Goal: Task Accomplishment & Management: Manage account settings

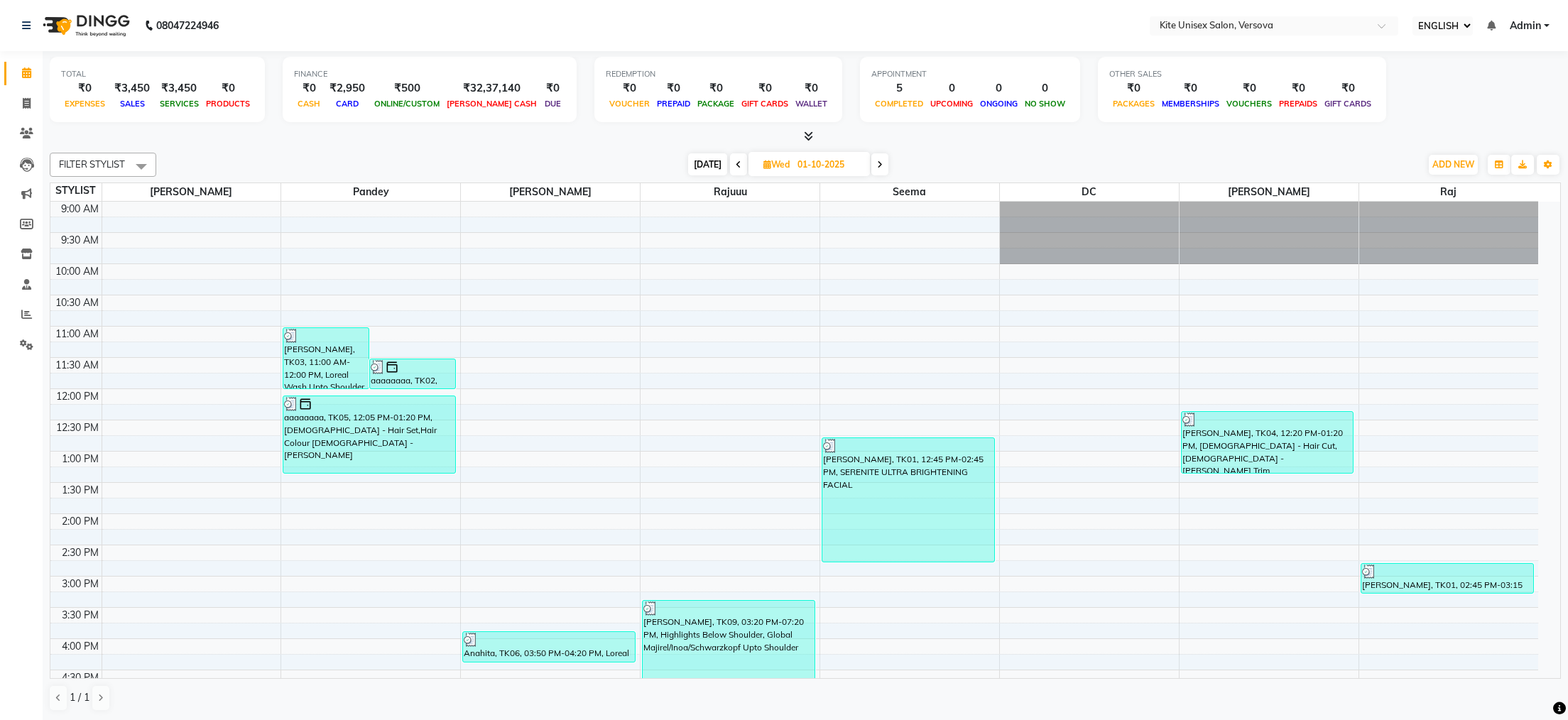
select select "ec"
click at [877, 166] on span at bounding box center [880, 165] width 17 height 22
type input "02-10-2025"
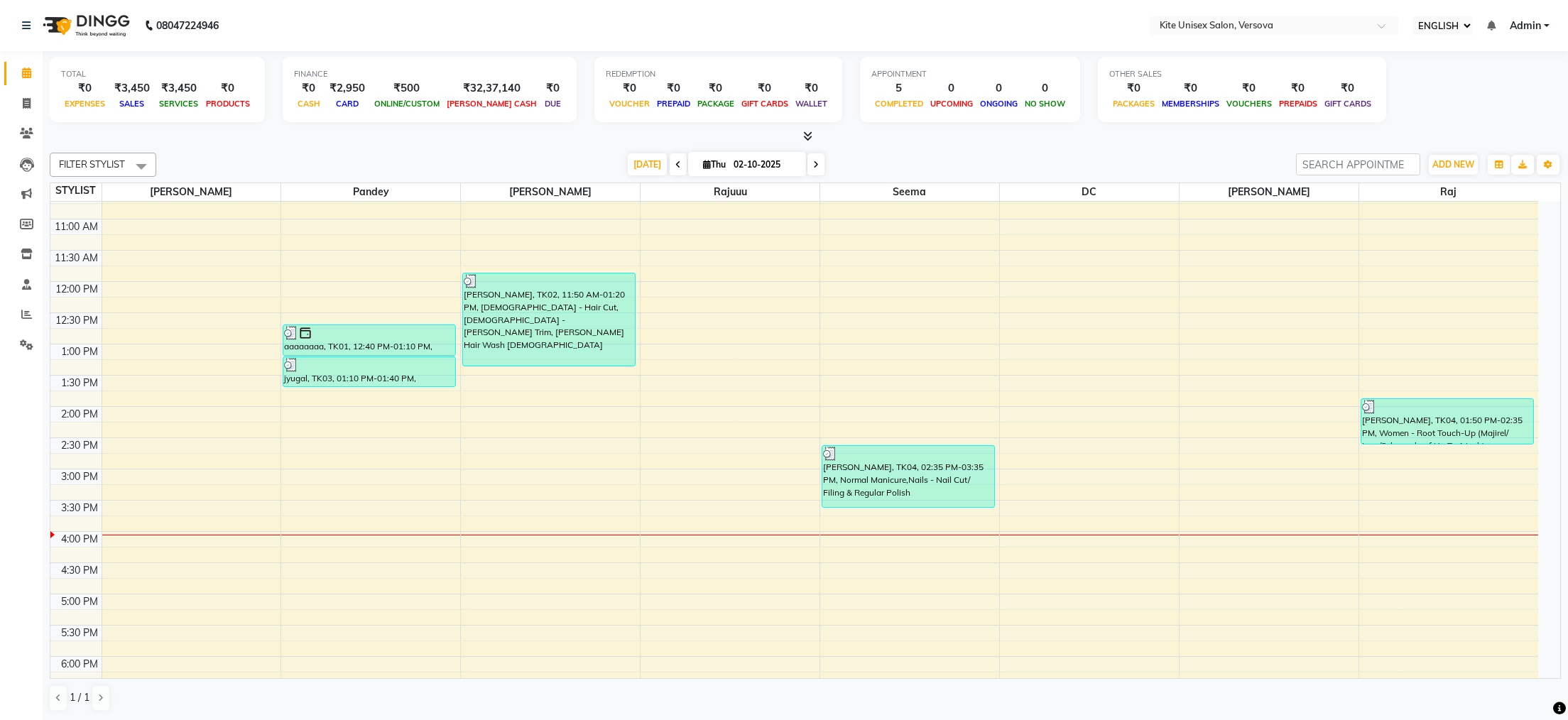
scroll to position [237, 0]
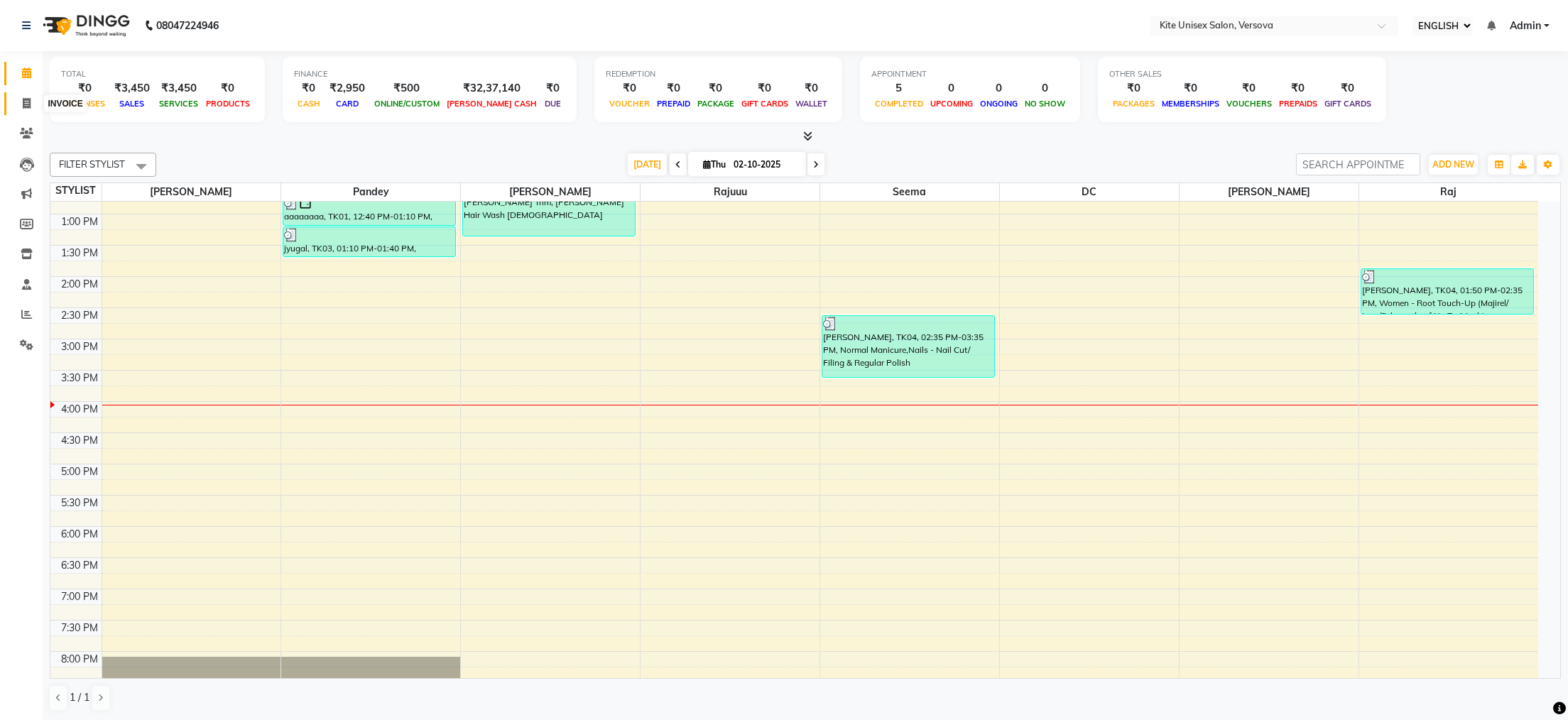
click at [24, 102] on icon at bounding box center [27, 103] width 8 height 11
select select "6093"
select select "service"
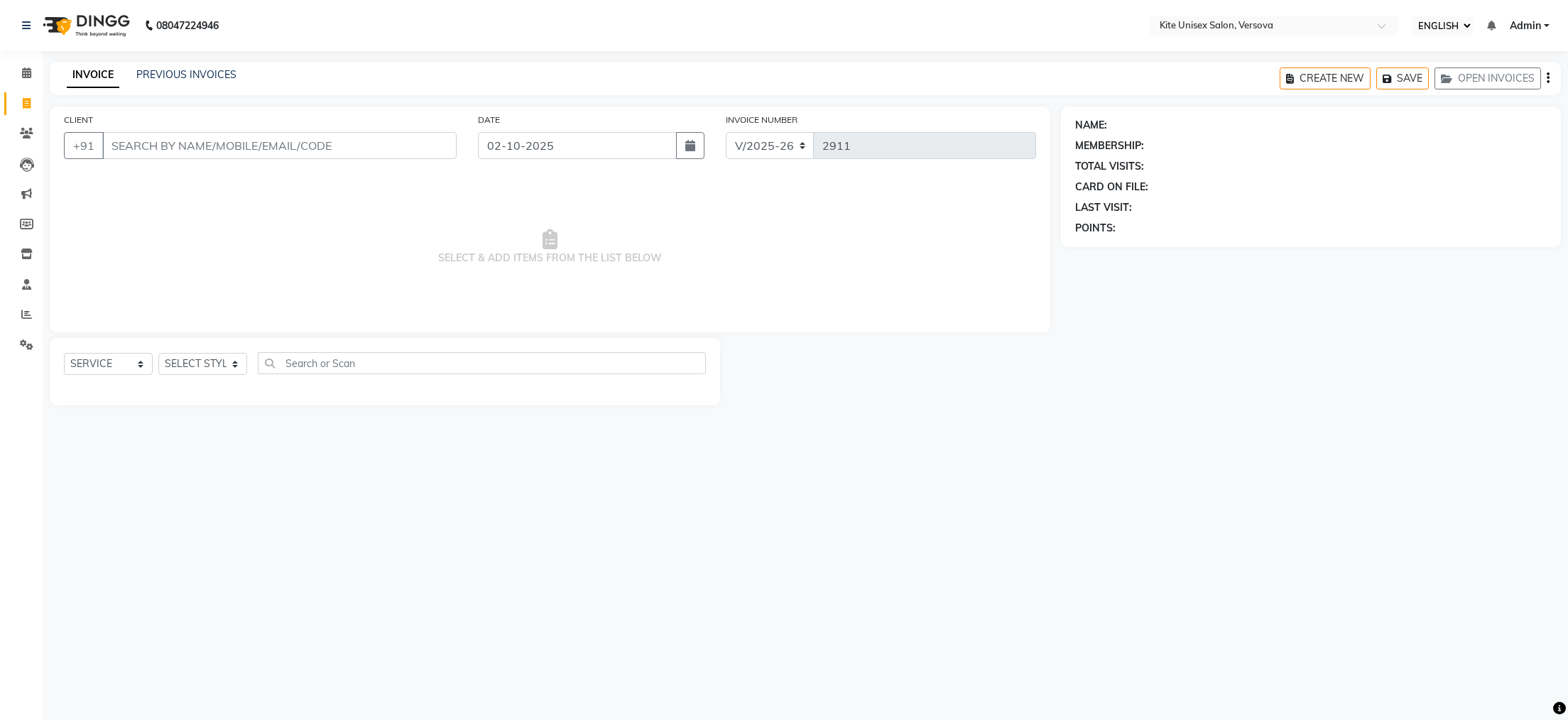
click at [205, 141] on input "CLIENT" at bounding box center [280, 146] width 354 height 27
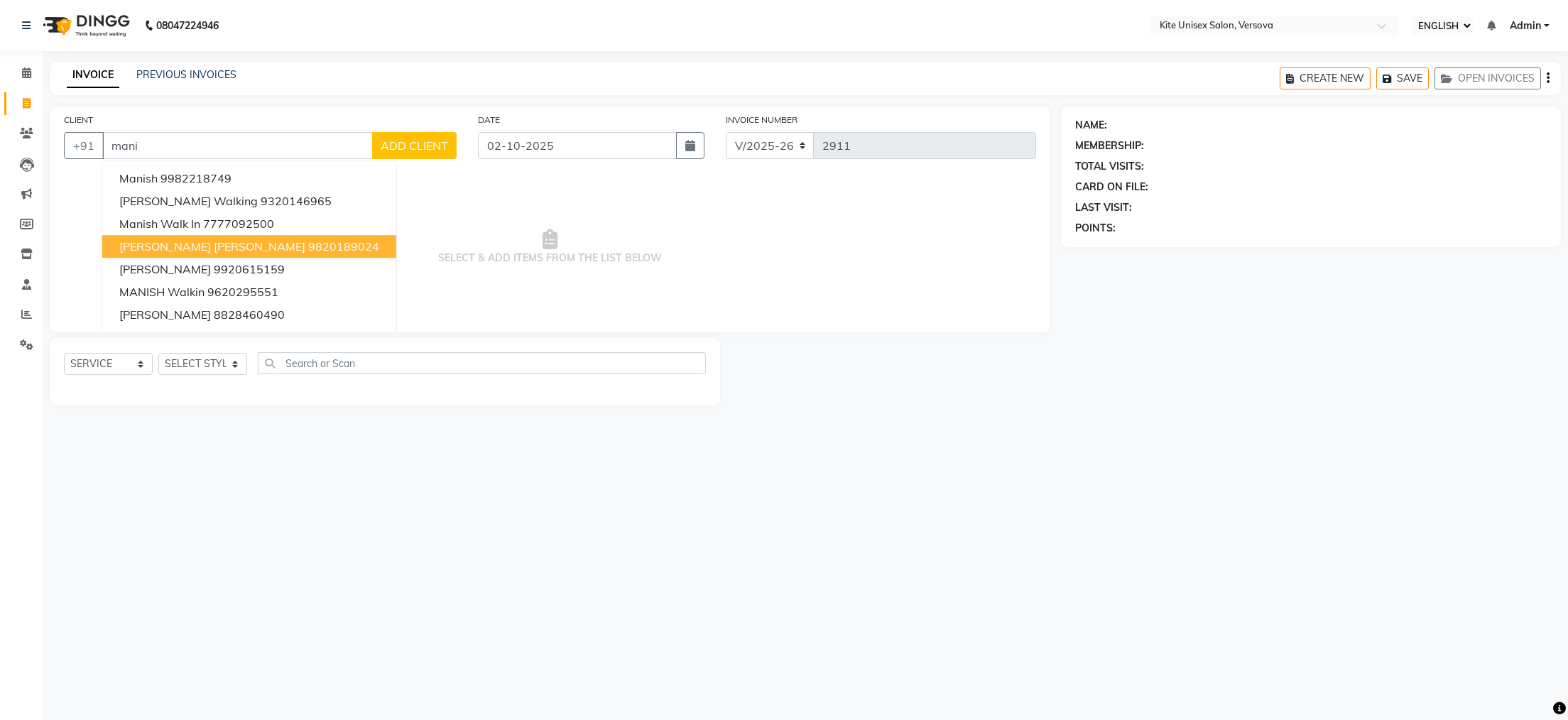
click at [212, 238] on button "[PERSON_NAME] [PERSON_NAME] 9820189024" at bounding box center [249, 246] width 294 height 23
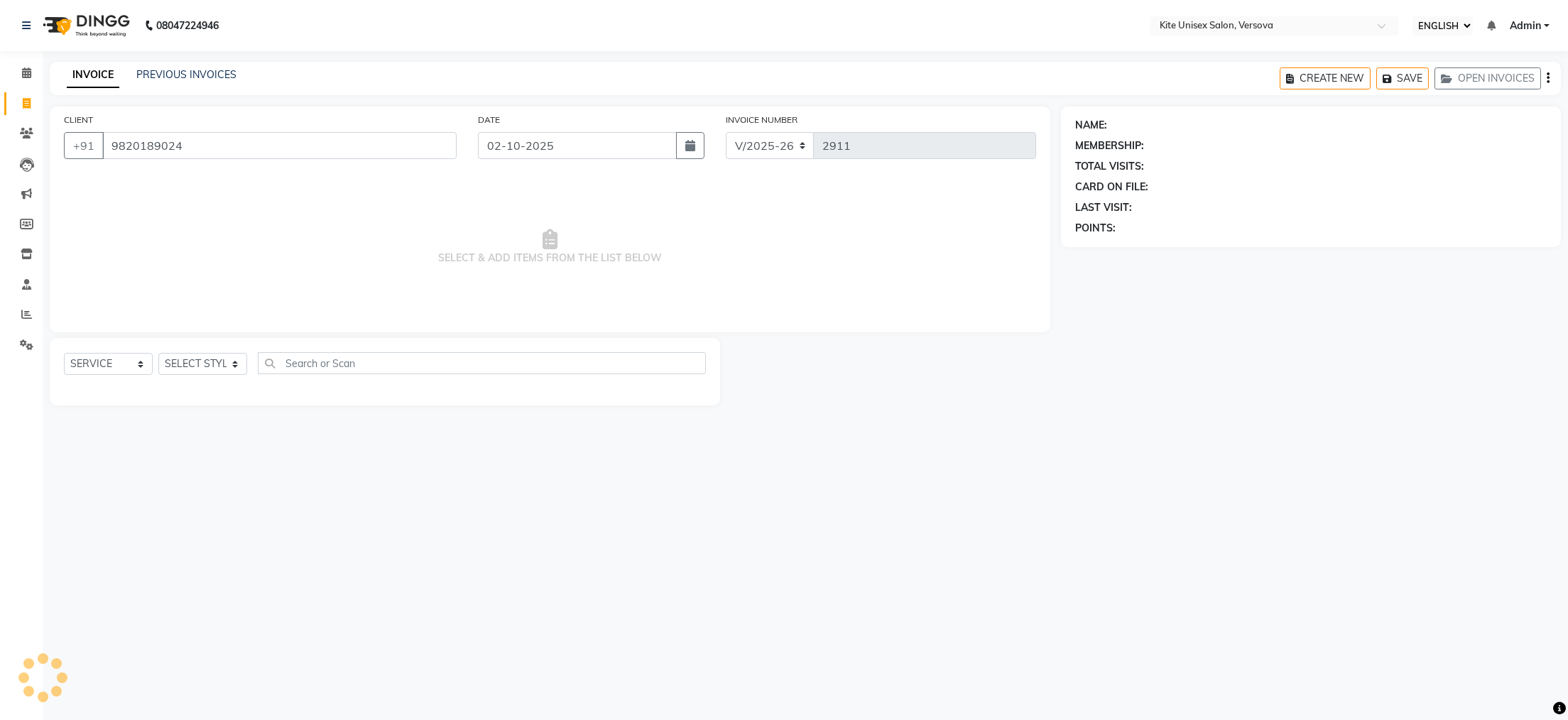
type input "9820189024"
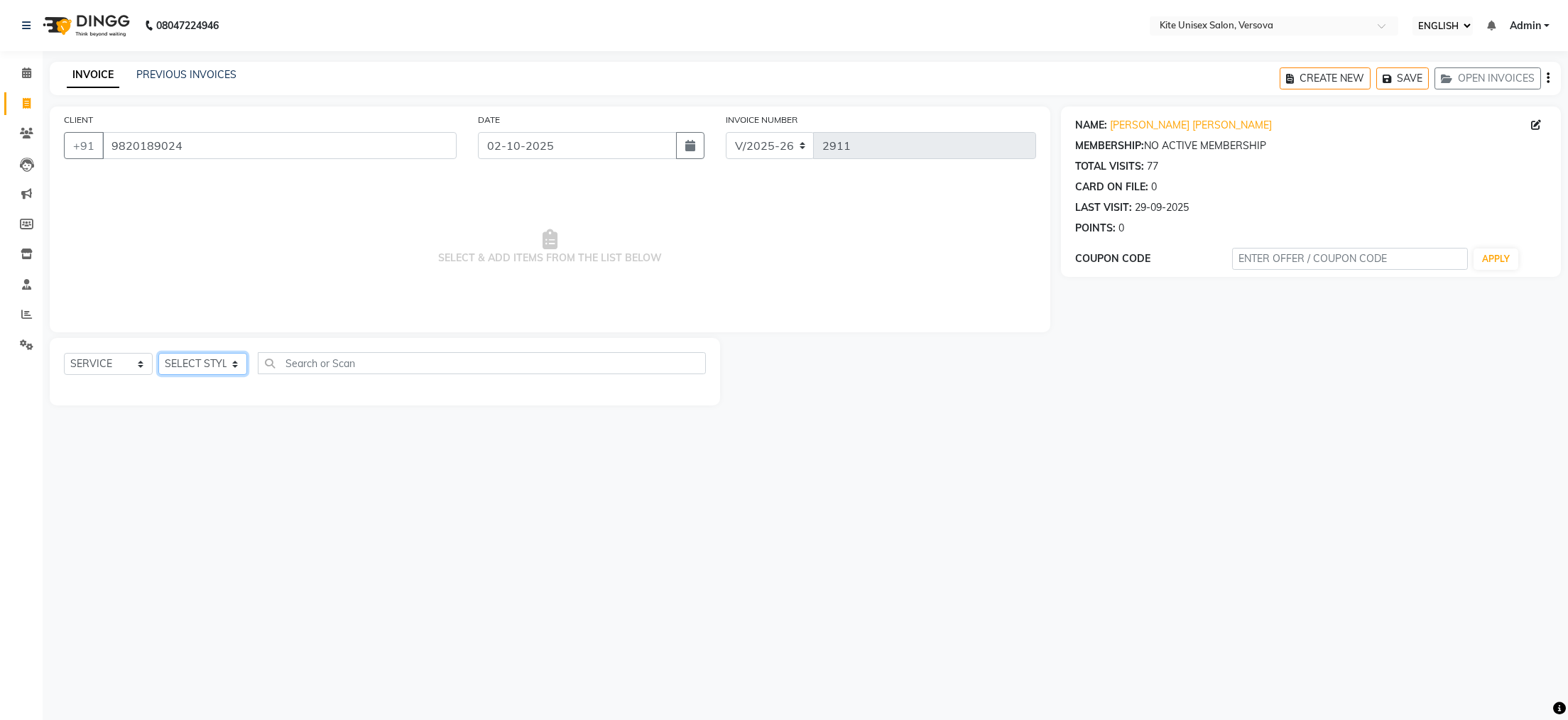
click at [238, 363] on select "SELECT STYLIST [PERSON_NAME] DC [PERSON_NAME] [PERSON_NAME] Rajuuu [PERSON_NAME]" at bounding box center [202, 364] width 89 height 22
select select "50189"
click at [158, 354] on select "SELECT STYLIST [PERSON_NAME] DC [PERSON_NAME] [PERSON_NAME] Rajuuu [PERSON_NAME]" at bounding box center [202, 364] width 89 height 22
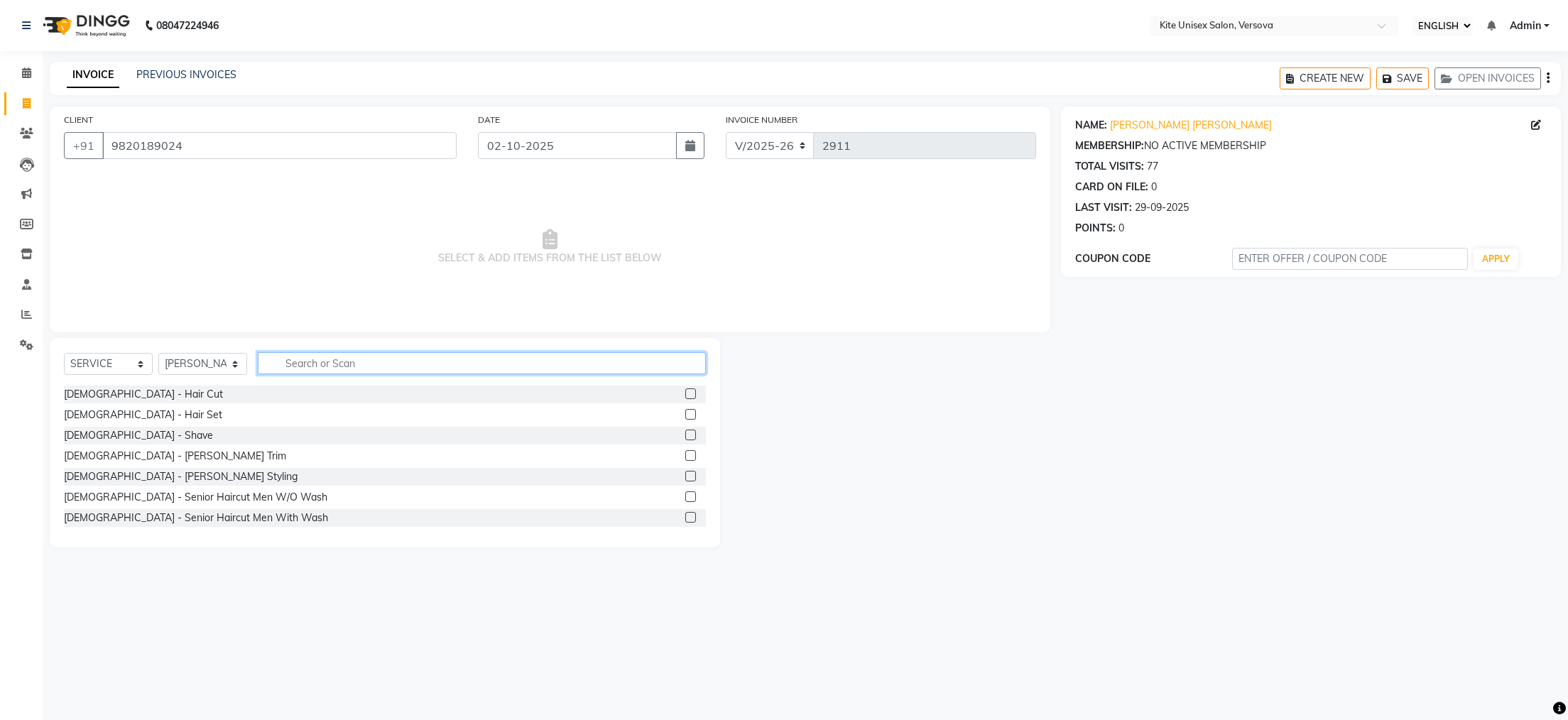
click at [293, 366] on input "text" at bounding box center [481, 363] width 448 height 22
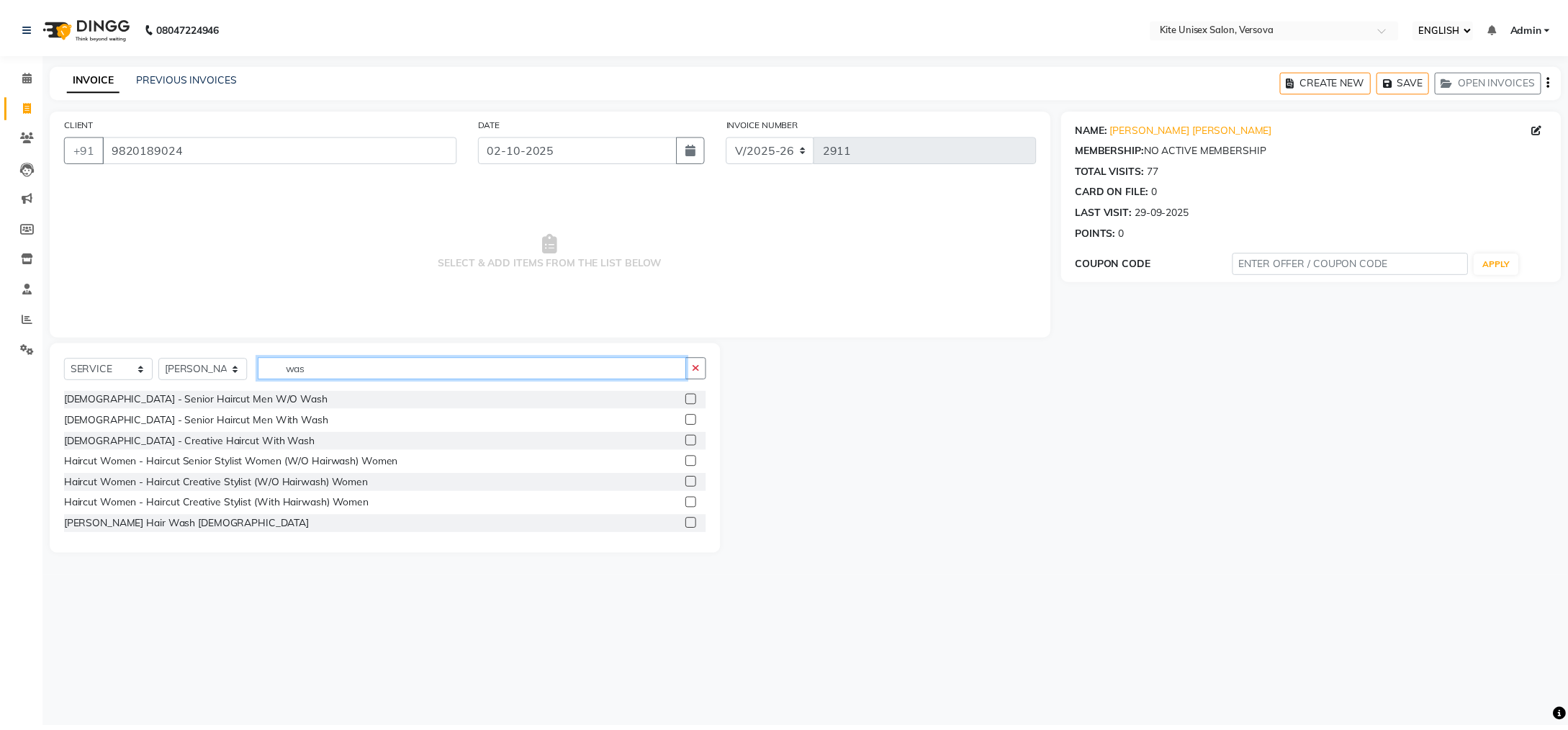
scroll to position [67, 0]
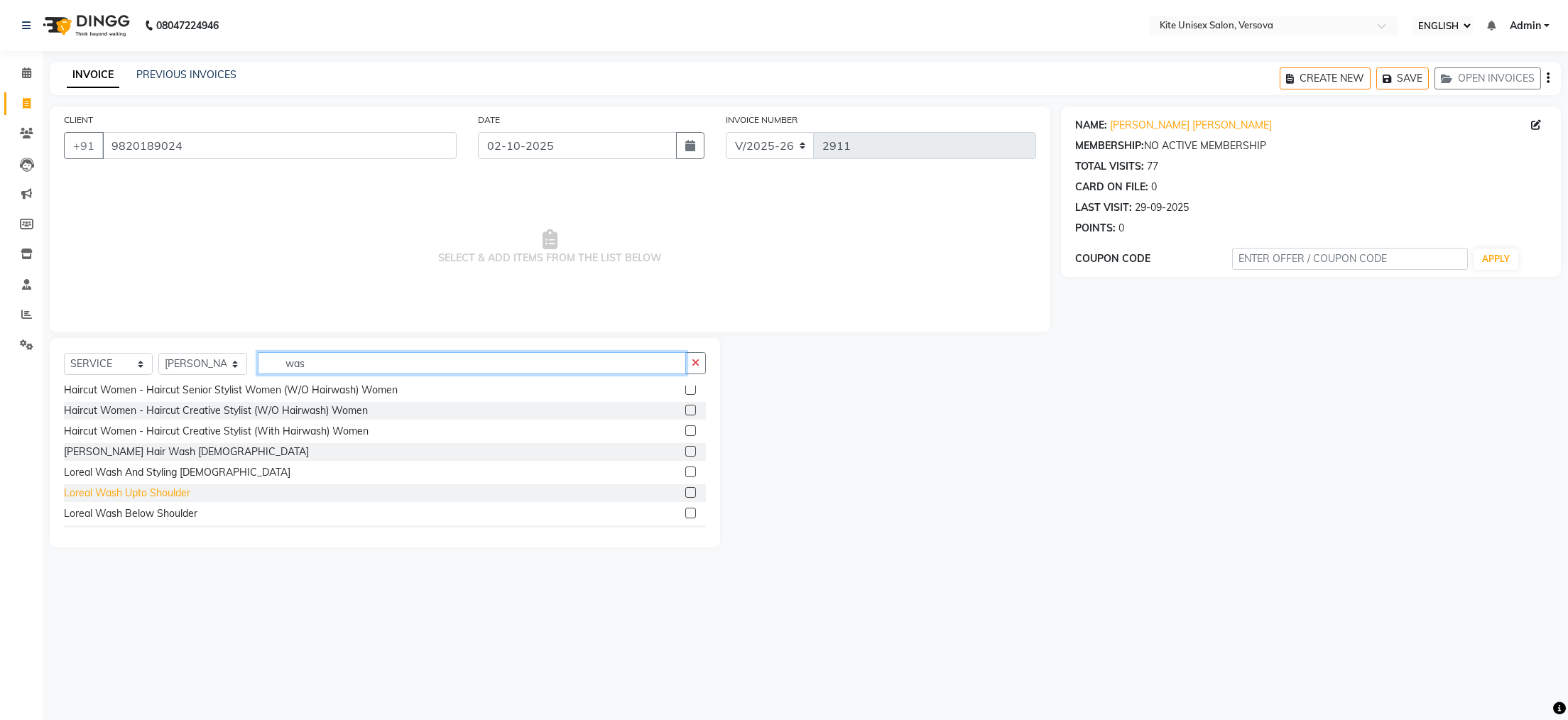
type input "was"
click at [113, 490] on div "Loreal Wash Upto Shoulder" at bounding box center [127, 493] width 127 height 15
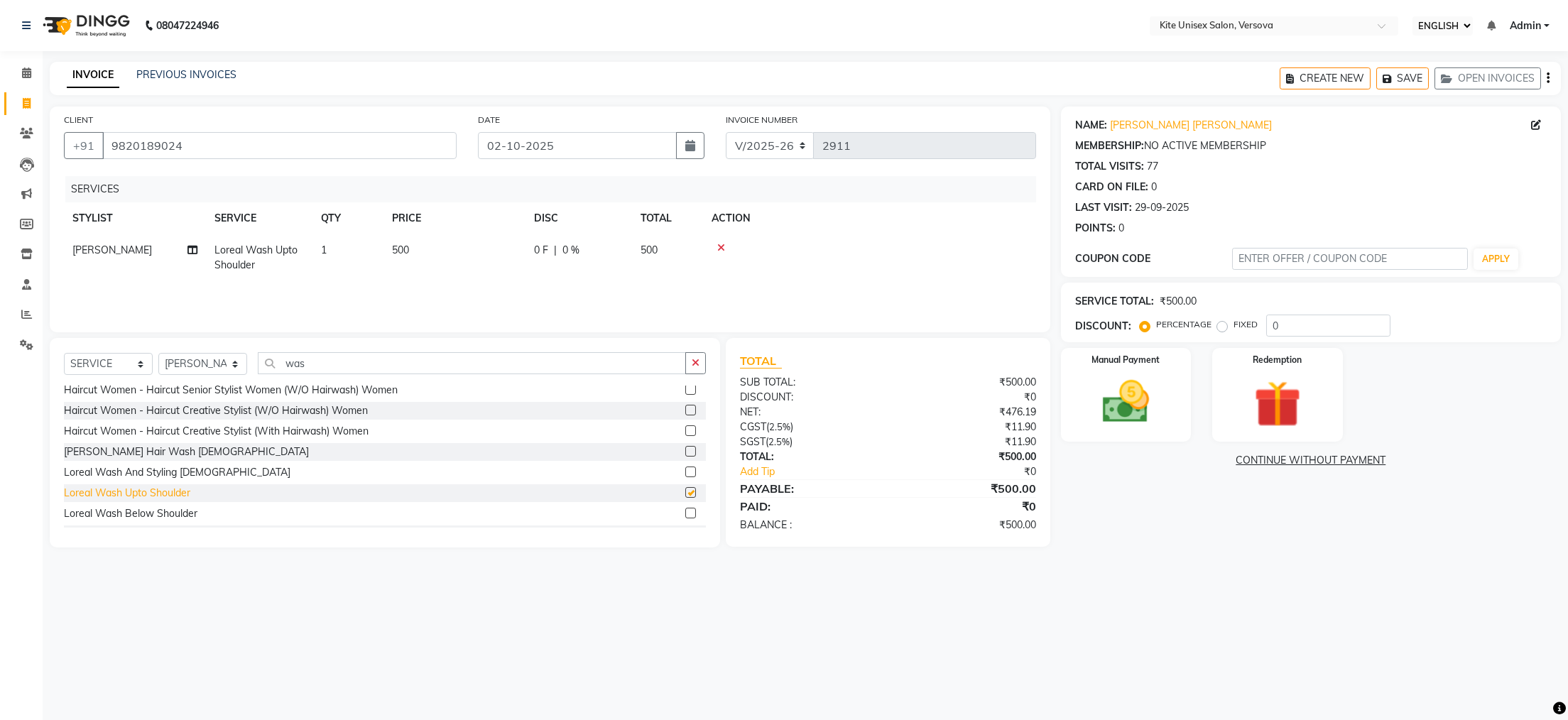
checkbox input "false"
click at [1121, 385] on img at bounding box center [1125, 402] width 80 height 56
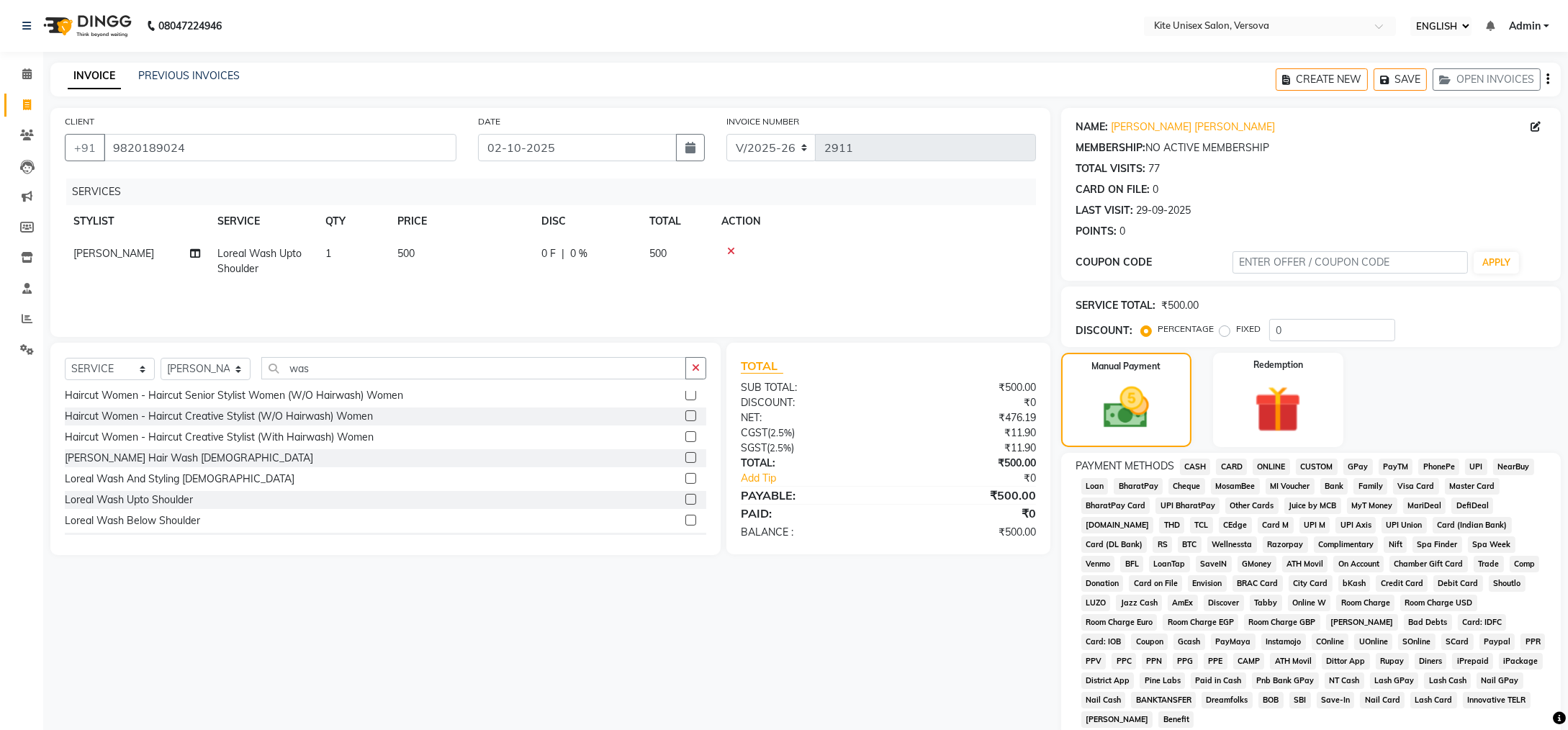
click at [1192, 463] on span "CASH" at bounding box center [1195, 466] width 31 height 17
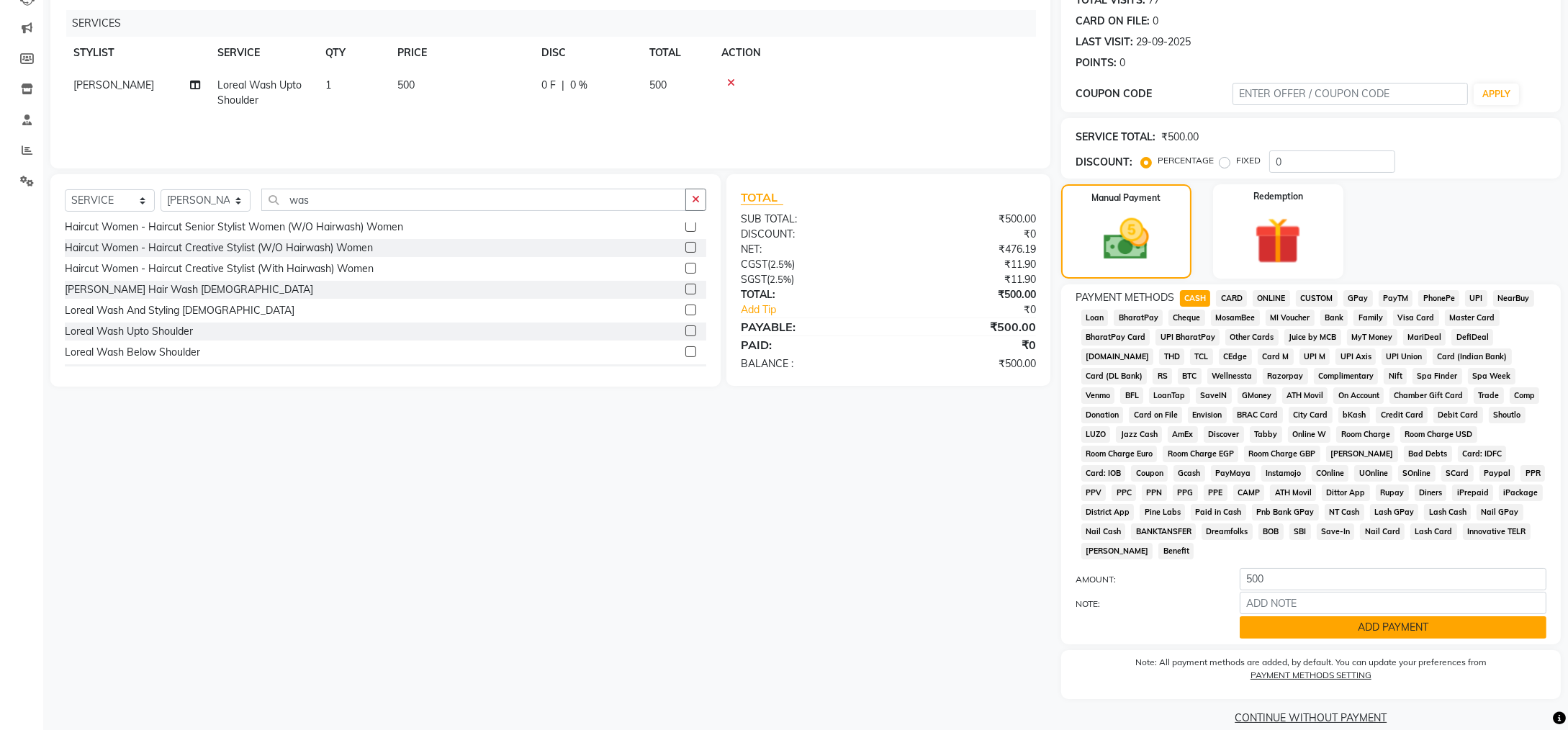
click at [1407, 617] on button "ADD PAYMENT" at bounding box center [1393, 628] width 307 height 22
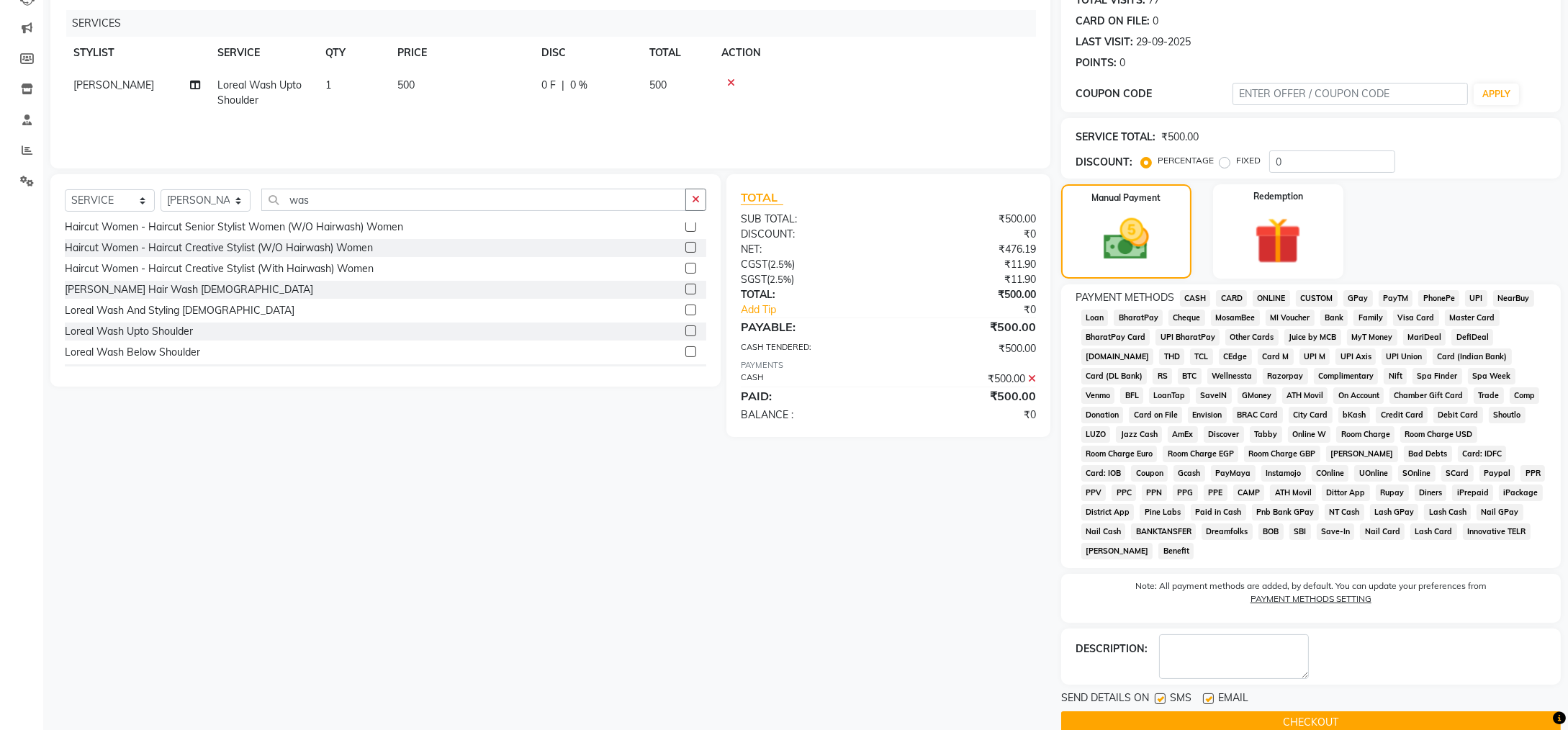
click at [1328, 712] on button "CHECKOUT" at bounding box center [1311, 723] width 500 height 22
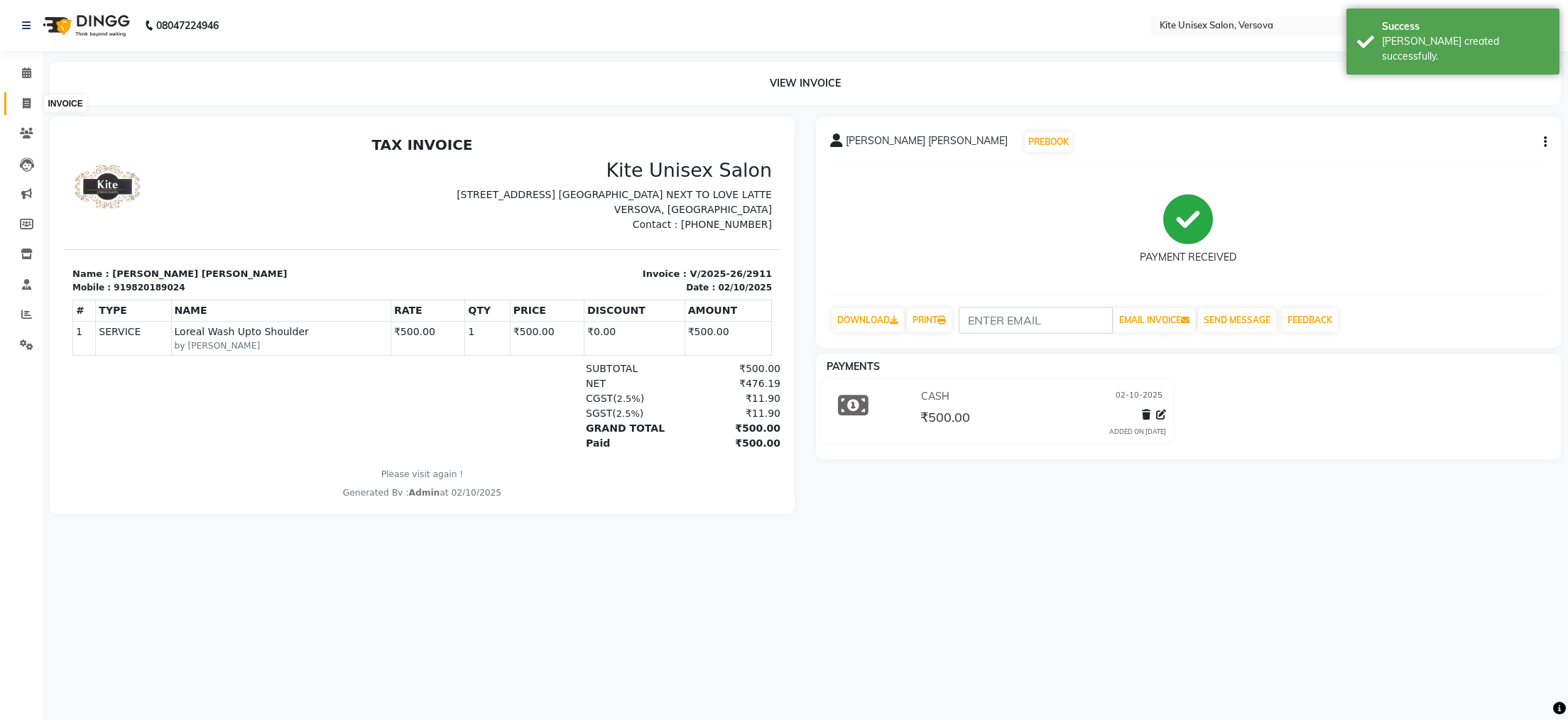
click at [24, 99] on icon at bounding box center [27, 103] width 8 height 11
select select "service"
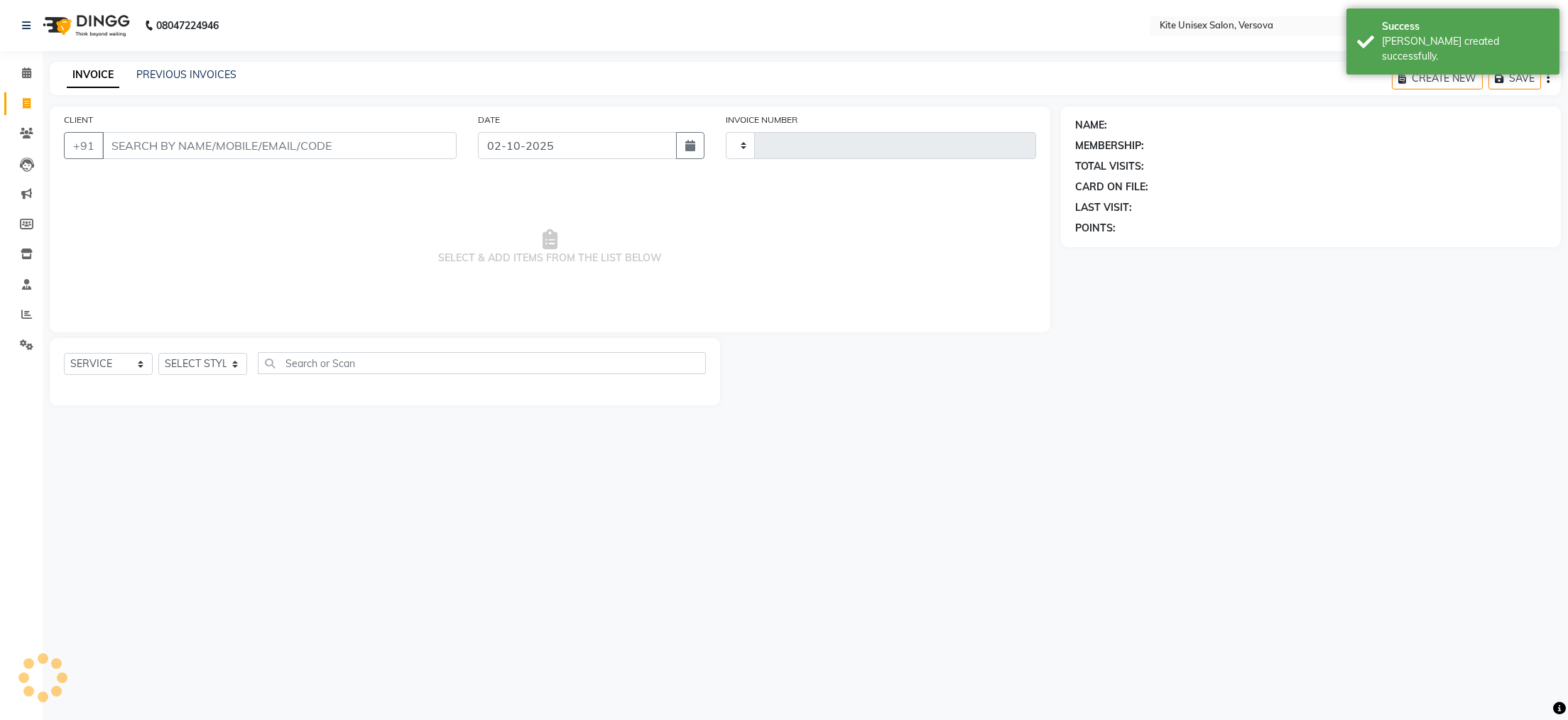
type input "2912"
select select "6093"
click at [29, 72] on icon at bounding box center [27, 73] width 9 height 11
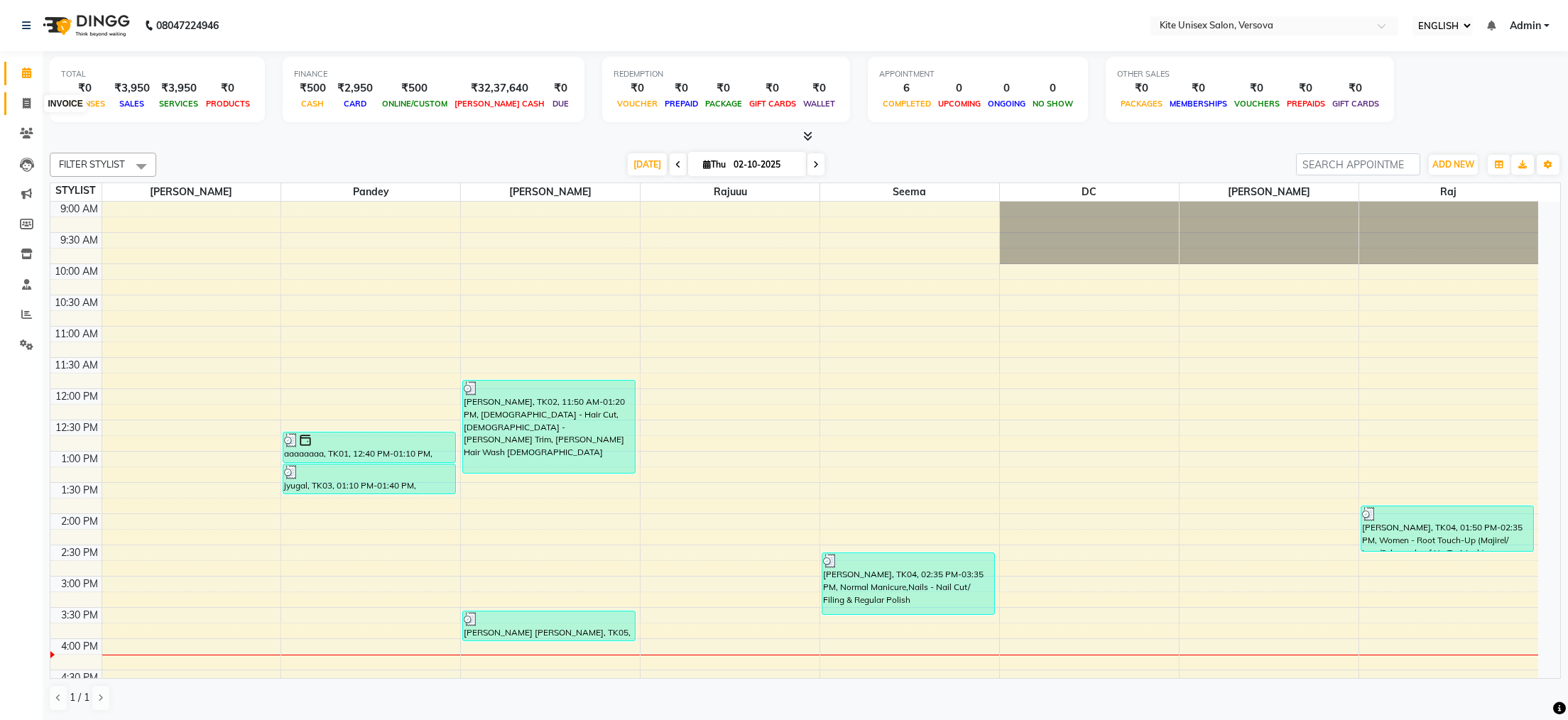
click at [25, 102] on icon at bounding box center [27, 103] width 8 height 11
select select "6093"
select select "service"
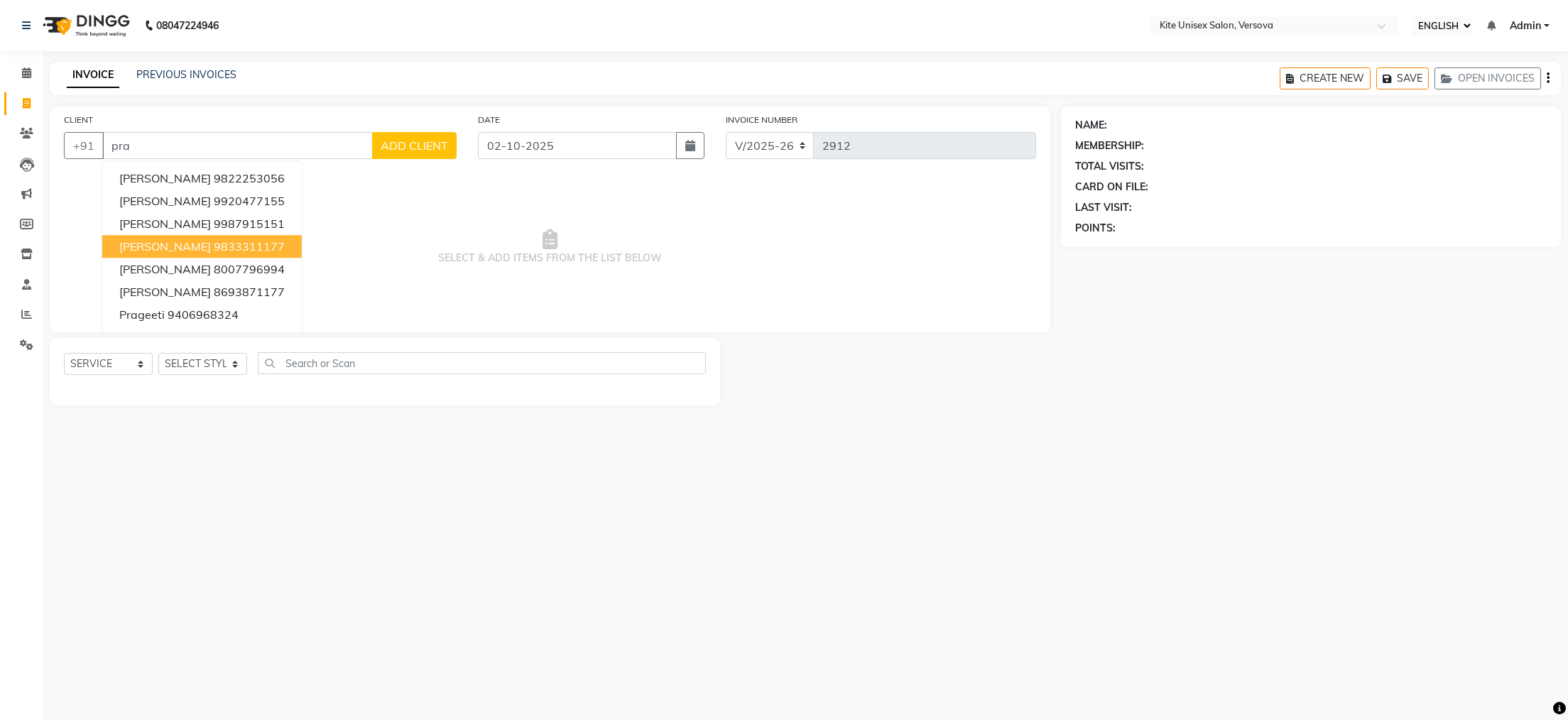
click at [213, 250] on ngb-highlight "9833311177" at bounding box center [249, 247] width 71 height 14
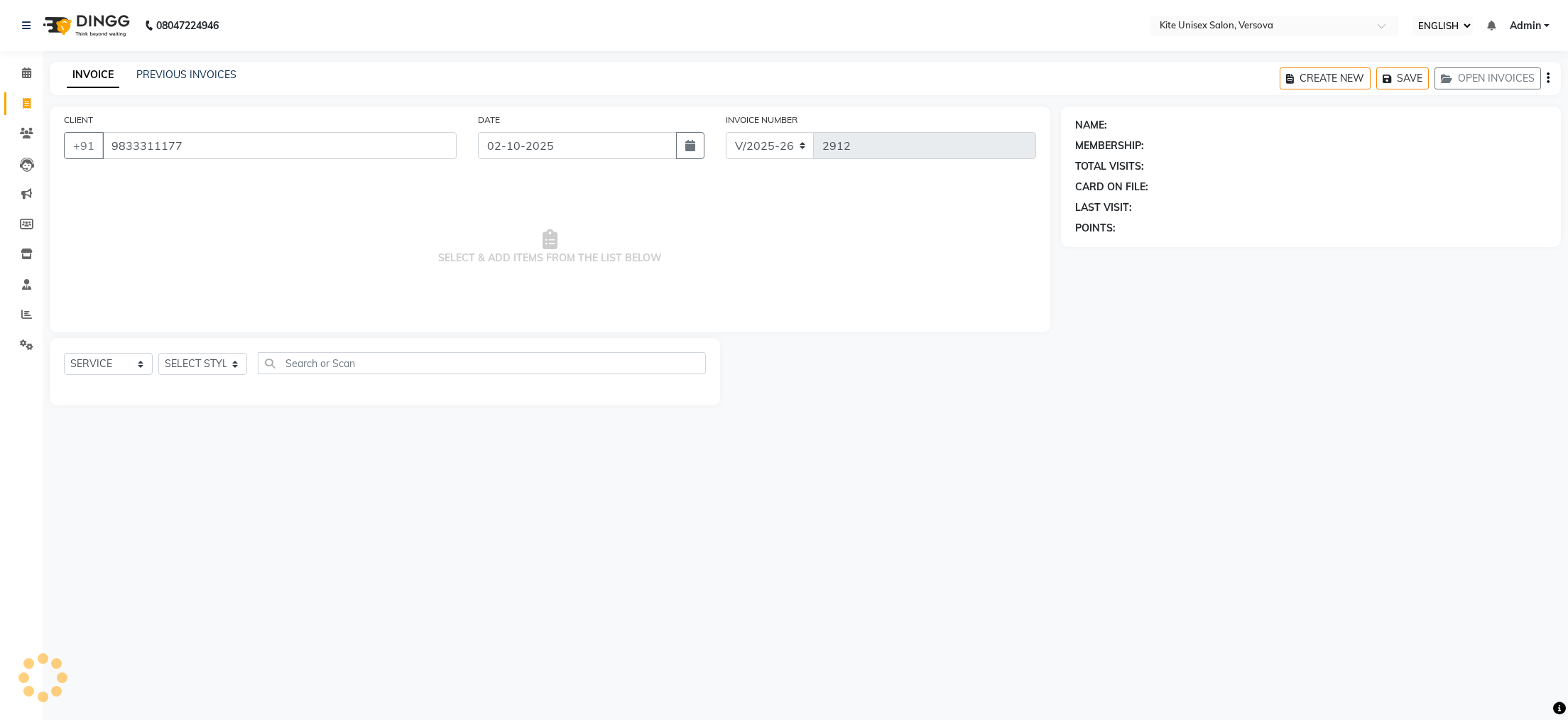
type input "9833311177"
click at [197, 361] on select "SELECT STYLIST [PERSON_NAME] DC [PERSON_NAME] [PERSON_NAME] Rajuuu [PERSON_NAME]" at bounding box center [202, 364] width 89 height 22
click at [107, 360] on select "SELECT SERVICE PRODUCT MEMBERSHIP PACKAGE VOUCHER PREPAID GIFT CARD" at bounding box center [108, 364] width 89 height 22
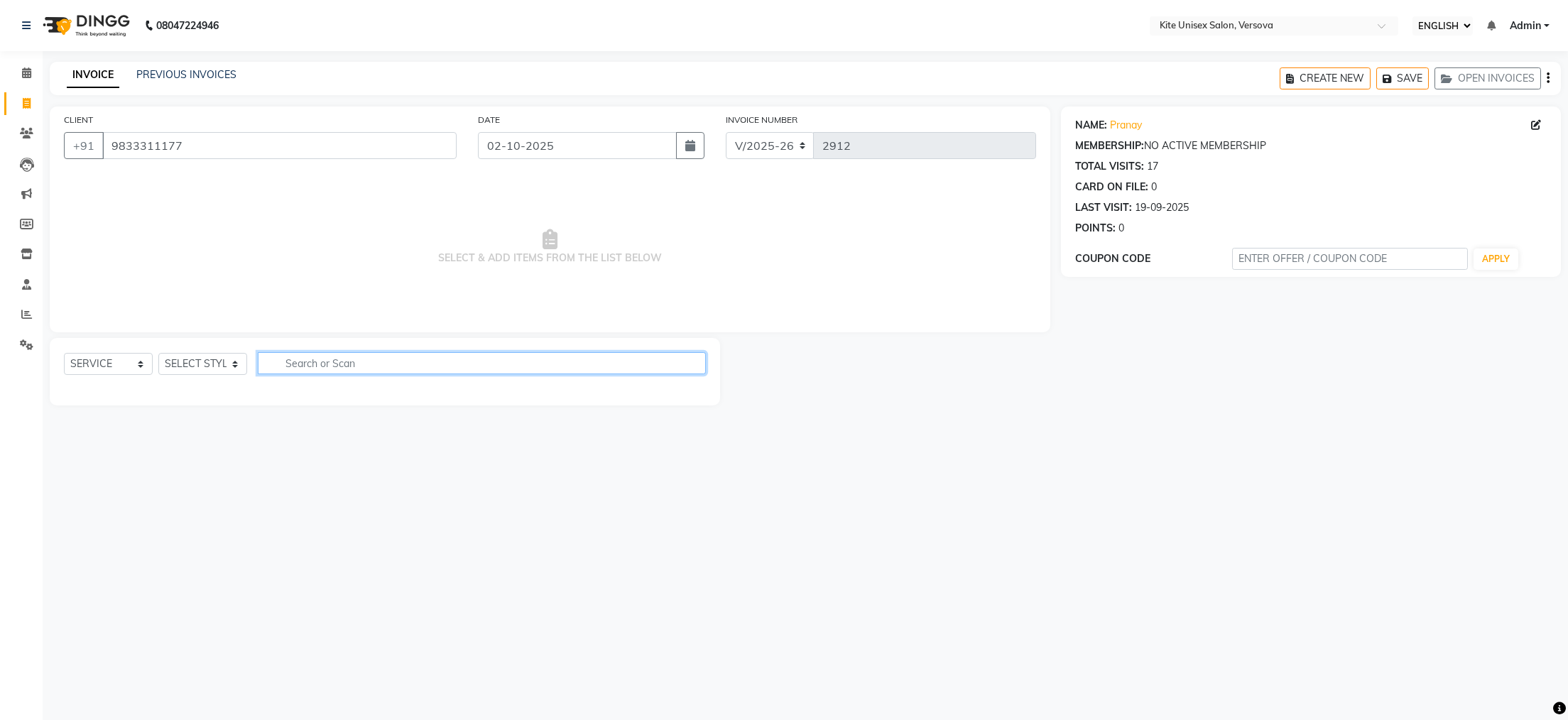
click at [298, 364] on input "text" at bounding box center [481, 363] width 448 height 22
type input "h"
click at [209, 365] on select "SELECT STYLIST [PERSON_NAME] DC [PERSON_NAME] [PERSON_NAME] Rajuuu [PERSON_NAME]" at bounding box center [202, 364] width 89 height 22
select select "44558"
click at [158, 354] on select "SELECT STYLIST [PERSON_NAME] DC [PERSON_NAME] [PERSON_NAME] Rajuuu [PERSON_NAME]" at bounding box center [202, 364] width 89 height 22
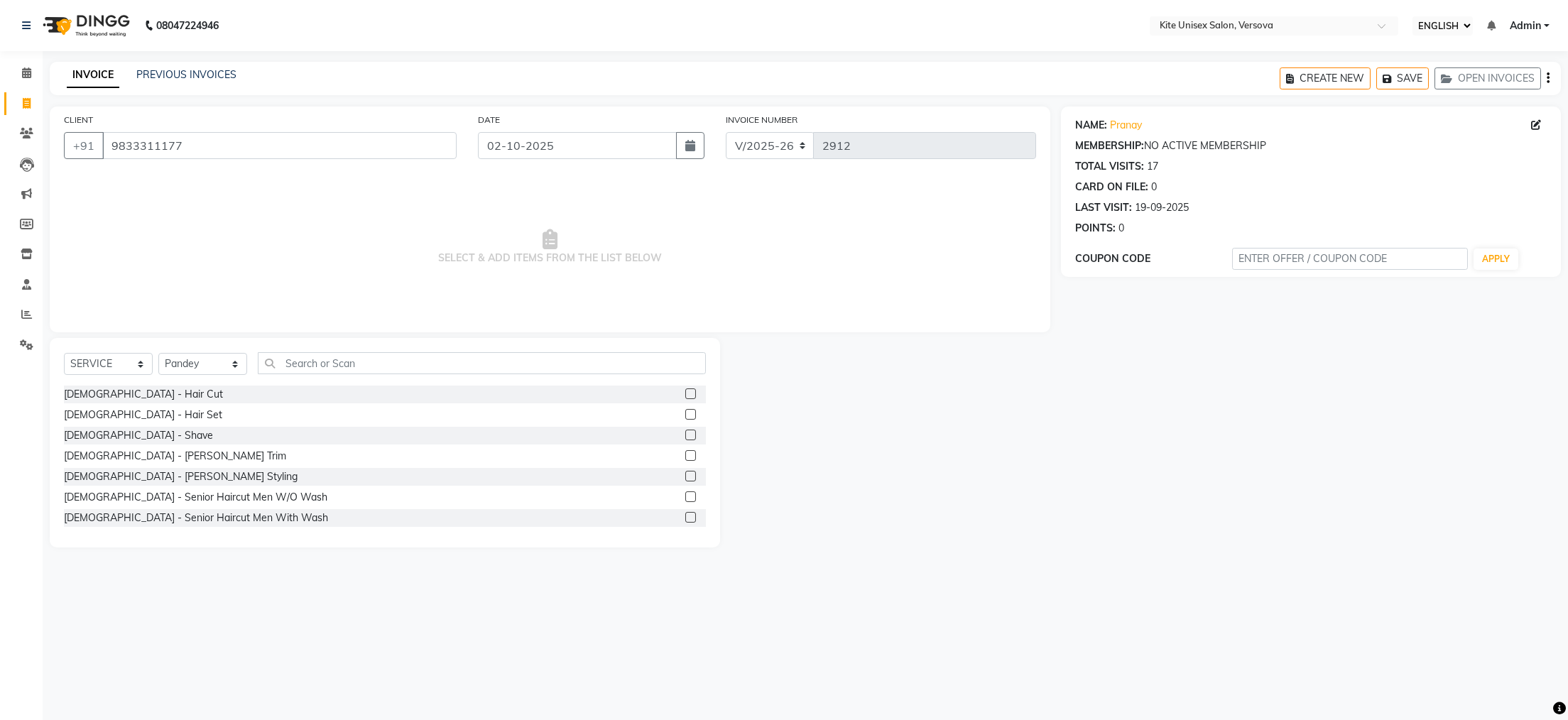
click at [685, 396] on label at bounding box center [691, 394] width 11 height 11
click at [685, 396] on input "checkbox" at bounding box center [690, 395] width 9 height 9
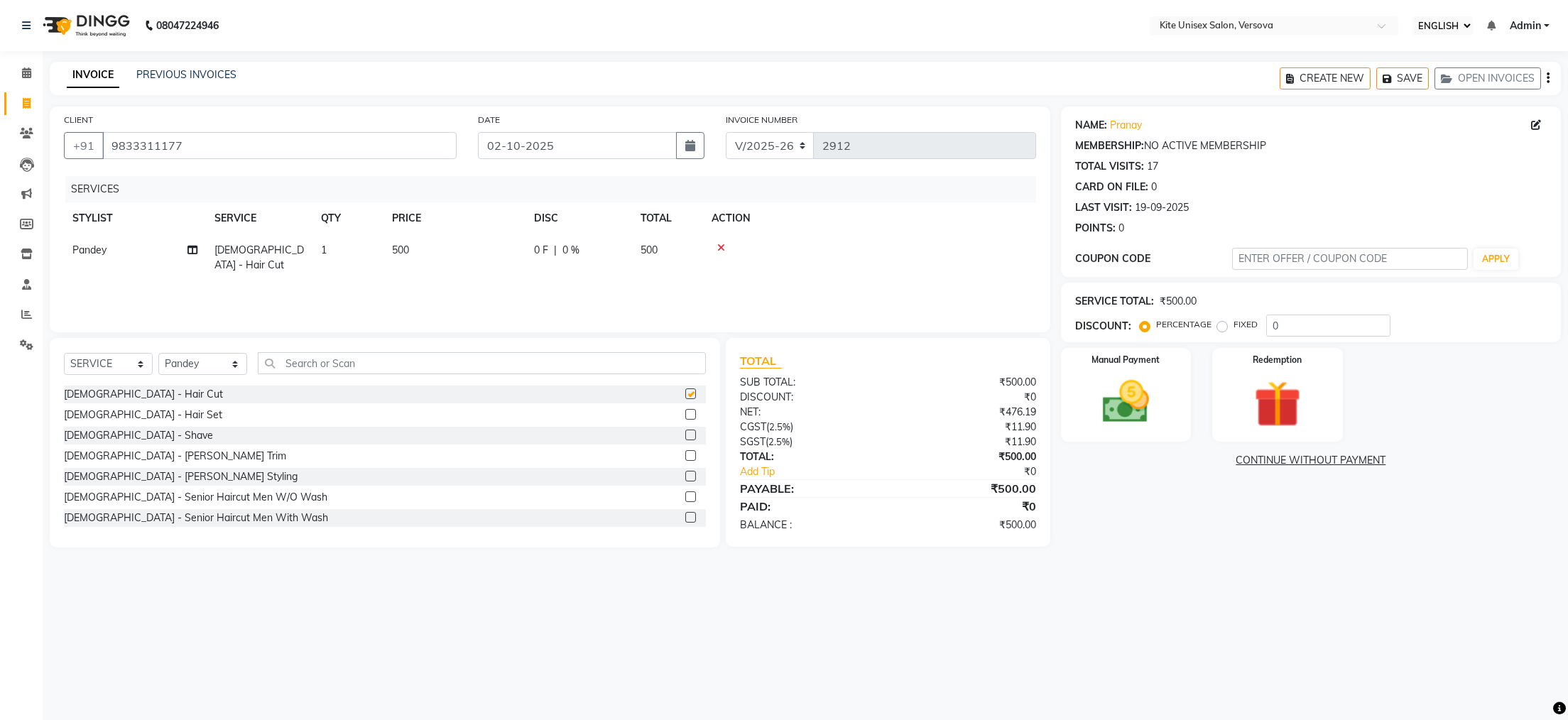
checkbox input "false"
click at [662, 244] on td "500" at bounding box center [668, 258] width 71 height 47
select select "44558"
click at [484, 251] on input "500" at bounding box center [521, 254] width 125 height 22
type input "5"
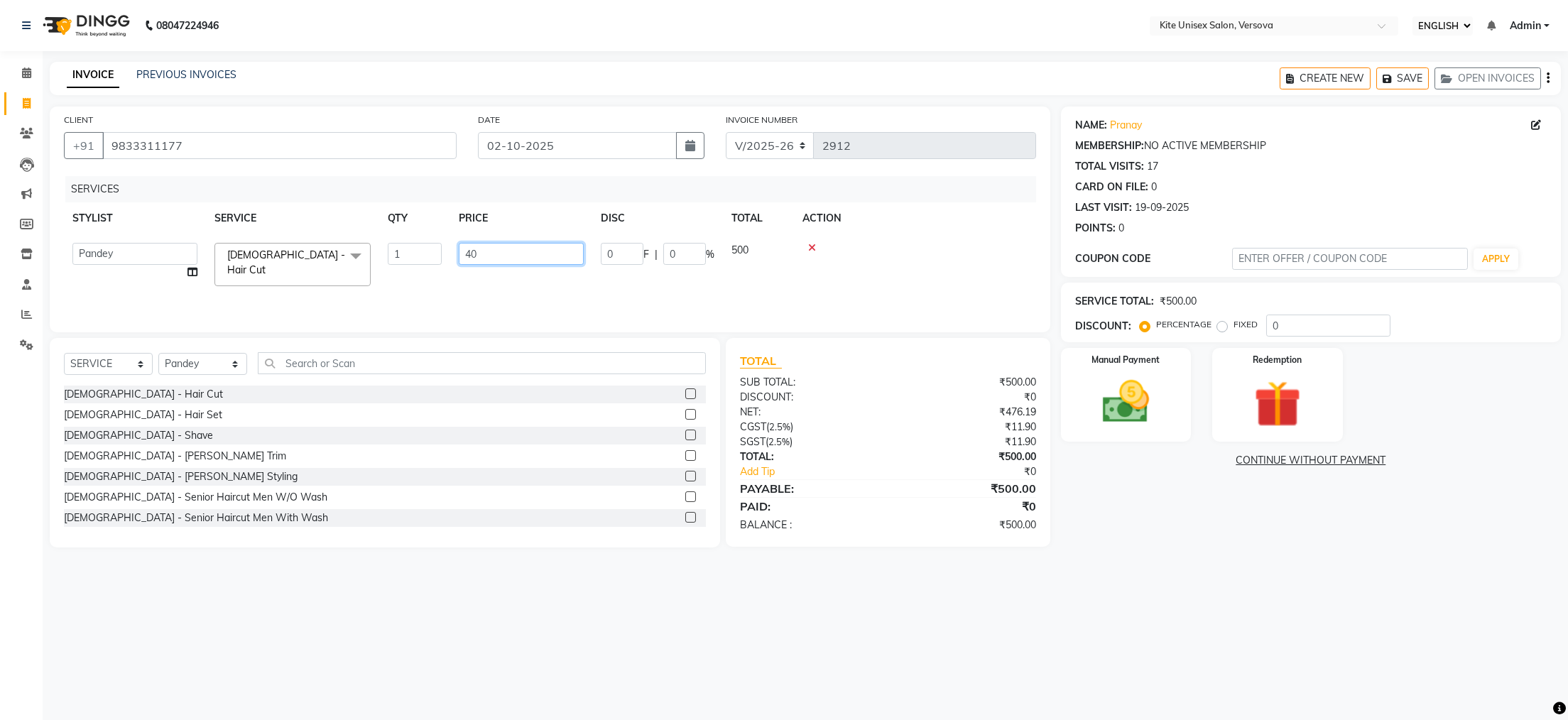
type input "400"
click at [685, 437] on label at bounding box center [691, 436] width 11 height 11
click at [685, 437] on input "checkbox" at bounding box center [690, 436] width 9 height 9
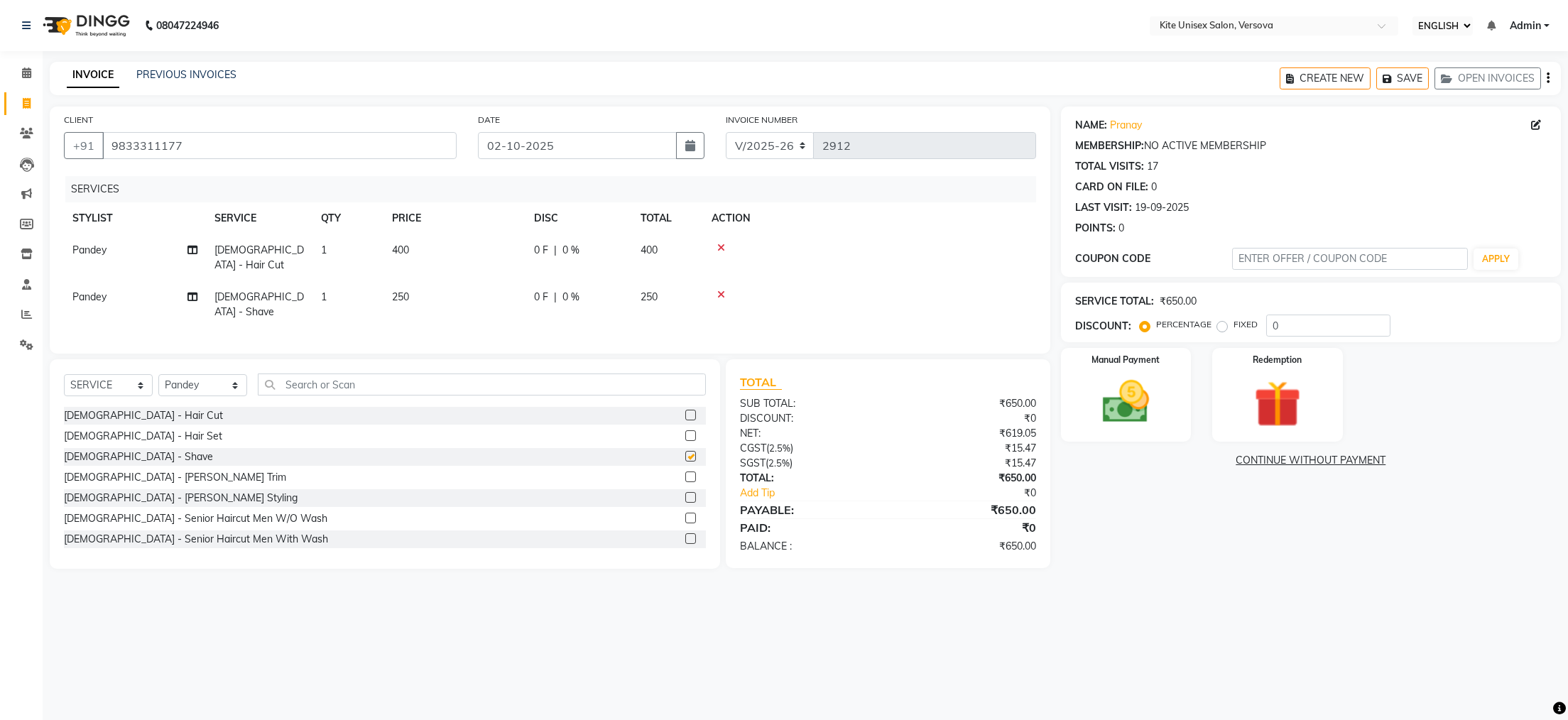
checkbox input "false"
click at [420, 282] on td "250" at bounding box center [454, 305] width 142 height 47
select select "44558"
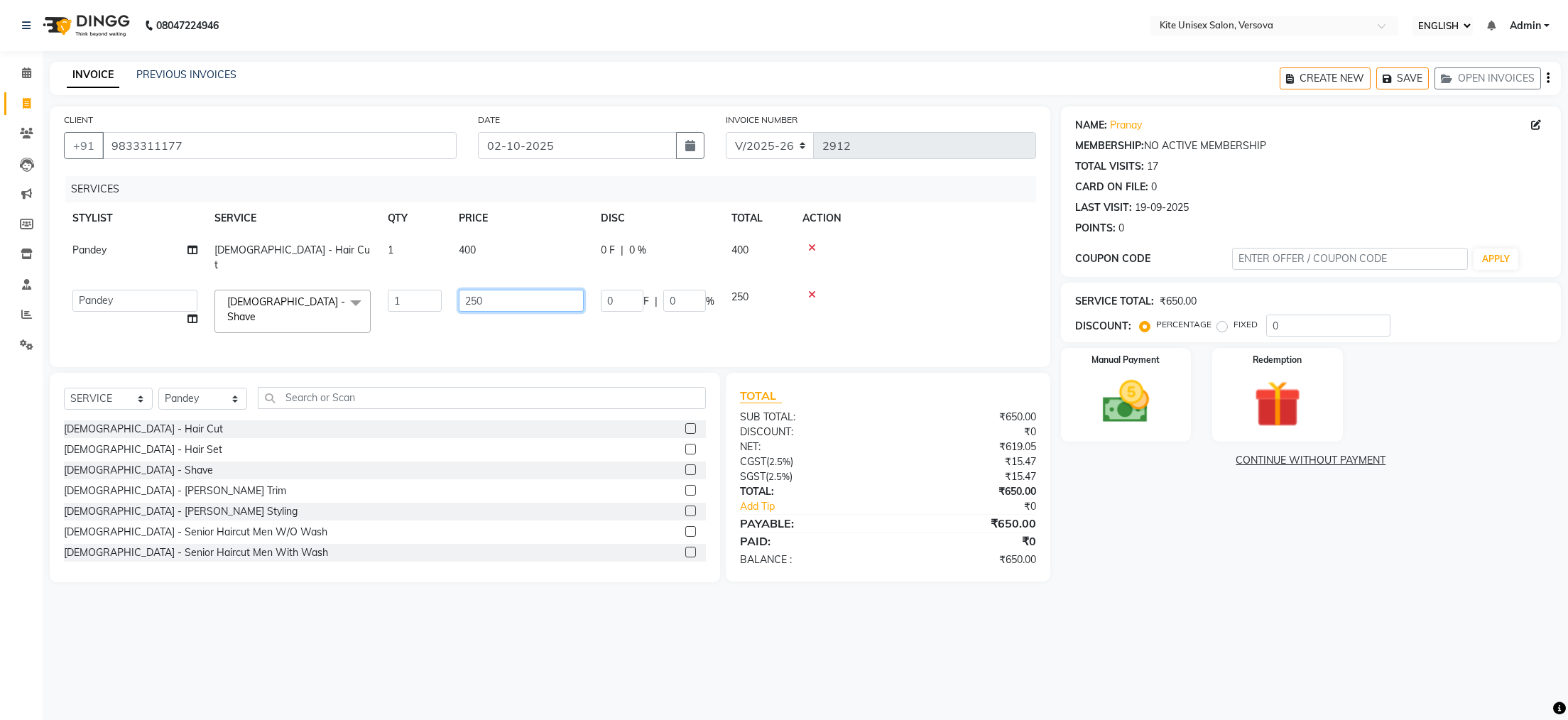
click at [498, 290] on input "250" at bounding box center [521, 301] width 125 height 22
type input "200"
click at [1117, 392] on img at bounding box center [1125, 402] width 80 height 56
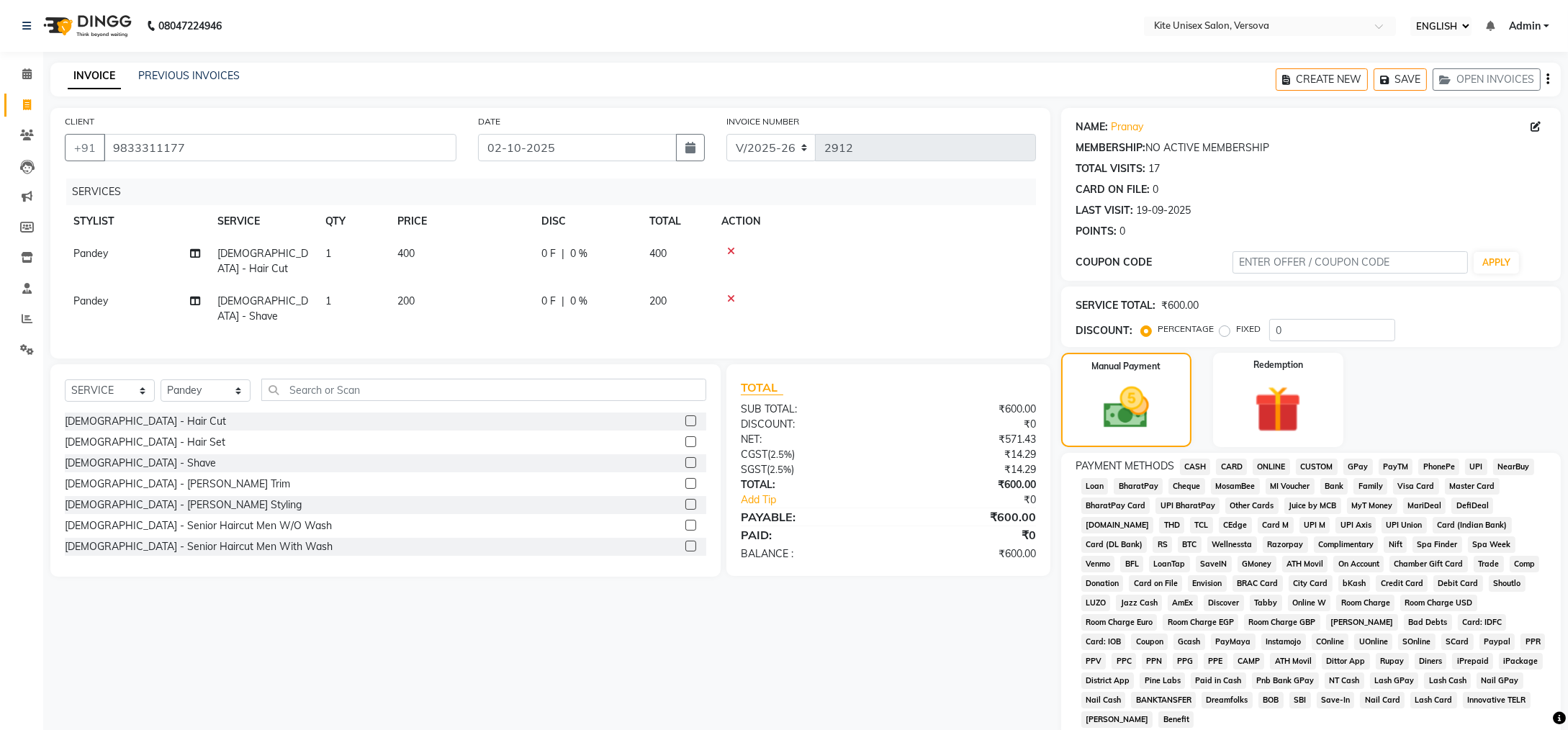
click at [1357, 466] on span "GPay" at bounding box center [1358, 466] width 30 height 17
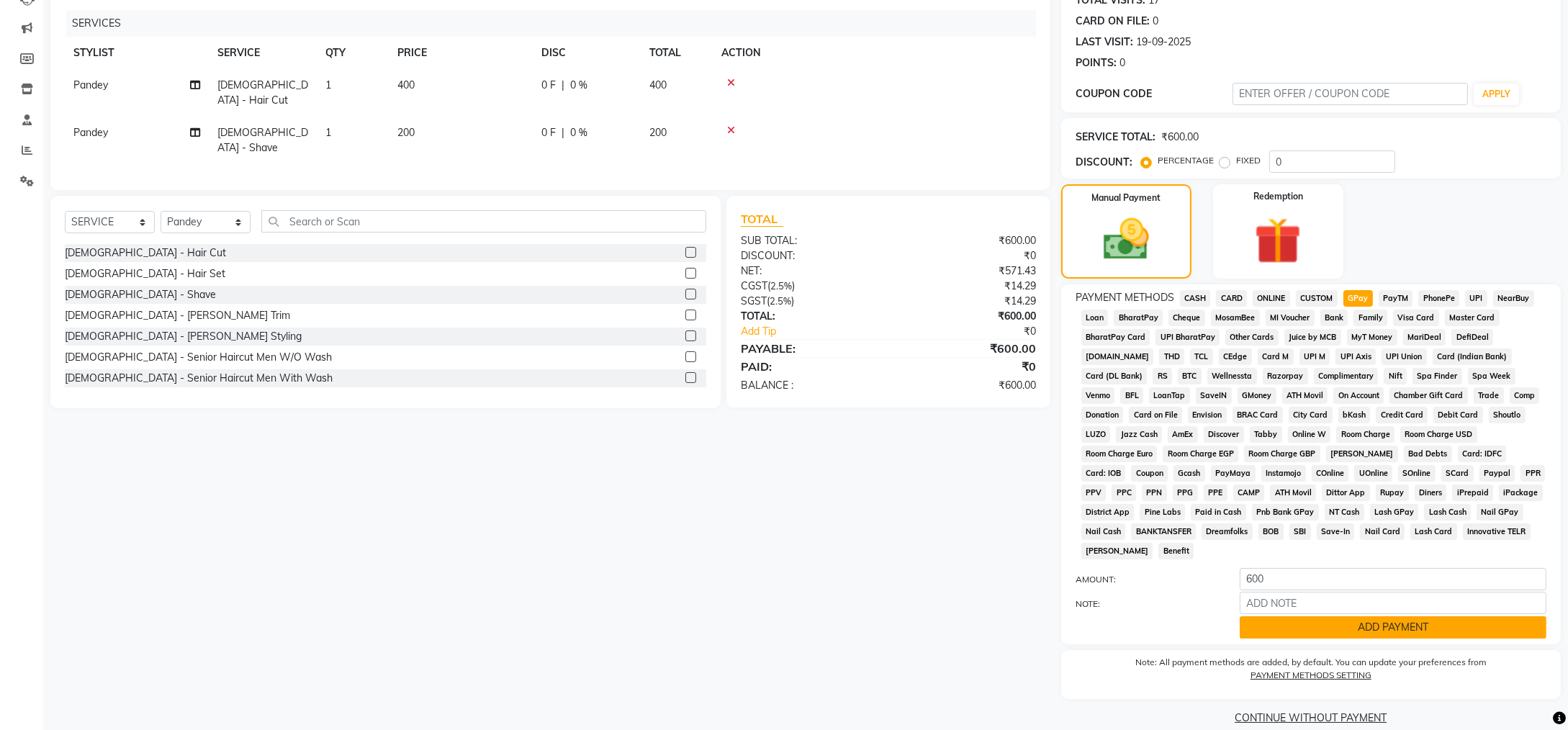
click at [1364, 617] on button "ADD PAYMENT" at bounding box center [1393, 628] width 307 height 22
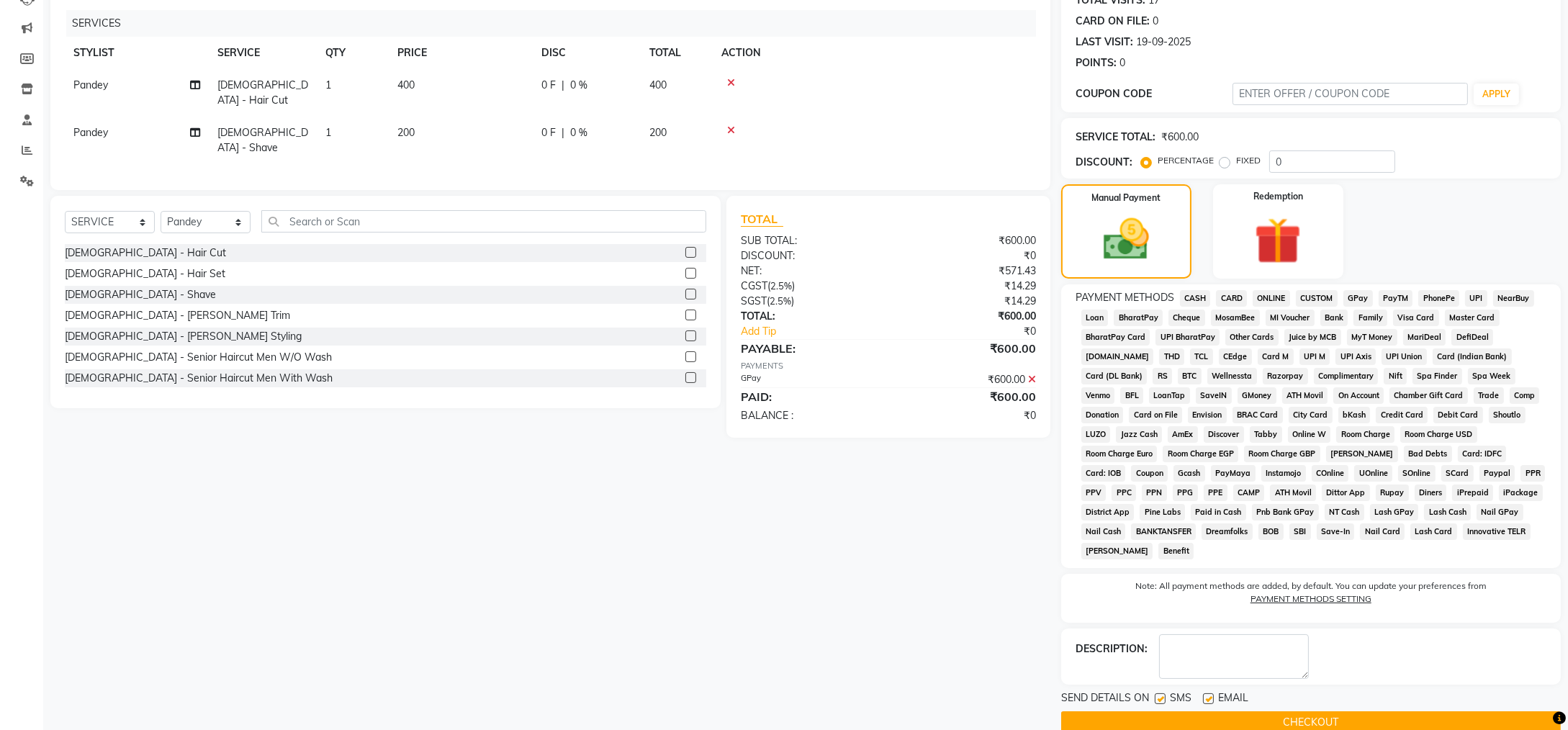
click at [1371, 712] on button "CHECKOUT" at bounding box center [1311, 723] width 500 height 22
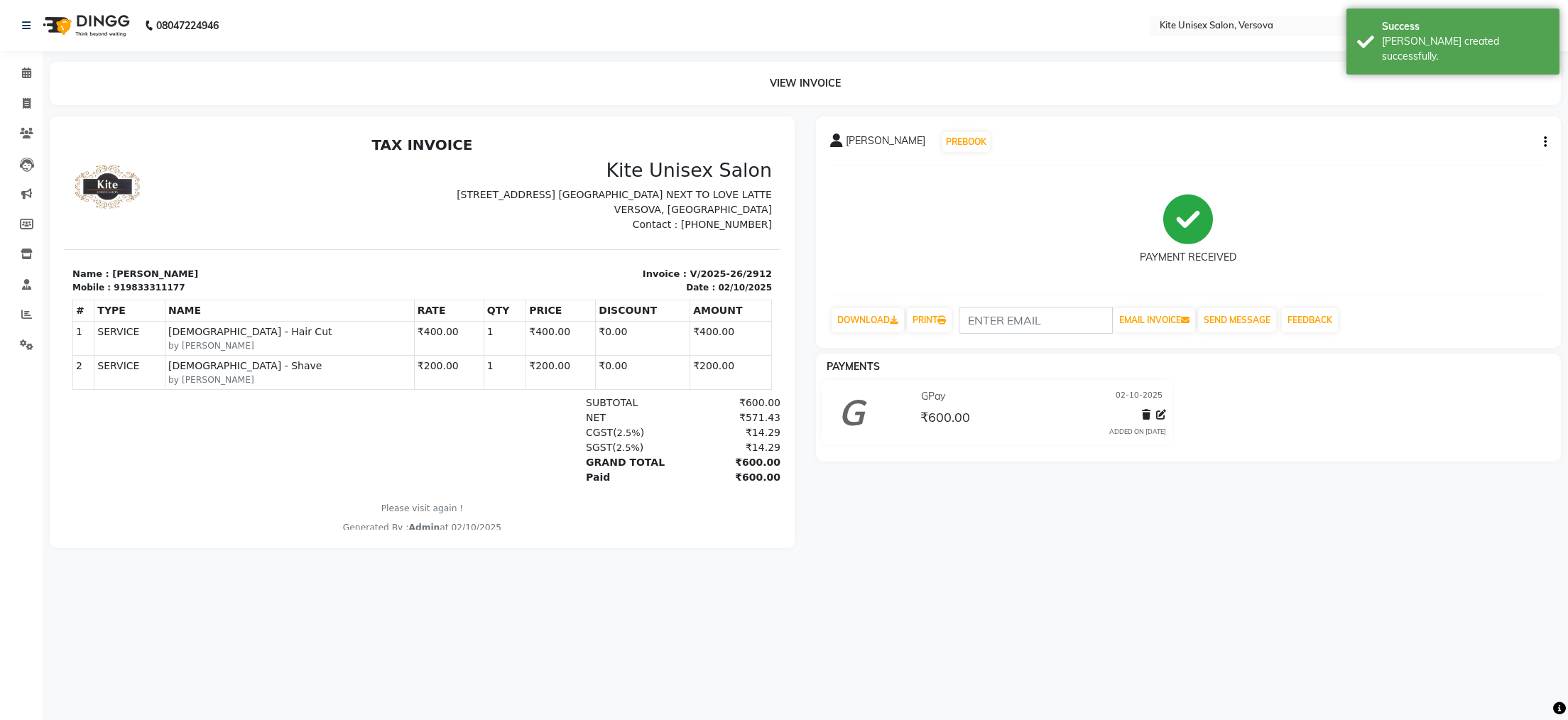
select select "6093"
select select "service"
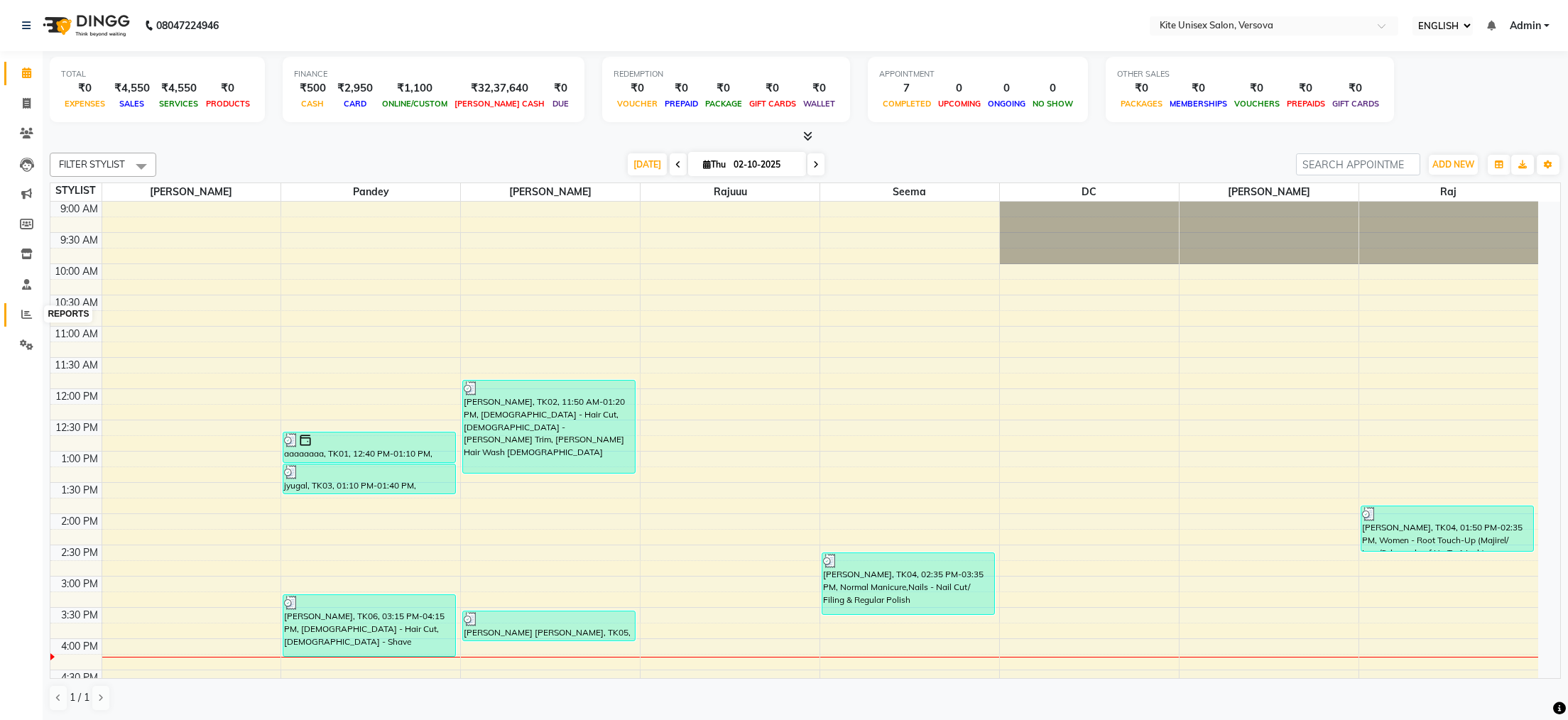
click at [24, 314] on icon at bounding box center [27, 314] width 11 height 11
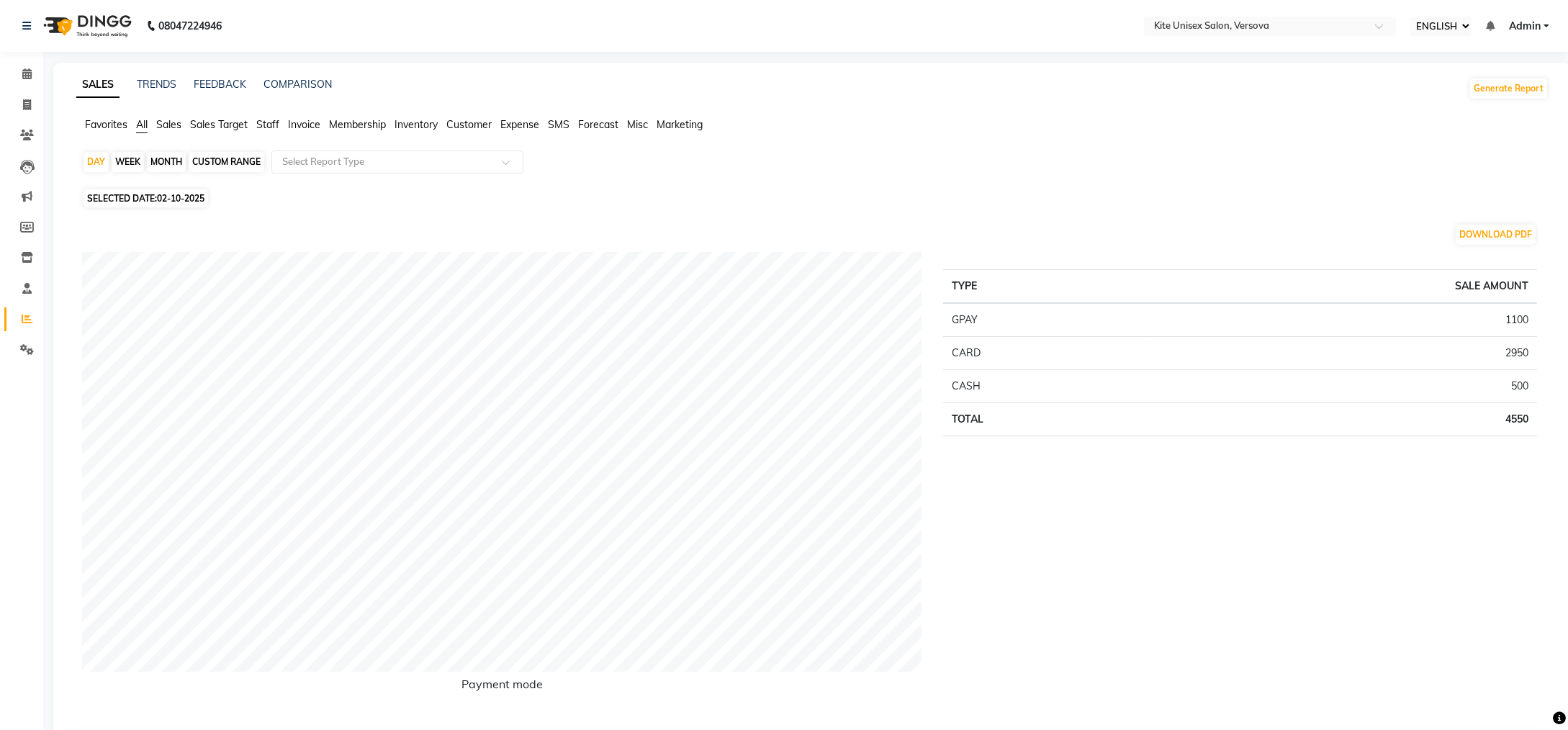
click at [162, 158] on div "MONTH" at bounding box center [166, 161] width 39 height 20
select select "10"
select select "2025"
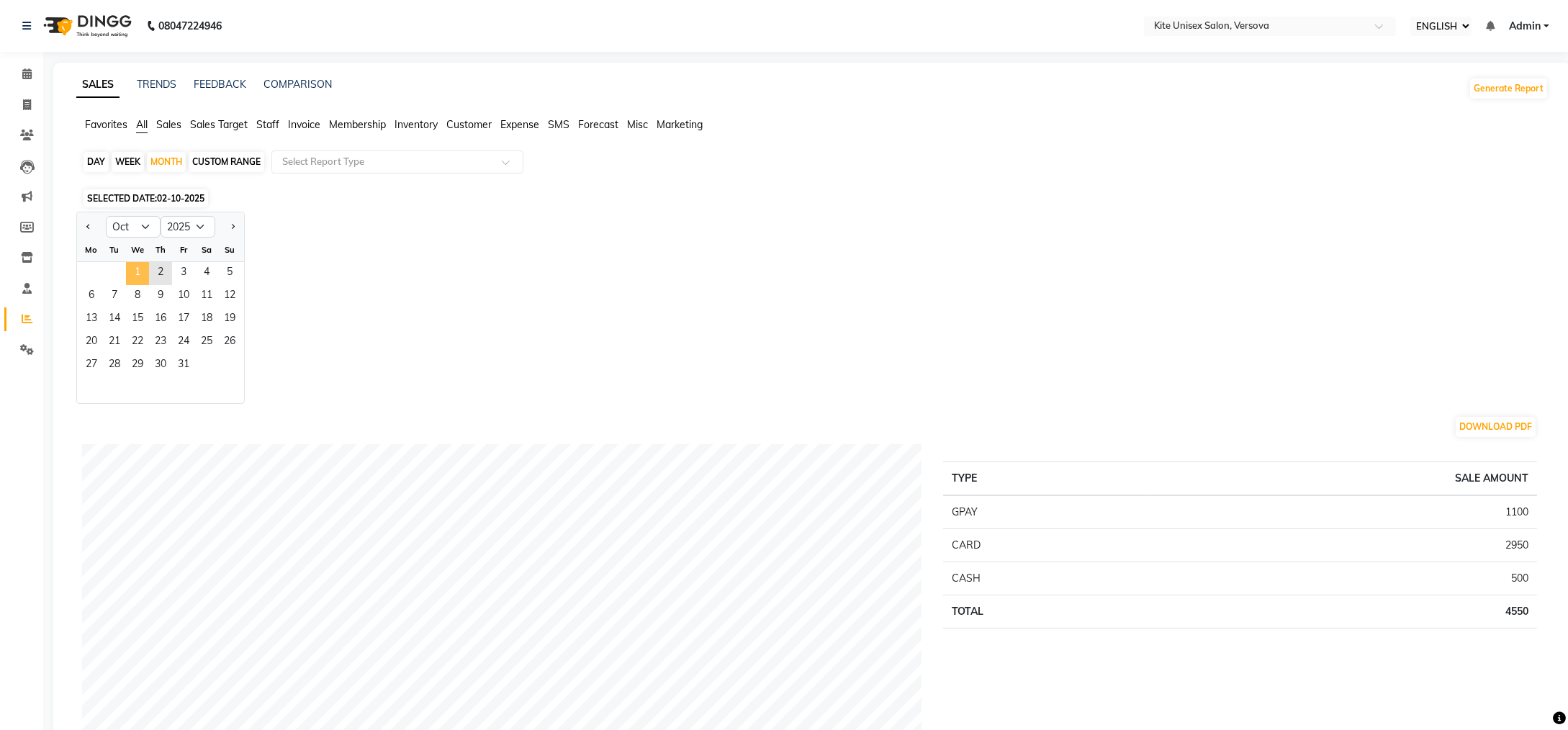
click at [130, 271] on span "1" at bounding box center [137, 273] width 23 height 23
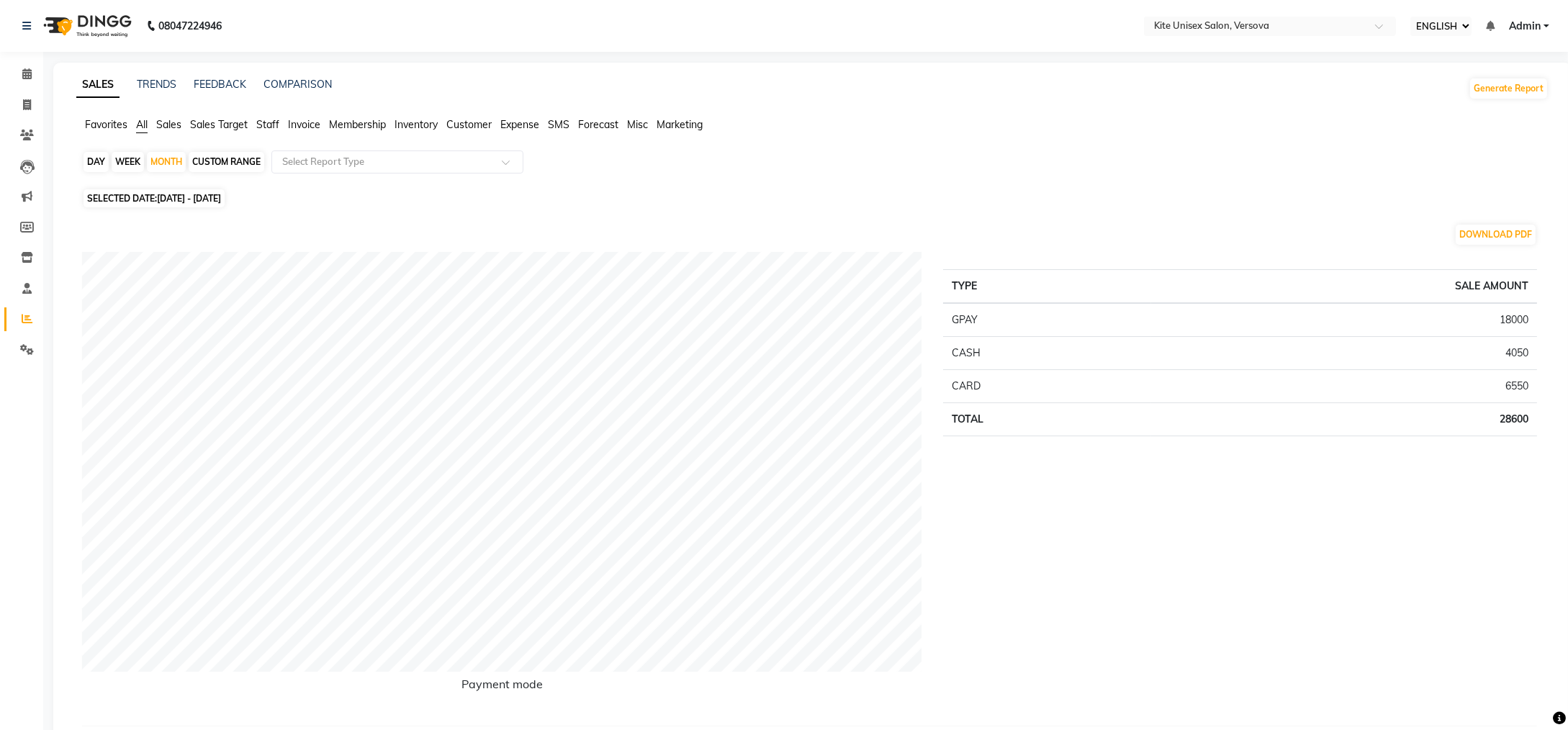
click at [271, 121] on span "Staff" at bounding box center [267, 125] width 23 height 13
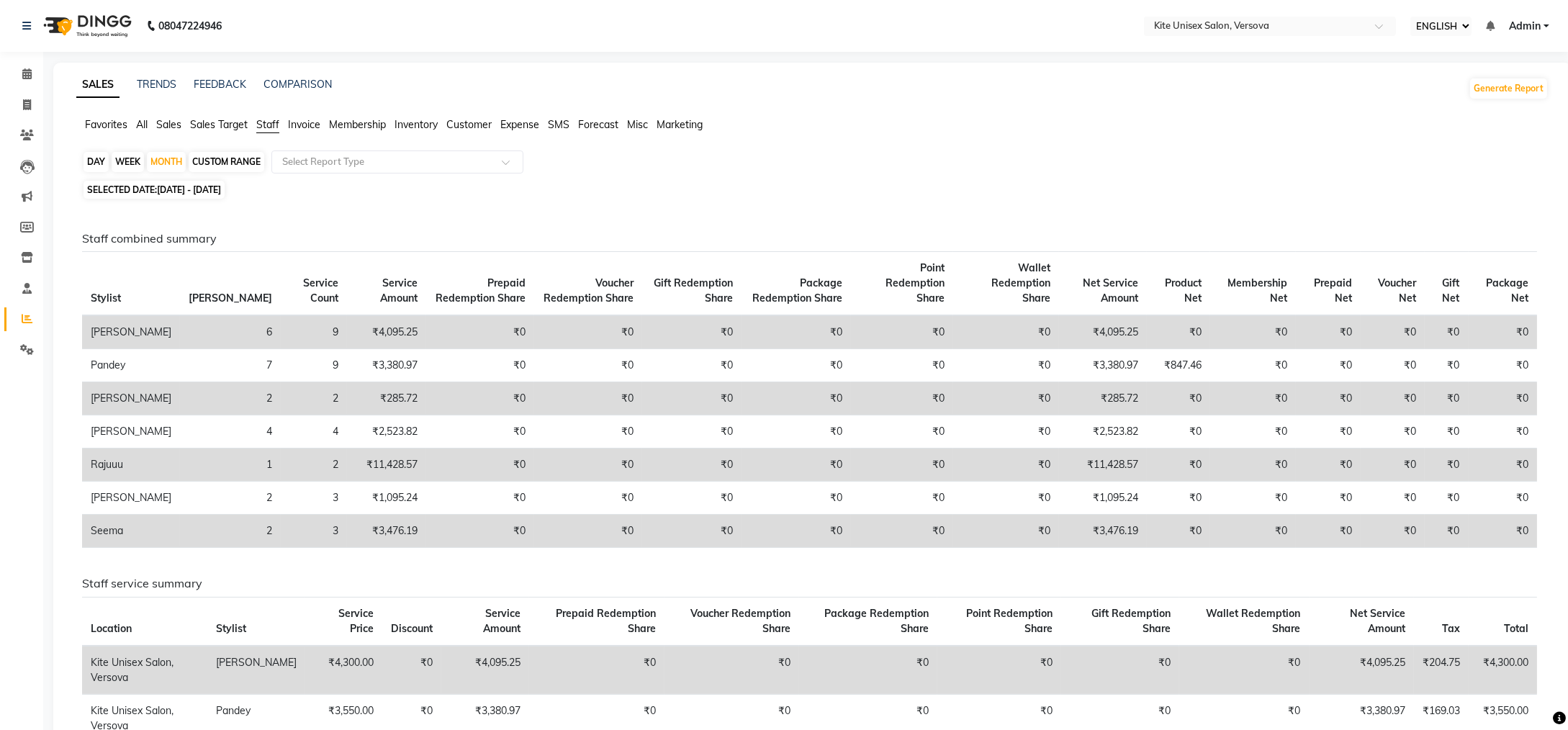
scroll to position [432, 0]
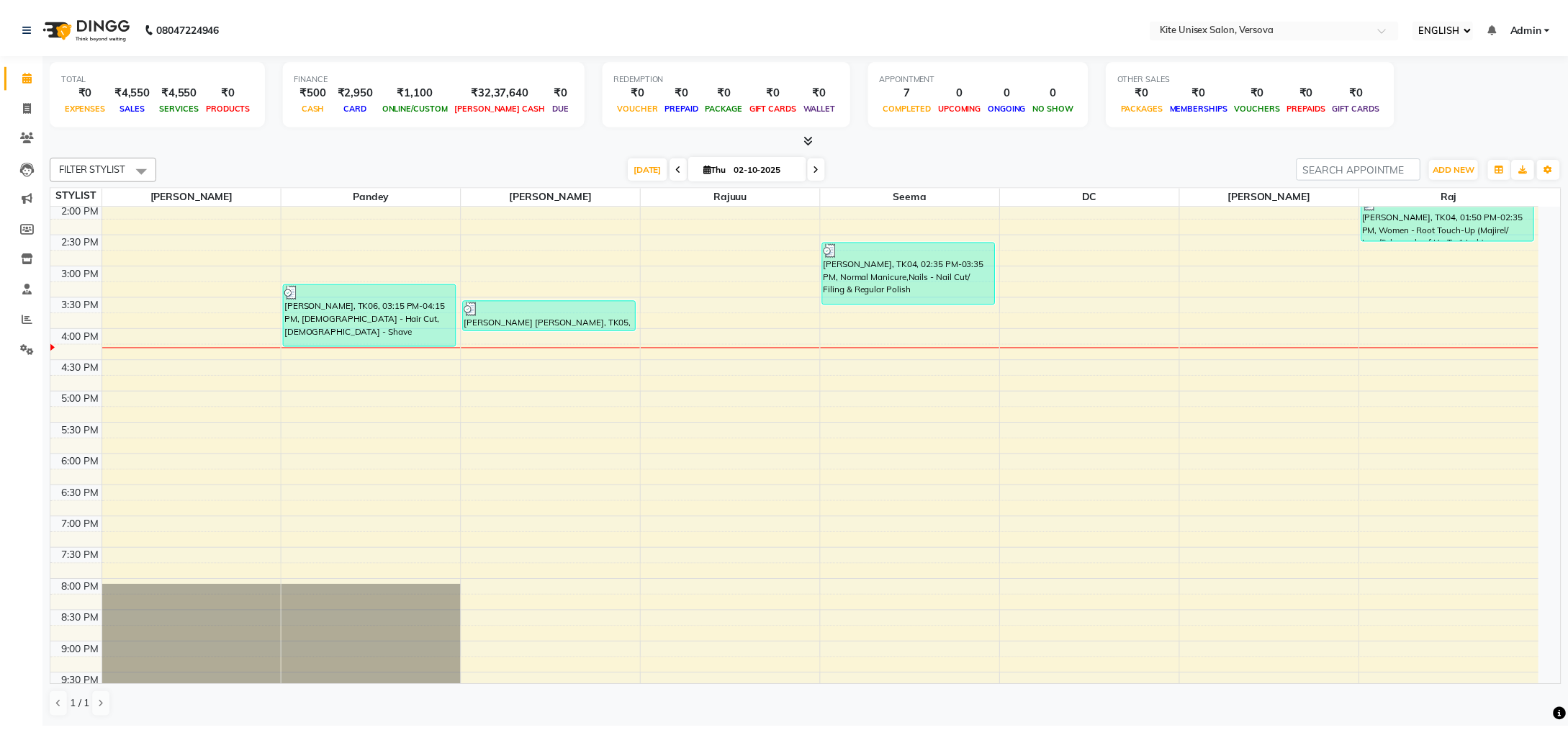
scroll to position [265, 0]
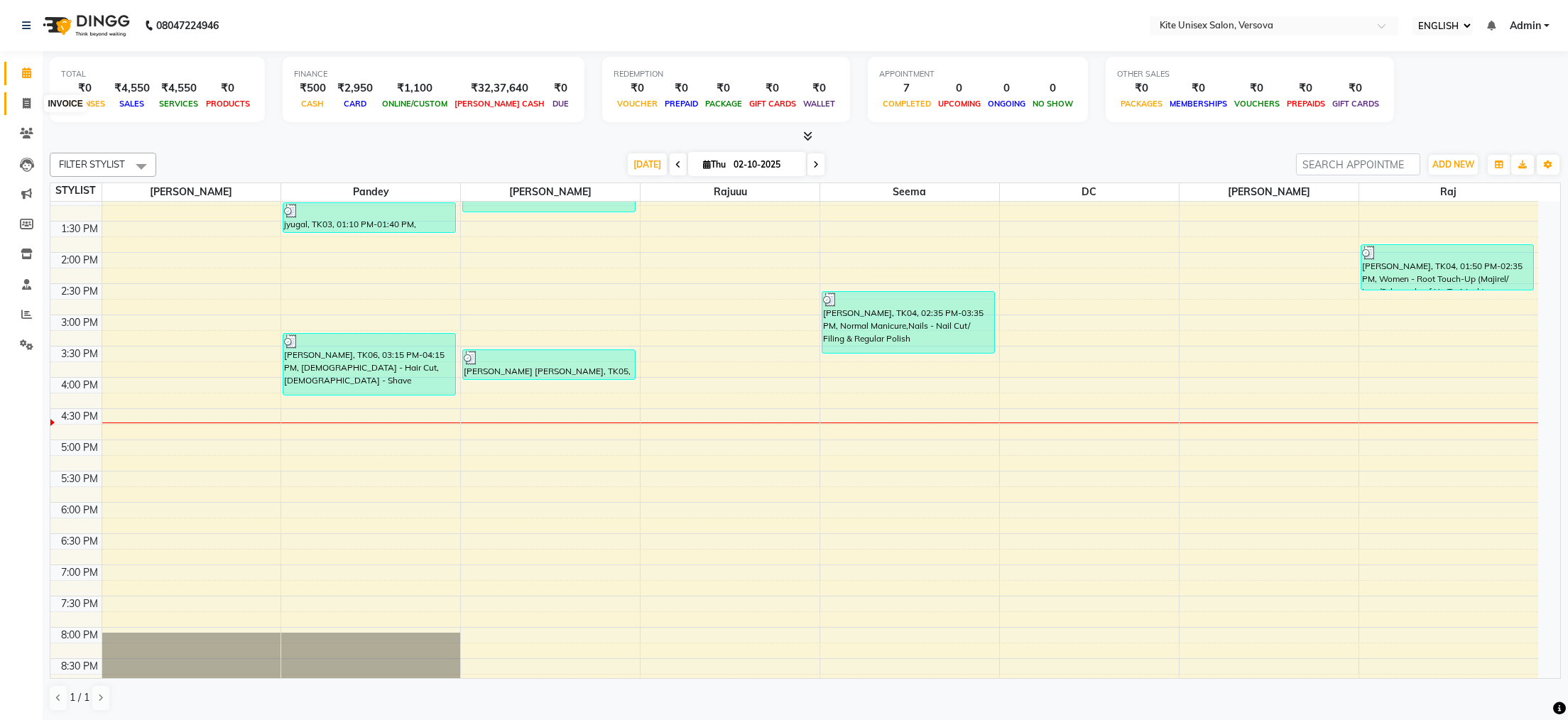
click at [23, 99] on icon at bounding box center [27, 103] width 8 height 11
select select "service"
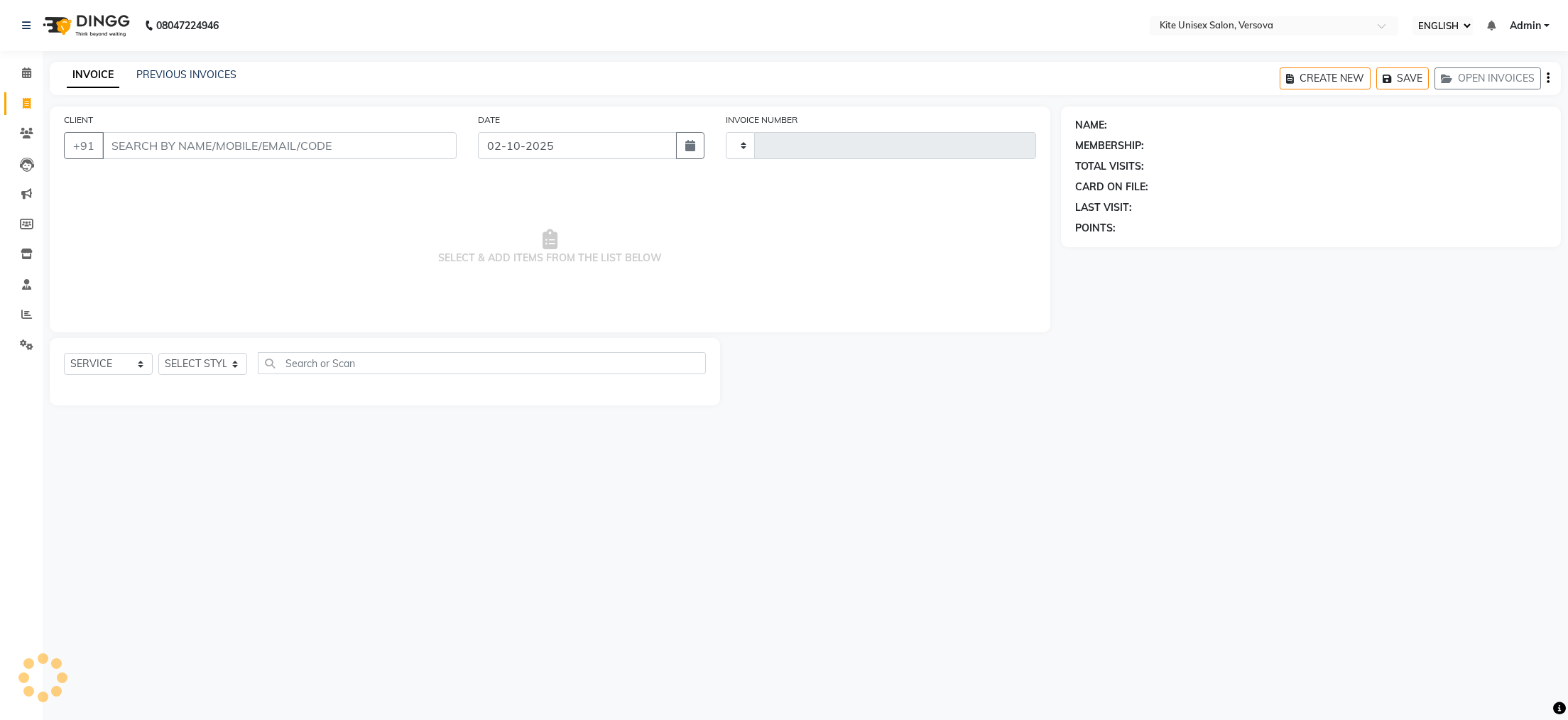
type input "2913"
select select "6093"
click at [142, 147] on input "CLIENT" at bounding box center [280, 146] width 354 height 27
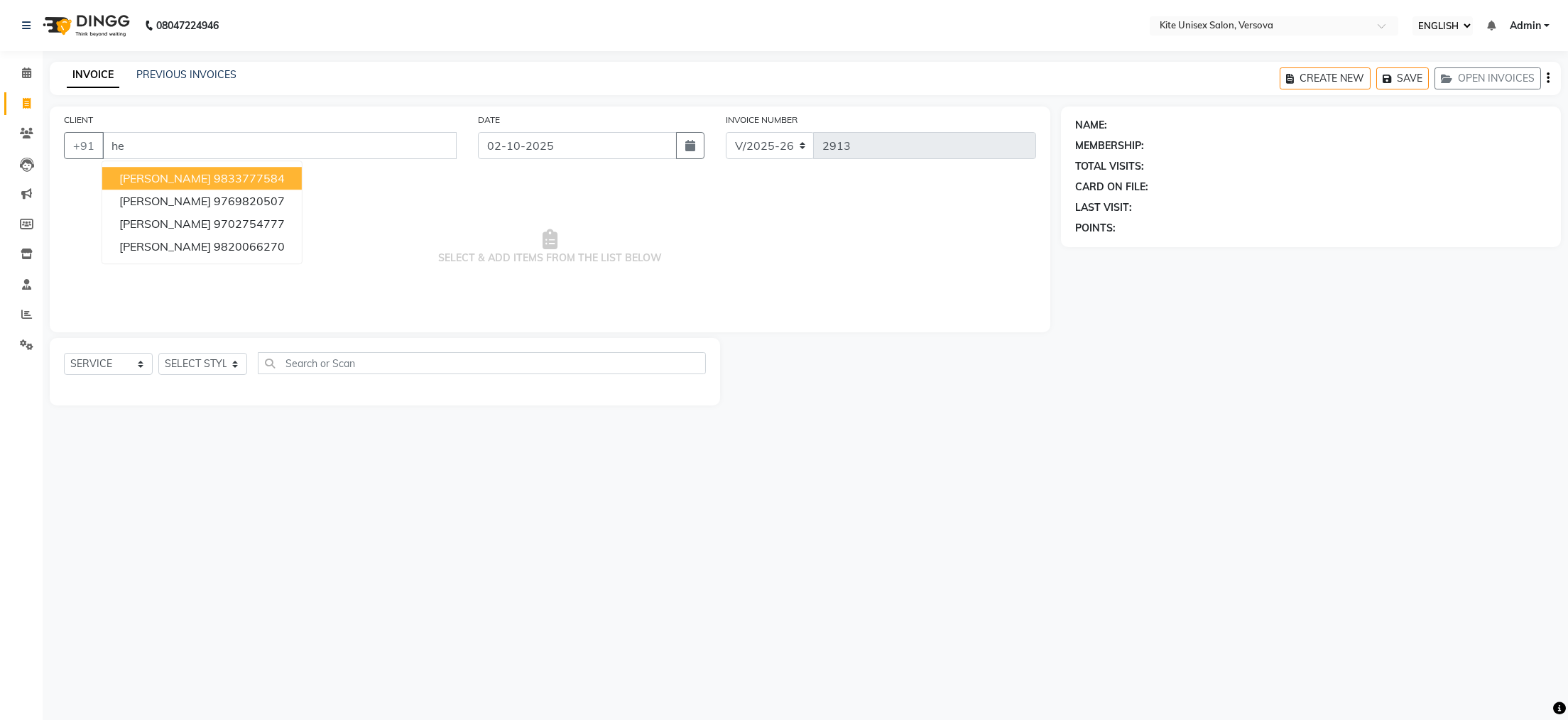
type input "h"
click at [150, 179] on span "Mehtab" at bounding box center [139, 178] width 41 height 14
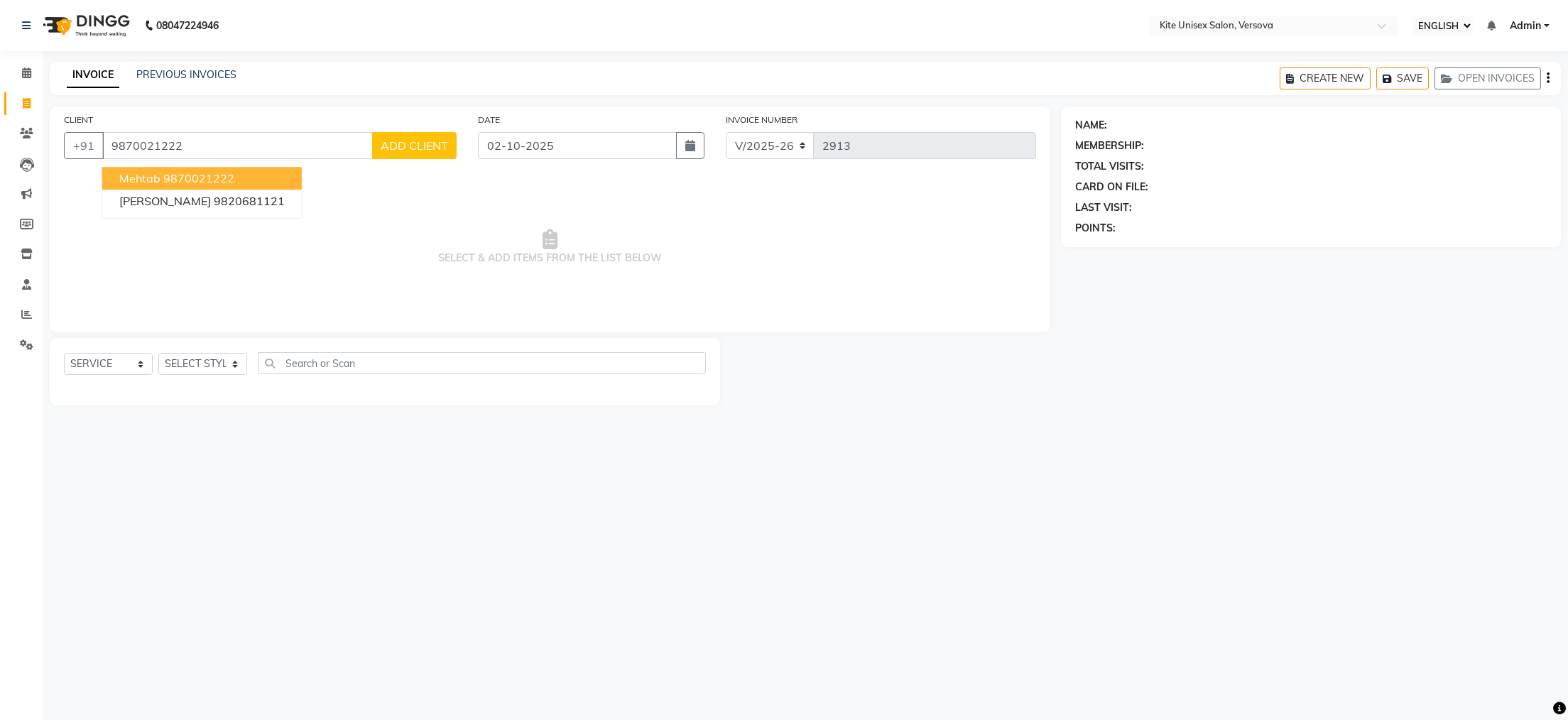
type input "9870021222"
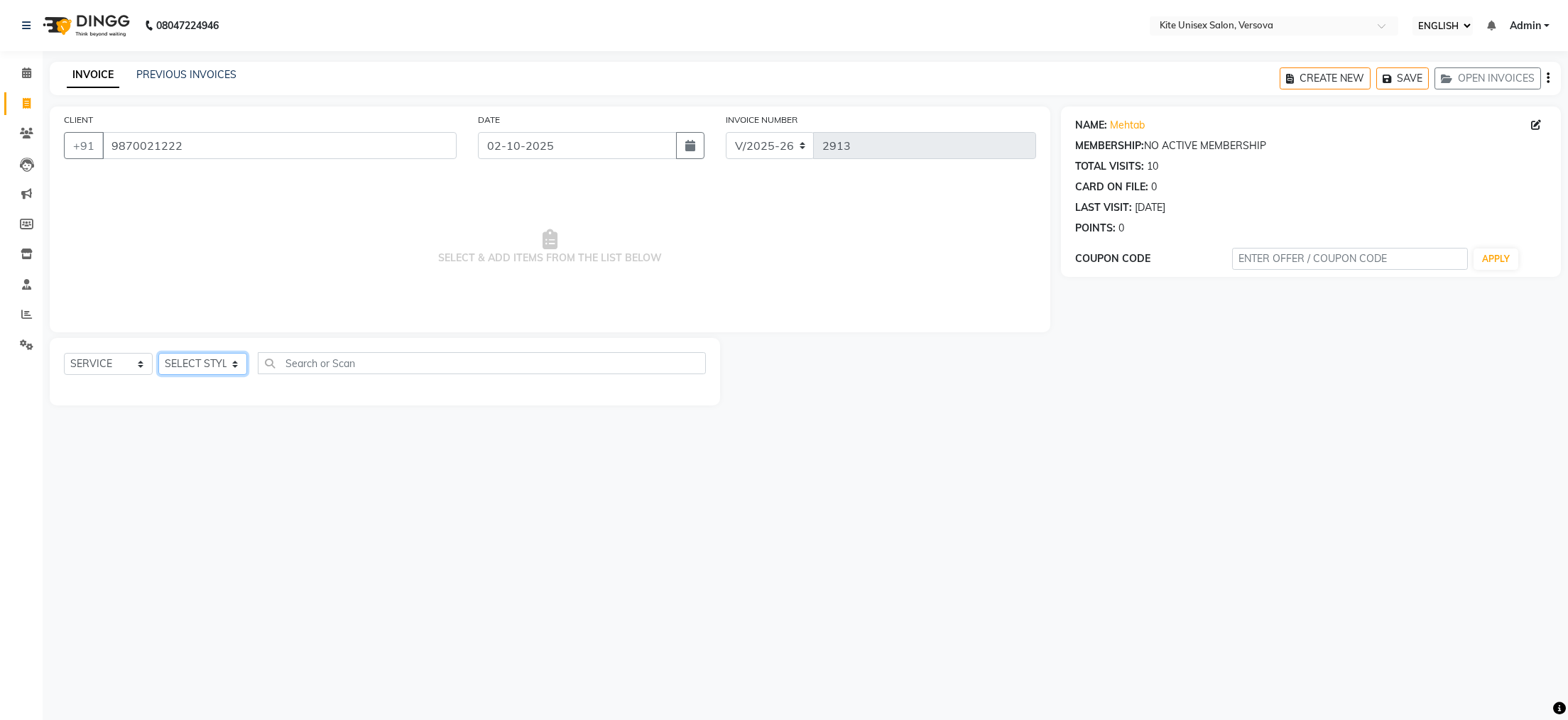
click at [235, 365] on select "SELECT STYLIST [PERSON_NAME] DC [PERSON_NAME] [PERSON_NAME] Rajuuu [PERSON_NAME]" at bounding box center [202, 364] width 89 height 22
select select "50469"
click at [158, 354] on select "SELECT STYLIST [PERSON_NAME] DC [PERSON_NAME] [PERSON_NAME] Rajuuu [PERSON_NAME]" at bounding box center [202, 364] width 89 height 22
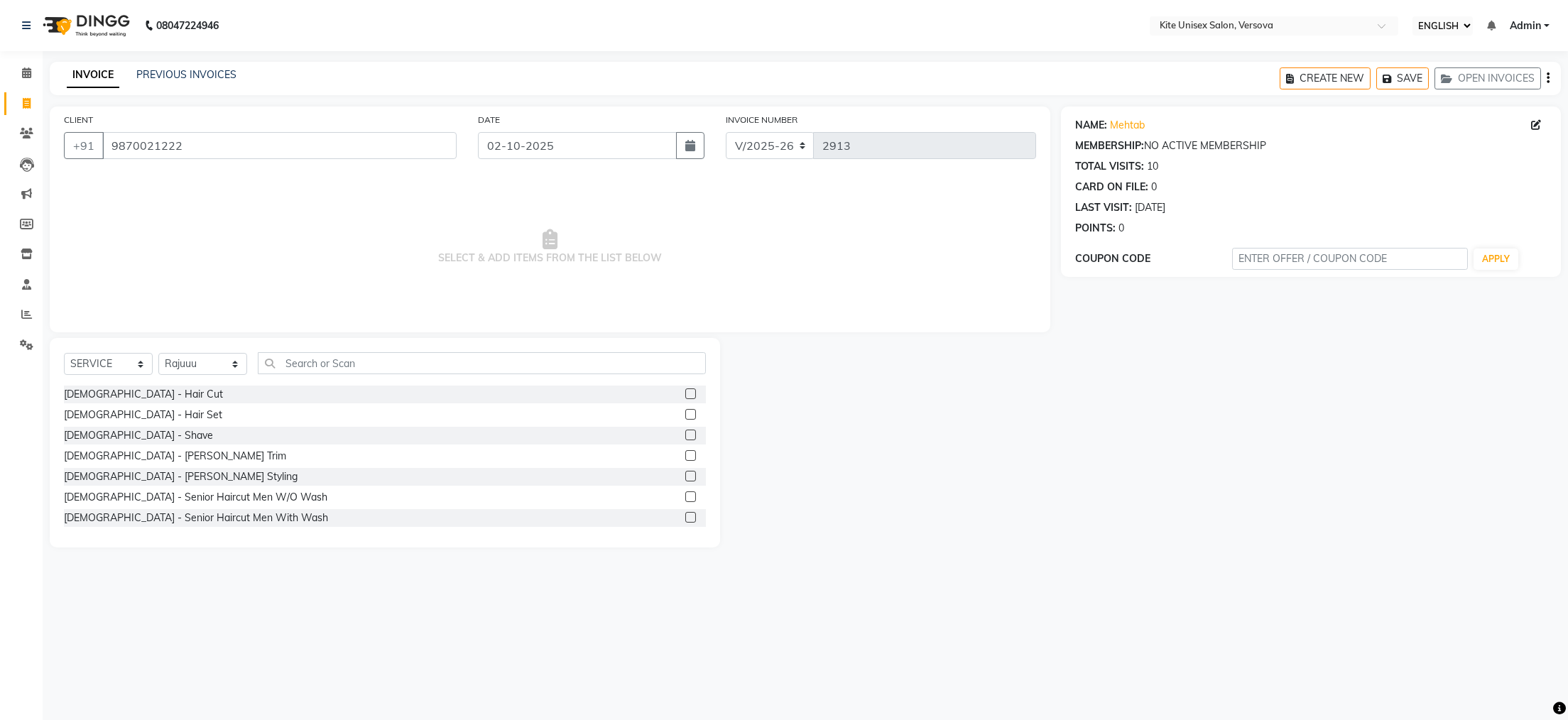
click at [685, 393] on label at bounding box center [691, 394] width 11 height 11
click at [685, 393] on input "checkbox" at bounding box center [690, 395] width 9 height 9
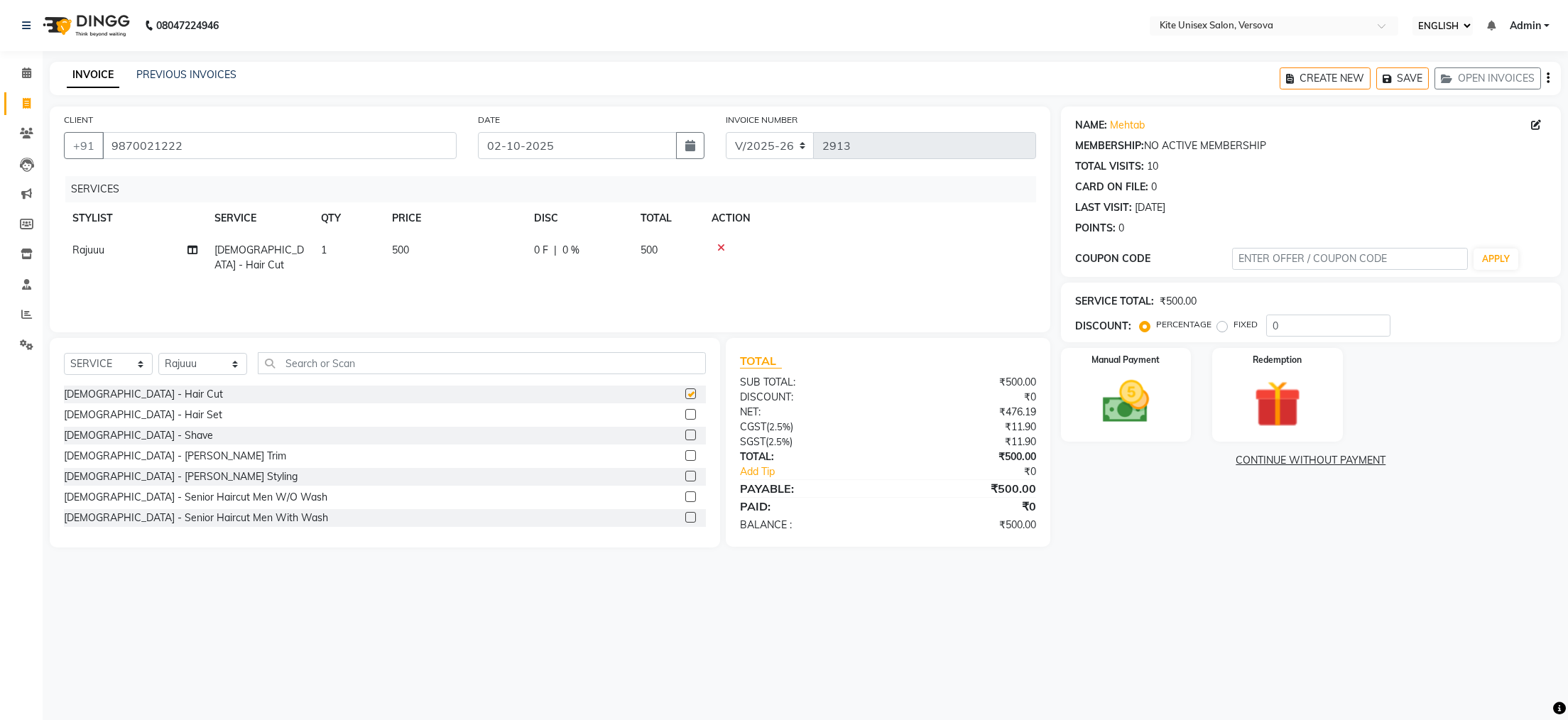
checkbox input "false"
click at [1122, 421] on img at bounding box center [1125, 402] width 80 height 56
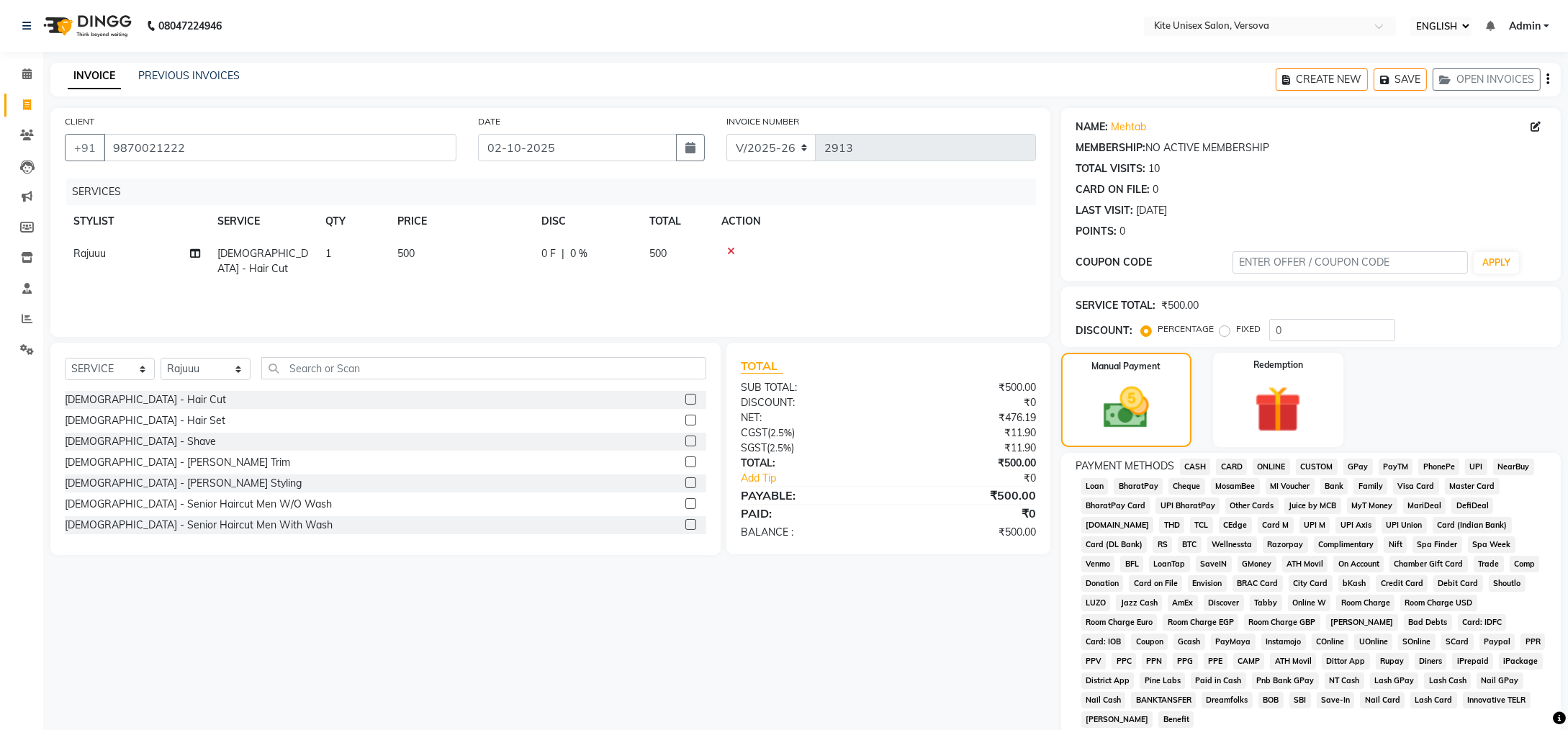
click at [1198, 466] on span "CASH" at bounding box center [1195, 466] width 31 height 17
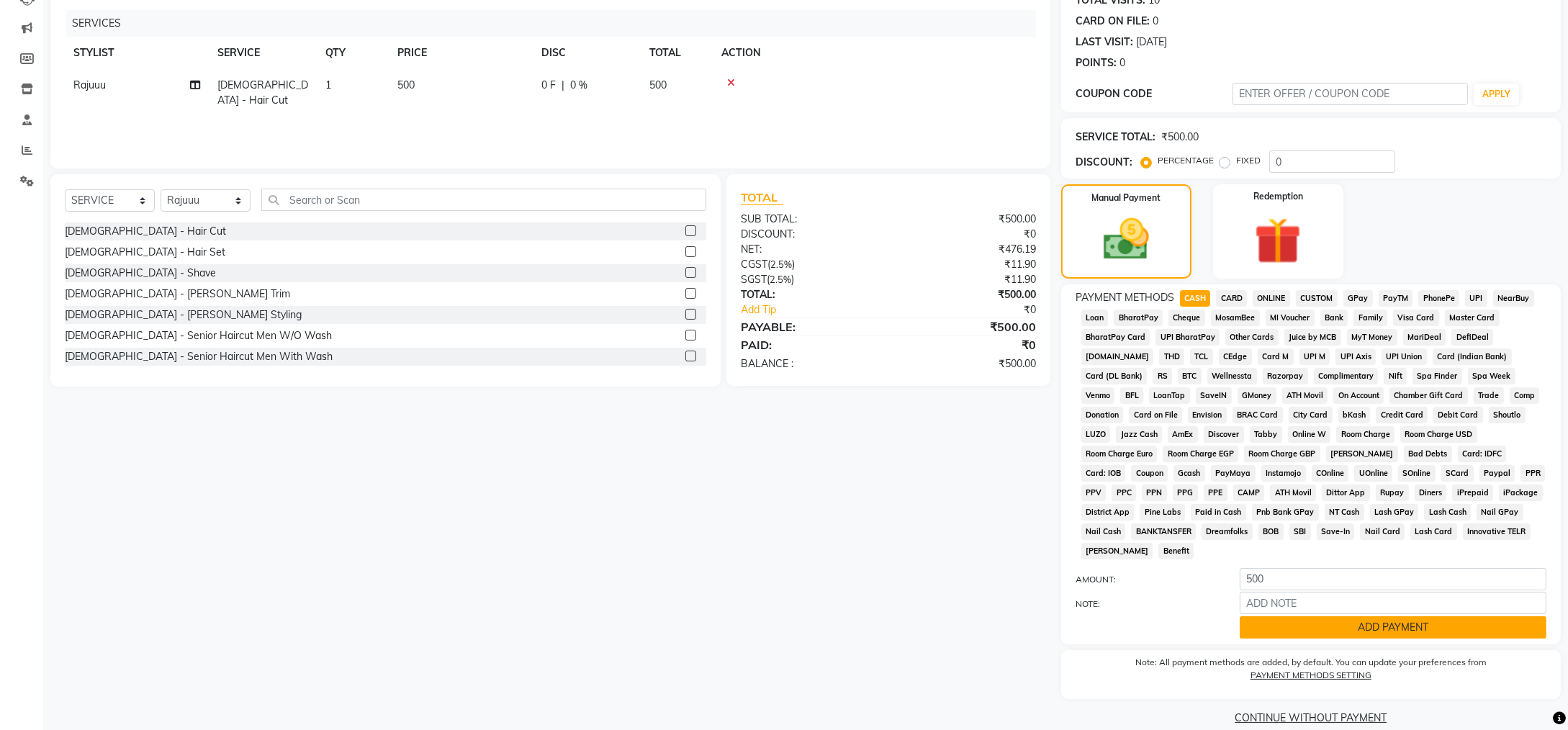
click at [1269, 617] on button "ADD PAYMENT" at bounding box center [1393, 628] width 307 height 22
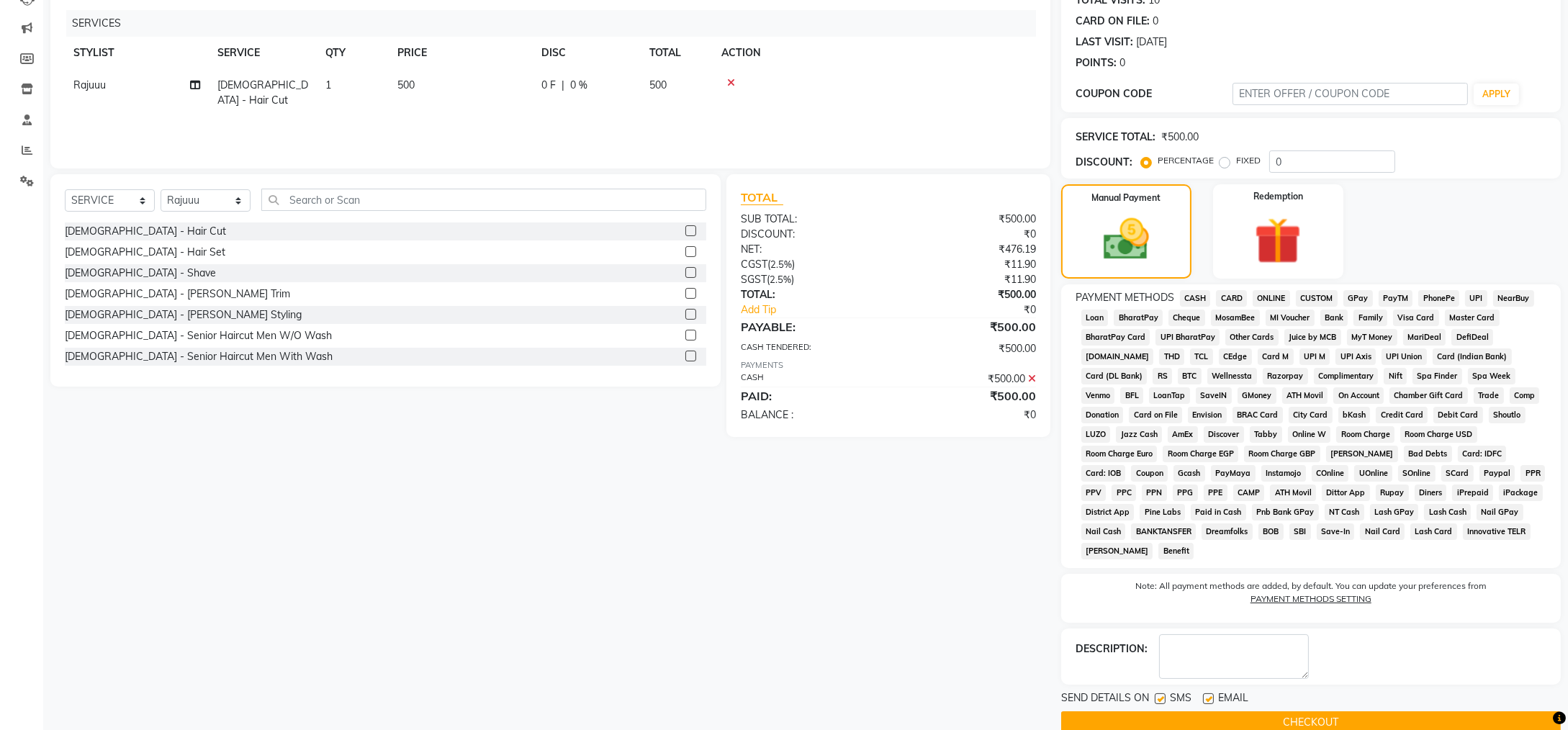
click at [1228, 712] on button "CHECKOUT" at bounding box center [1311, 723] width 500 height 22
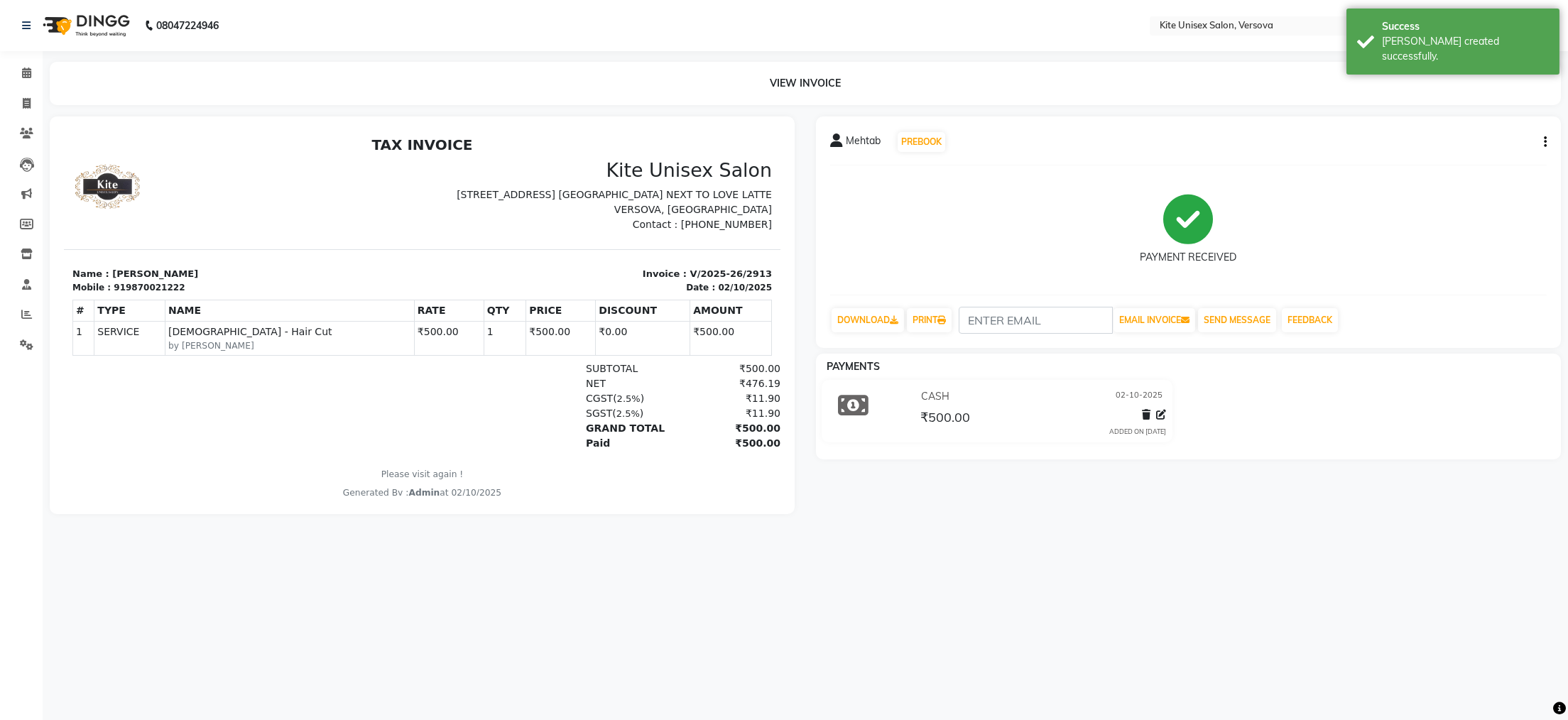
select select "6093"
select select "service"
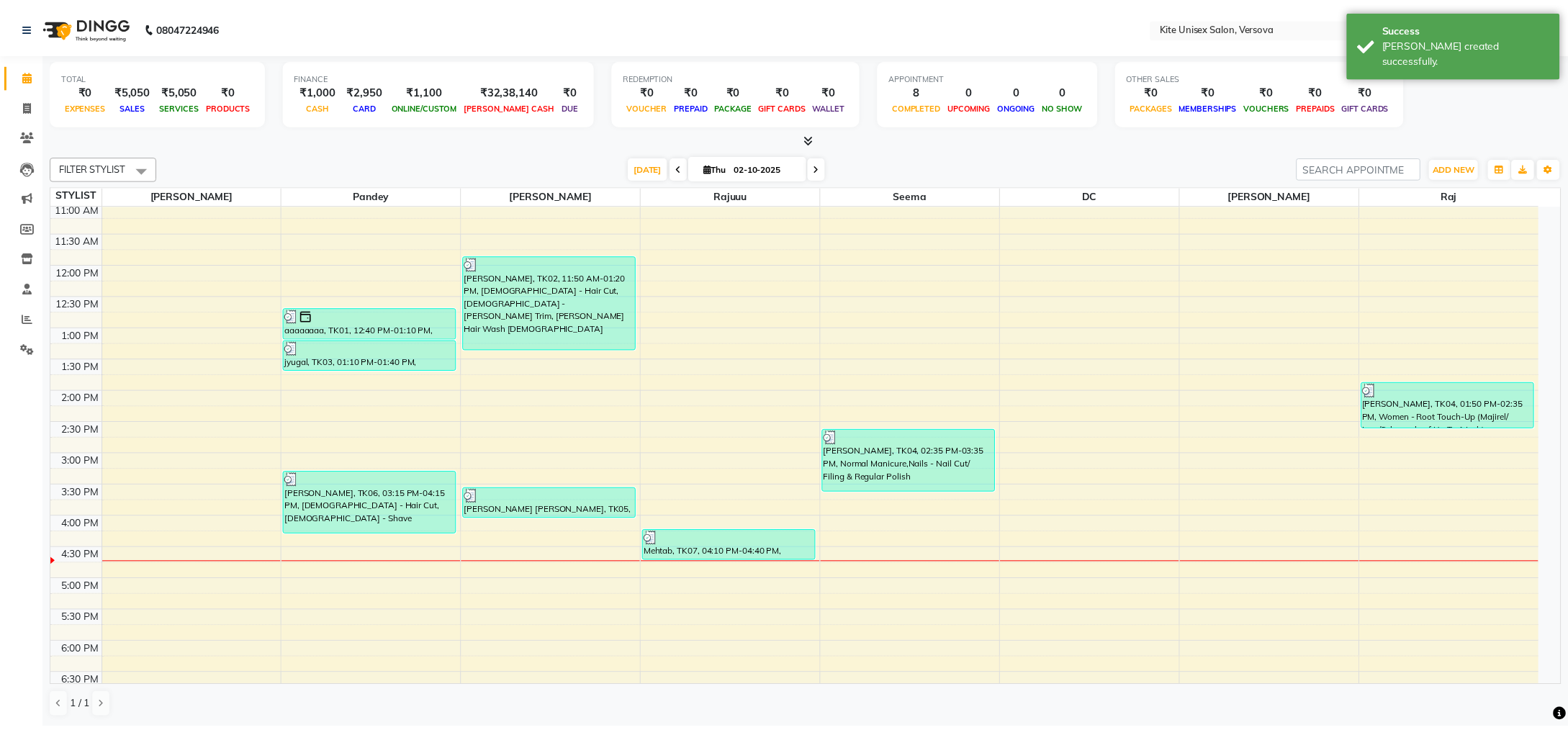
scroll to position [121, 0]
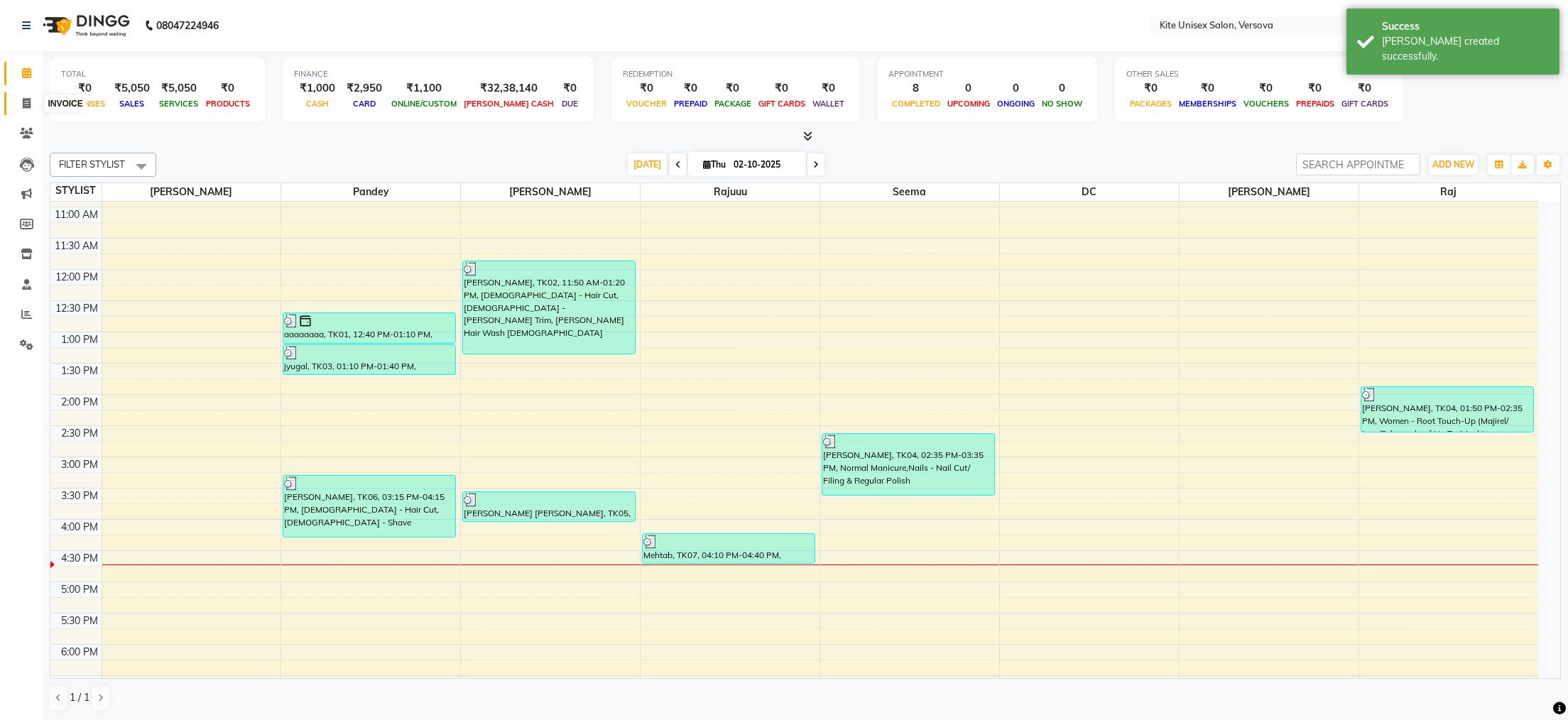
click at [24, 99] on icon at bounding box center [27, 103] width 8 height 11
select select "6093"
select select "service"
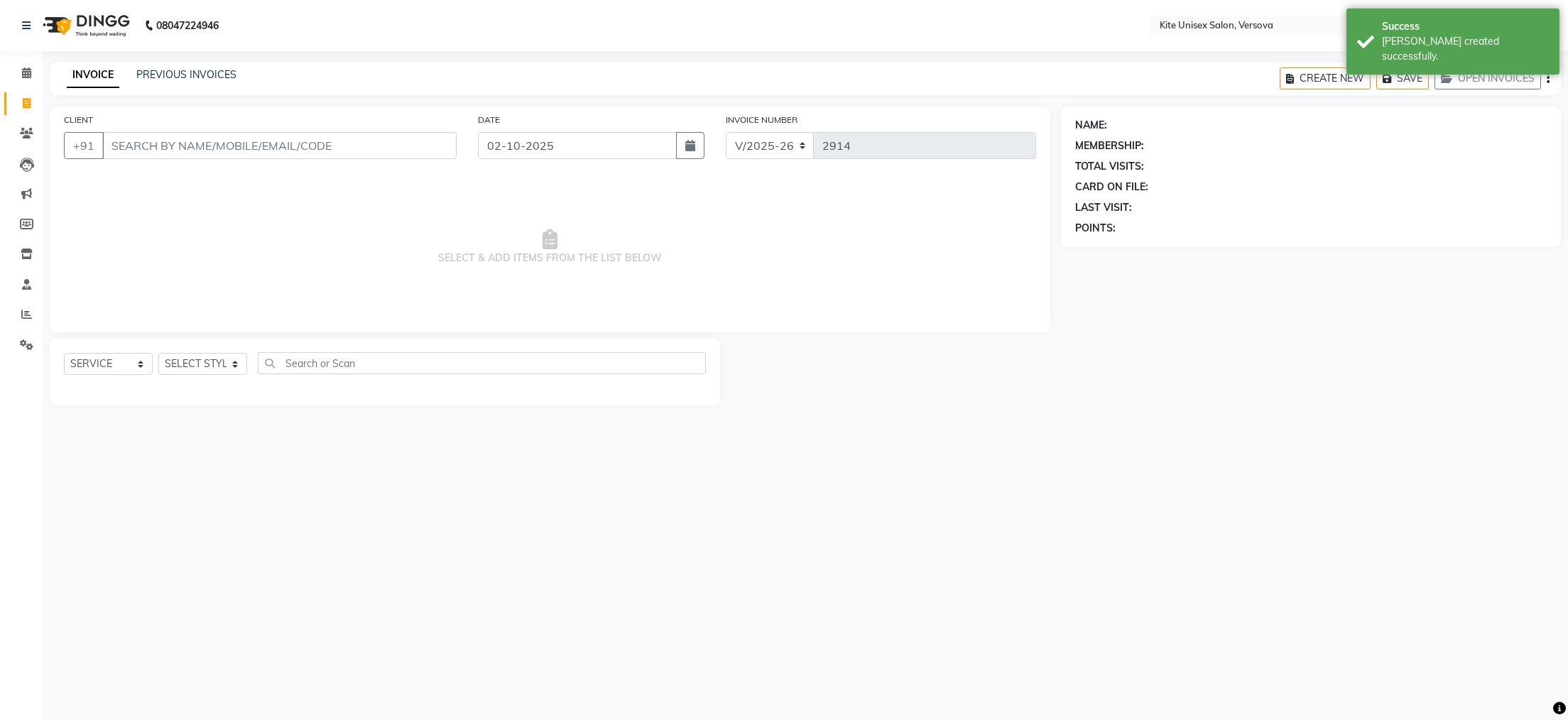
click at [154, 142] on input "CLIENT" at bounding box center [280, 146] width 354 height 27
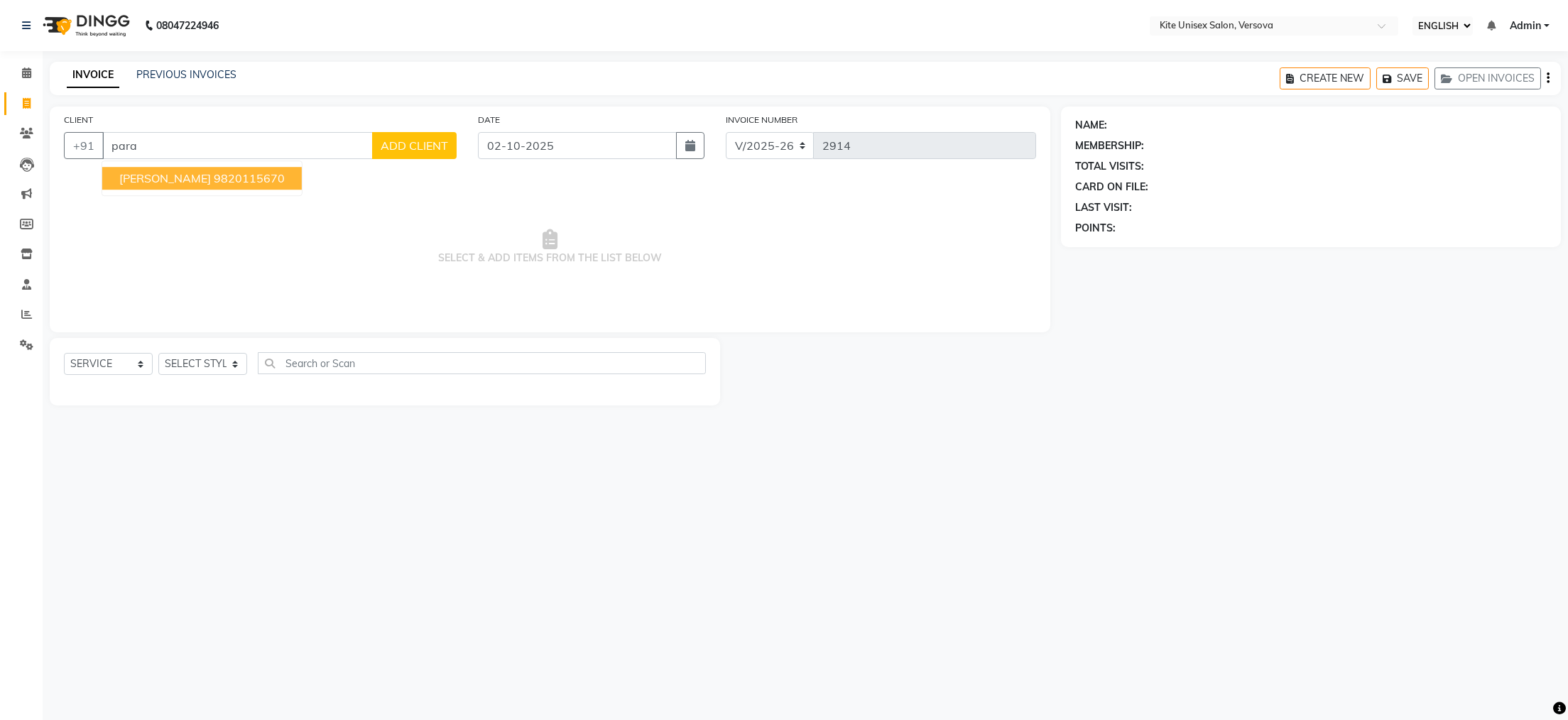
click at [180, 175] on span "[PERSON_NAME]" at bounding box center [165, 178] width 91 height 14
type input "9820115670"
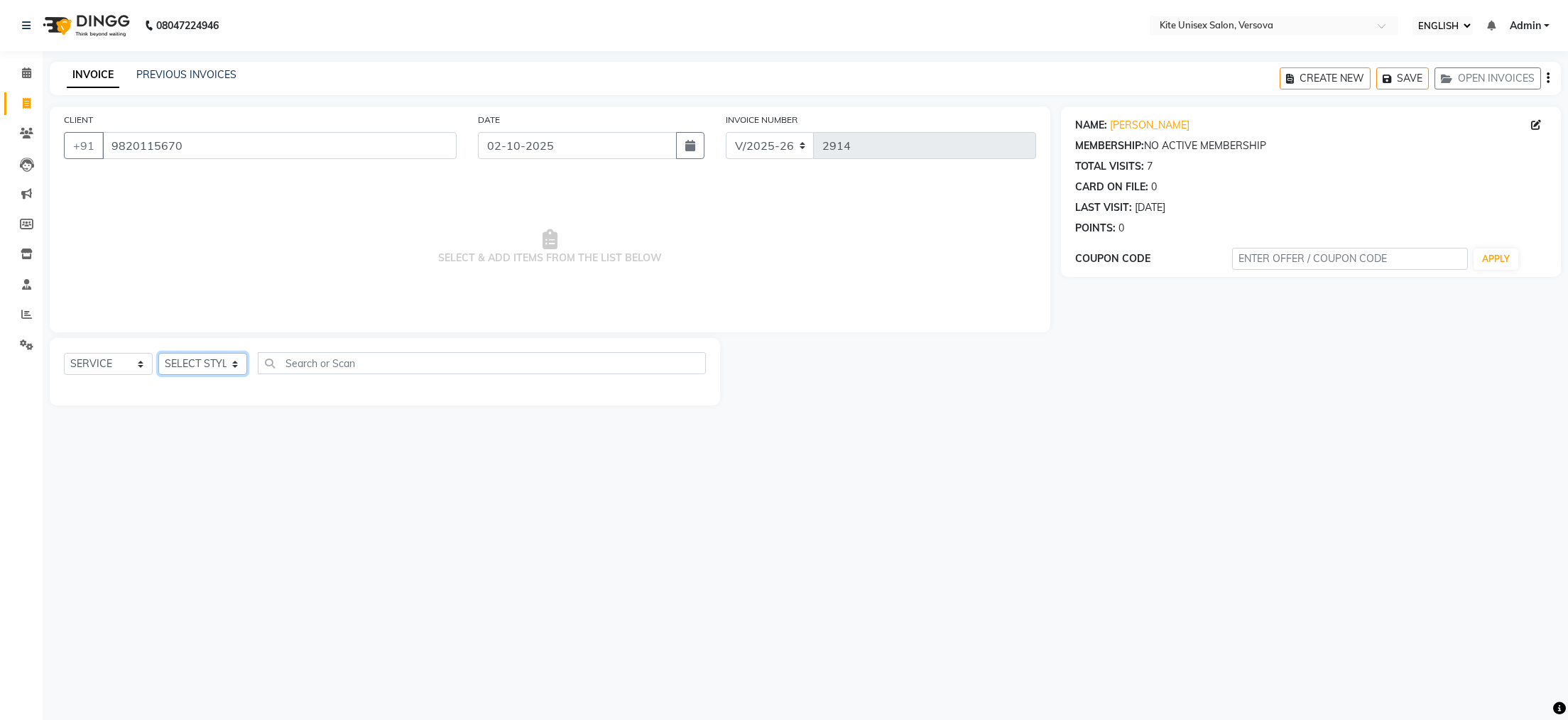
click at [237, 366] on select "SELECT STYLIST [PERSON_NAME] DC [PERSON_NAME] [PERSON_NAME] Rajuuu [PERSON_NAME]" at bounding box center [202, 364] width 89 height 22
select select "50469"
click at [158, 354] on select "SELECT STYLIST [PERSON_NAME] DC [PERSON_NAME] [PERSON_NAME] Rajuuu [PERSON_NAME]" at bounding box center [202, 364] width 89 height 22
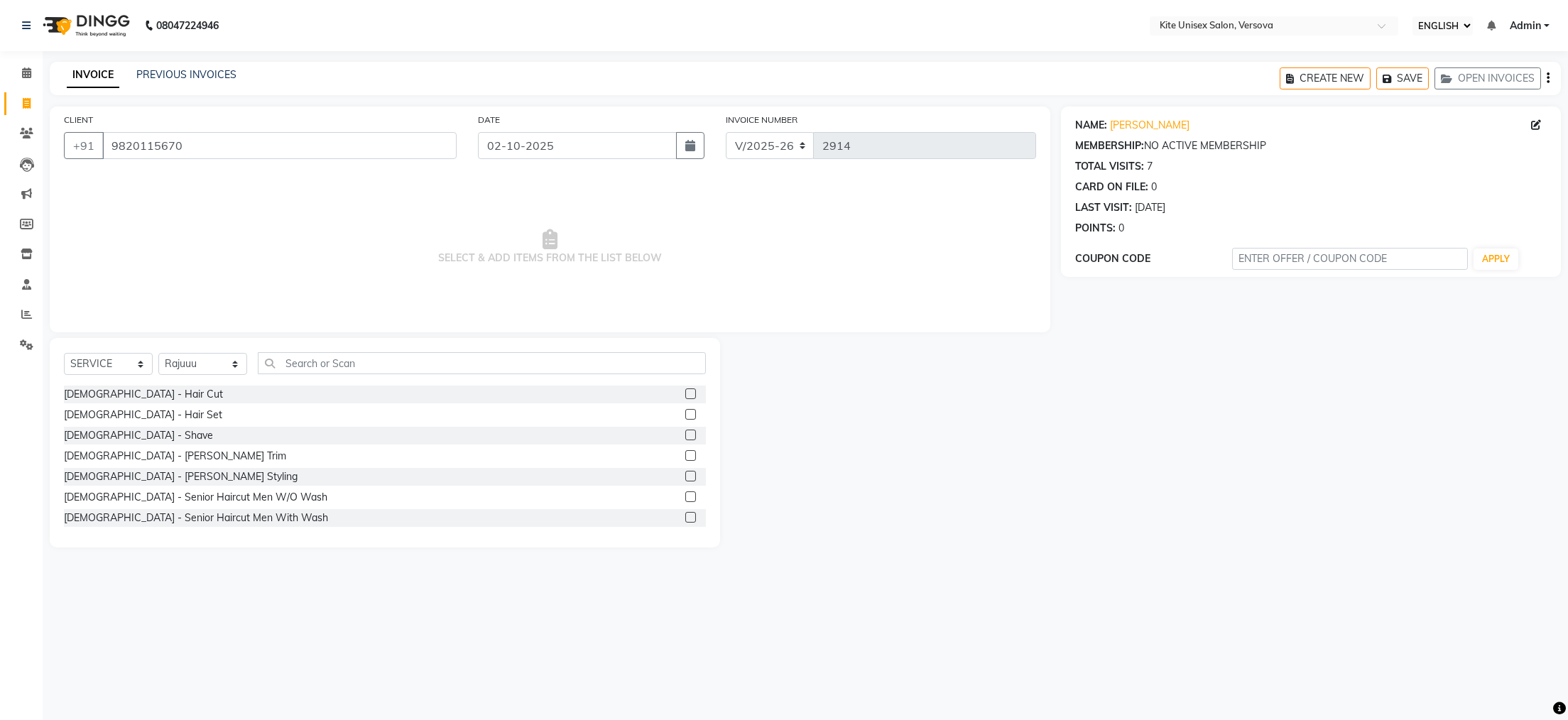
click at [685, 394] on label at bounding box center [691, 394] width 11 height 11
click at [685, 394] on input "checkbox" at bounding box center [690, 395] width 9 height 9
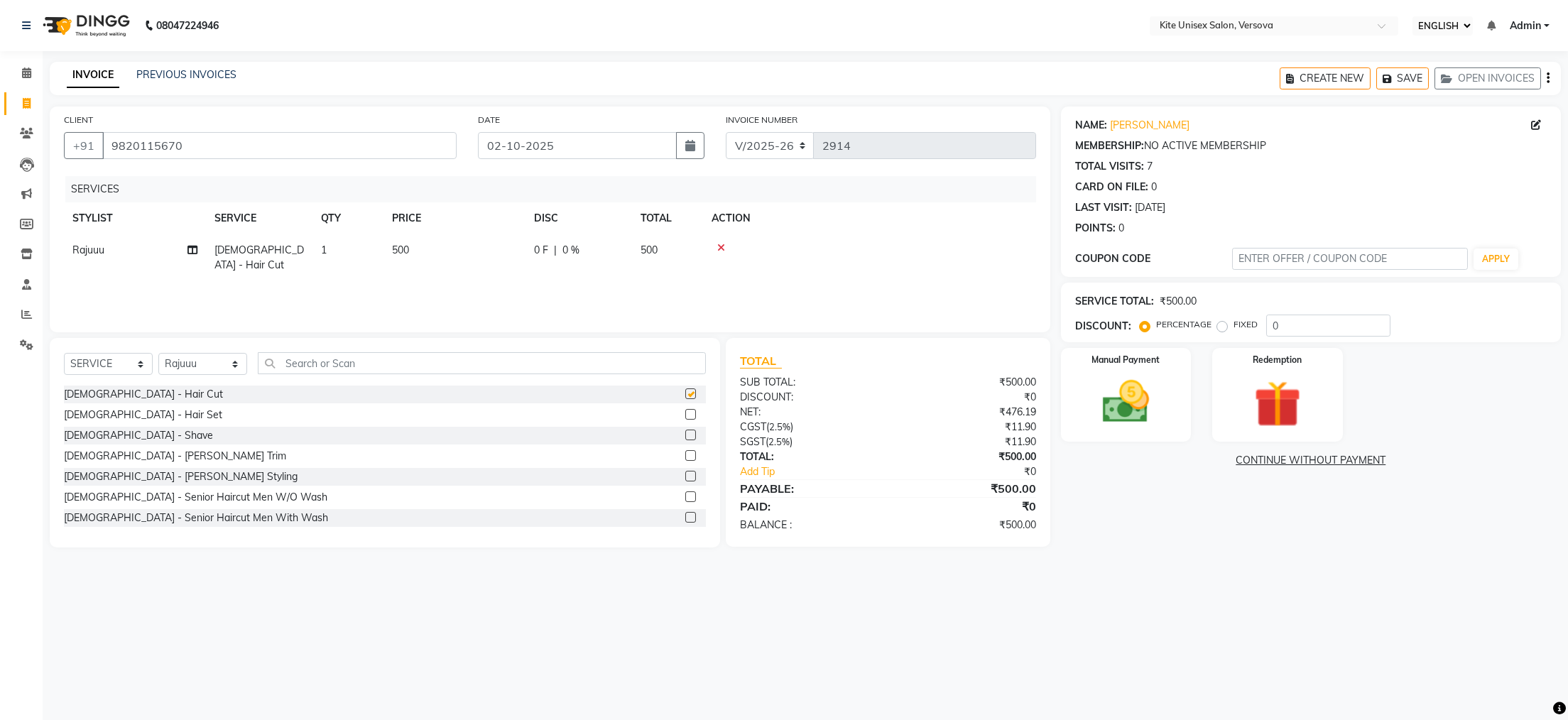
checkbox input "false"
click at [408, 365] on input "text" at bounding box center [481, 363] width 448 height 22
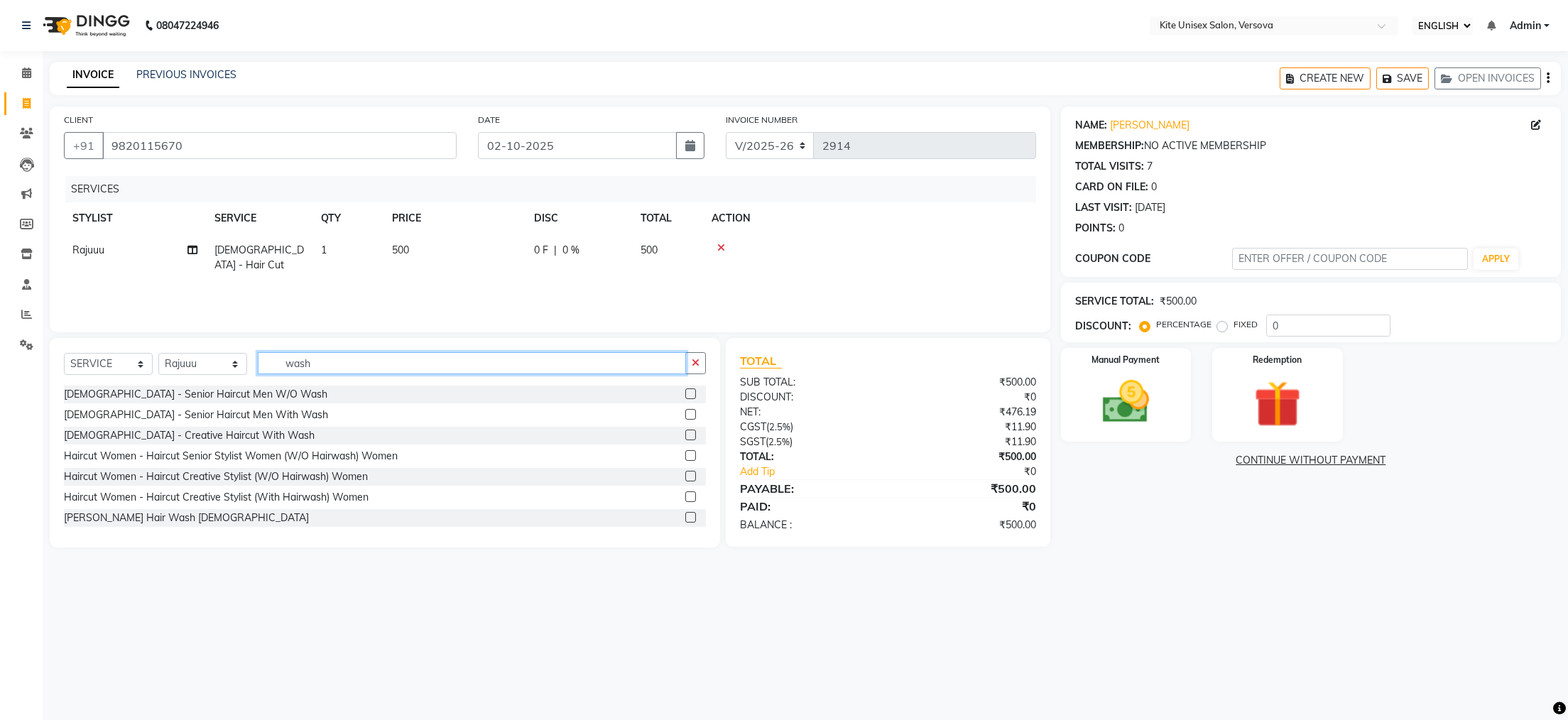
type input "wash"
click at [685, 518] on label at bounding box center [691, 518] width 11 height 11
click at [685, 518] on input "checkbox" at bounding box center [690, 518] width 9 height 9
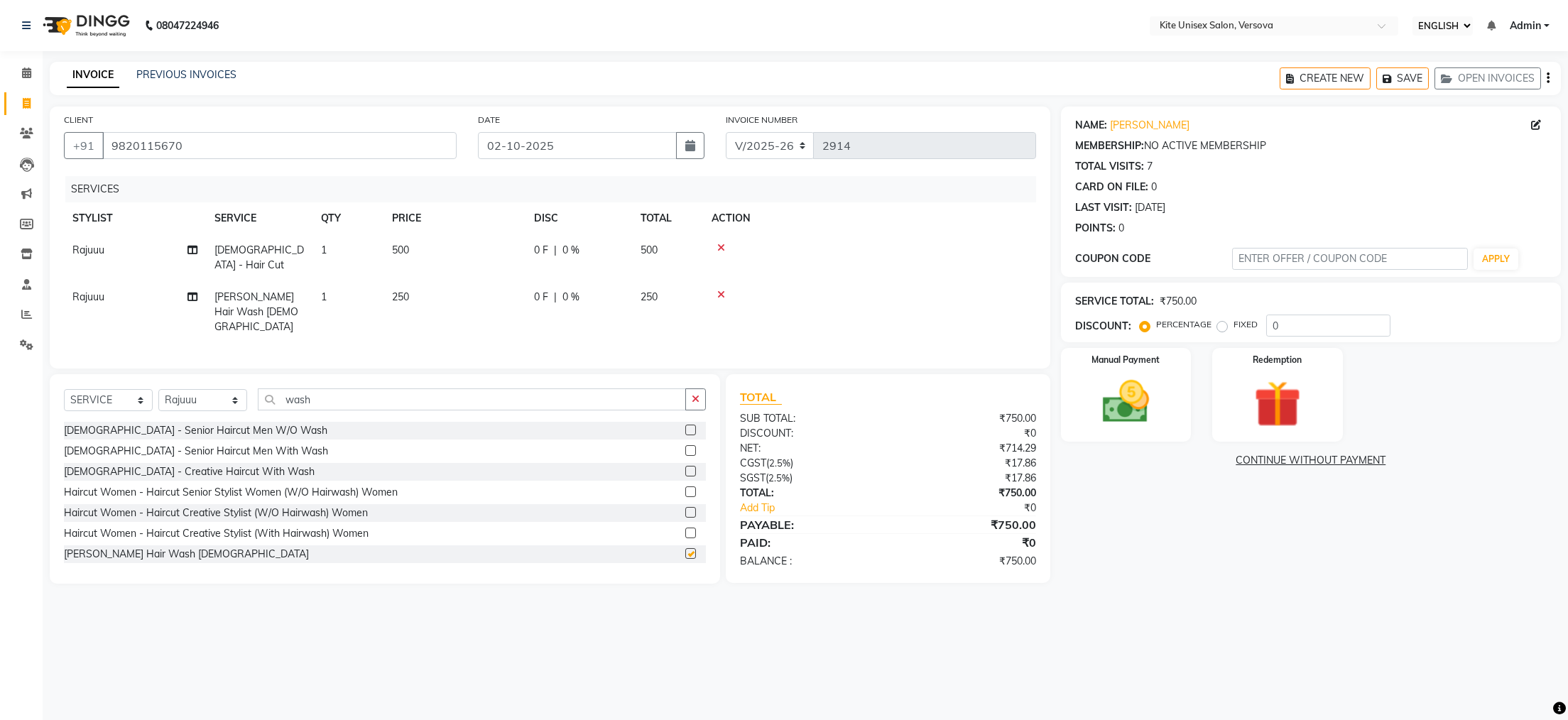
checkbox input "false"
click at [662, 281] on td "250" at bounding box center [668, 312] width 71 height 61
select select "50469"
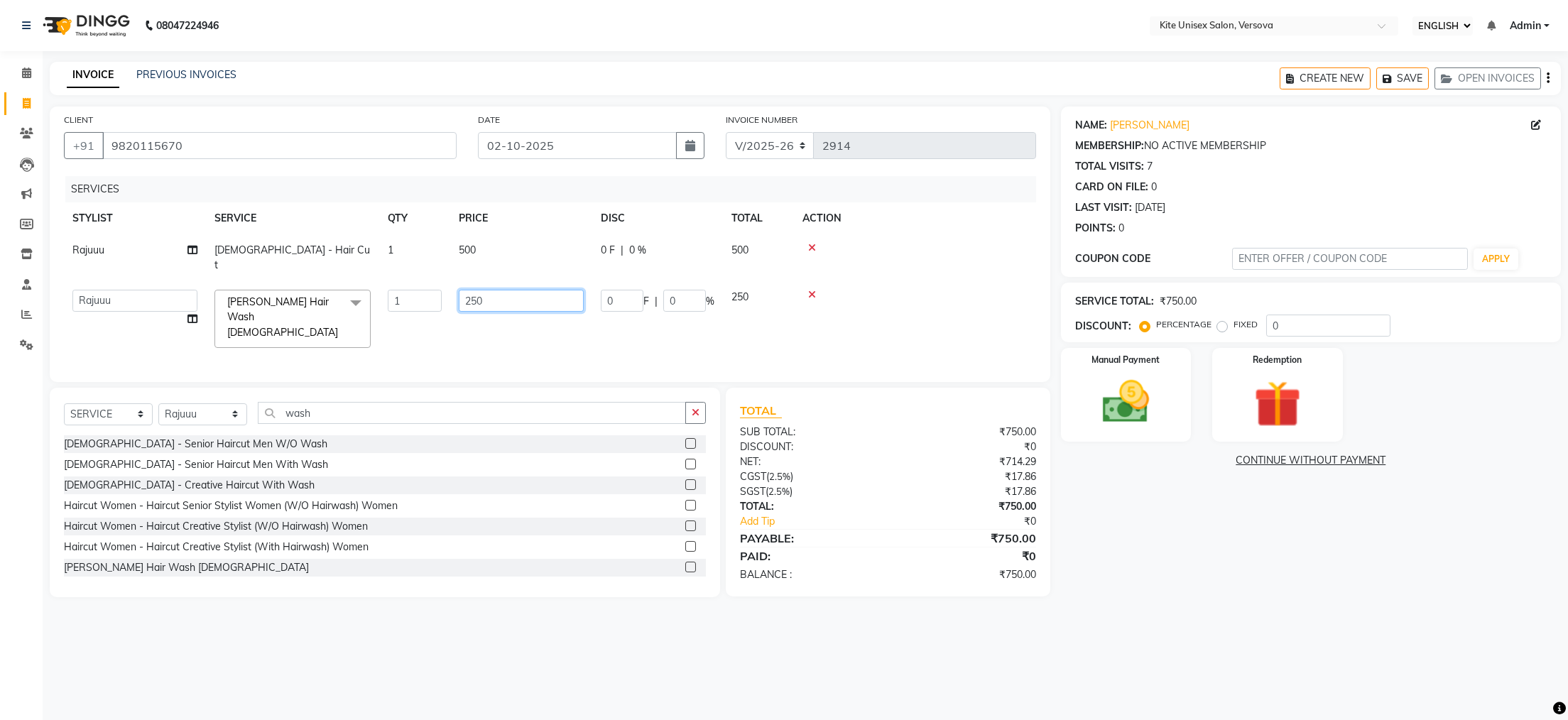
click at [509, 290] on input "250" at bounding box center [521, 301] width 125 height 22
type input "200"
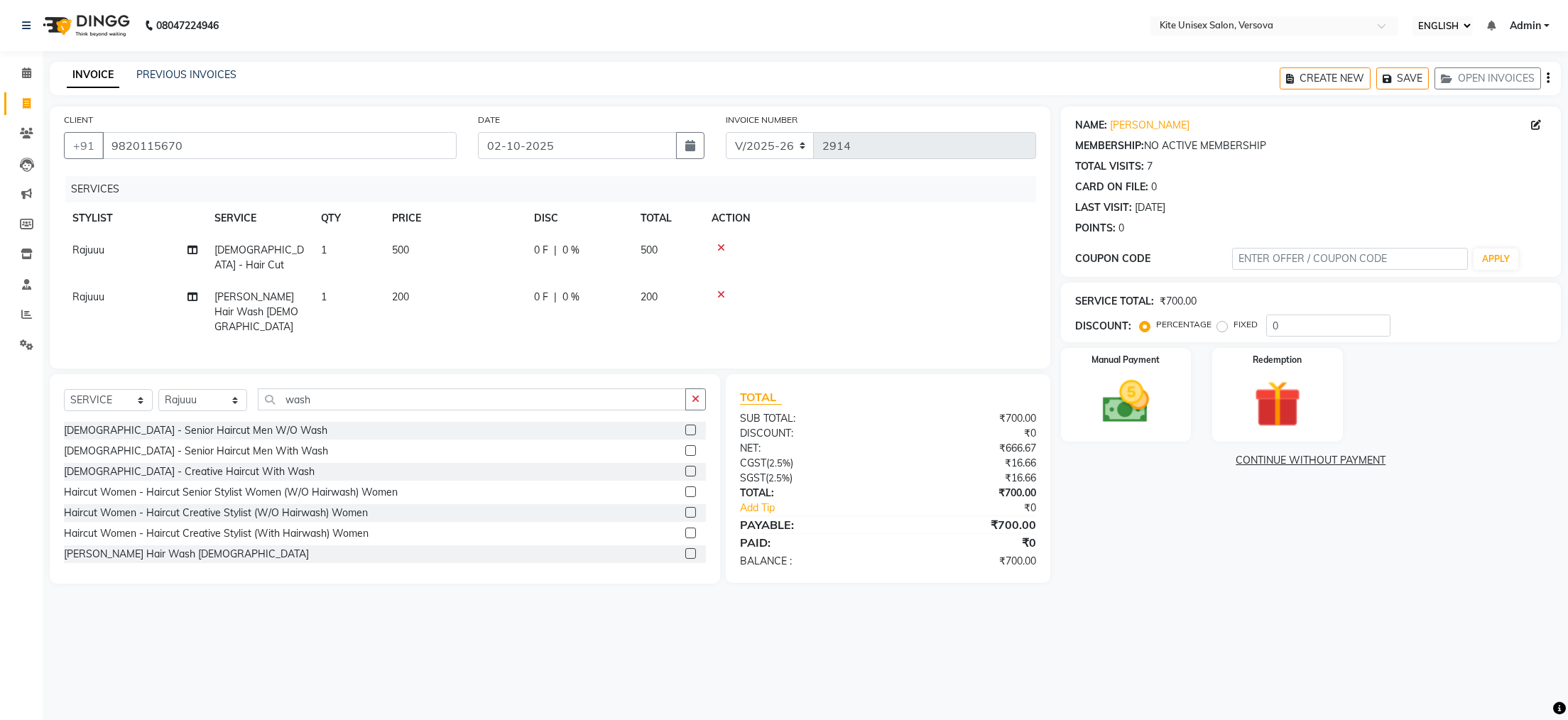
click at [610, 588] on main "INVOICE PREVIOUS INVOICES CREATE NEW SAVE OPEN INVOICES CLIENT [PHONE_NUMBER] D…" at bounding box center [805, 333] width 1525 height 544
click at [1117, 403] on img at bounding box center [1125, 402] width 80 height 56
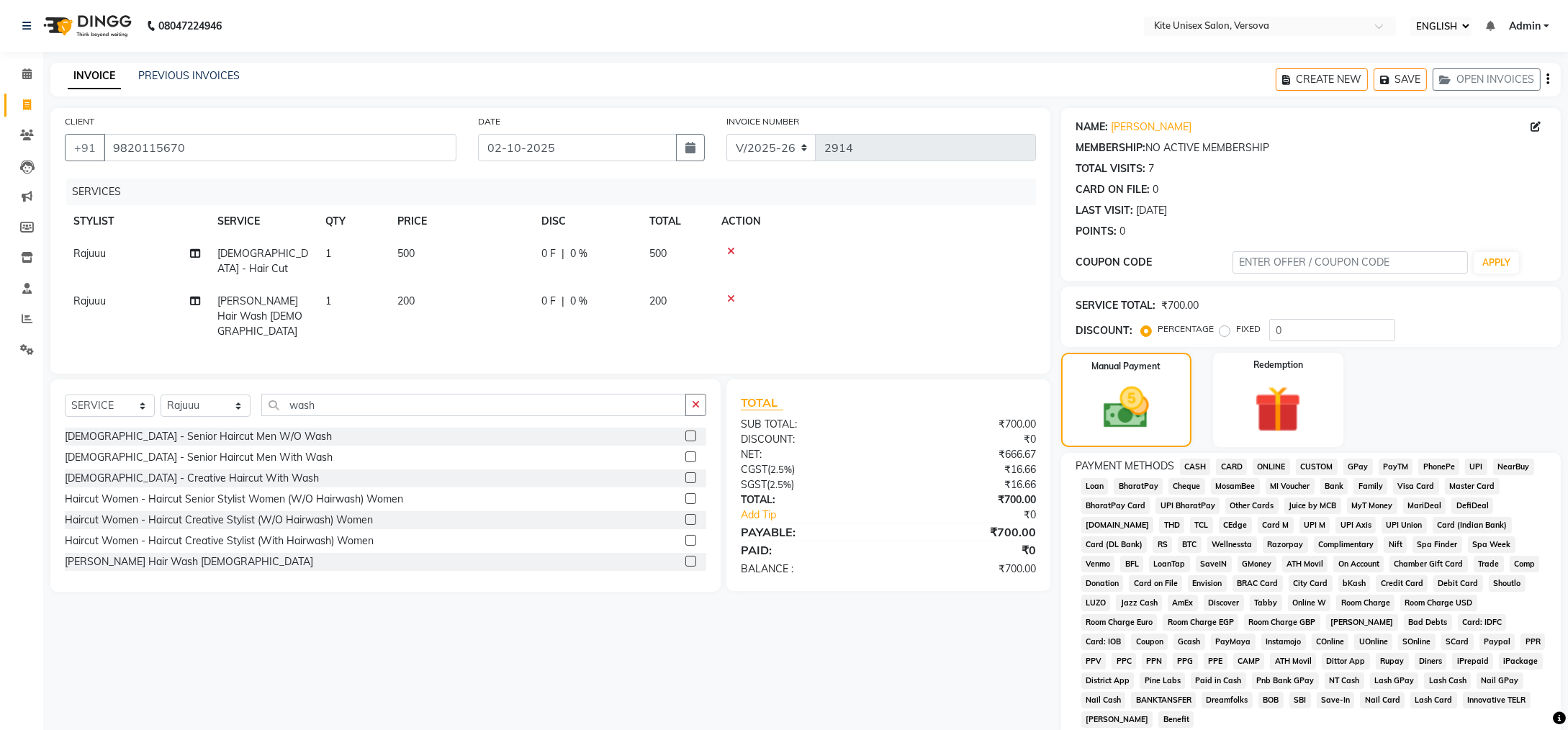
click at [1355, 466] on span "GPay" at bounding box center [1358, 466] width 30 height 17
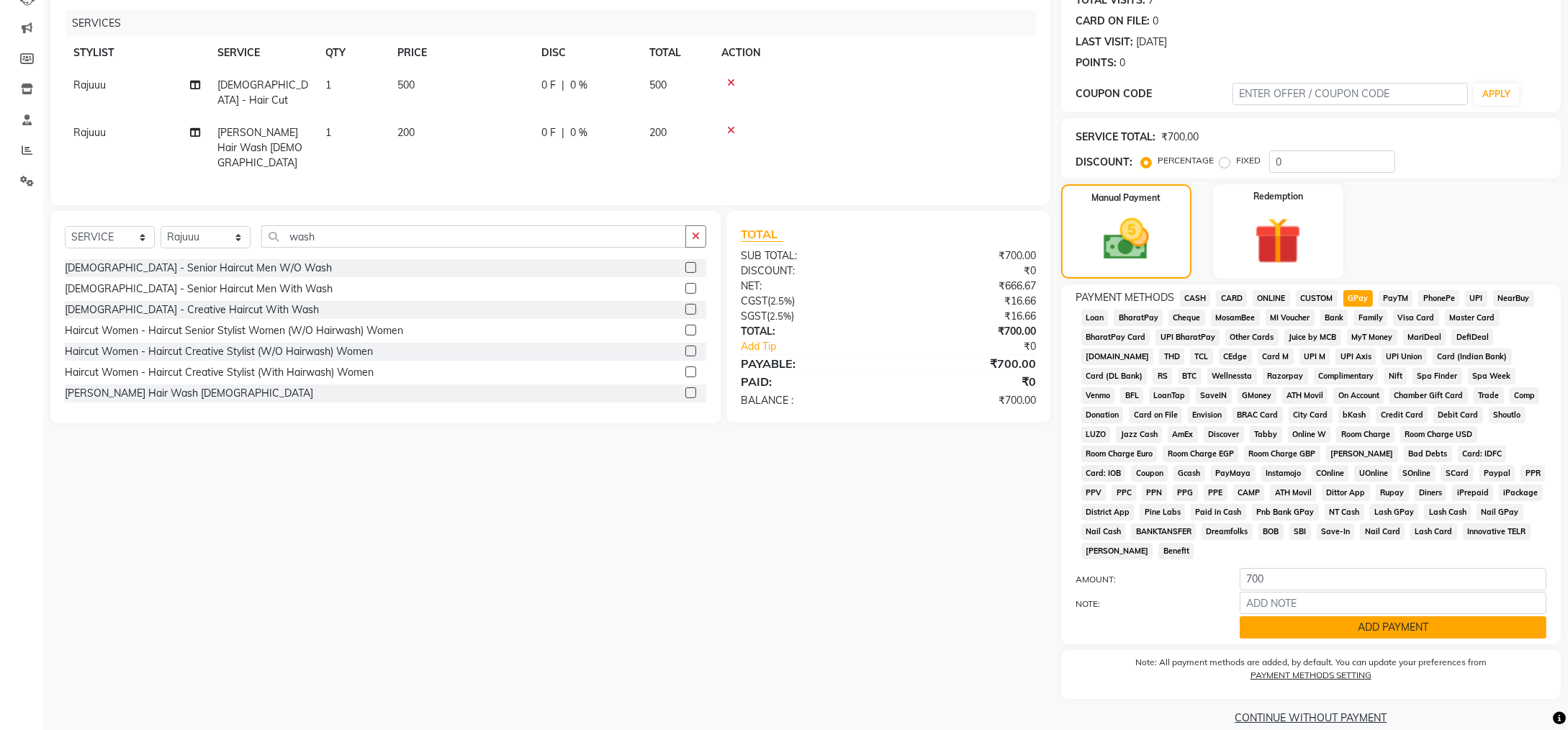
click at [1299, 617] on button "ADD PAYMENT" at bounding box center [1393, 628] width 307 height 22
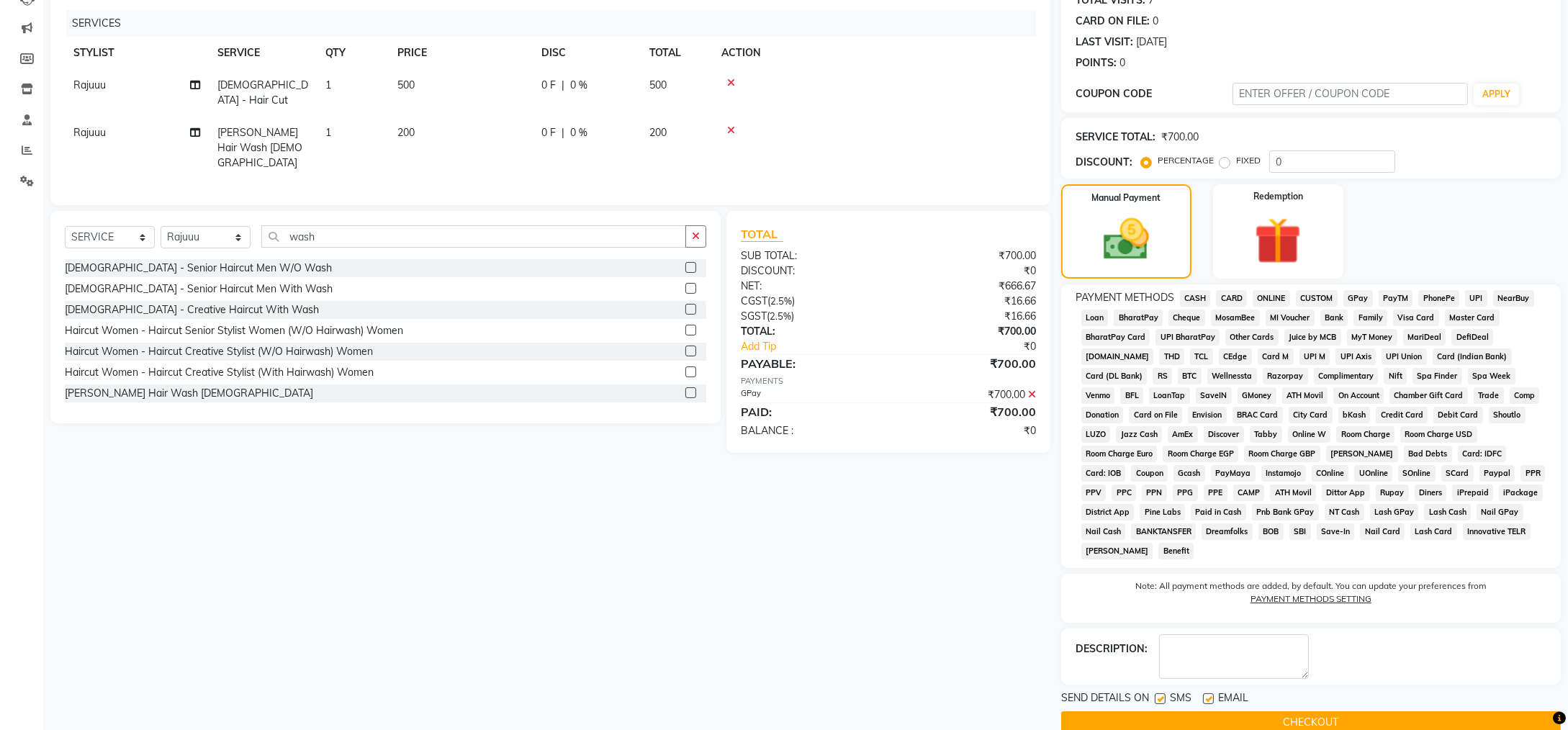
click at [1233, 712] on button "CHECKOUT" at bounding box center [1311, 723] width 500 height 22
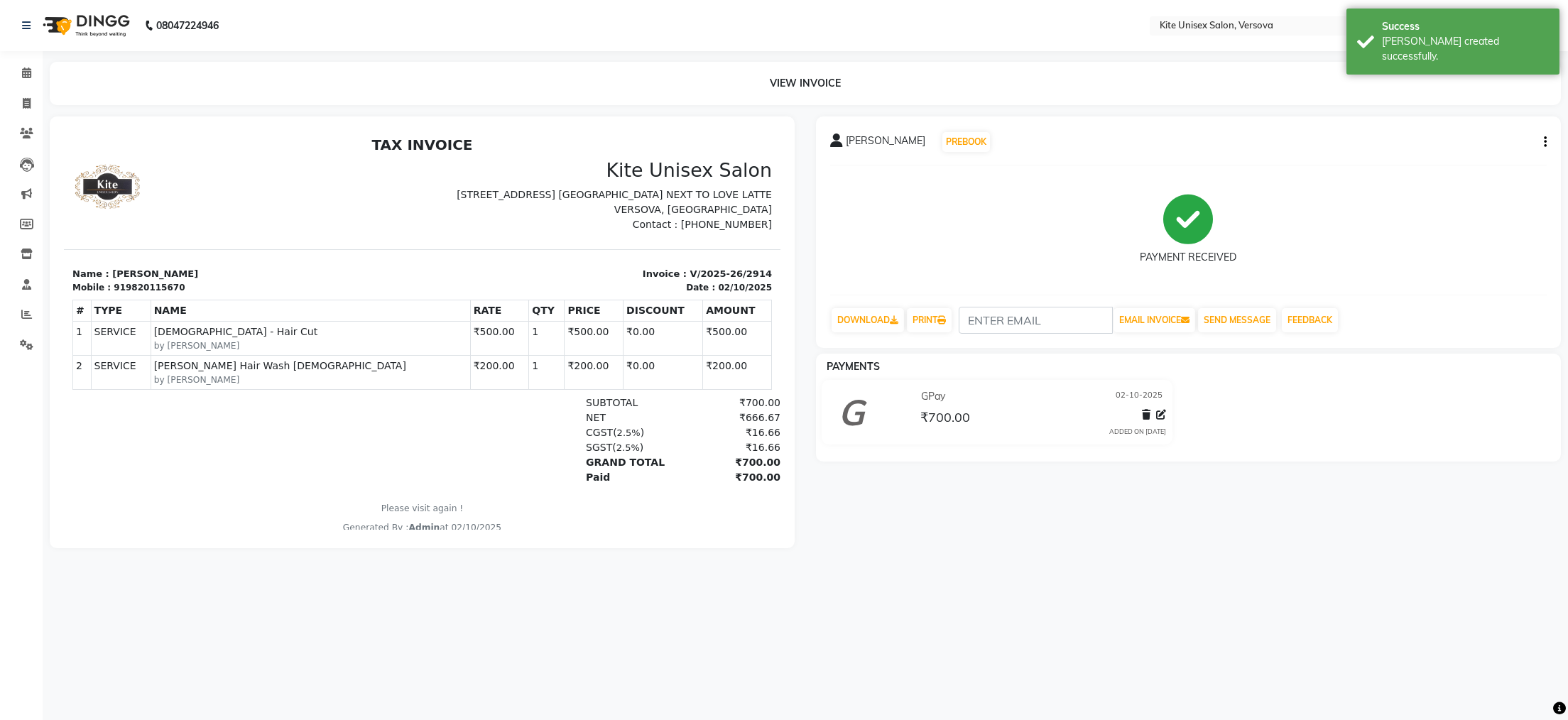
select select "service"
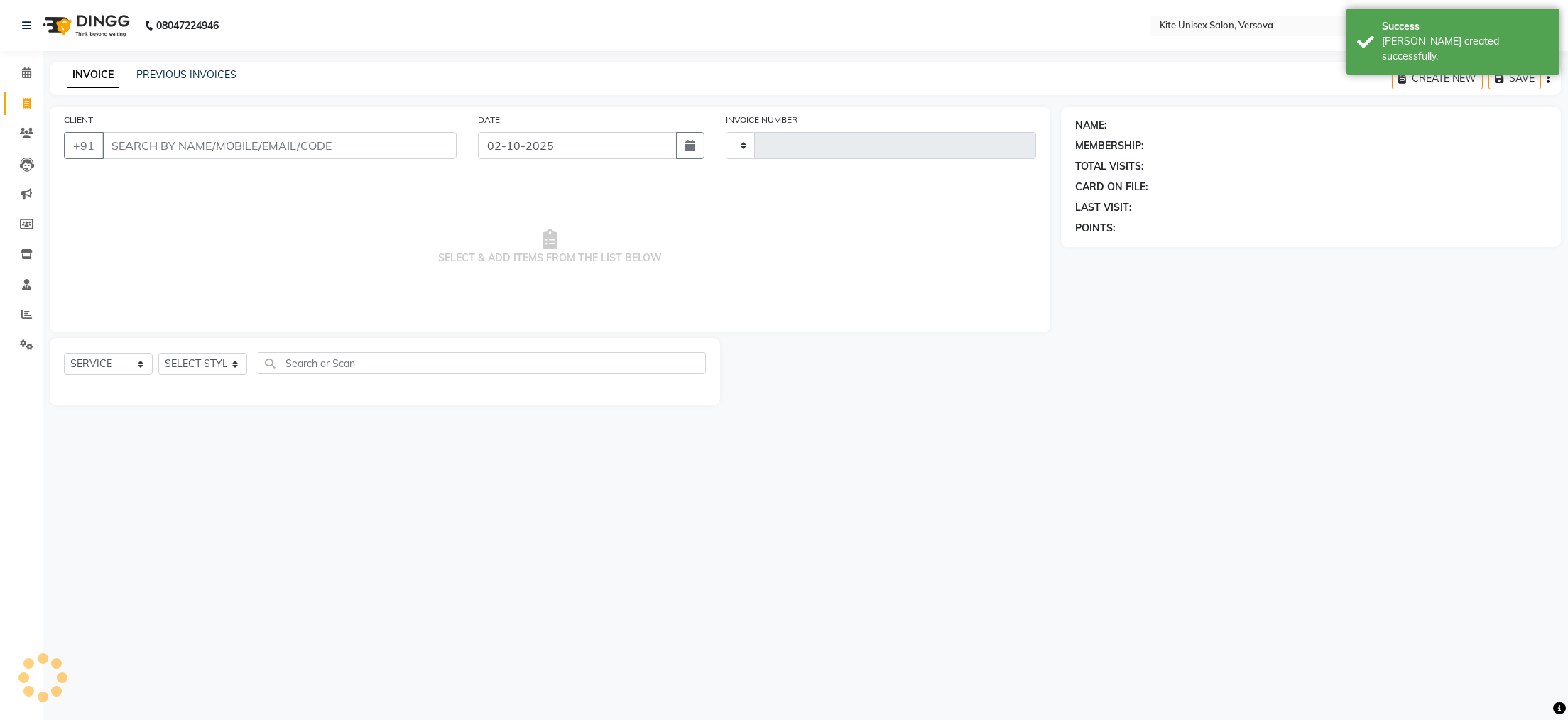
type input "2915"
select select "6093"
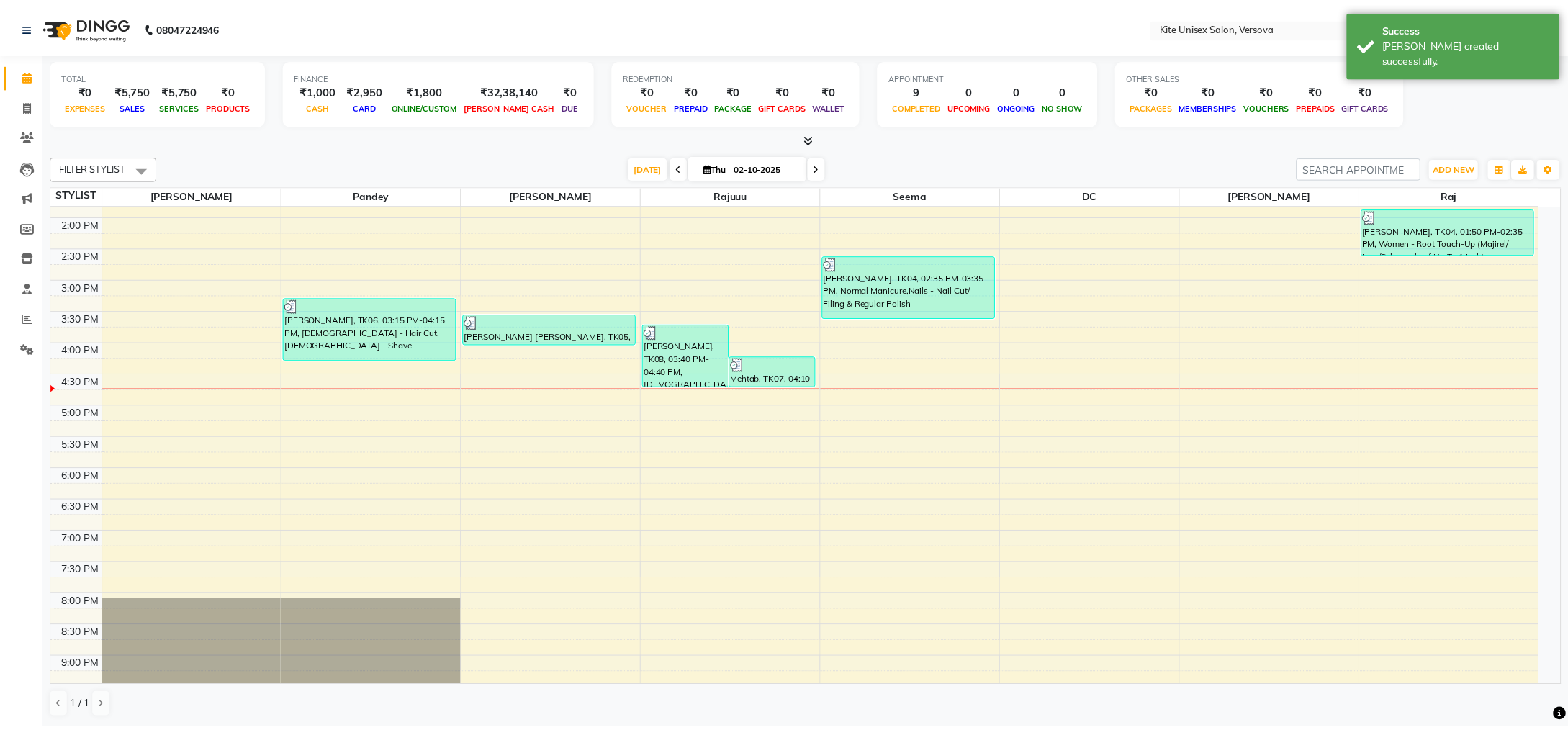
scroll to position [265, 0]
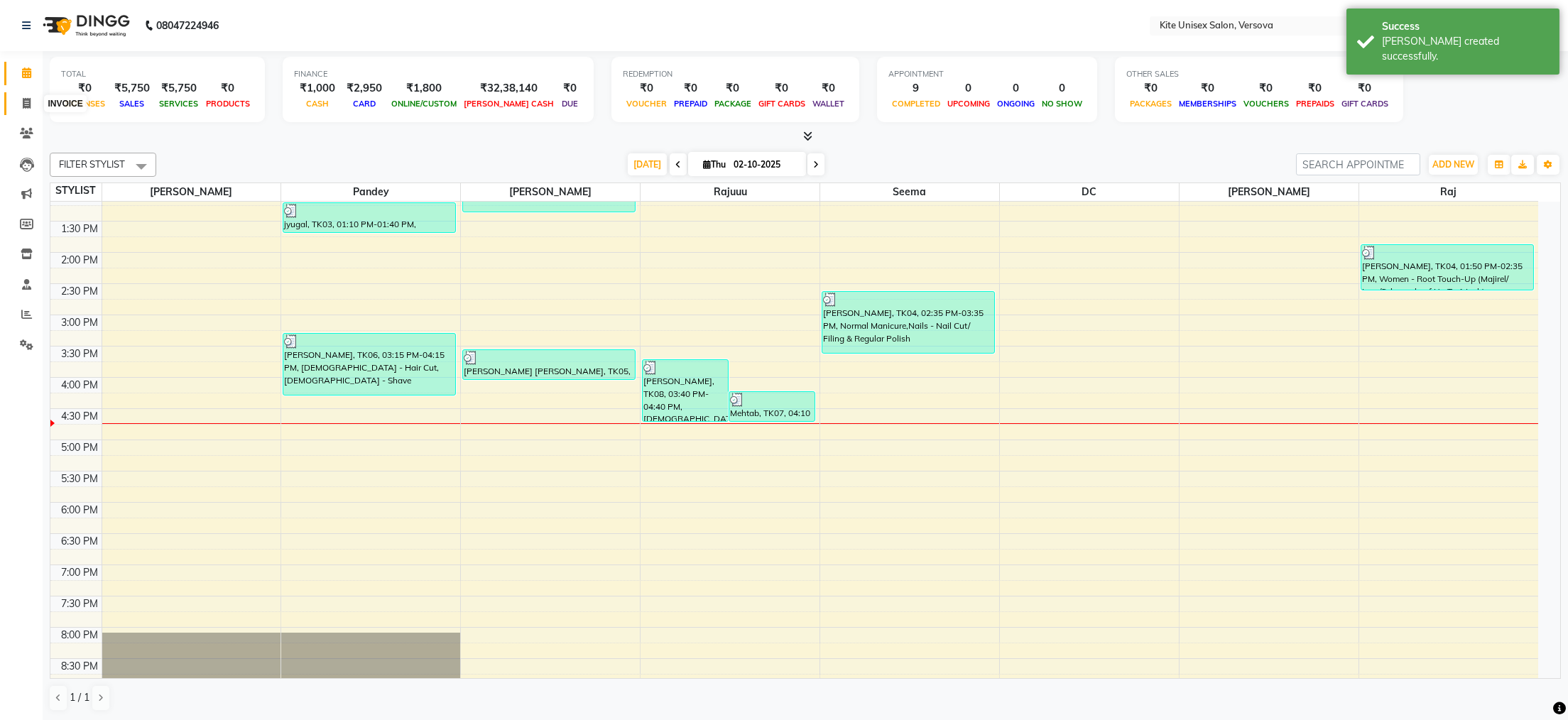
click at [25, 107] on icon at bounding box center [27, 103] width 8 height 11
select select "6093"
select select "service"
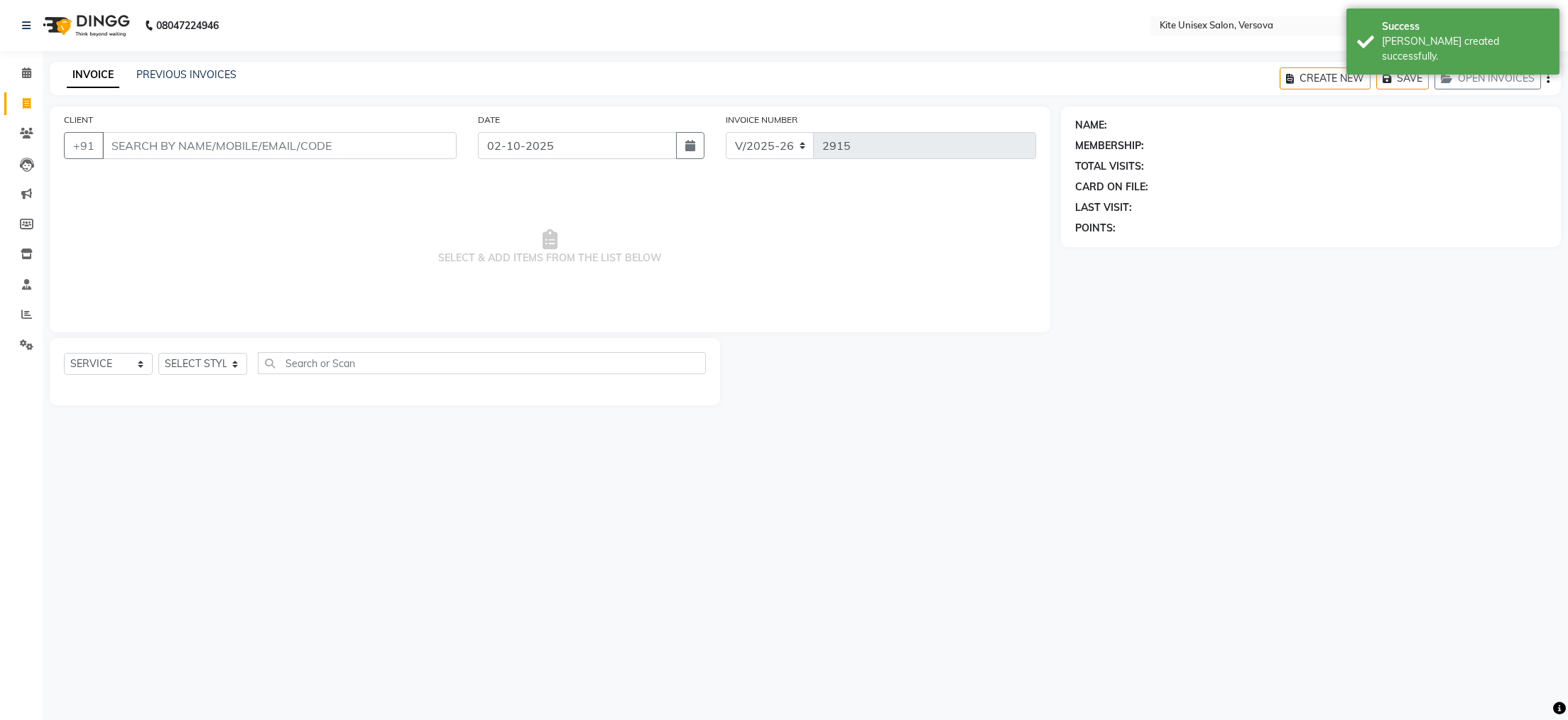
click at [117, 143] on input "CLIENT" at bounding box center [280, 146] width 354 height 27
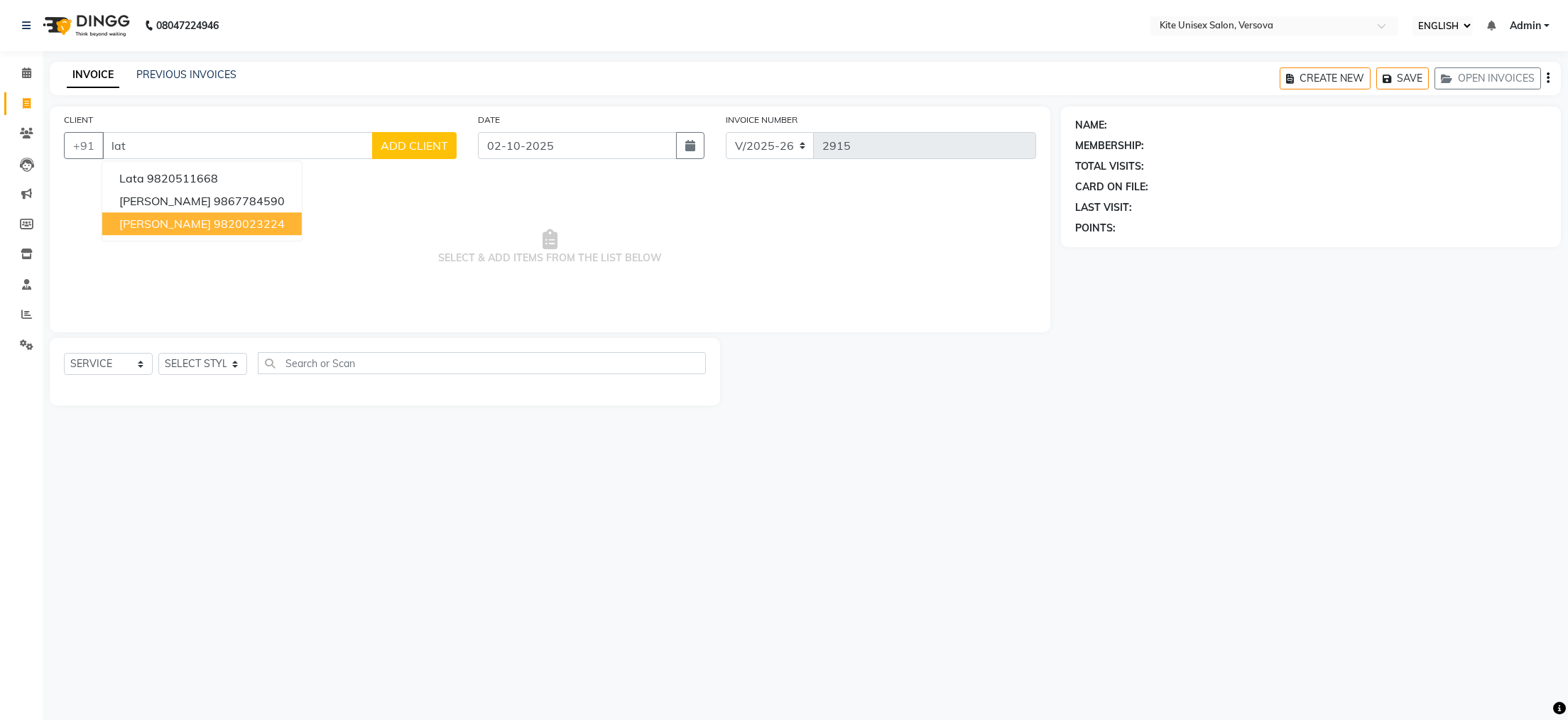
click at [213, 219] on ngb-highlight "9820023224" at bounding box center [249, 224] width 71 height 14
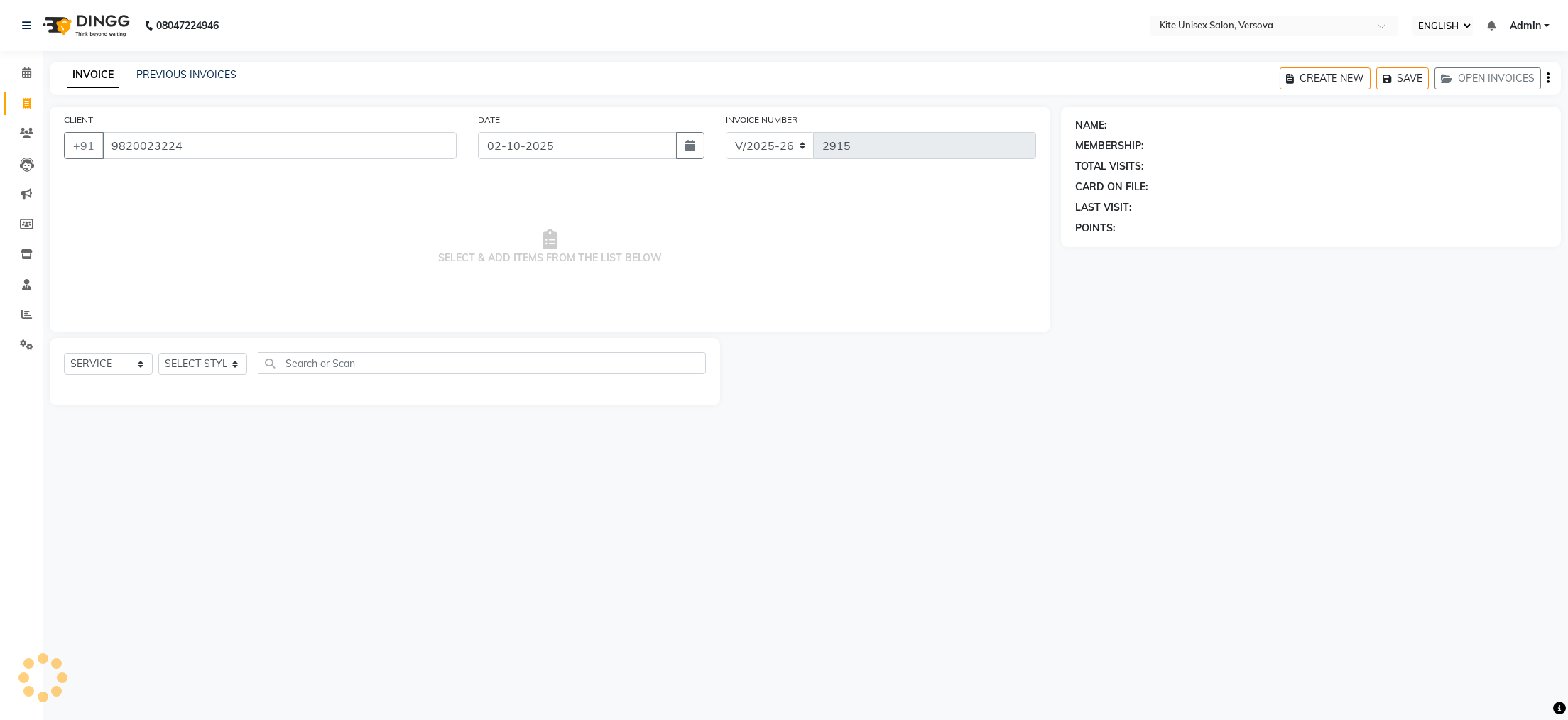
type input "9820023224"
click at [233, 365] on select "SELECT STYLIST [PERSON_NAME] DC [PERSON_NAME] [PERSON_NAME] Rajuuu [PERSON_NAME]" at bounding box center [202, 364] width 89 height 22
select select "50469"
click at [158, 354] on select "SELECT STYLIST [PERSON_NAME] DC [PERSON_NAME] [PERSON_NAME] Rajuuu [PERSON_NAME]" at bounding box center [202, 364] width 89 height 22
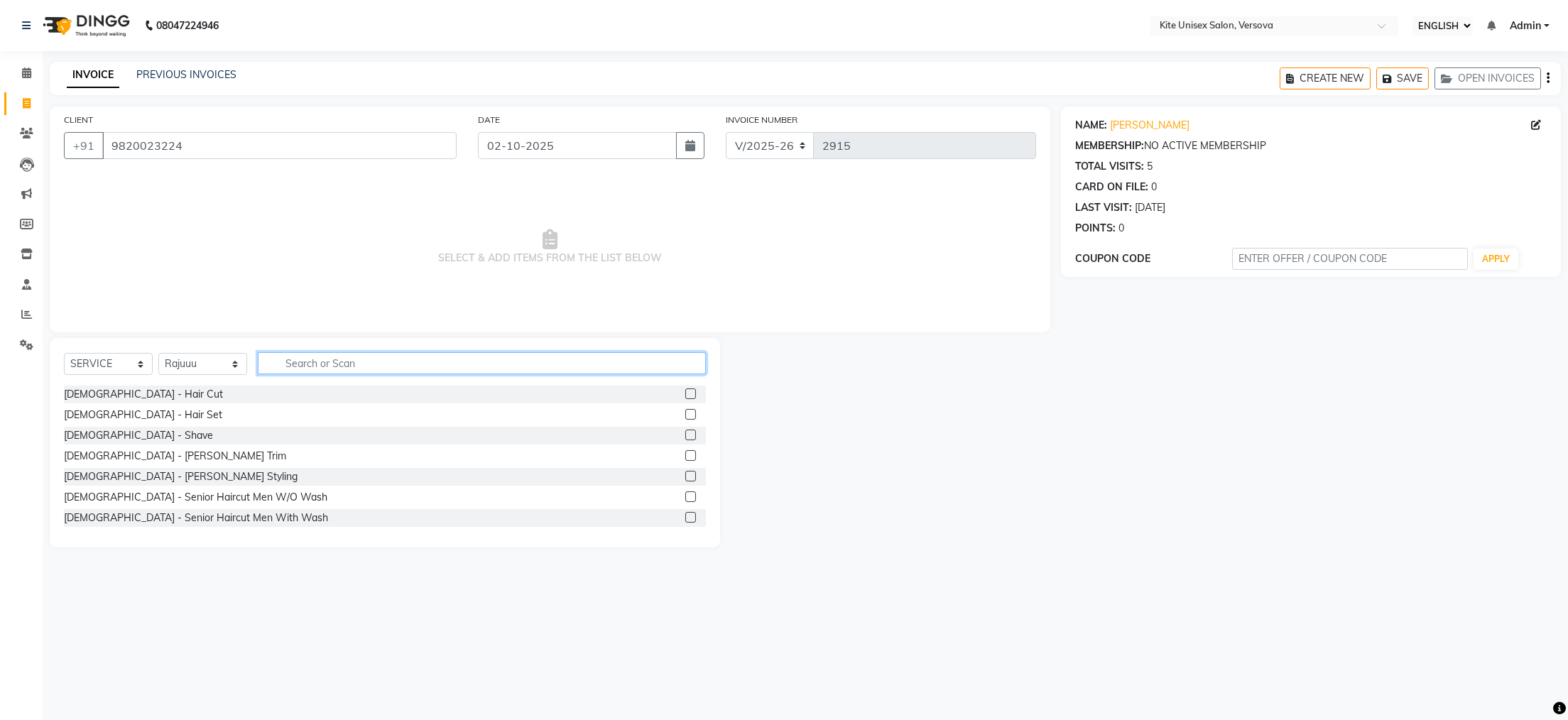
click at [287, 358] on input "text" at bounding box center [481, 363] width 448 height 22
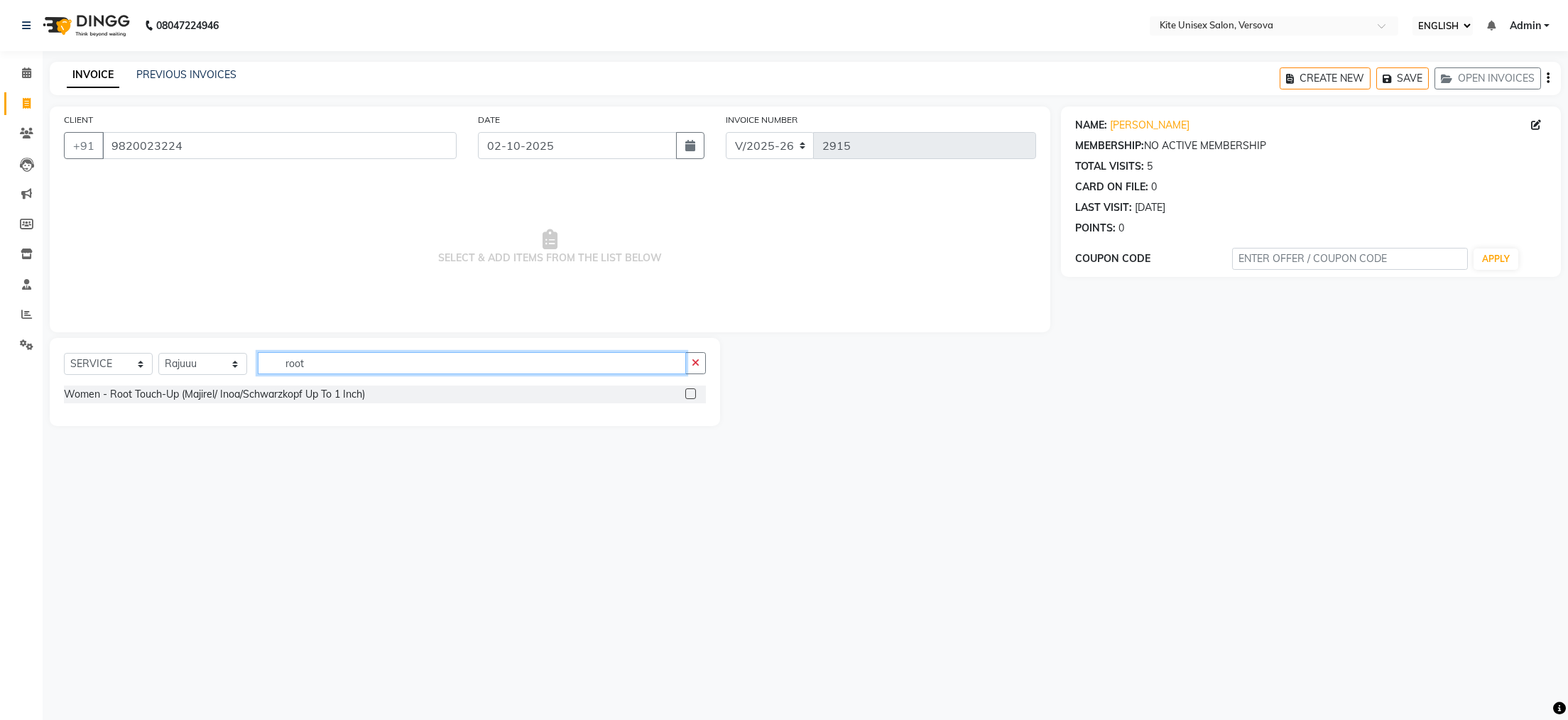
type input "root"
click at [692, 397] on label at bounding box center [691, 394] width 11 height 11
click at [692, 397] on input "checkbox" at bounding box center [690, 395] width 9 height 9
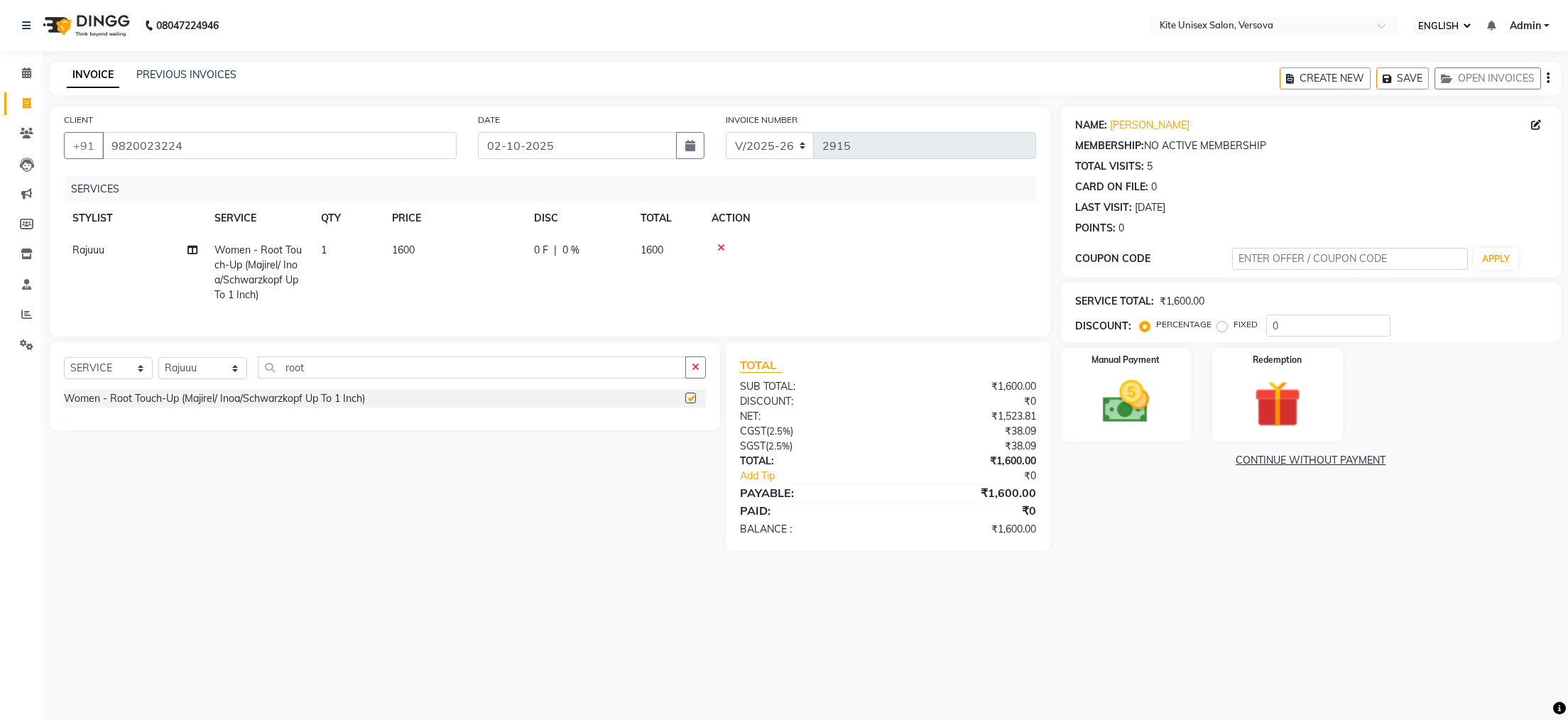
checkbox input "false"
click at [667, 243] on td "1600" at bounding box center [668, 273] width 71 height 76
select select "50469"
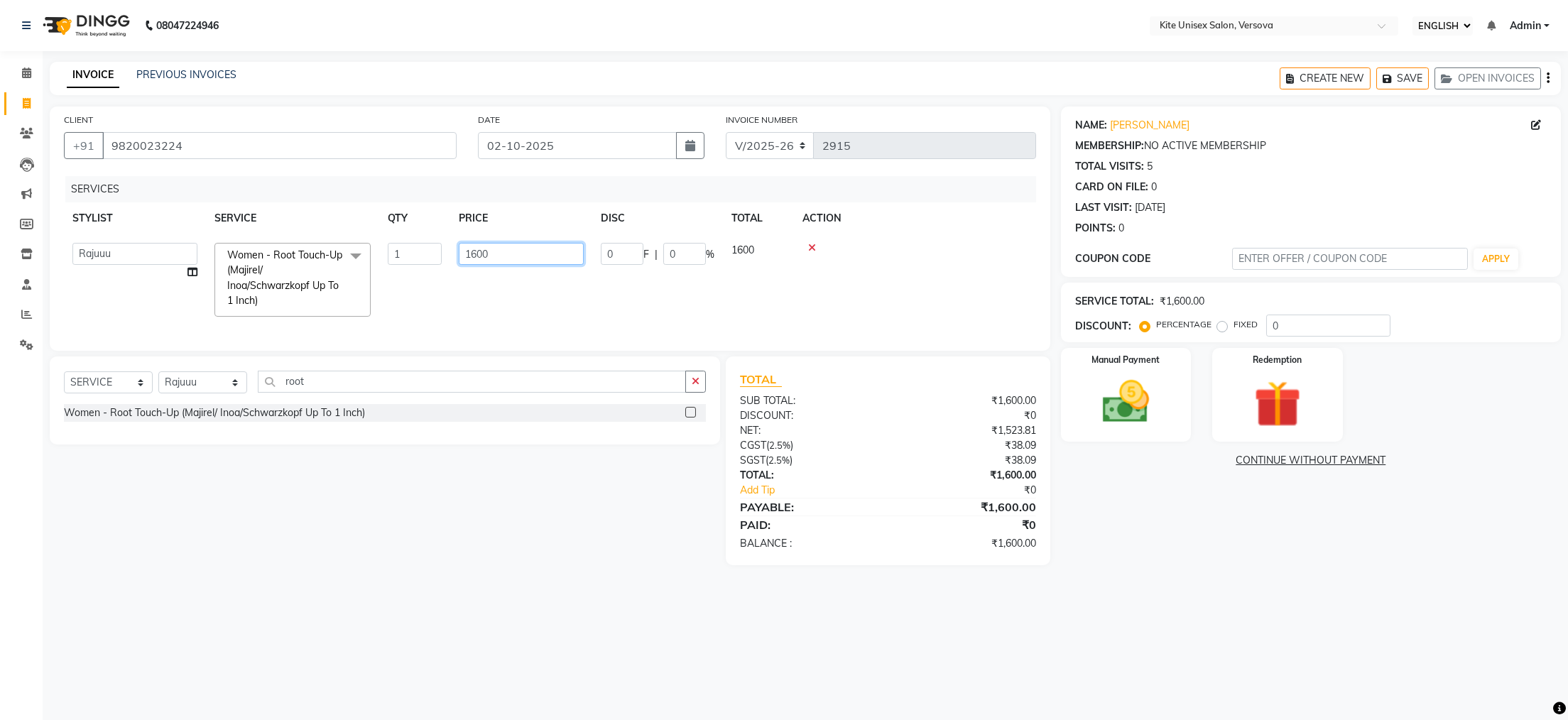
click at [541, 260] on input "1600" at bounding box center [521, 254] width 125 height 22
type input "1"
type input "1200"
click at [321, 393] on input "root" at bounding box center [472, 382] width 428 height 22
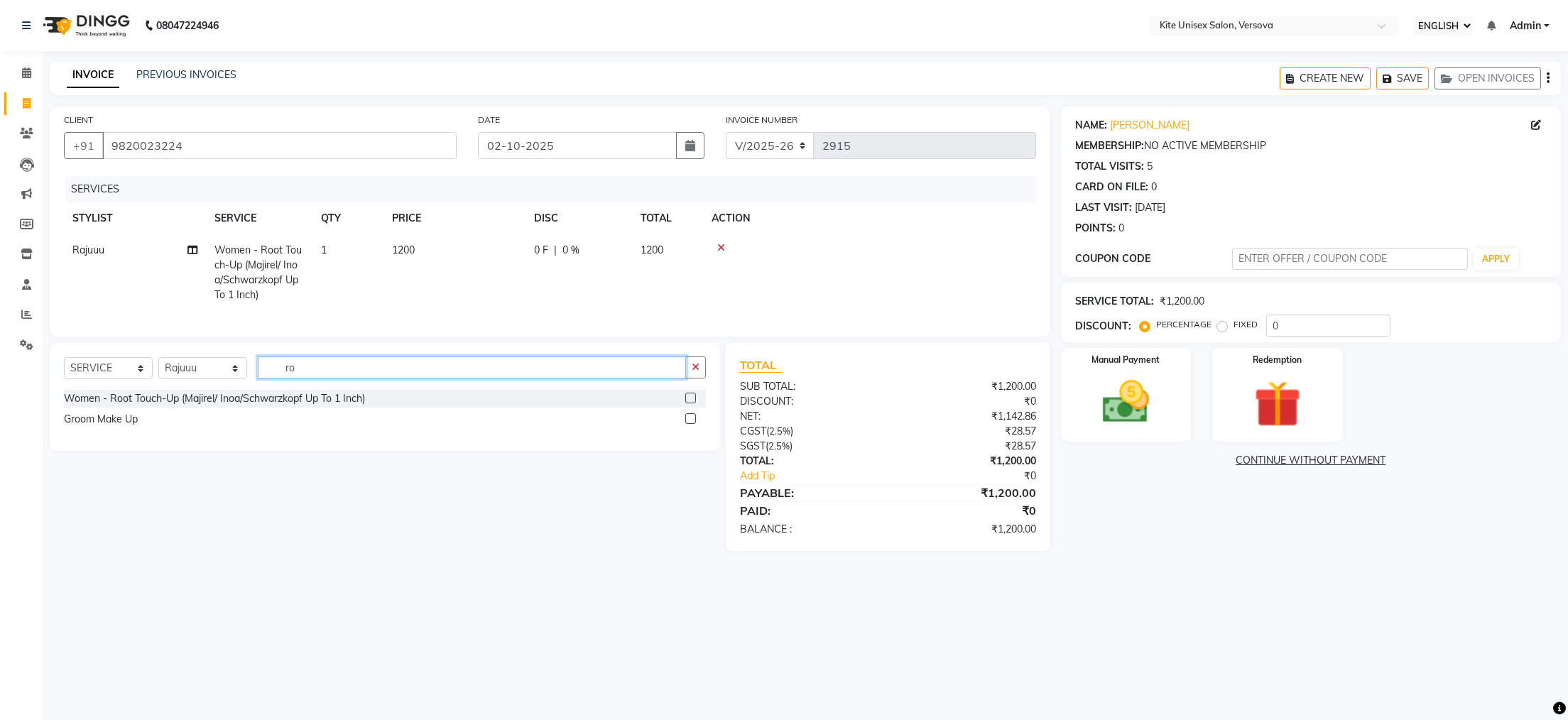
type input "r"
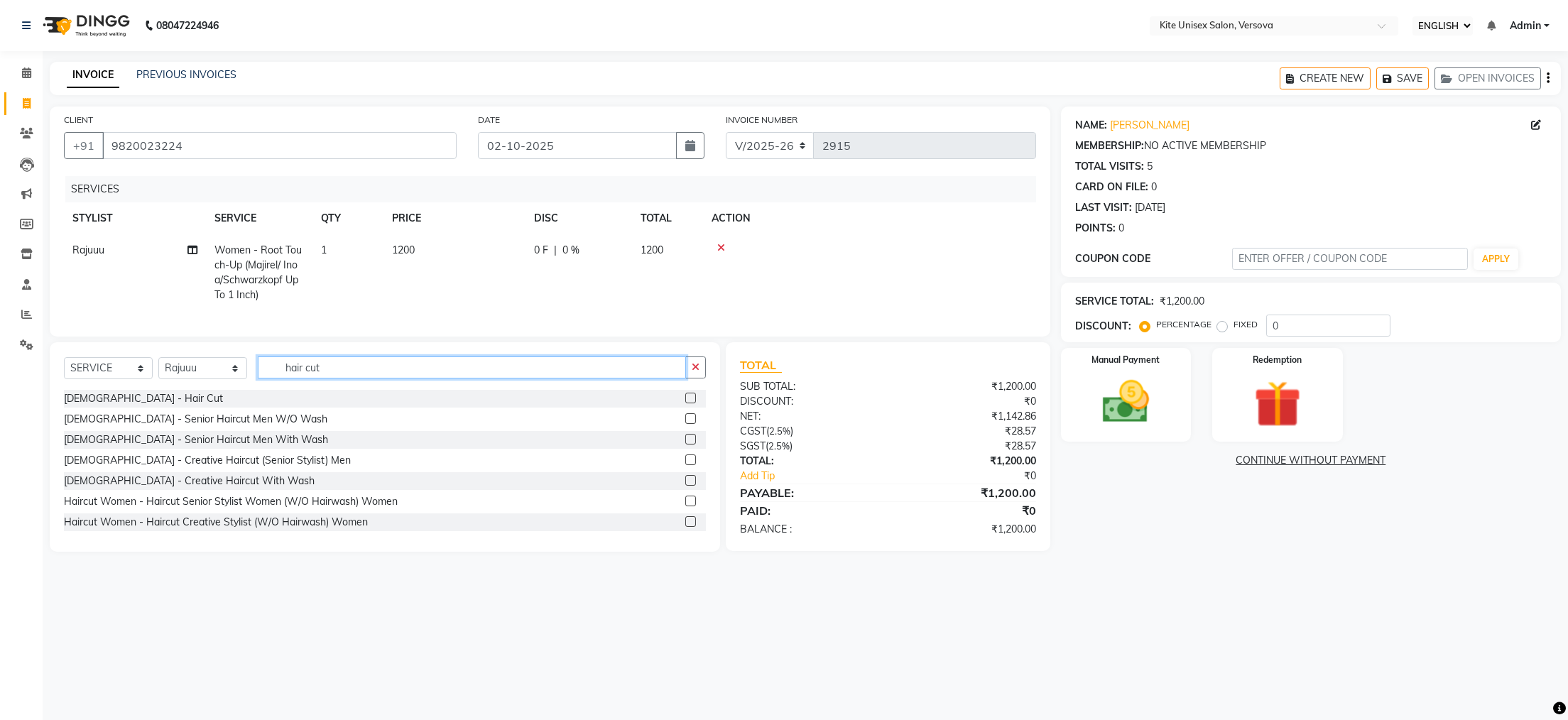
type input "hair cut"
click at [685, 507] on label at bounding box center [691, 501] width 11 height 11
click at [685, 507] on input "checkbox" at bounding box center [690, 502] width 9 height 9
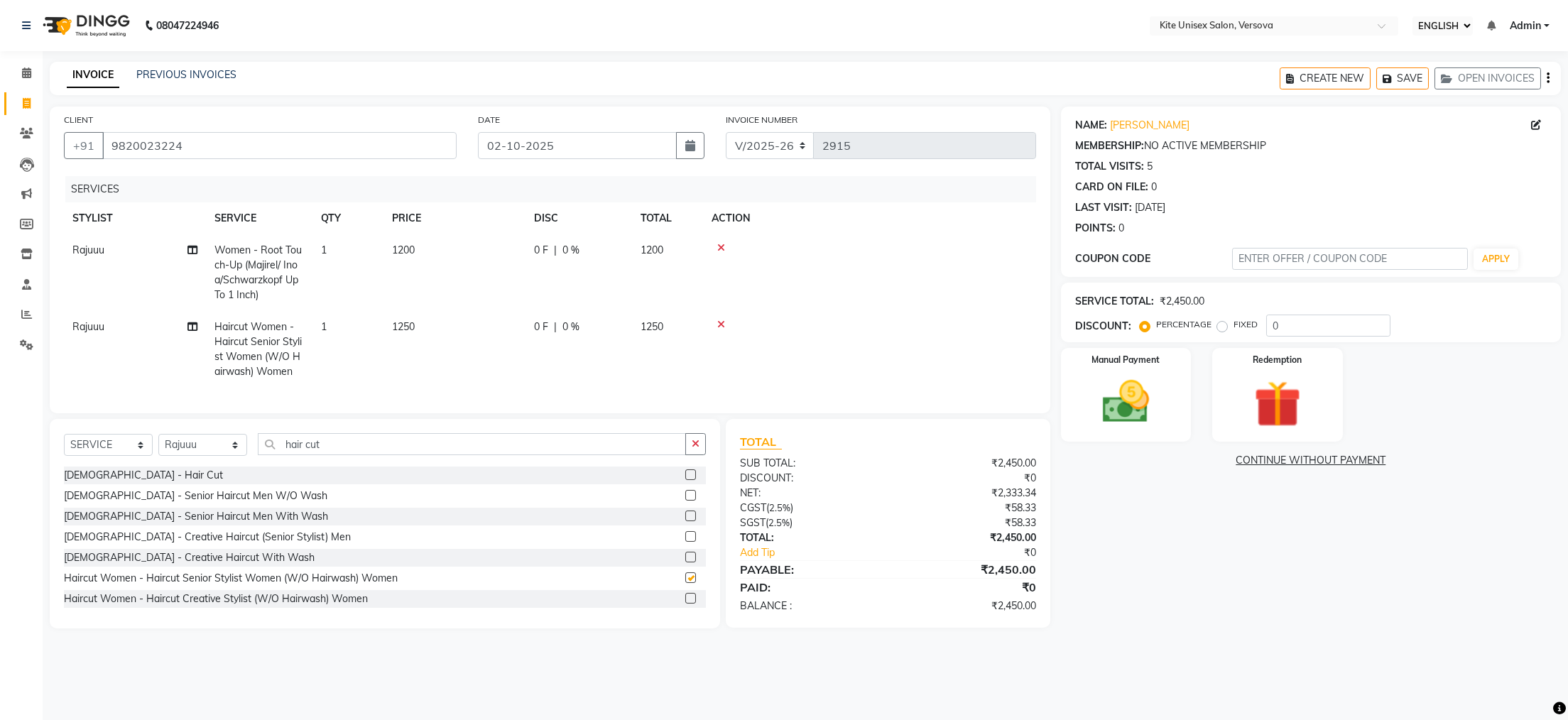
checkbox input "false"
click at [662, 325] on span "1250" at bounding box center [651, 327] width 23 height 13
select select "50469"
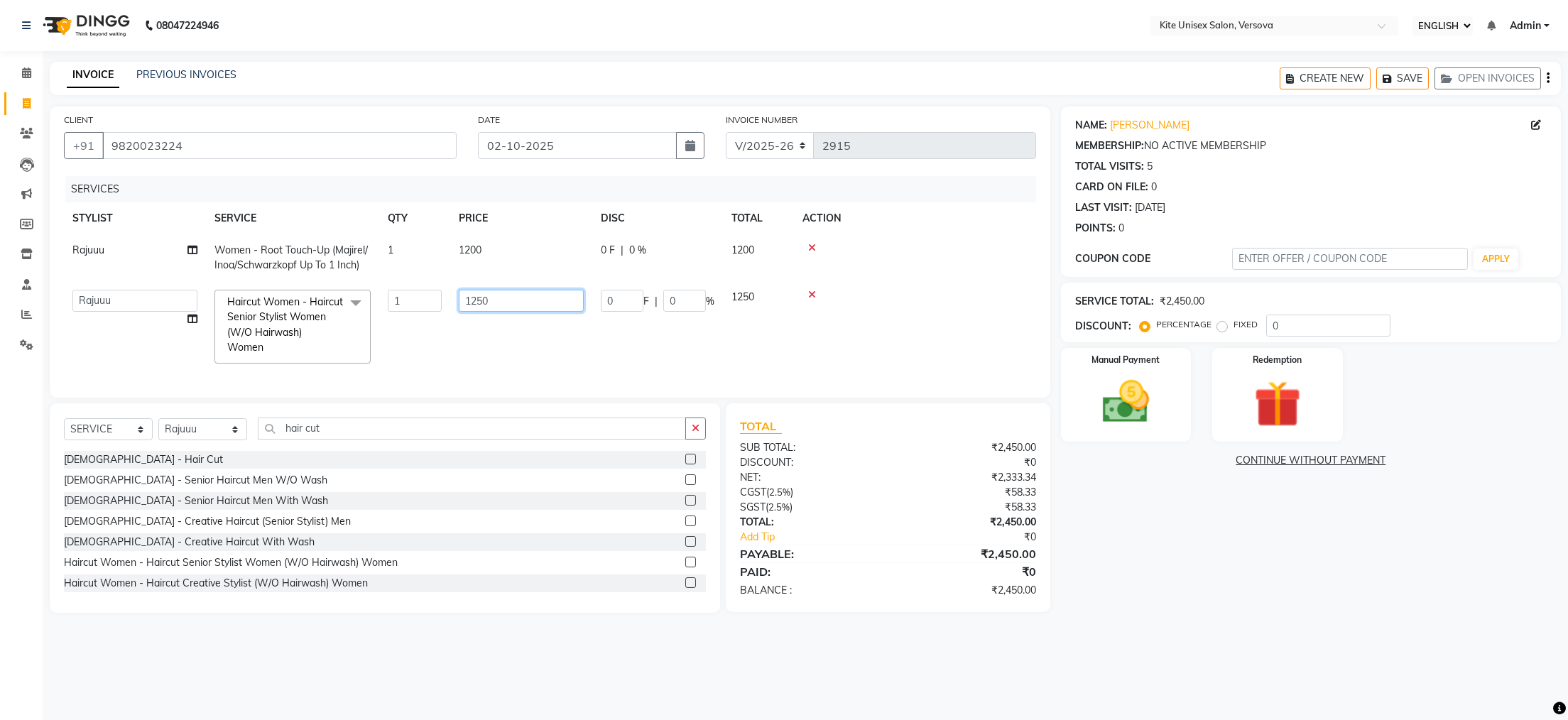
click at [531, 300] on input "1250" at bounding box center [521, 301] width 125 height 22
type input "1000"
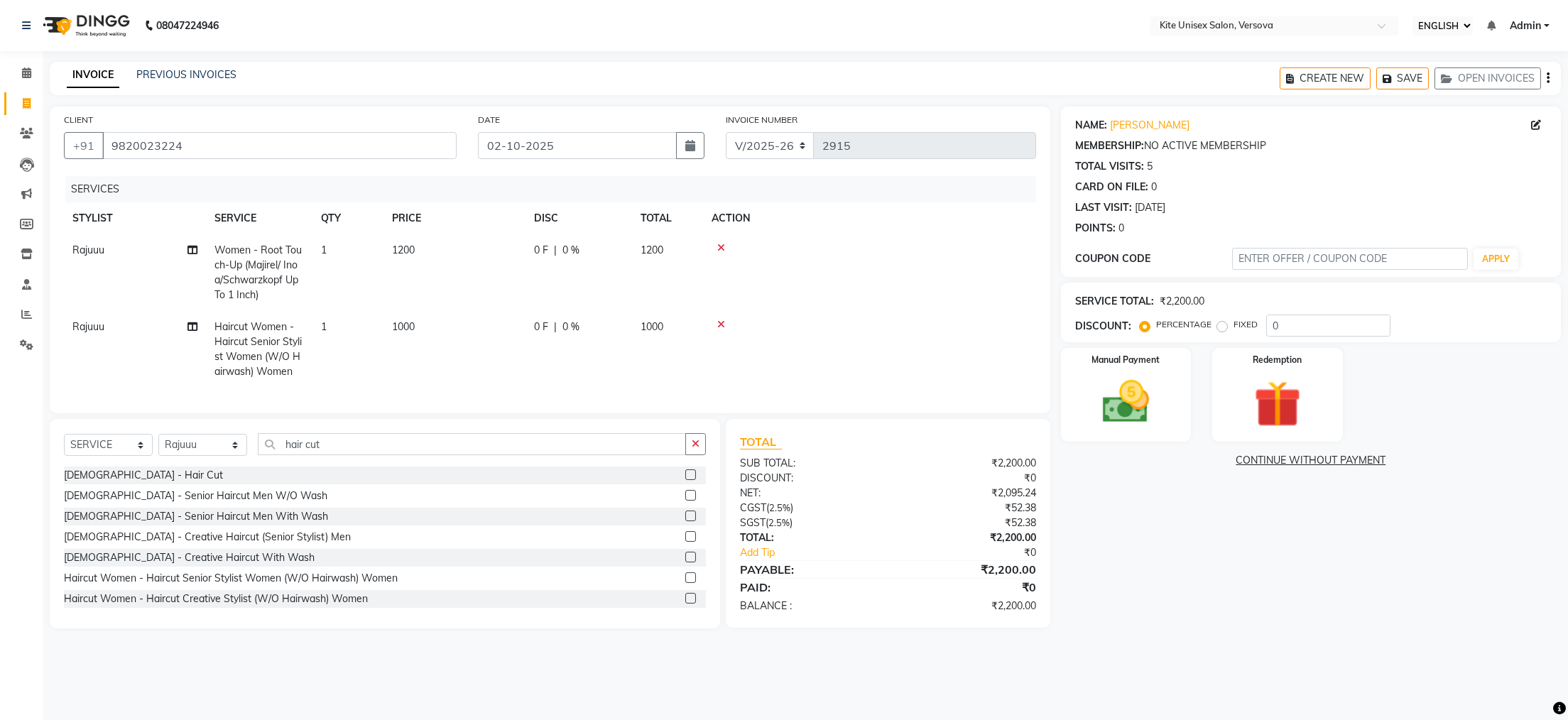
click at [877, 649] on main "INVOICE PREVIOUS INVOICES CREATE NEW SAVE OPEN INVOICES CLIENT [PHONE_NUMBER] D…" at bounding box center [805, 355] width 1525 height 588
click at [234, 456] on select "SELECT STYLIST [PERSON_NAME] DC [PERSON_NAME] [PERSON_NAME] Rajuuu [PERSON_NAME]" at bounding box center [202, 445] width 89 height 22
select select "51986"
click at [158, 456] on select "SELECT STYLIST [PERSON_NAME] DC [PERSON_NAME] [PERSON_NAME] Rajuuu [PERSON_NAME]" at bounding box center [202, 445] width 89 height 22
click at [332, 455] on input "hair cut" at bounding box center [472, 444] width 428 height 22
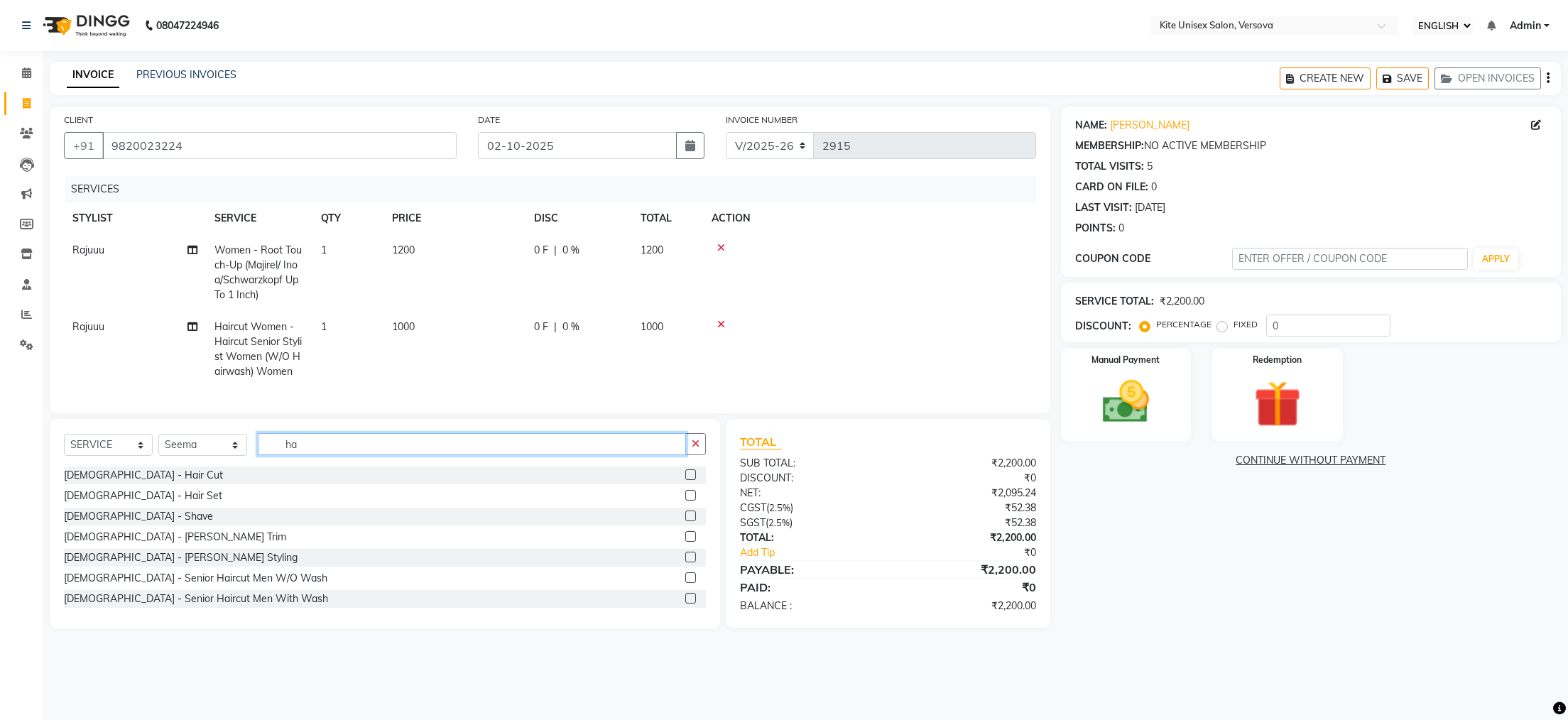
type input "h"
type input "thr"
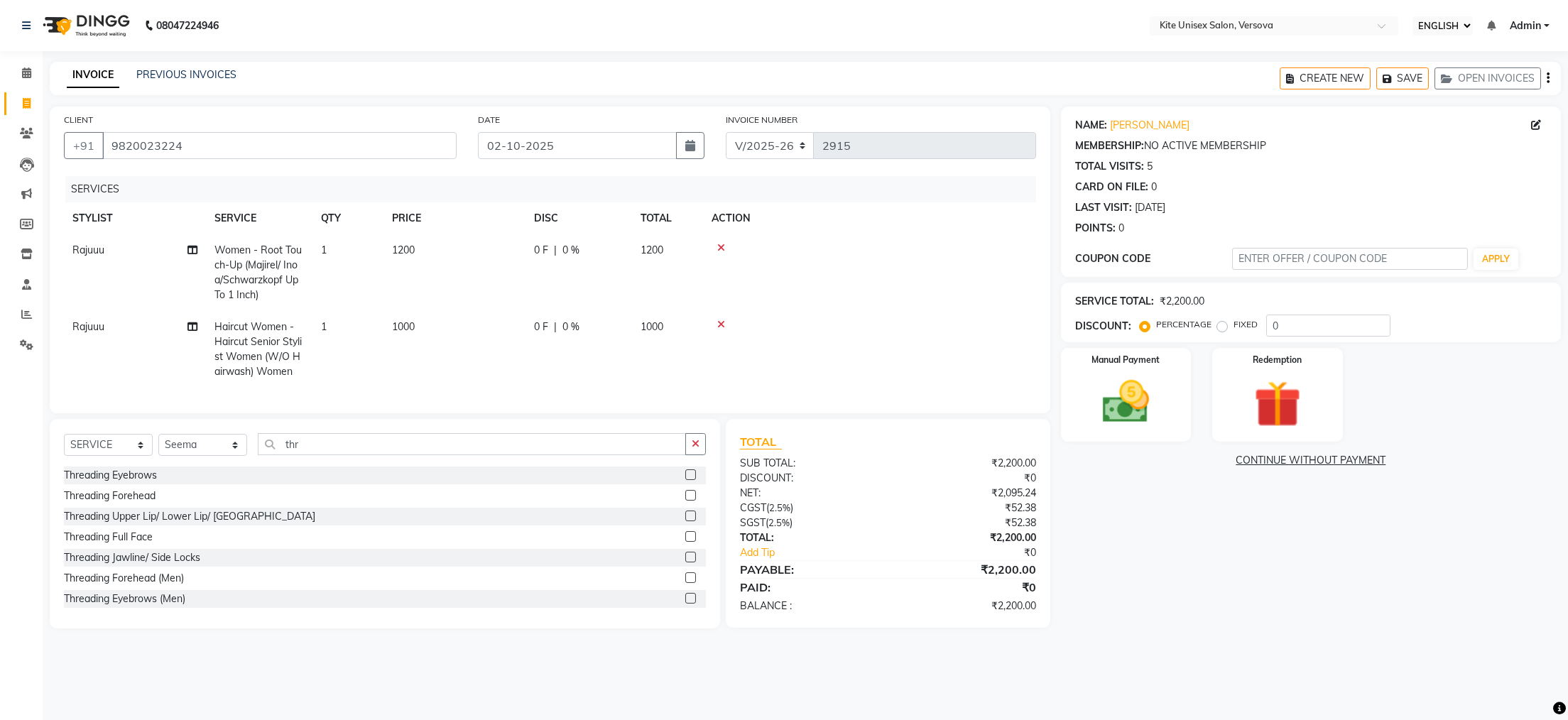
click at [685, 481] on label at bounding box center [691, 475] width 11 height 11
click at [685, 481] on input "checkbox" at bounding box center [690, 476] width 9 height 9
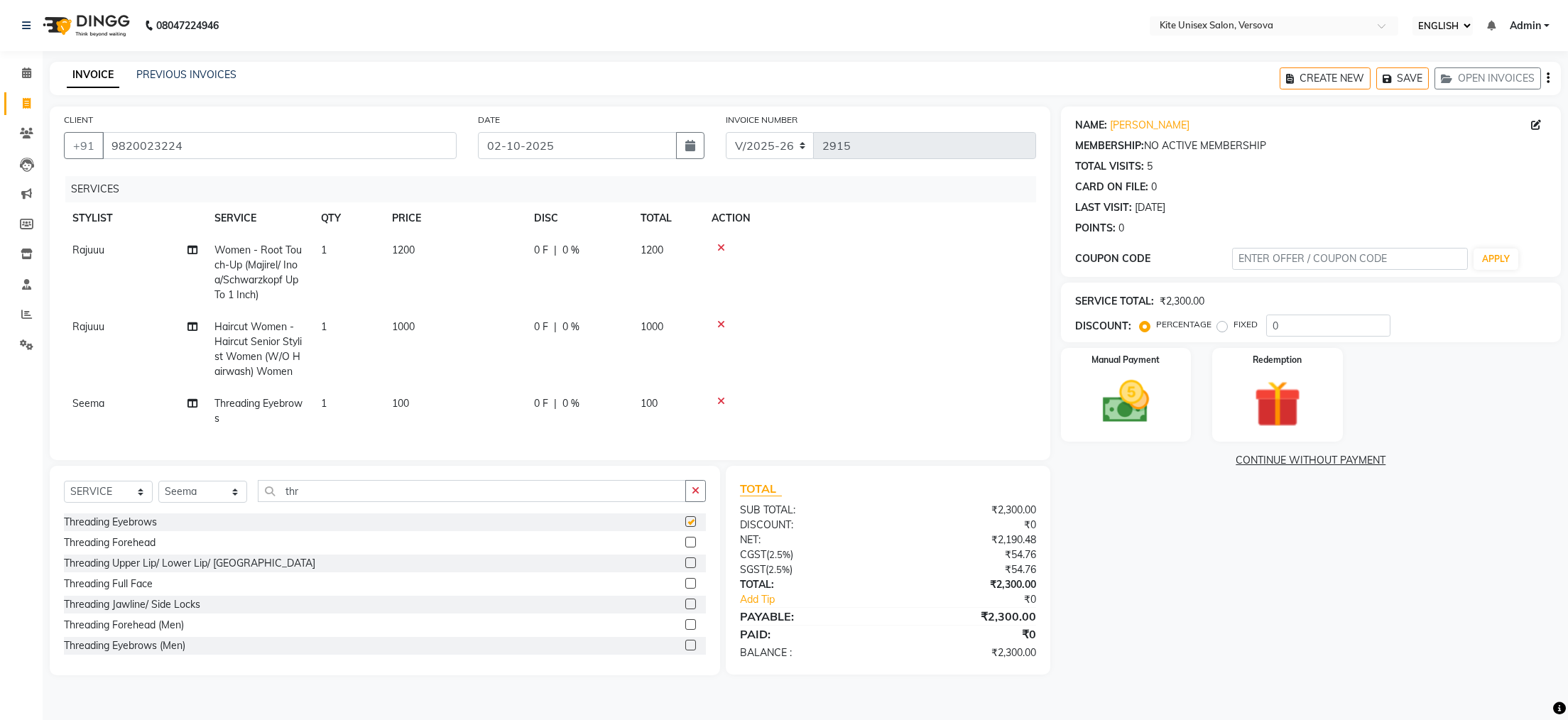
checkbox input "false"
click at [1129, 400] on img at bounding box center [1125, 402] width 80 height 56
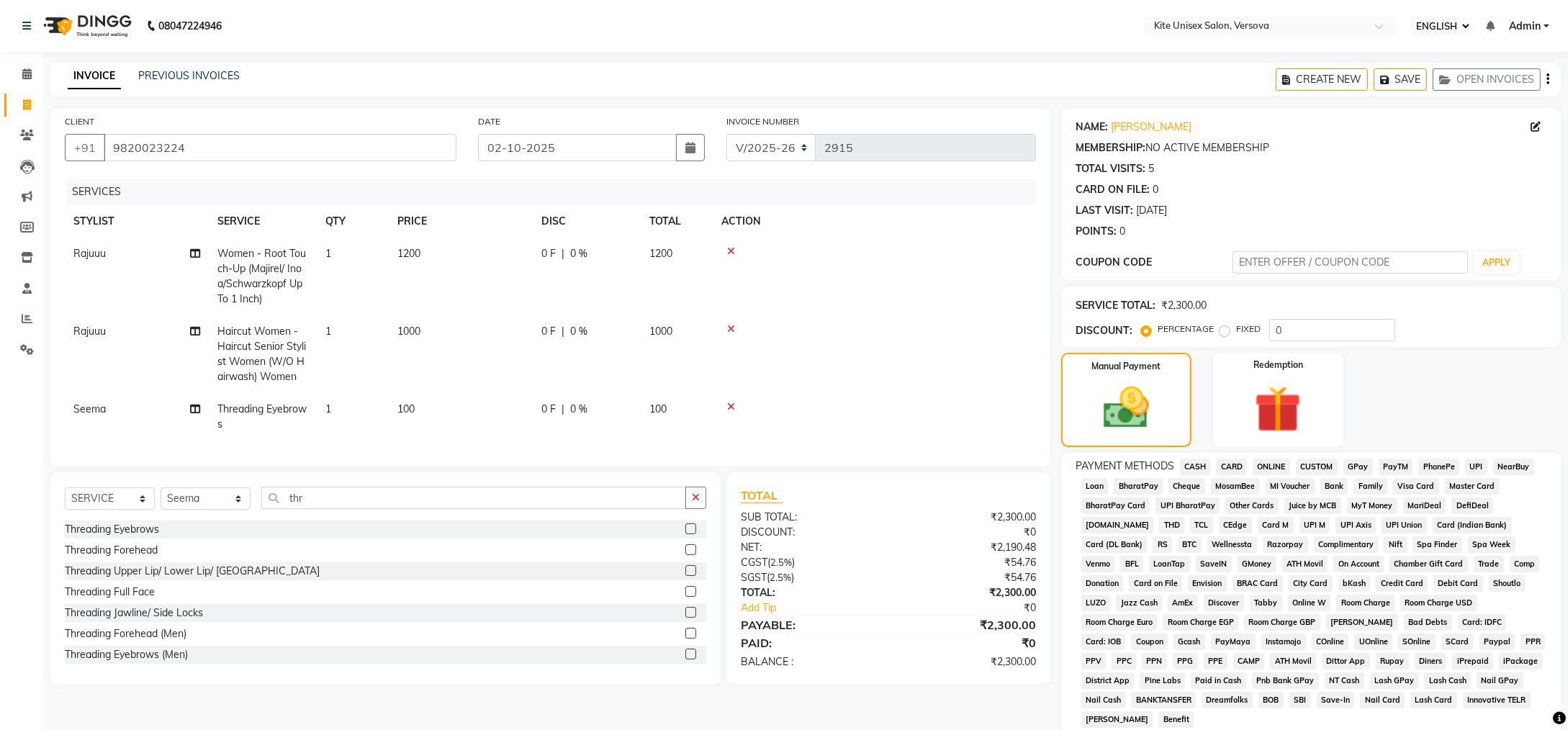
click at [1202, 464] on span "CASH" at bounding box center [1195, 466] width 31 height 17
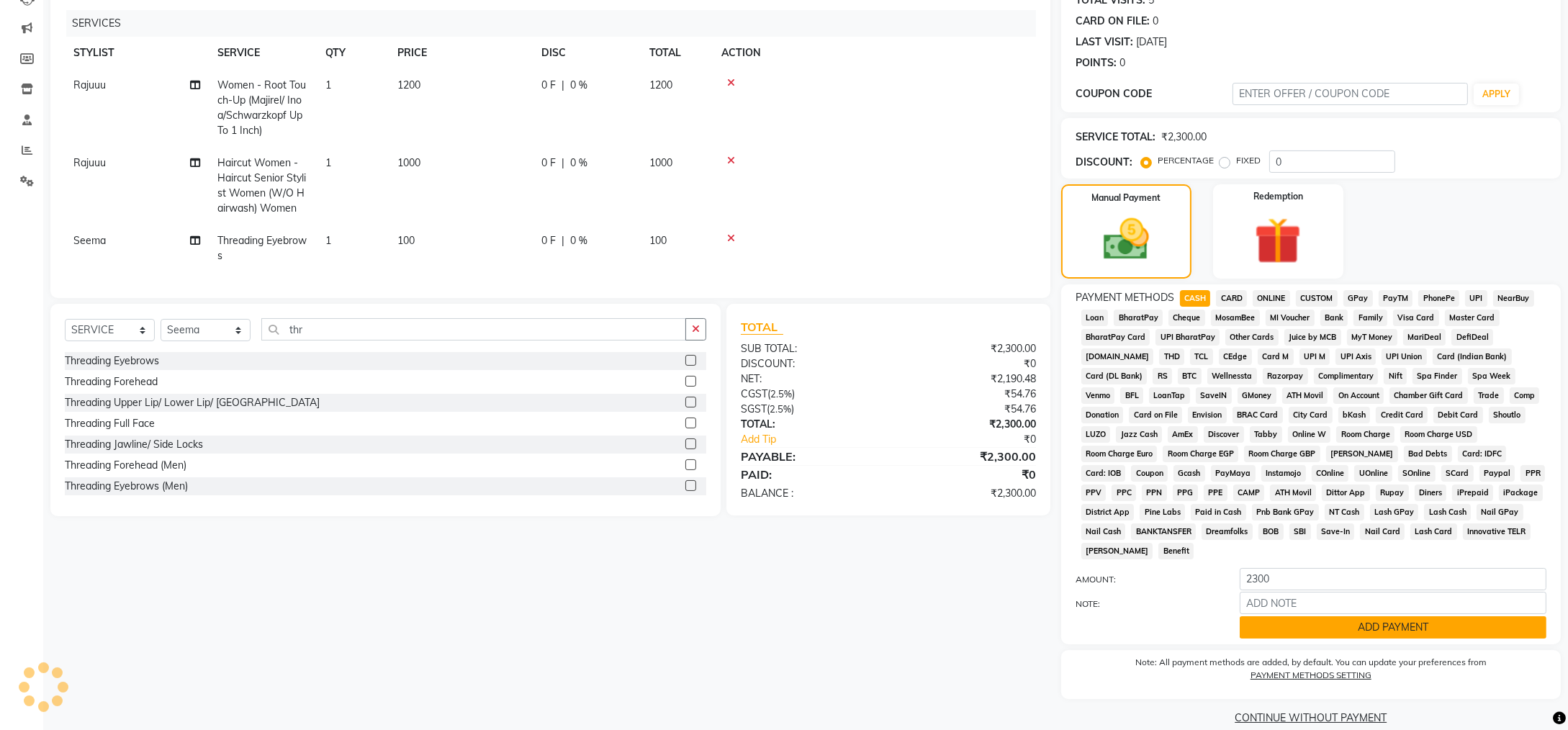
click at [1271, 617] on button "ADD PAYMENT" at bounding box center [1393, 628] width 307 height 22
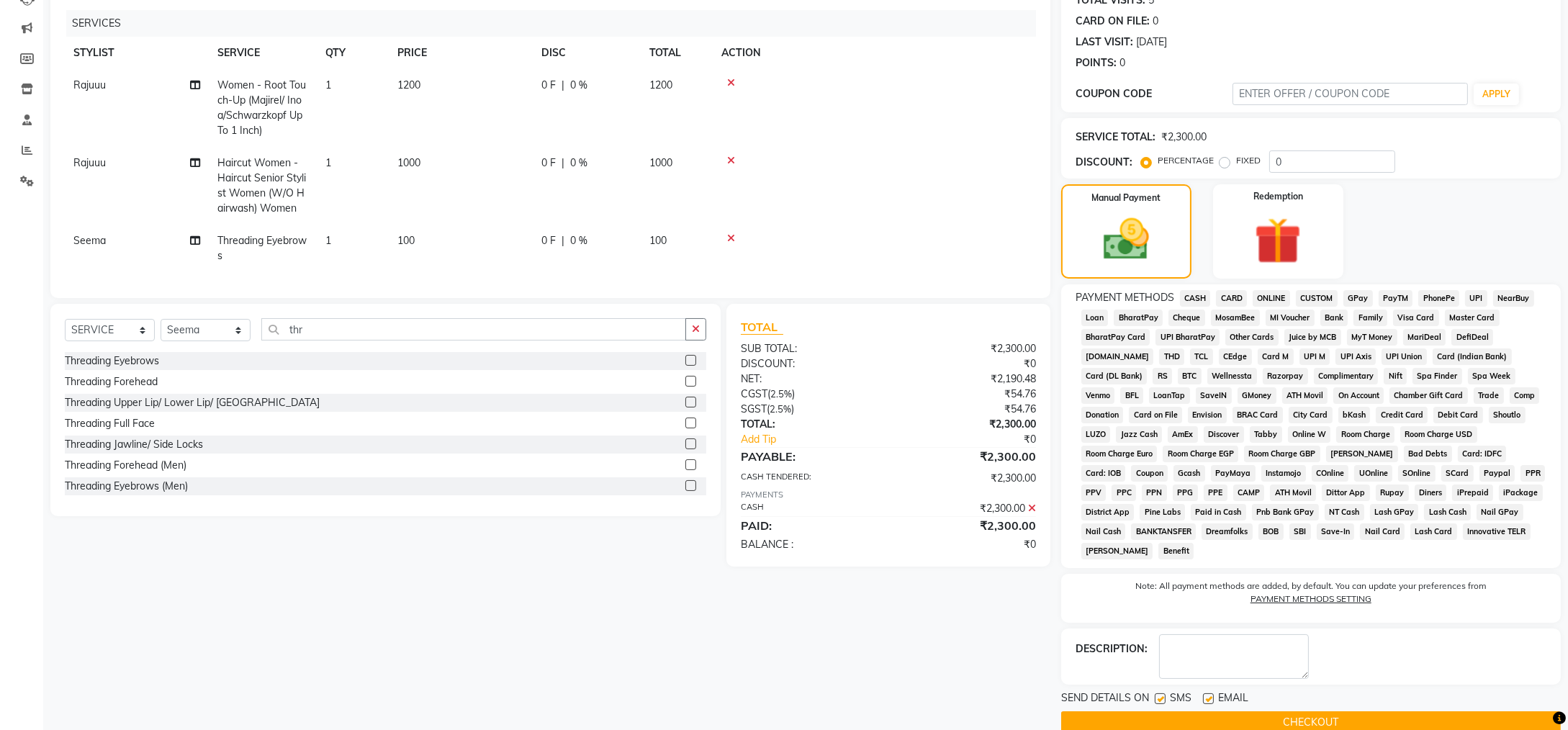
click at [1237, 712] on button "CHECKOUT" at bounding box center [1311, 723] width 500 height 22
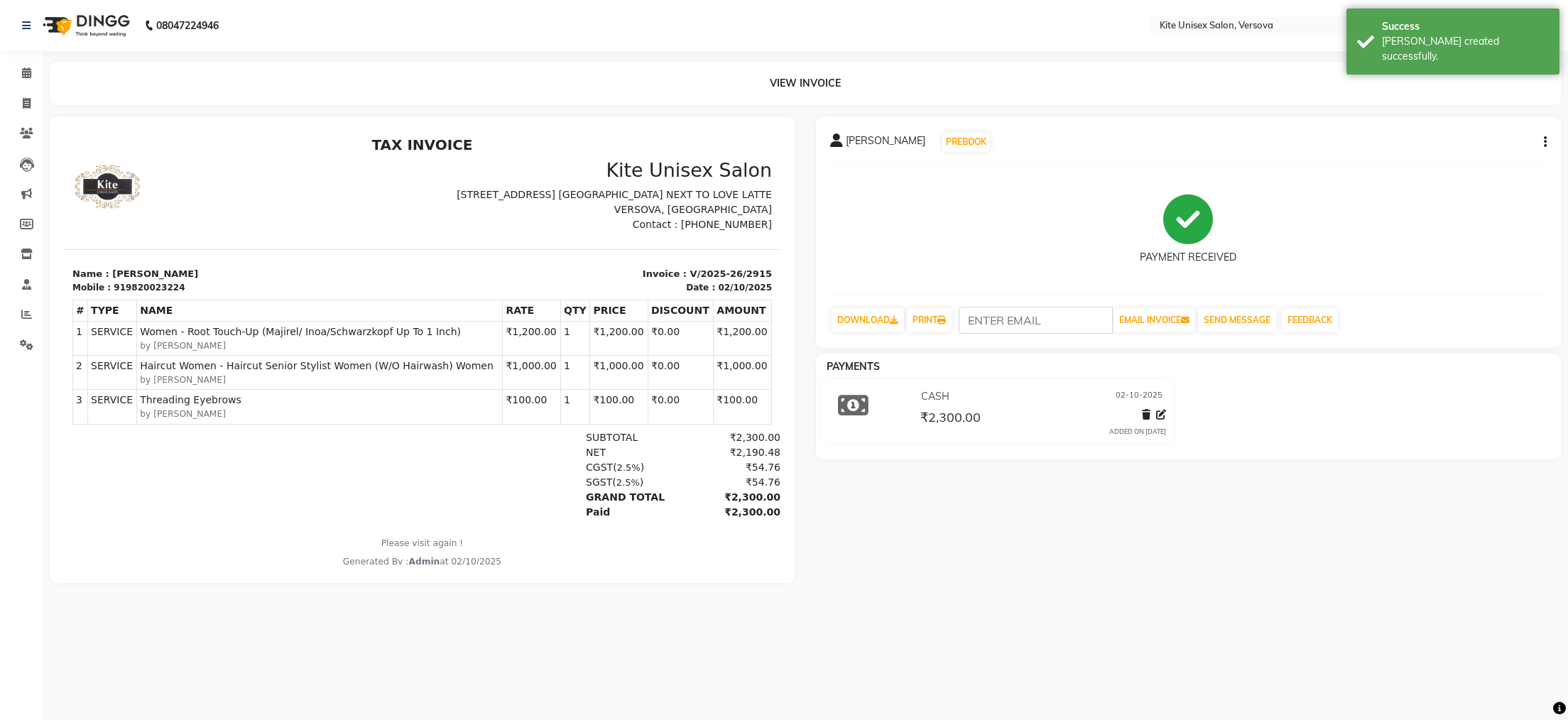
select select "6093"
select select "service"
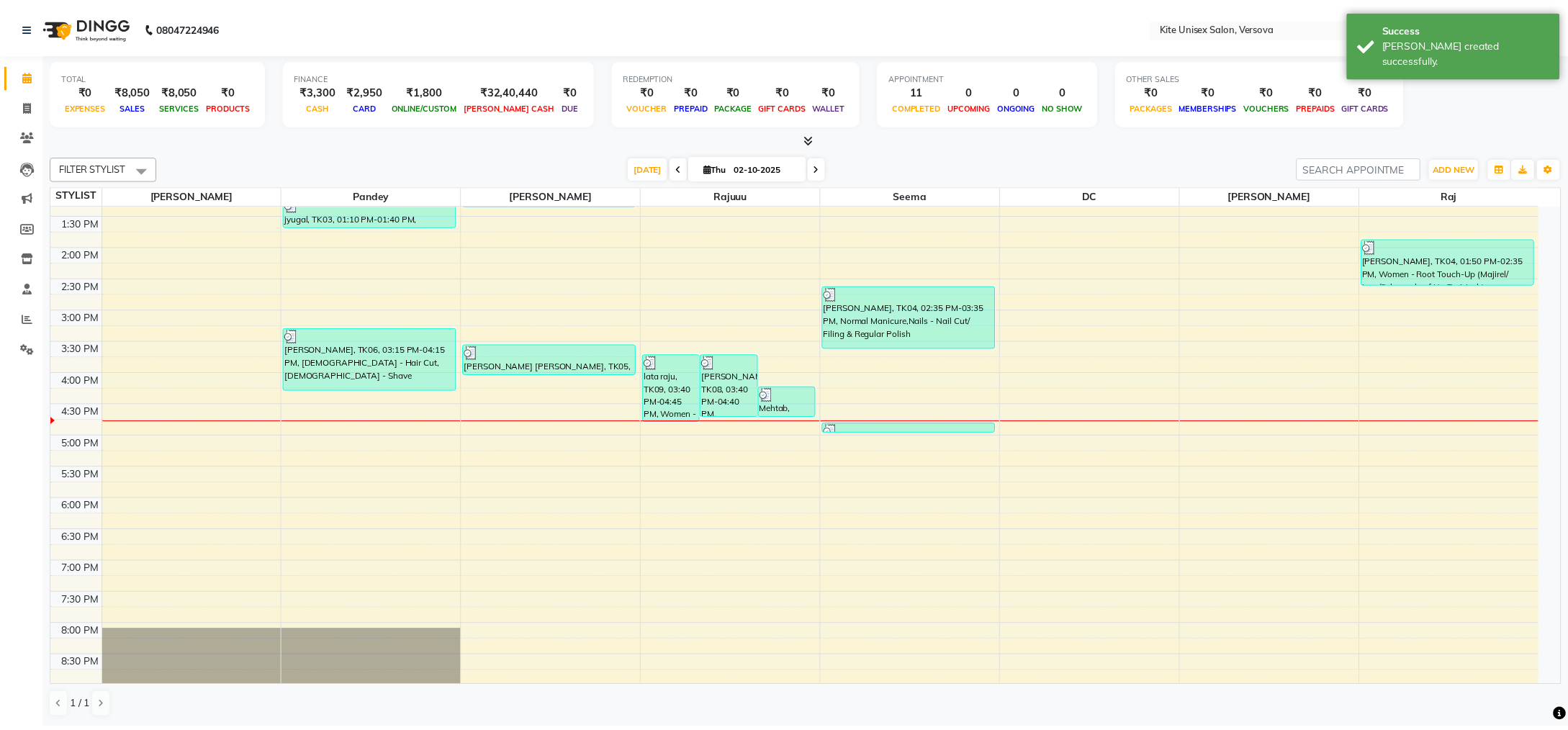
scroll to position [288, 0]
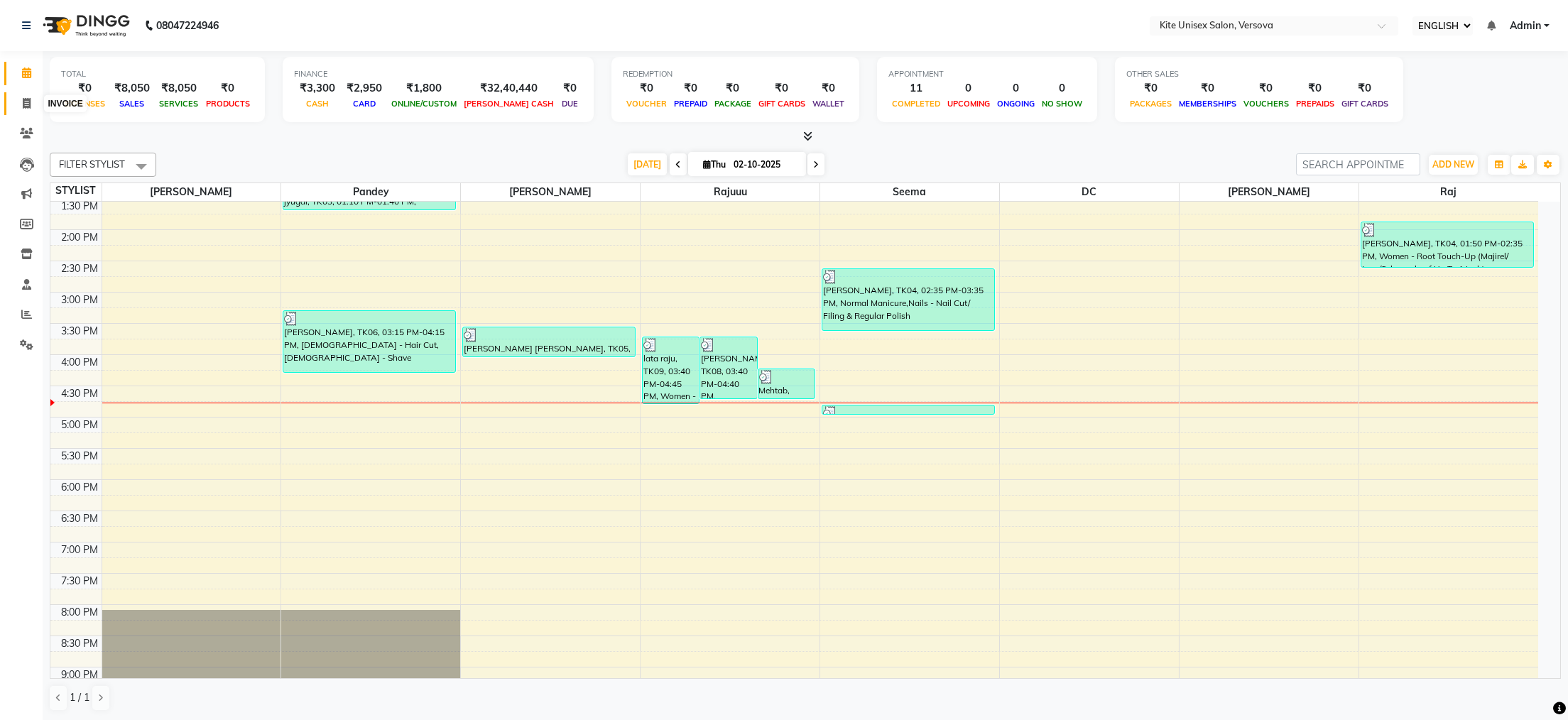
drag, startPoint x: 25, startPoint y: 109, endPoint x: 46, endPoint y: 110, distance: 21.0
click at [25, 108] on icon at bounding box center [27, 103] width 8 height 11
select select "service"
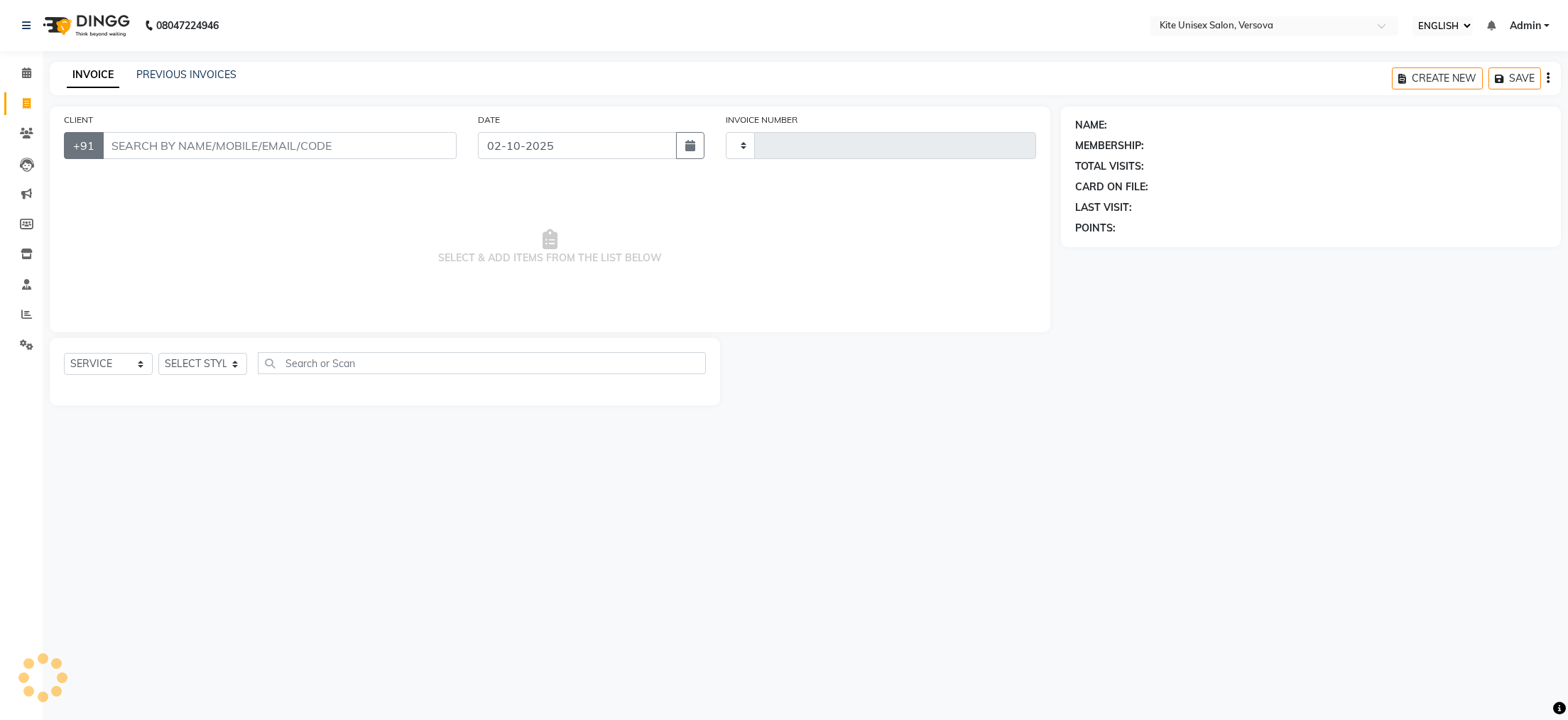
type input "2916"
select select "6093"
click at [124, 147] on input "CLIENT" at bounding box center [280, 146] width 354 height 27
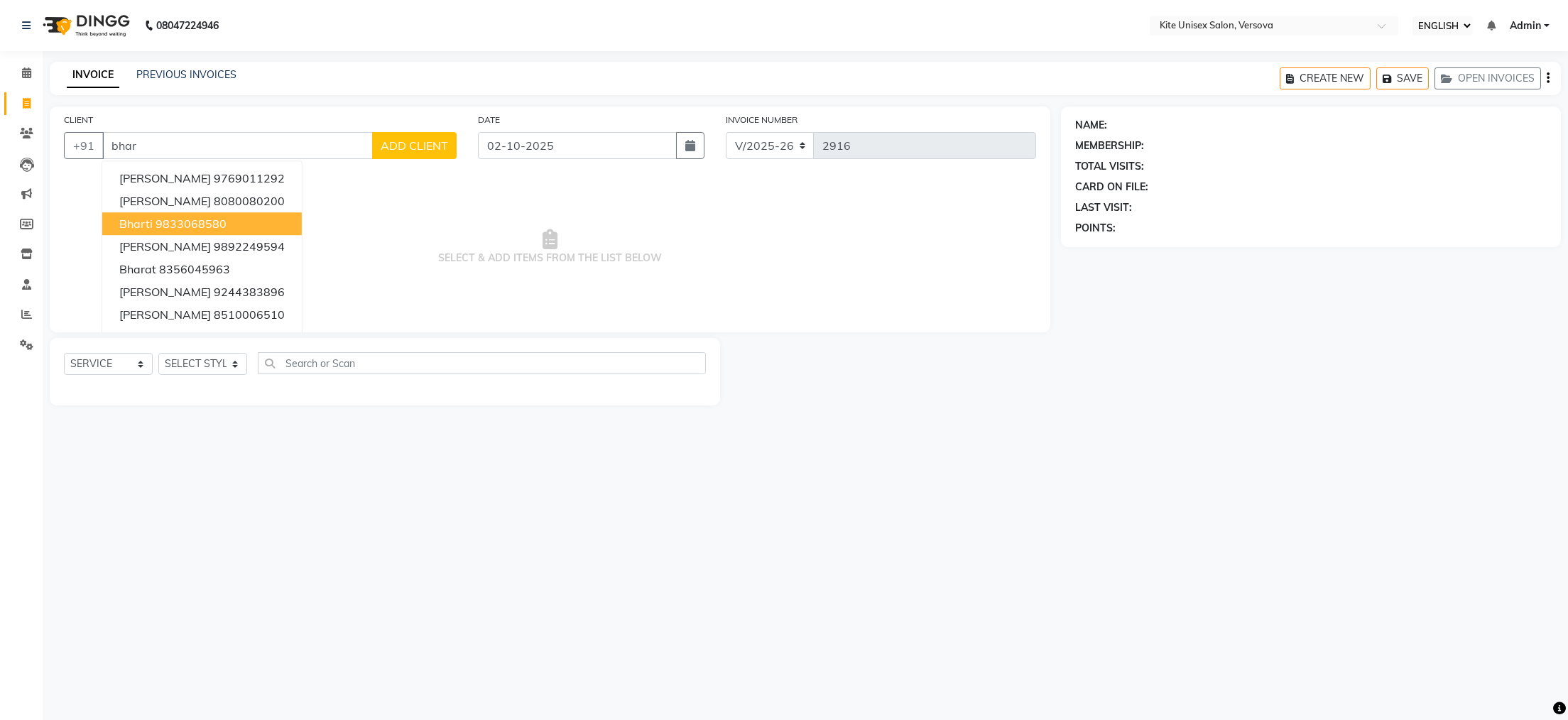
click at [143, 223] on span "Bharti" at bounding box center [135, 224] width 33 height 14
type input "9833068580"
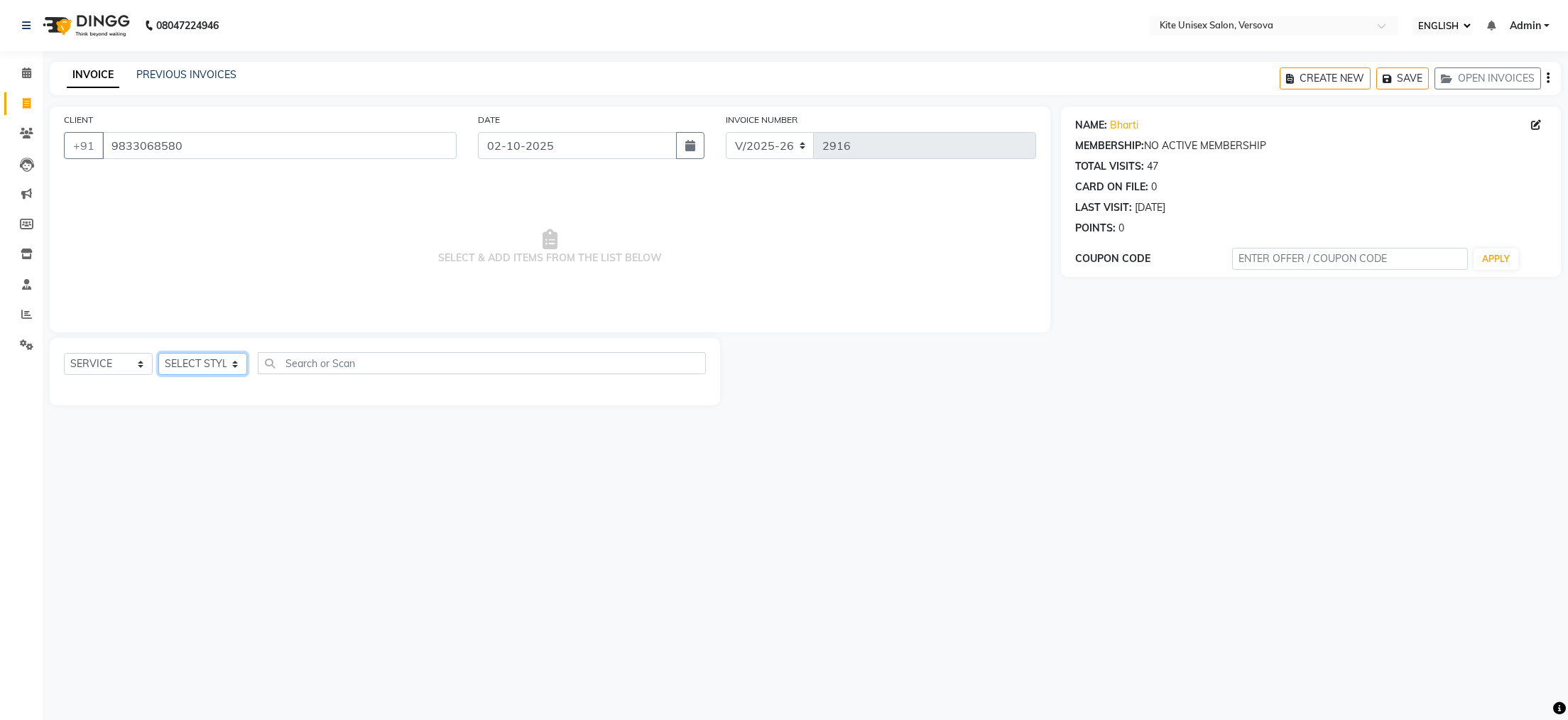
click at [232, 359] on select "SELECT STYLIST [PERSON_NAME] DC [PERSON_NAME] [PERSON_NAME] Rajuuu [PERSON_NAME]" at bounding box center [202, 364] width 89 height 22
select select "68437"
click at [158, 354] on select "SELECT STYLIST [PERSON_NAME] DC [PERSON_NAME] [PERSON_NAME] Rajuuu [PERSON_NAME]" at bounding box center [202, 364] width 89 height 22
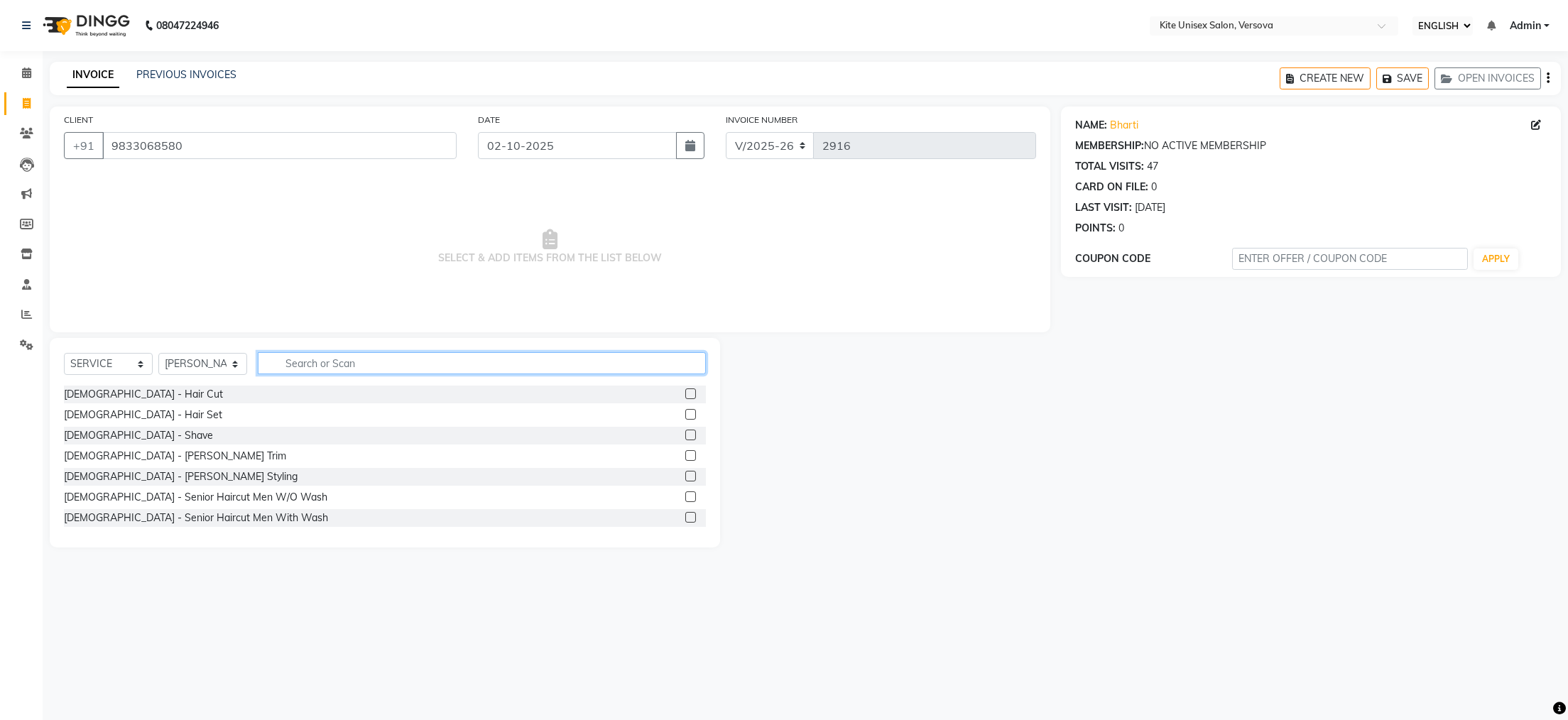
click at [295, 371] on input "text" at bounding box center [481, 363] width 448 height 22
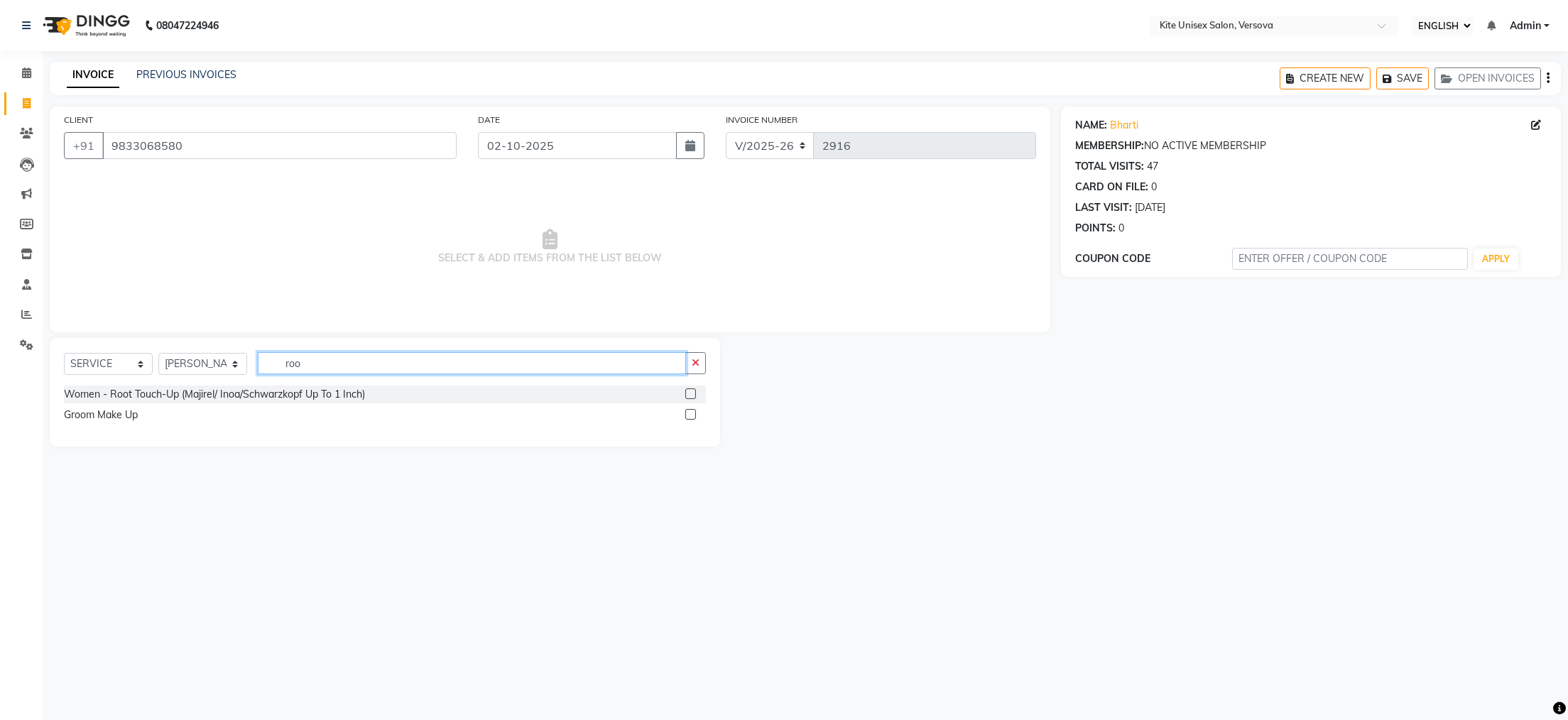
type input "roo"
click at [692, 394] on label at bounding box center [691, 394] width 11 height 11
click at [692, 394] on input "checkbox" at bounding box center [690, 395] width 9 height 9
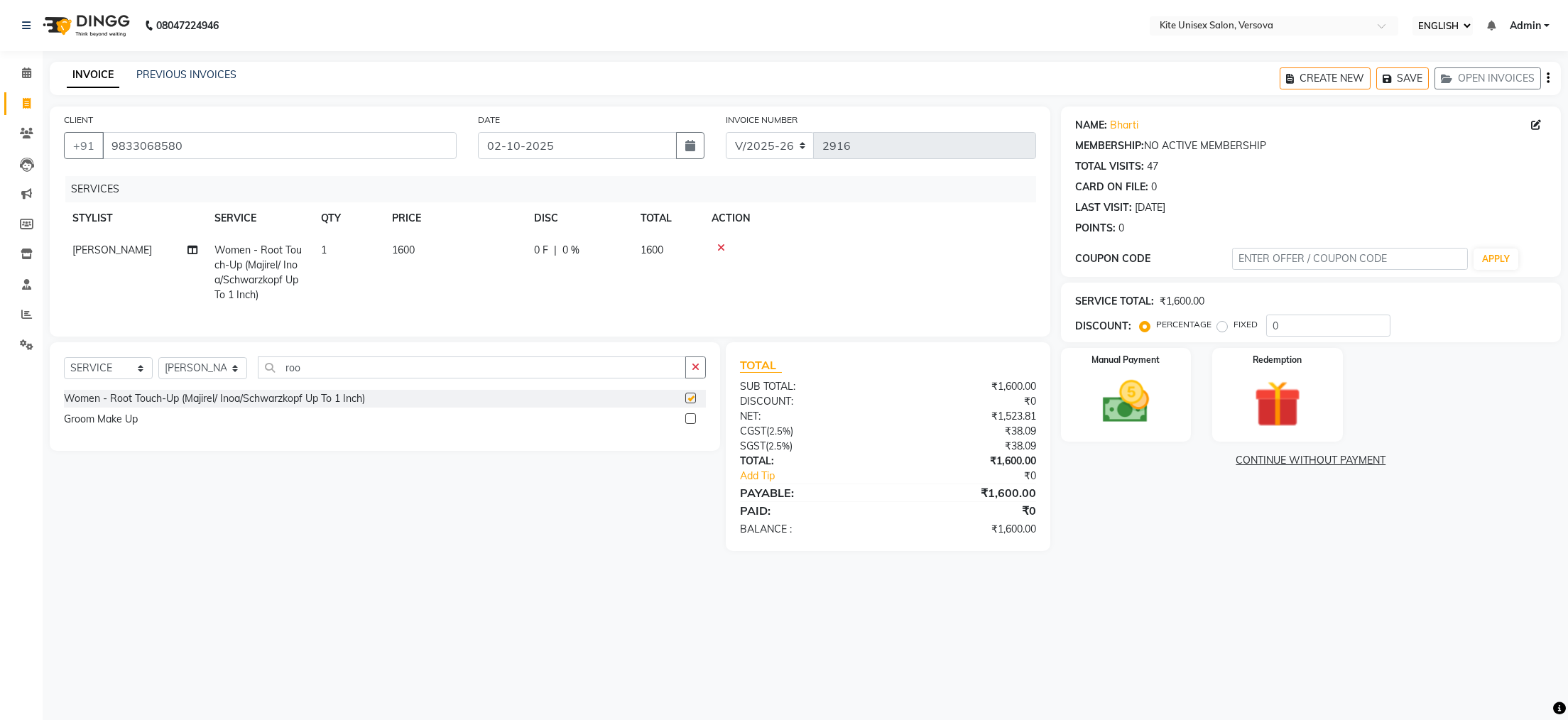
checkbox input "false"
click at [667, 247] on td "1600" at bounding box center [668, 273] width 71 height 76
select select "68437"
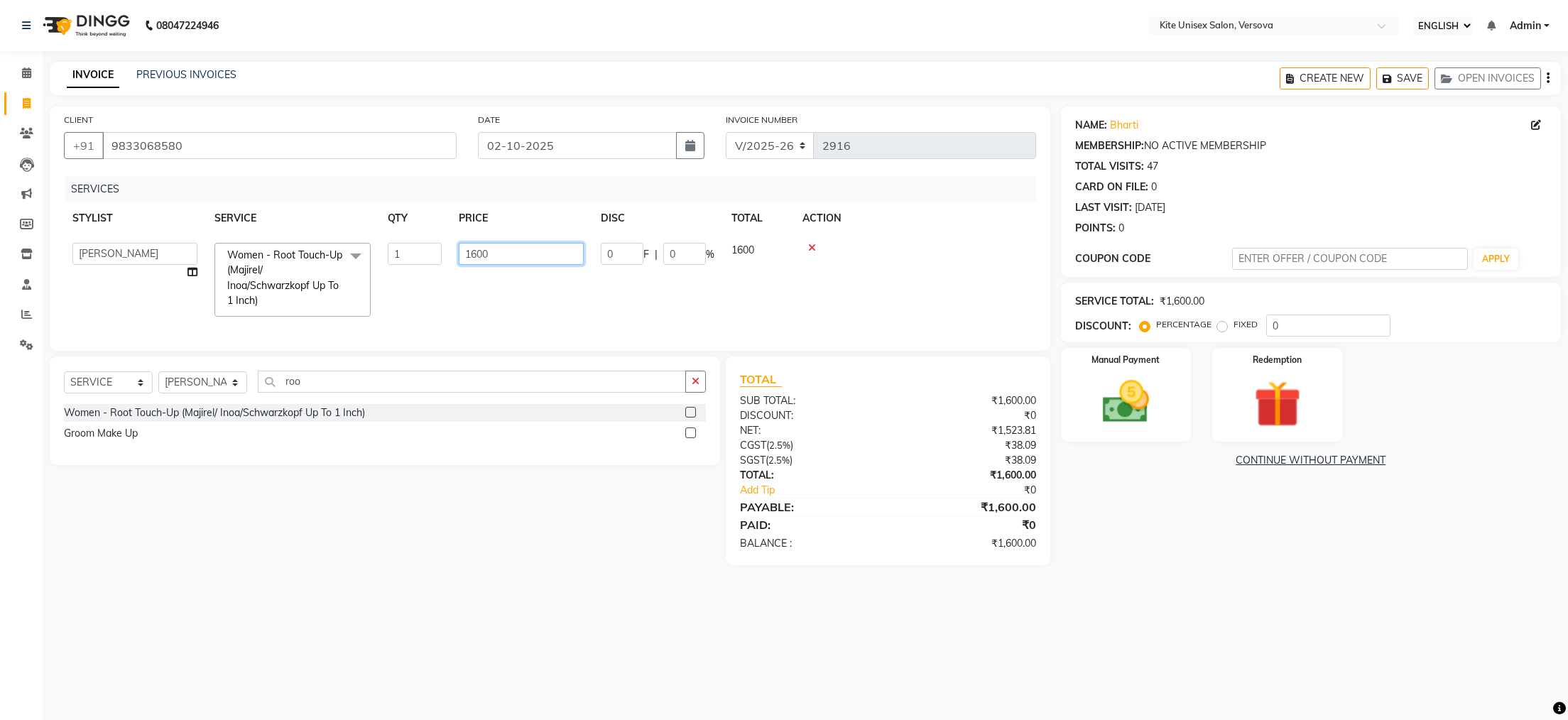
click at [499, 255] on input "1600" at bounding box center [521, 254] width 125 height 22
type input "1300"
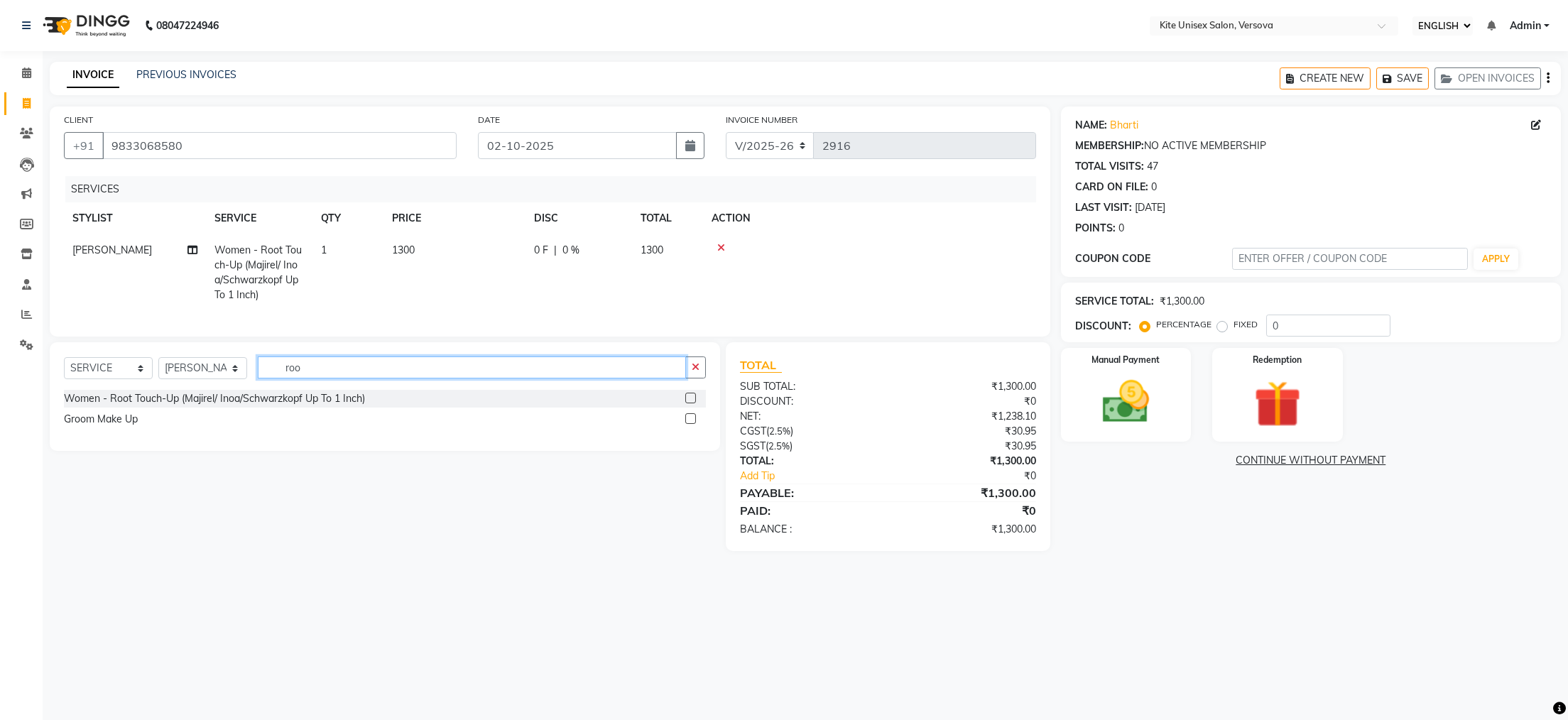
click at [308, 390] on div "SELECT SERVICE PRODUCT MEMBERSHIP PACKAGE VOUCHER PREPAID GIFT CARD SELECT STYL…" at bounding box center [384, 373] width 642 height 33
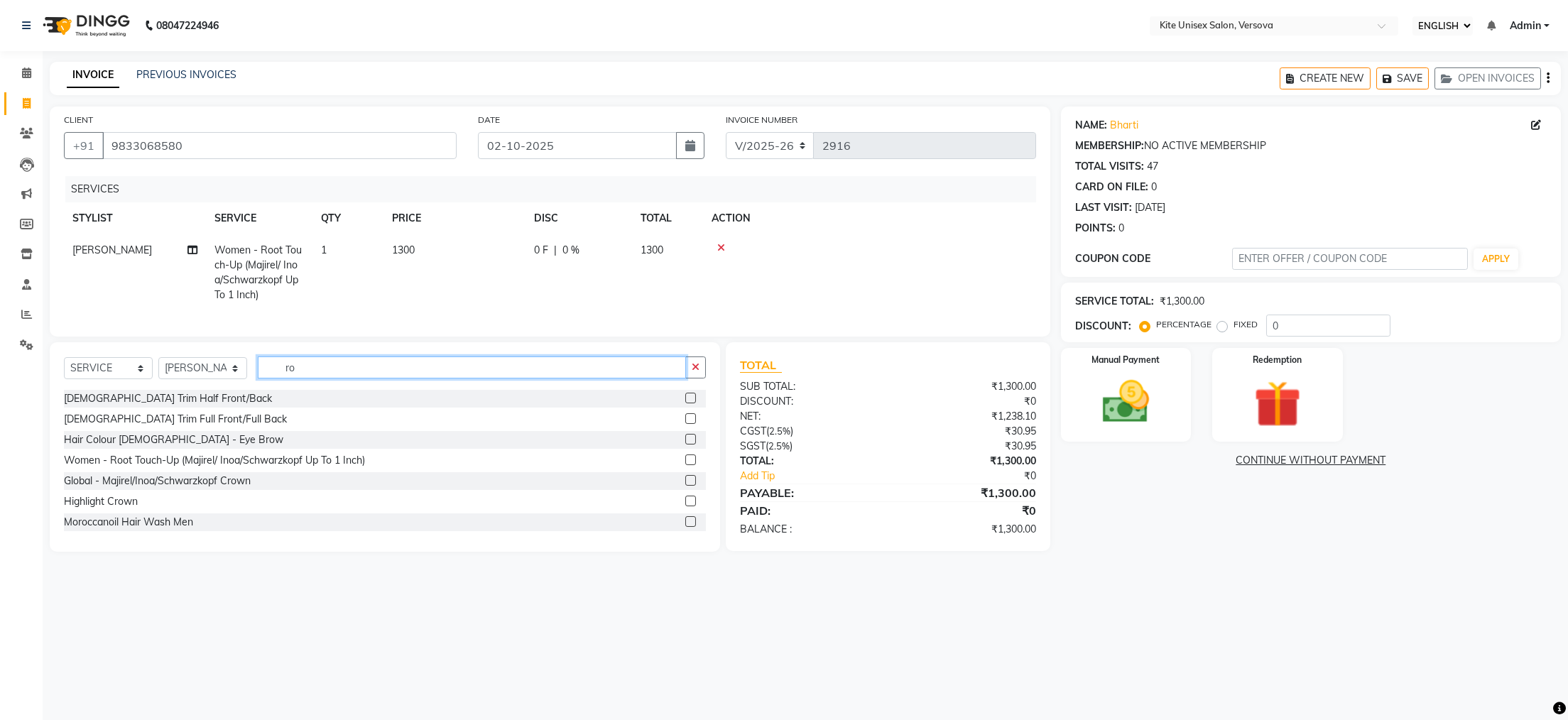
type input "r"
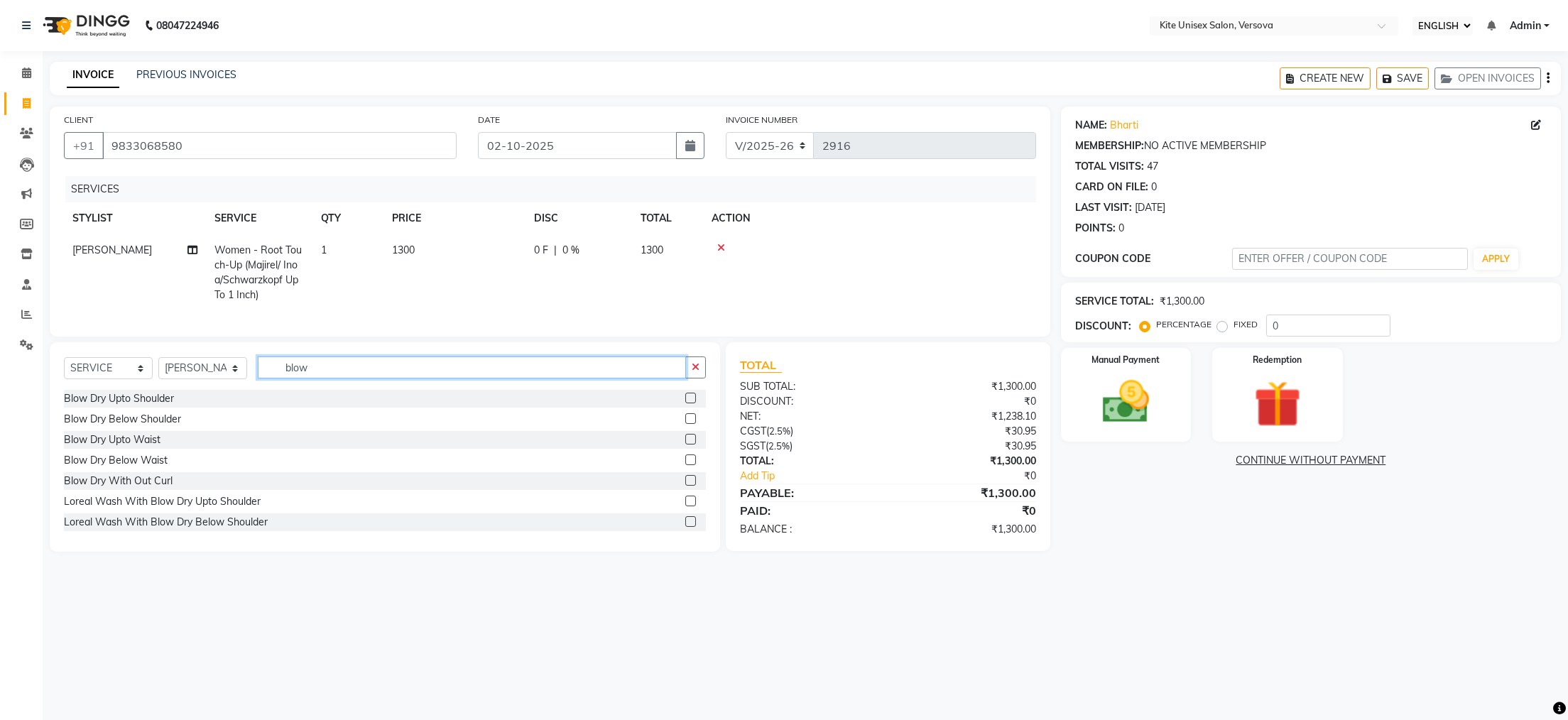
type input "blow"
click at [685, 403] on label at bounding box center [691, 399] width 11 height 11
click at [685, 403] on input "checkbox" at bounding box center [690, 399] width 9 height 9
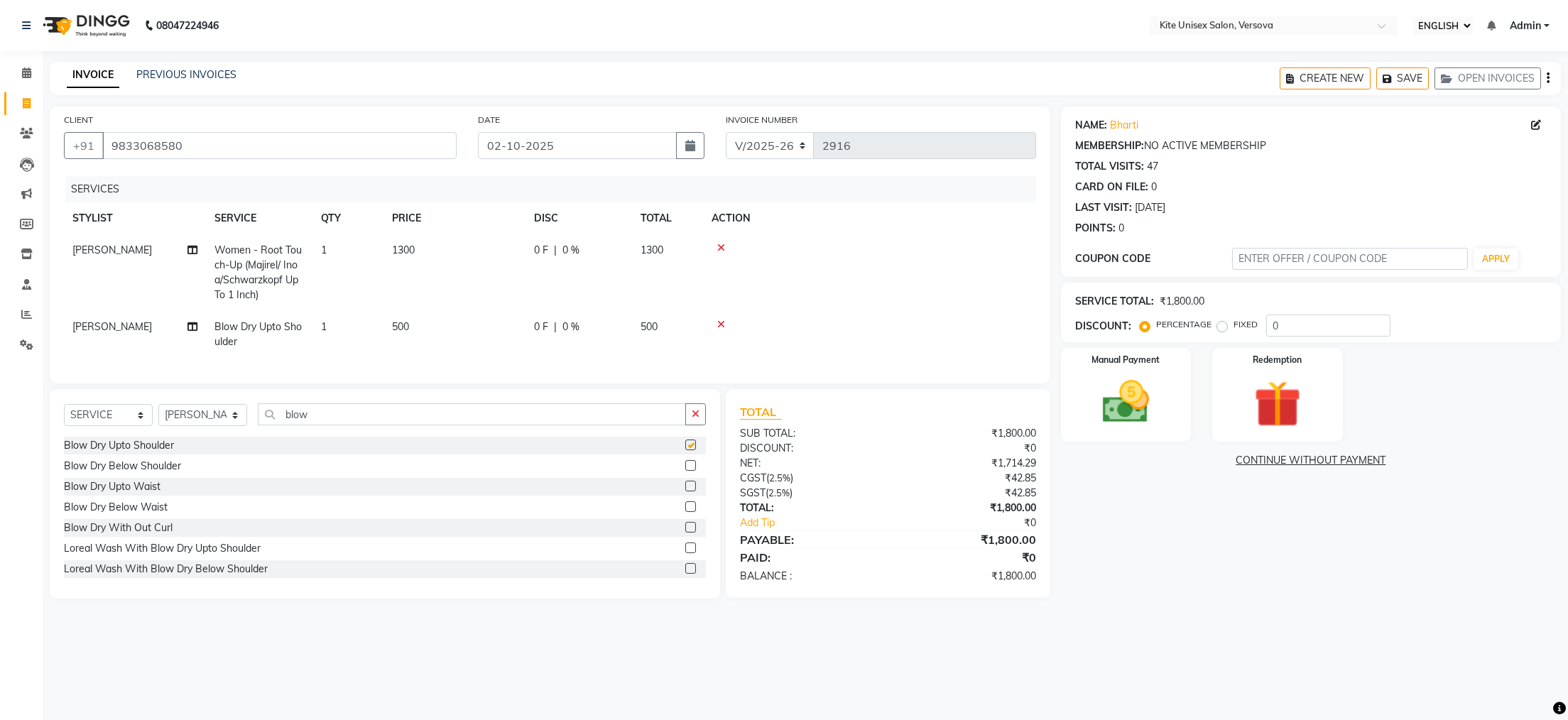
checkbox input "false"
click at [678, 321] on td "500" at bounding box center [668, 335] width 71 height 47
select select "68437"
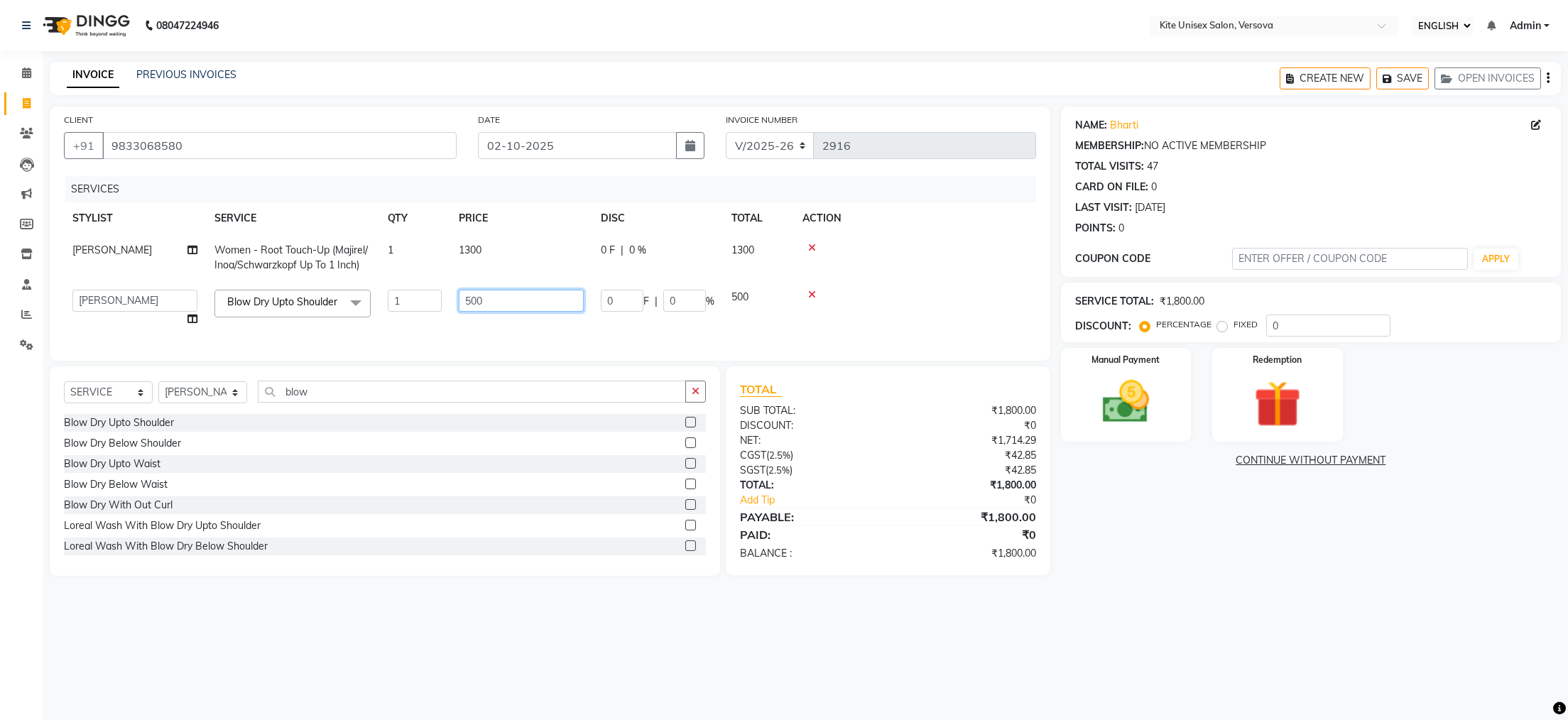
click at [531, 299] on input "500" at bounding box center [521, 301] width 125 height 22
type input "5"
type input "600"
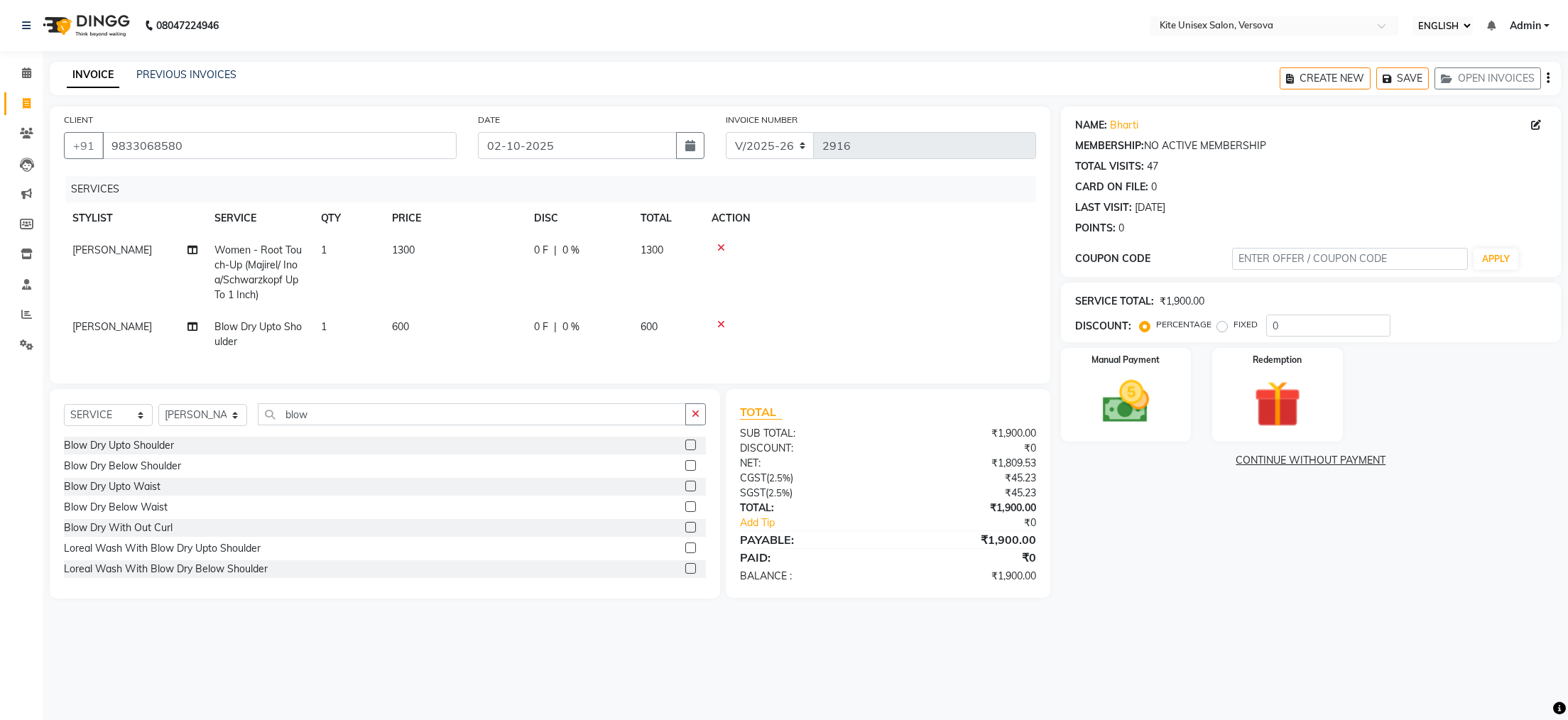
click at [636, 627] on div "08047224946 Select Location × Kite Unisex Salon, Versova English ENGLISH Españo…" at bounding box center [784, 360] width 1568 height 720
click at [1110, 408] on img at bounding box center [1125, 402] width 80 height 56
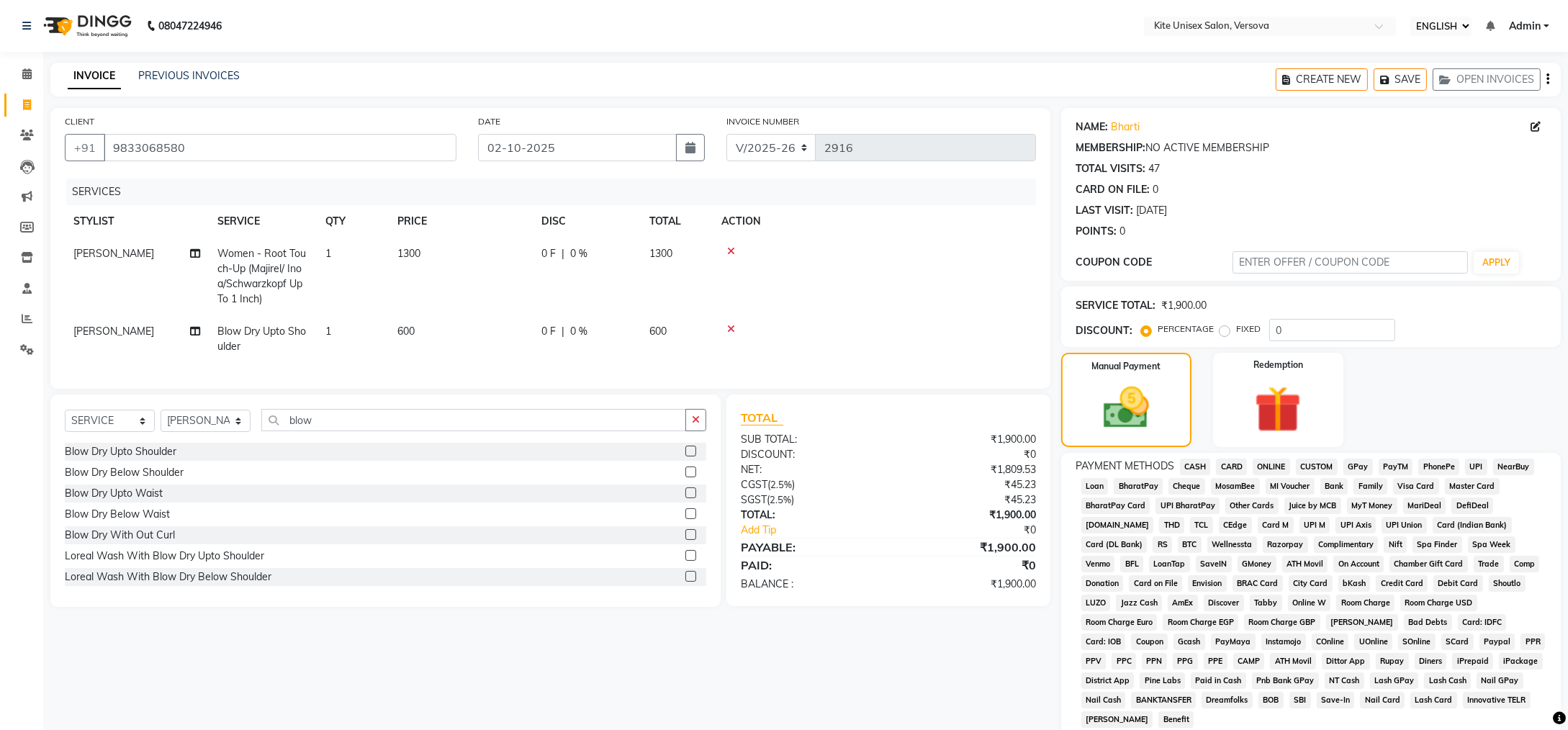
click at [1352, 465] on span "GPay" at bounding box center [1358, 466] width 30 height 17
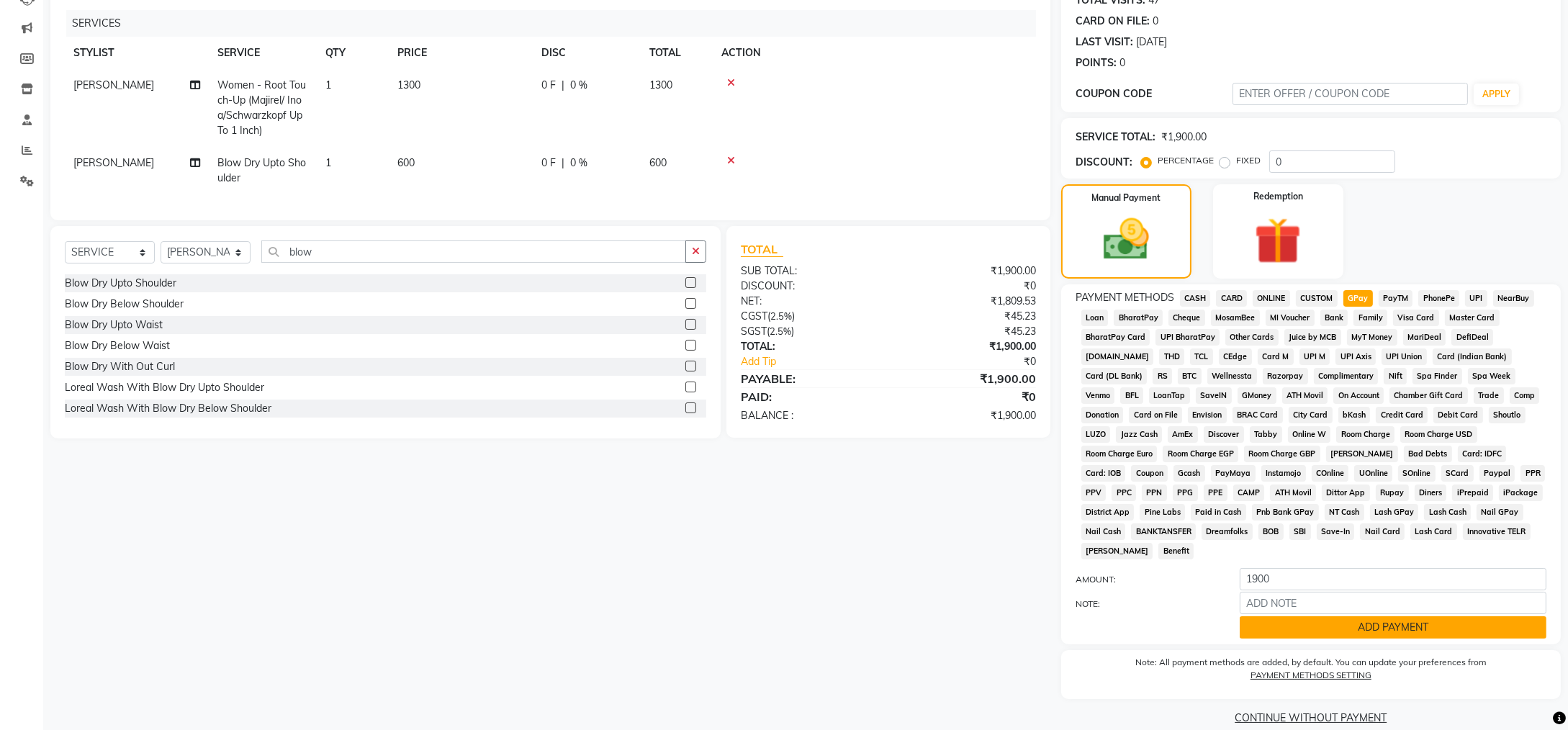
click at [1328, 617] on button "ADD PAYMENT" at bounding box center [1393, 628] width 307 height 22
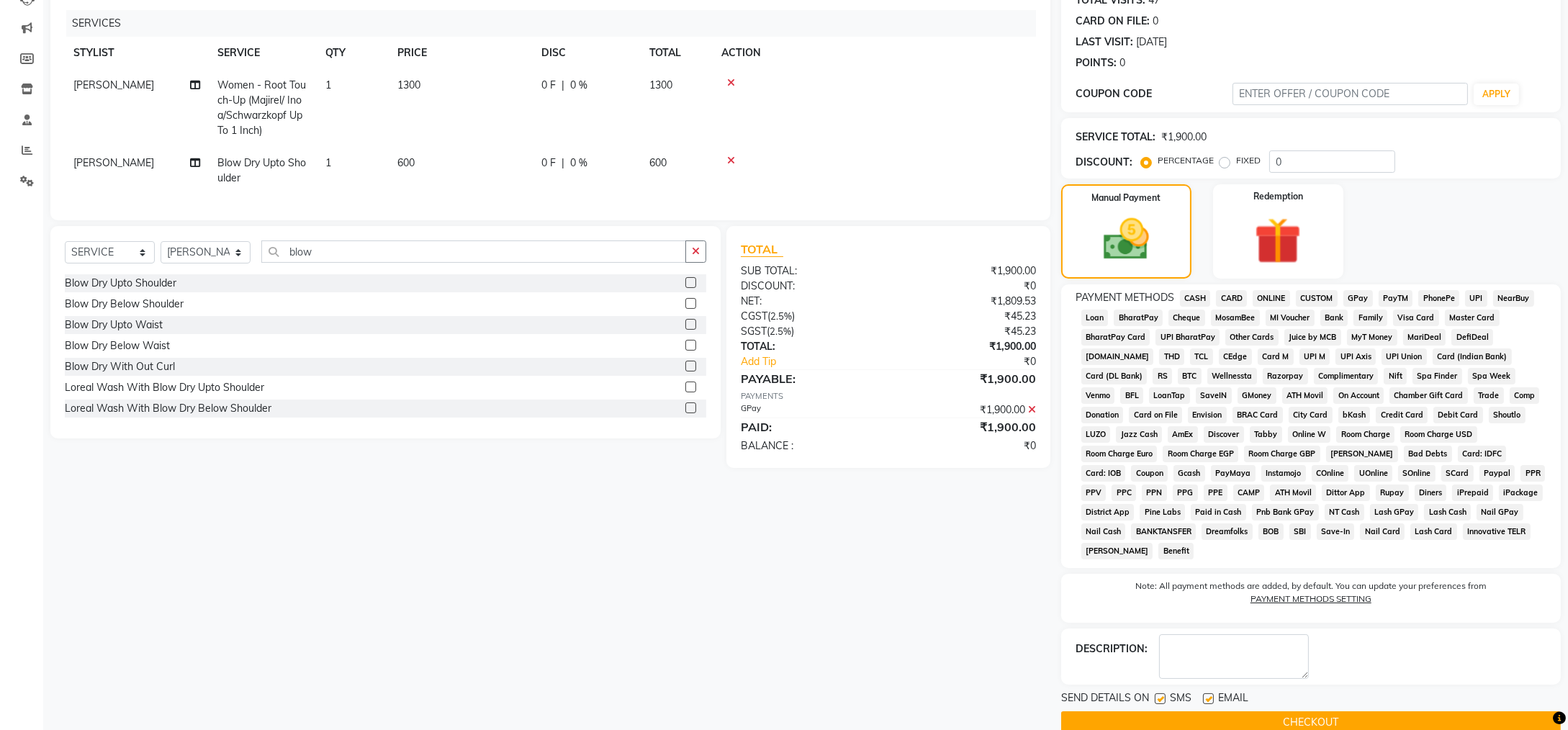
click at [1303, 712] on button "CHECKOUT" at bounding box center [1311, 723] width 500 height 22
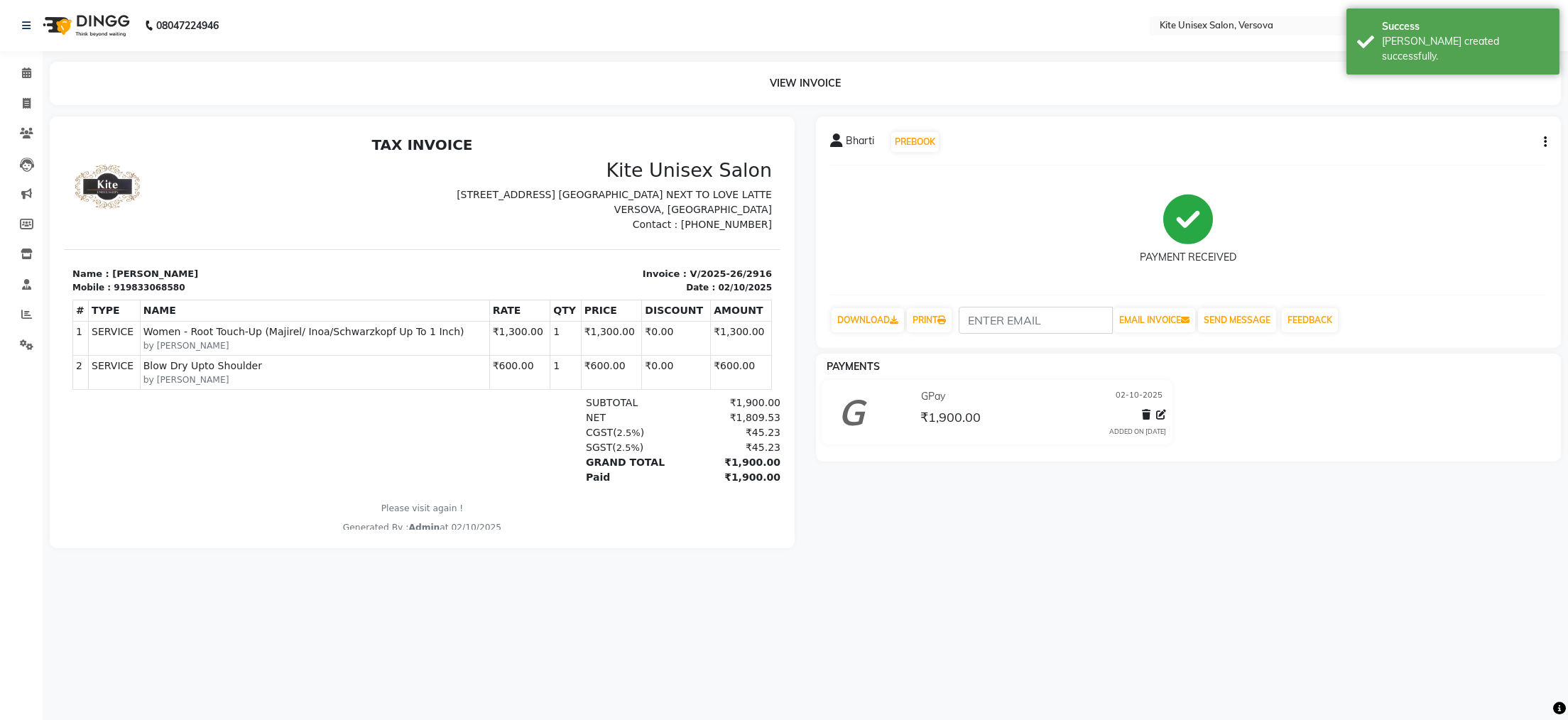
select select "service"
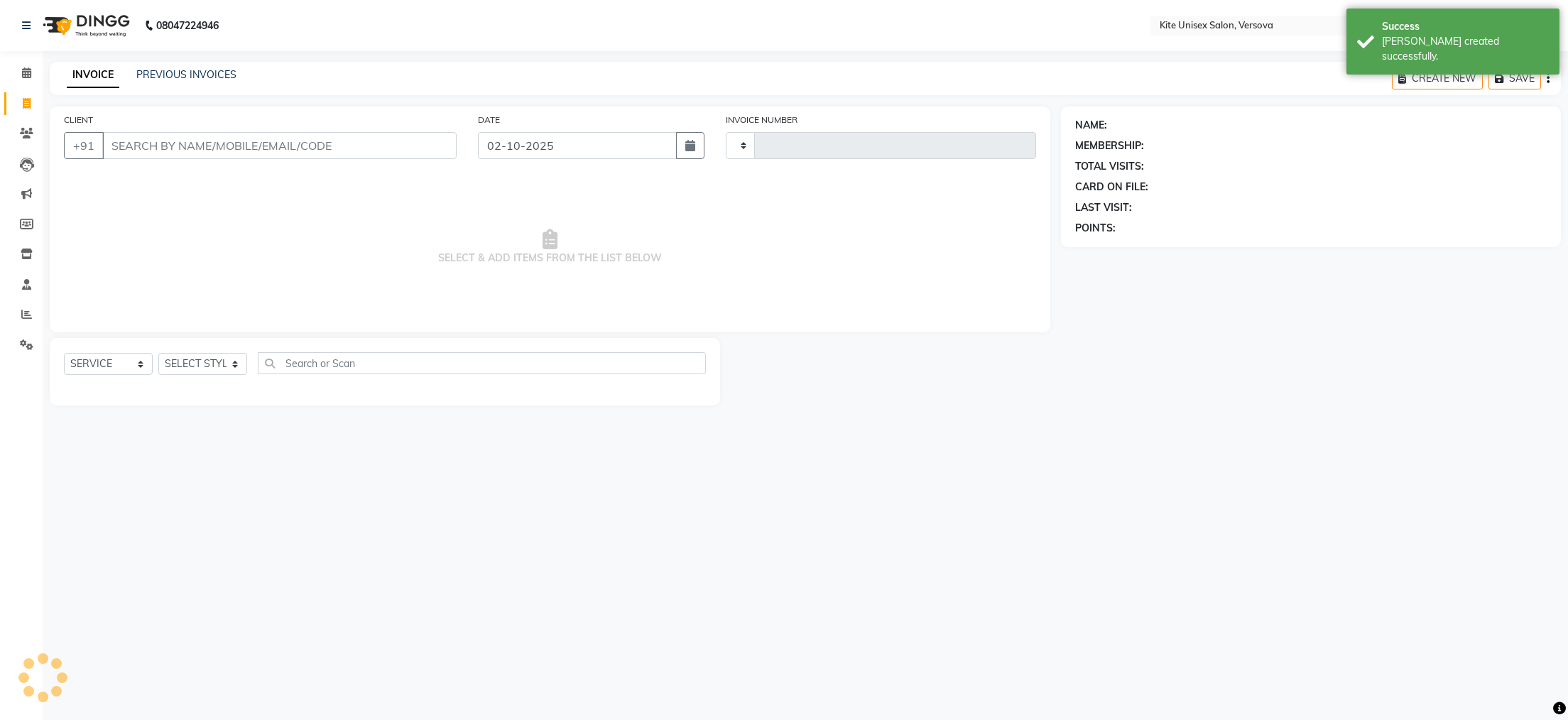
type input "2917"
select select "6093"
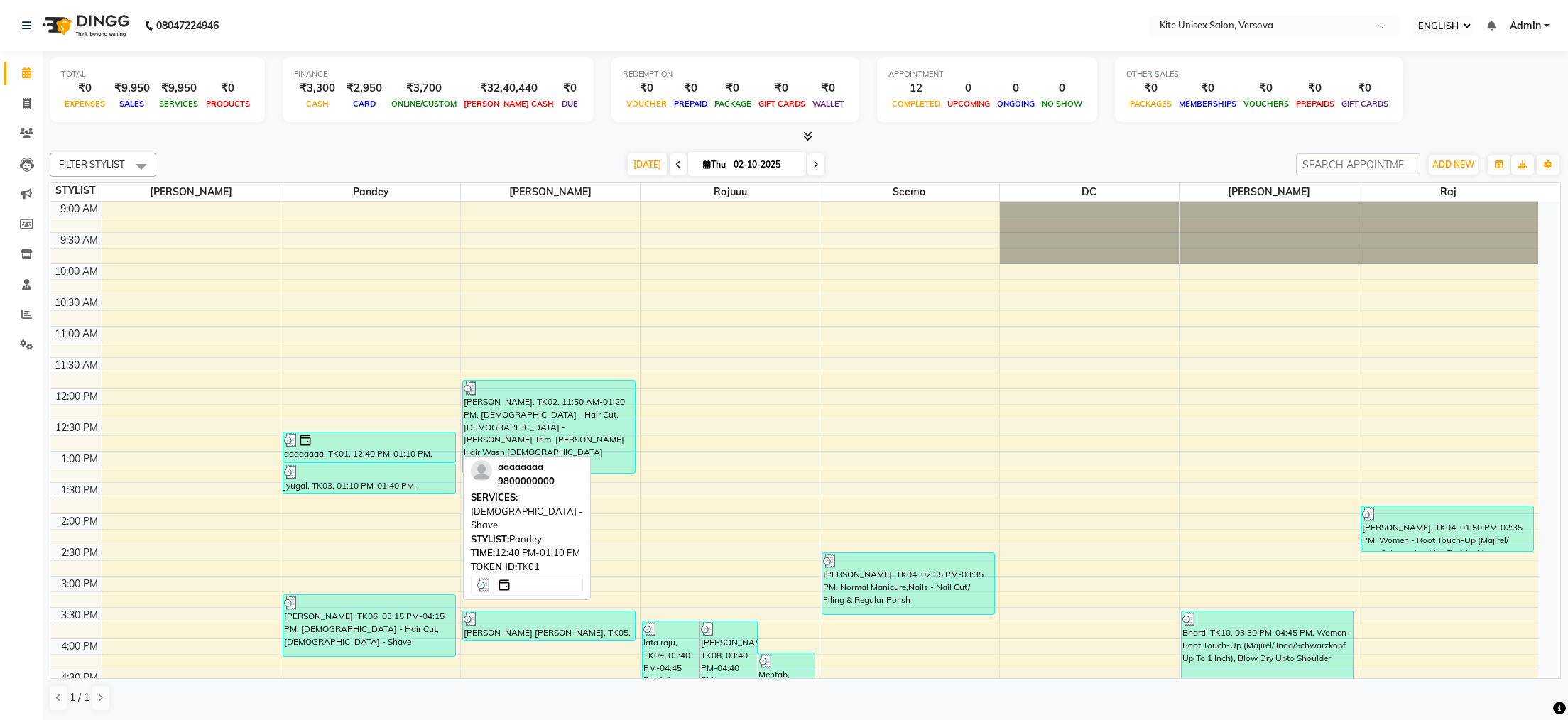
click at [327, 457] on div "aaaaaaaa, TK01, 12:40 PM-01:10 PM, [DEMOGRAPHIC_DATA] - Shave" at bounding box center [369, 447] width 172 height 30
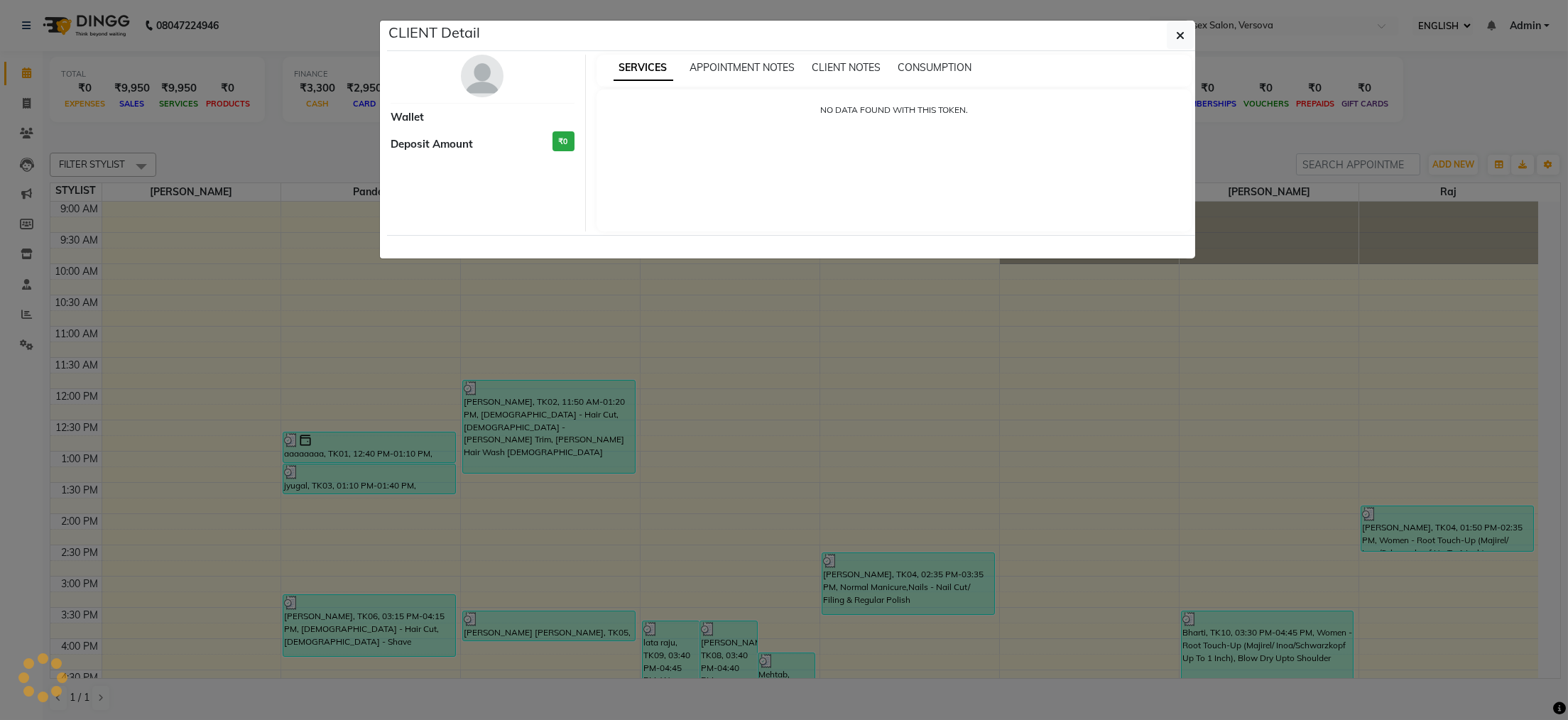
select select "3"
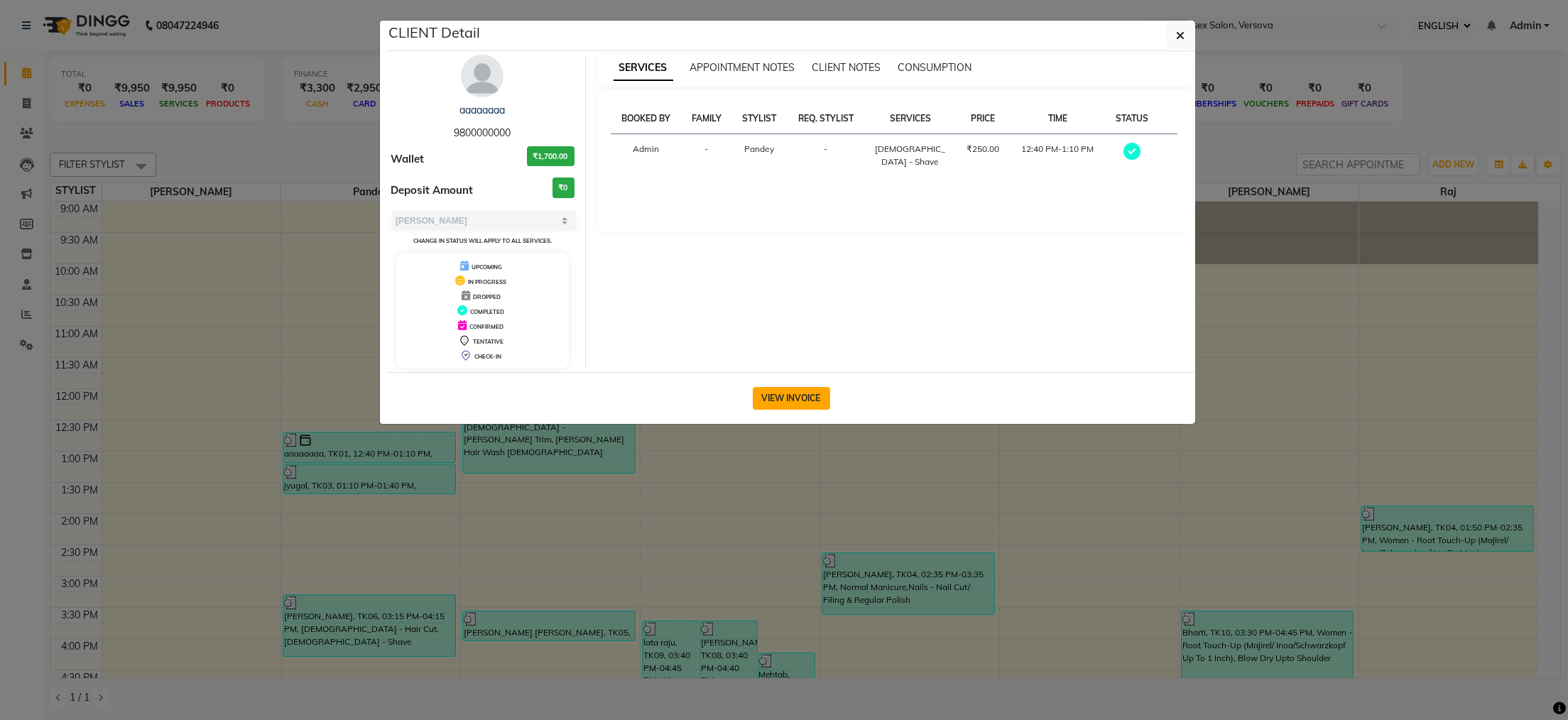
click at [756, 394] on button "VIEW INVOICE" at bounding box center [791, 398] width 77 height 23
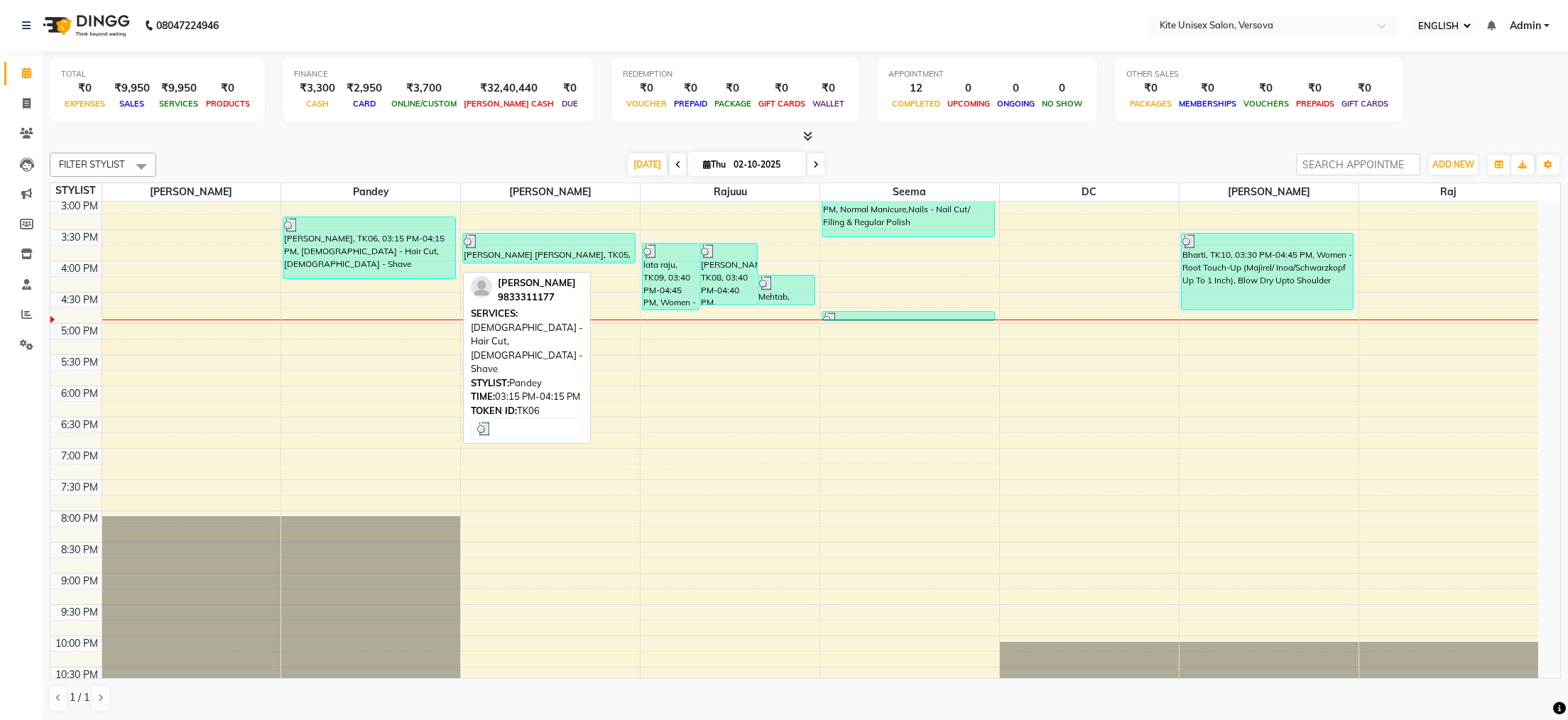
scroll to position [236, 0]
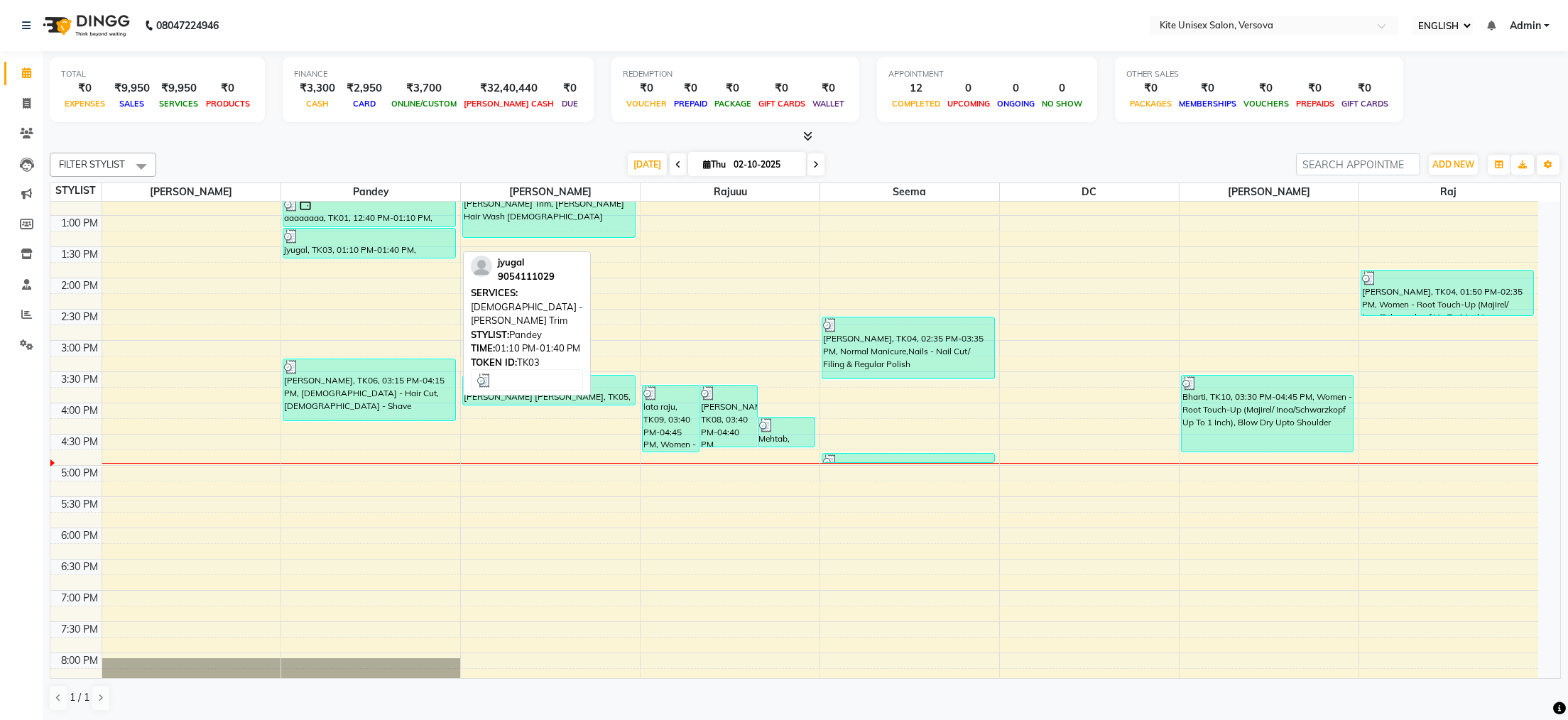
click at [353, 252] on div "jyugal, TK03, 01:10 PM-01:40 PM, [DEMOGRAPHIC_DATA] - [PERSON_NAME] Trim" at bounding box center [369, 243] width 172 height 29
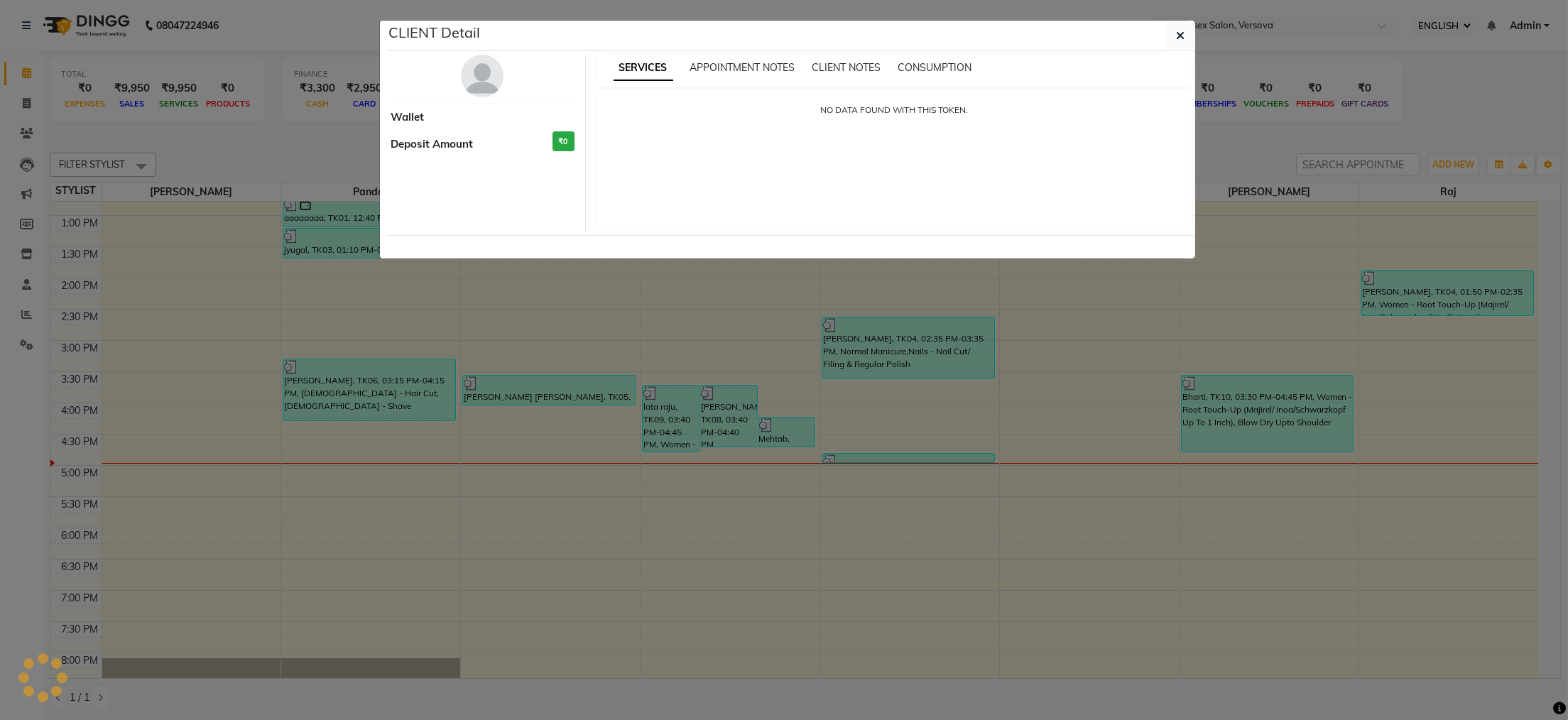
select select "3"
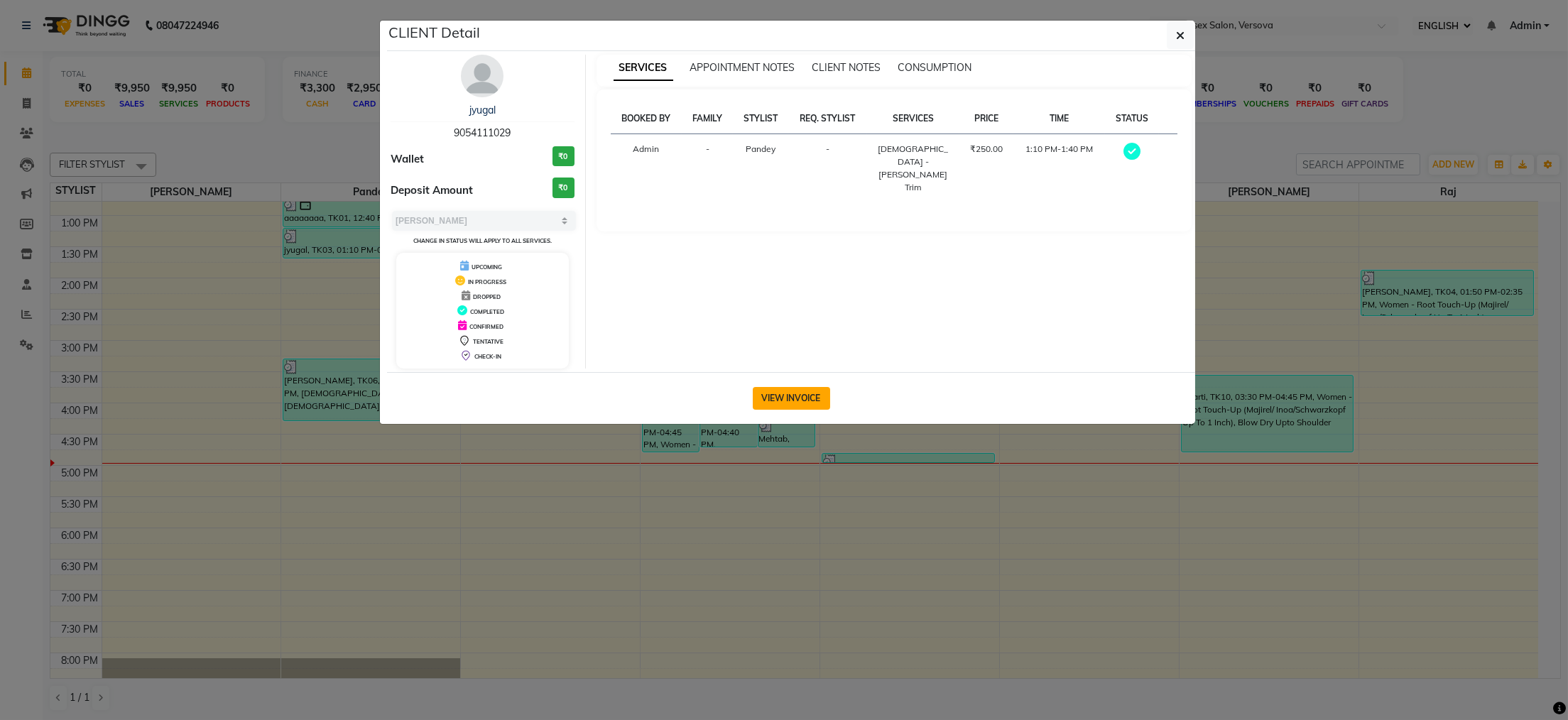
click at [769, 388] on button "VIEW INVOICE" at bounding box center [791, 398] width 77 height 23
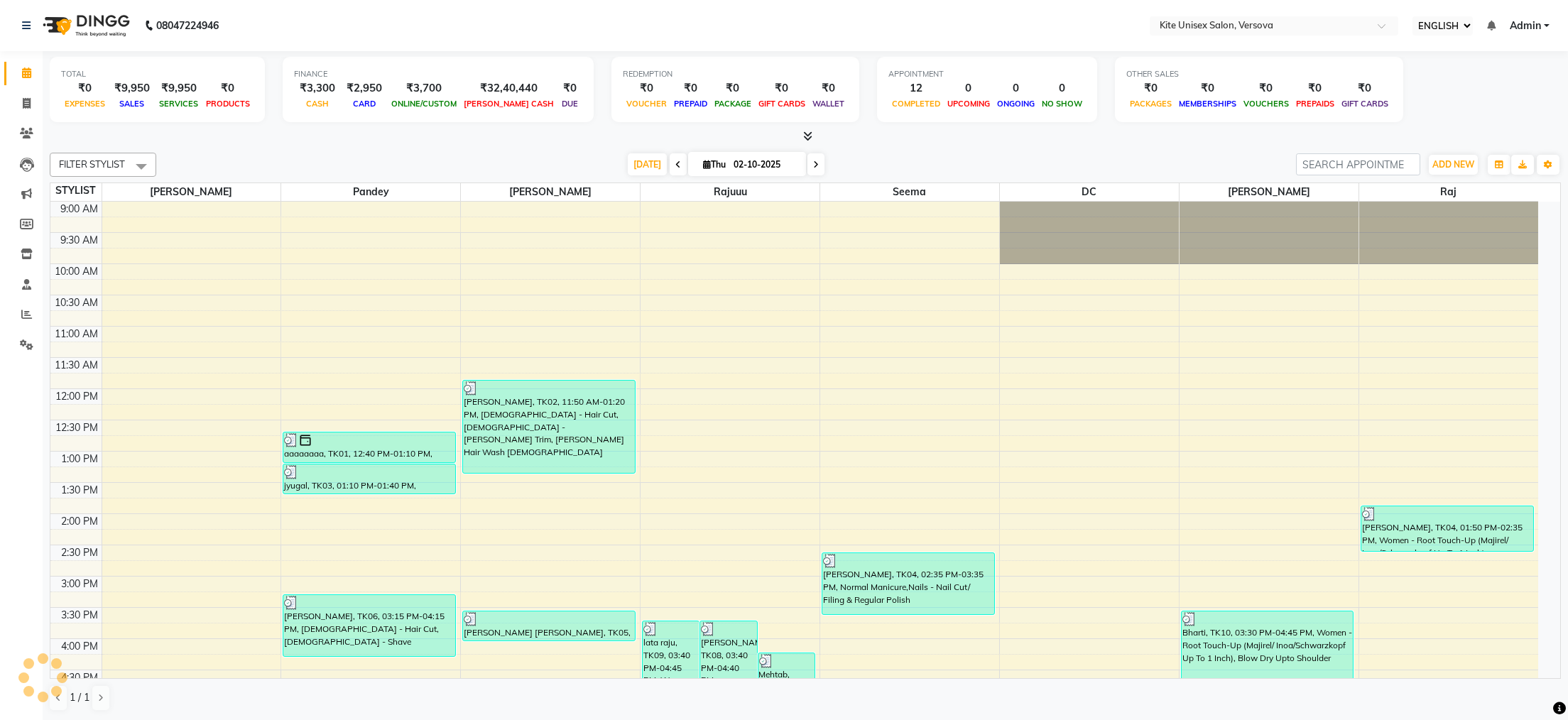
scroll to position [378, 0]
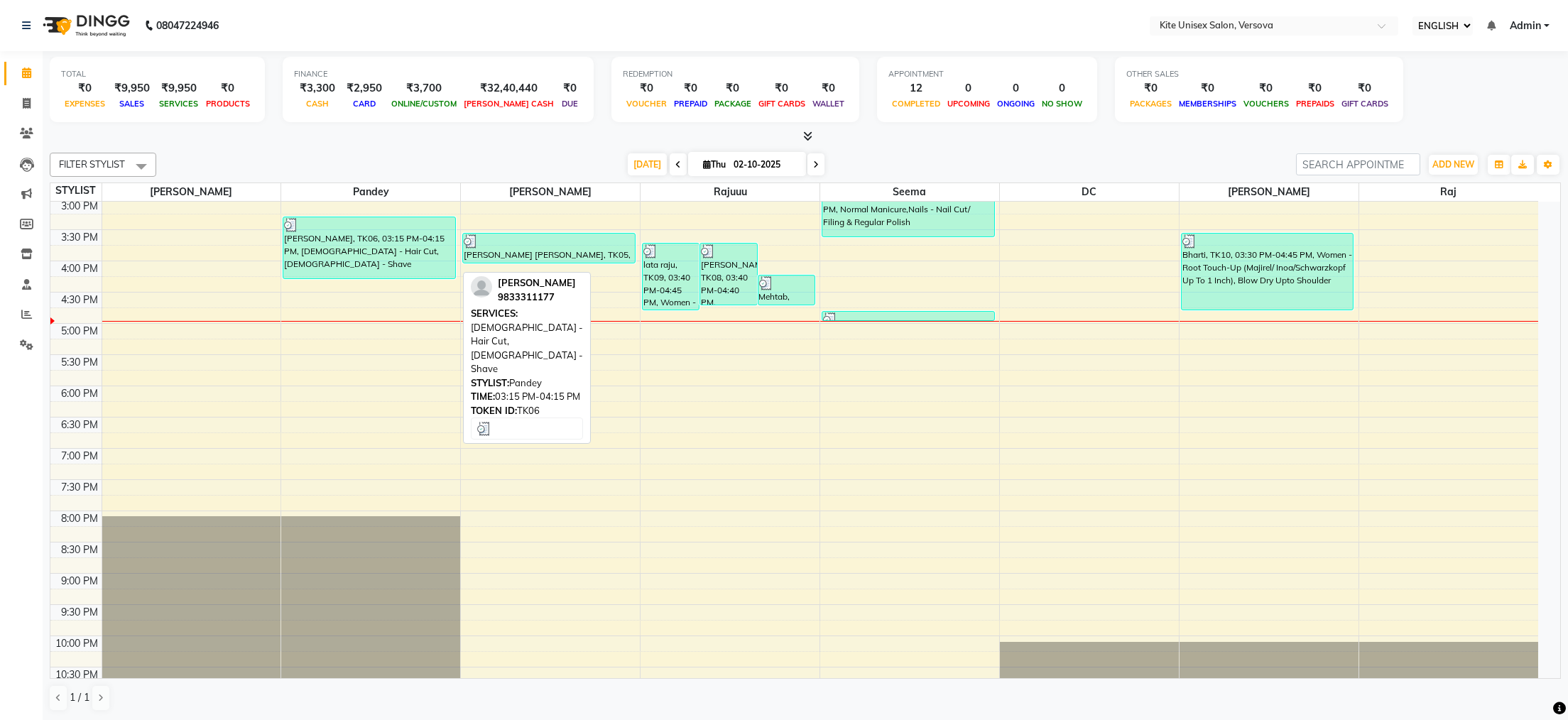
click at [366, 250] on div "[PERSON_NAME], TK06, 03:15 PM-04:15 PM, [DEMOGRAPHIC_DATA] - Hair Cut, [DEMOGRA…" at bounding box center [369, 248] width 172 height 61
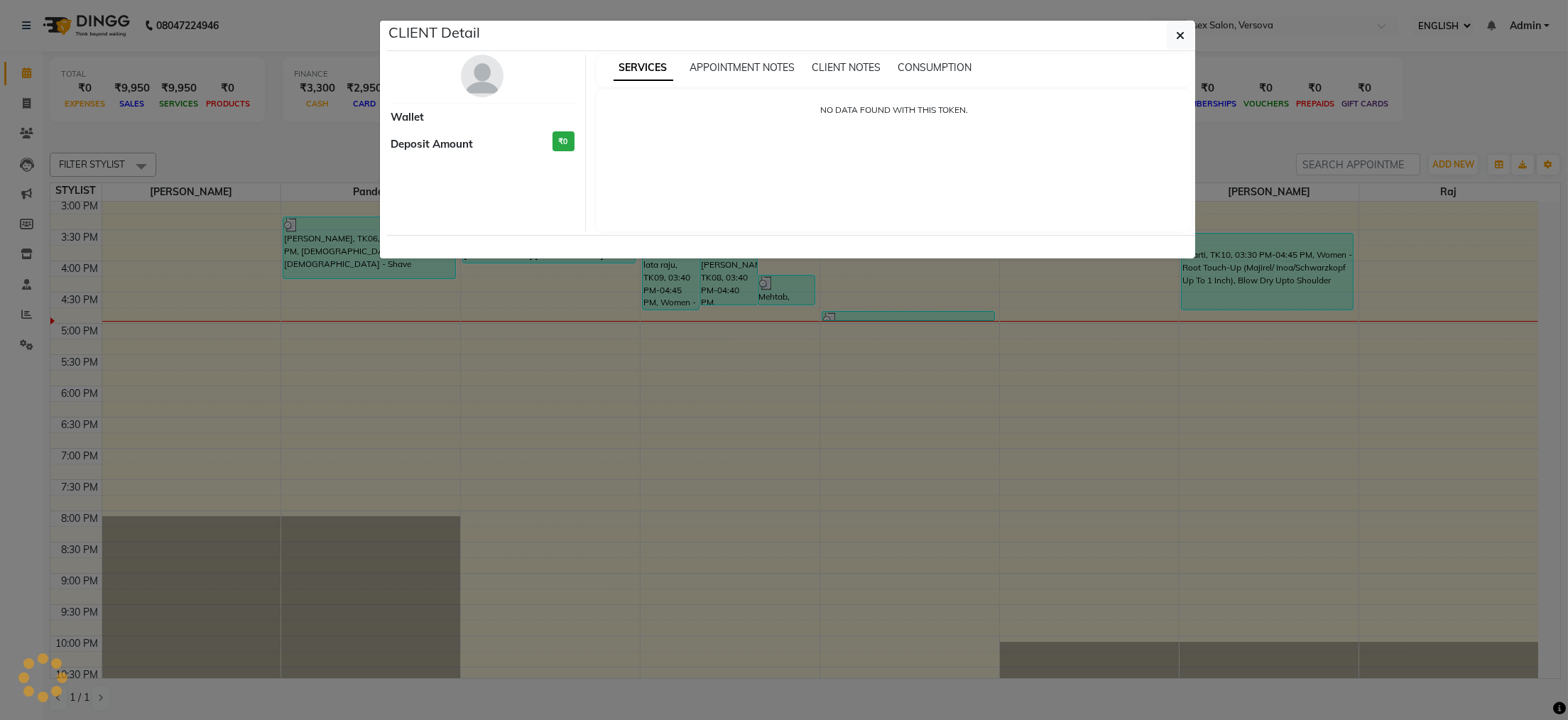
select select "3"
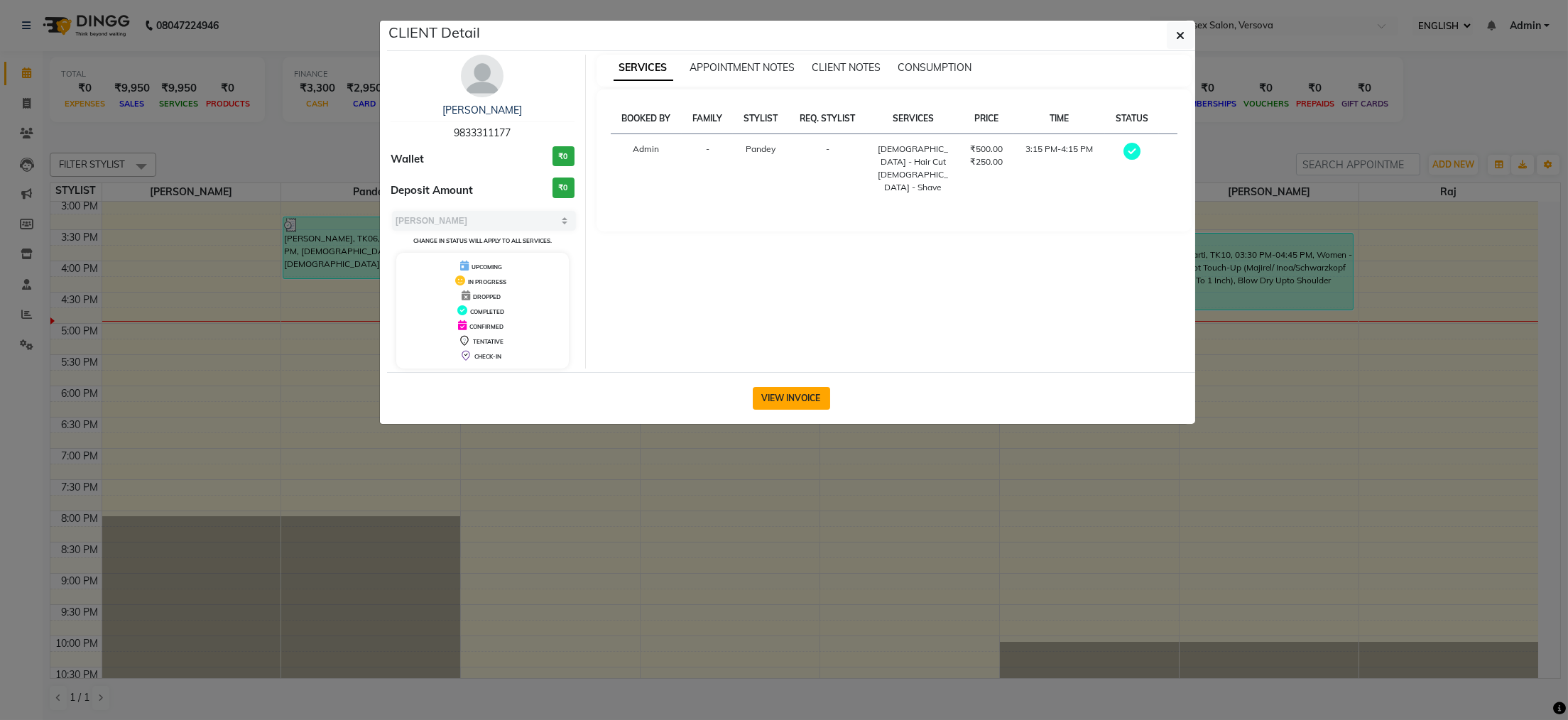
click at [787, 398] on button "VIEW INVOICE" at bounding box center [791, 398] width 77 height 23
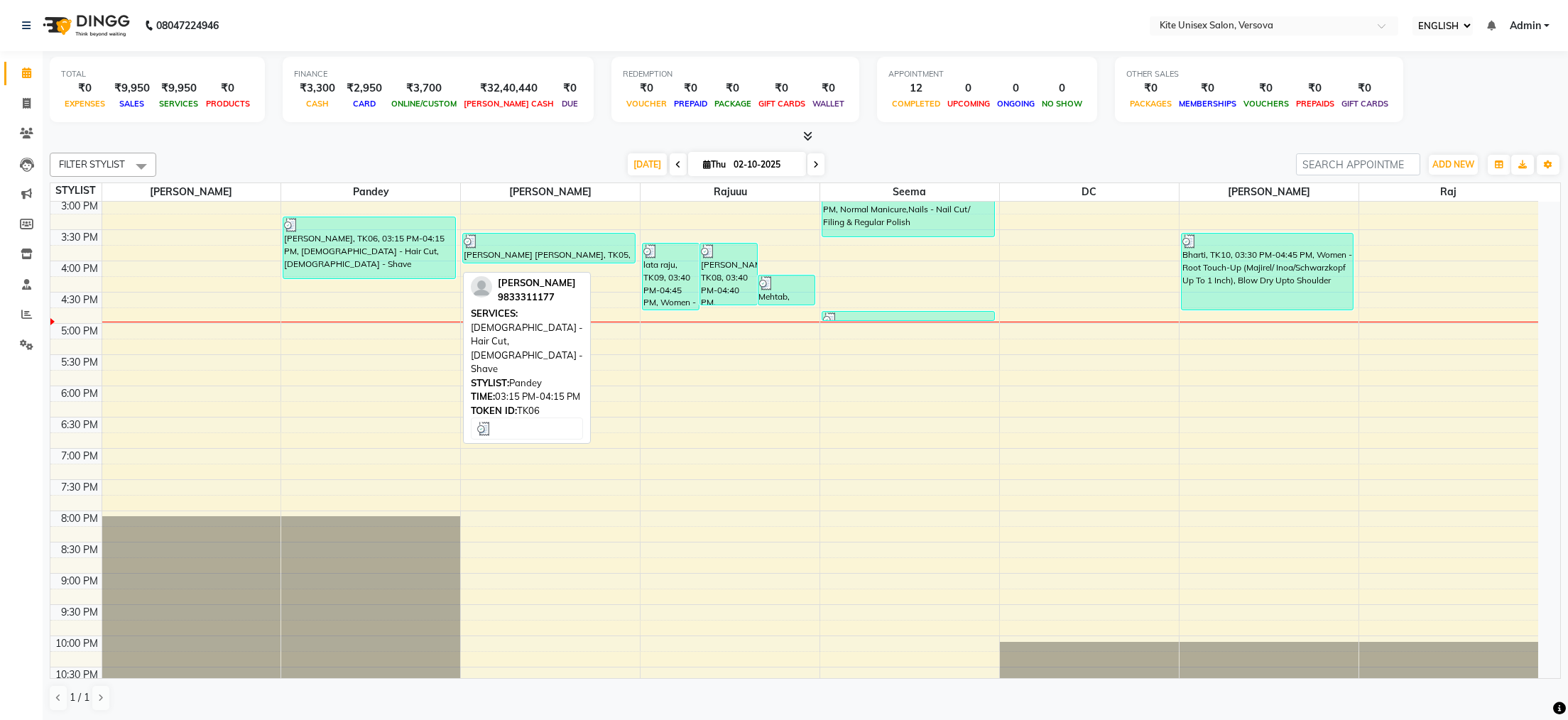
scroll to position [94, 0]
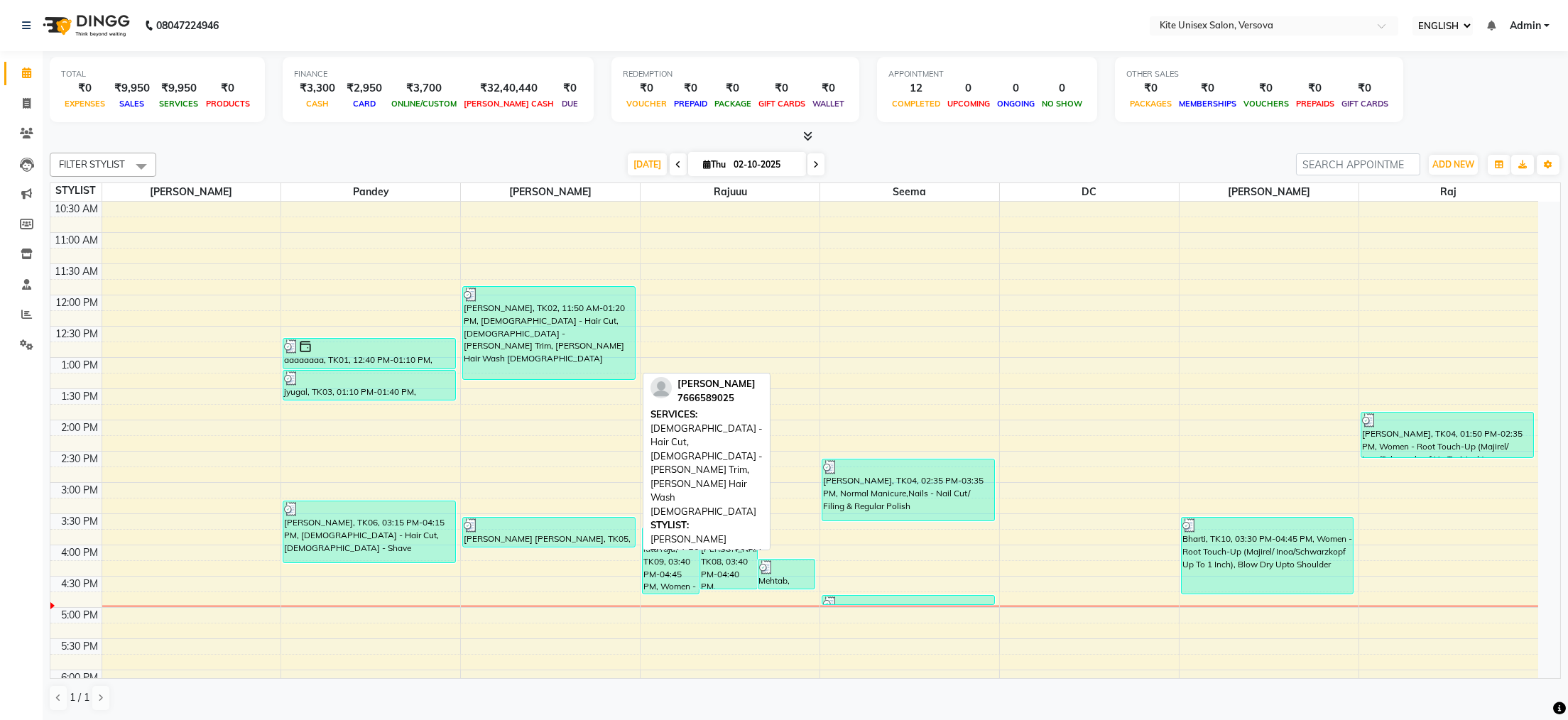
click at [537, 314] on div "[PERSON_NAME], TK02, 11:50 AM-01:20 PM, [DEMOGRAPHIC_DATA] - Hair Cut, [DEMOGRA…" at bounding box center [549, 332] width 172 height 92
select select "3"
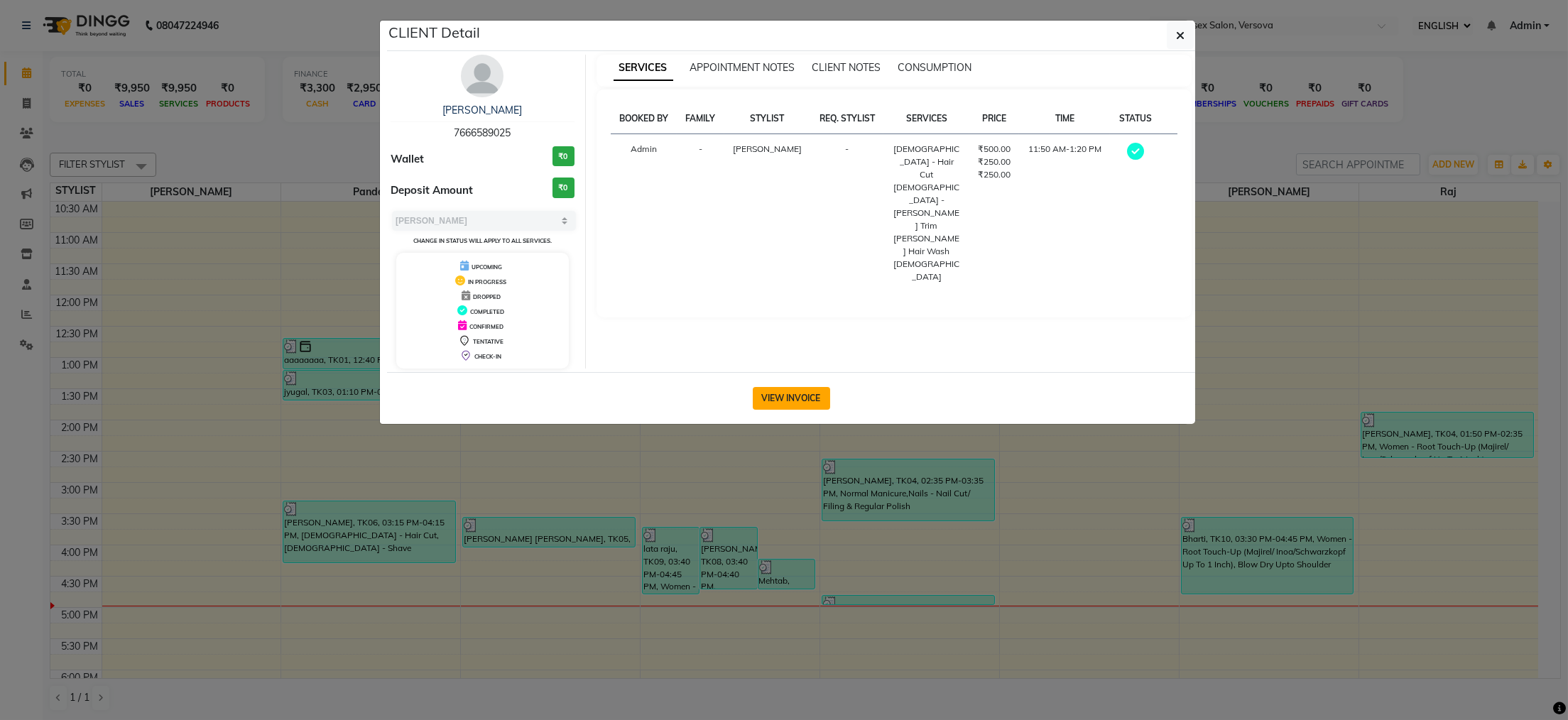
click at [780, 401] on button "VIEW INVOICE" at bounding box center [791, 398] width 77 height 23
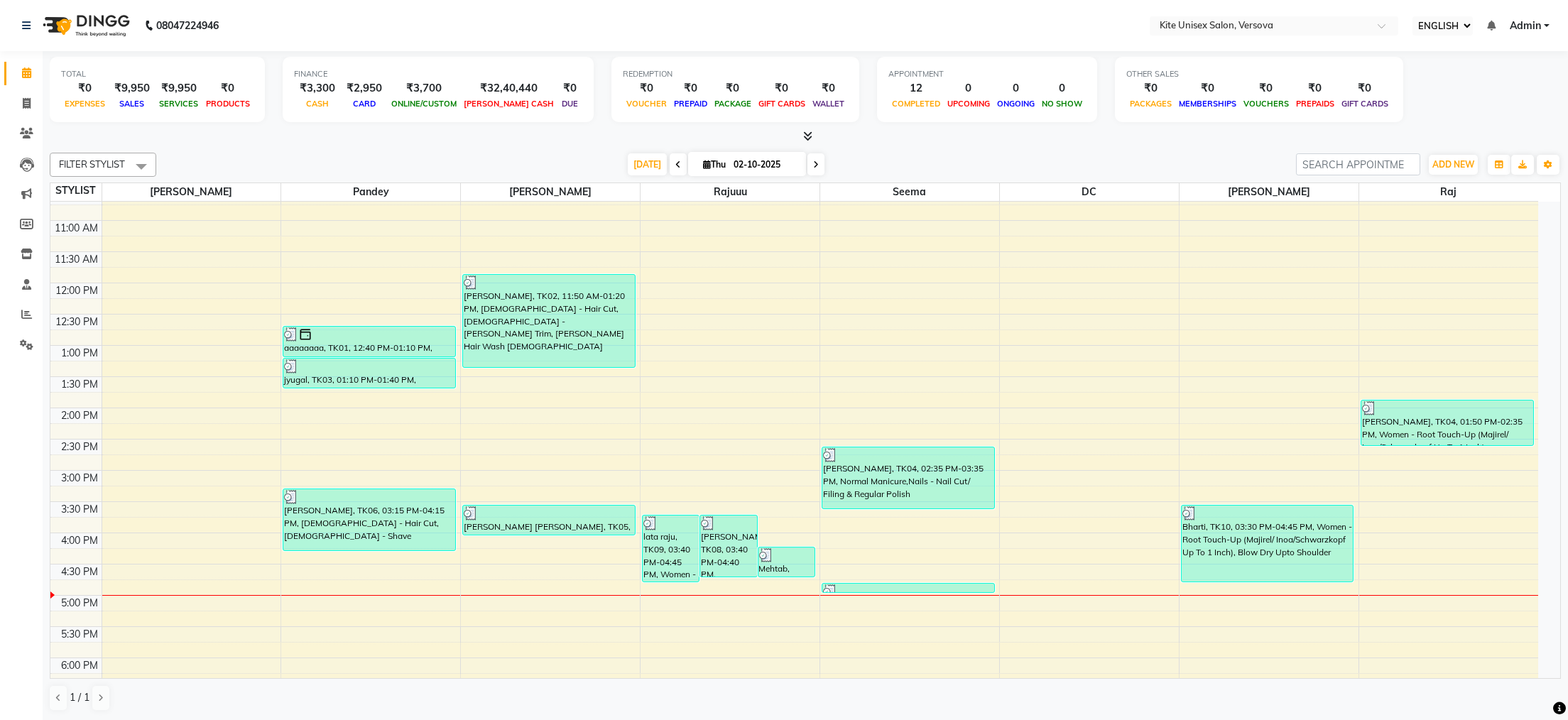
scroll to position [284, 0]
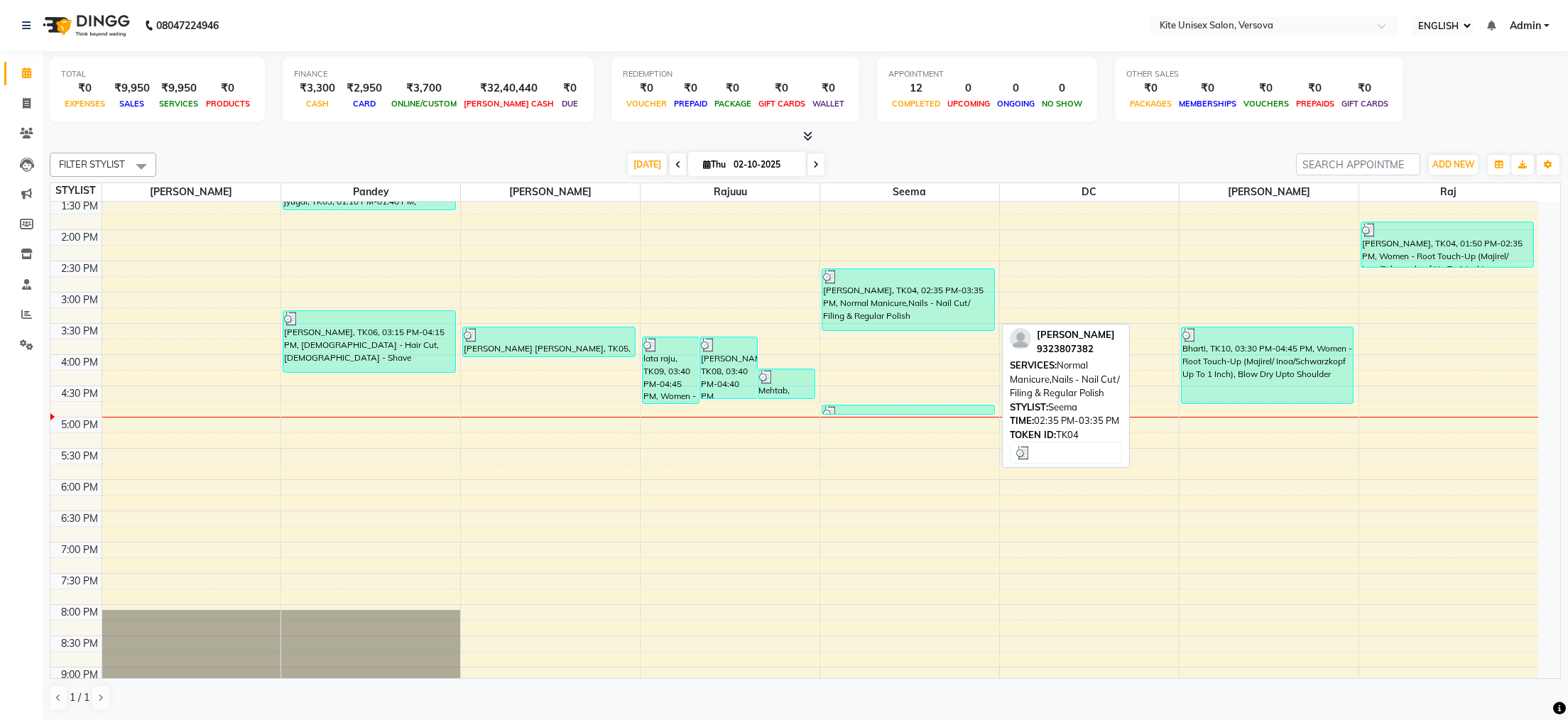
click at [859, 306] on div "[PERSON_NAME], TK04, 02:35 PM-03:35 PM, Normal Manicure,Nails - Nail Cut/ Filin…" at bounding box center [908, 300] width 172 height 61
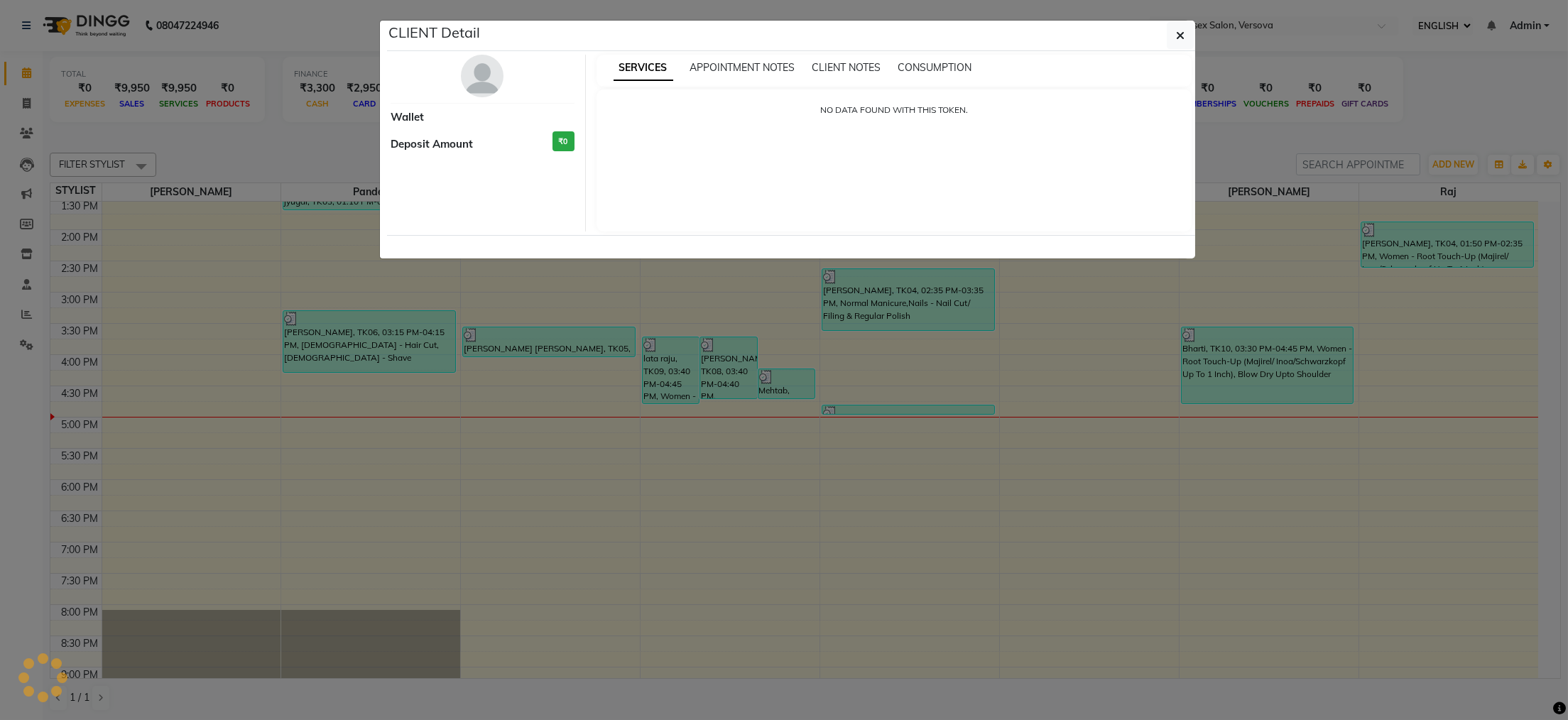
select select "3"
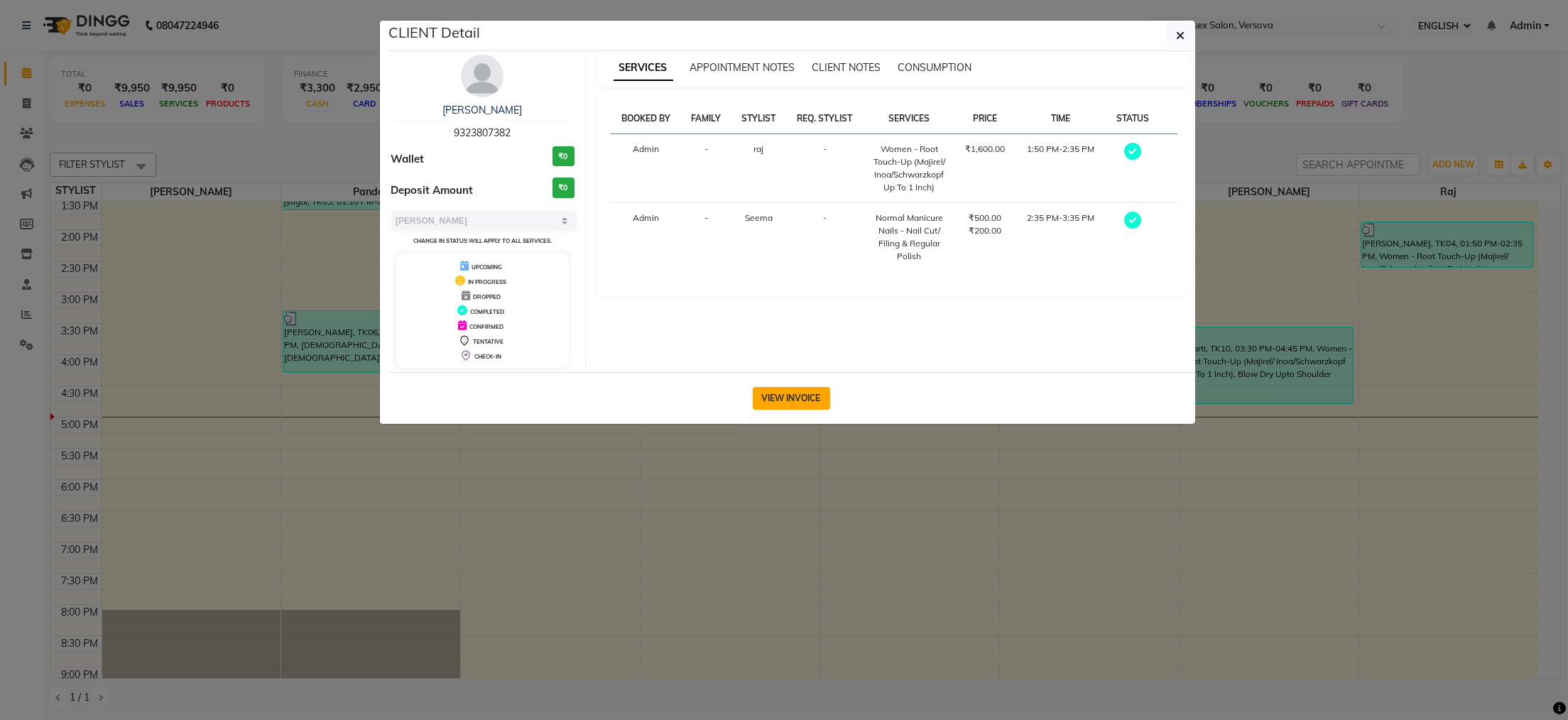
click at [783, 399] on button "VIEW INVOICE" at bounding box center [791, 398] width 77 height 23
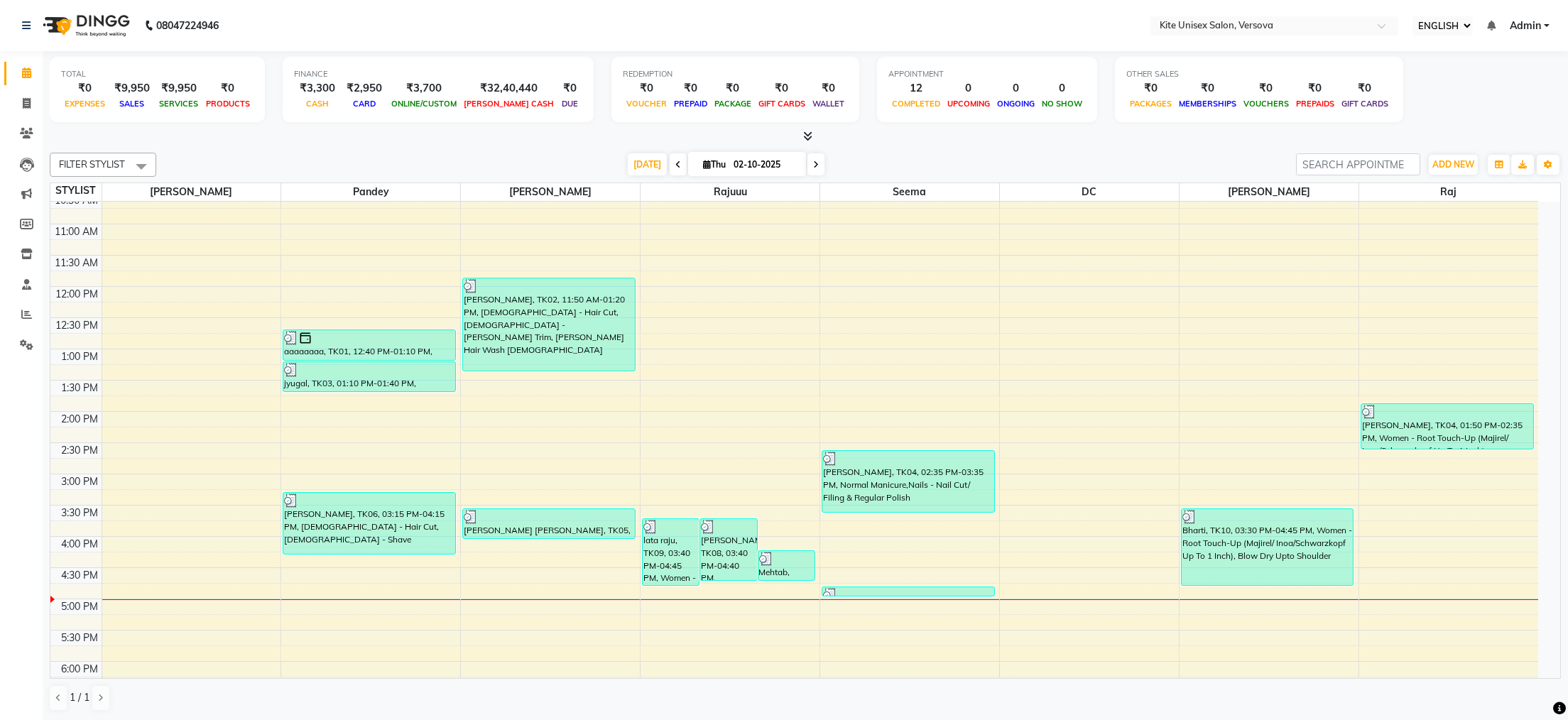
scroll to position [142, 0]
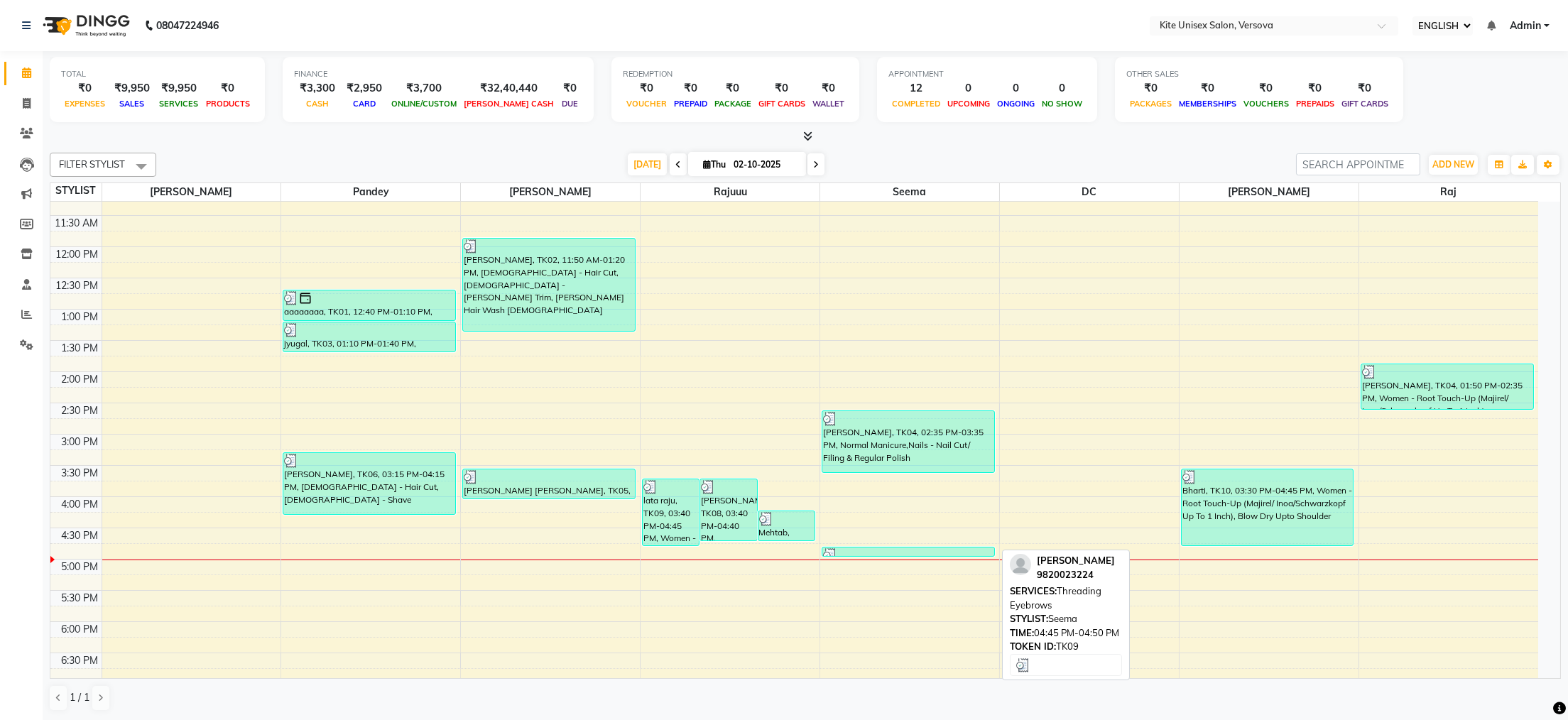
click at [840, 551] on div at bounding box center [908, 555] width 170 height 14
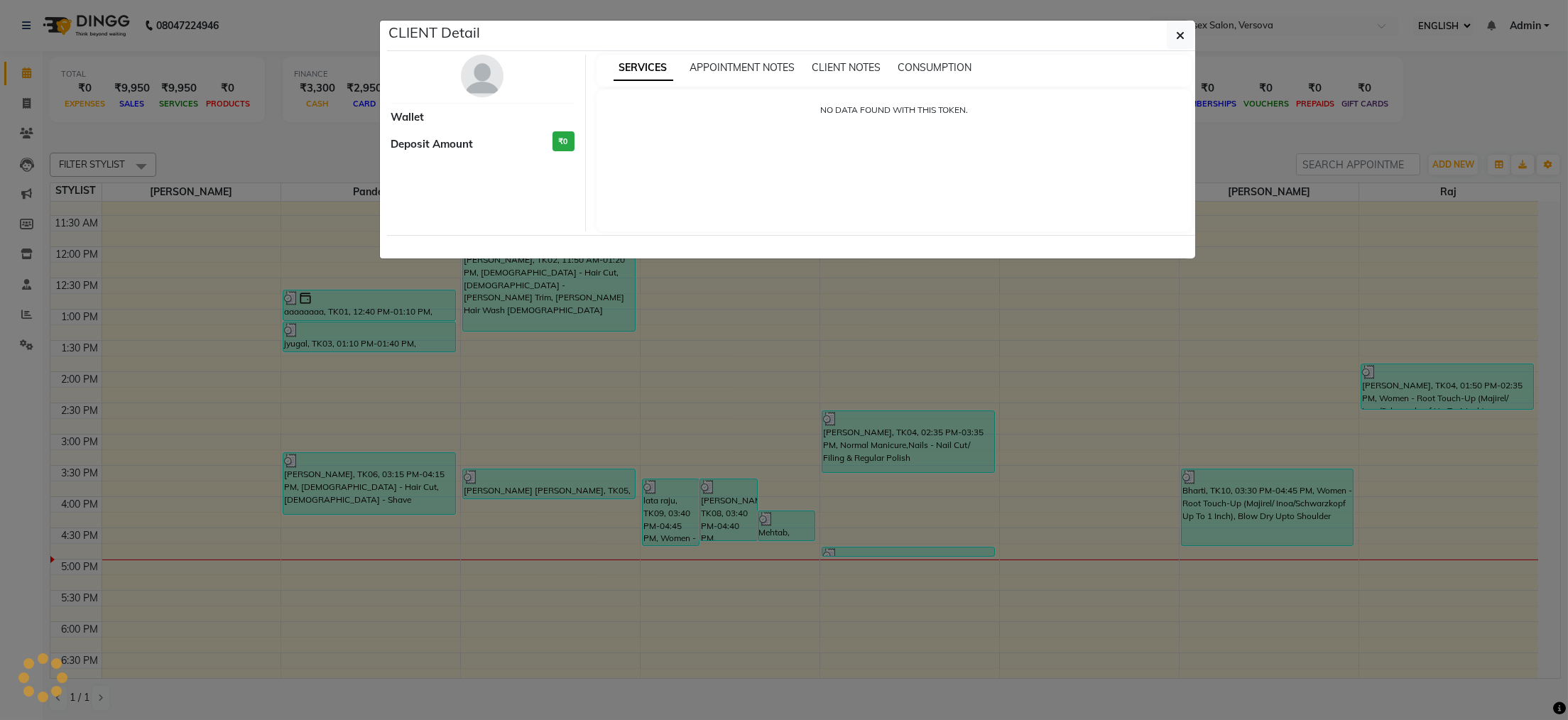
select select "3"
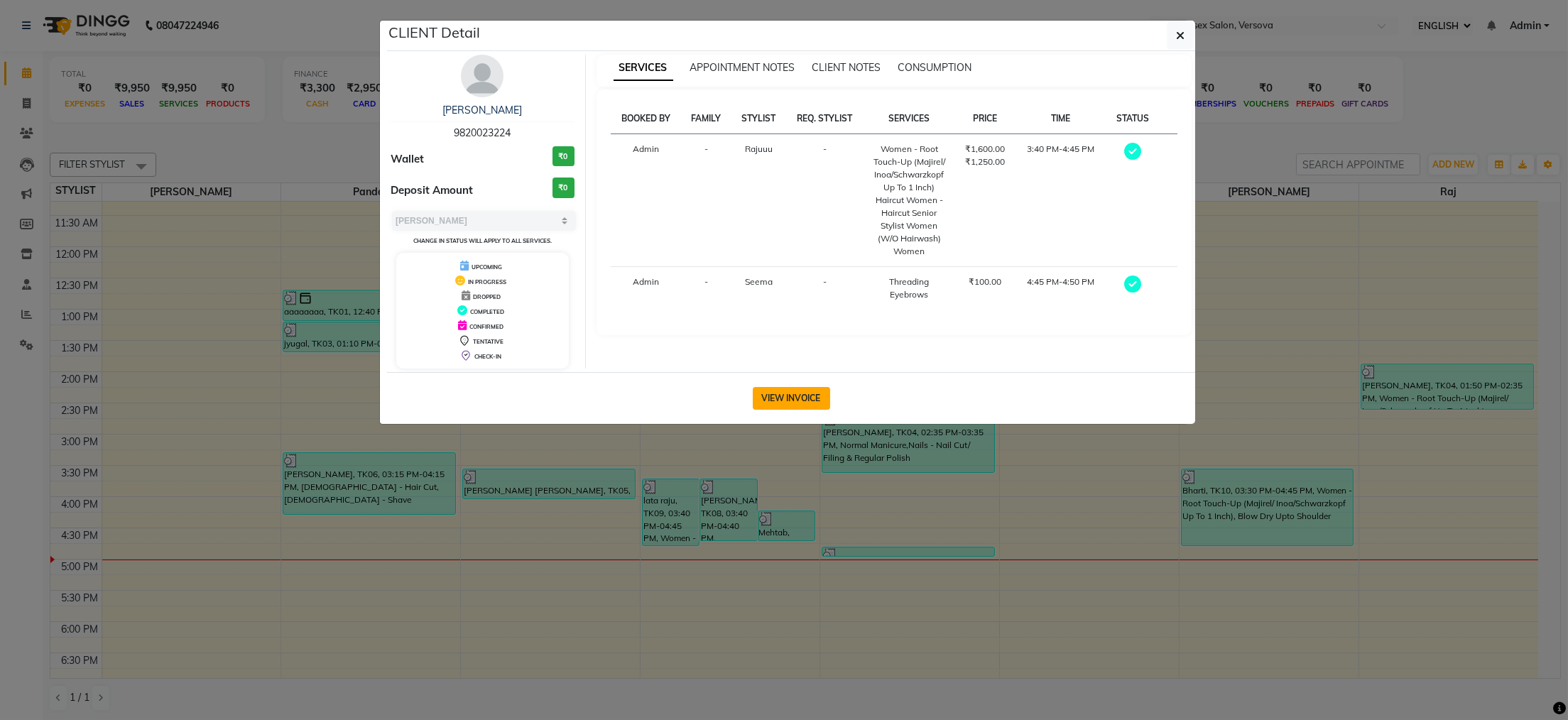
click at [779, 408] on button "VIEW INVOICE" at bounding box center [791, 398] width 77 height 23
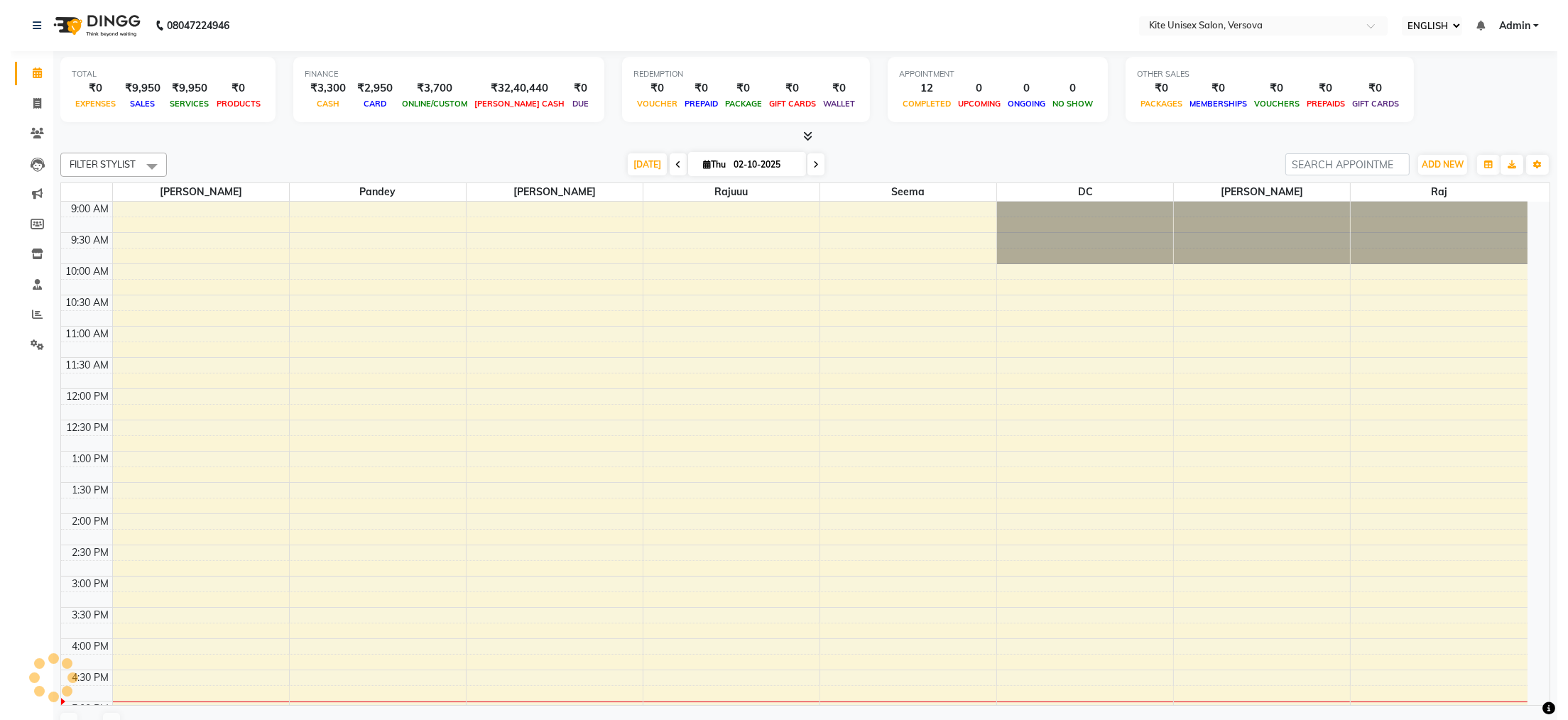
scroll to position [405, 0]
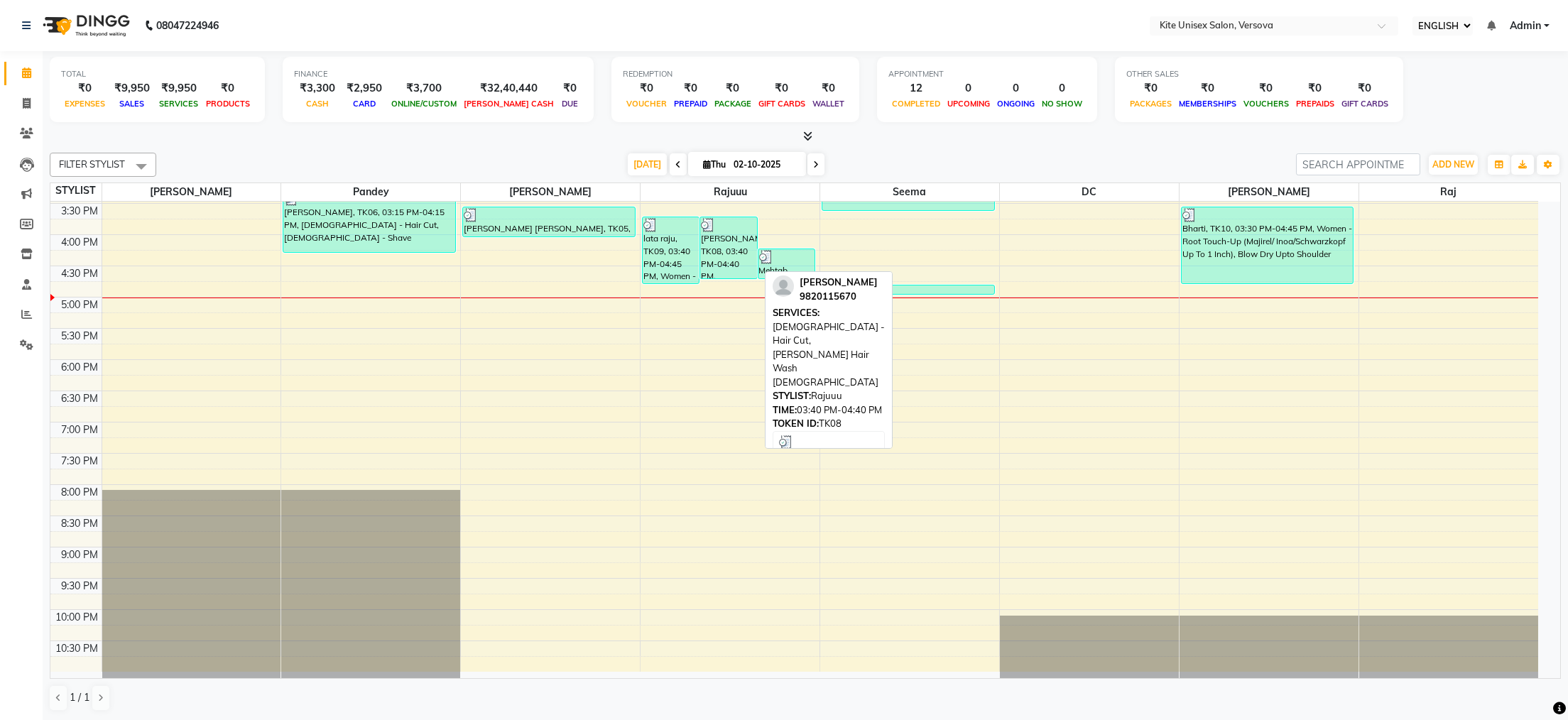
click at [729, 247] on div "[PERSON_NAME], TK08, 03:40 PM-04:40 PM, [DEMOGRAPHIC_DATA] - Hair Cut, [PERSON_…" at bounding box center [728, 248] width 56 height 61
select select "3"
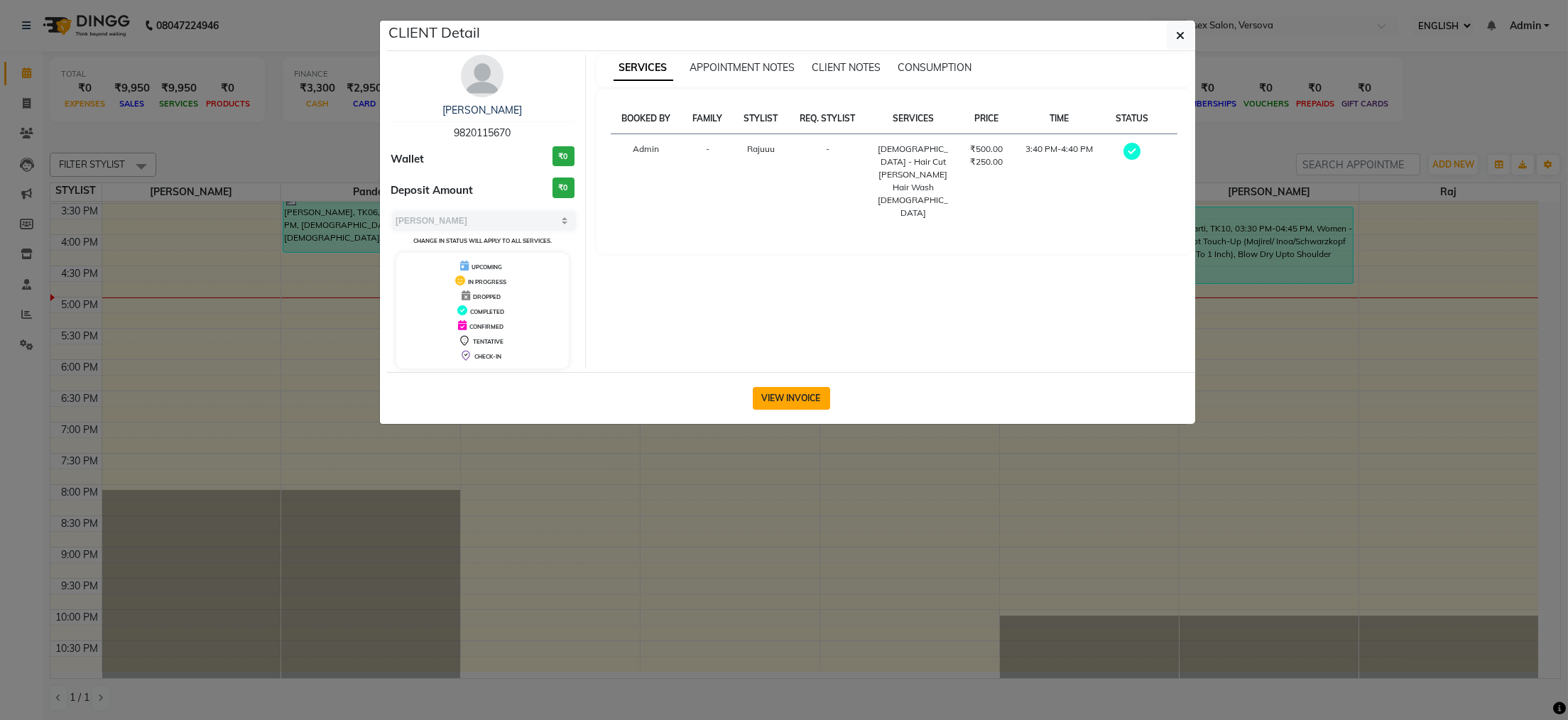
click at [775, 393] on button "VIEW INVOICE" at bounding box center [791, 398] width 77 height 23
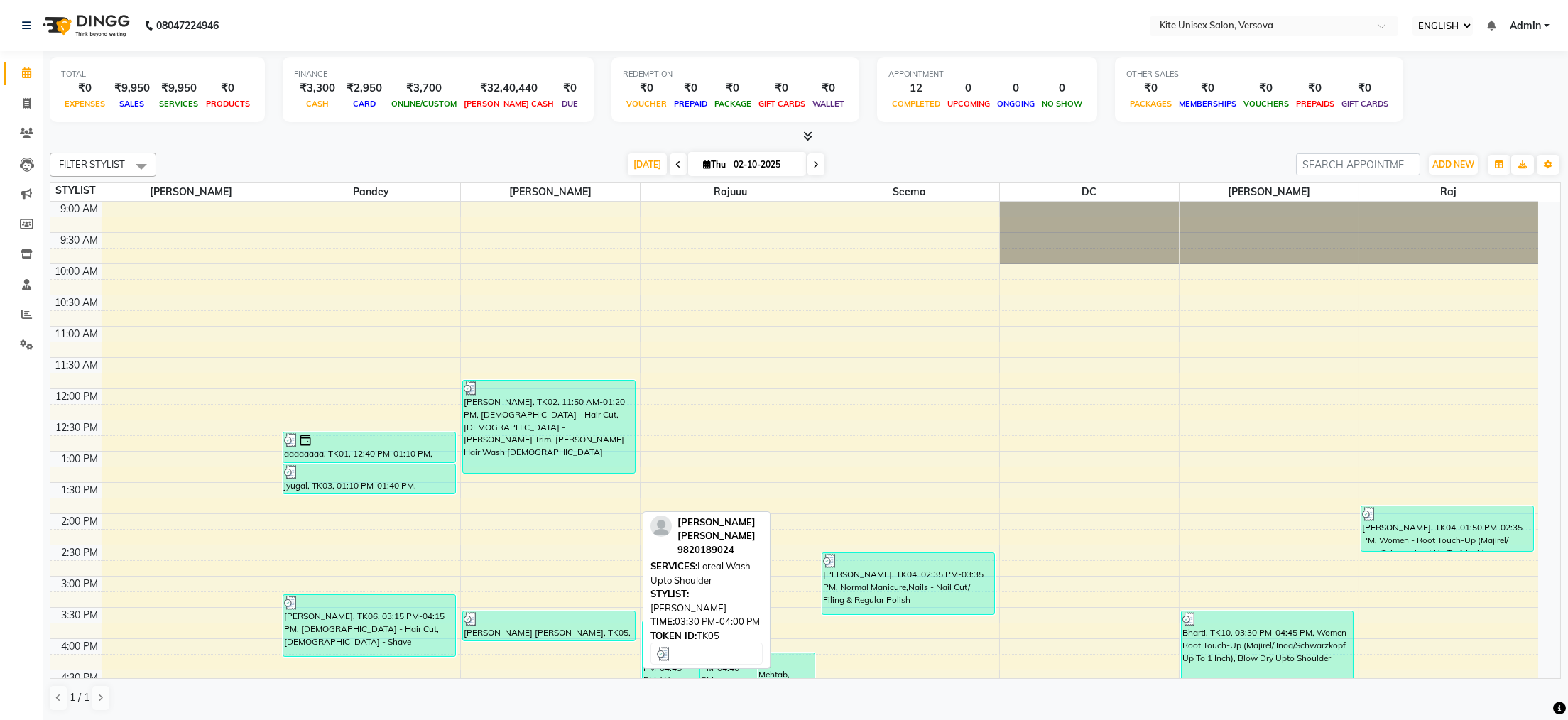
click at [498, 624] on div at bounding box center [549, 619] width 170 height 14
select select "3"
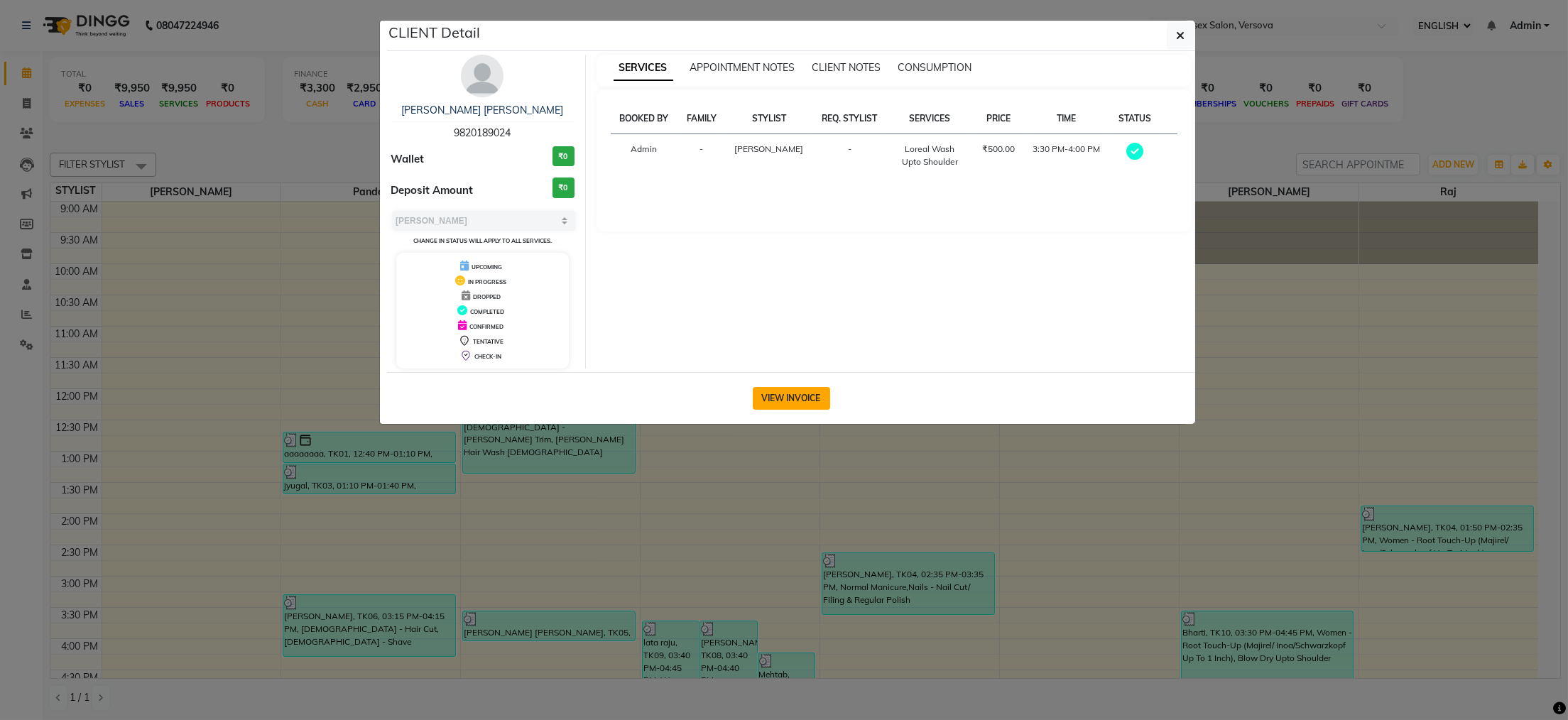
click at [791, 396] on button "VIEW INVOICE" at bounding box center [791, 398] width 77 height 23
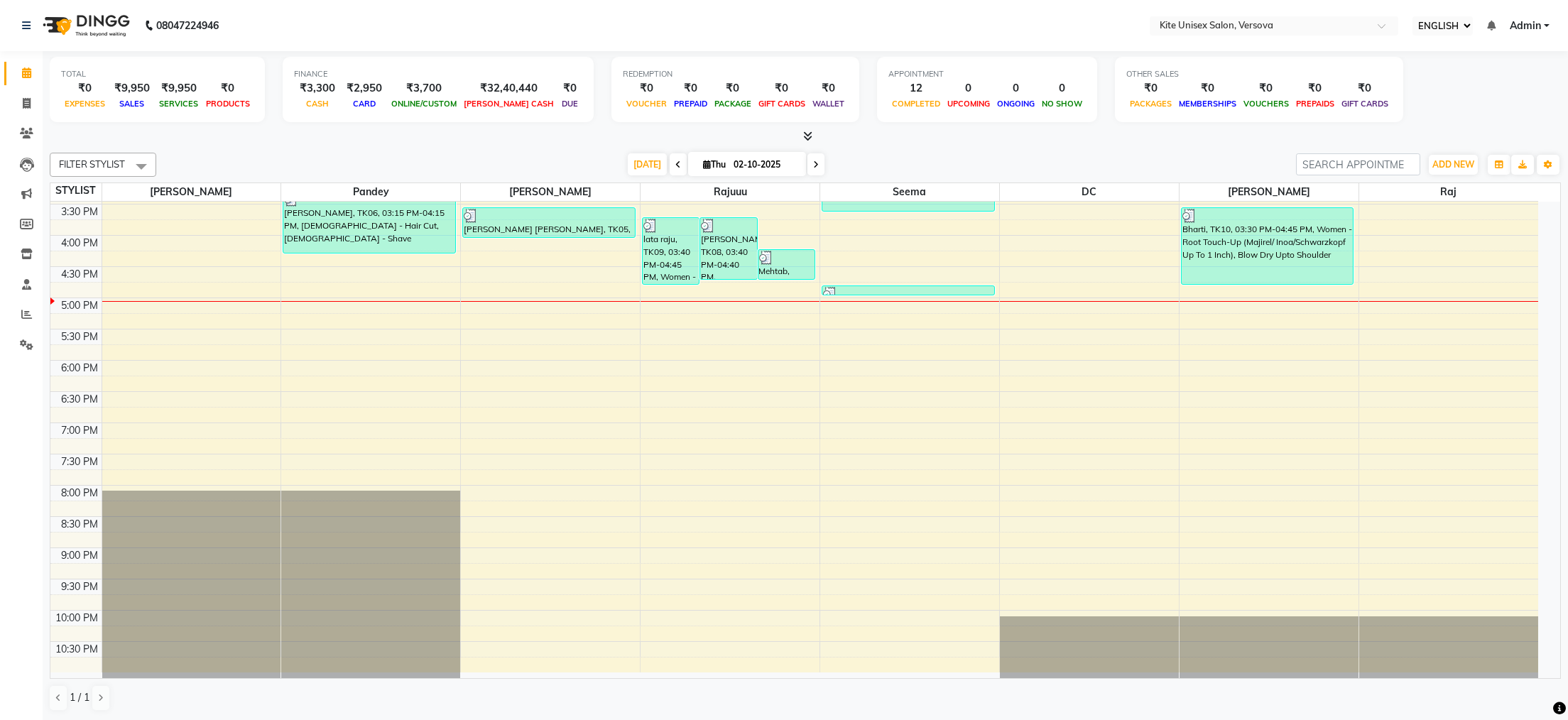
scroll to position [262, 0]
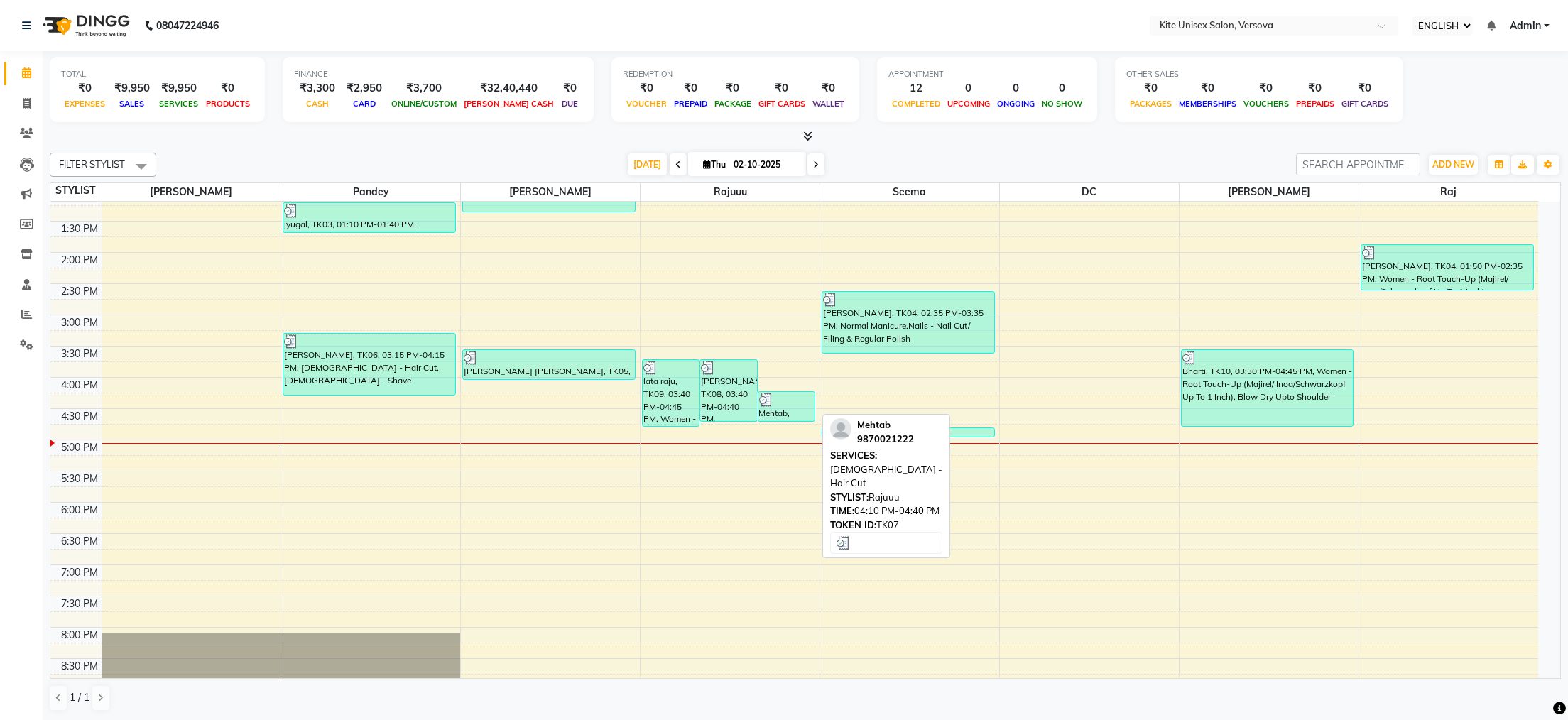
click at [781, 407] on div "Mehtab, TK07, 04:10 PM-04:40 PM, [DEMOGRAPHIC_DATA] - Hair Cut" at bounding box center [786, 406] width 56 height 29
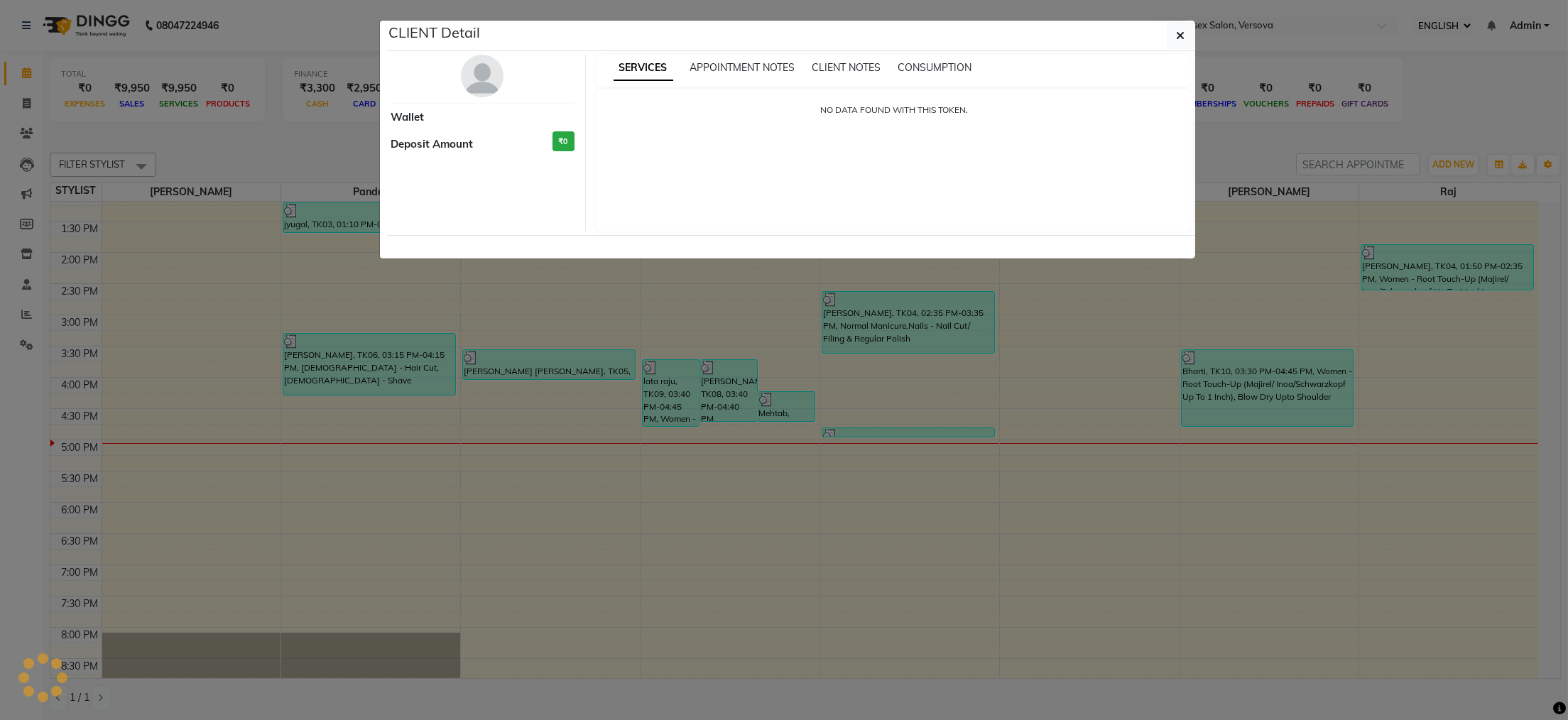
select select "3"
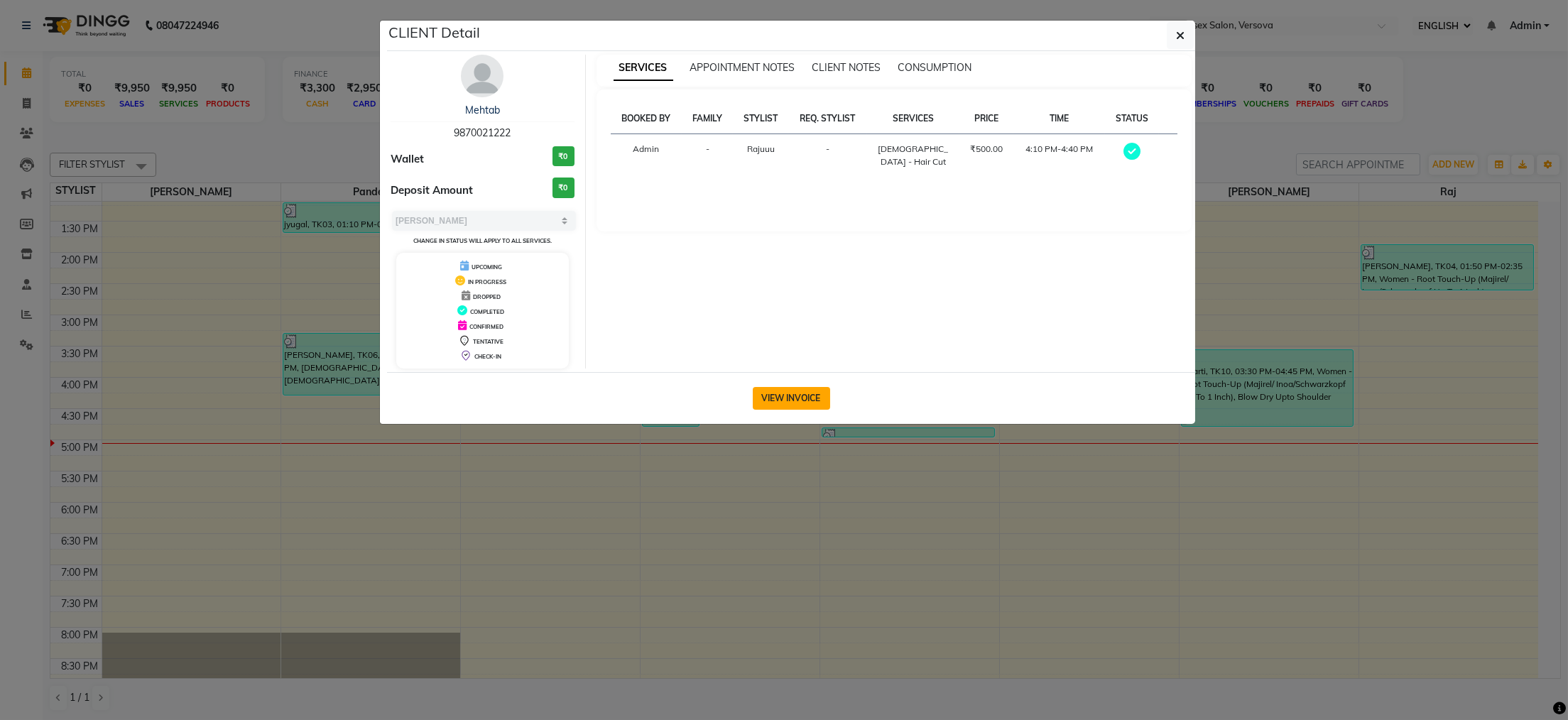
click at [805, 401] on button "VIEW INVOICE" at bounding box center [791, 398] width 77 height 23
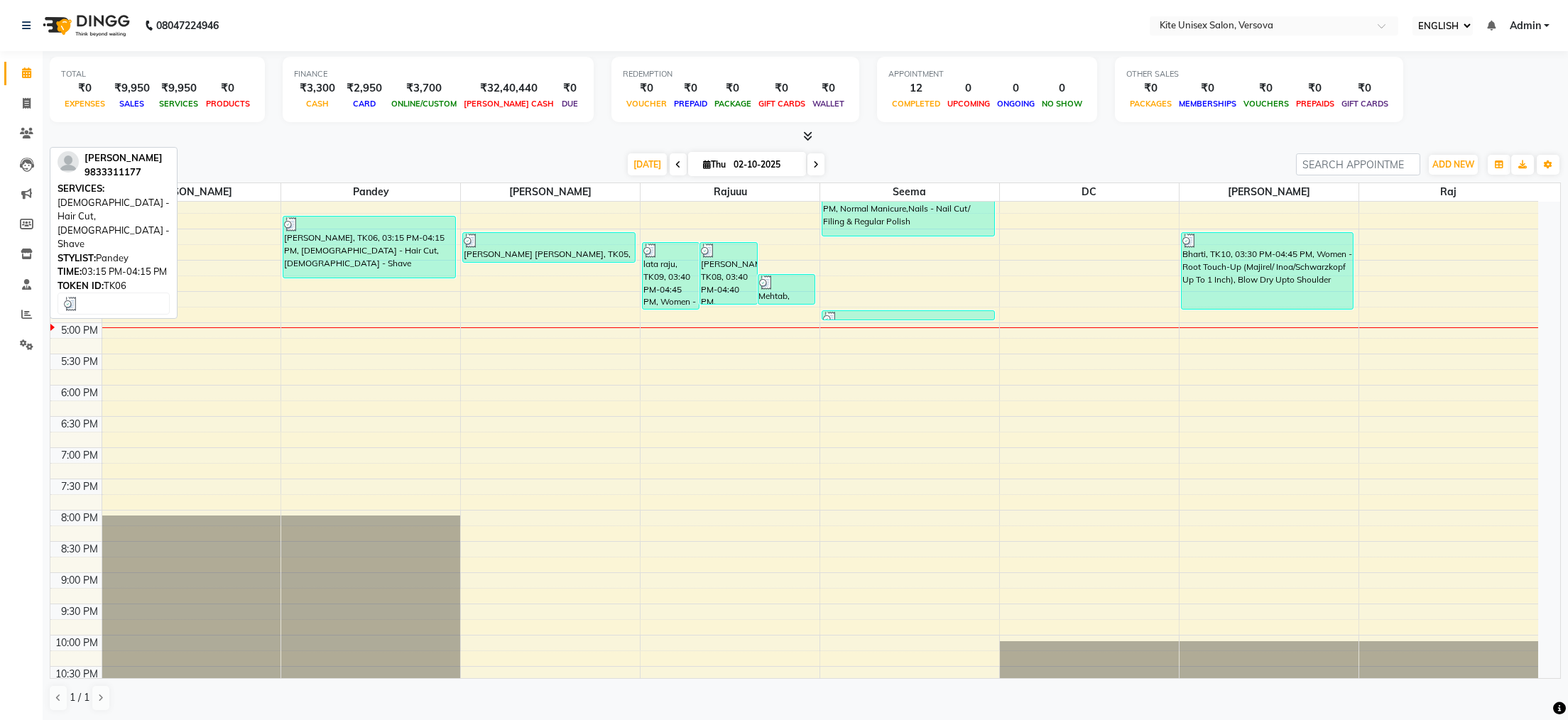
scroll to position [403, 0]
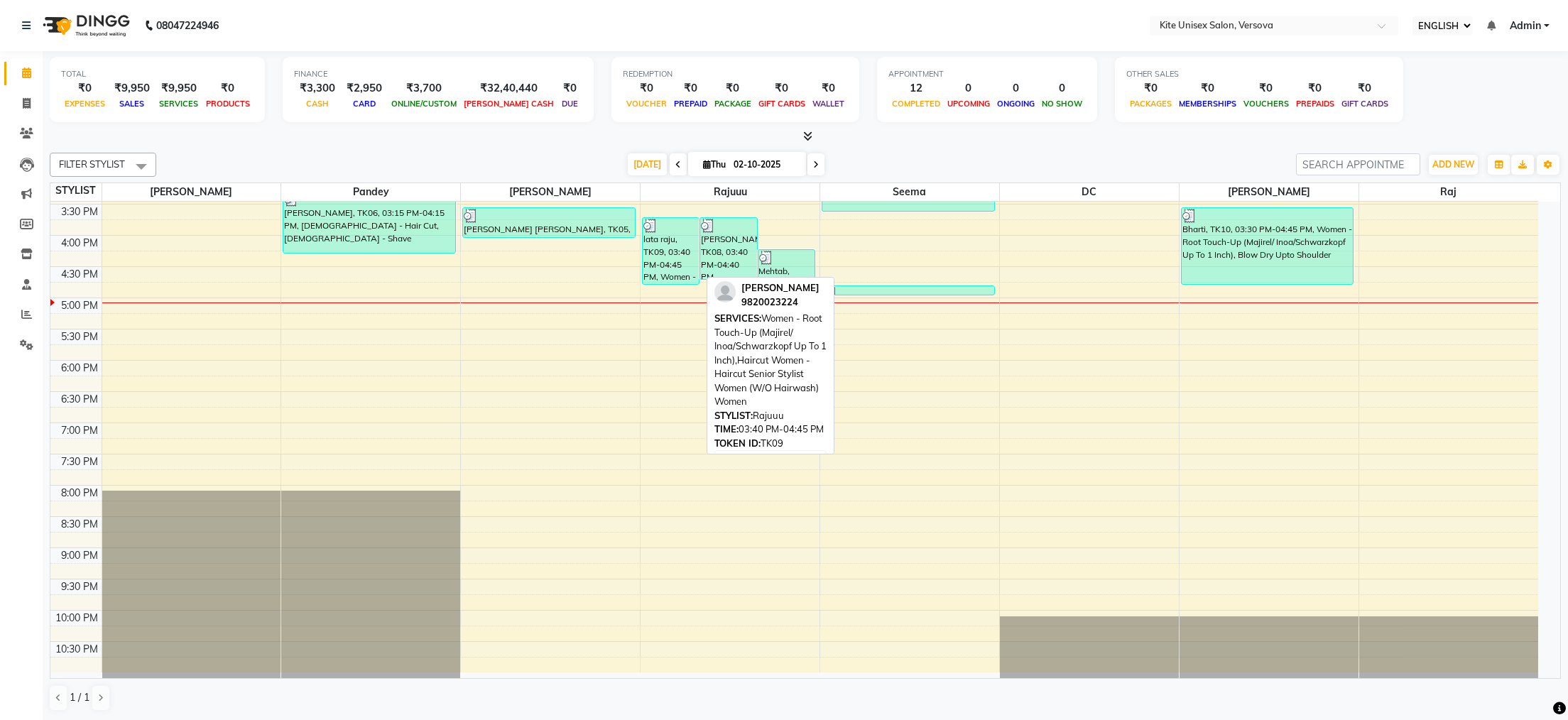
click at [662, 238] on div "lata raju, TK09, 03:40 PM-04:45 PM, Women - Root Touch-Up (Majirel/ Inoa/Schwar…" at bounding box center [670, 251] width 56 height 66
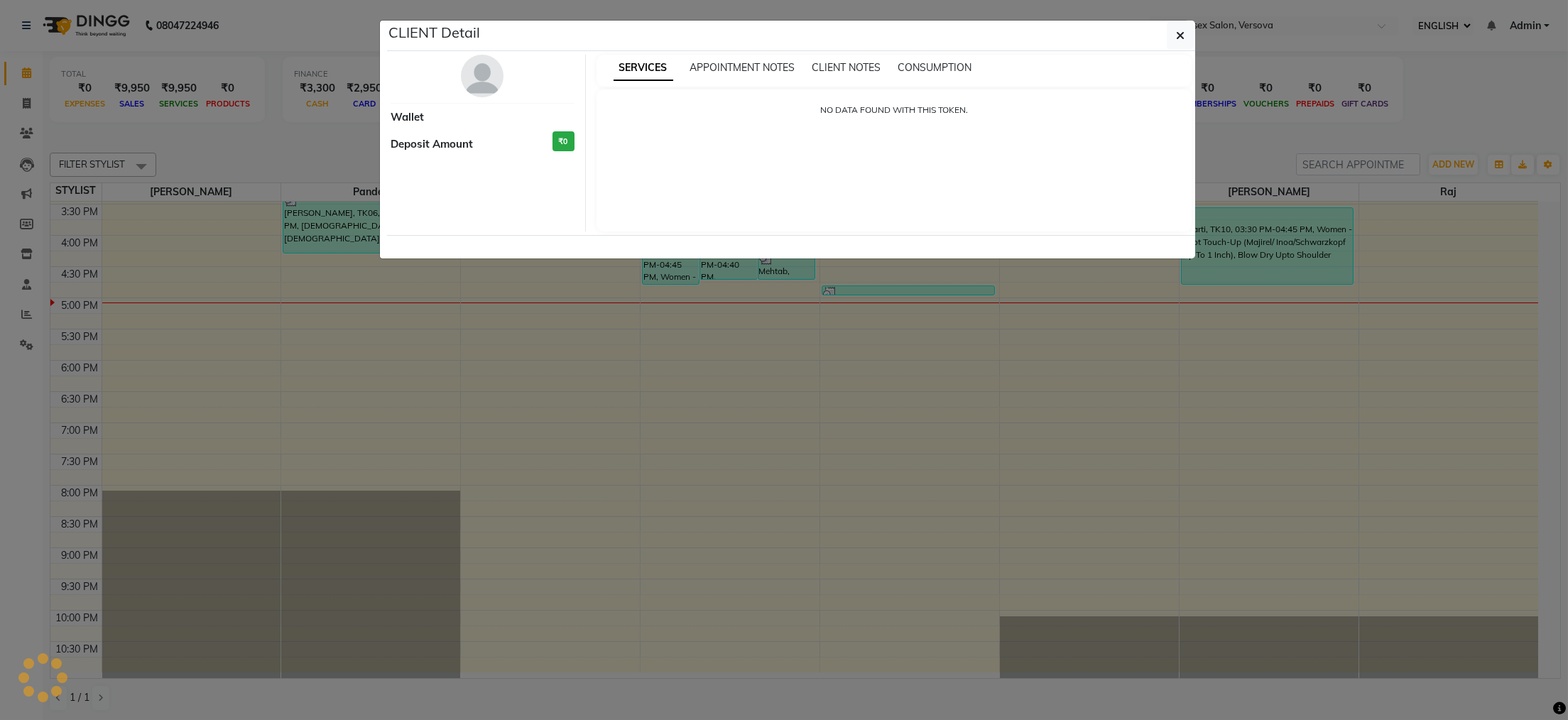
select select "3"
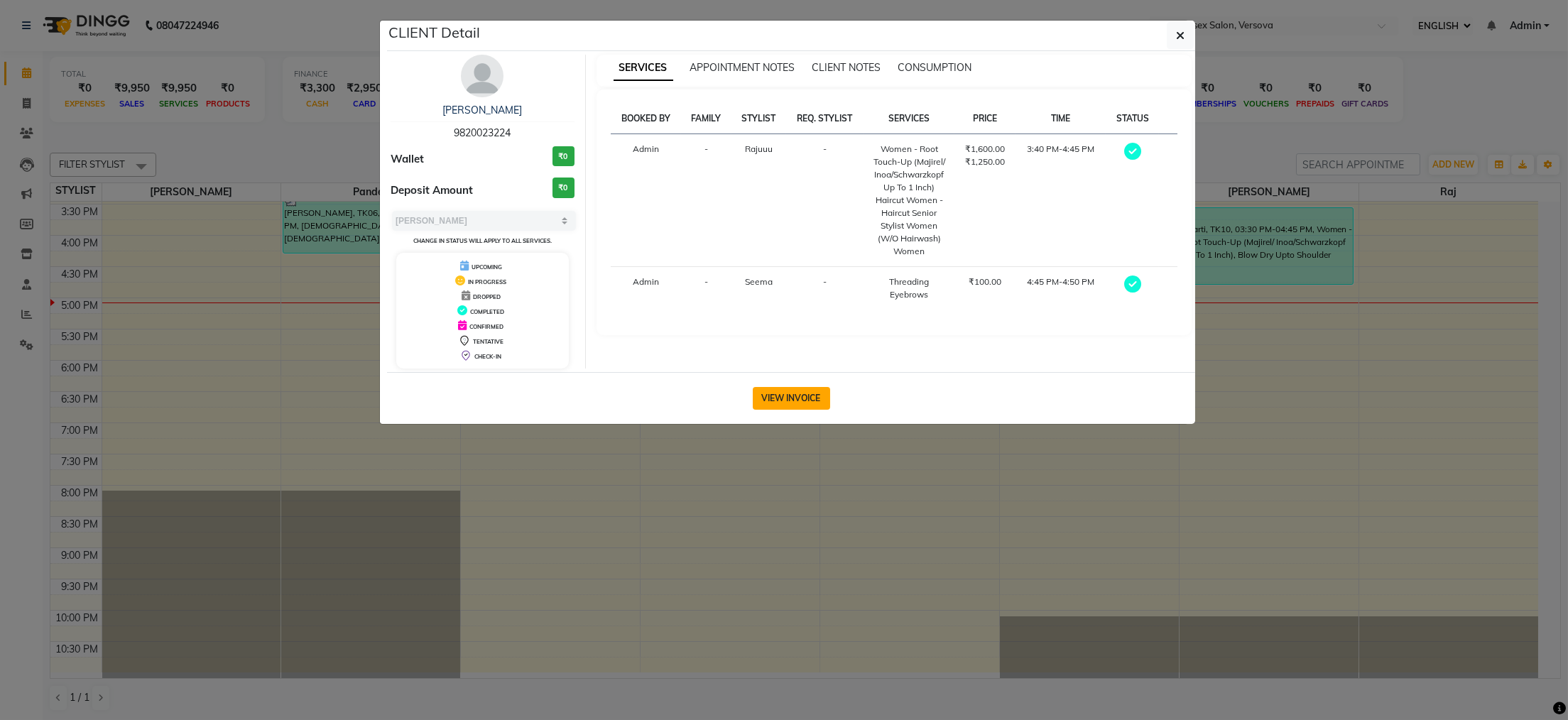
click at [805, 397] on button "VIEW INVOICE" at bounding box center [791, 398] width 77 height 23
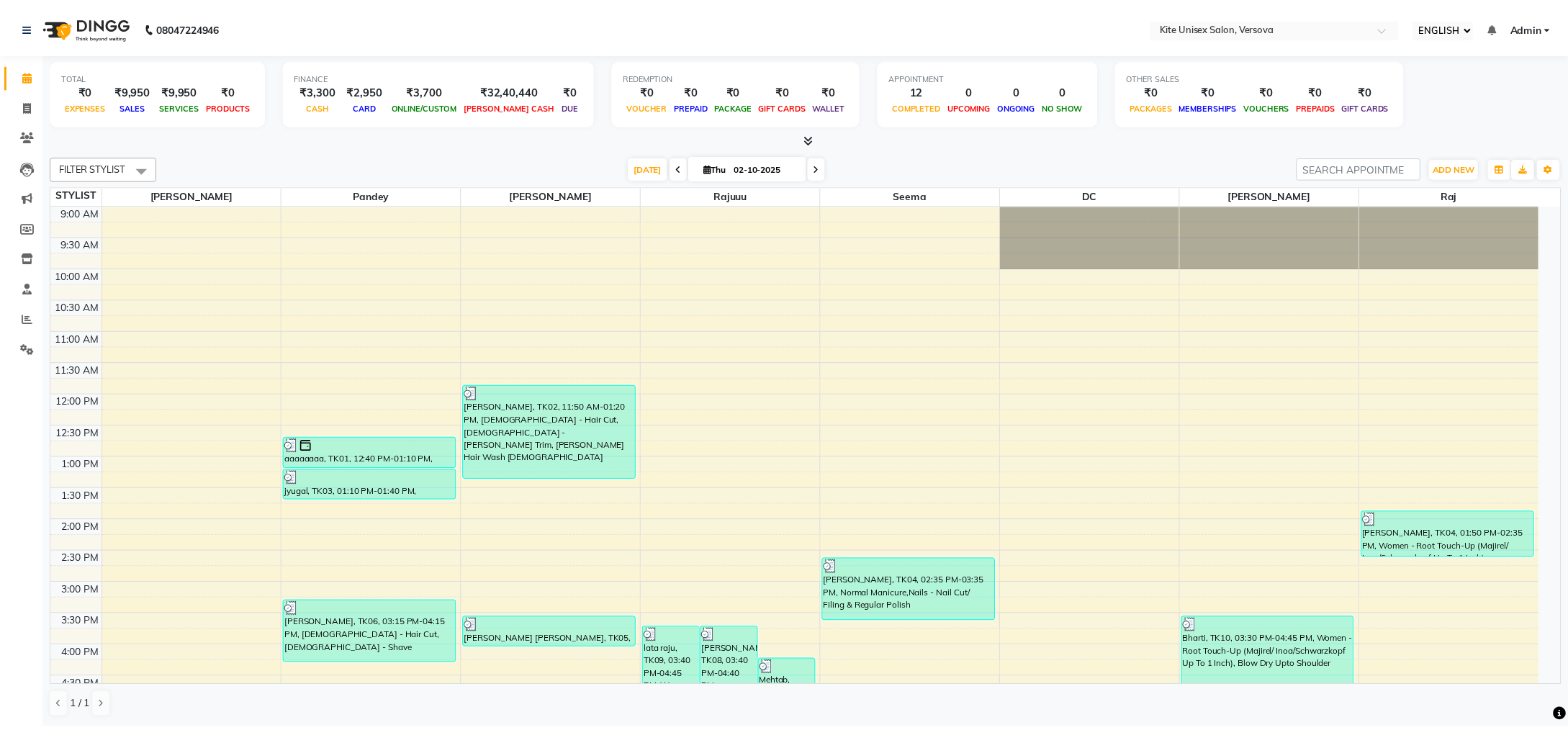
scroll to position [144, 0]
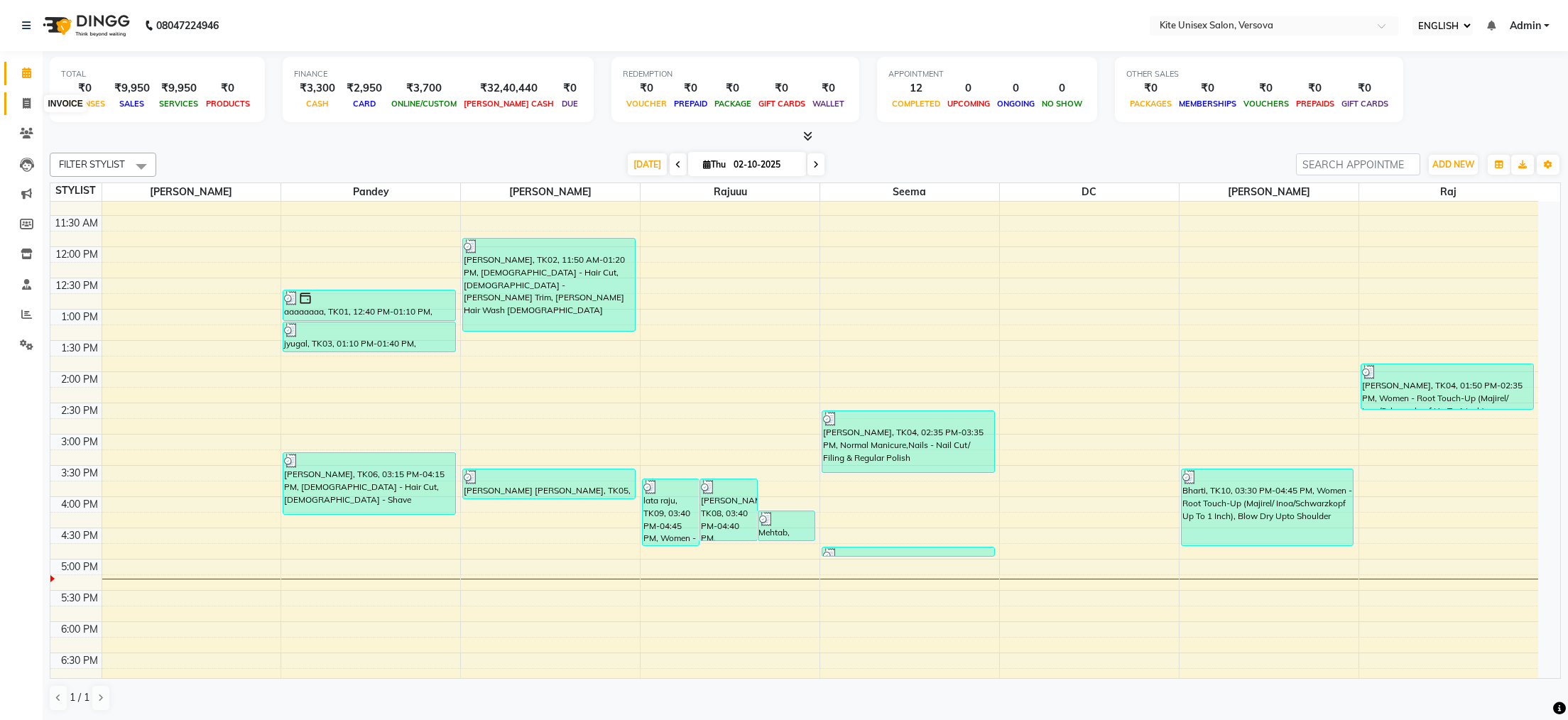
click at [24, 102] on icon at bounding box center [27, 103] width 8 height 11
select select "6093"
select select "service"
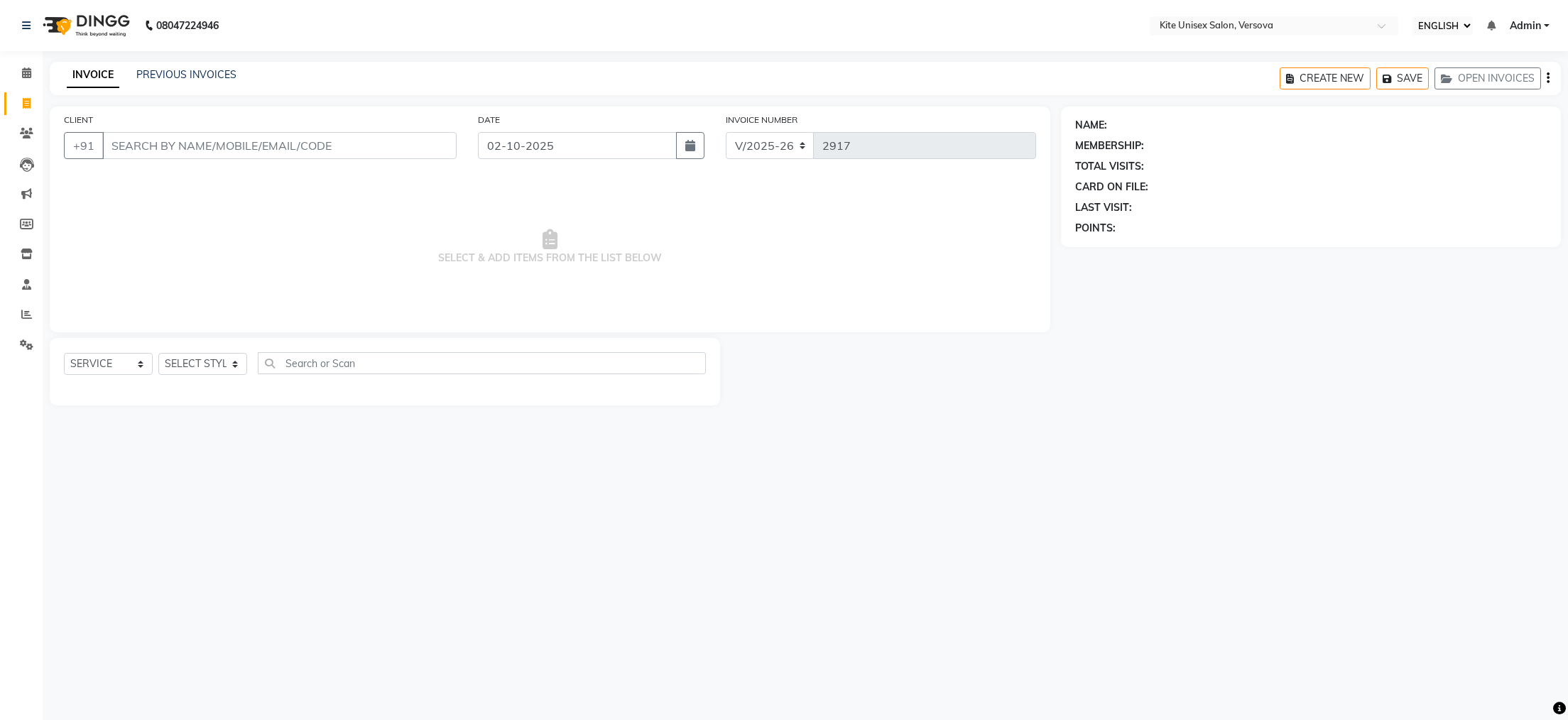
click at [124, 146] on input "CLIENT" at bounding box center [280, 146] width 354 height 27
click at [119, 144] on input "CLIENT" at bounding box center [280, 146] width 354 height 27
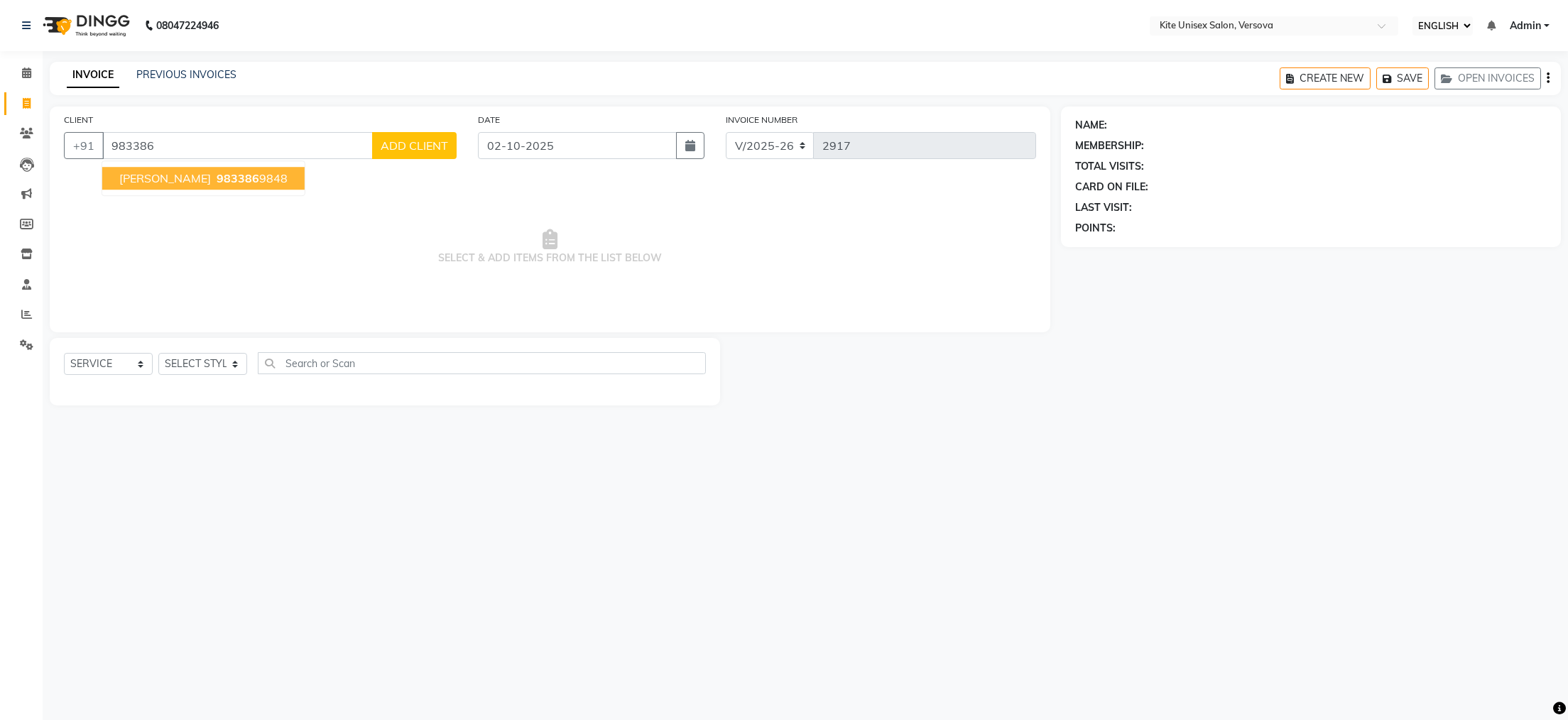
click at [198, 179] on span "[PERSON_NAME]" at bounding box center [165, 178] width 91 height 14
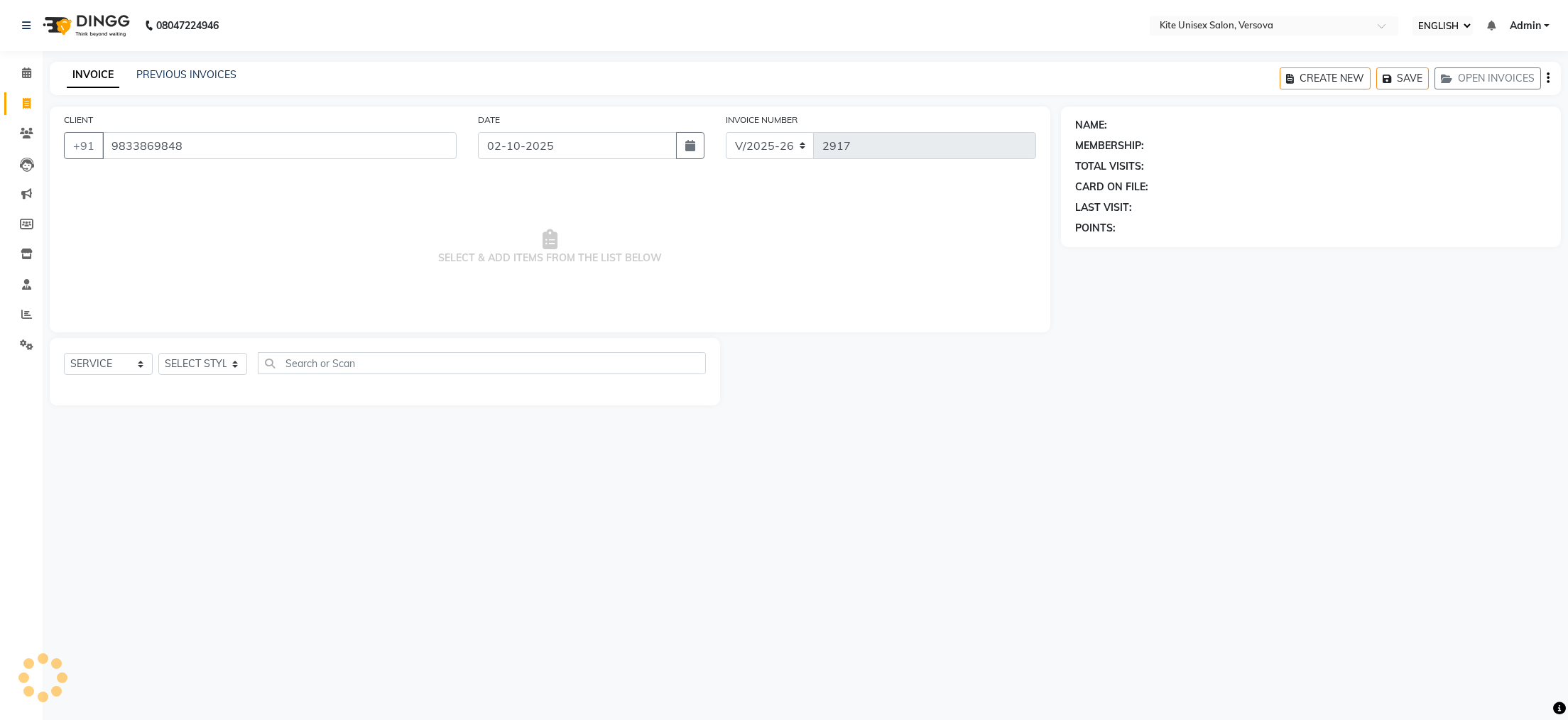
type input "9833869848"
click at [235, 365] on select "SELECT STYLIST [PERSON_NAME] DC [PERSON_NAME] [PERSON_NAME] Rajuuu [PERSON_NAME]" at bounding box center [202, 364] width 89 height 22
select select "68437"
click at [158, 354] on select "SELECT STYLIST [PERSON_NAME] DC [PERSON_NAME] [PERSON_NAME] Rajuuu [PERSON_NAME]" at bounding box center [202, 364] width 89 height 22
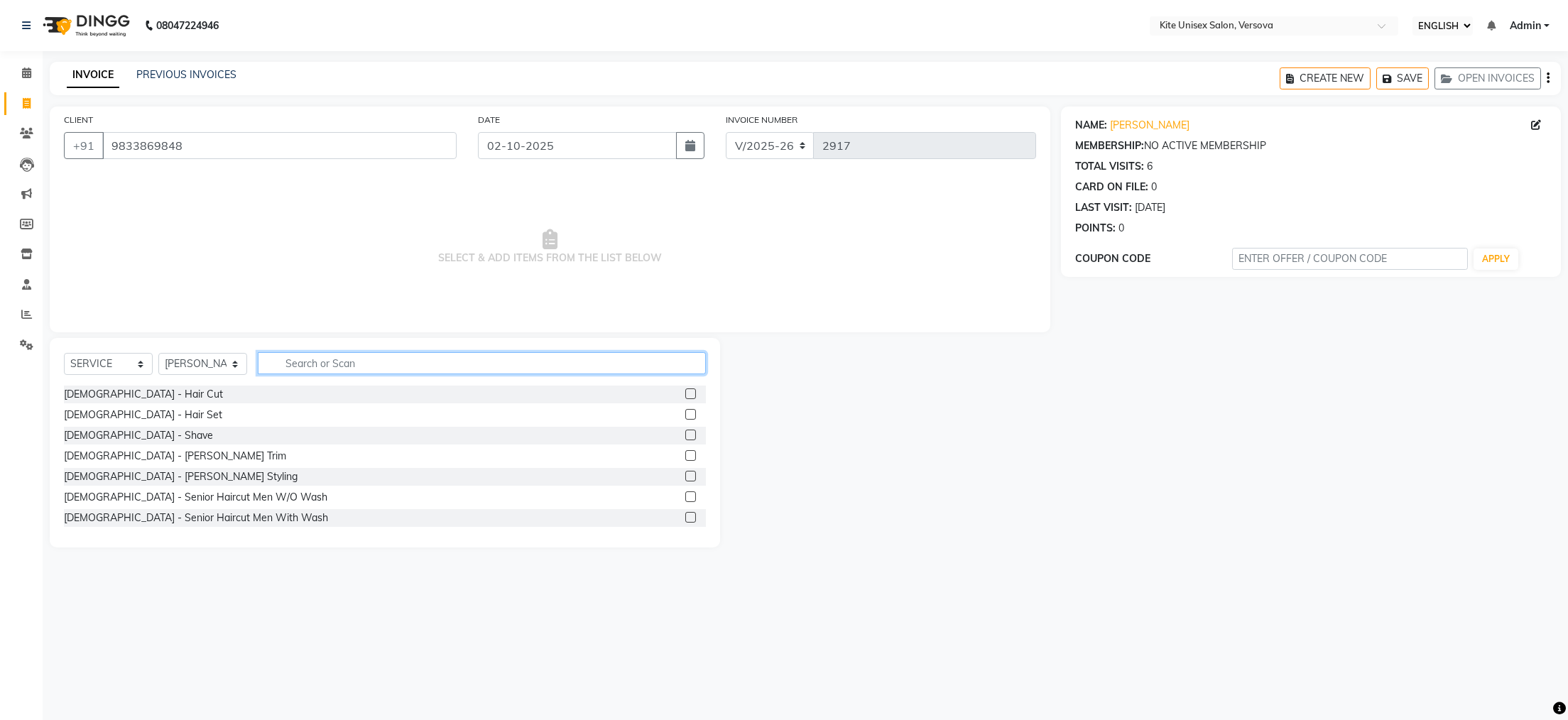
click at [325, 358] on input "text" at bounding box center [481, 363] width 448 height 22
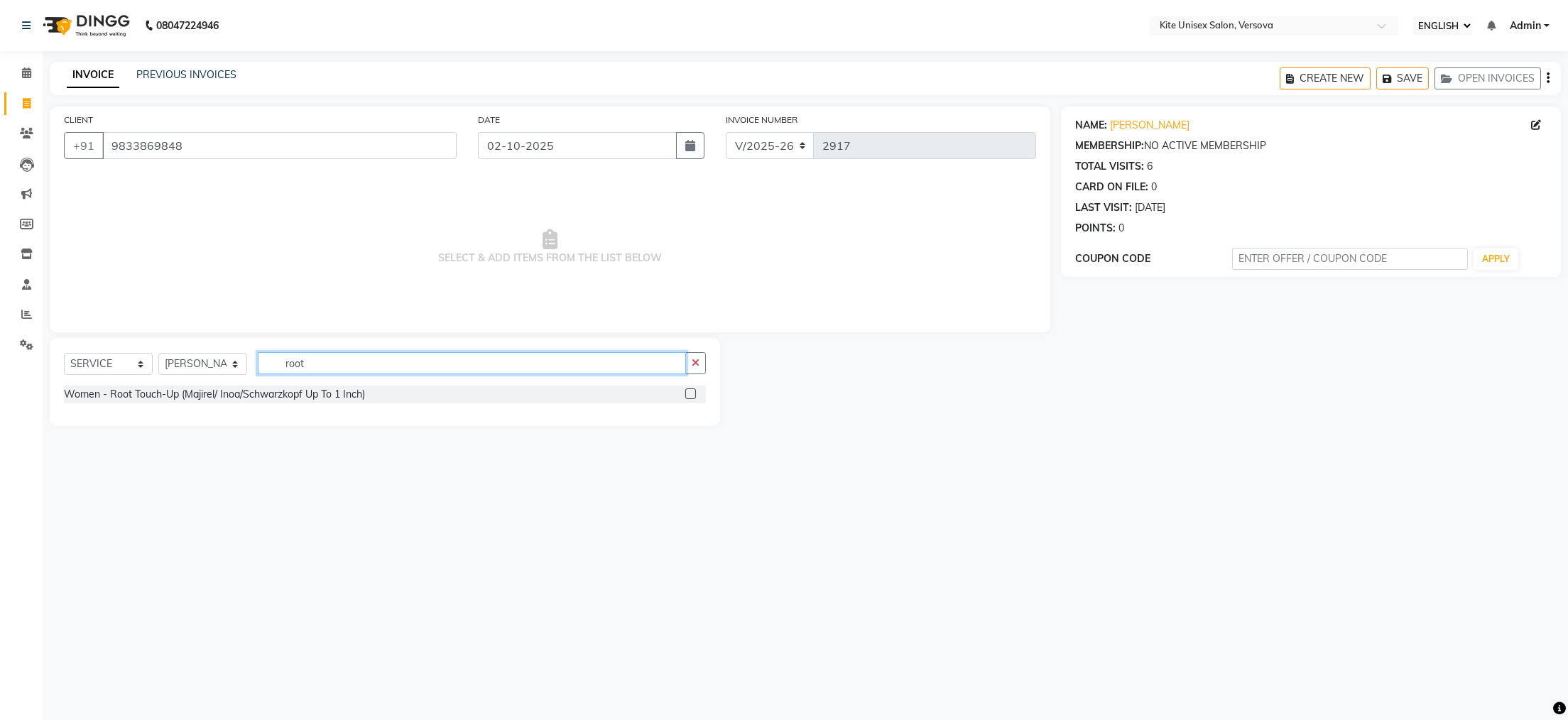
type input "root"
click at [691, 393] on label at bounding box center [691, 394] width 11 height 11
click at [691, 393] on input "checkbox" at bounding box center [690, 395] width 9 height 9
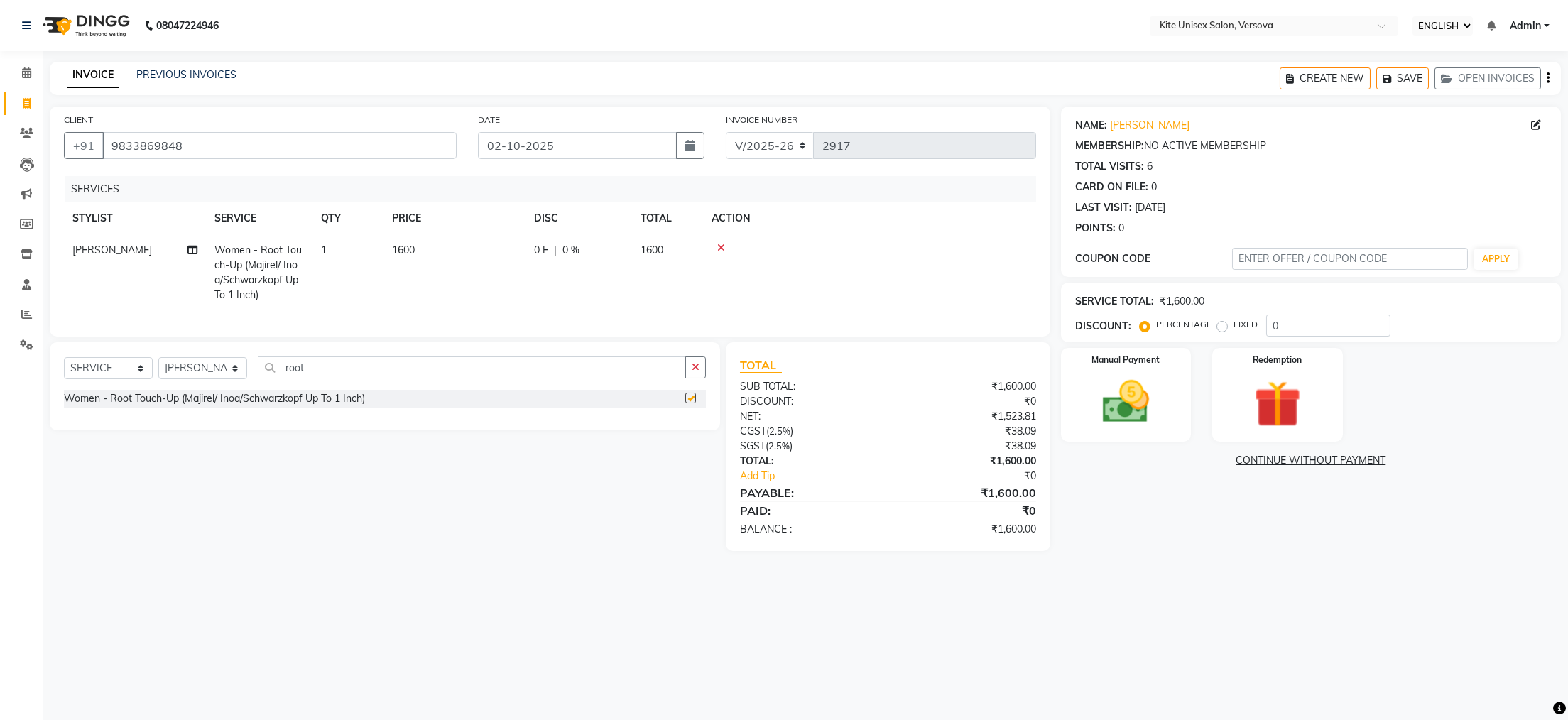
checkbox input "false"
click at [676, 247] on td "1600" at bounding box center [668, 273] width 71 height 76
select select "68437"
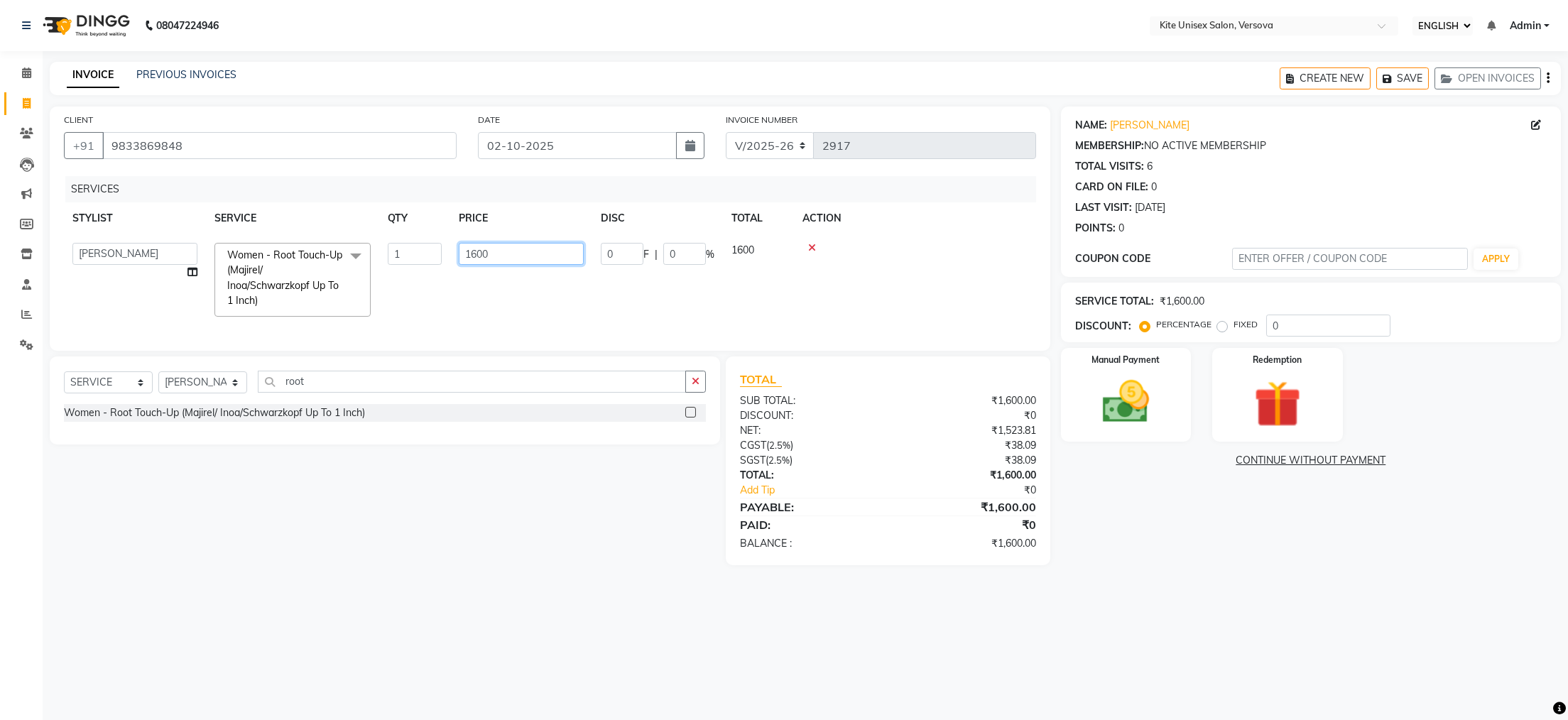
click at [566, 251] on input "1600" at bounding box center [521, 254] width 125 height 22
type input "1300"
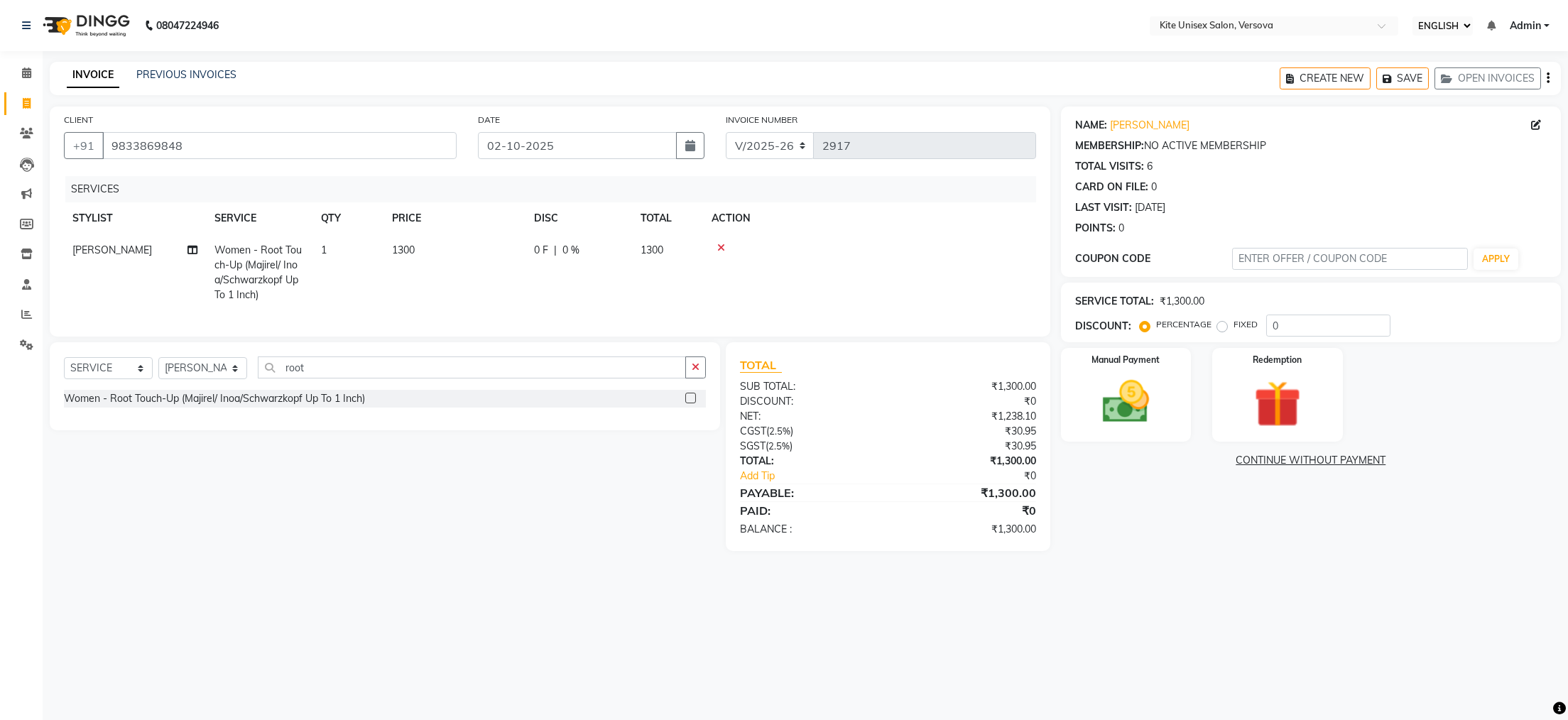
click at [936, 596] on div "08047224946 Select Location × Kite Unisex Salon, Versova English ENGLISH Españo…" at bounding box center [784, 360] width 1568 height 720
click at [1121, 413] on img at bounding box center [1125, 402] width 80 height 56
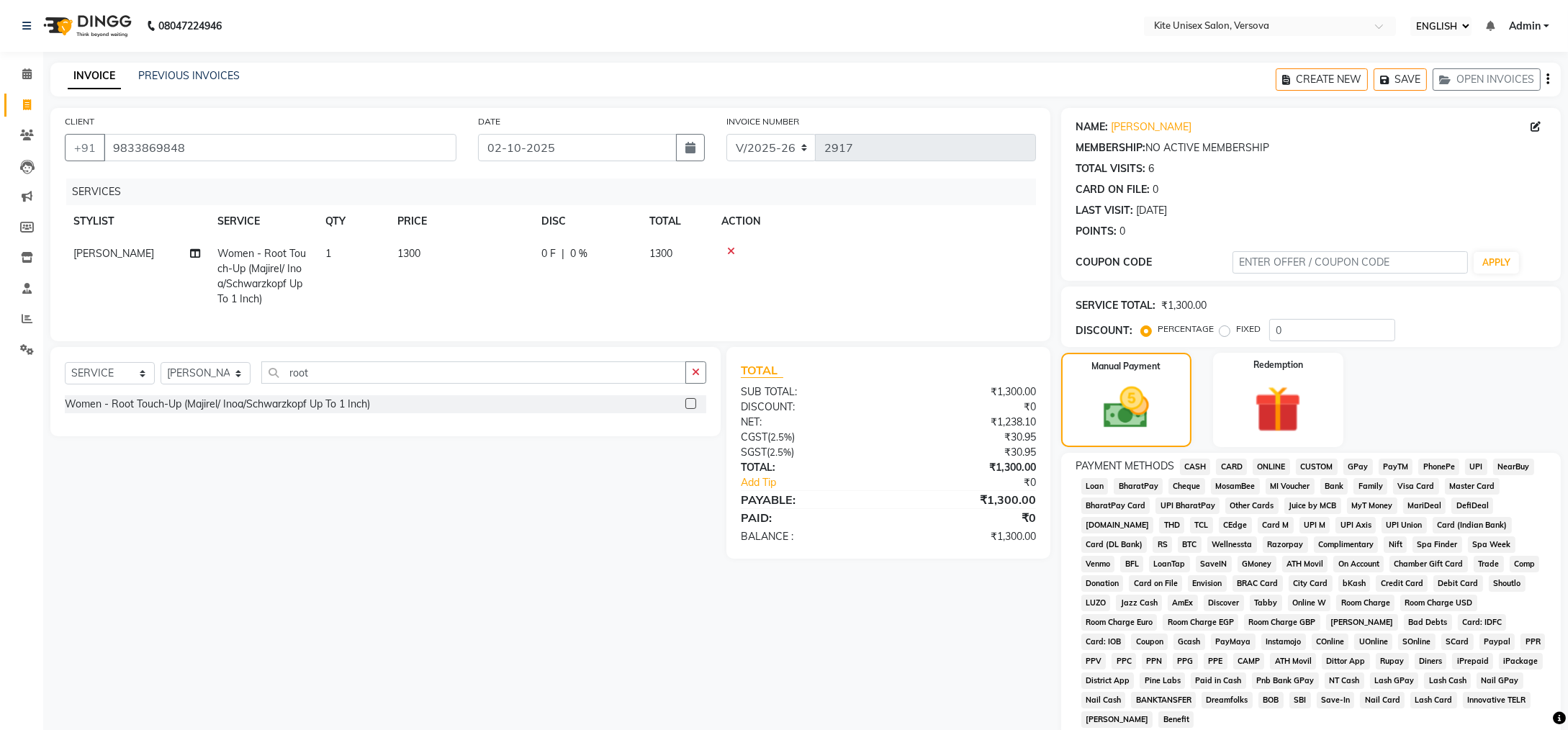
click at [1352, 465] on span "GPay" at bounding box center [1358, 466] width 30 height 17
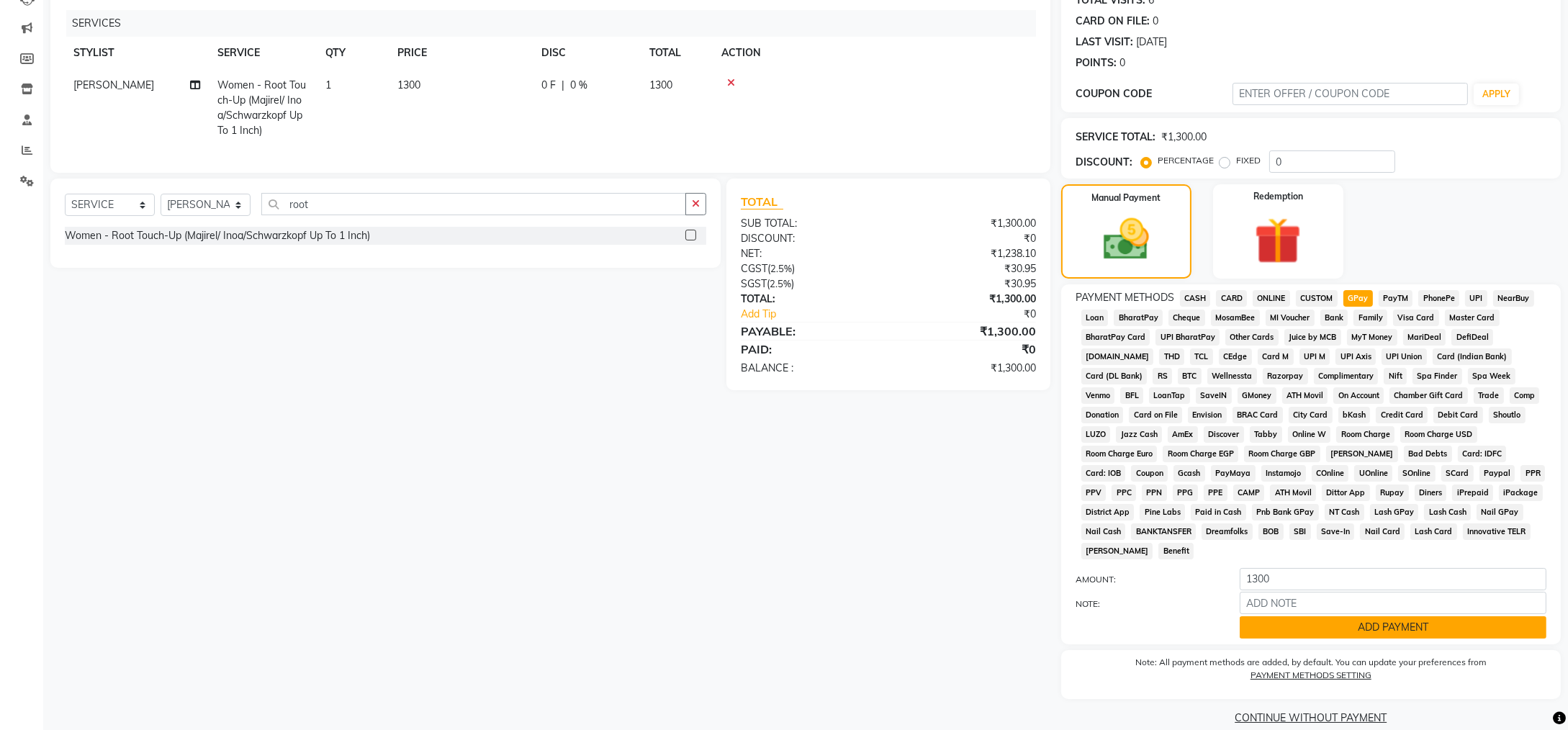
click at [1297, 617] on button "ADD PAYMENT" at bounding box center [1393, 628] width 307 height 22
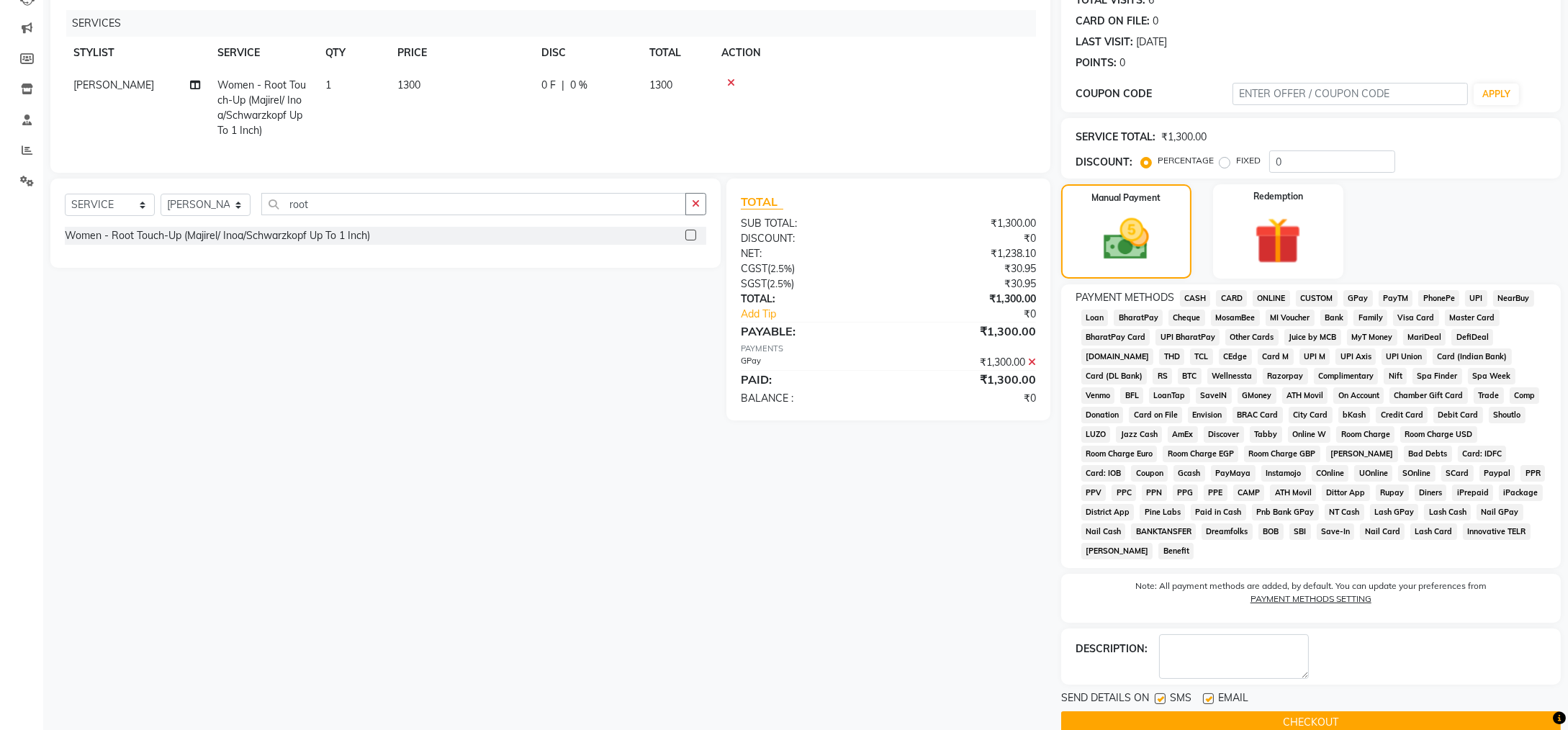
click at [1256, 712] on button "CHECKOUT" at bounding box center [1311, 723] width 500 height 22
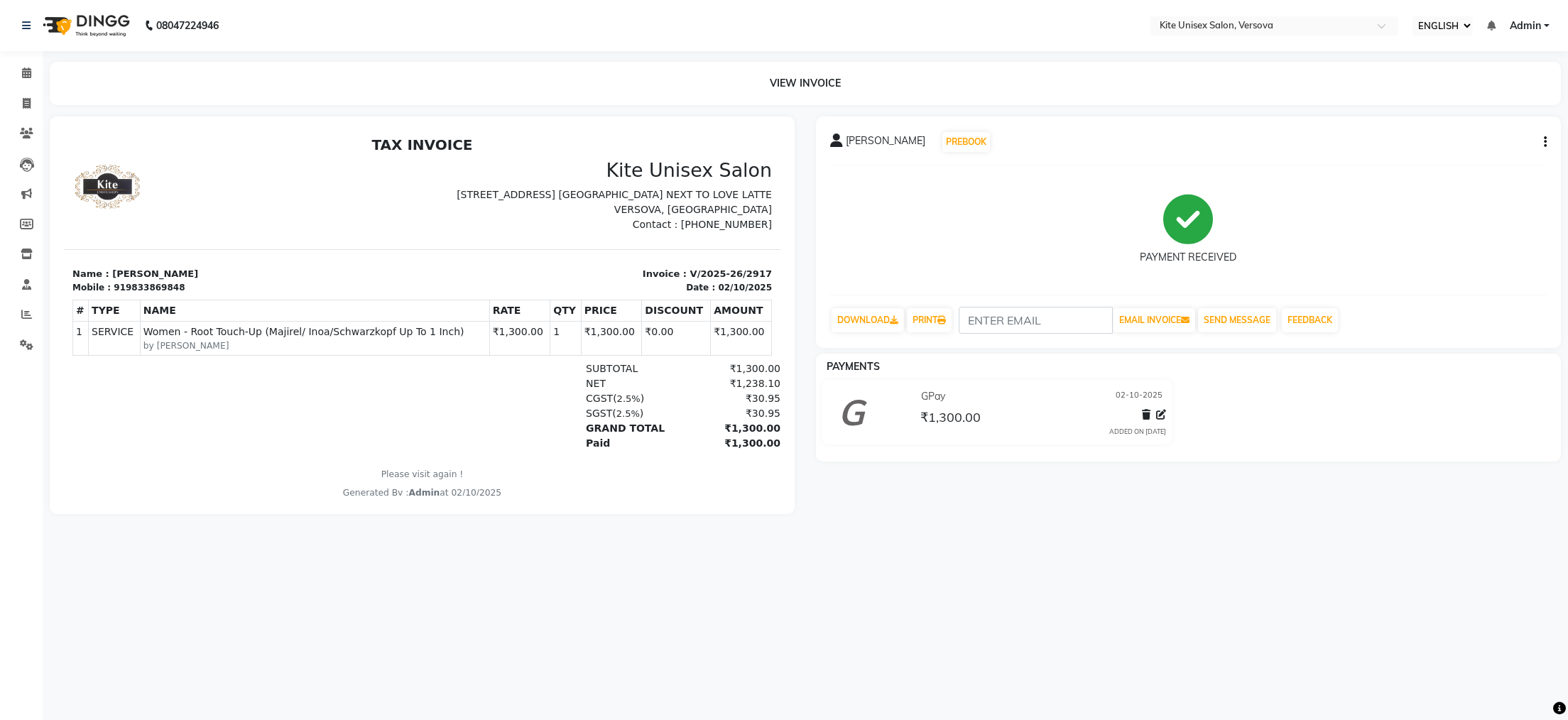
select select "service"
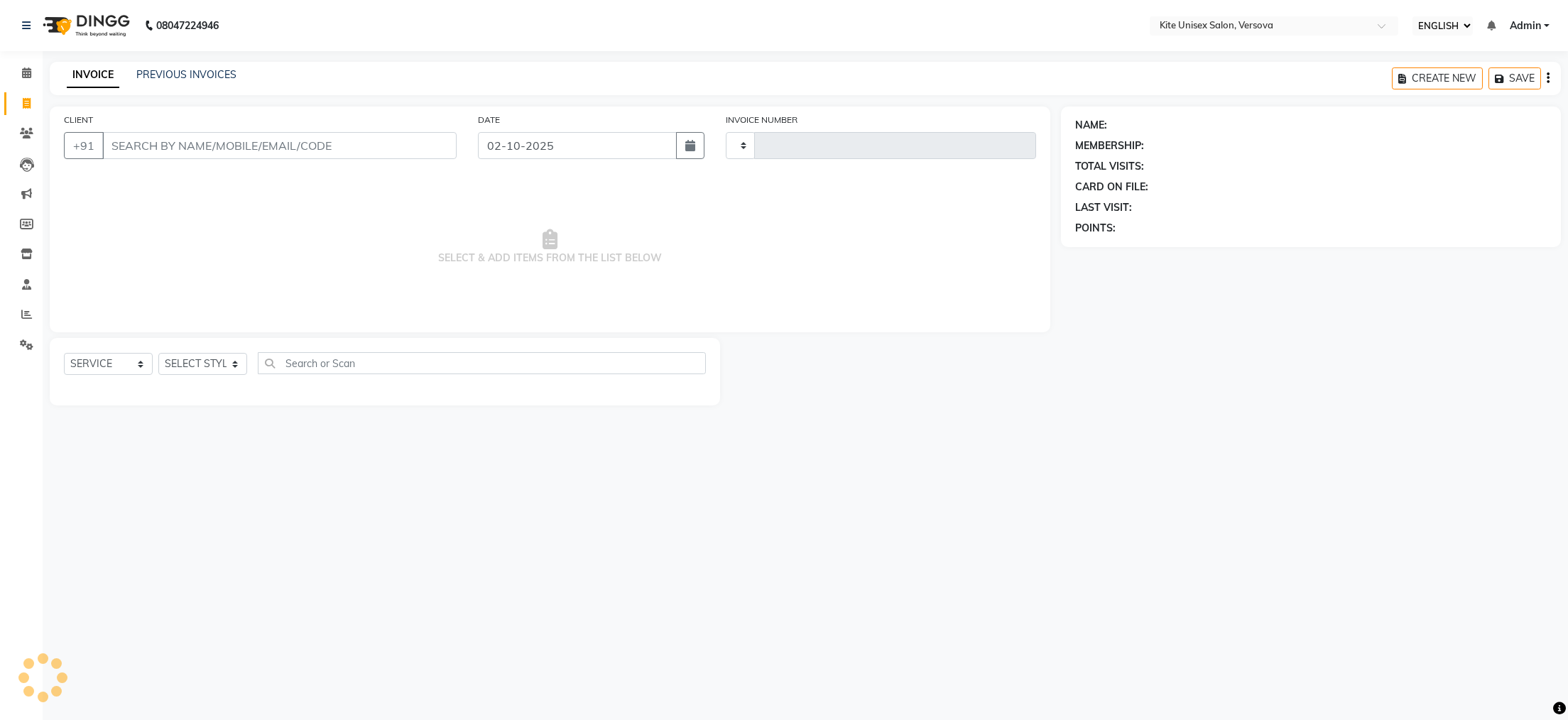
type input "2918"
select select "6093"
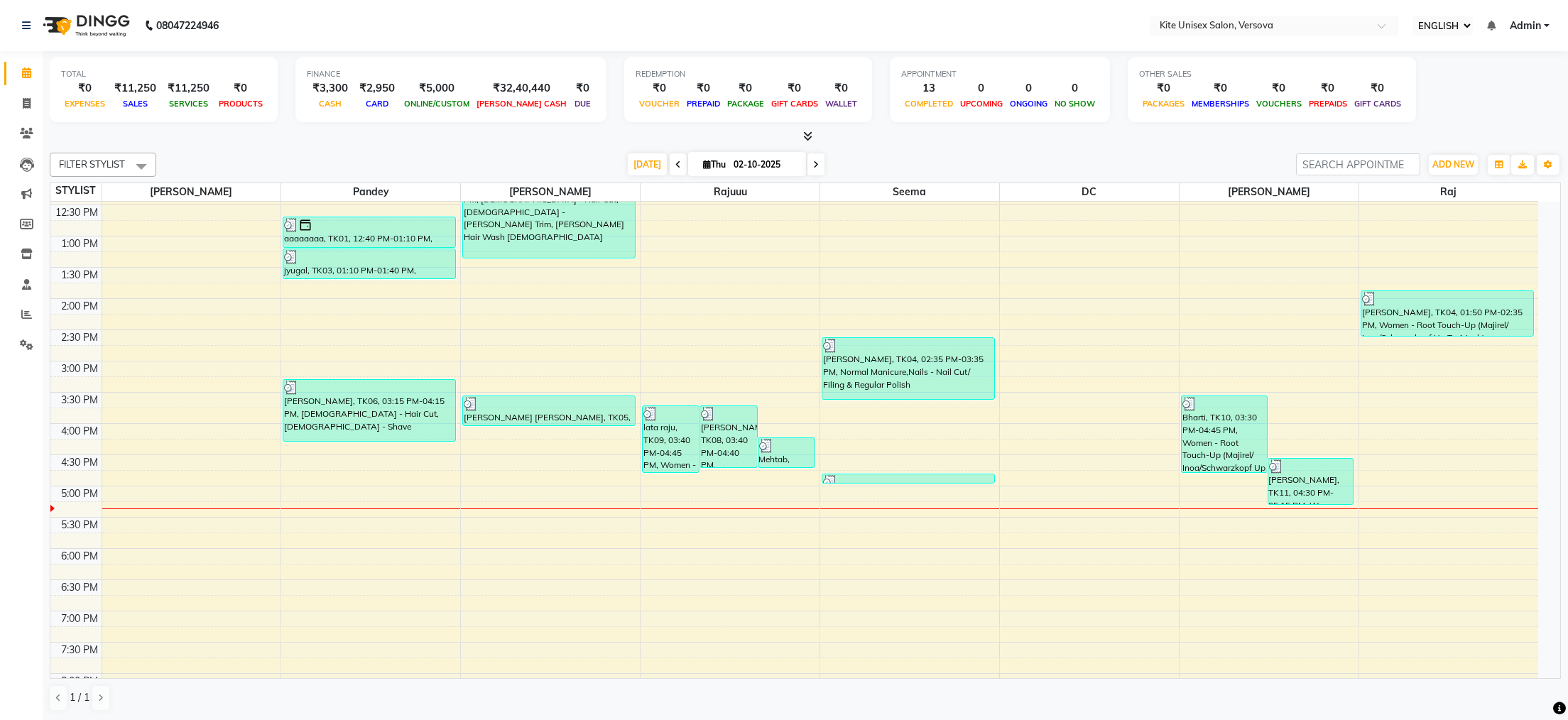
scroll to position [403, 0]
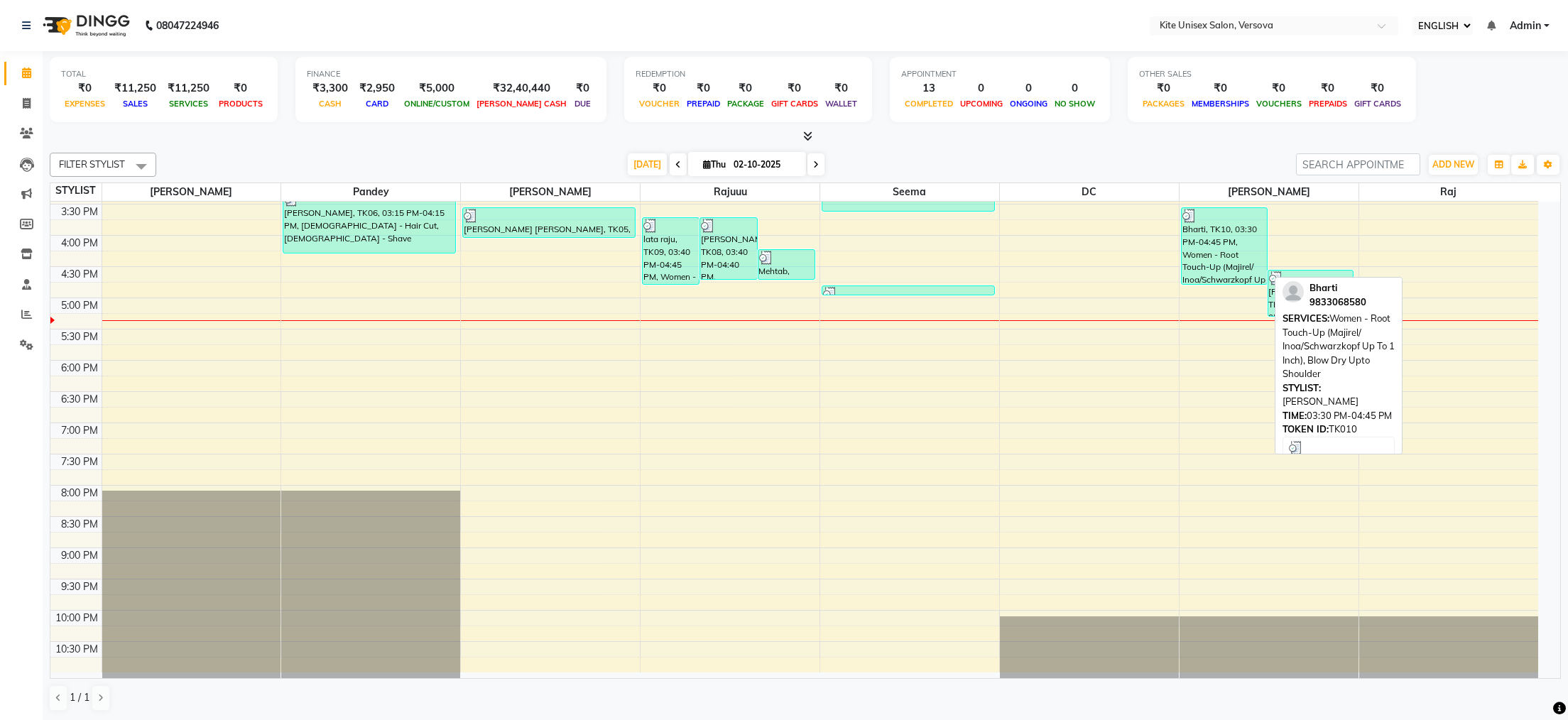
click at [1219, 262] on div "Bharti, TK10, 03:30 PM-04:45 PM, Women - Root Touch-Up (Majirel/ Inoa/Schwarzko…" at bounding box center [1224, 246] width 85 height 76
select select "3"
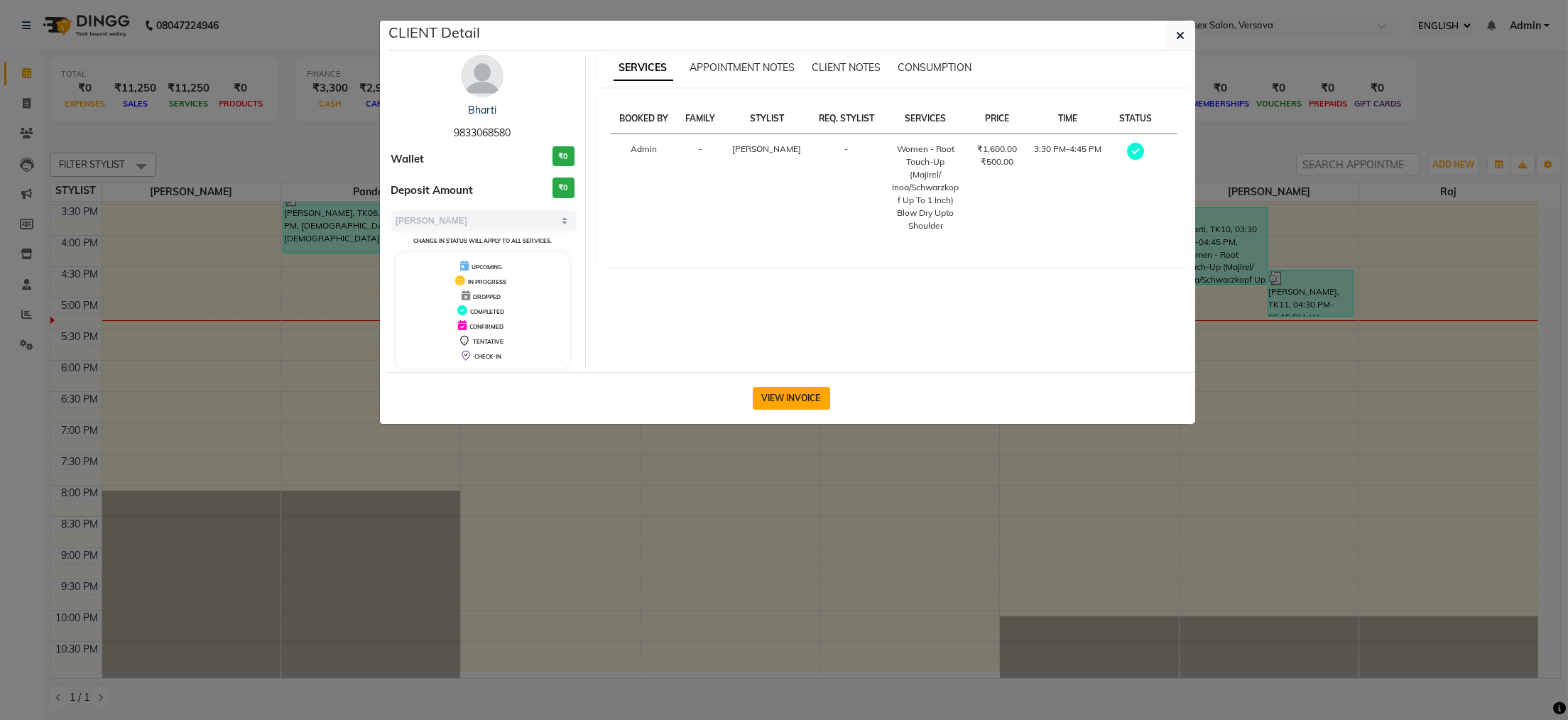
click at [789, 401] on button "VIEW INVOICE" at bounding box center [791, 398] width 77 height 23
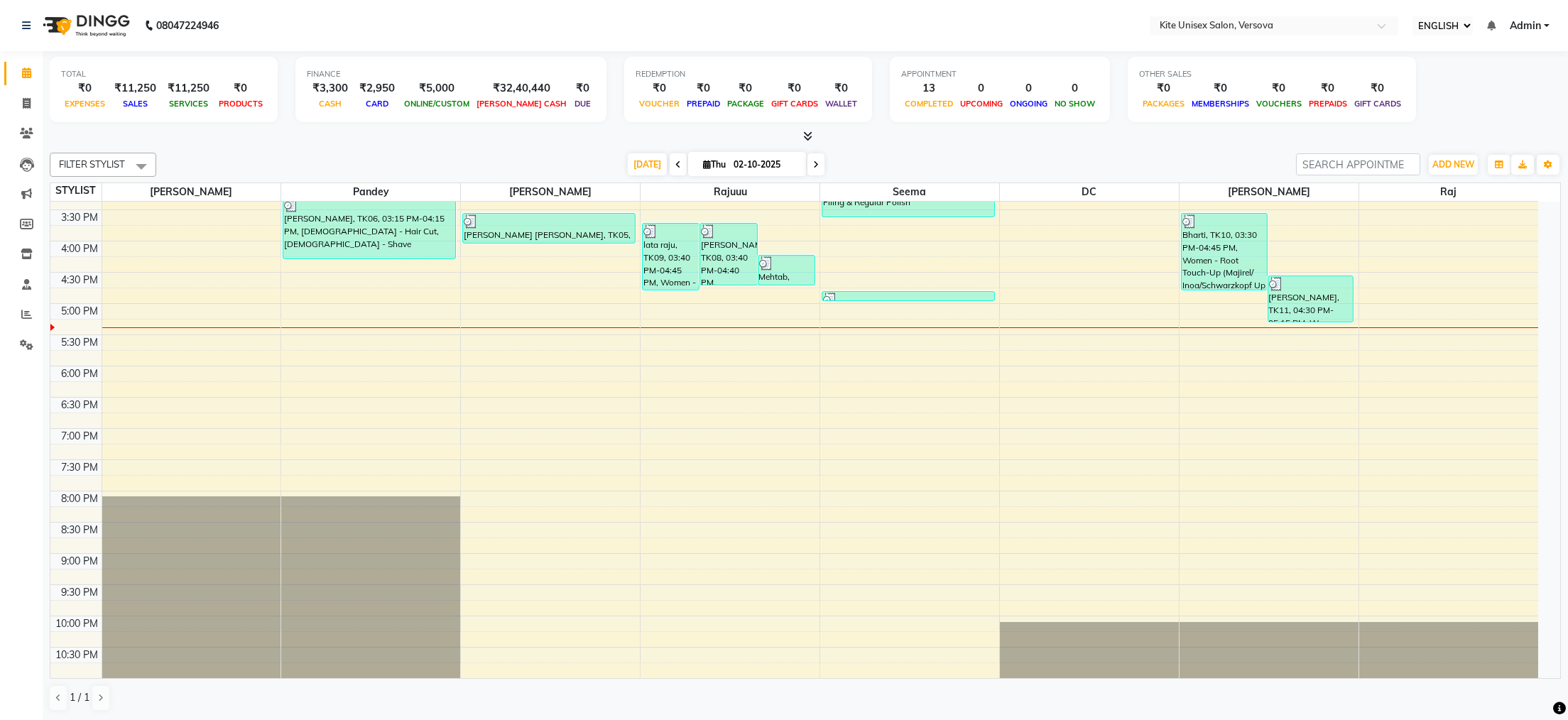
scroll to position [403, 0]
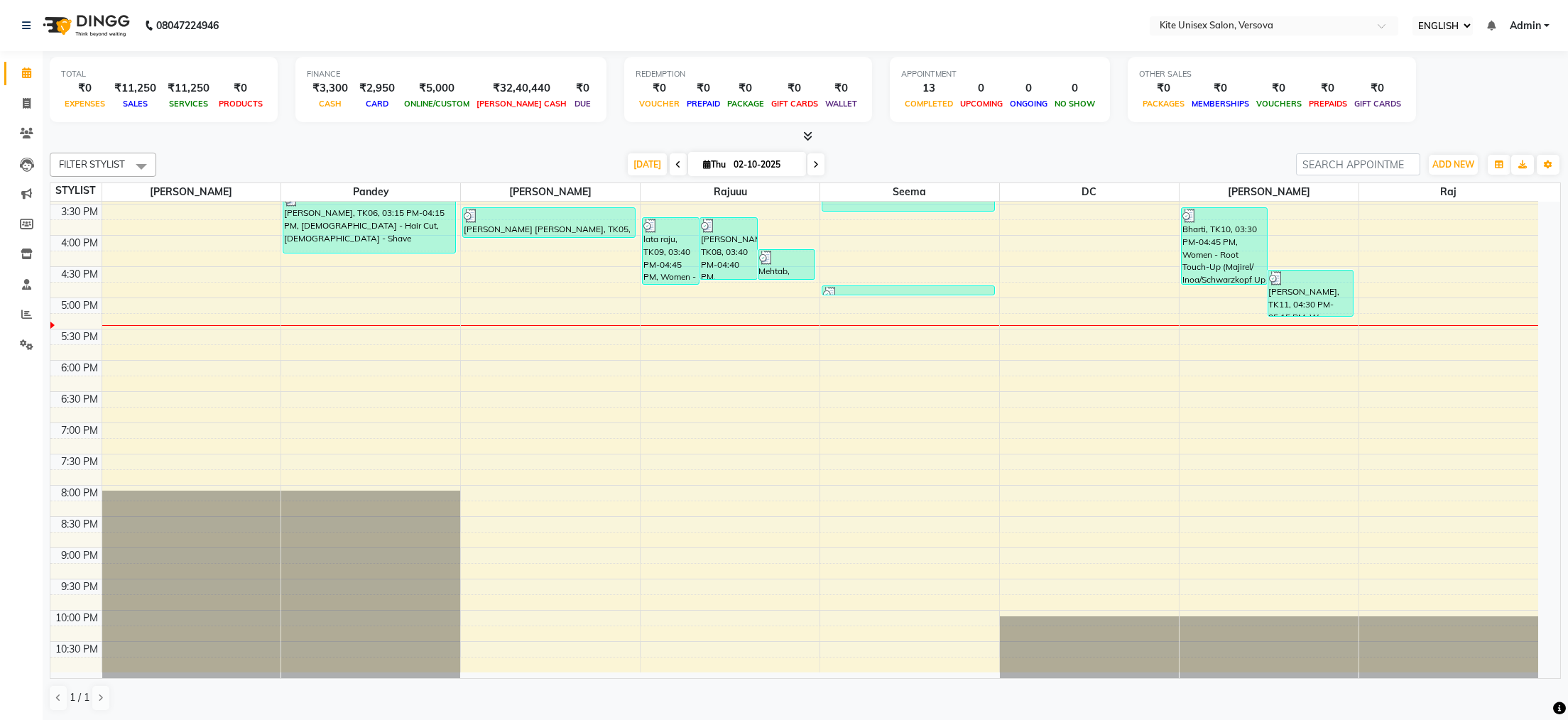
click at [676, 161] on icon at bounding box center [678, 165] width 6 height 9
type input "01-10-2025"
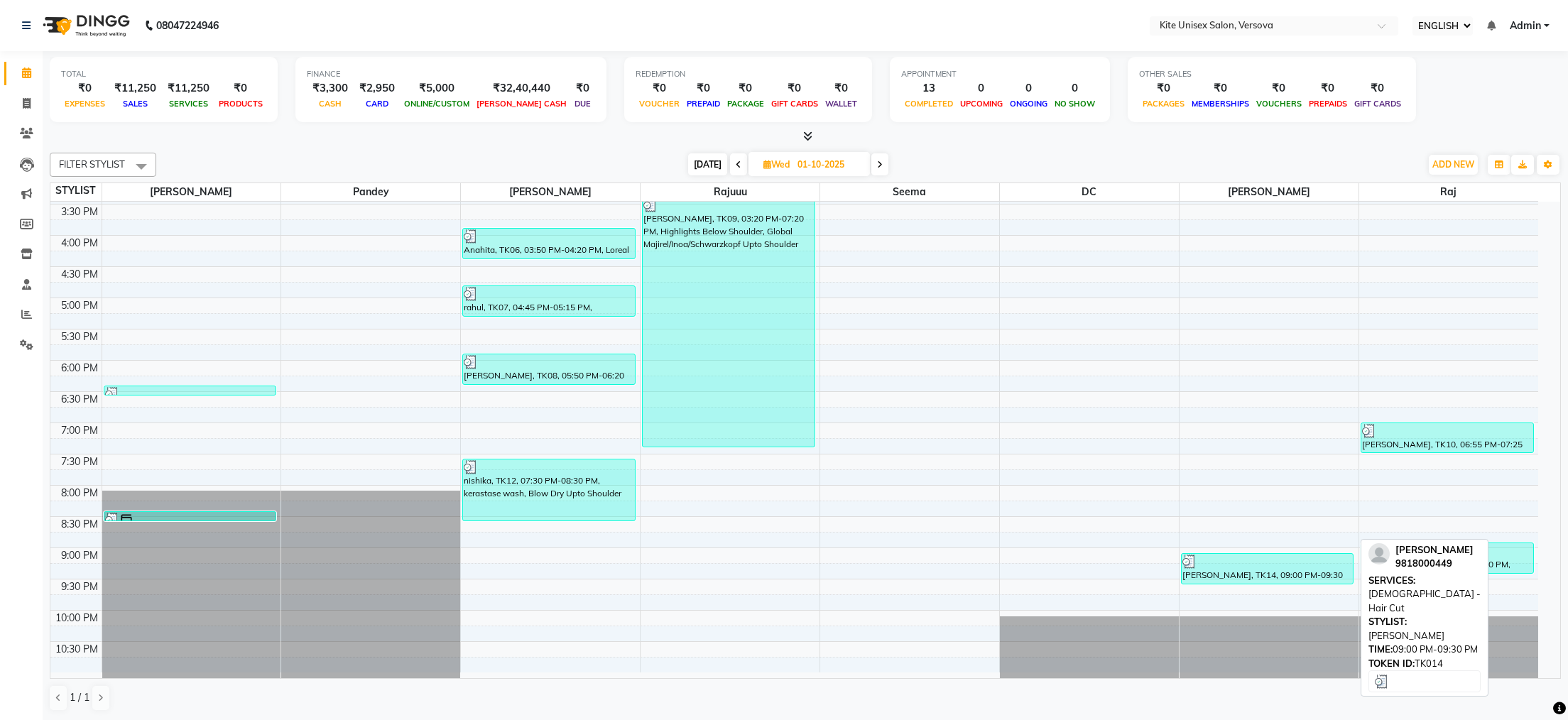
click at [1210, 577] on div "[PERSON_NAME], TK14, 09:00 PM-09:30 PM, [DEMOGRAPHIC_DATA] - Hair Cut" at bounding box center [1267, 569] width 172 height 30
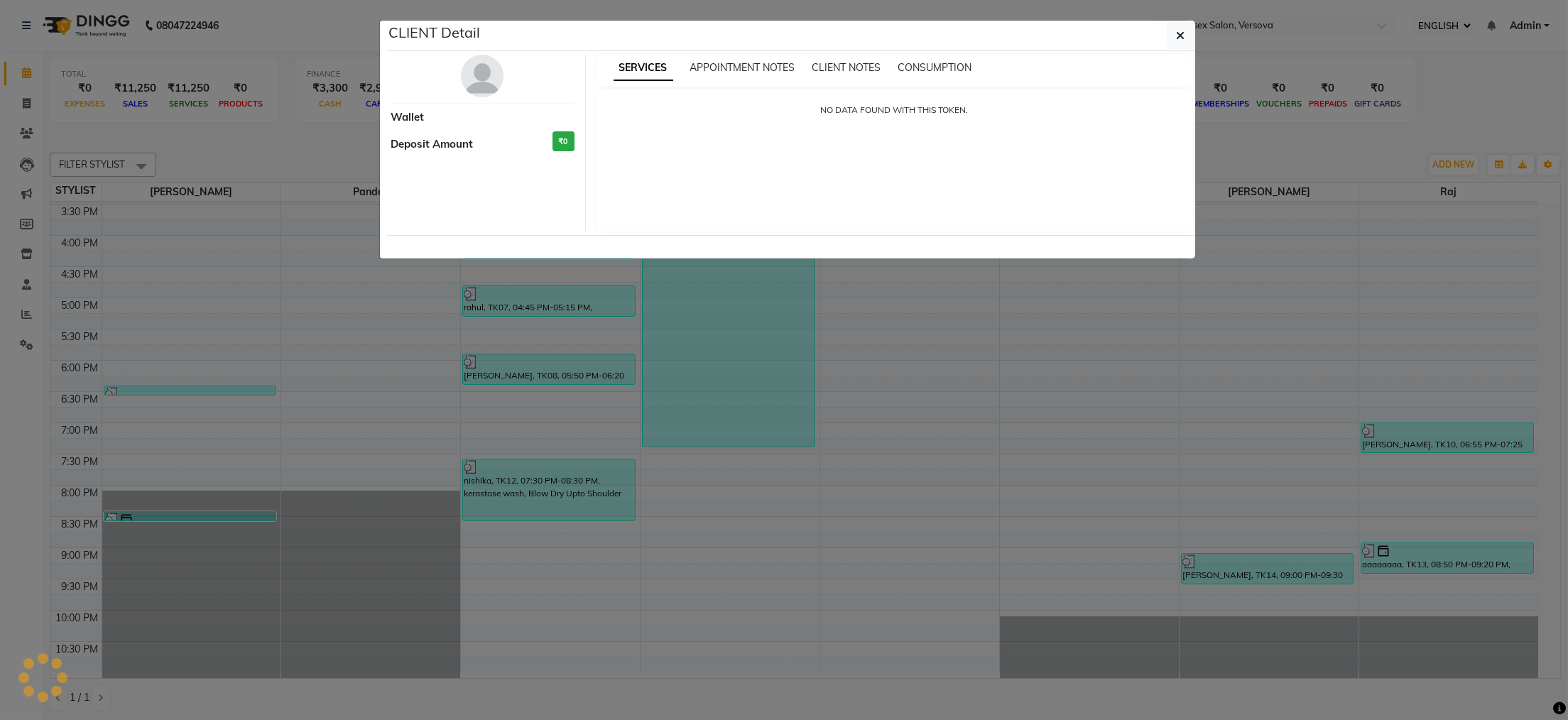
select select "3"
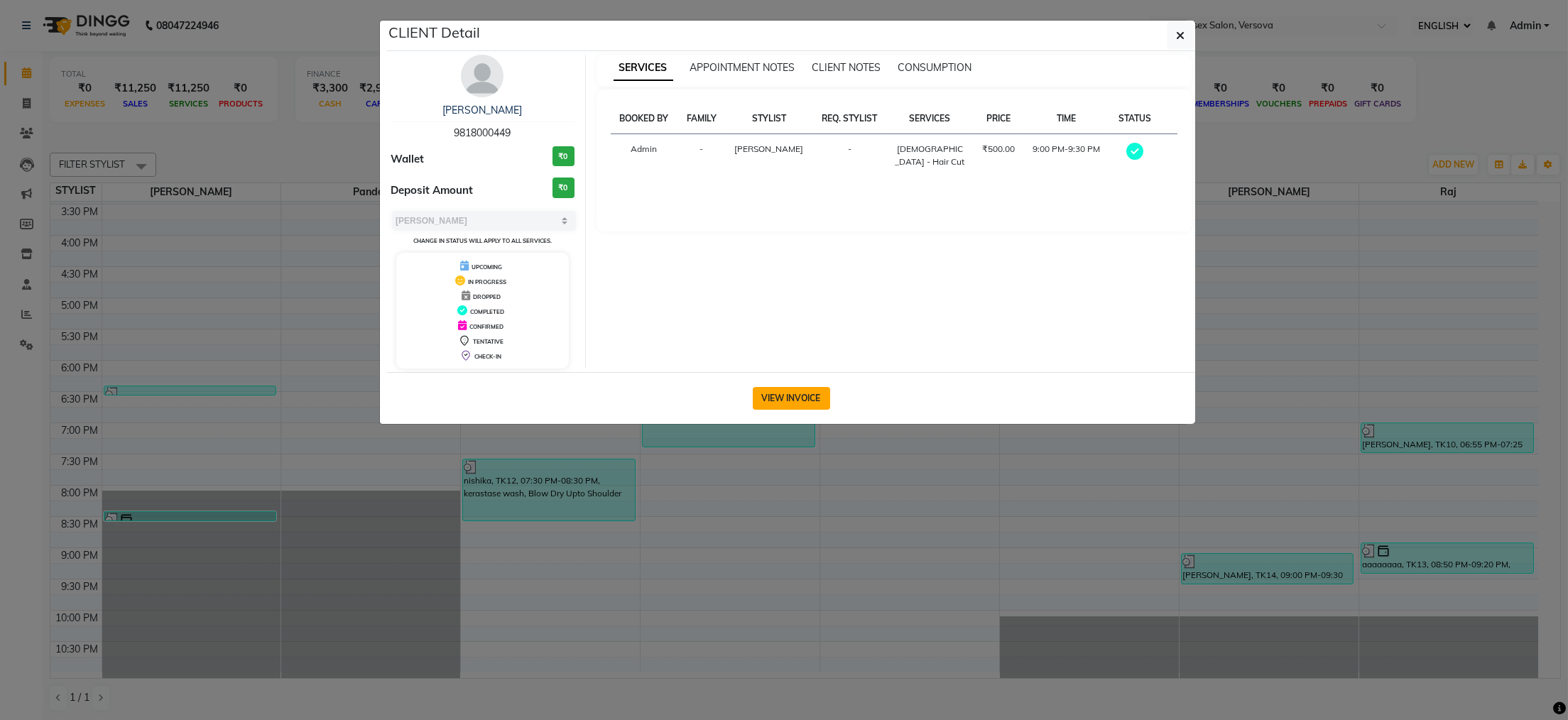
click at [806, 391] on button "VIEW INVOICE" at bounding box center [791, 398] width 77 height 23
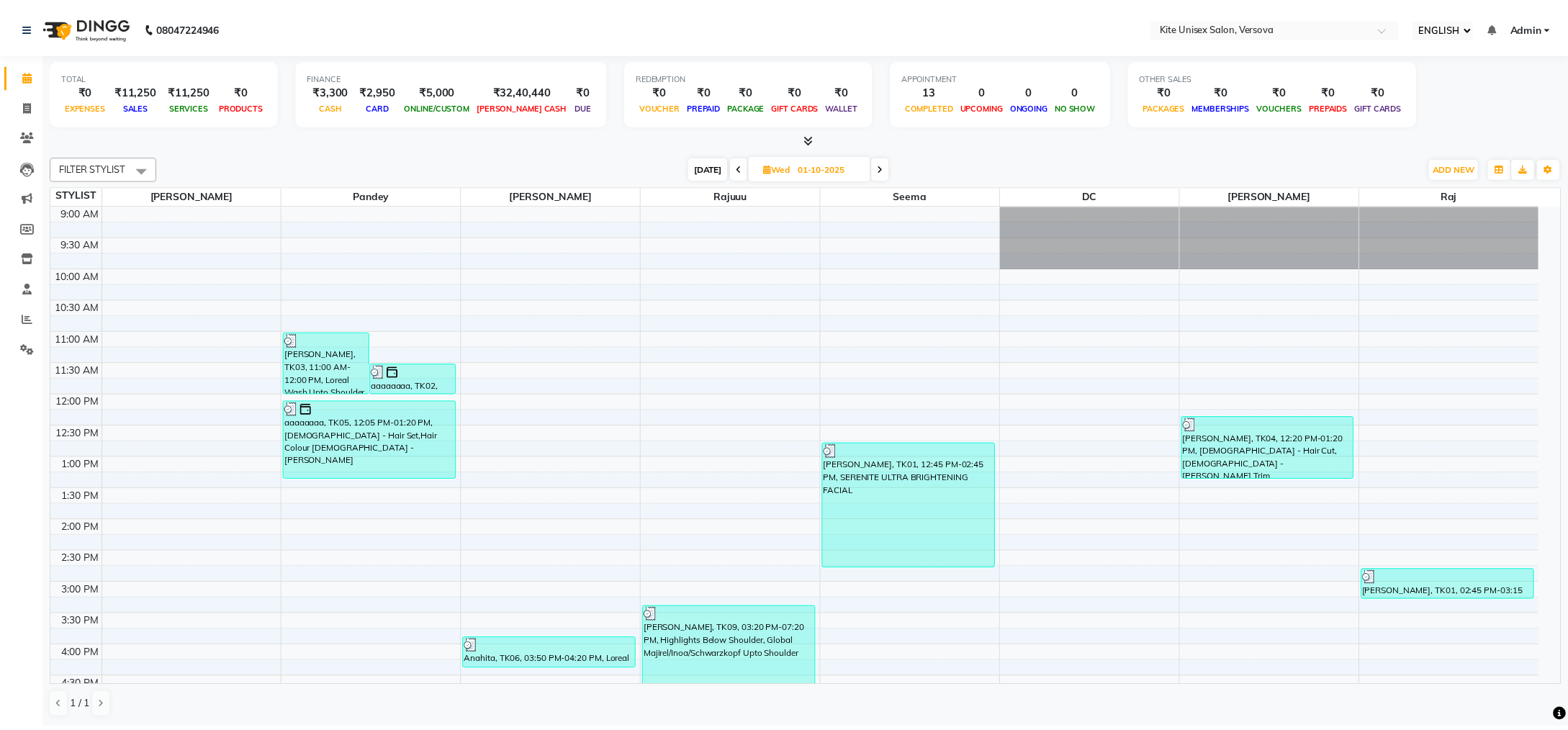
scroll to position [383, 0]
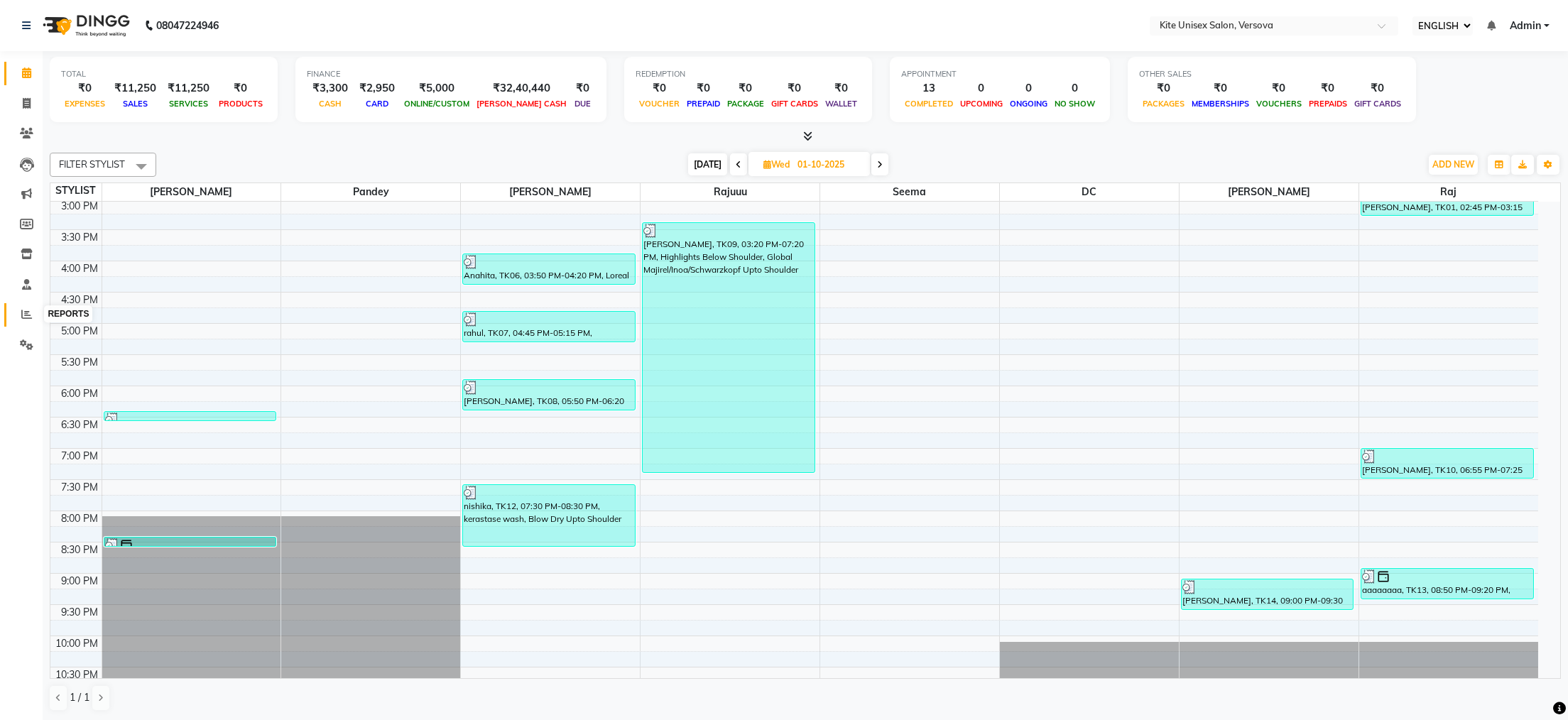
click at [28, 314] on icon at bounding box center [27, 314] width 11 height 11
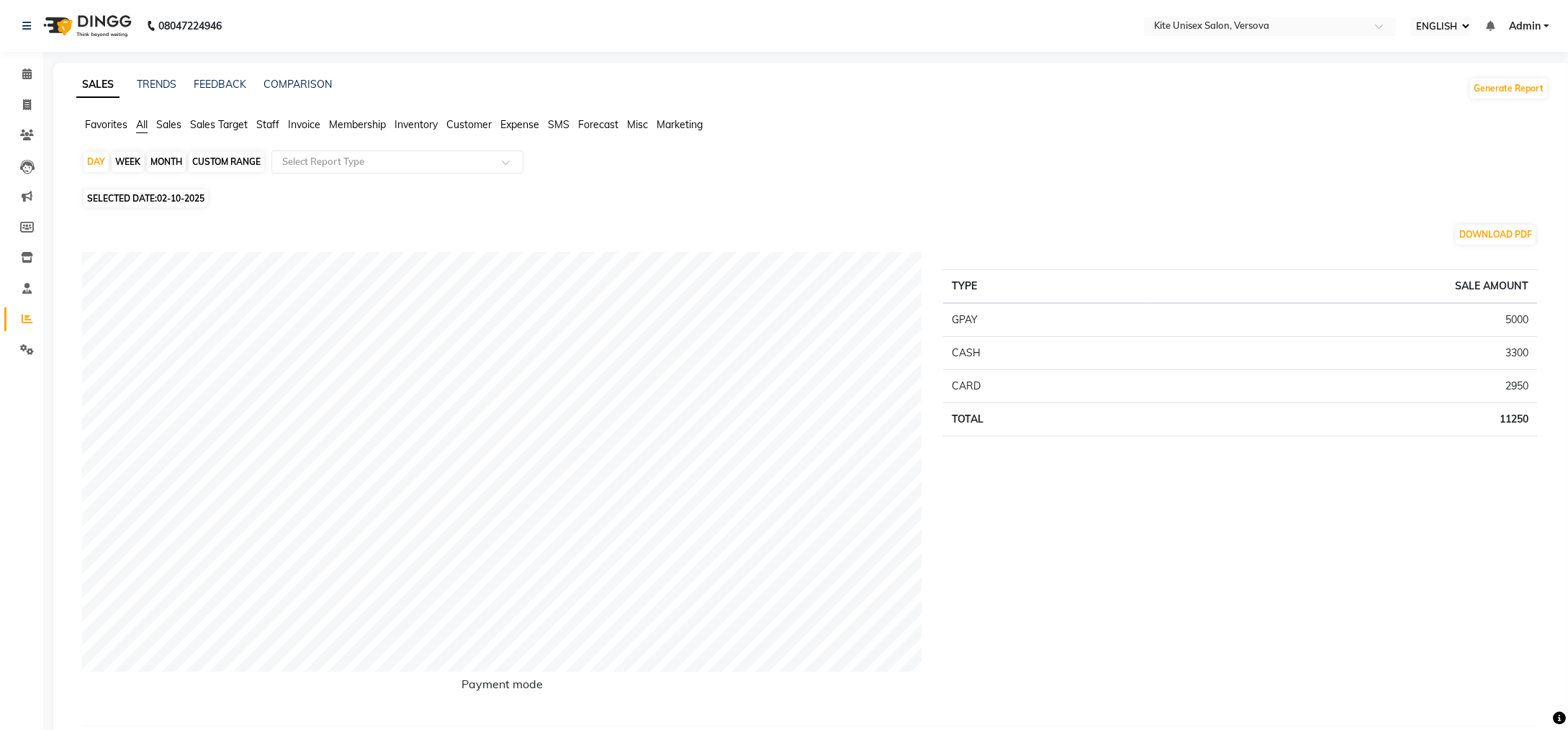
click at [164, 156] on div "MONTH" at bounding box center [166, 161] width 39 height 20
select select "10"
select select "2025"
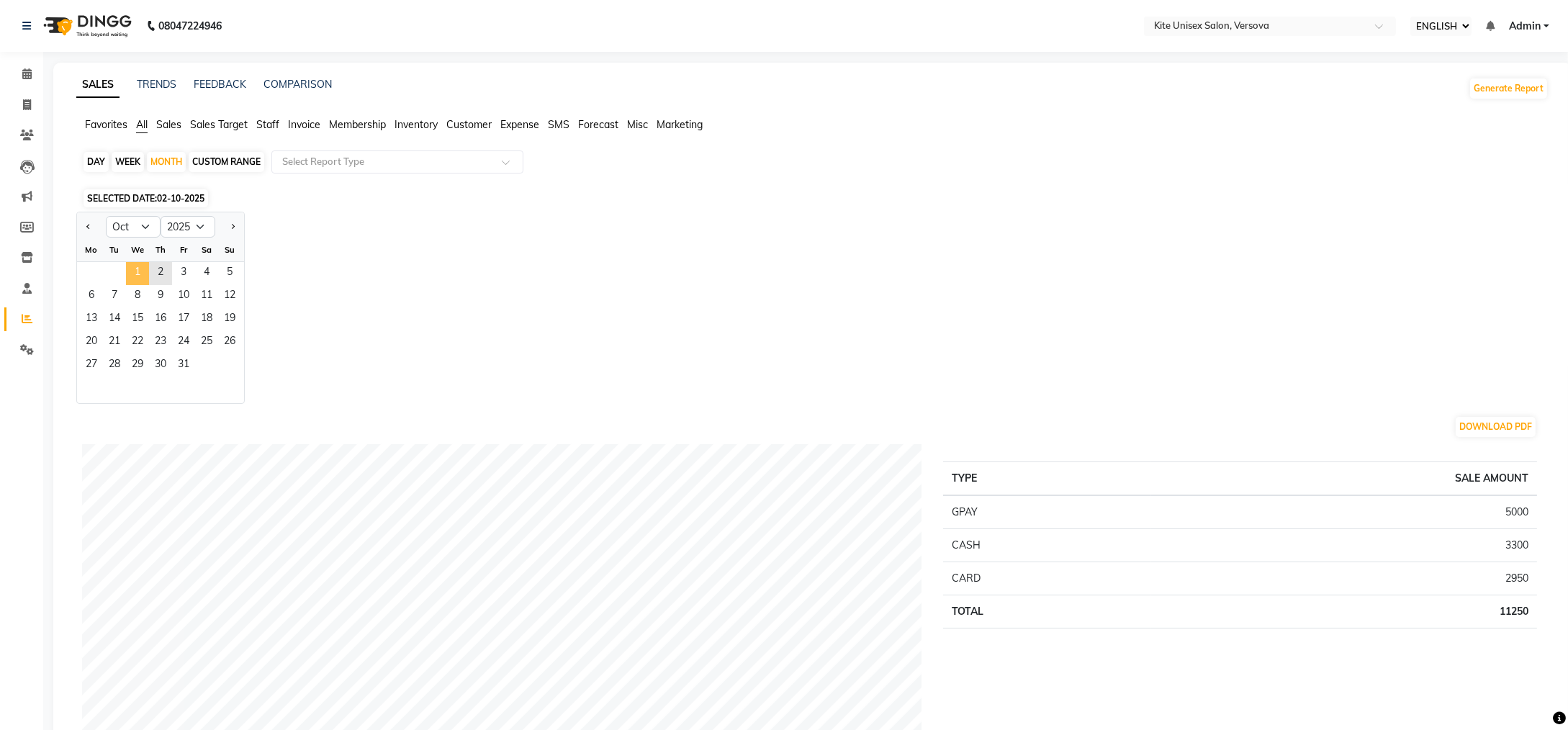
click at [134, 267] on span "1" at bounding box center [137, 273] width 23 height 23
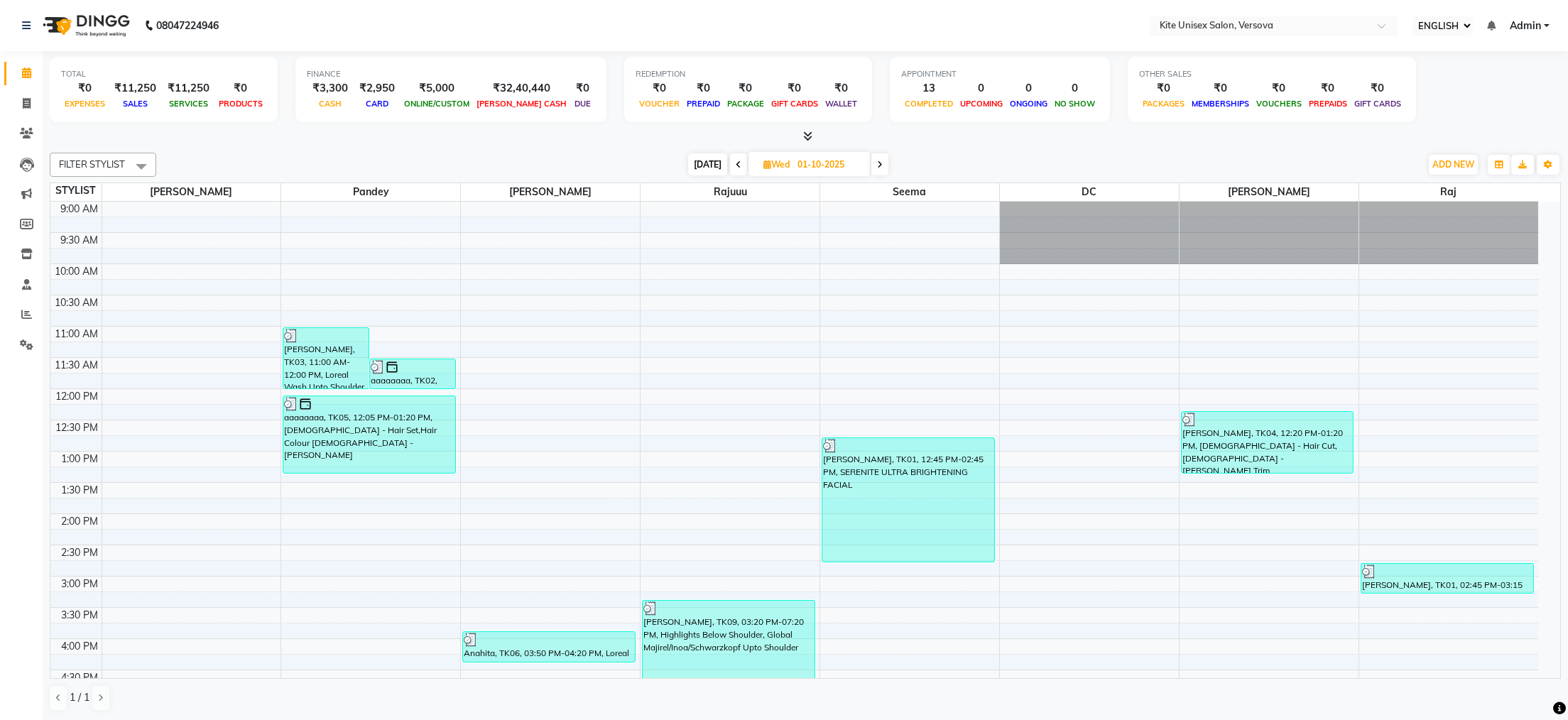
click at [872, 160] on span at bounding box center [880, 165] width 17 height 22
type input "02-10-2025"
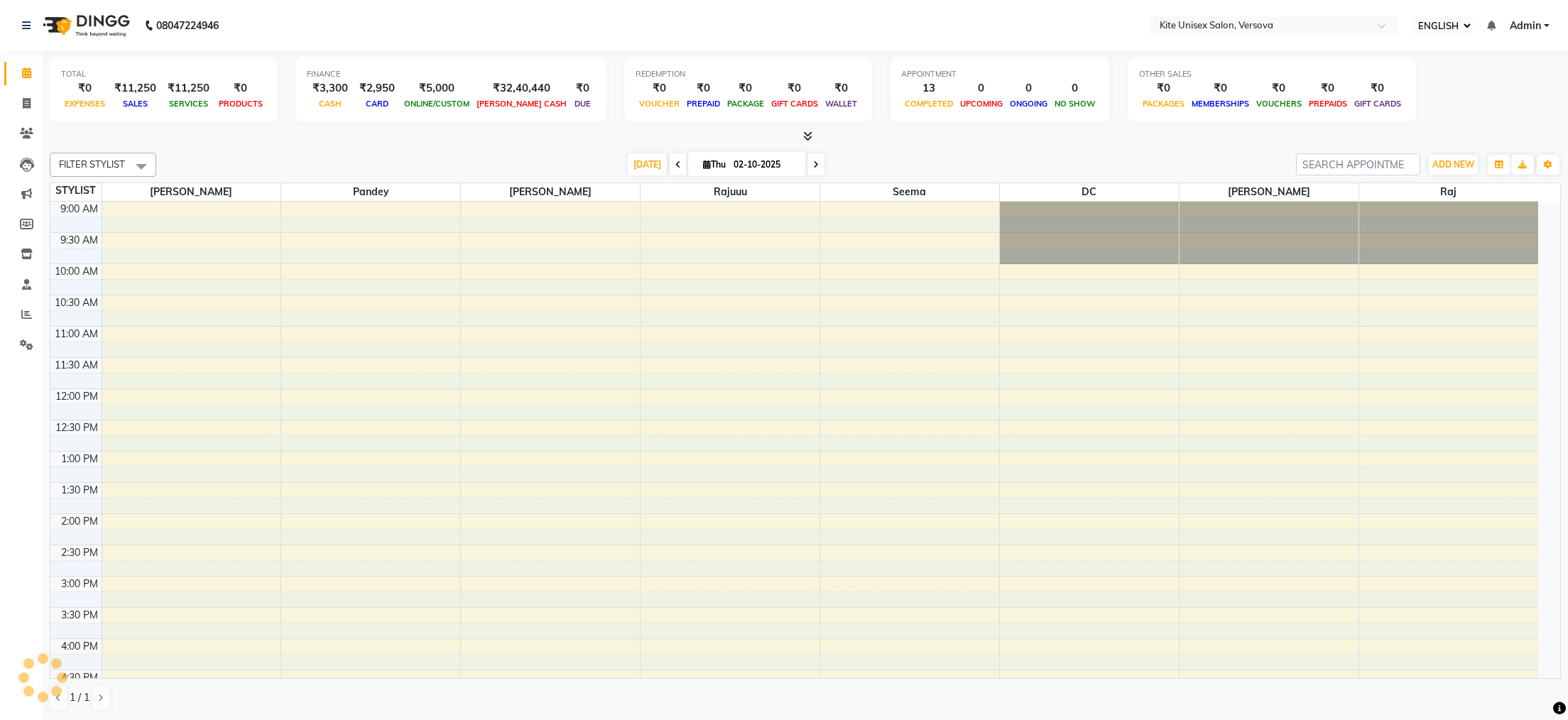
scroll to position [405, 0]
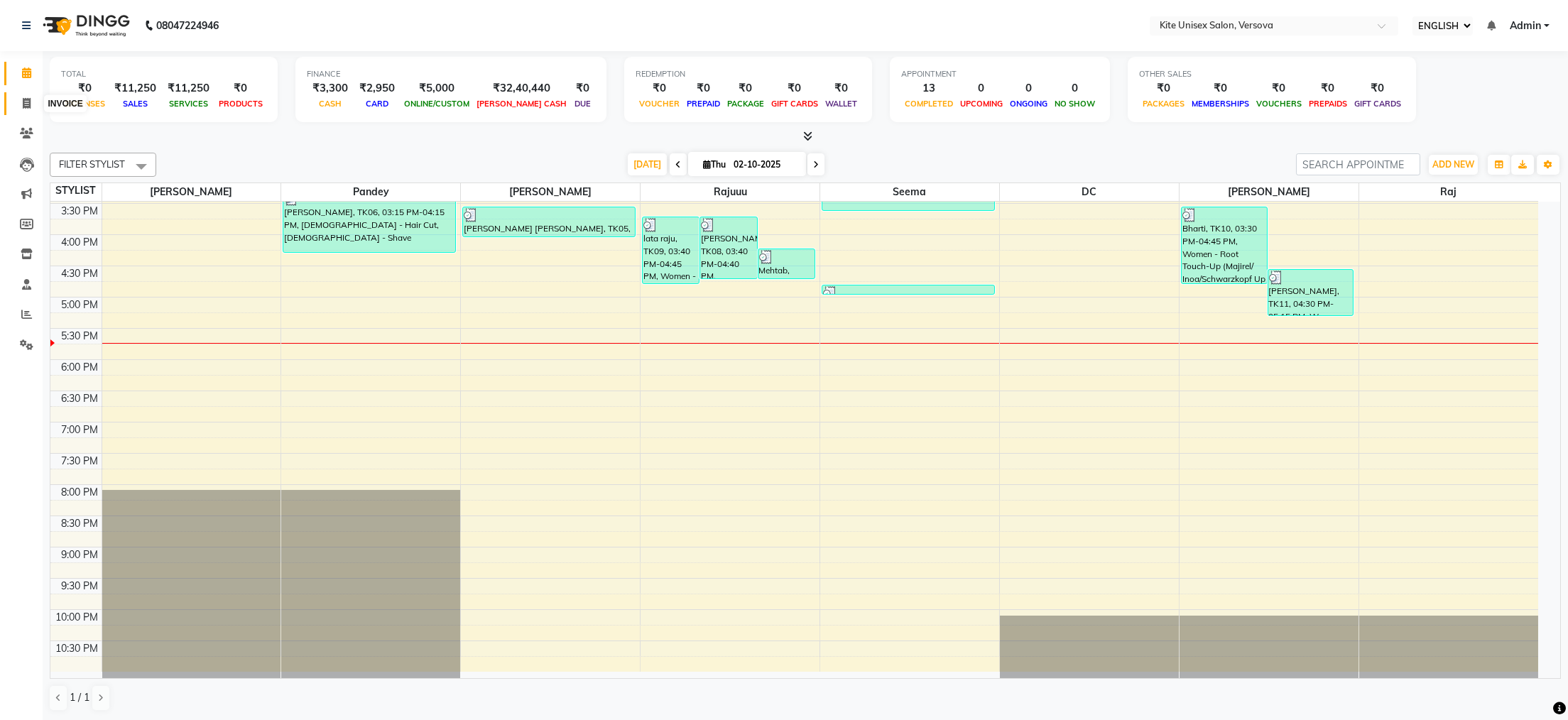
click at [26, 106] on icon at bounding box center [27, 103] width 8 height 11
select select "6093"
select select "service"
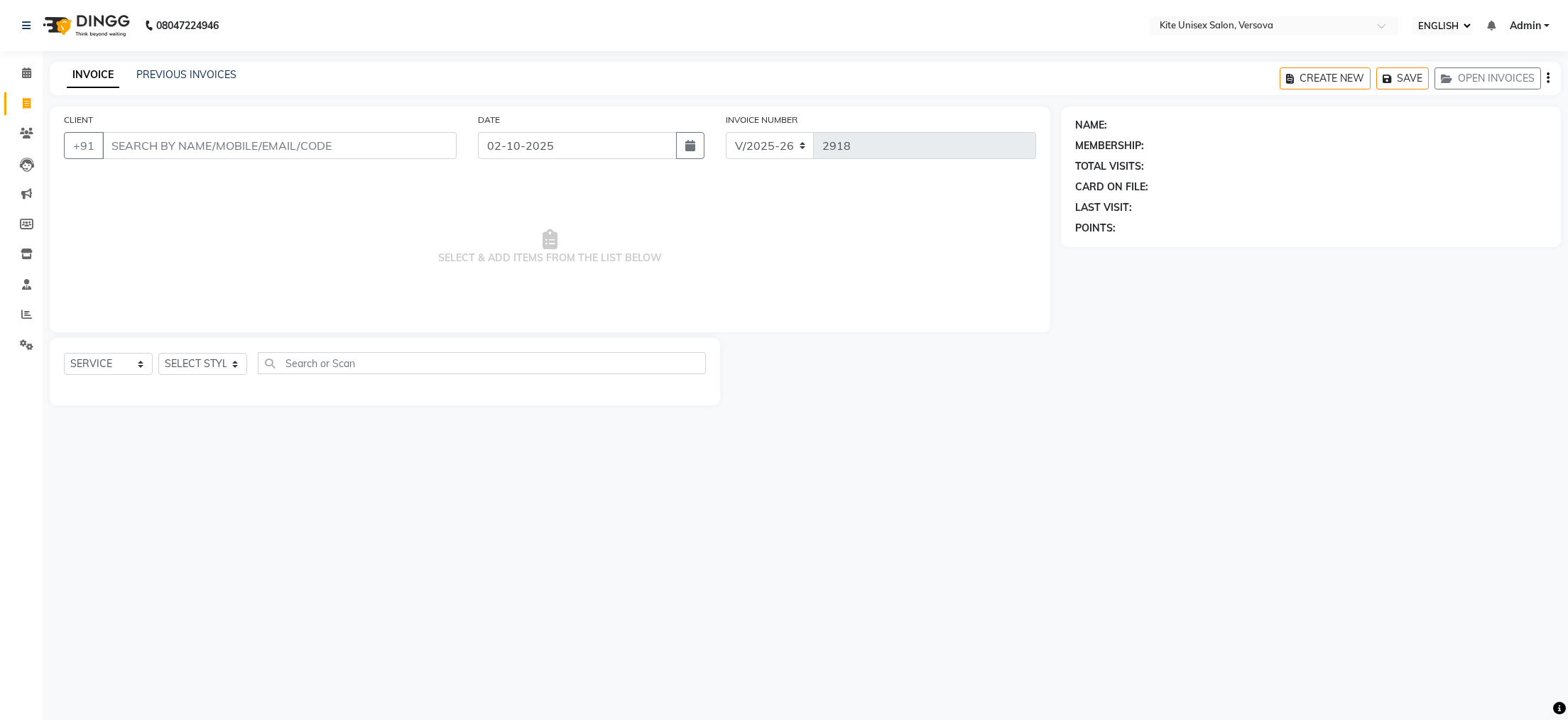
click at [115, 154] on input "CLIENT" at bounding box center [280, 146] width 354 height 27
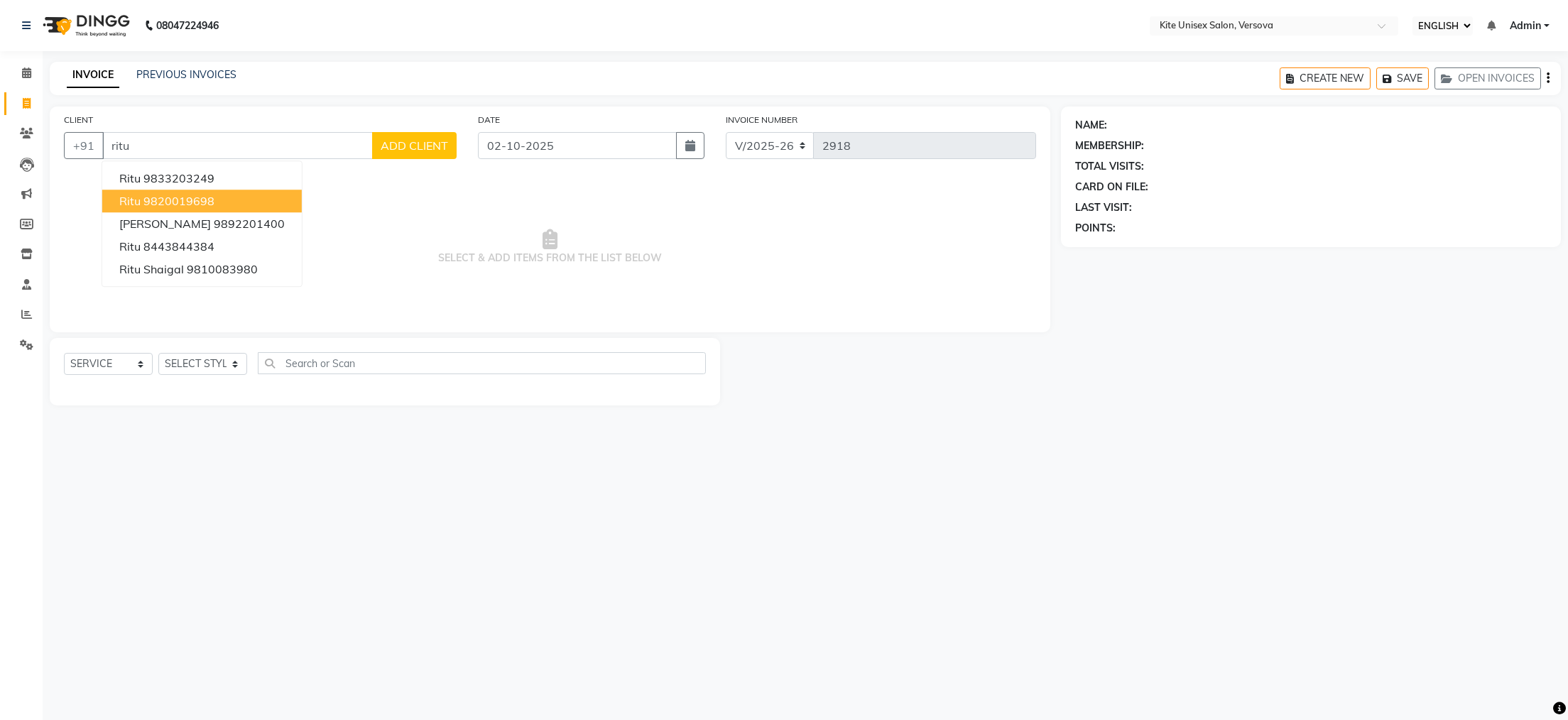
click at [198, 203] on ngb-highlight "9820019698" at bounding box center [179, 201] width 71 height 14
type input "9820019698"
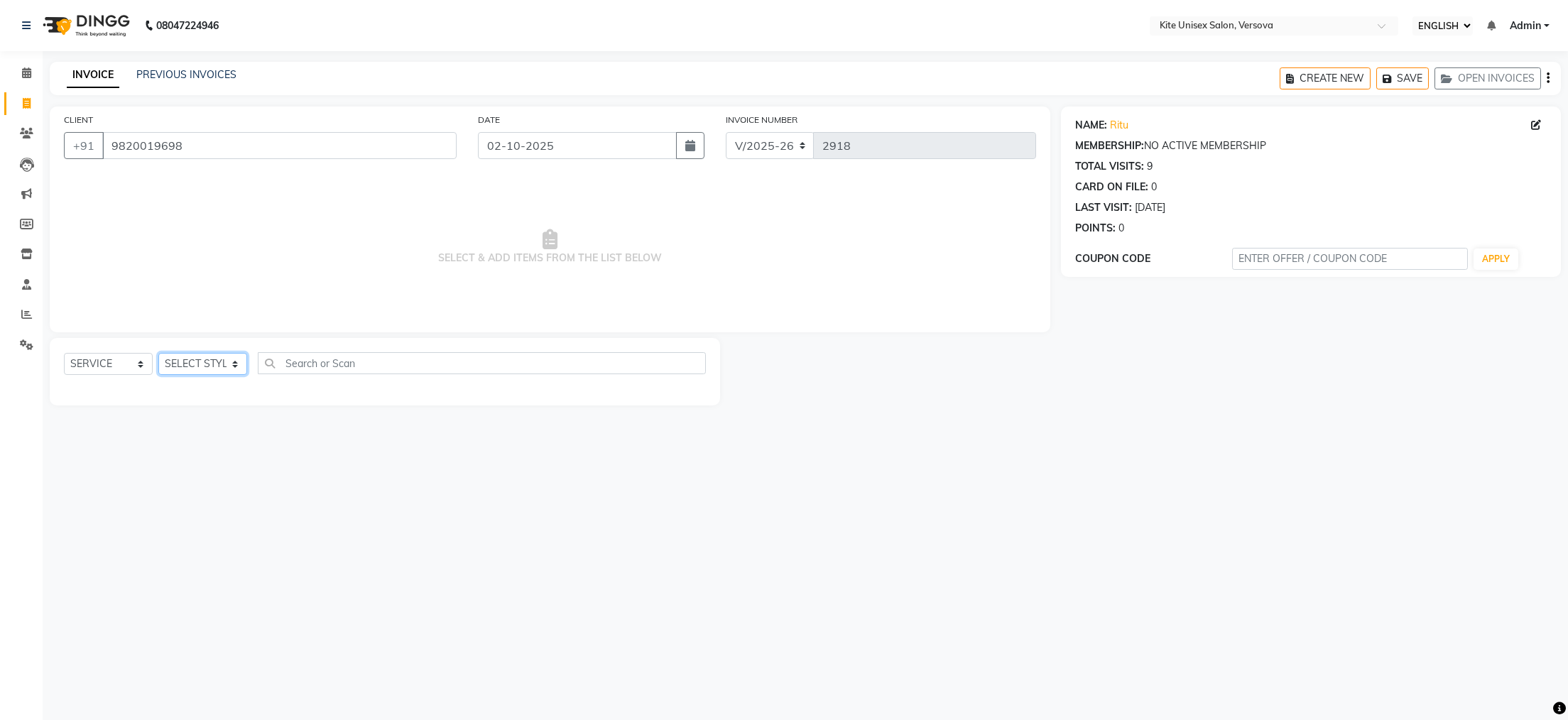
click at [238, 362] on select "SELECT STYLIST [PERSON_NAME] DC [PERSON_NAME] [PERSON_NAME] Rajuuu [PERSON_NAME]" at bounding box center [202, 364] width 89 height 22
select select "50189"
click at [158, 354] on select "SELECT STYLIST [PERSON_NAME] DC [PERSON_NAME] [PERSON_NAME] Rajuuu [PERSON_NAME]" at bounding box center [202, 364] width 89 height 22
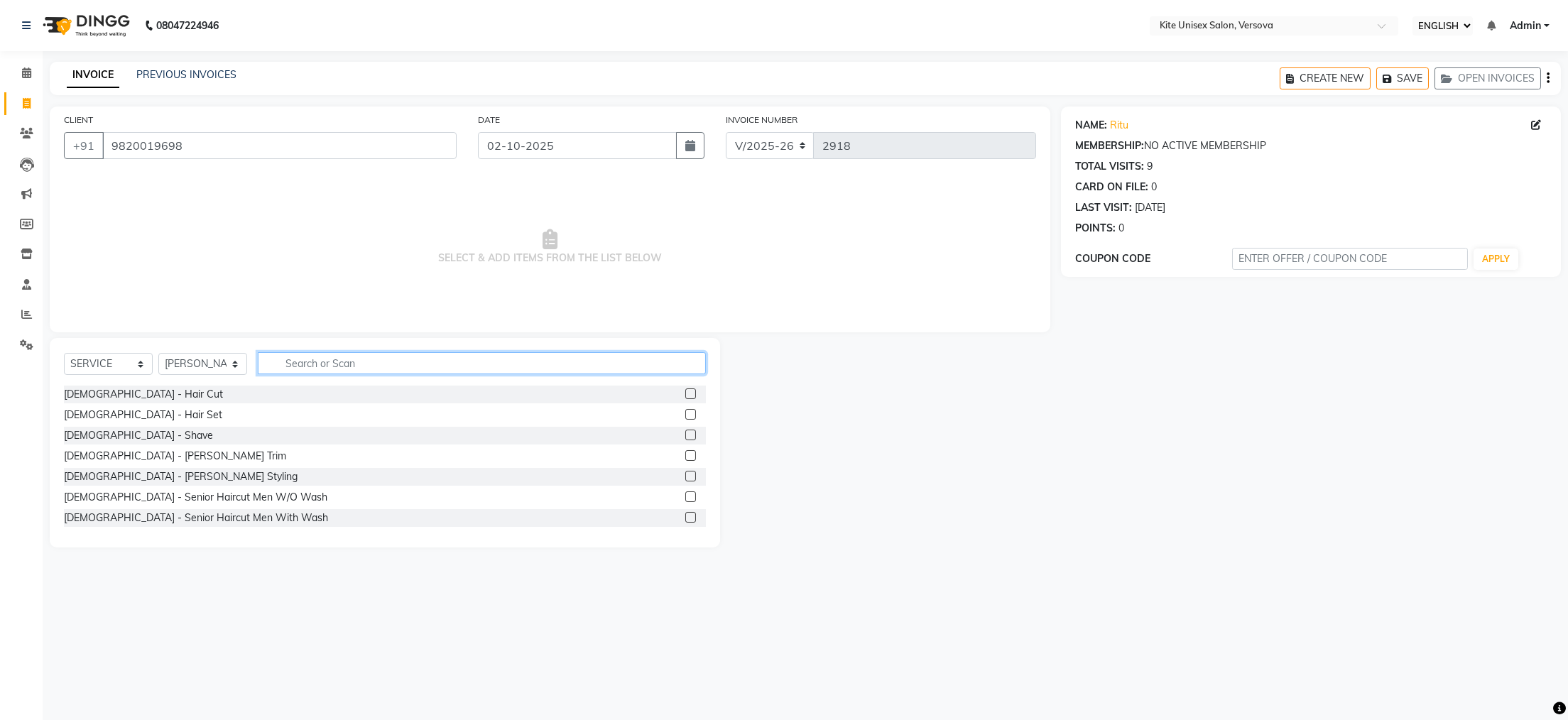
click at [291, 362] on input "text" at bounding box center [481, 363] width 448 height 22
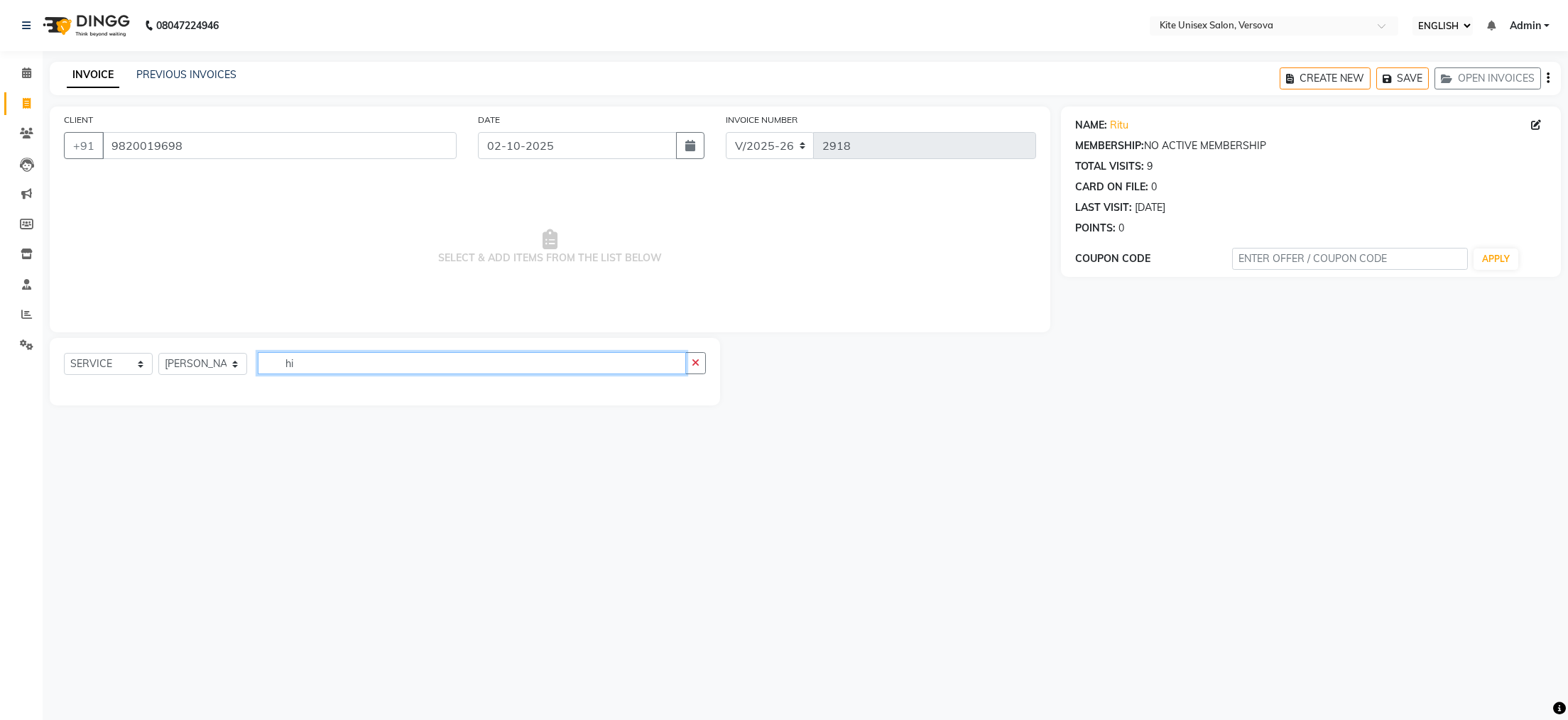
type input "h"
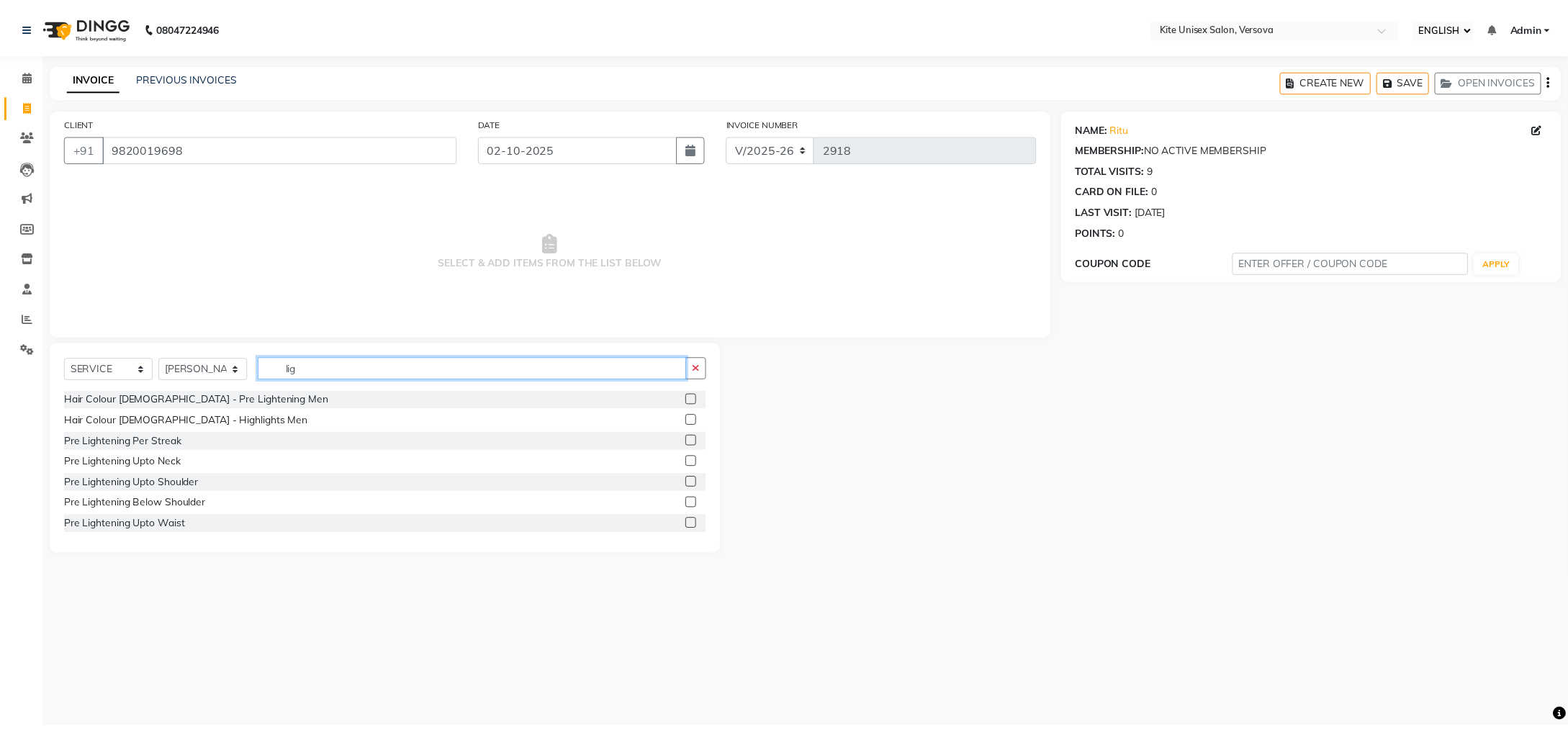
scroll to position [144, 0]
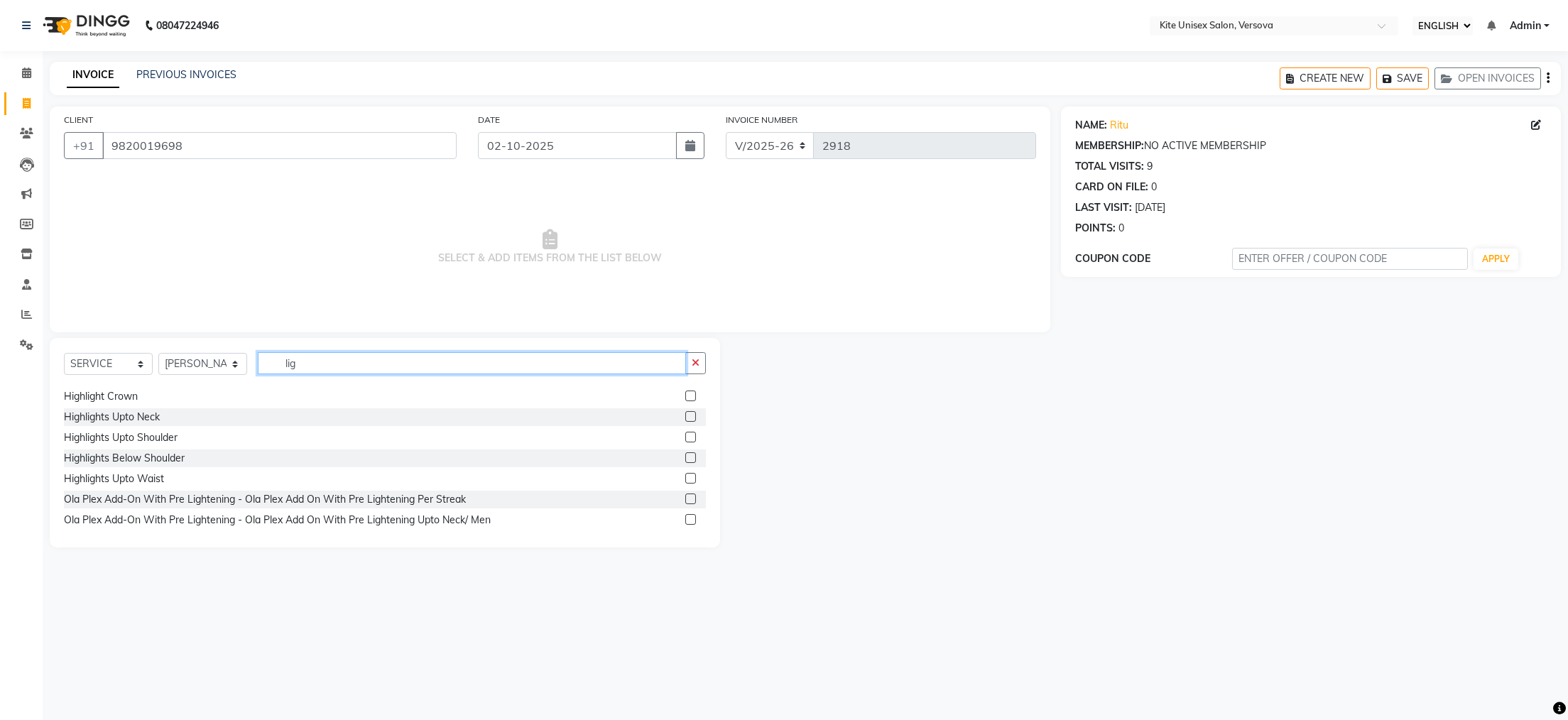
type input "lig"
click at [685, 457] on label at bounding box center [691, 458] width 11 height 11
click at [685, 457] on input "checkbox" at bounding box center [690, 458] width 9 height 9
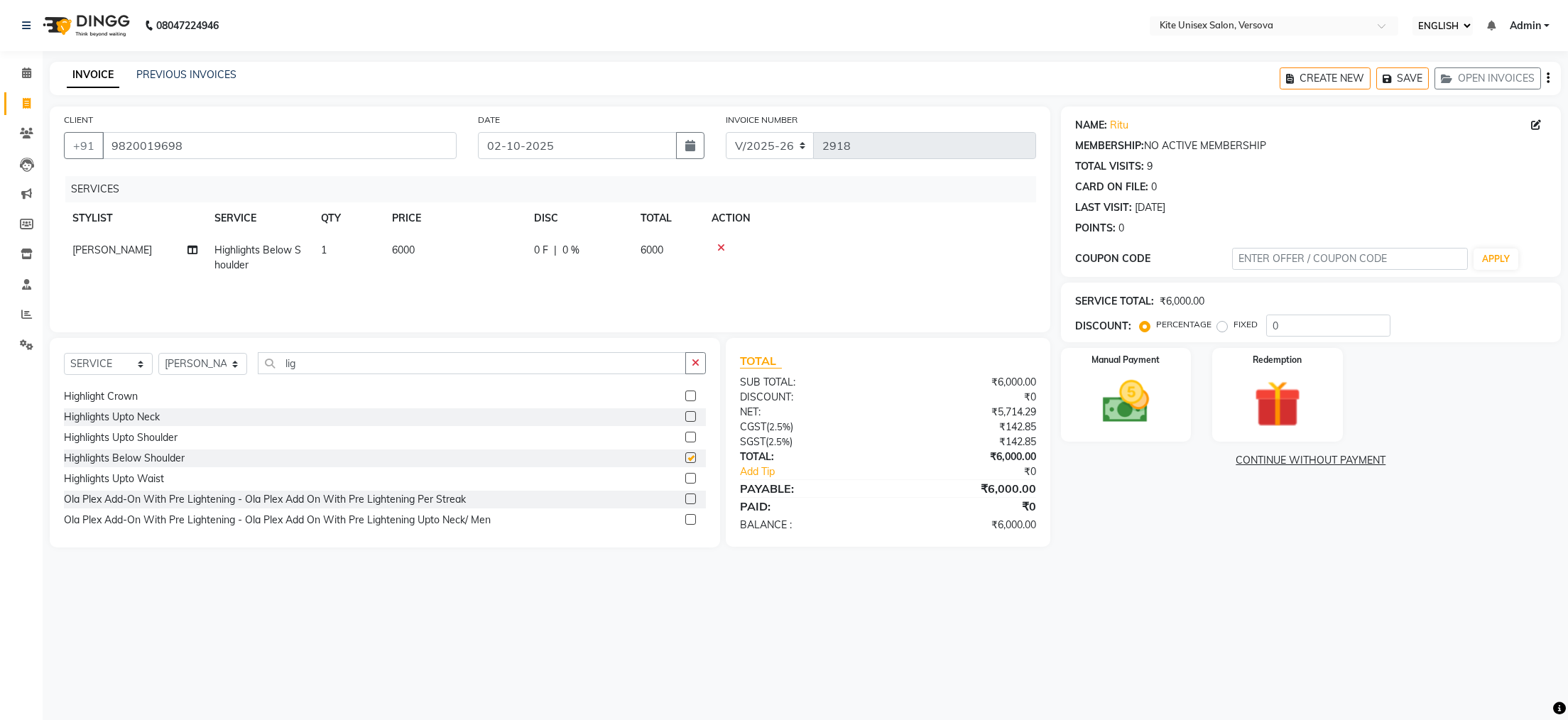
checkbox input "false"
click at [664, 243] on td "6000" at bounding box center [668, 258] width 71 height 47
select select "50189"
click at [575, 250] on input "6000" at bounding box center [521, 254] width 125 height 22
type input "6"
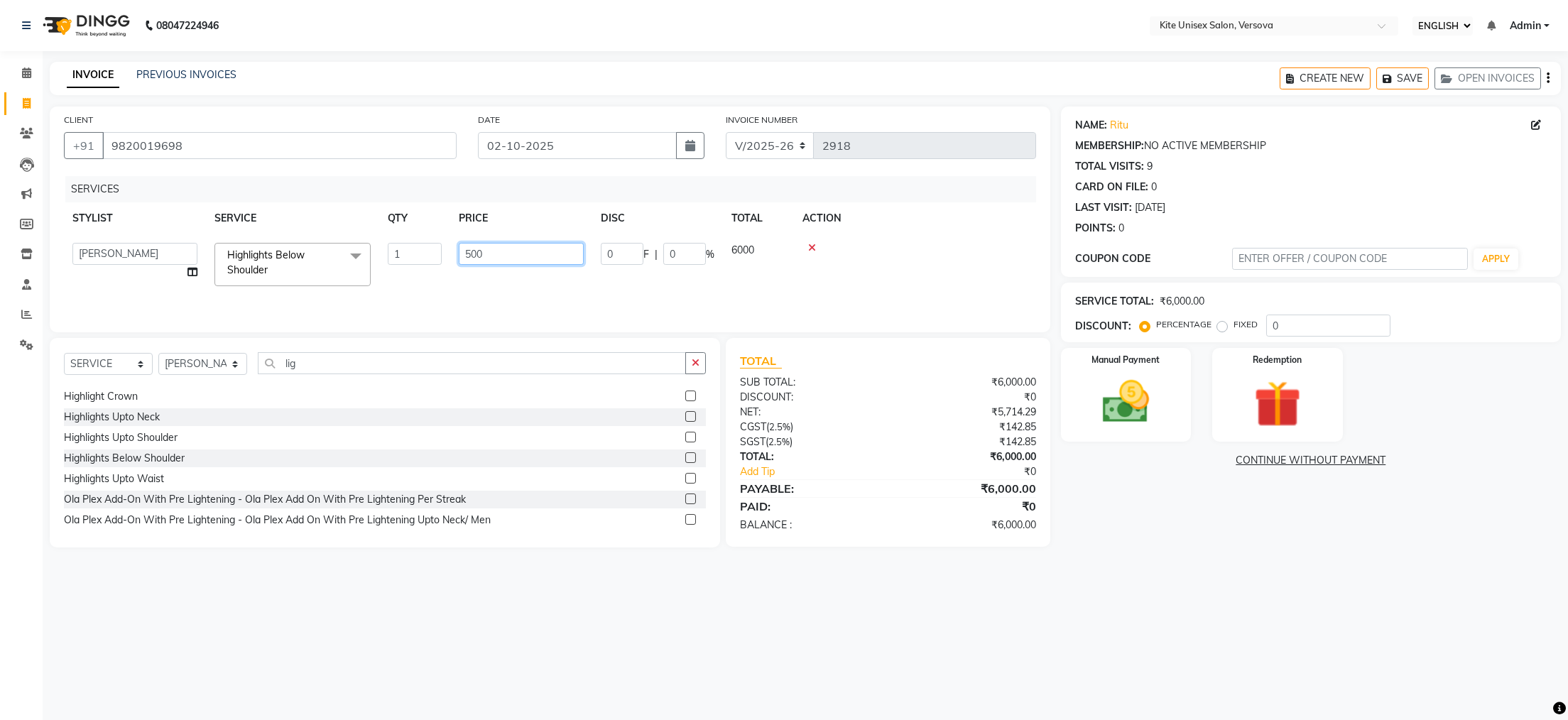
type input "5000"
click at [773, 588] on div "08047224946 Select Location × Kite Unisex Salon, Versova English ENGLISH Españo…" at bounding box center [784, 360] width 1568 height 720
click at [1124, 419] on img at bounding box center [1125, 402] width 80 height 56
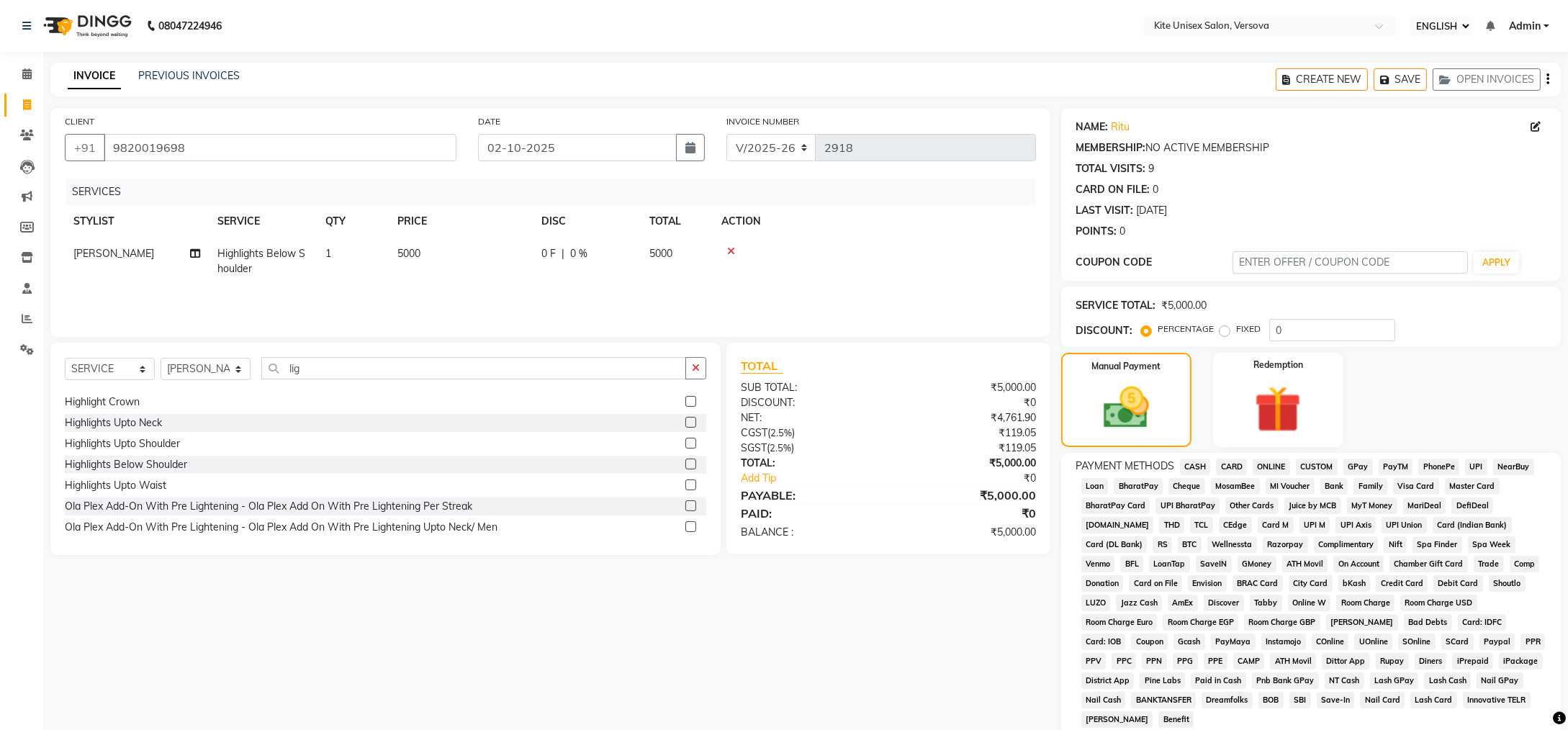
click at [1237, 465] on span "CARD" at bounding box center [1231, 466] width 31 height 17
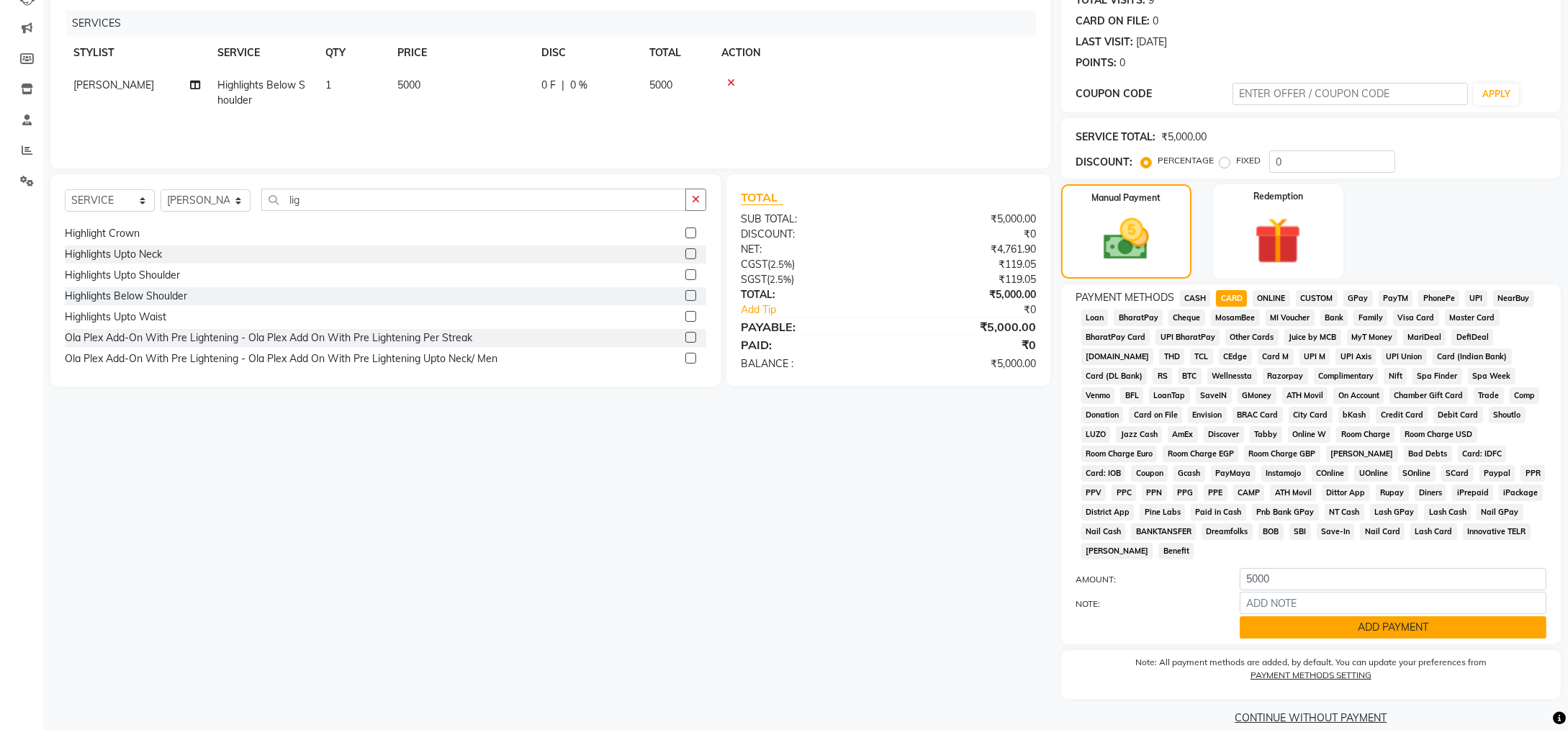
click at [1285, 617] on button "ADD PAYMENT" at bounding box center [1393, 628] width 307 height 22
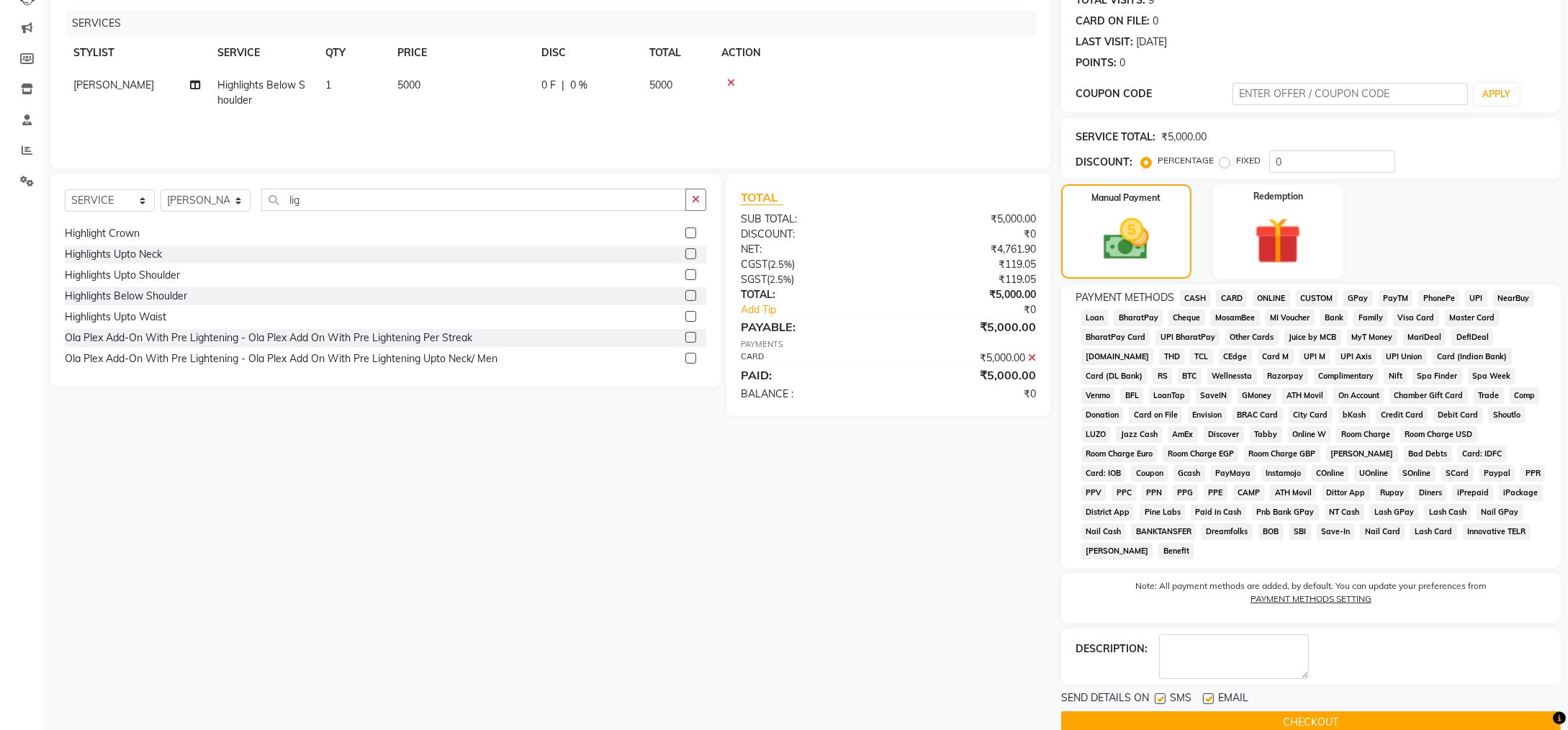
click at [1277, 712] on button "CHECKOUT" at bounding box center [1311, 723] width 500 height 22
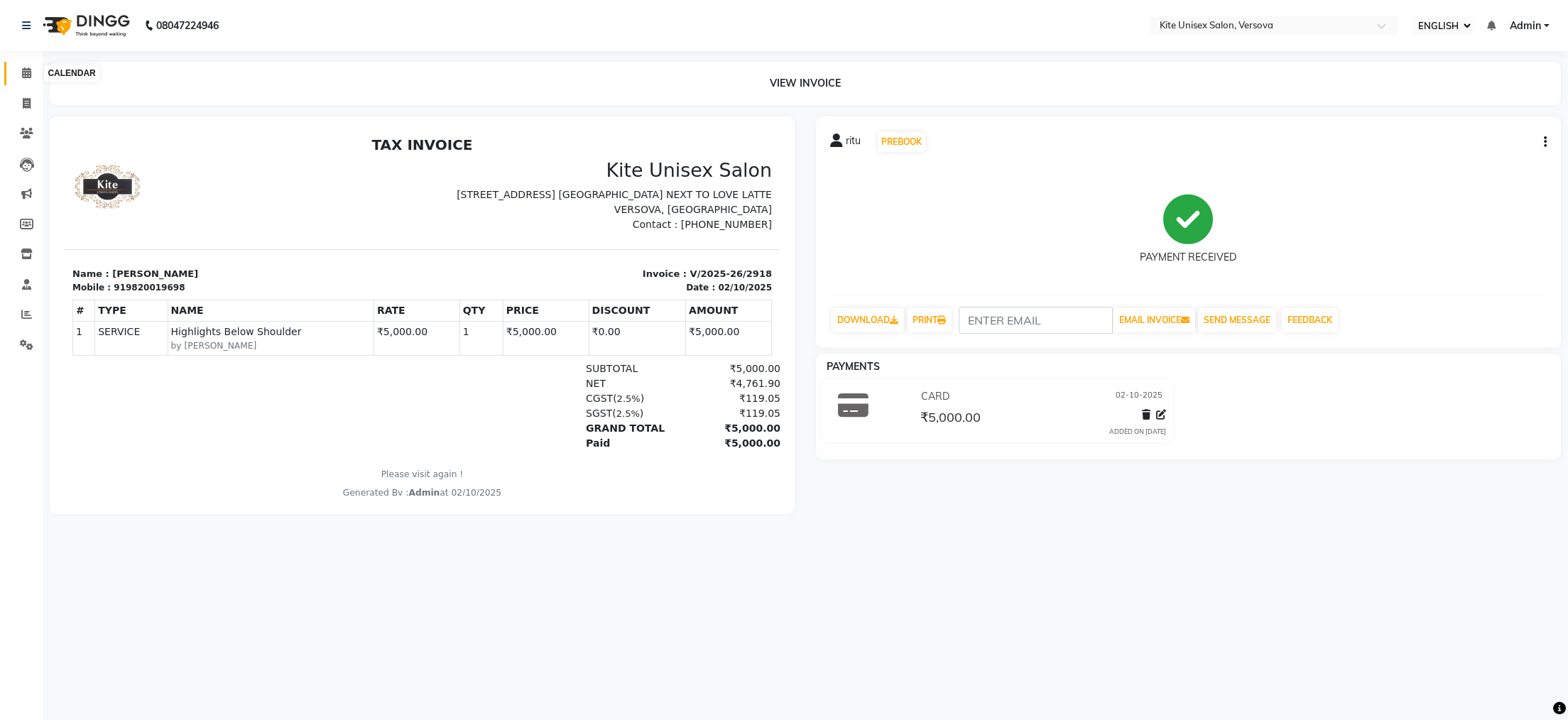
click at [26, 73] on icon at bounding box center [27, 73] width 9 height 11
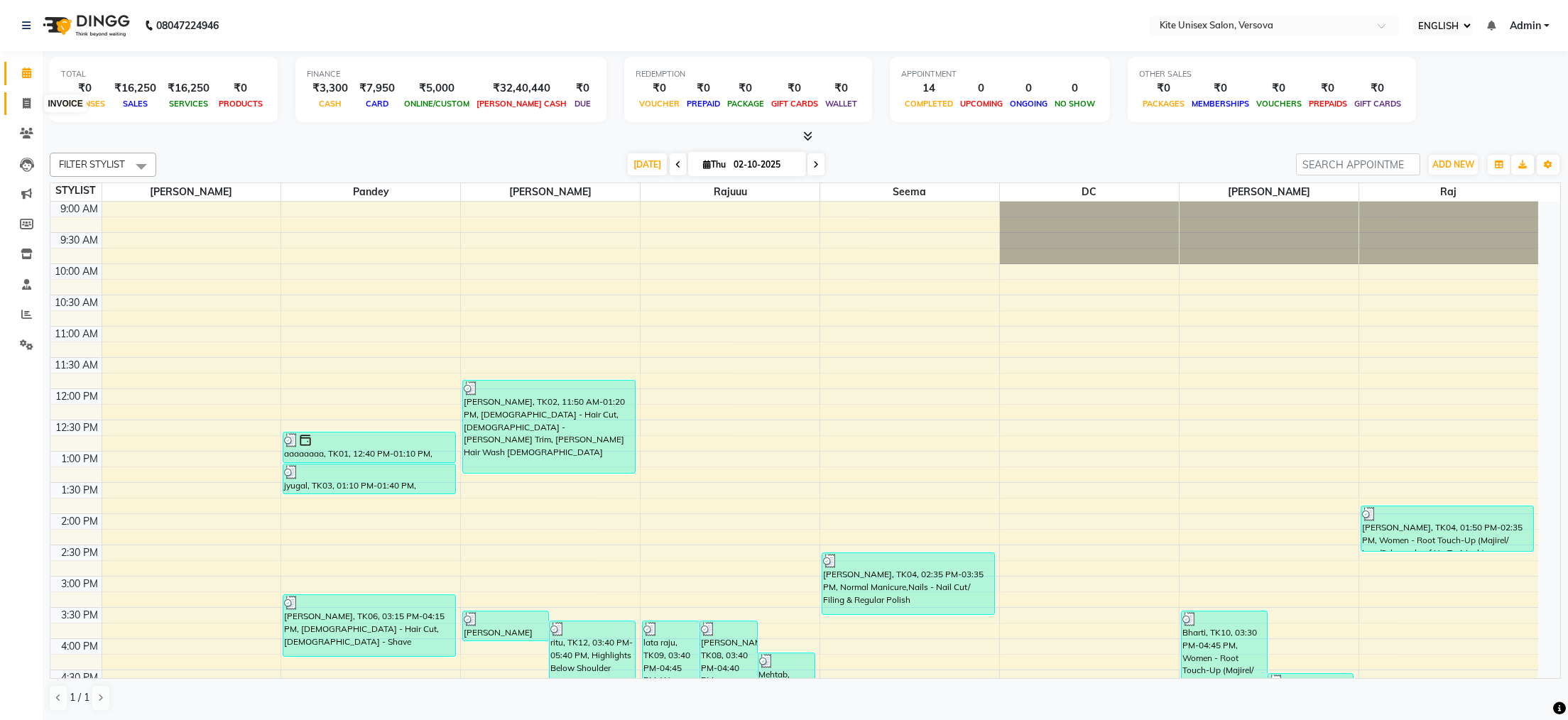
click at [25, 102] on icon at bounding box center [27, 103] width 8 height 11
select select "6093"
select select "service"
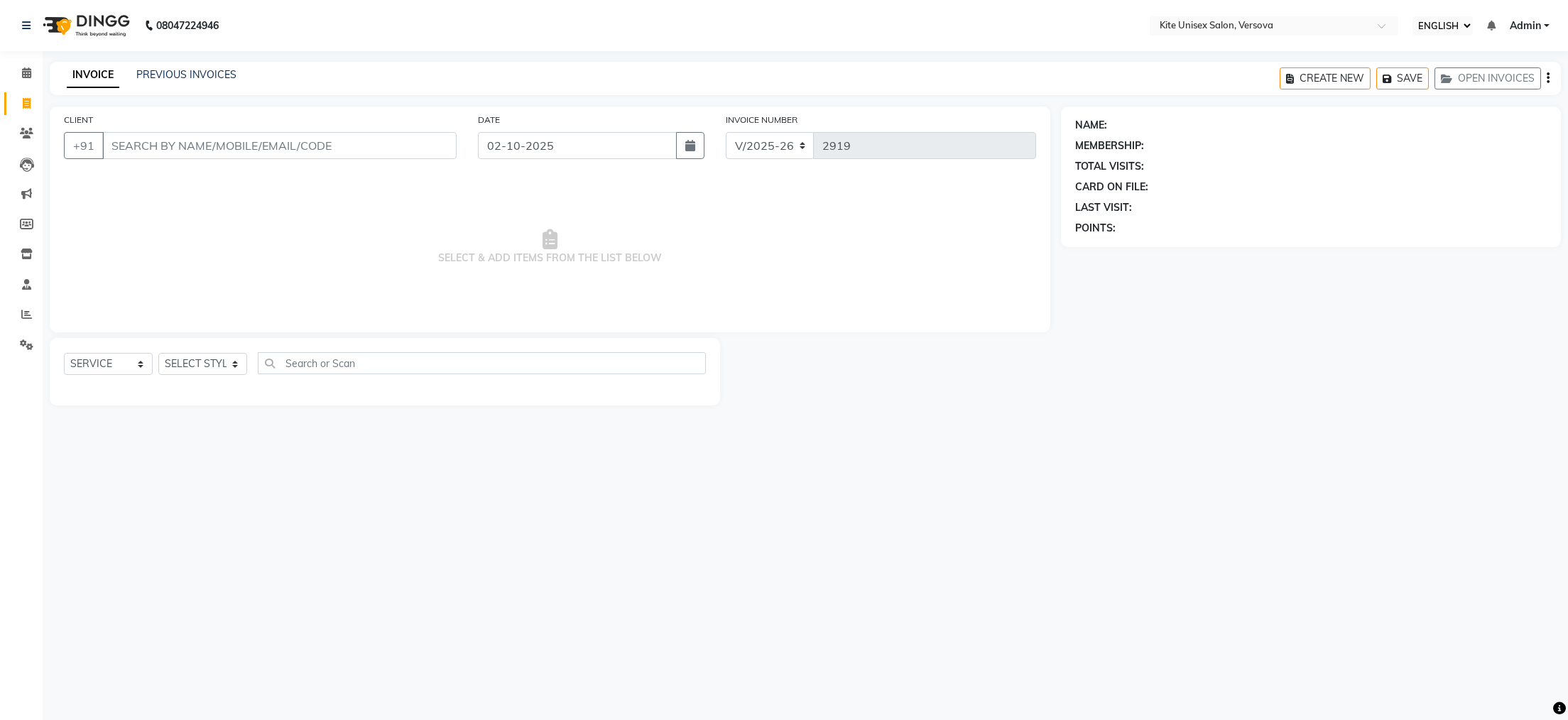
click at [119, 140] on input "CLIENT" at bounding box center [280, 146] width 354 height 27
type input "z"
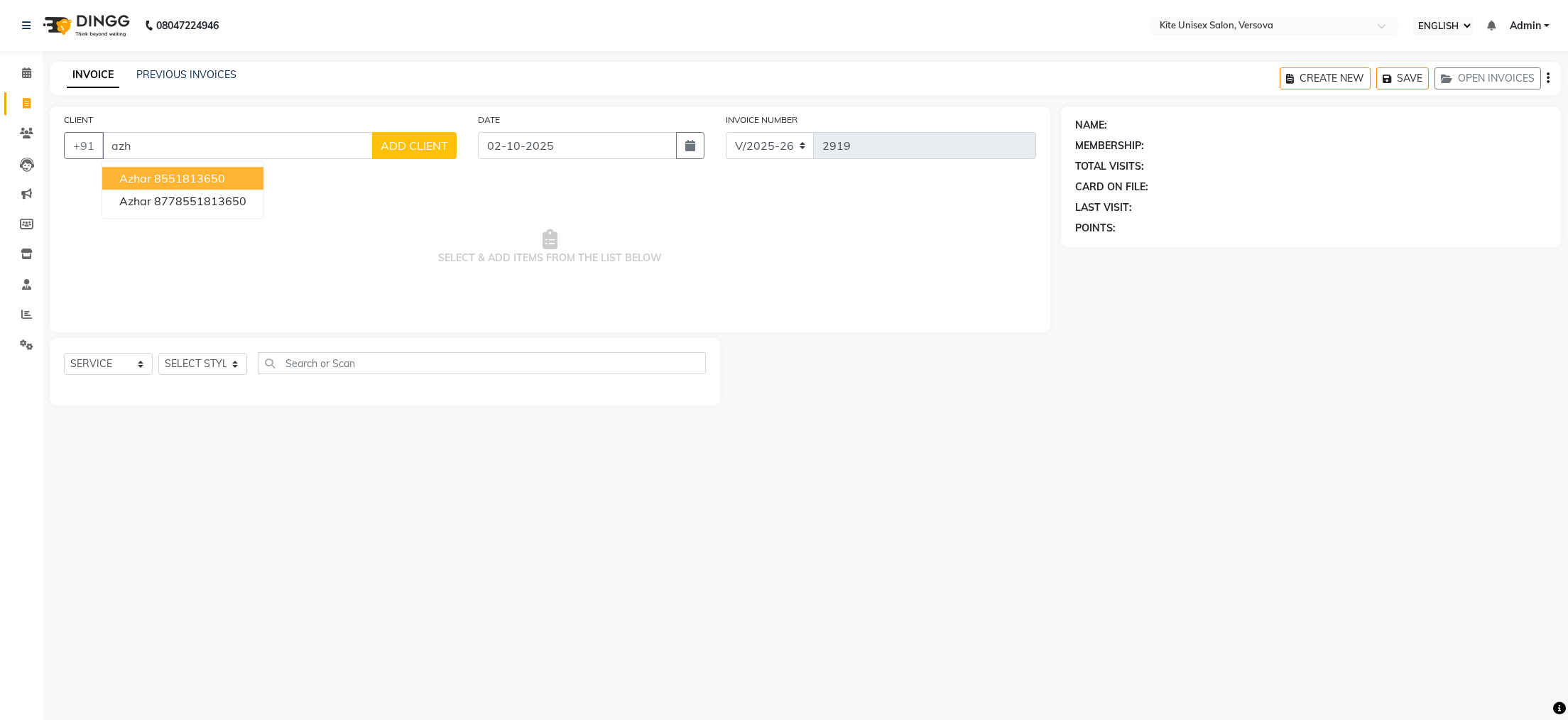
click at [194, 180] on ngb-highlight "8551813650" at bounding box center [190, 178] width 71 height 14
type input "8551813650"
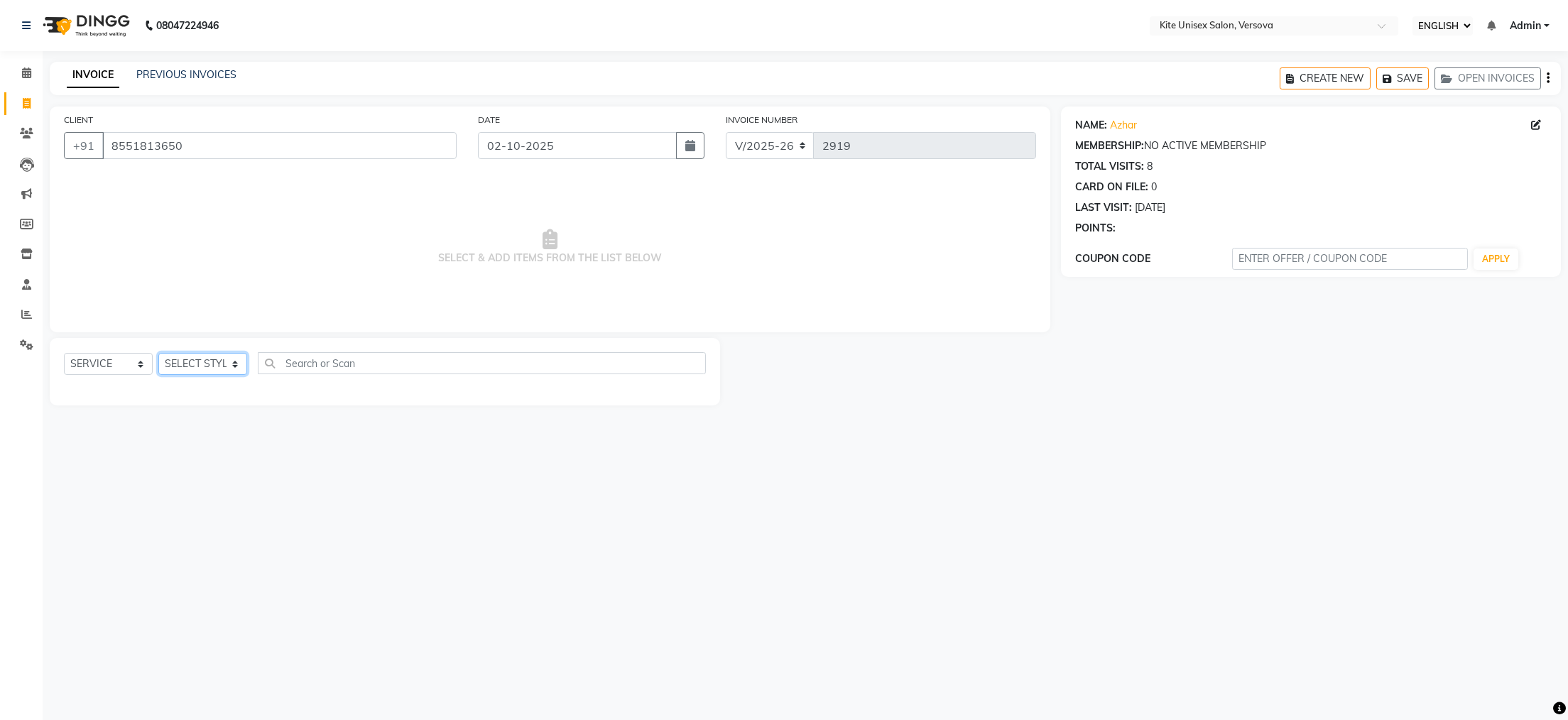
click at [236, 362] on select "SELECT STYLIST [PERSON_NAME] DC [PERSON_NAME] [PERSON_NAME] Rajuuu [PERSON_NAME]" at bounding box center [202, 364] width 89 height 22
select select "51986"
click at [158, 354] on select "SELECT STYLIST [PERSON_NAME] DC [PERSON_NAME] [PERSON_NAME] Rajuuu [PERSON_NAME]" at bounding box center [202, 364] width 89 height 22
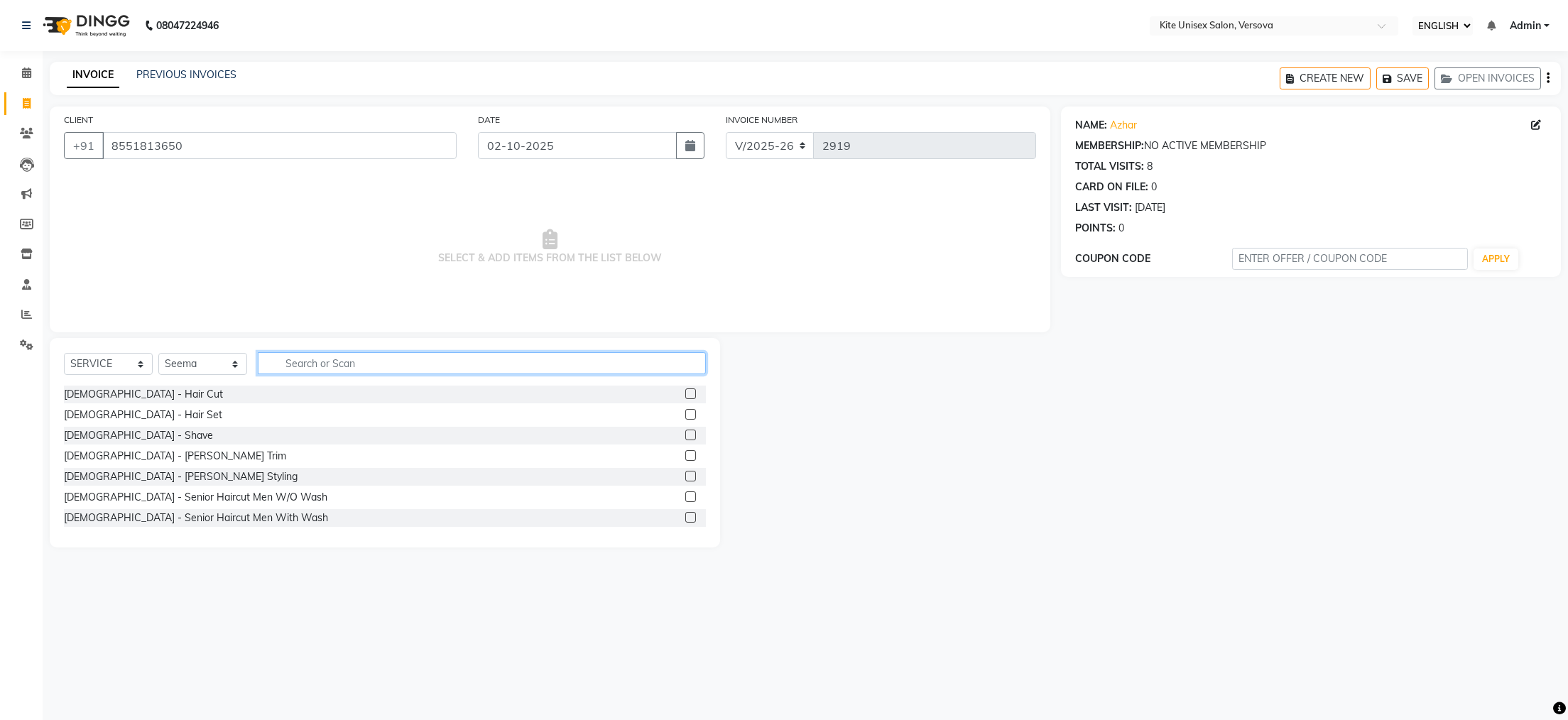
click at [301, 366] on input "text" at bounding box center [481, 363] width 448 height 22
type input "sere"
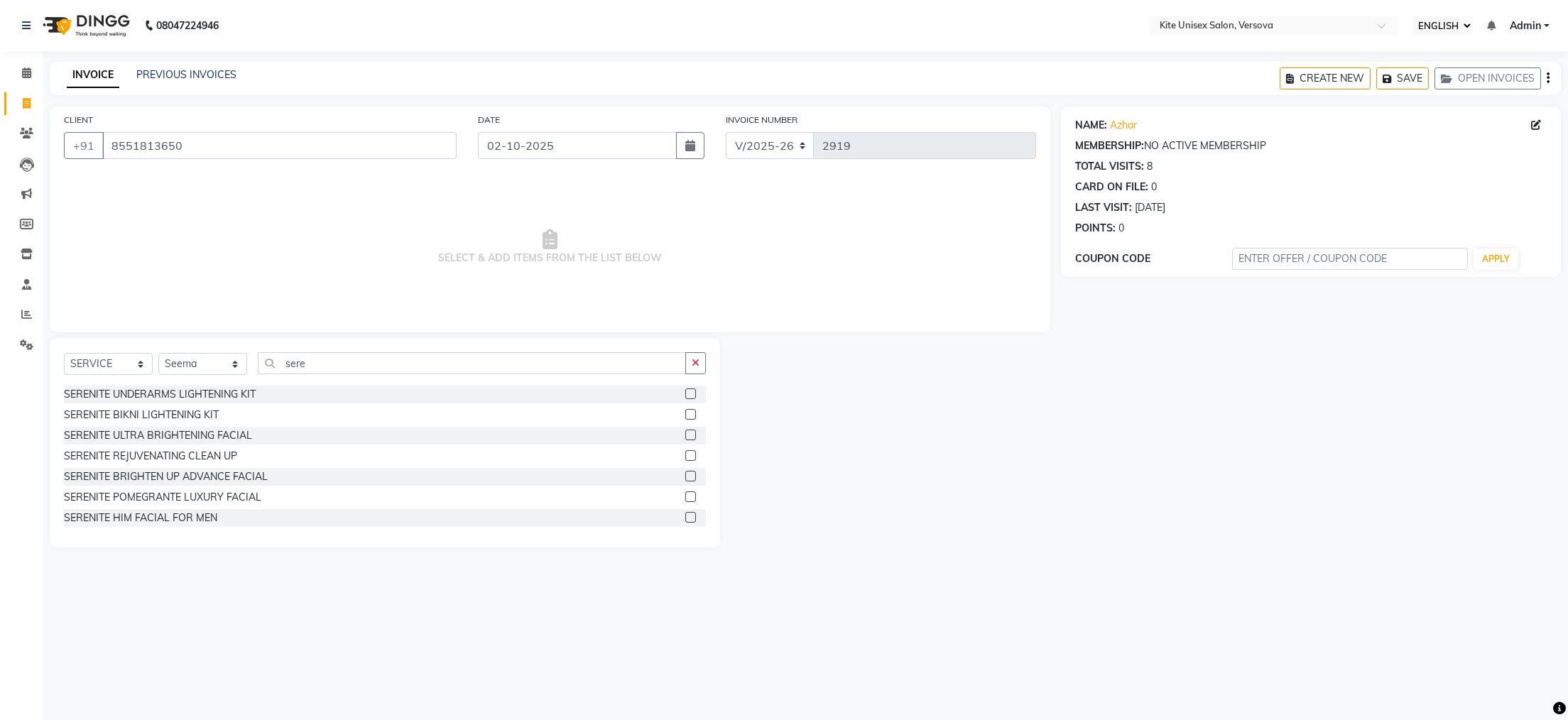
click at [685, 431] on label at bounding box center [691, 436] width 11 height 11
click at [685, 431] on input "checkbox" at bounding box center [690, 436] width 9 height 9
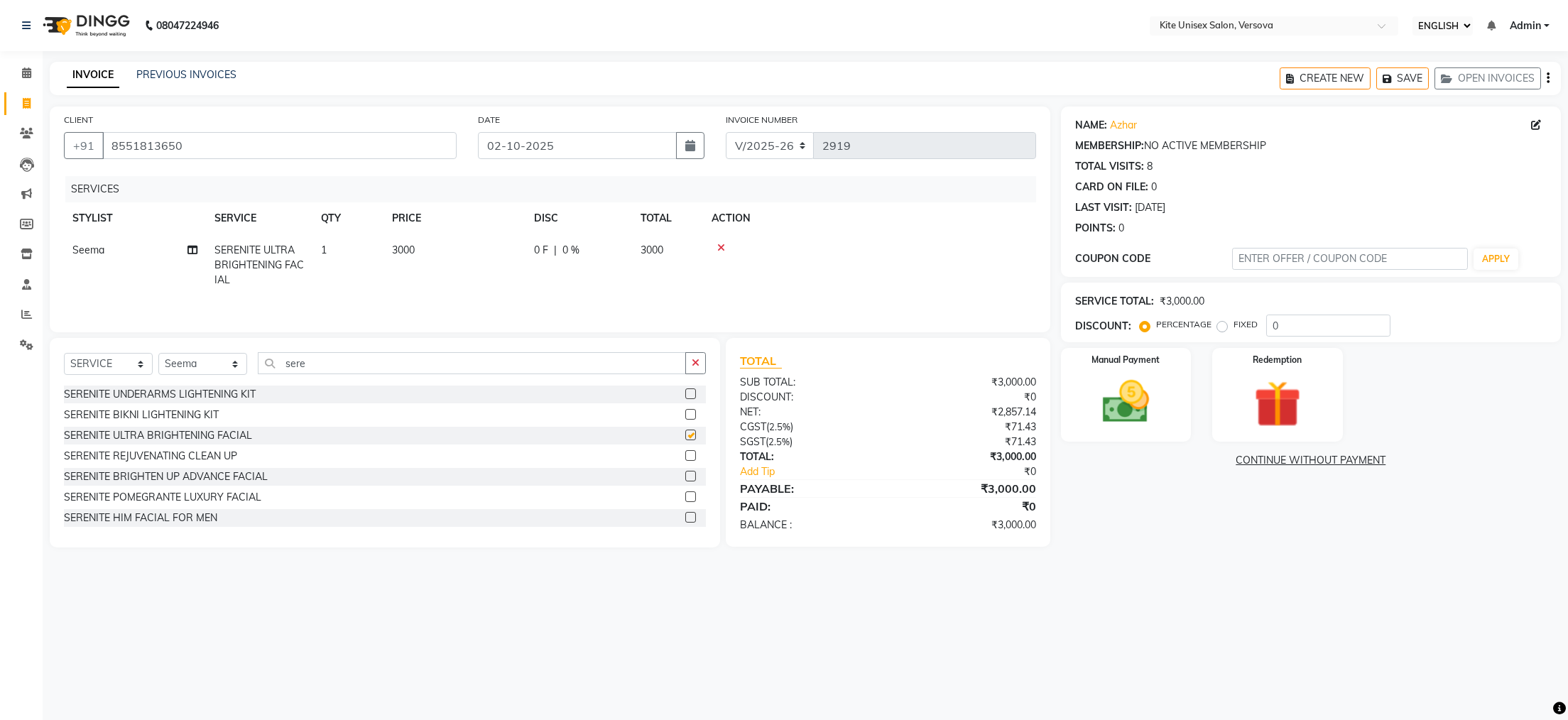
checkbox input "false"
click at [328, 374] on input "sere" at bounding box center [472, 363] width 428 height 22
type input "s"
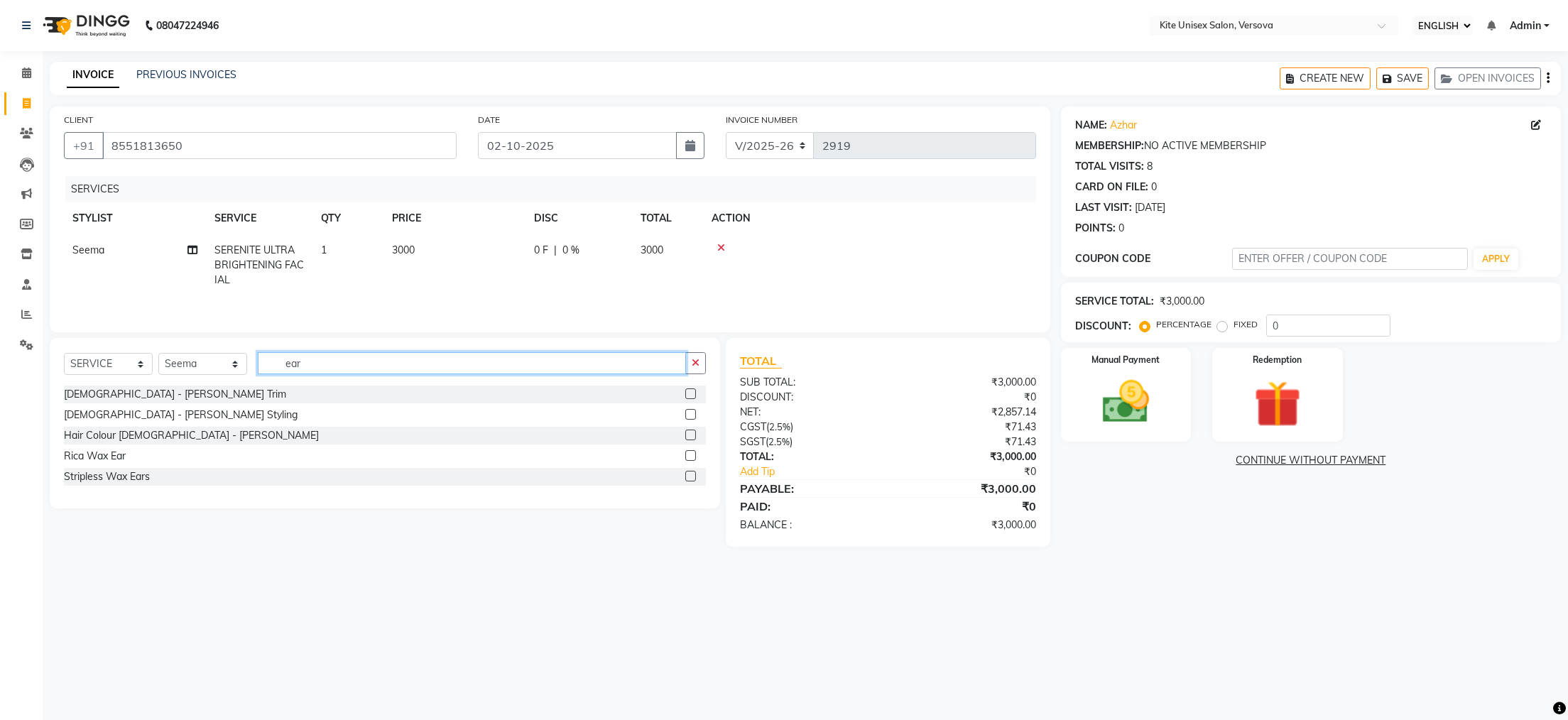
type input "ear"
click at [687, 461] on label at bounding box center [691, 456] width 11 height 11
click at [687, 461] on input "checkbox" at bounding box center [690, 457] width 9 height 9
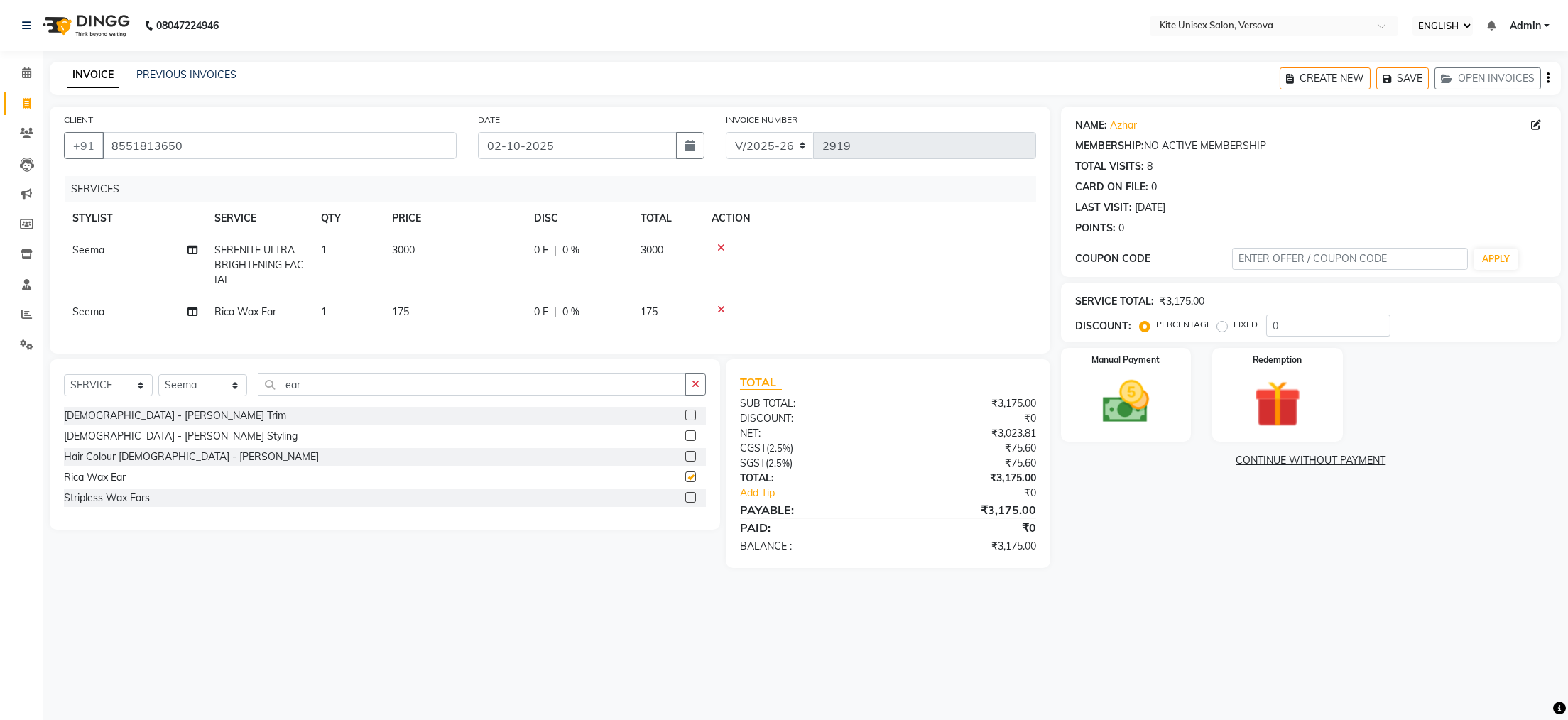
checkbox input "false"
drag, startPoint x: 665, startPoint y: 316, endPoint x: 618, endPoint y: 312, distance: 47.2
click at [665, 314] on td "175" at bounding box center [668, 312] width 71 height 32
select select "51986"
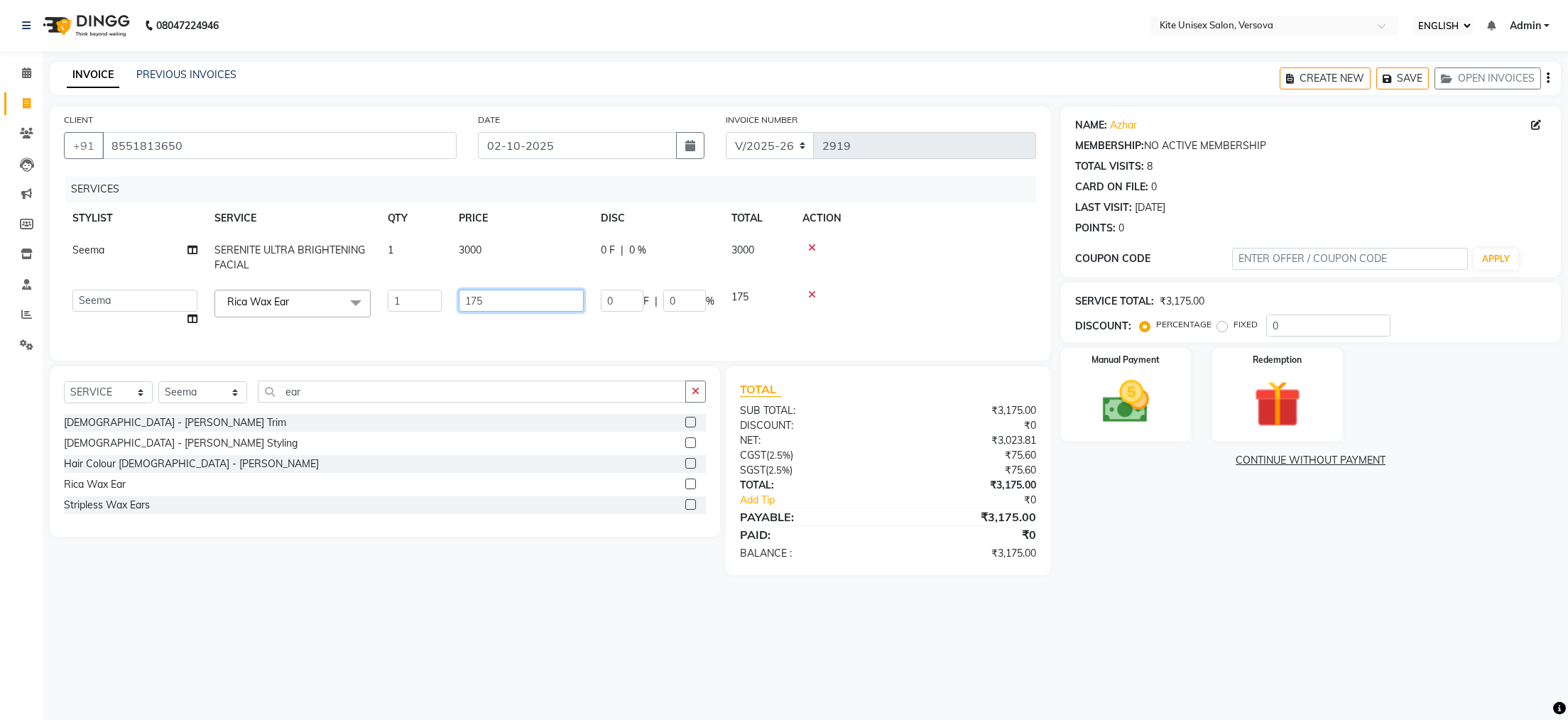
click at [512, 301] on input "175" at bounding box center [521, 301] width 125 height 22
type input "1"
type input "300"
click at [858, 628] on div "08047224946 Select Location × Kite Unisex Salon, Versova English ENGLISH Españo…" at bounding box center [784, 360] width 1568 height 720
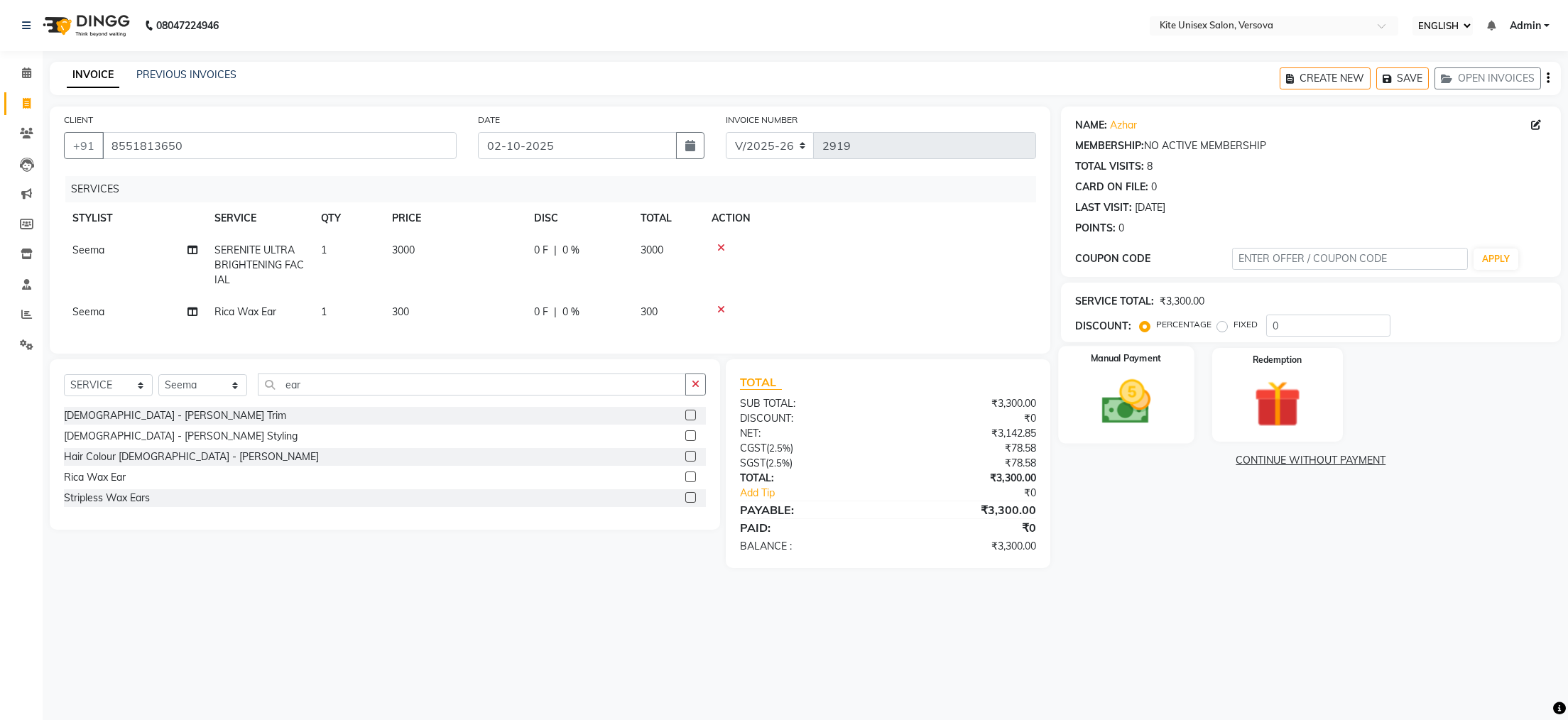
click at [1121, 416] on img at bounding box center [1125, 402] width 80 height 56
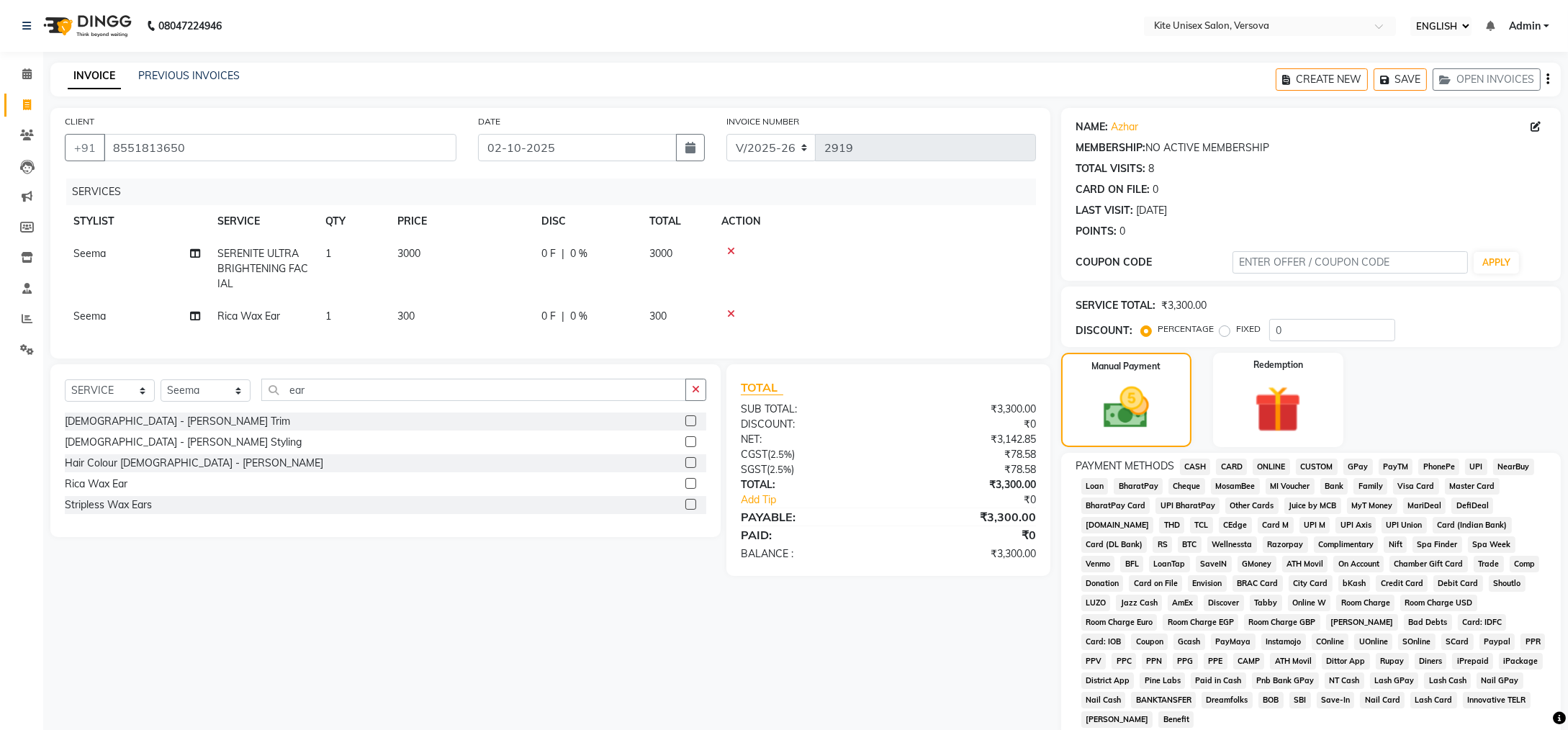
click at [1235, 465] on span "CARD" at bounding box center [1231, 466] width 31 height 17
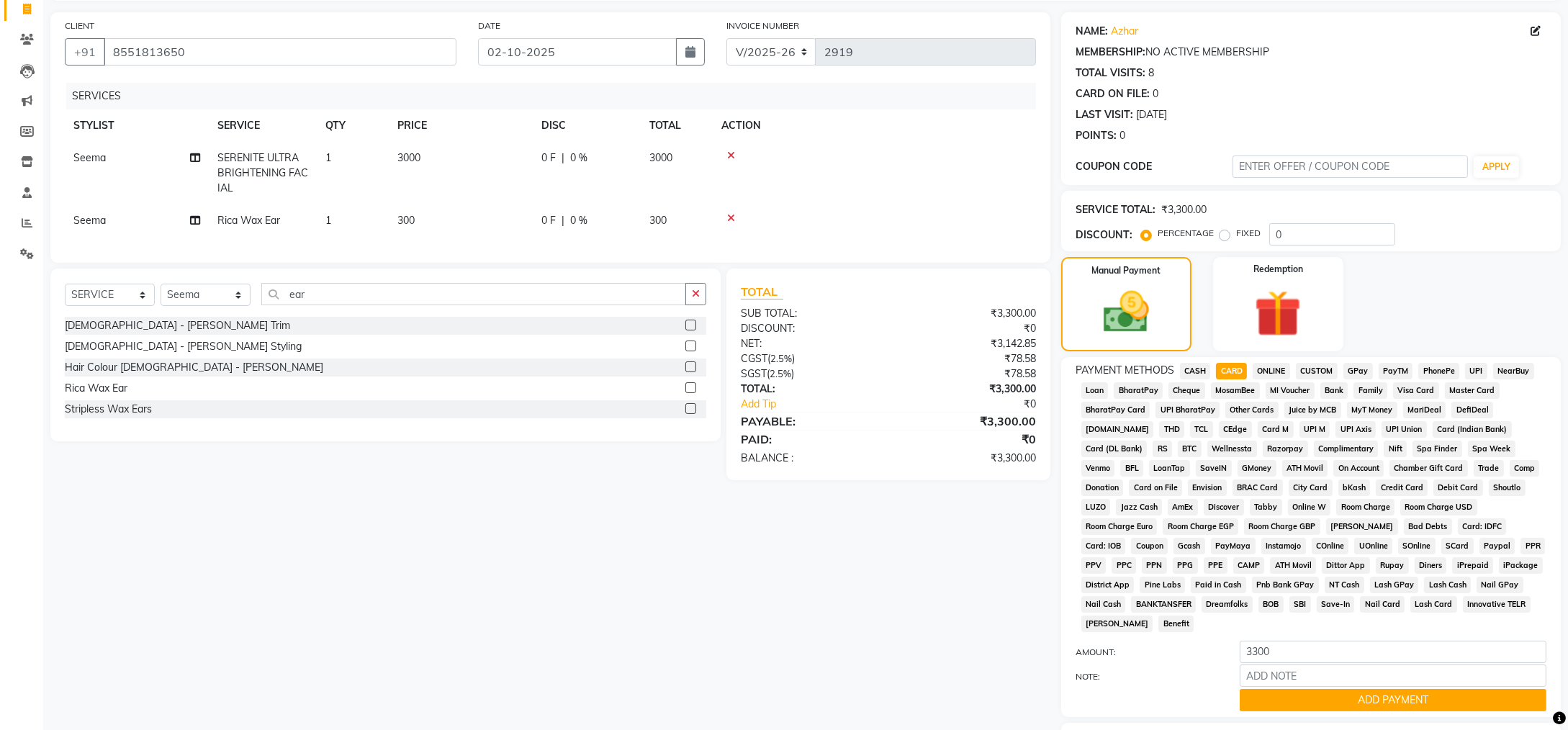
scroll to position [169, 0]
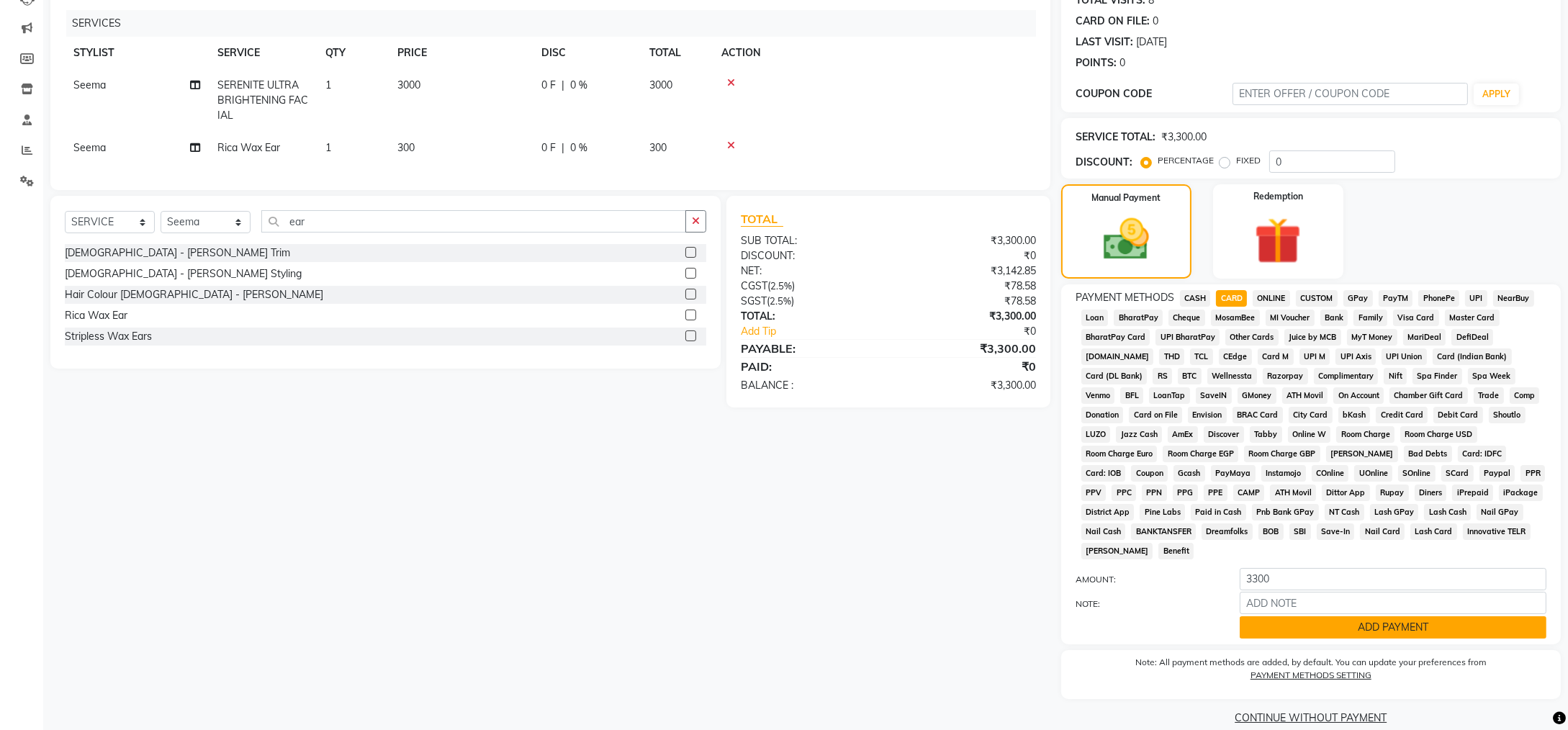
click at [1270, 617] on button "ADD PAYMENT" at bounding box center [1393, 628] width 307 height 22
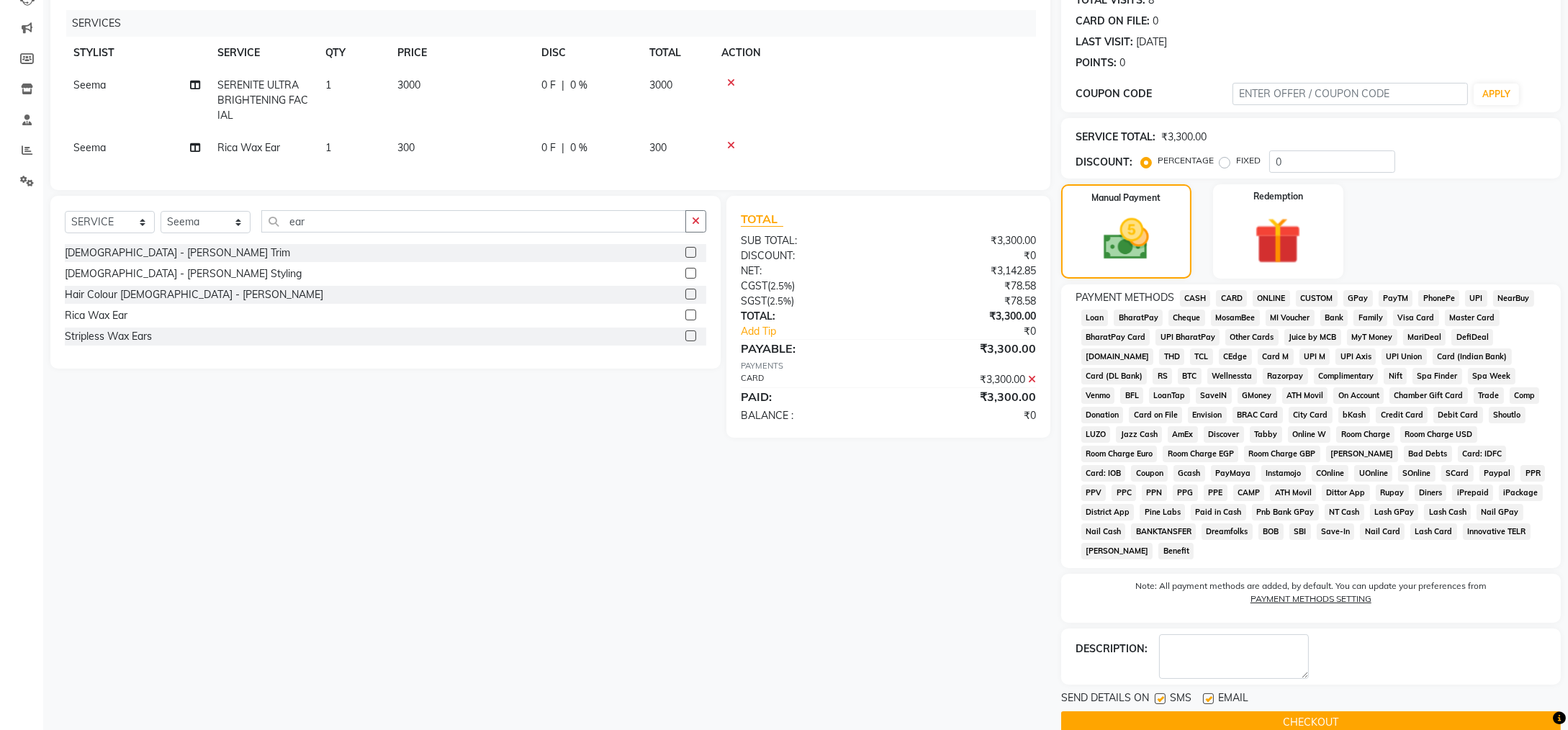
click at [1238, 712] on button "CHECKOUT" at bounding box center [1311, 723] width 500 height 22
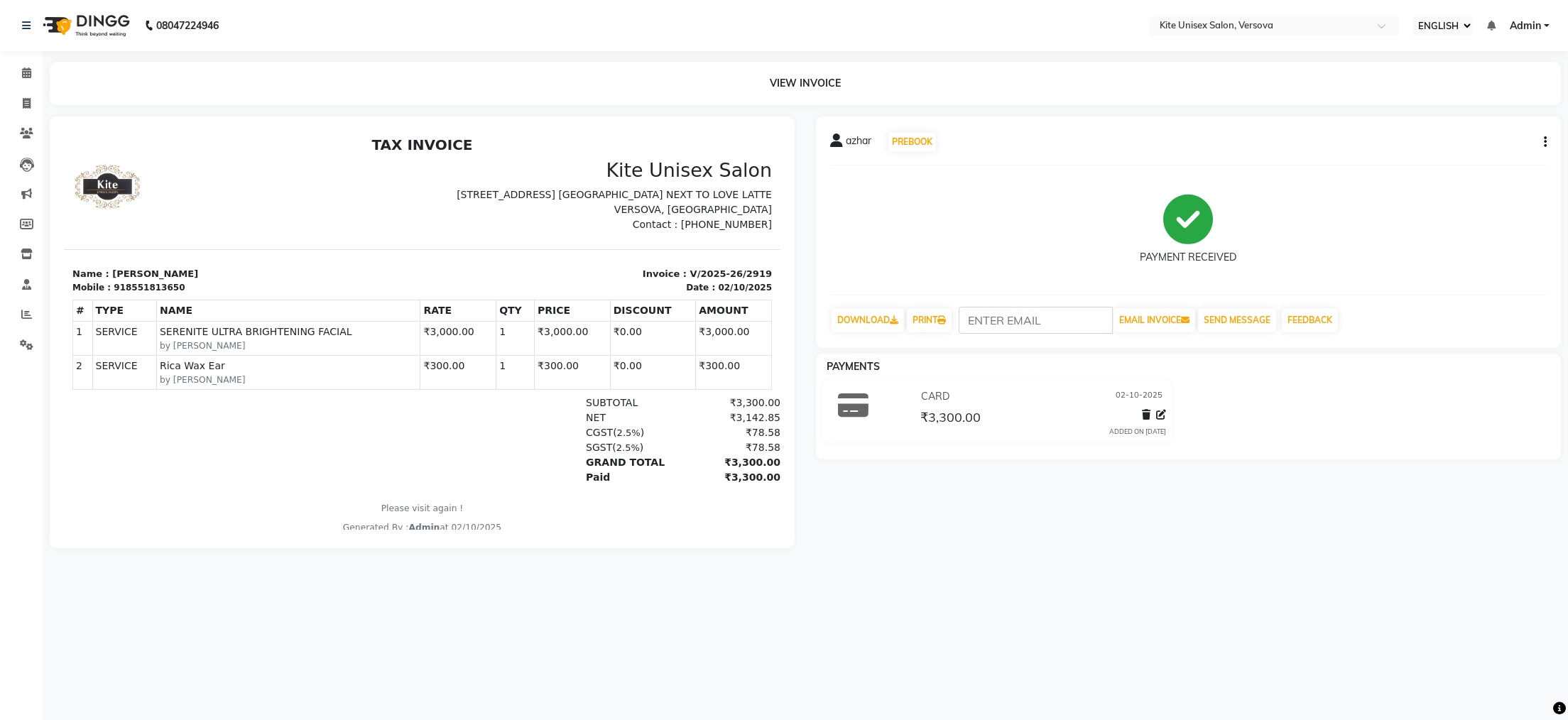
select select "6093"
select select "service"
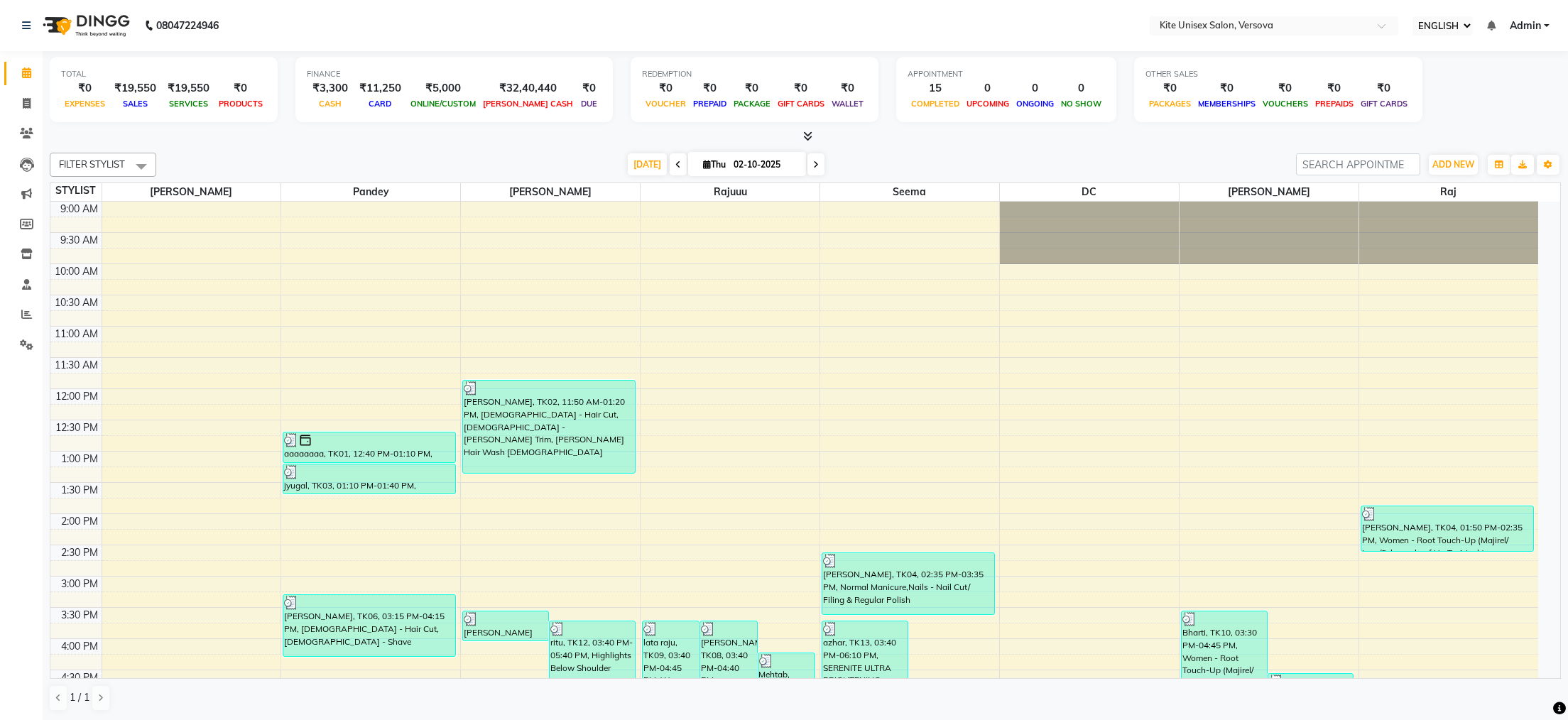
scroll to position [284, 0]
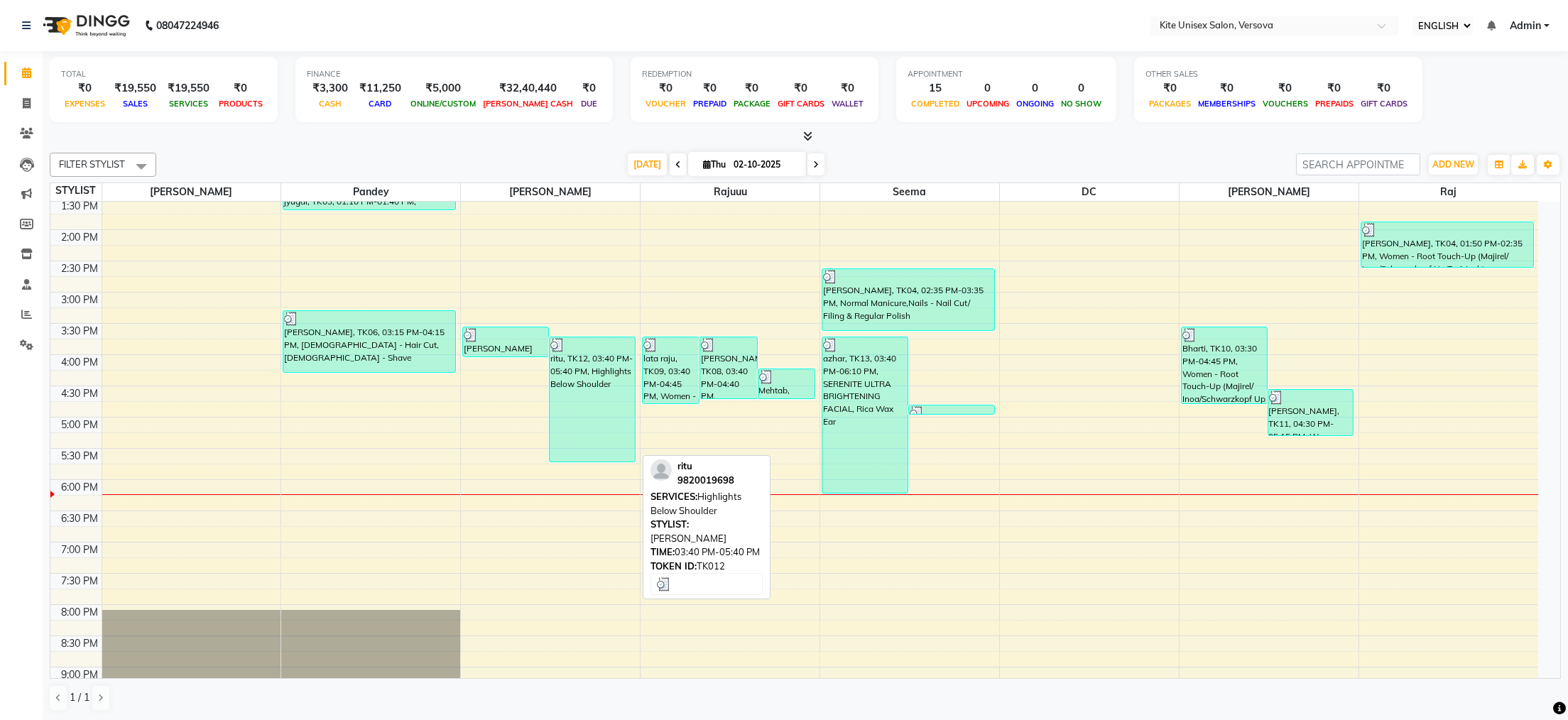
click at [565, 369] on div "ritu, TK12, 03:40 PM-05:40 PM, Highlights Below Shoulder" at bounding box center [592, 399] width 85 height 124
select select "3"
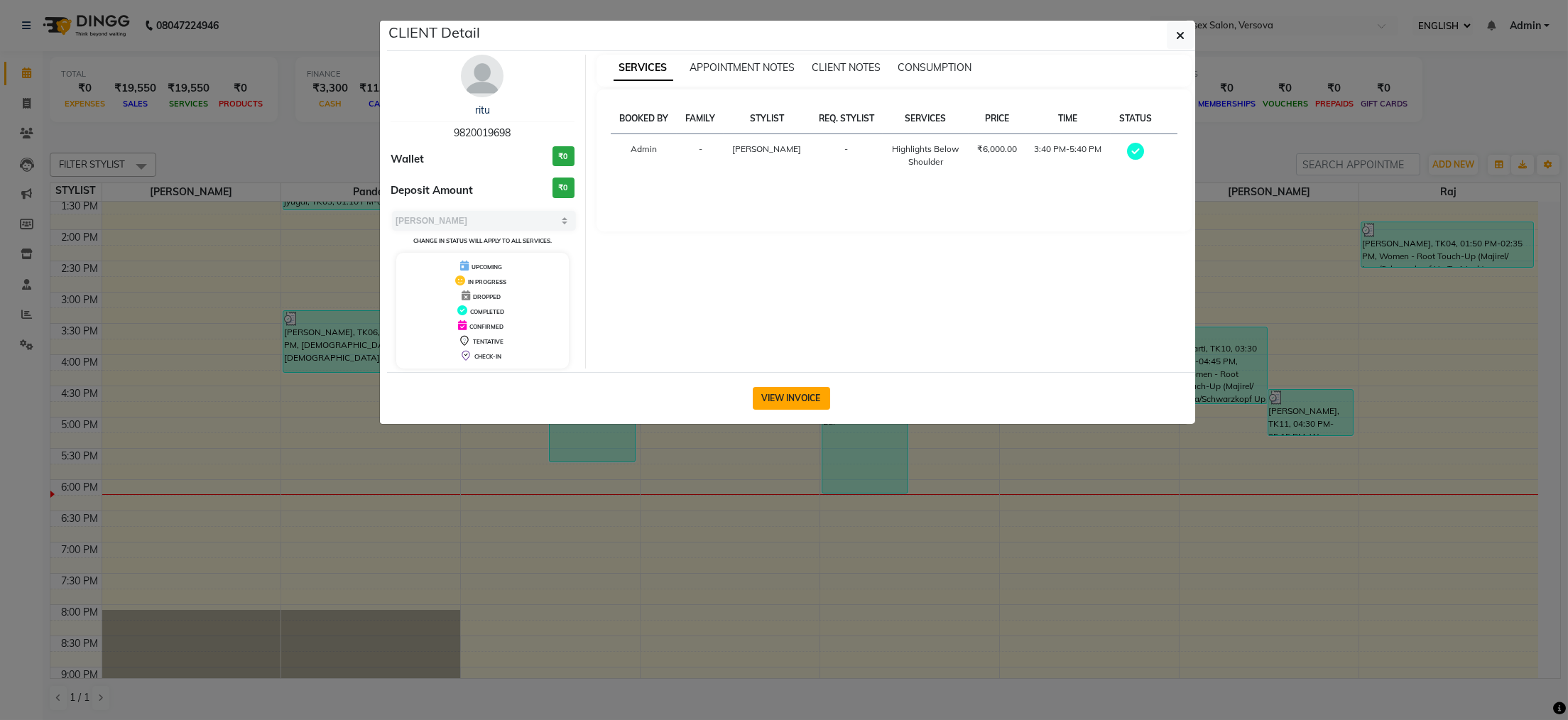
click at [795, 403] on button "VIEW INVOICE" at bounding box center [791, 398] width 77 height 23
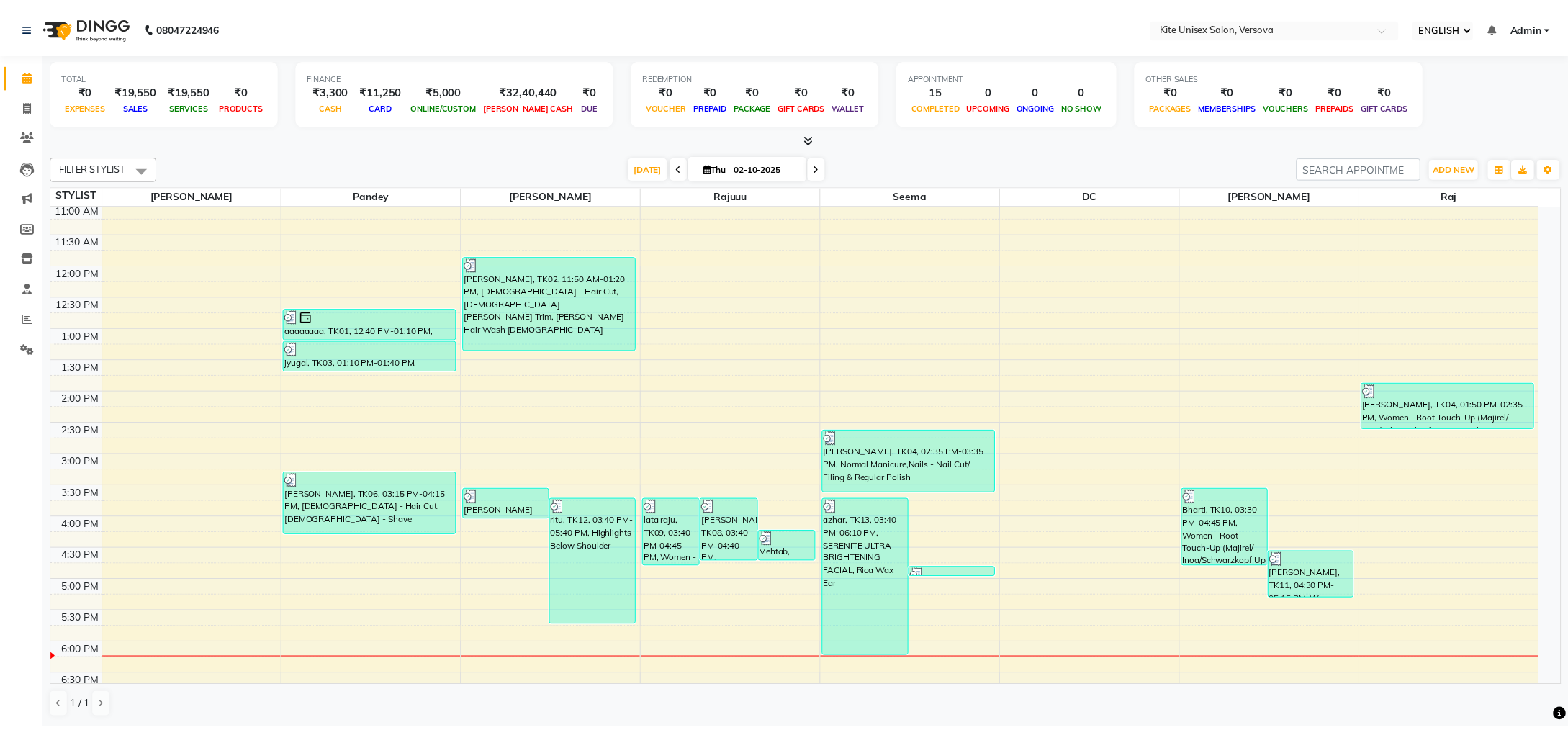
scroll to position [122, 0]
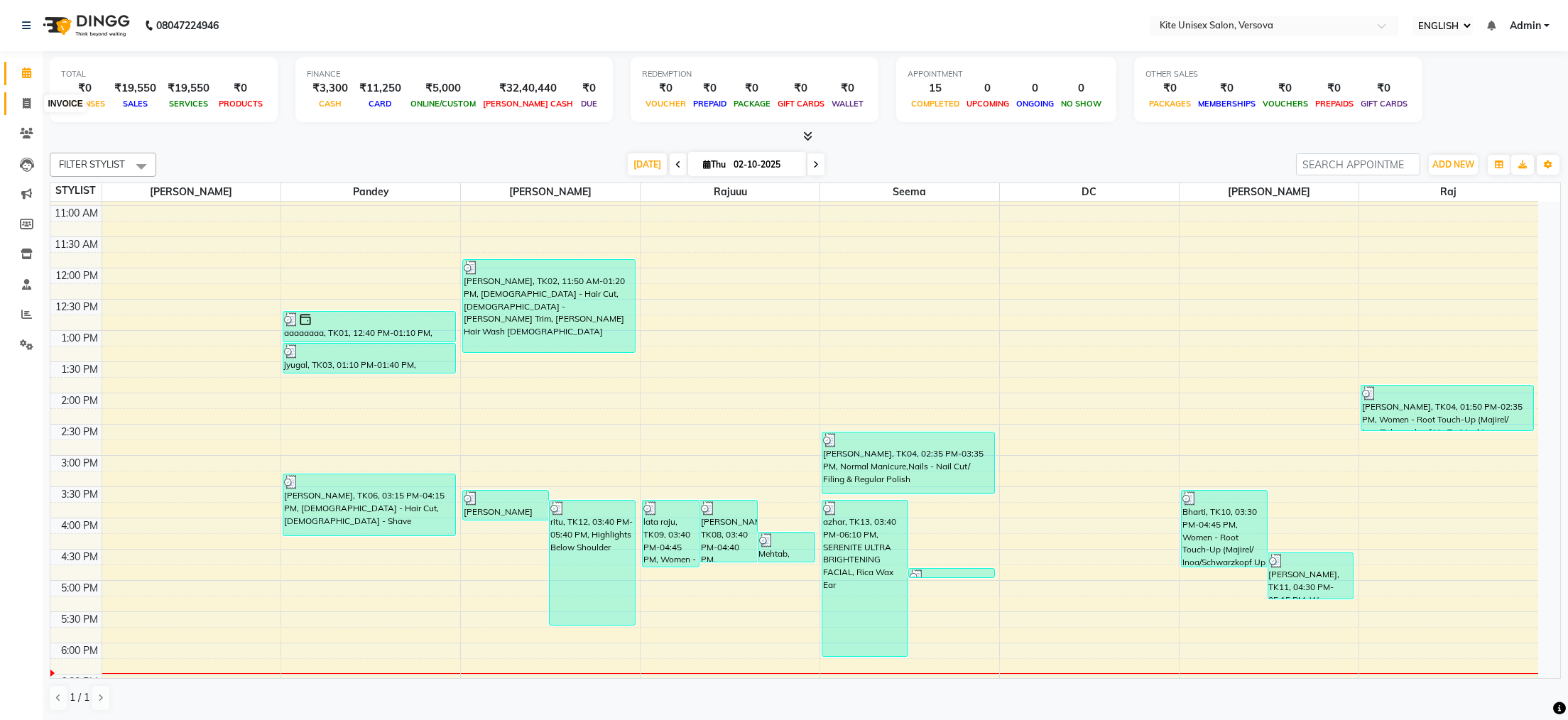
click at [26, 99] on icon at bounding box center [27, 103] width 8 height 11
select select "6093"
select select "service"
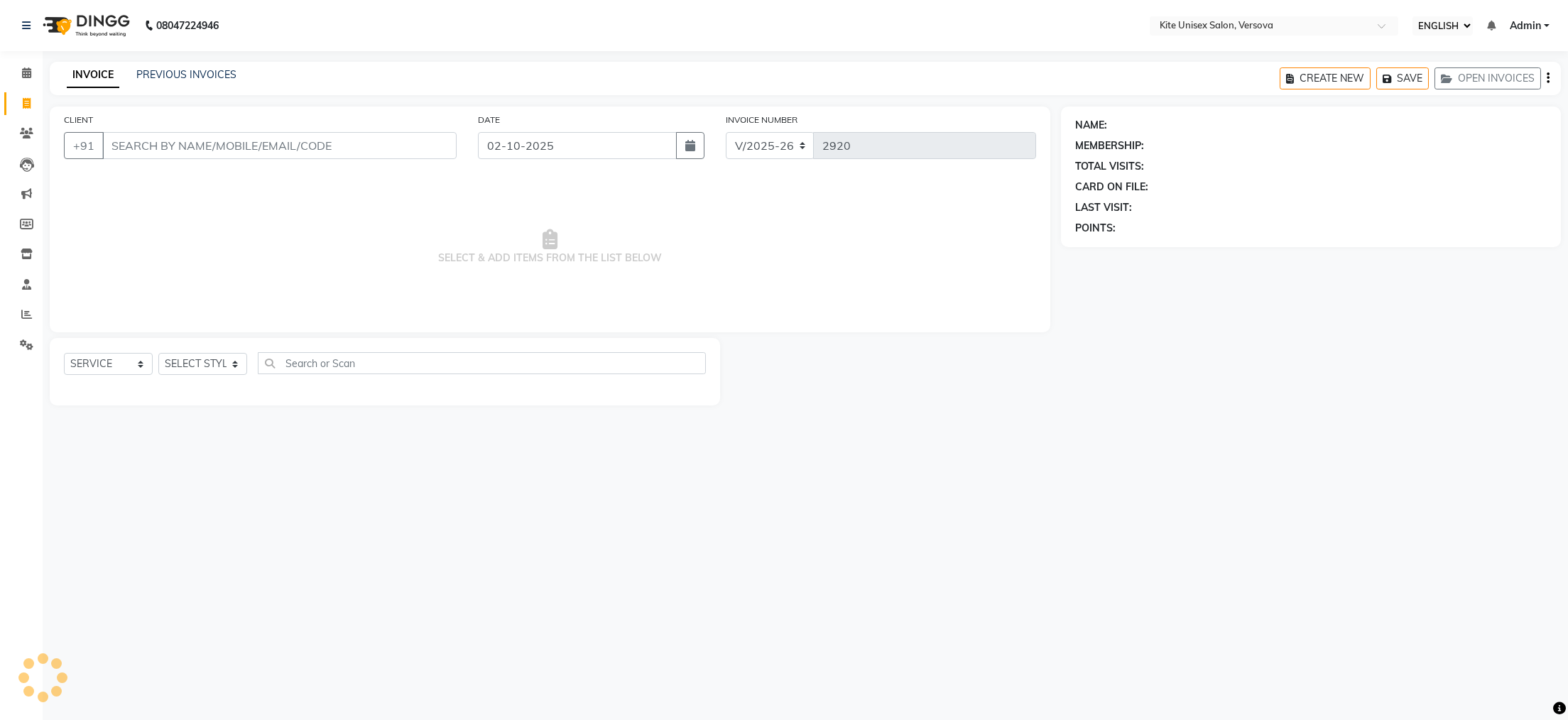
click at [120, 142] on input "CLIENT" at bounding box center [280, 146] width 354 height 27
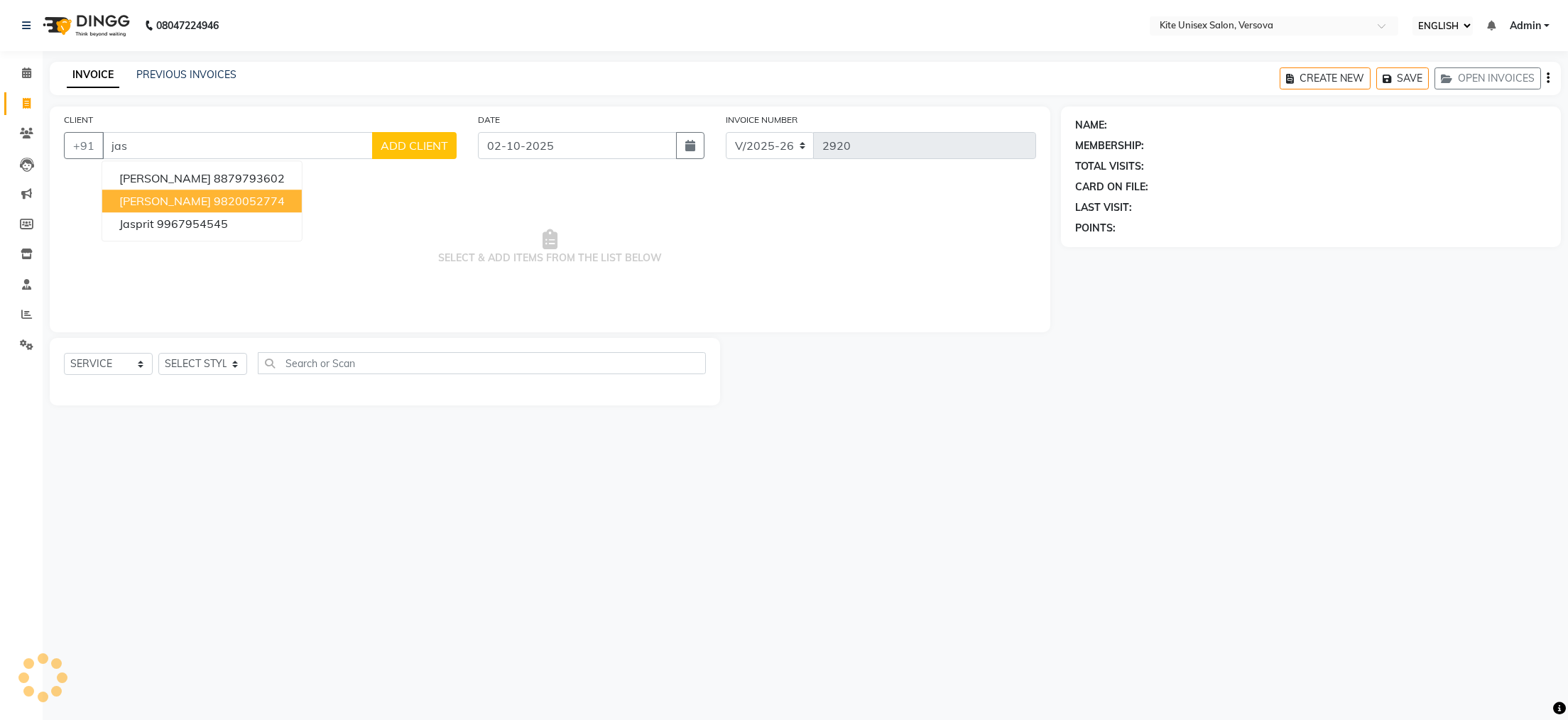
click at [173, 197] on span "[PERSON_NAME]" at bounding box center [165, 201] width 91 height 14
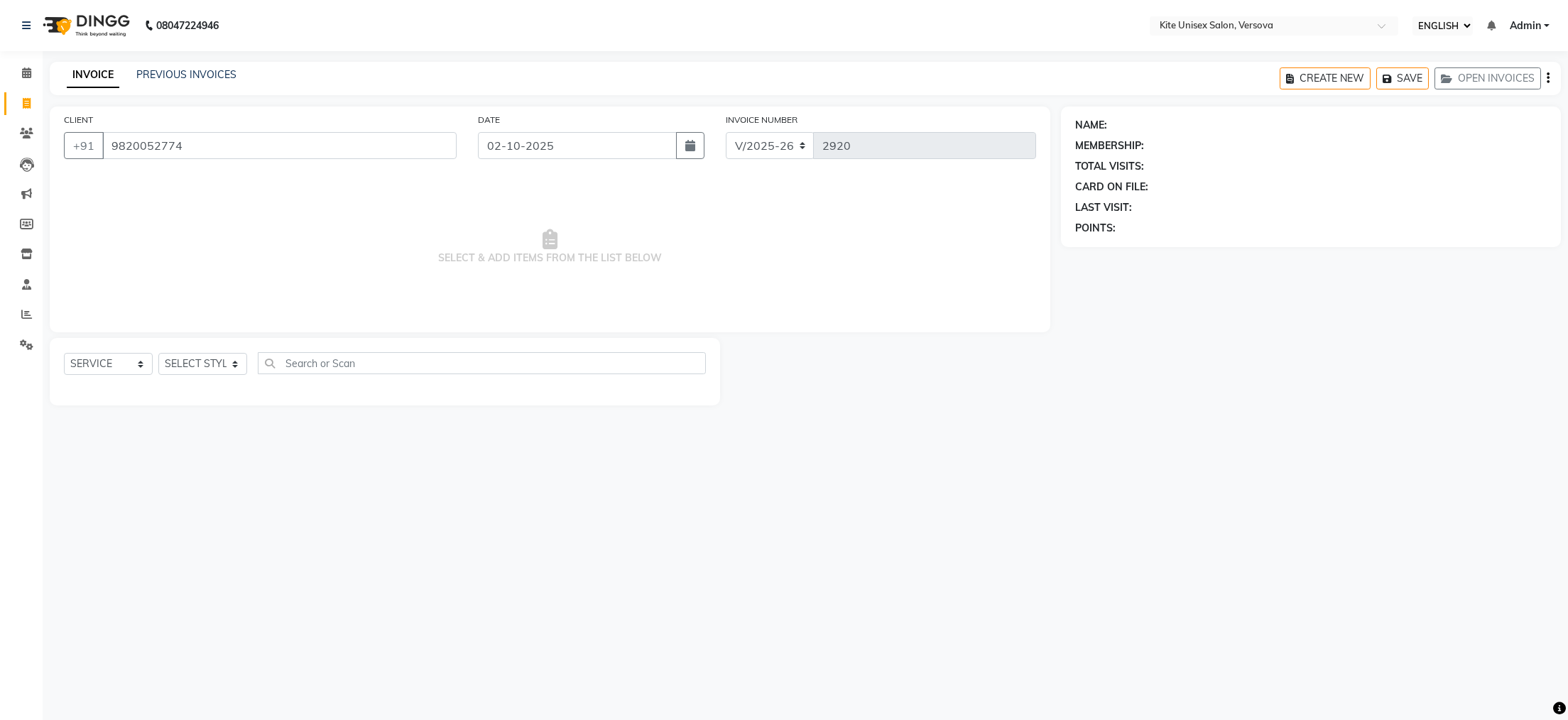
type input "9820052774"
click at [234, 361] on select "SELECT STYLIST [PERSON_NAME] DC [PERSON_NAME] [PERSON_NAME] Rajuuu [PERSON_NAME]" at bounding box center [202, 364] width 89 height 22
select select "68437"
click at [158, 354] on select "SELECT STYLIST [PERSON_NAME] DC [PERSON_NAME] [PERSON_NAME] Rajuuu [PERSON_NAME]" at bounding box center [202, 364] width 89 height 22
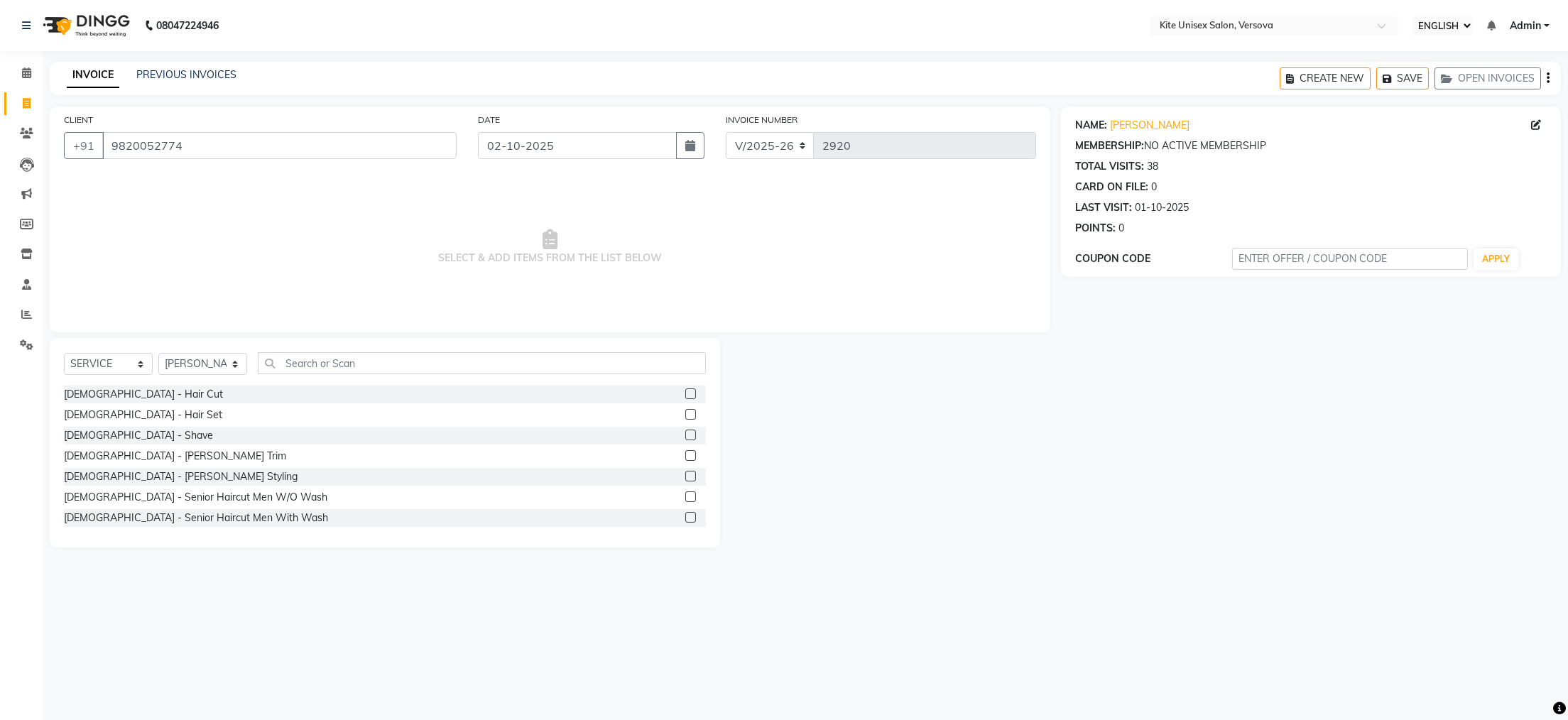
click at [685, 394] on label at bounding box center [691, 394] width 11 height 11
click at [685, 394] on input "checkbox" at bounding box center [690, 395] width 9 height 9
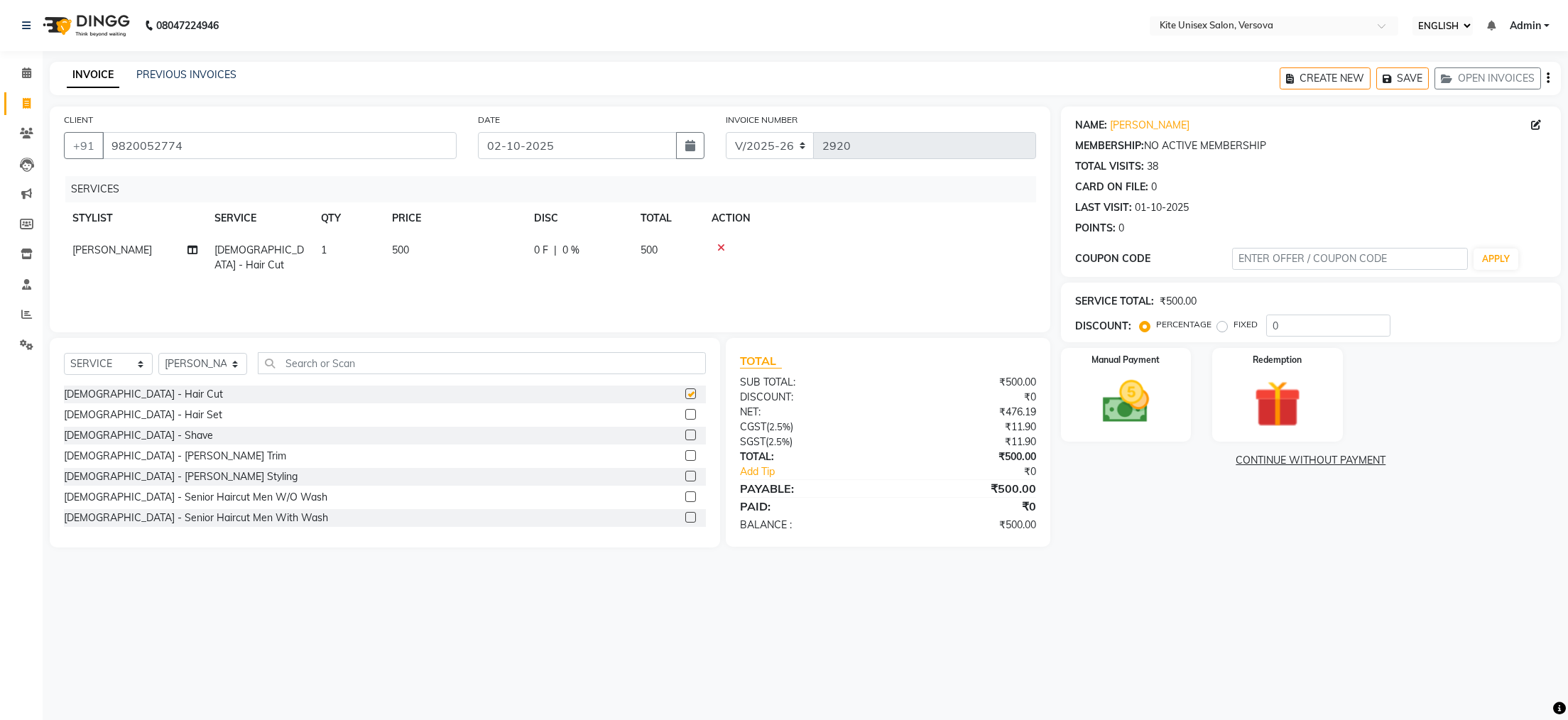
checkbox input "false"
click at [685, 454] on label at bounding box center [691, 456] width 11 height 11
click at [685, 454] on input "checkbox" at bounding box center [690, 457] width 9 height 9
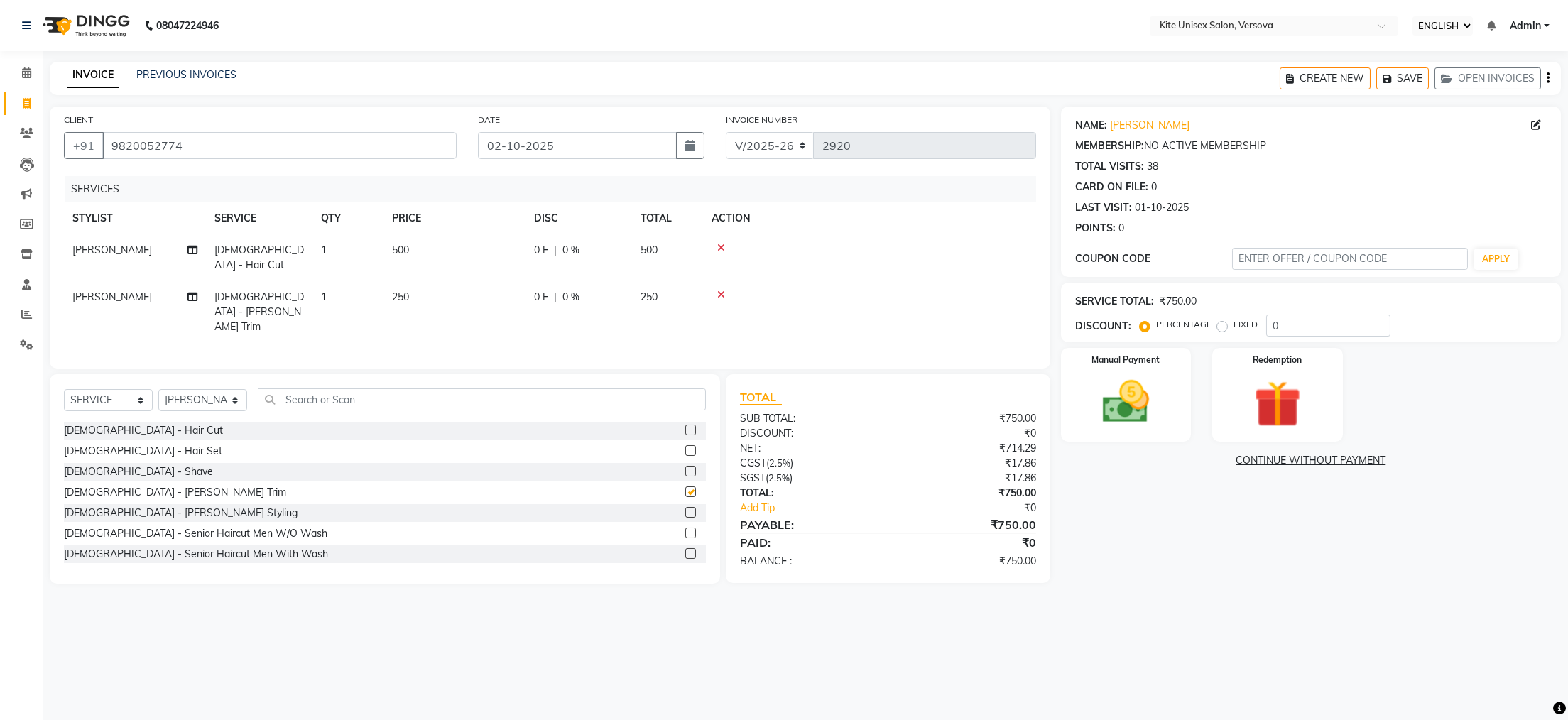
checkbox input "false"
click at [1104, 406] on img at bounding box center [1125, 402] width 80 height 56
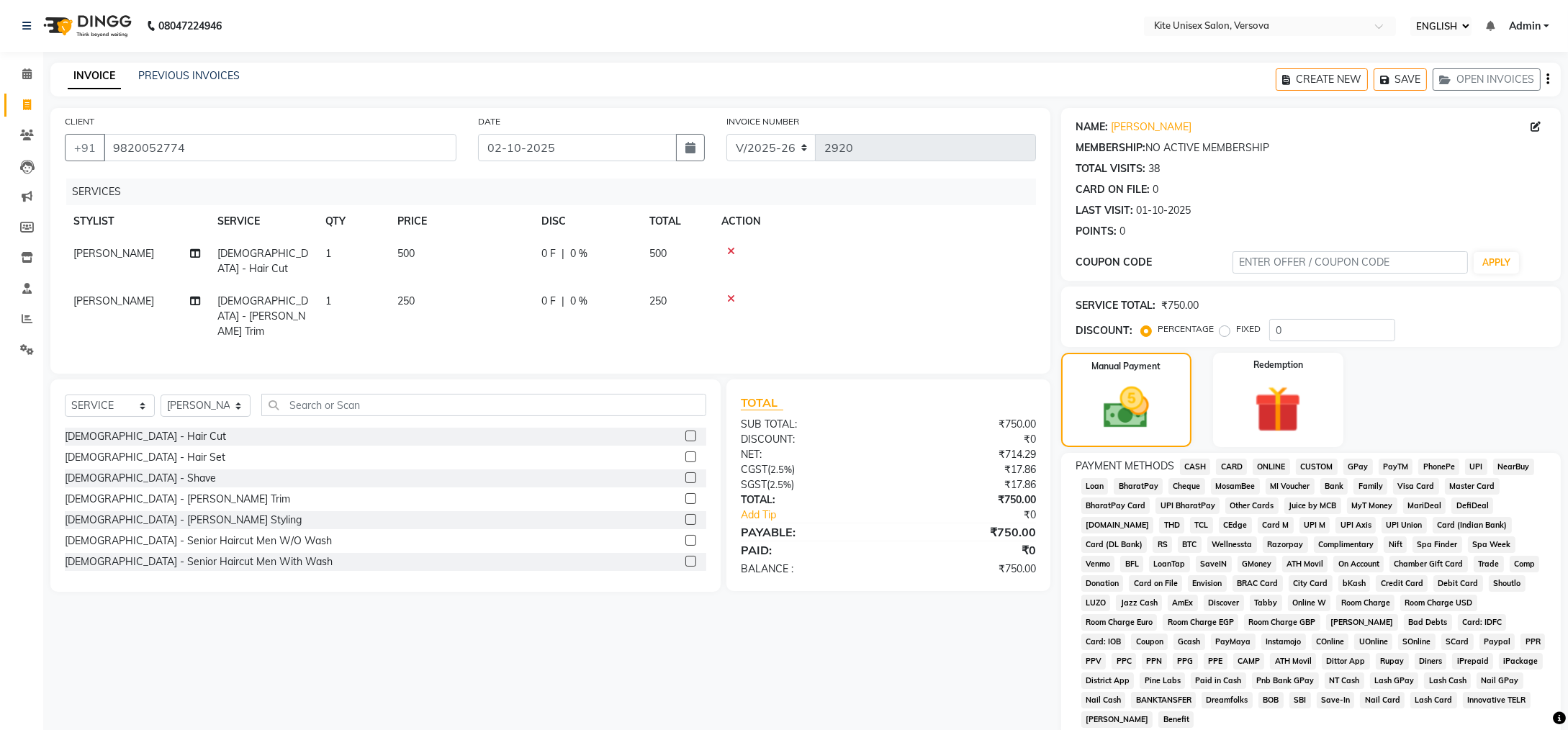
click at [1198, 466] on span "CASH" at bounding box center [1195, 466] width 31 height 17
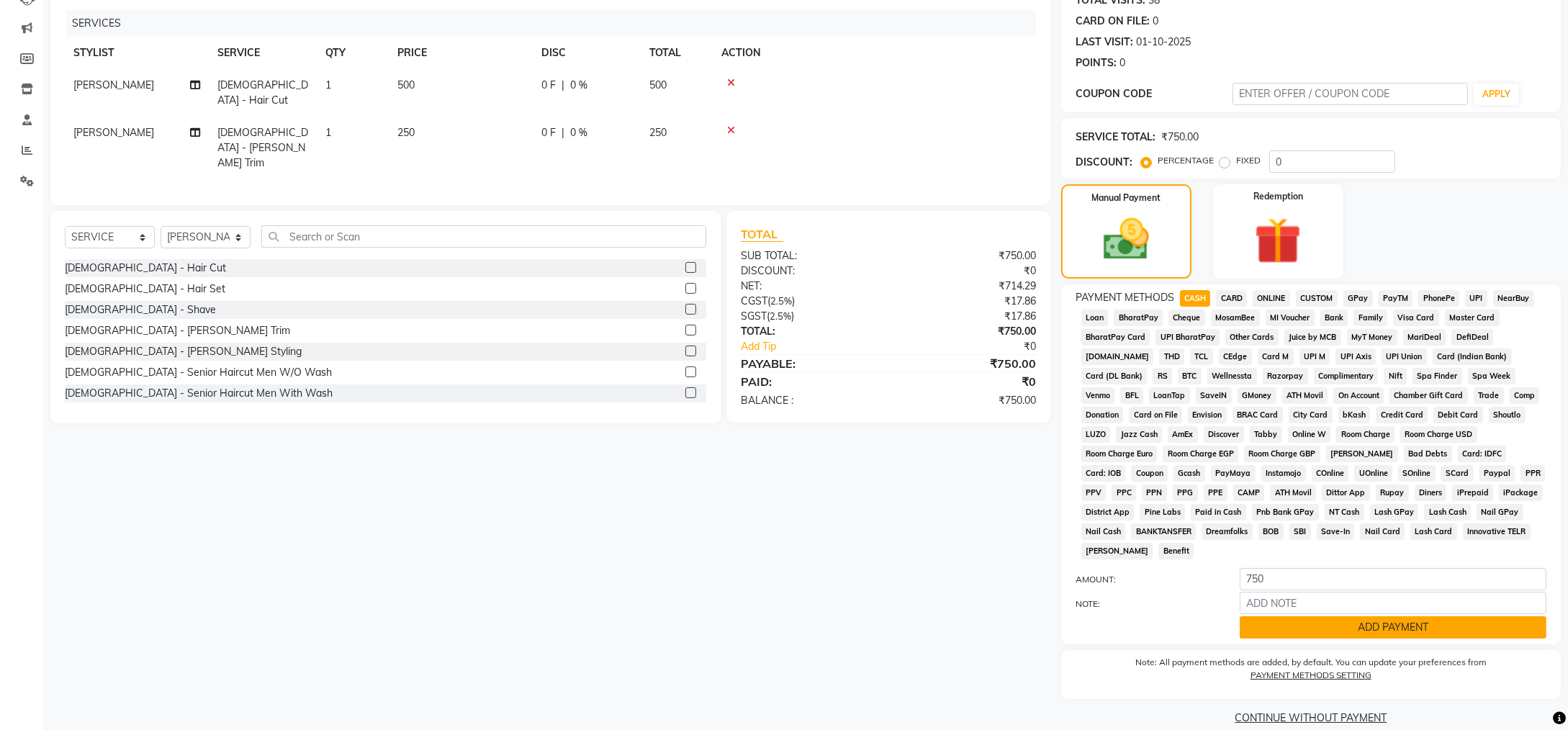
click at [1296, 617] on button "ADD PAYMENT" at bounding box center [1393, 628] width 307 height 22
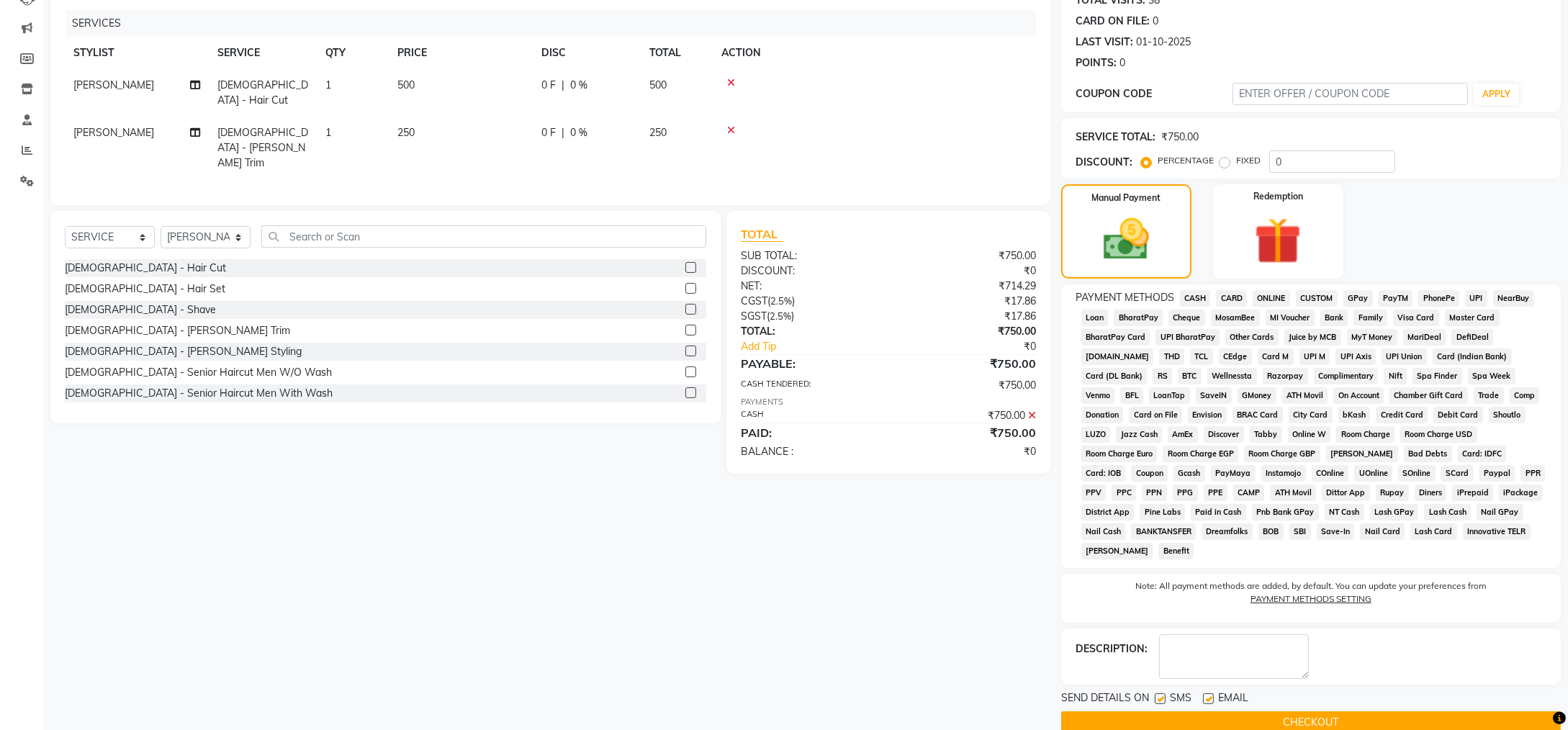
click at [1263, 712] on button "CHECKOUT" at bounding box center [1311, 723] width 500 height 22
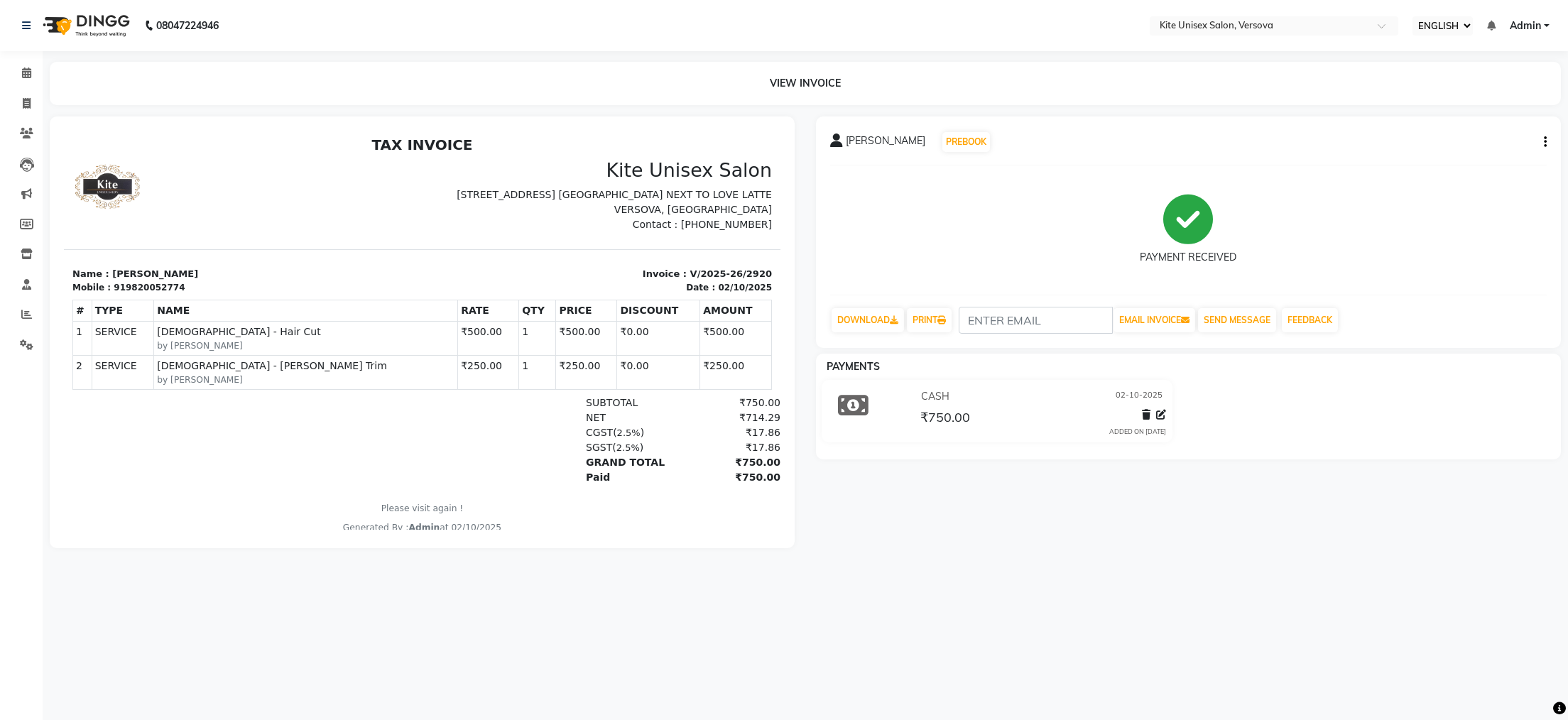
select select "service"
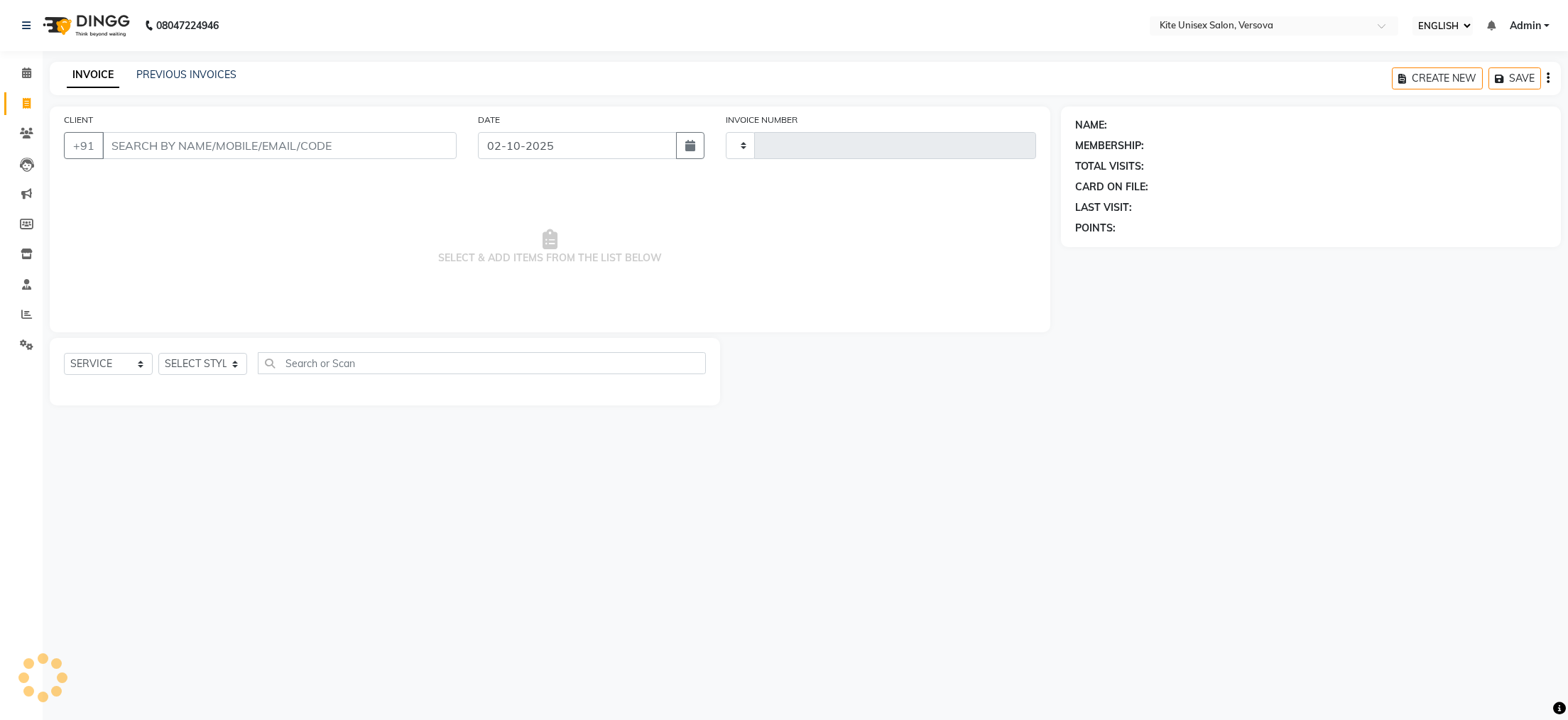
type input "2921"
select select "6093"
click at [24, 316] on icon at bounding box center [27, 314] width 11 height 11
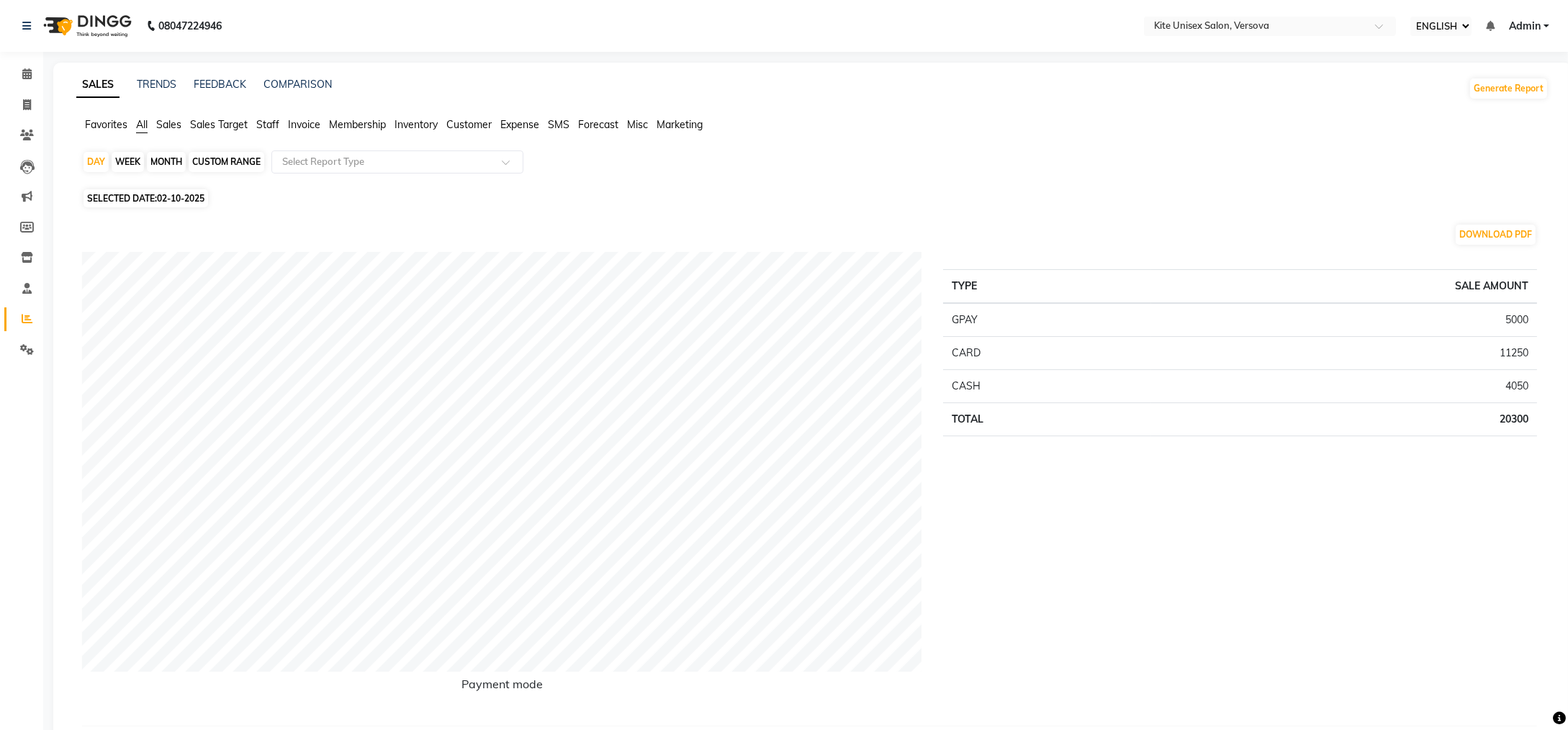
click at [162, 156] on div "MONTH" at bounding box center [166, 161] width 39 height 20
select select "10"
select select "2025"
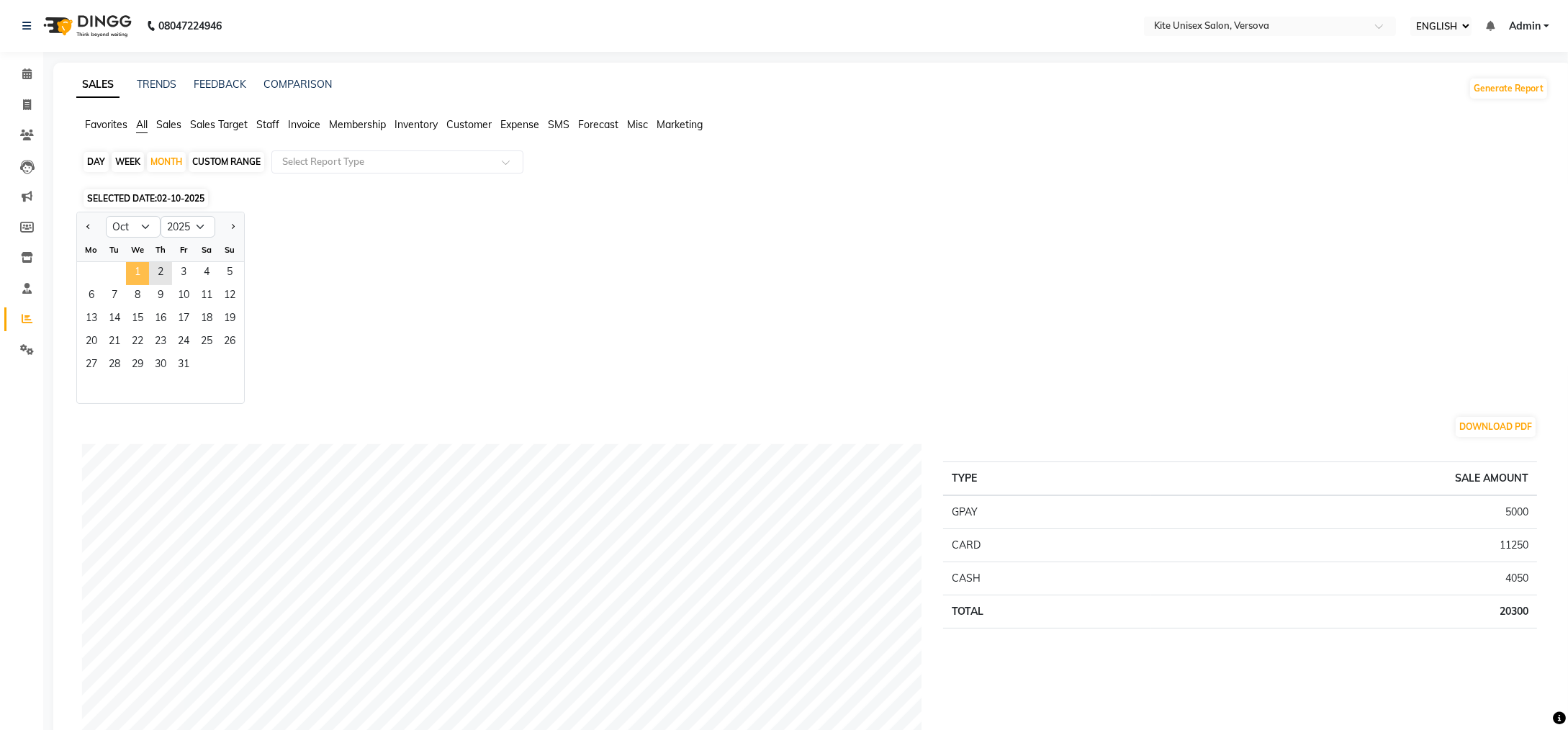
click at [135, 272] on span "1" at bounding box center [137, 273] width 23 height 23
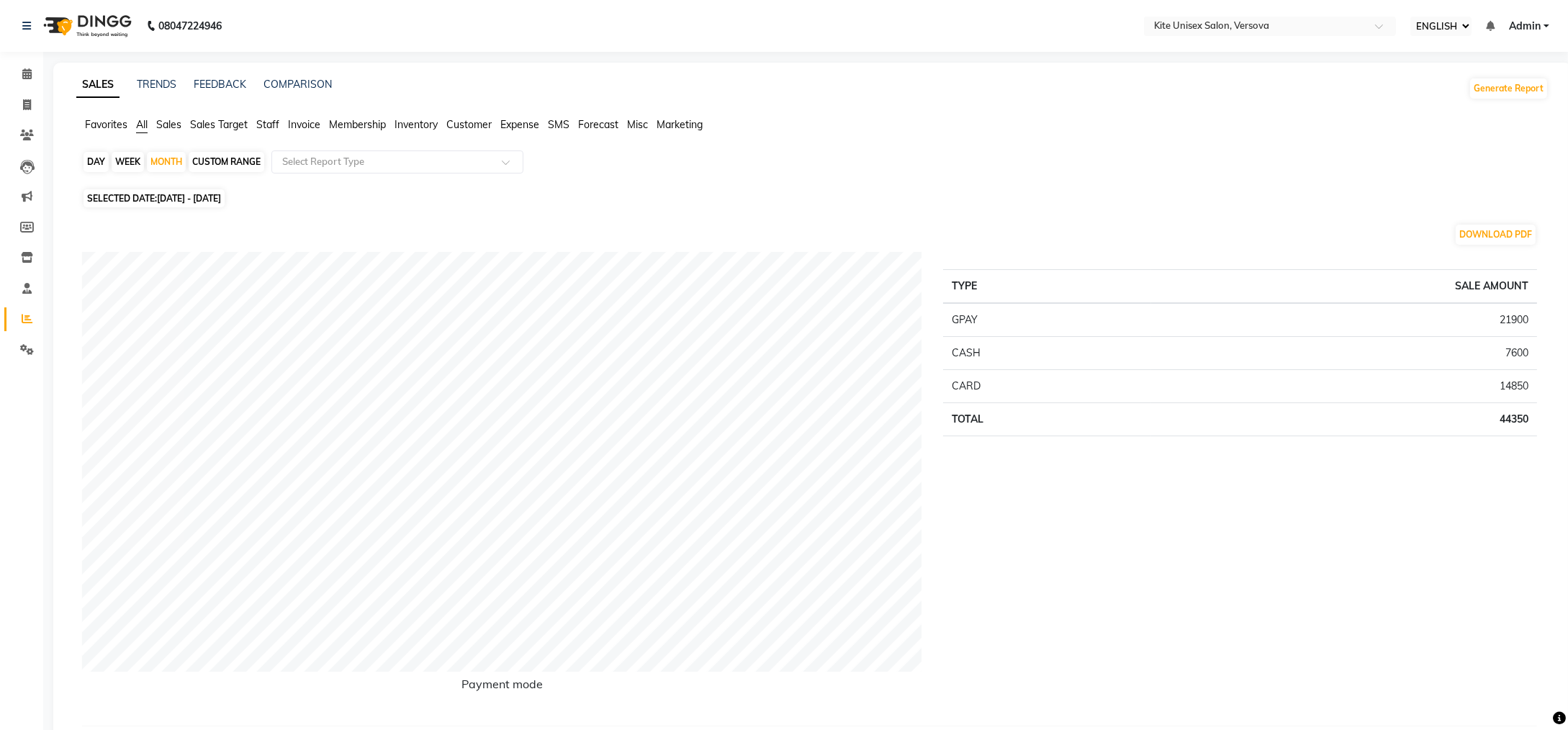
click at [267, 121] on span "Staff" at bounding box center [267, 125] width 23 height 13
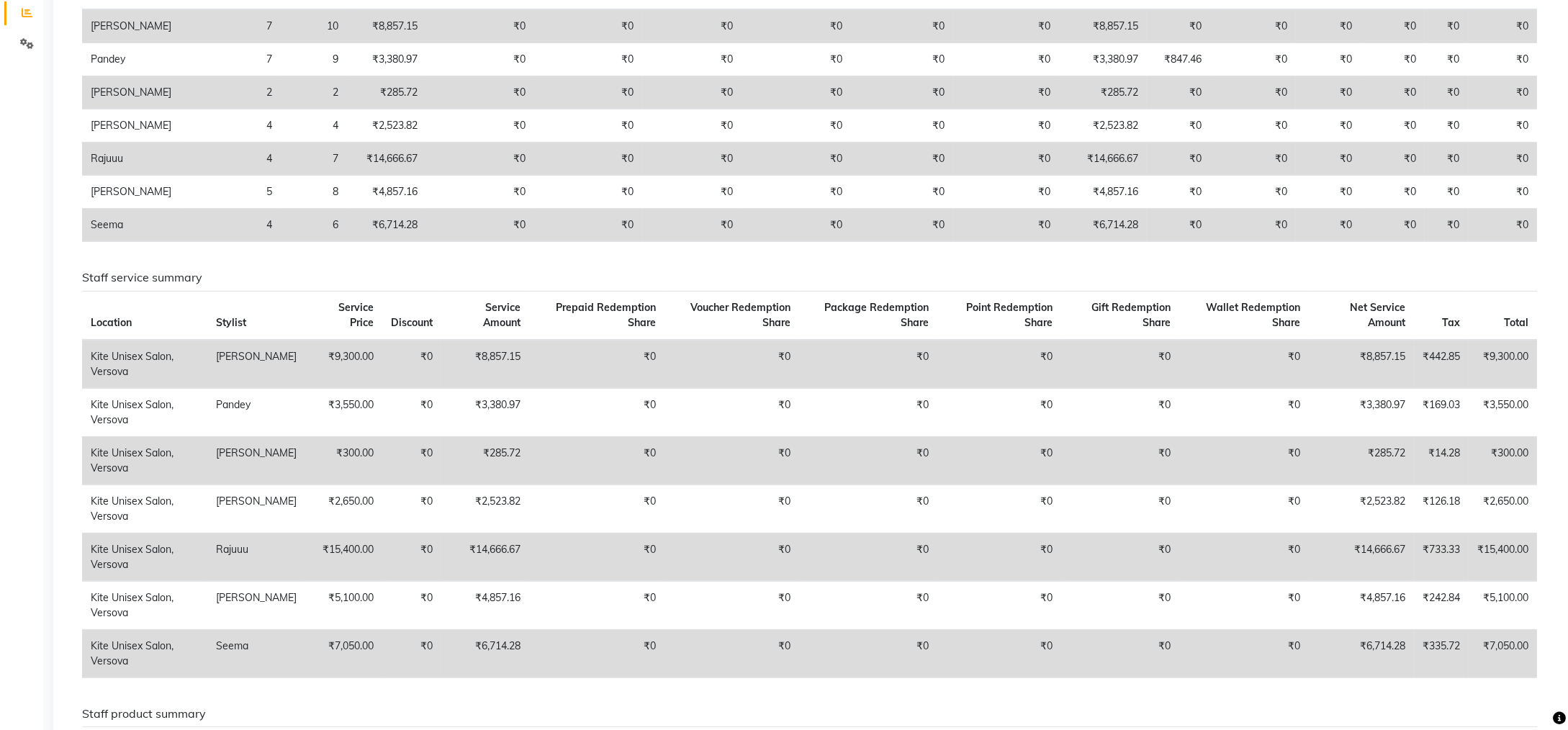
scroll to position [304, 0]
select select "service"
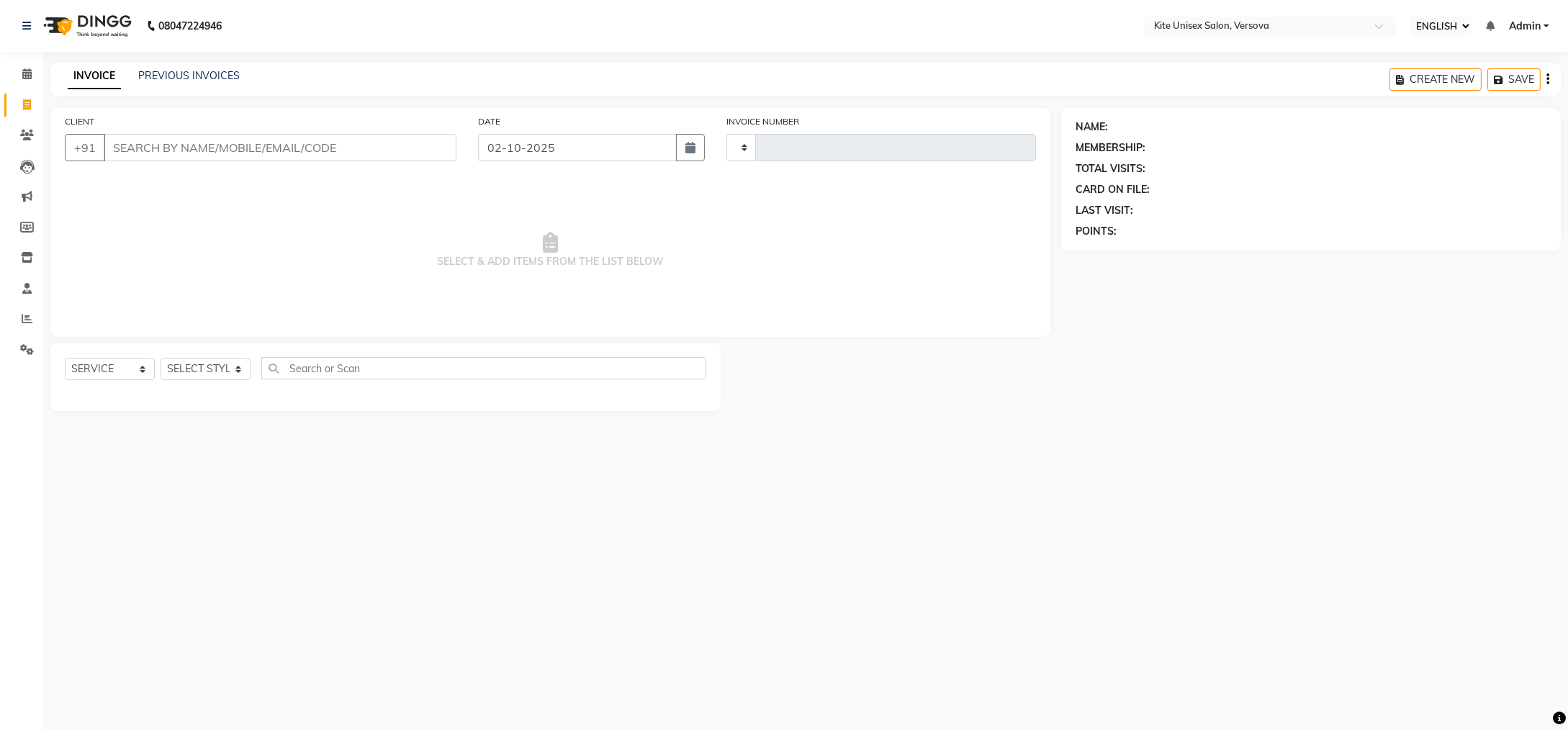
type input "2921"
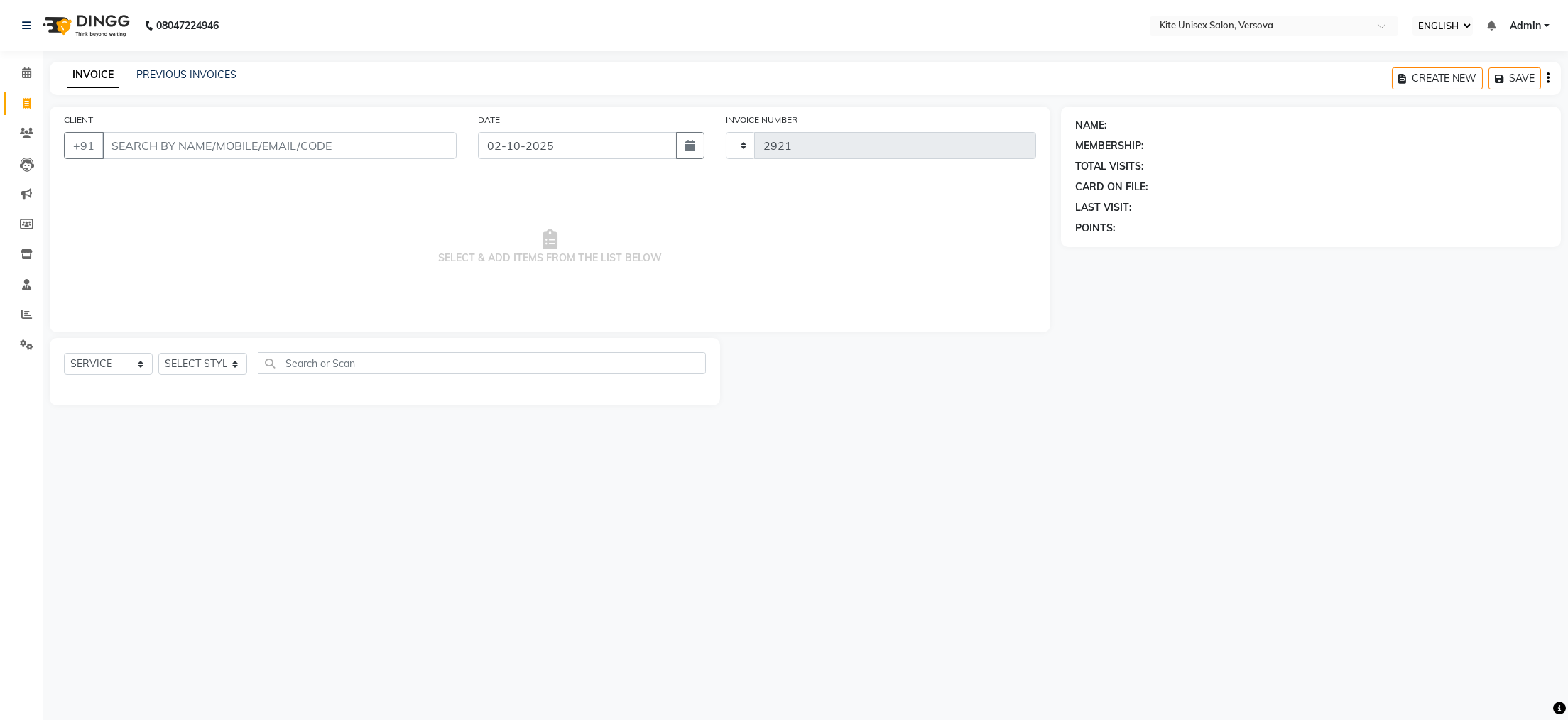
select select "6093"
click at [29, 310] on icon at bounding box center [27, 314] width 11 height 11
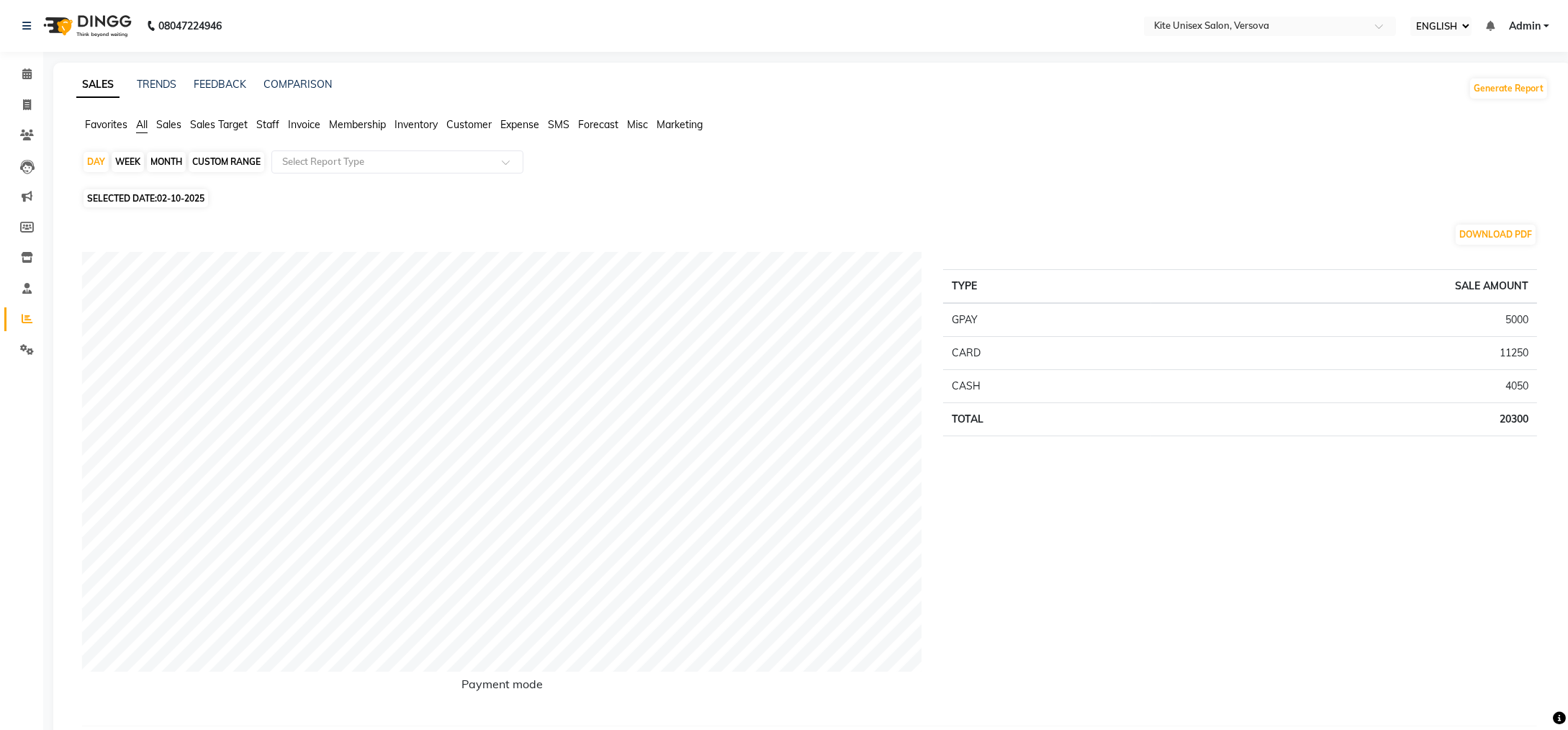
click at [124, 157] on div "WEEK" at bounding box center [128, 161] width 33 height 20
select select "10"
select select "2025"
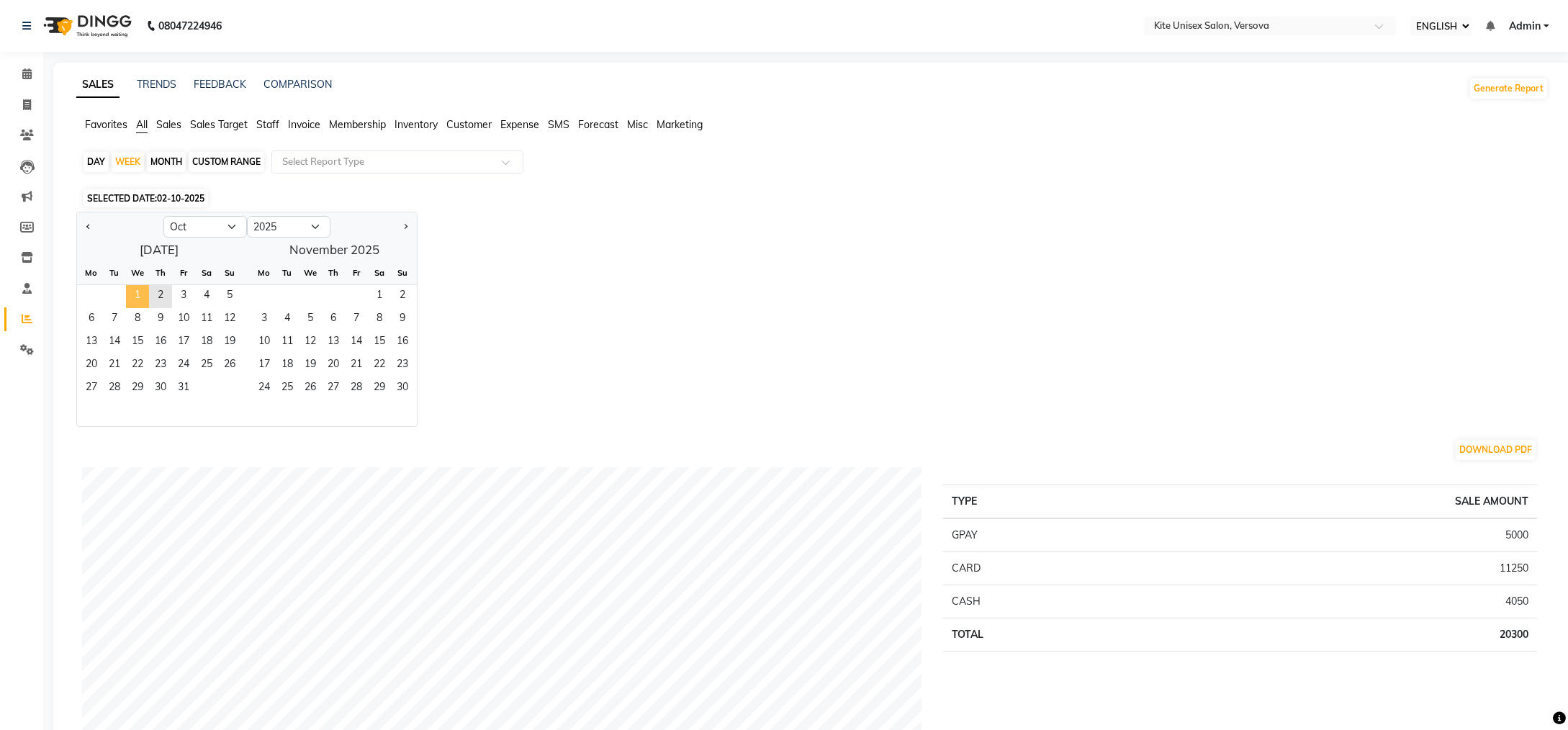
click at [137, 290] on span "1" at bounding box center [137, 296] width 23 height 23
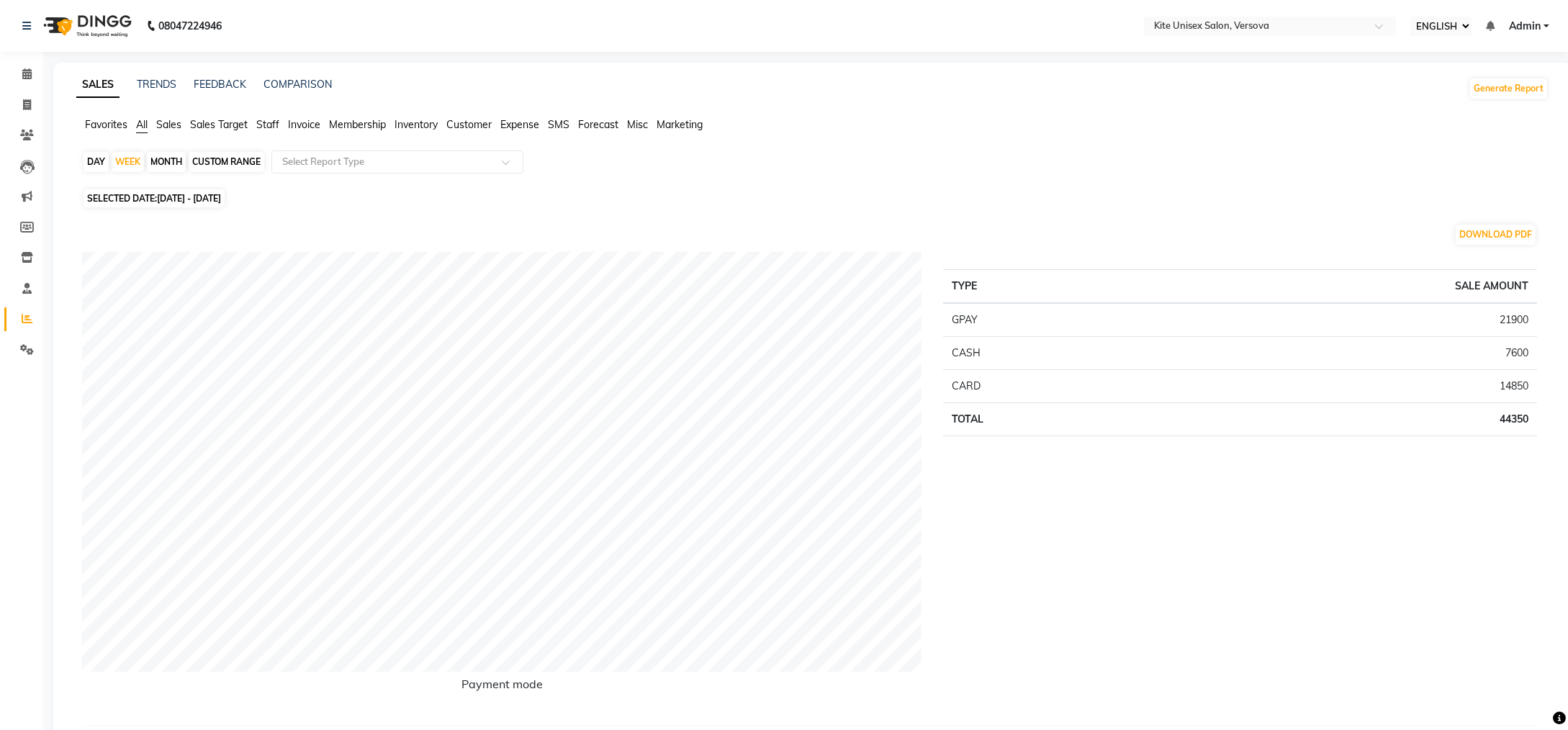
click at [211, 122] on span "Sales Target" at bounding box center [219, 125] width 57 height 13
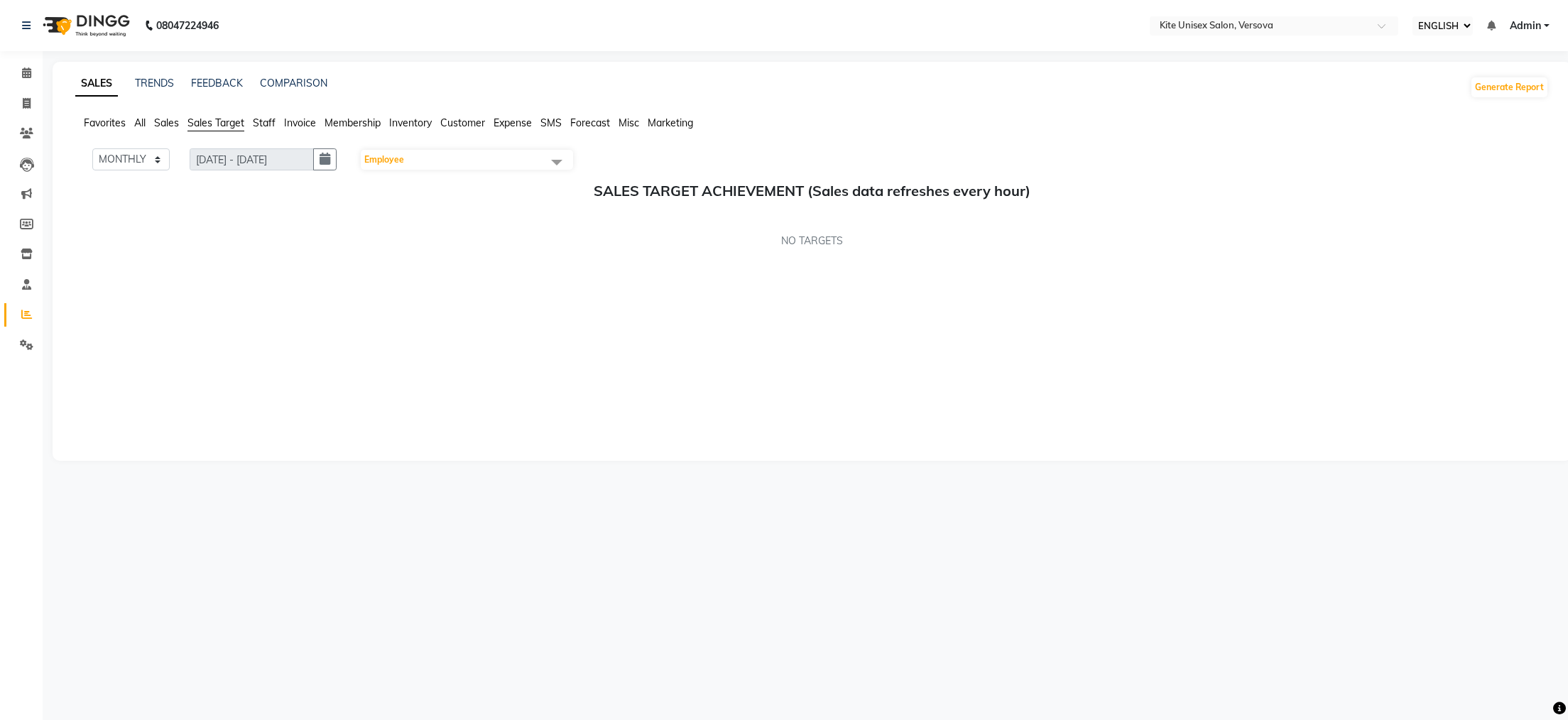
select select "6093"
select select "service"
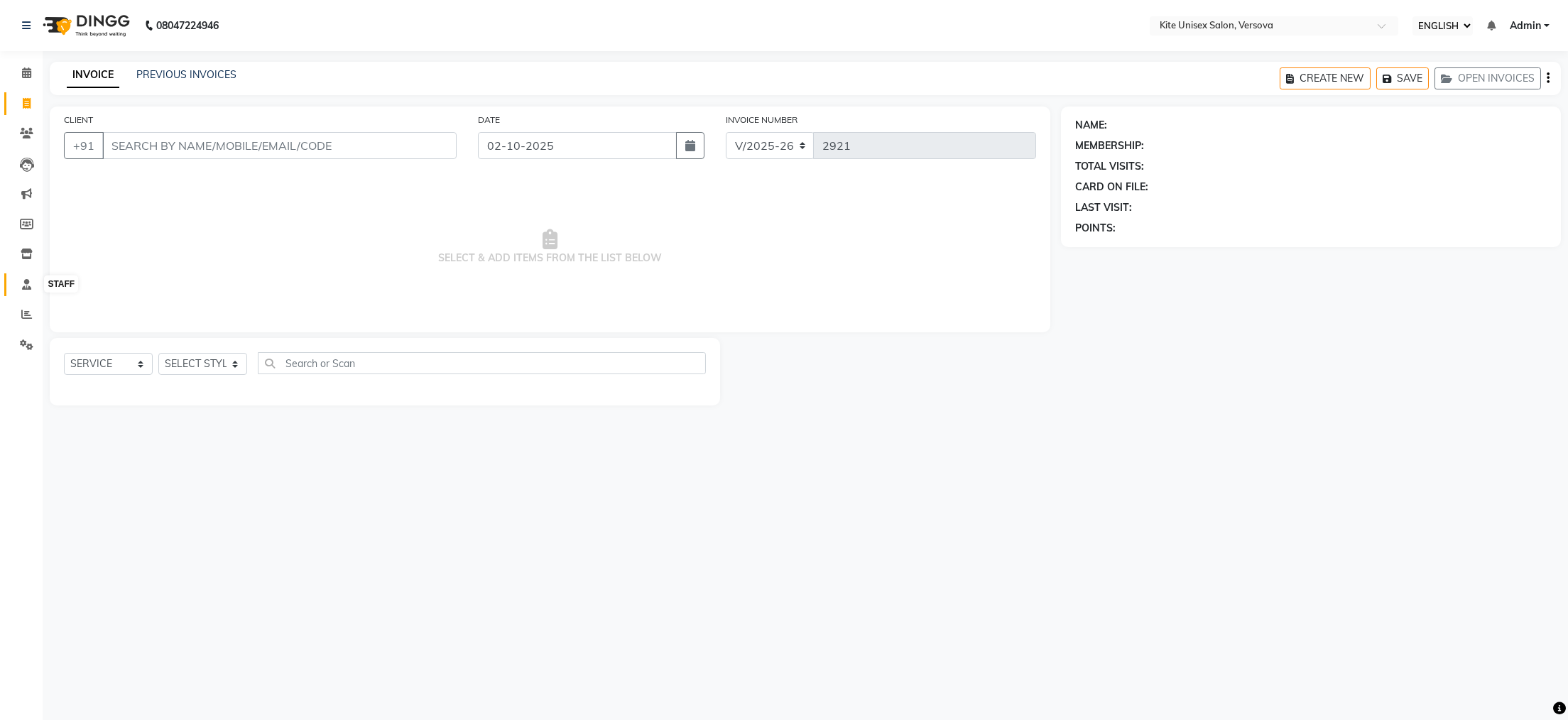
click at [28, 283] on icon at bounding box center [27, 284] width 9 height 11
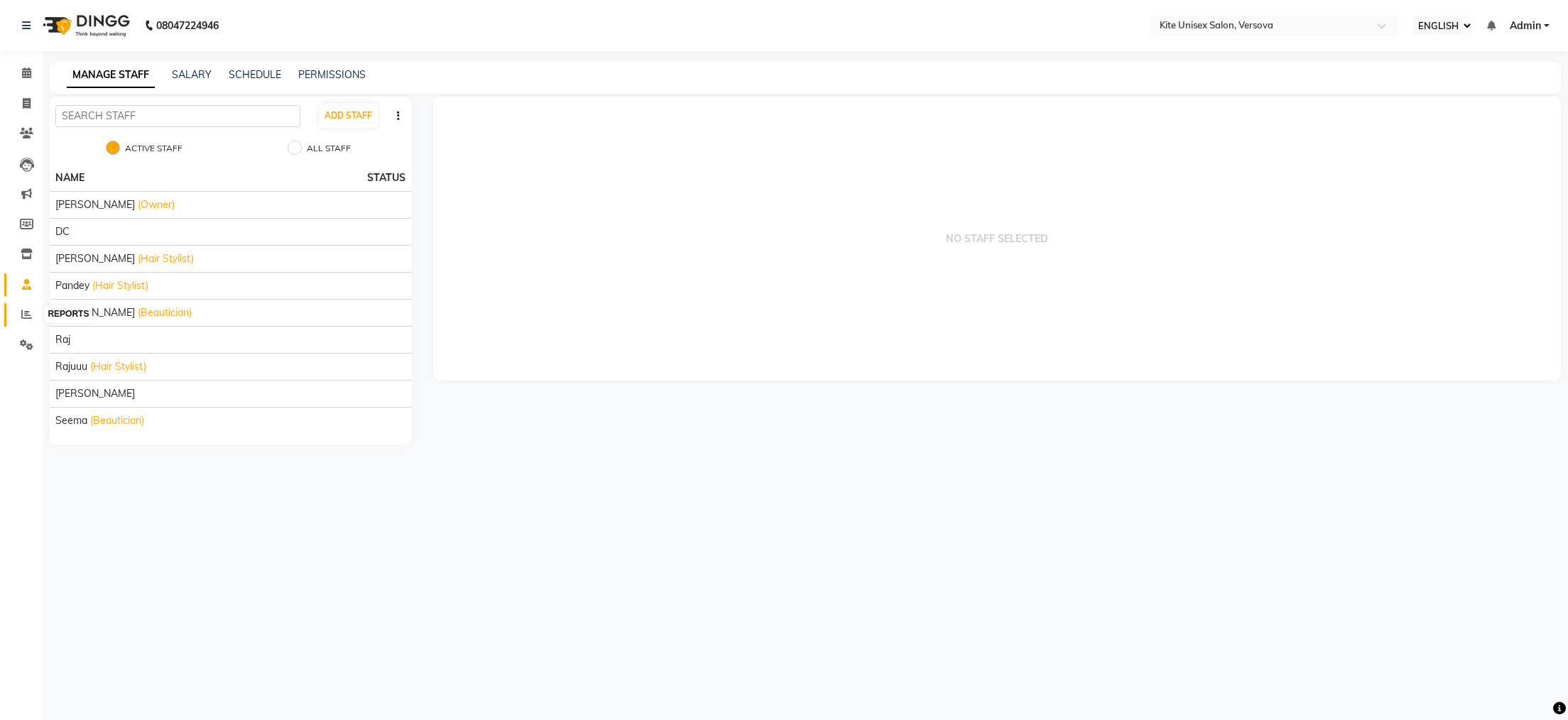
click at [24, 313] on icon at bounding box center [27, 314] width 11 height 11
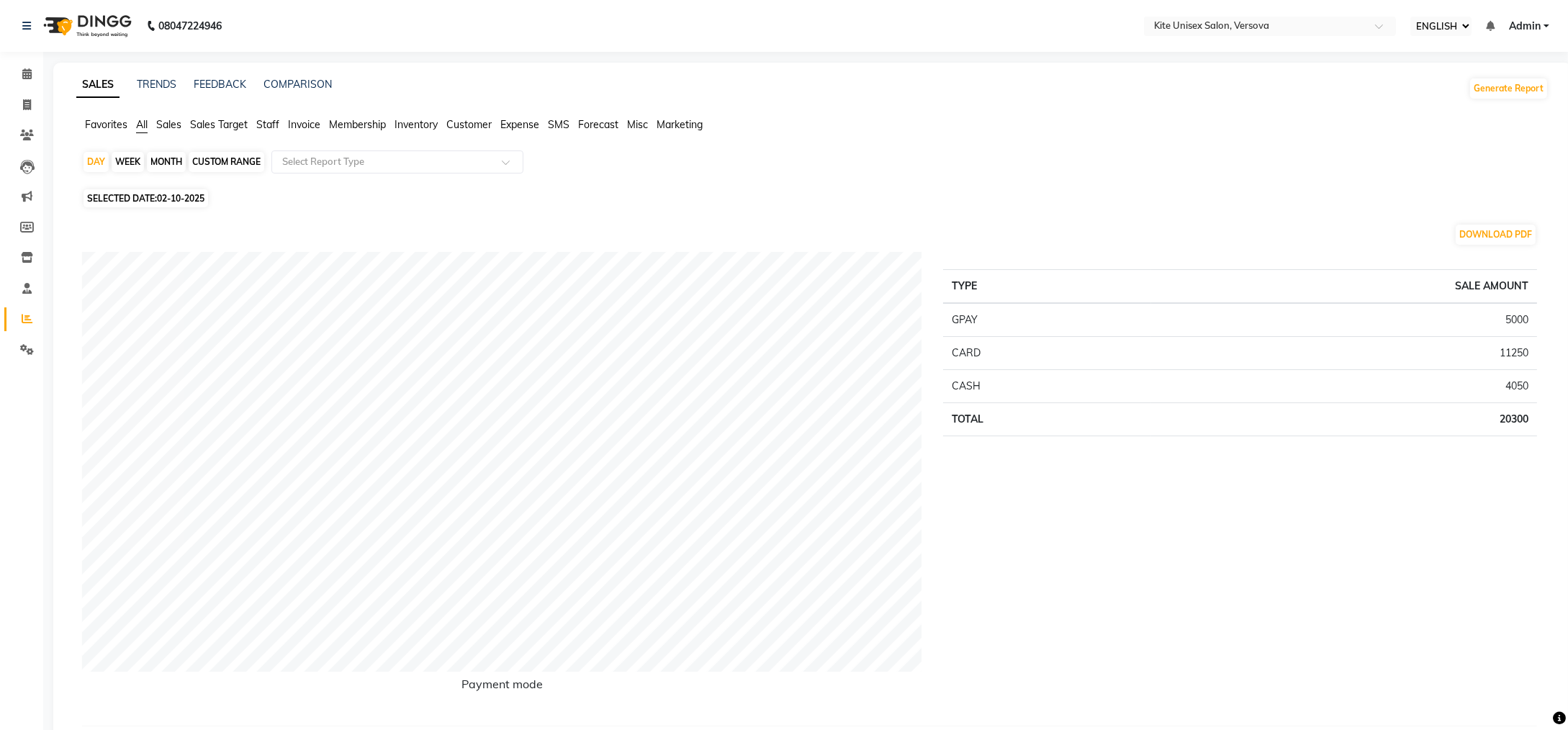
click at [168, 159] on div "MONTH" at bounding box center [166, 161] width 39 height 20
select select "10"
select select "2025"
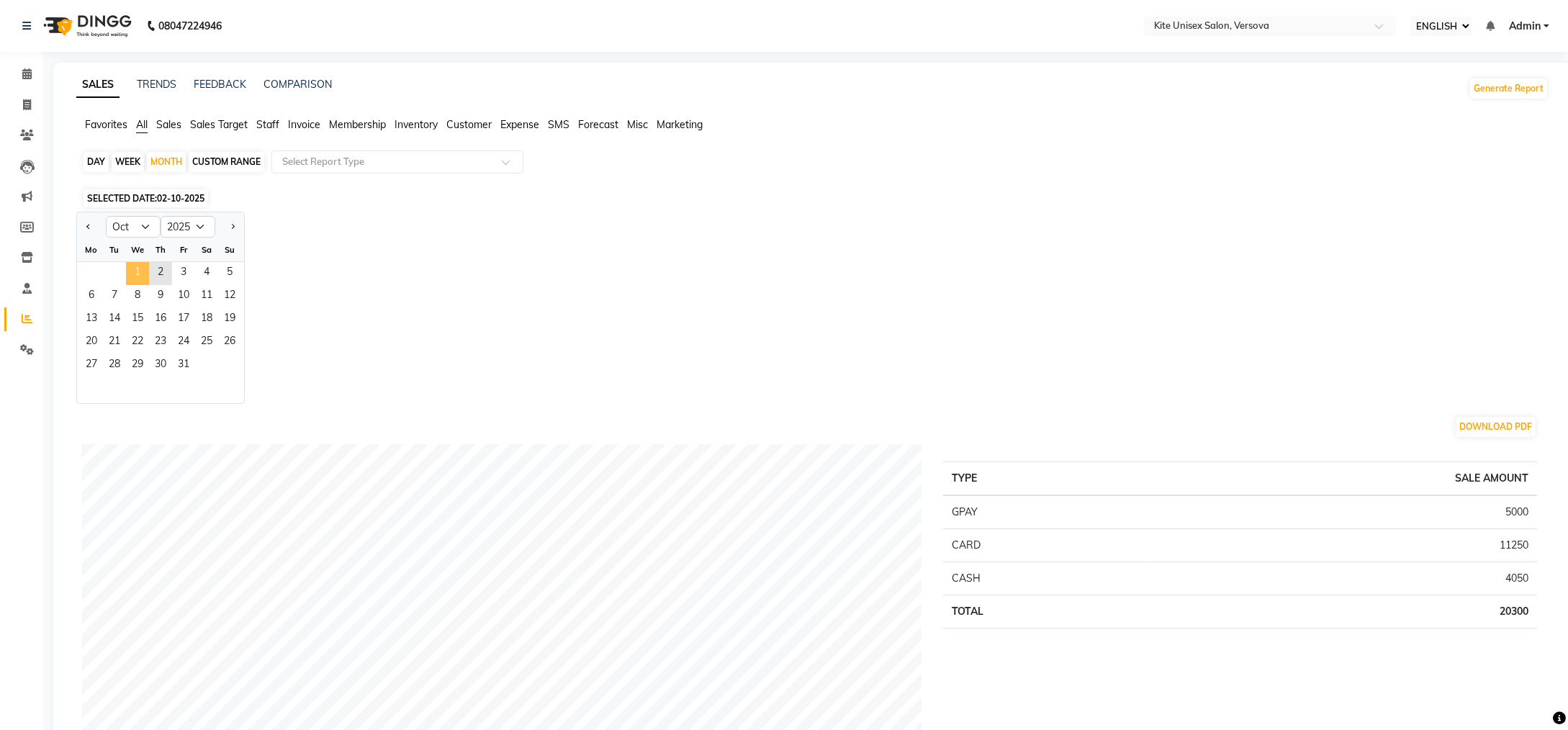
click at [136, 270] on span "1" at bounding box center [137, 273] width 23 height 23
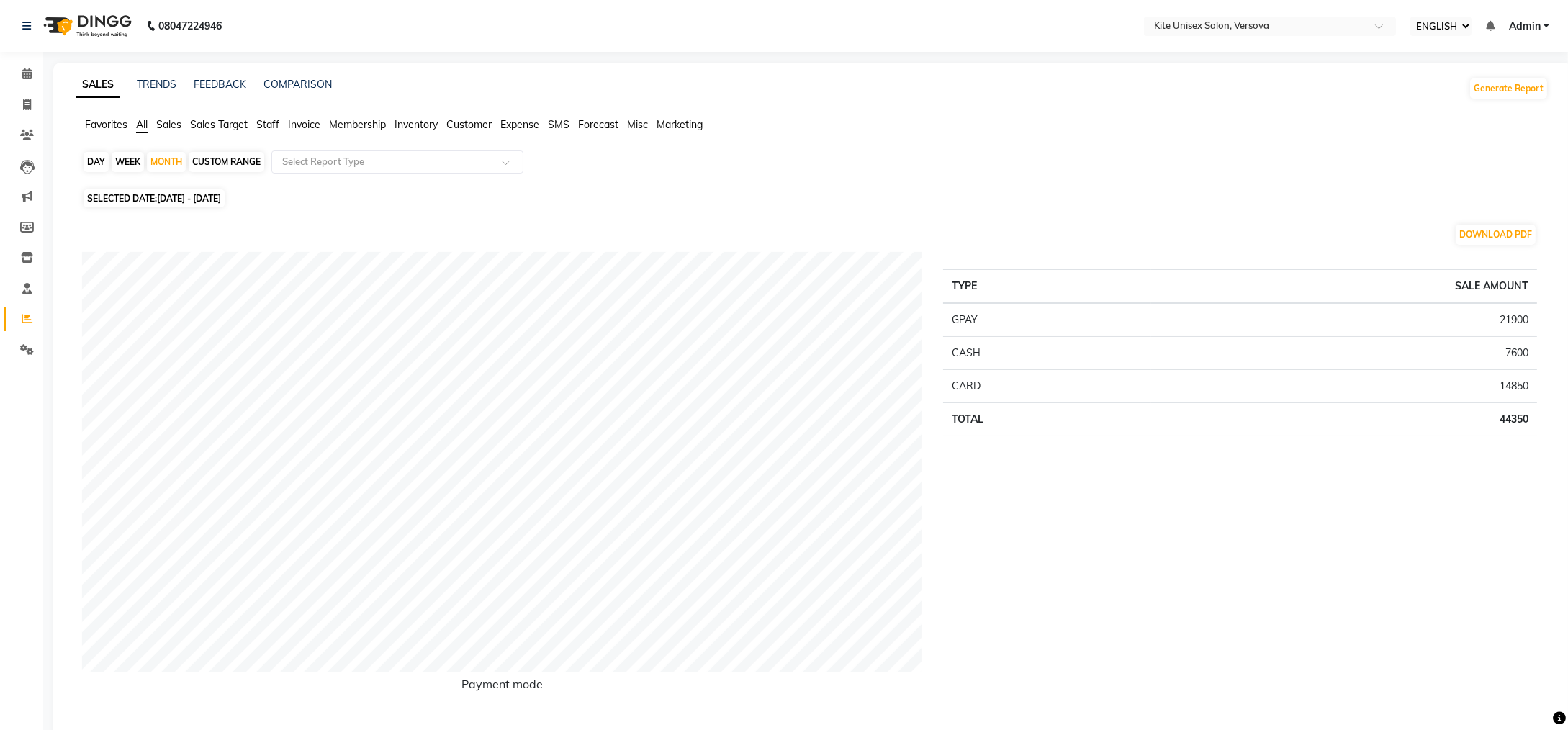
click at [98, 160] on div "DAY" at bounding box center [97, 161] width 26 height 20
select select "10"
select select "2025"
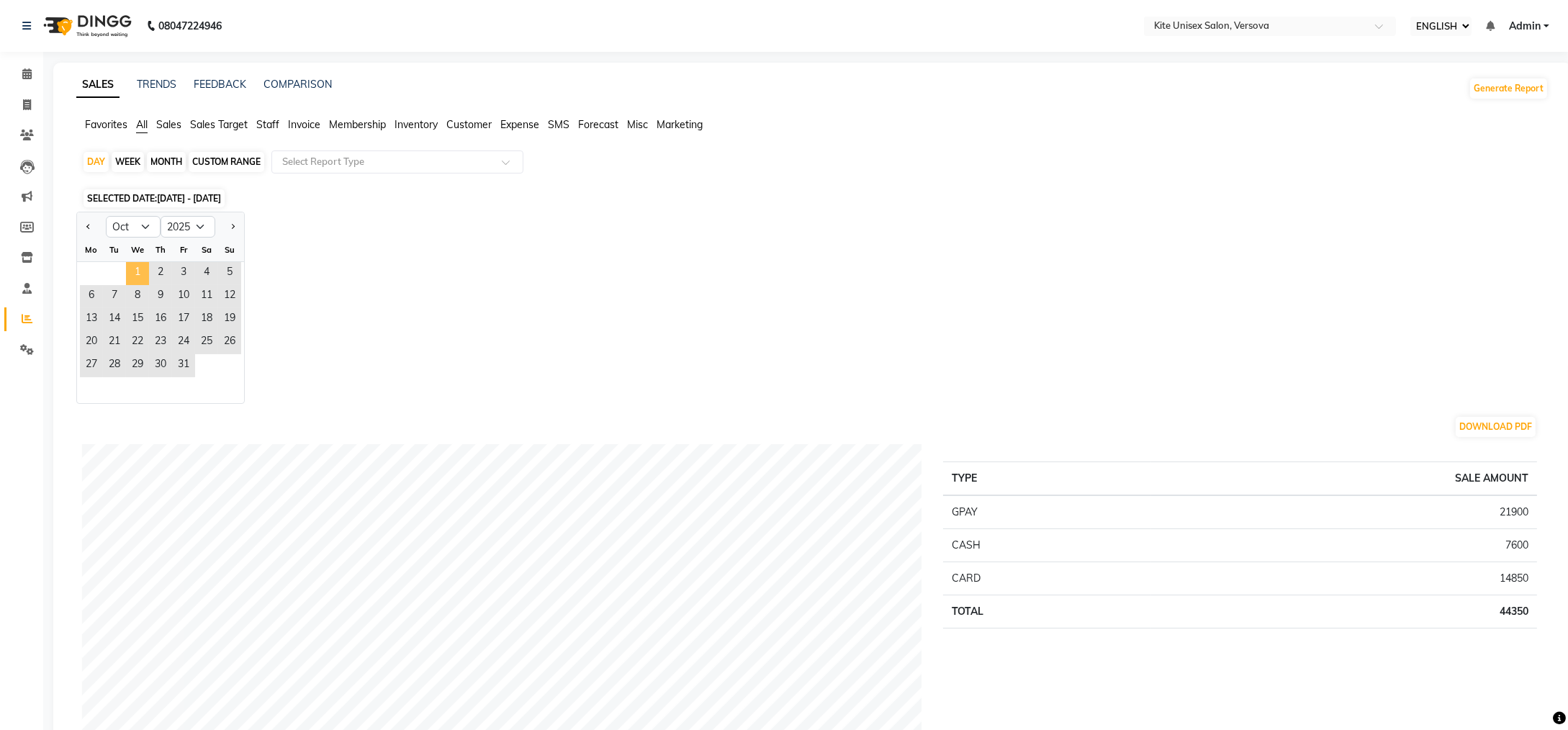
click at [136, 267] on span "1" at bounding box center [137, 273] width 23 height 23
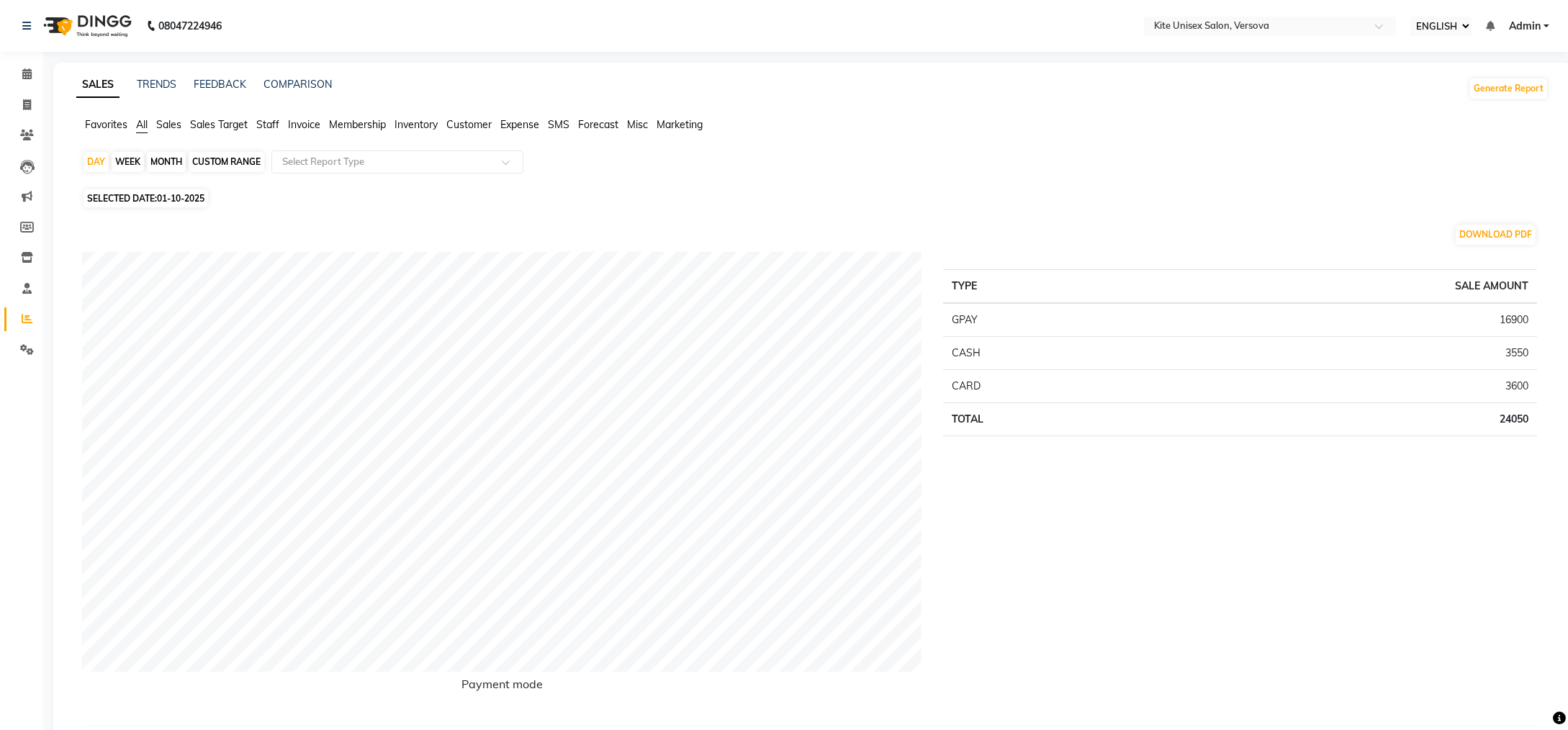
click at [272, 121] on span "Staff" at bounding box center [267, 125] width 23 height 13
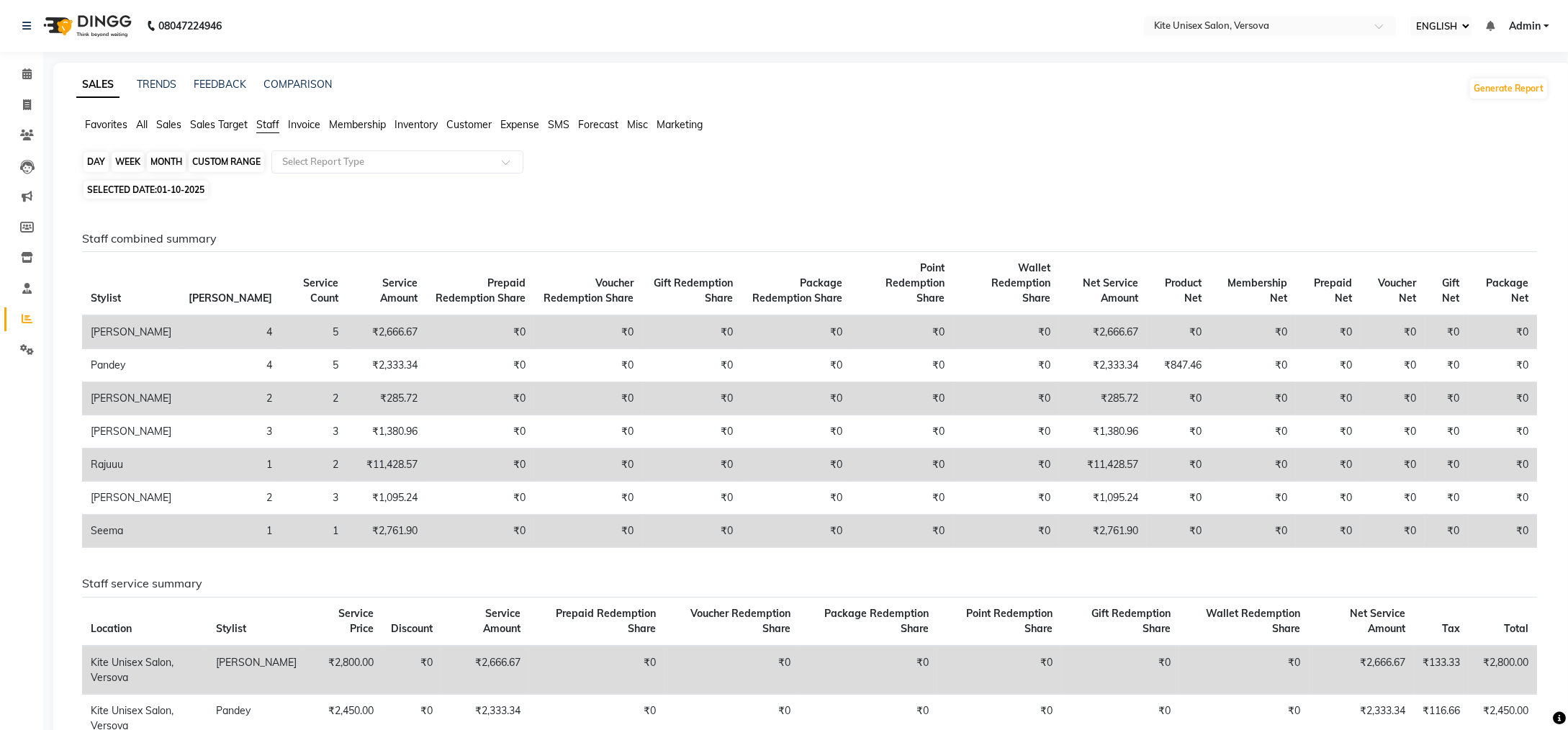
click at [101, 161] on div "DAY" at bounding box center [97, 161] width 26 height 20
select select "10"
select select "2025"
click at [265, 126] on span "Staff" at bounding box center [267, 125] width 23 height 13
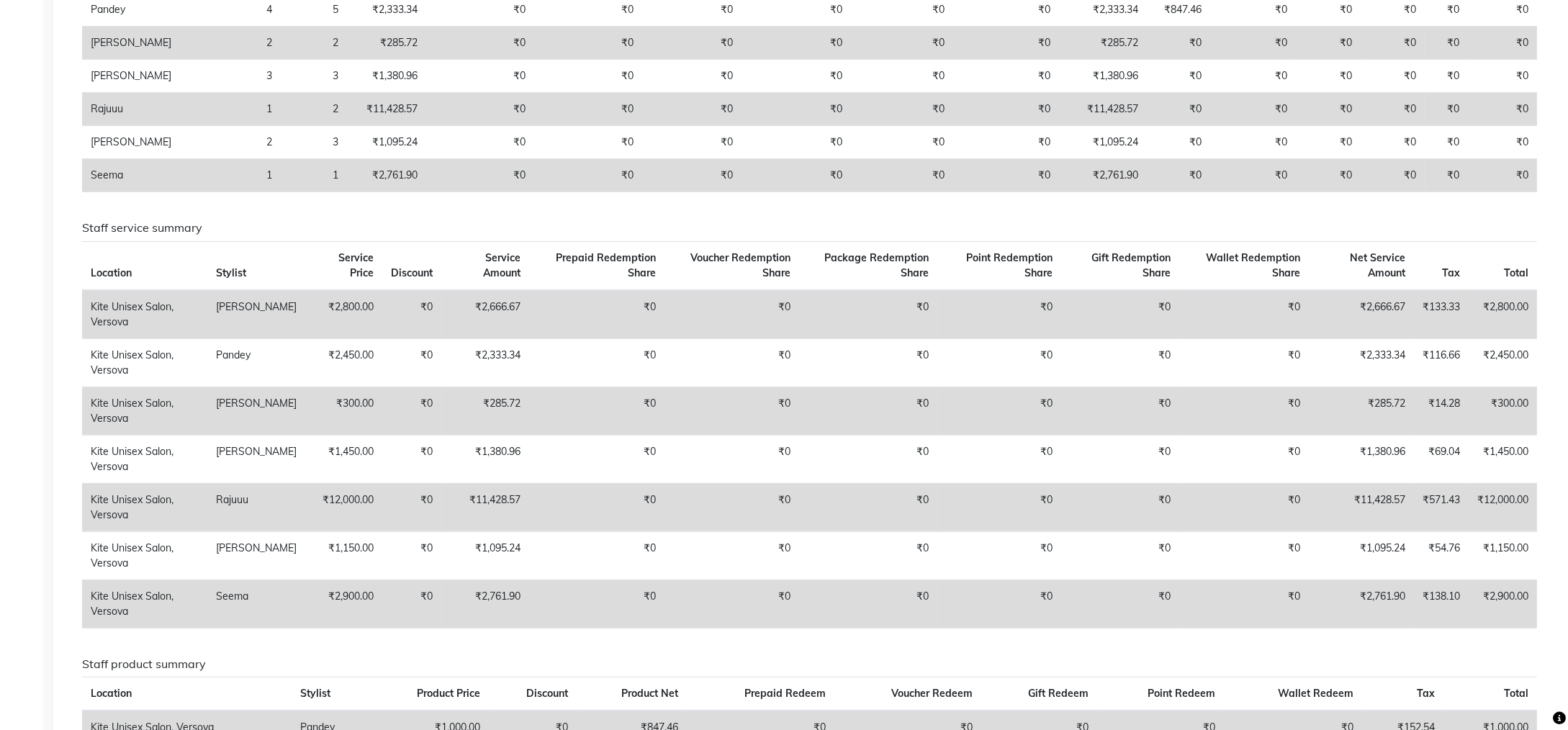
scroll to position [500, 0]
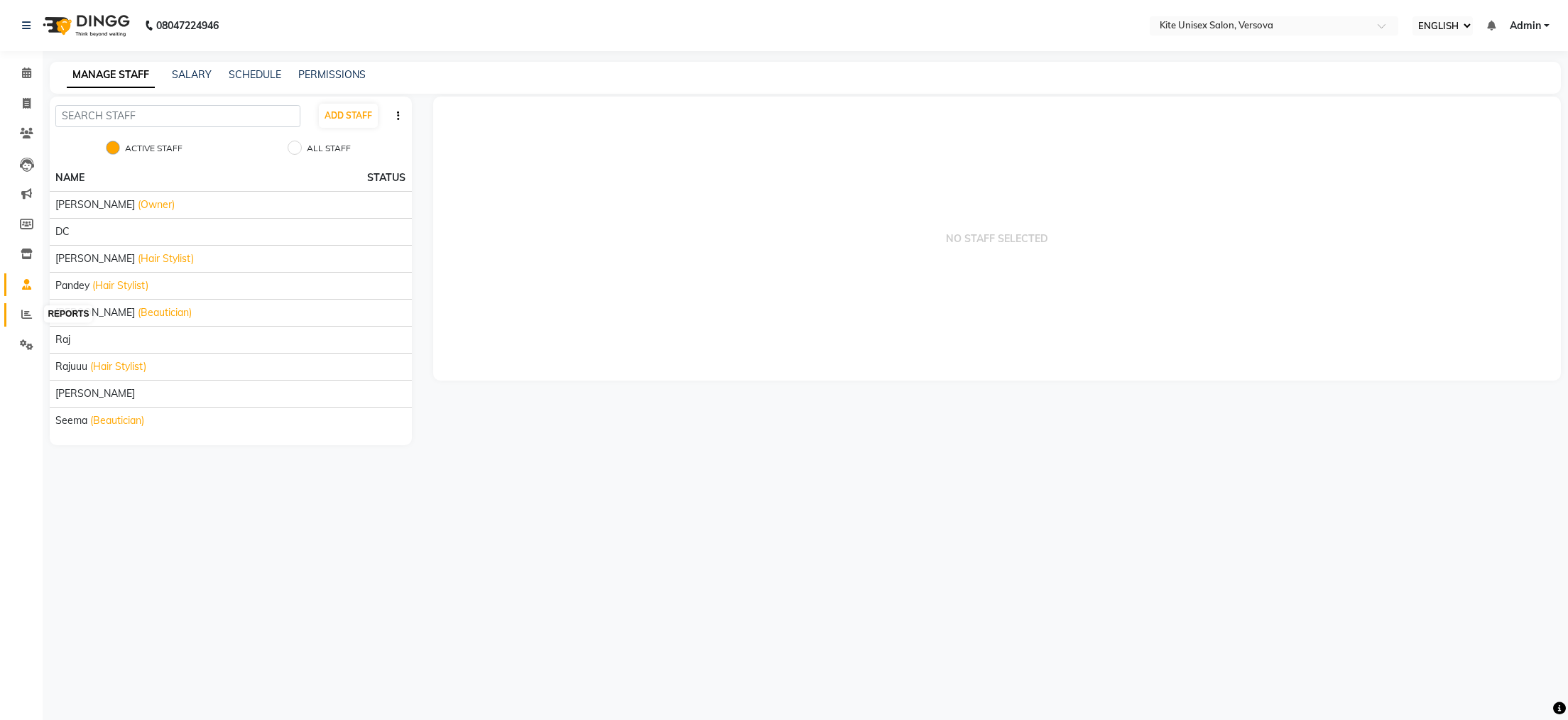
click at [23, 317] on icon at bounding box center [27, 314] width 11 height 11
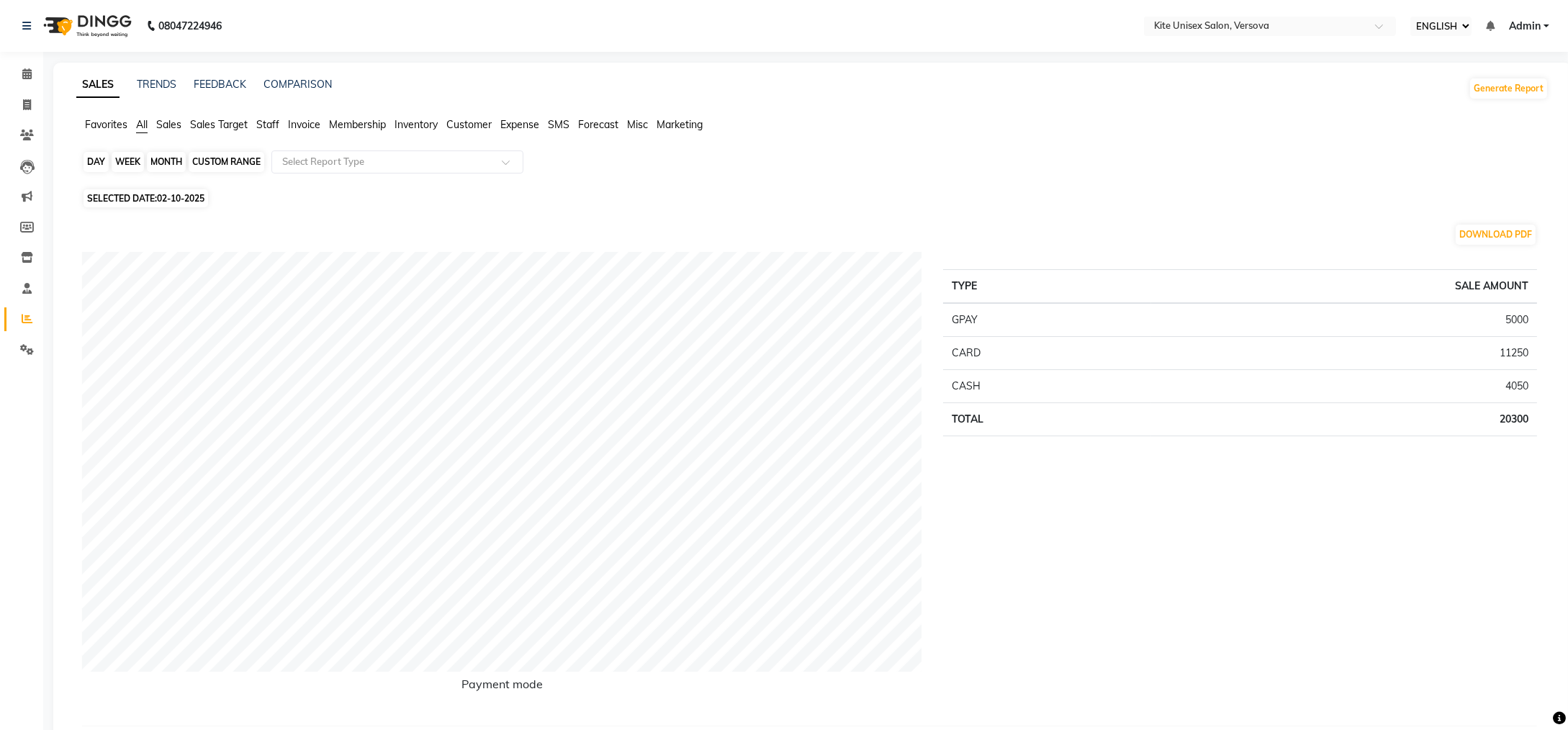
click at [101, 160] on div "DAY" at bounding box center [97, 161] width 26 height 20
select select "10"
select select "2025"
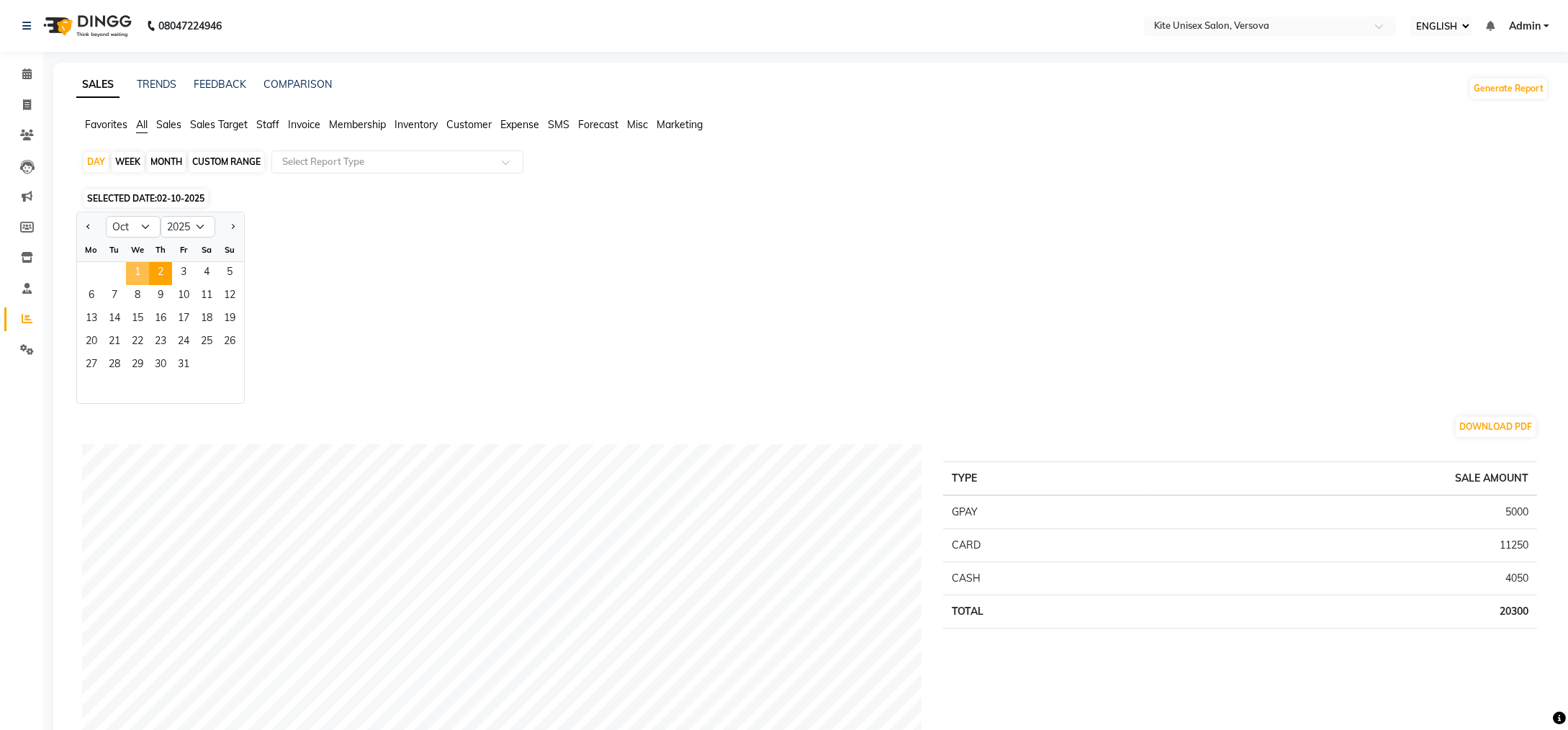
click at [135, 271] on span "1" at bounding box center [137, 273] width 23 height 23
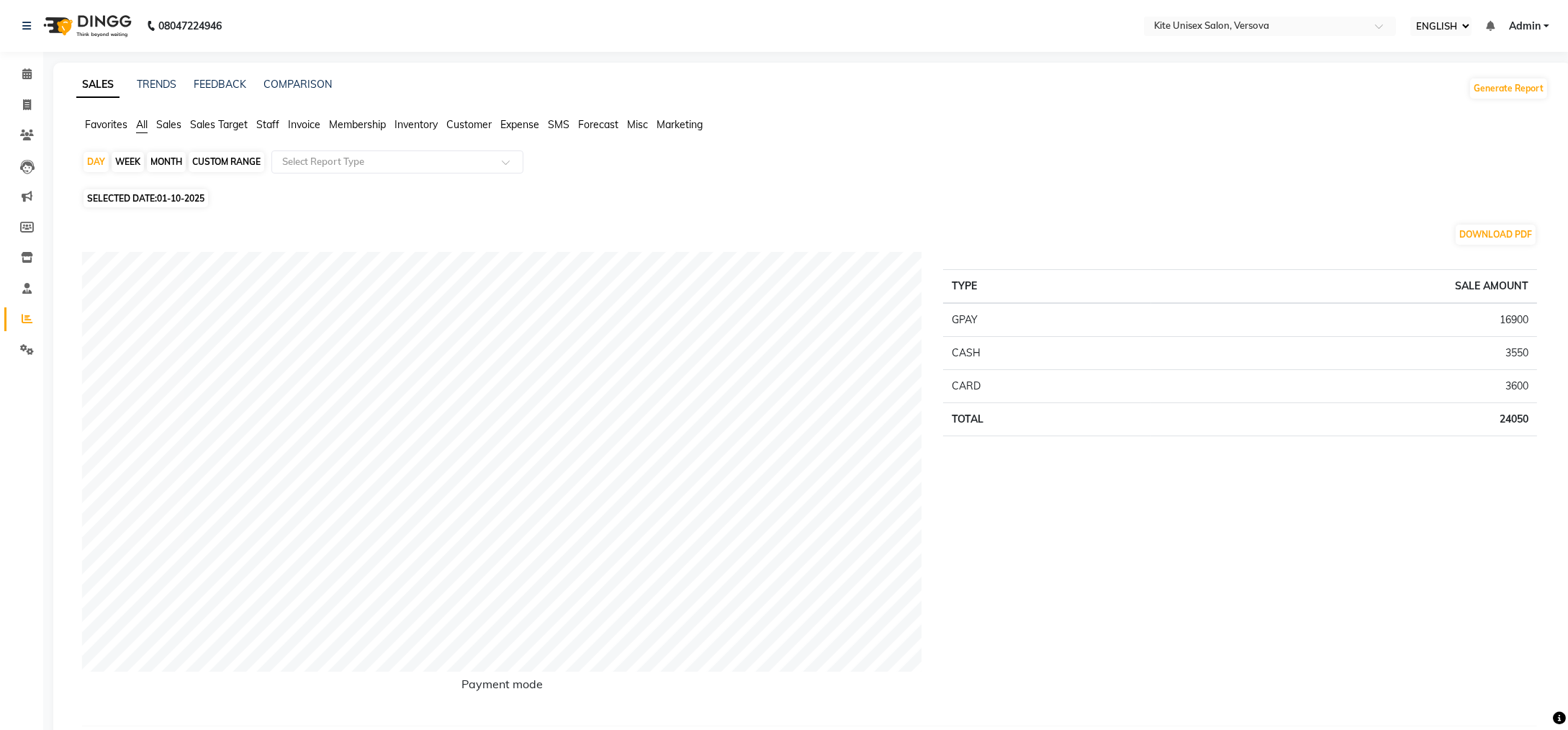
click at [273, 121] on span "Staff" at bounding box center [267, 125] width 23 height 13
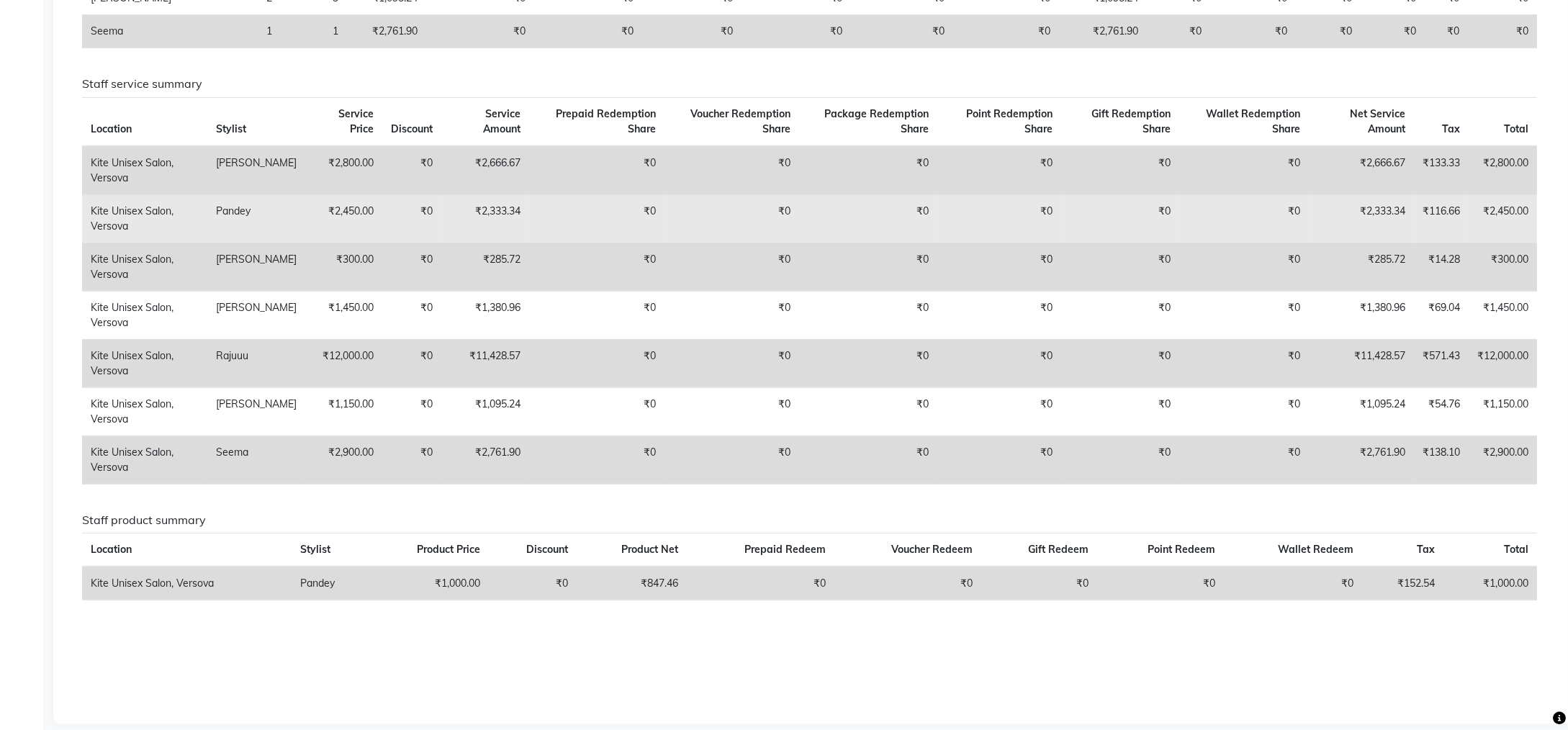
scroll to position [212, 0]
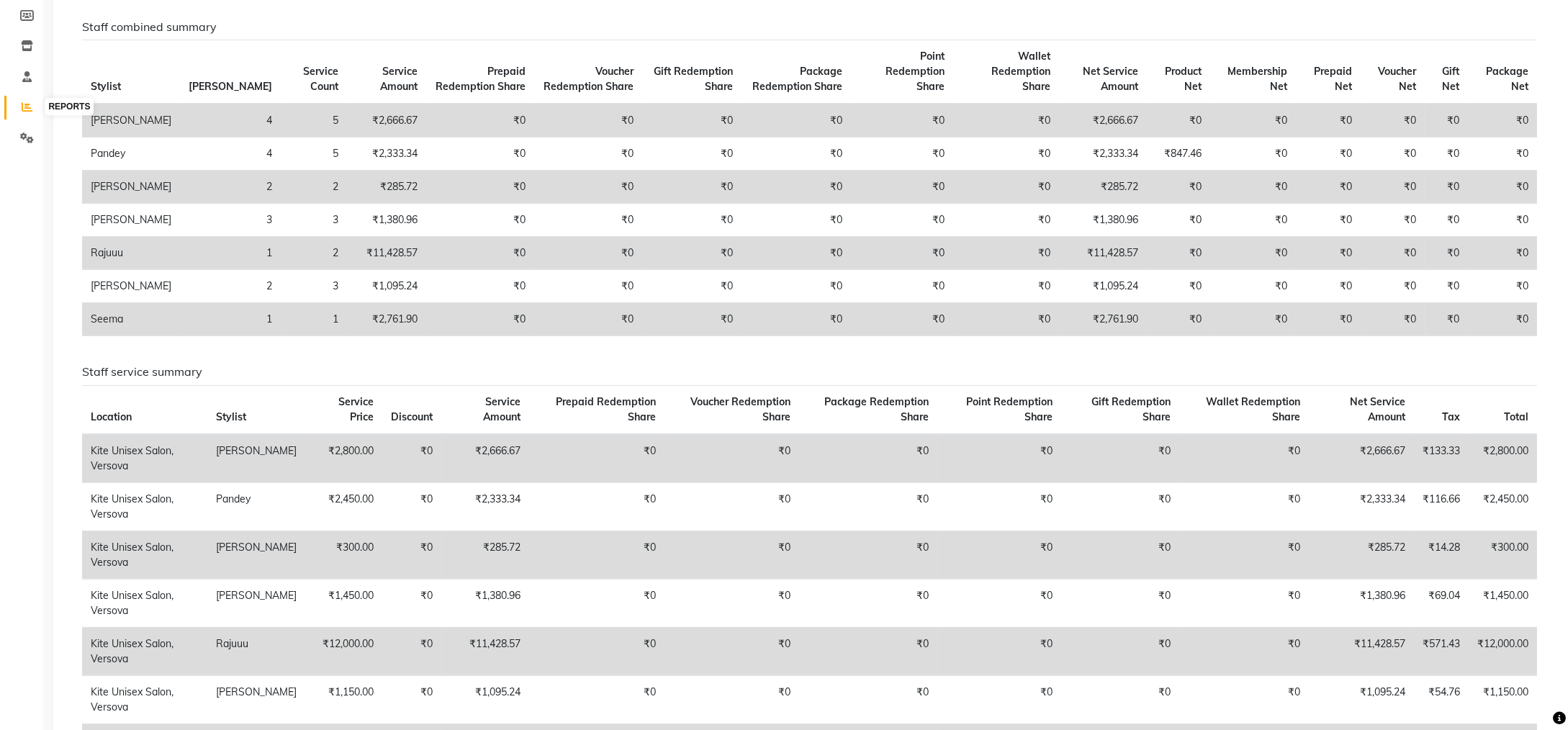
click at [28, 109] on icon at bounding box center [27, 107] width 11 height 11
click at [25, 105] on icon at bounding box center [27, 107] width 11 height 11
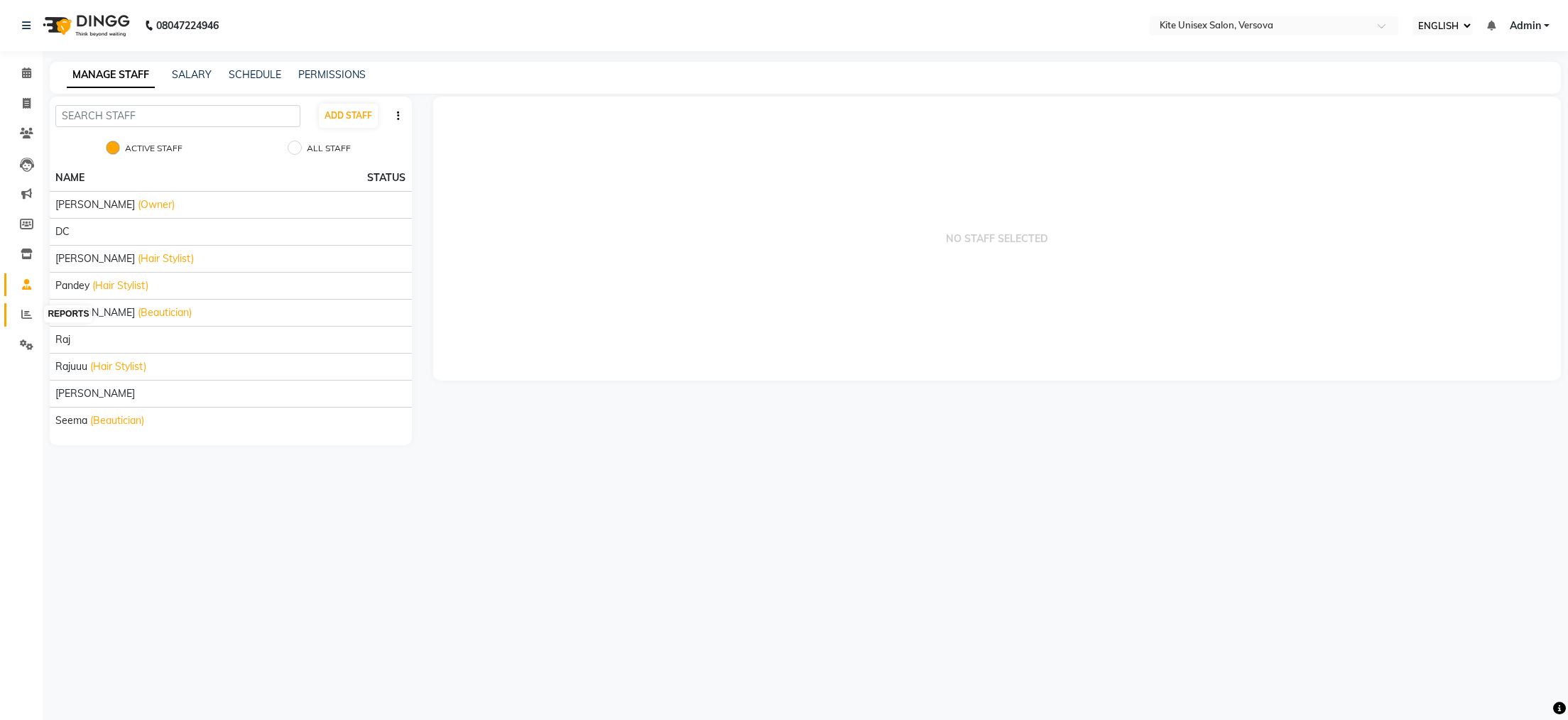
click at [21, 312] on icon at bounding box center [27, 314] width 11 height 11
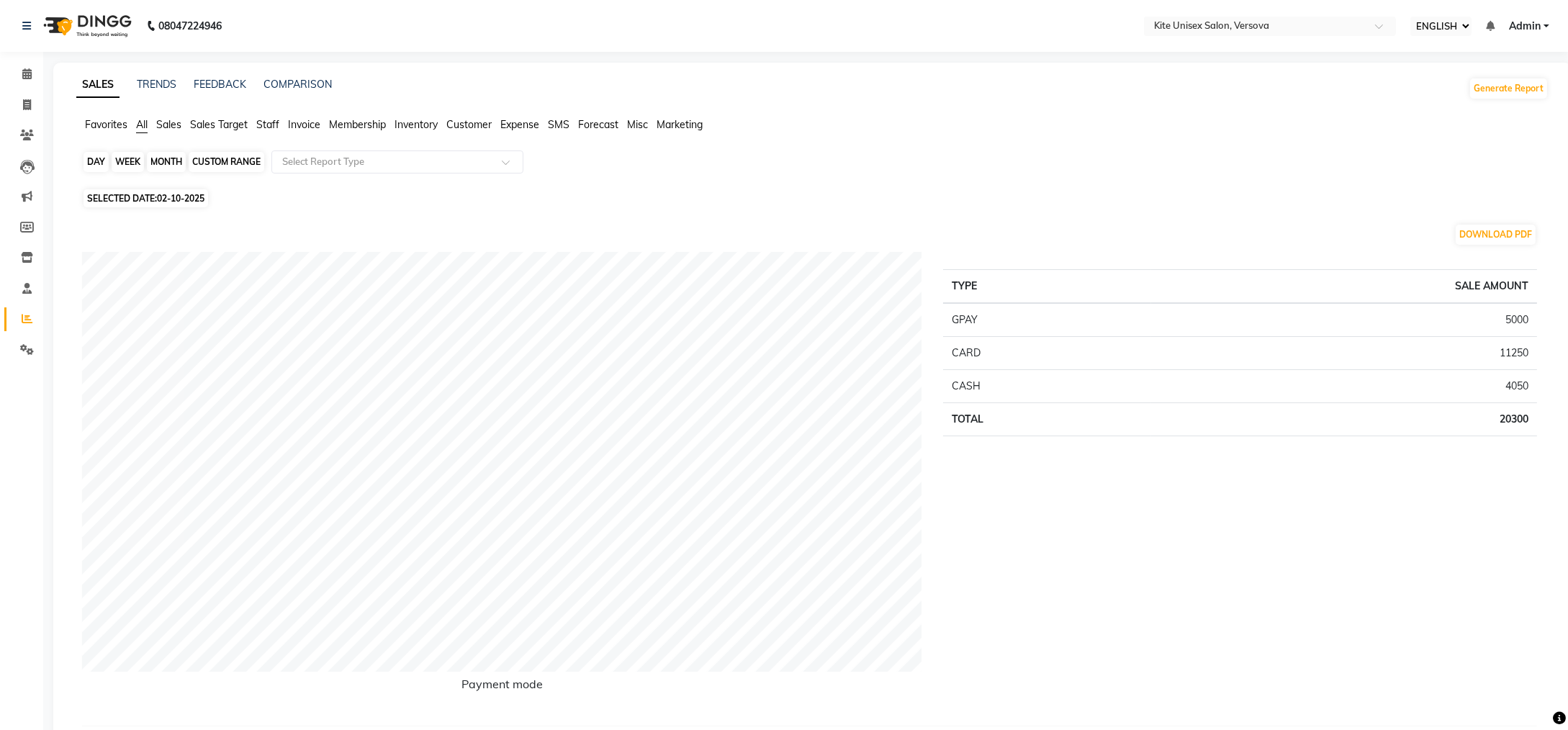
click at [99, 160] on div "DAY" at bounding box center [97, 161] width 26 height 20
select select "10"
select select "2025"
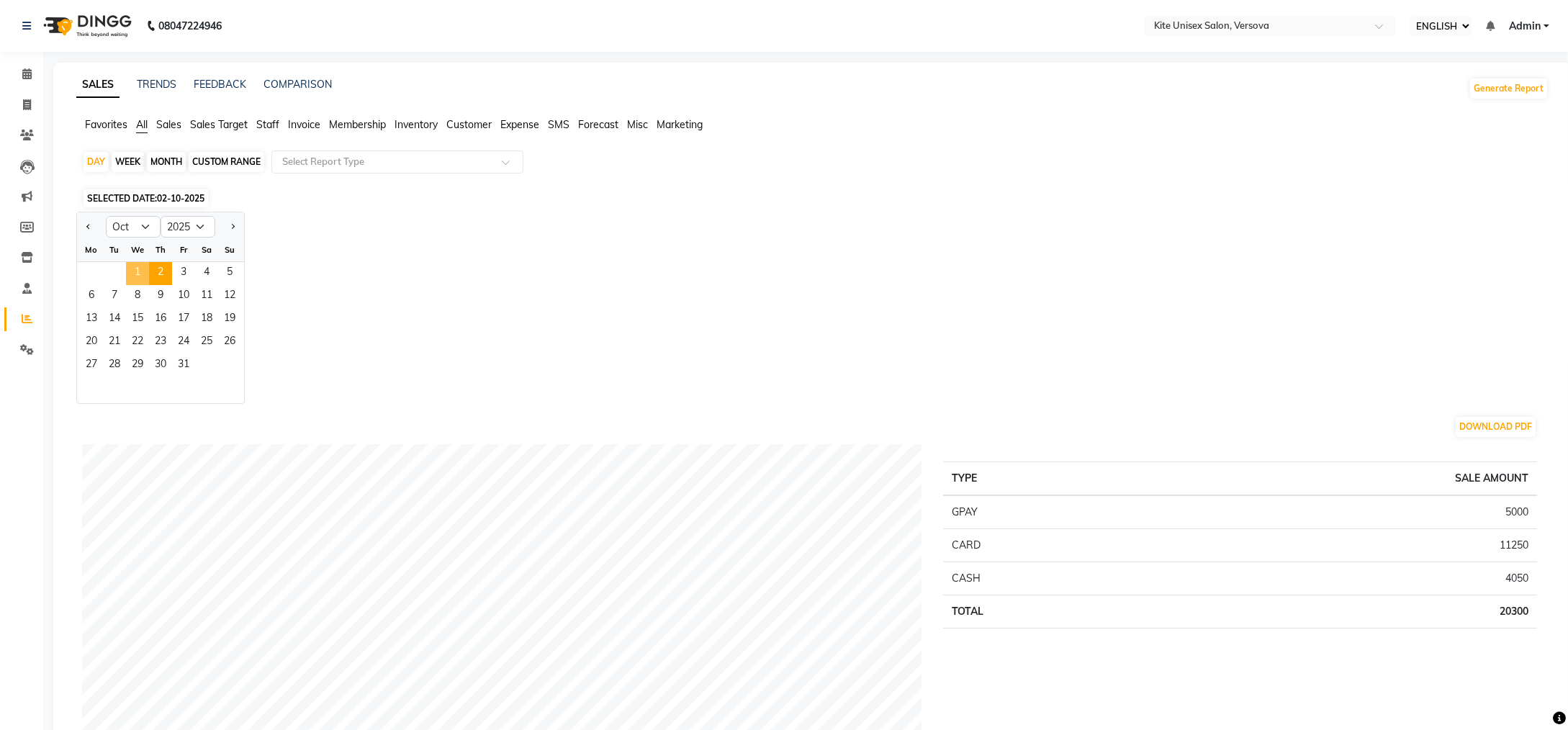
click at [141, 272] on span "1" at bounding box center [137, 273] width 23 height 23
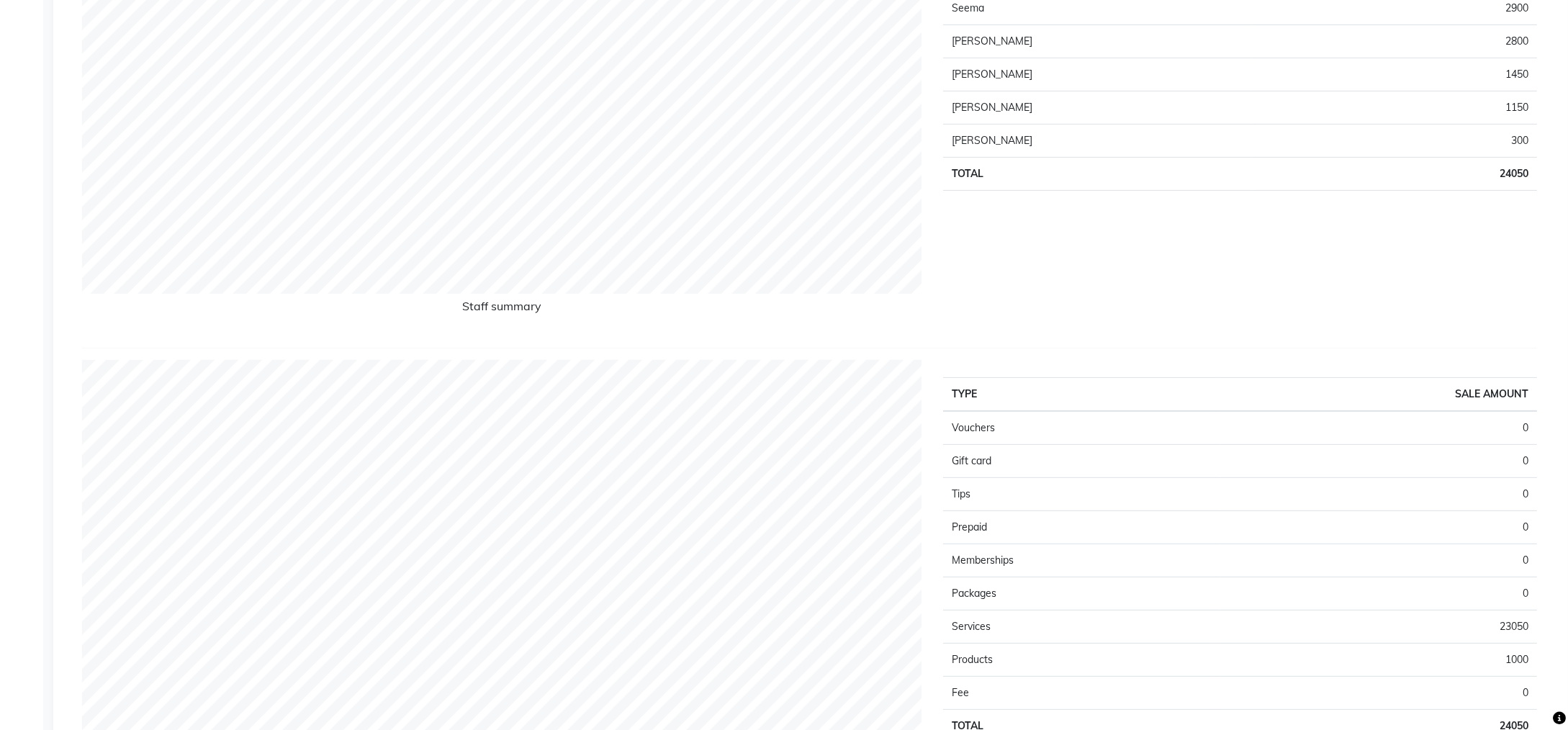
scroll to position [720, 0]
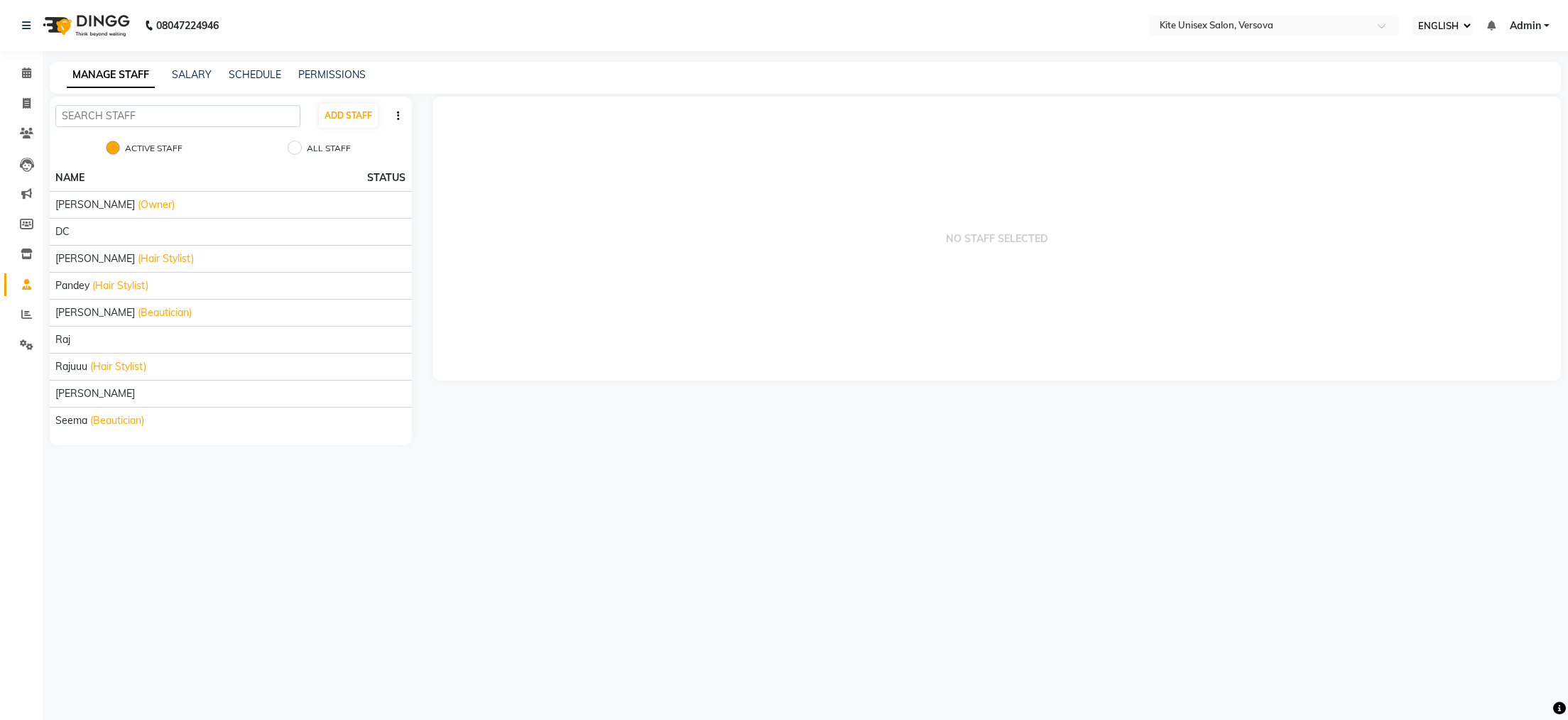
select select "service"
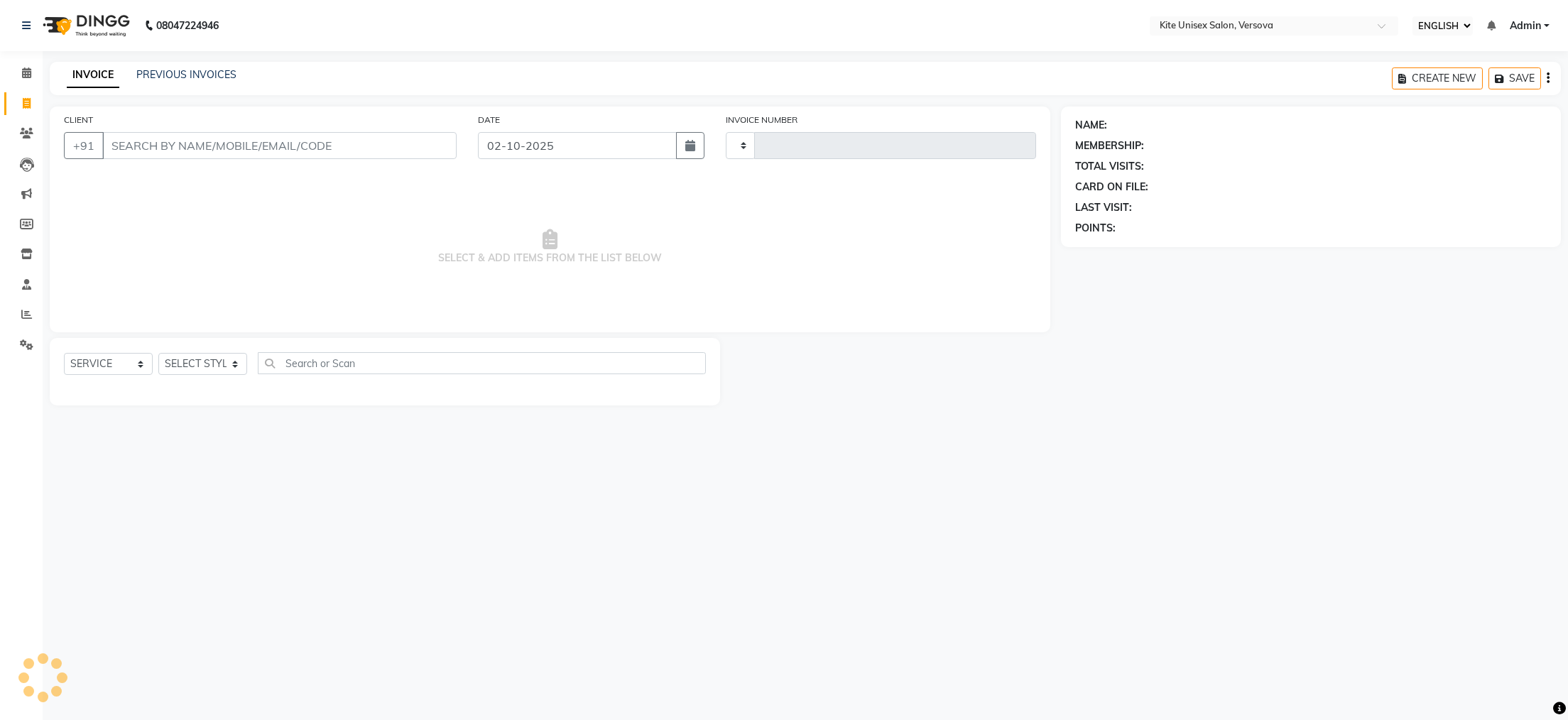
type input "2921"
select select "6093"
click at [497, 145] on input "02-10-2025" at bounding box center [577, 146] width 199 height 27
select select "10"
select select "2025"
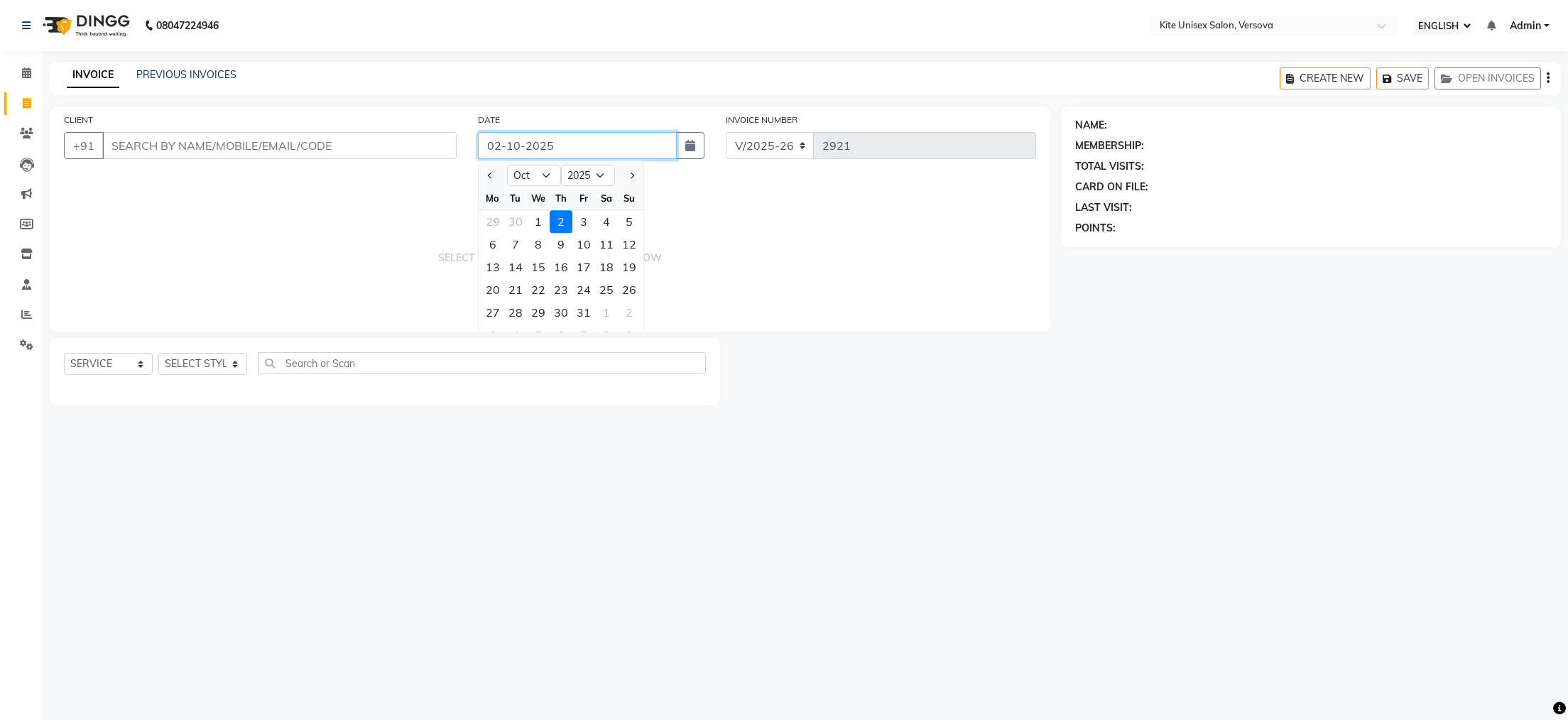
click at [499, 145] on input "02-10-2025" at bounding box center [577, 146] width 199 height 27
click at [536, 220] on div "1" at bounding box center [538, 221] width 23 height 23
type input "01-10-2025"
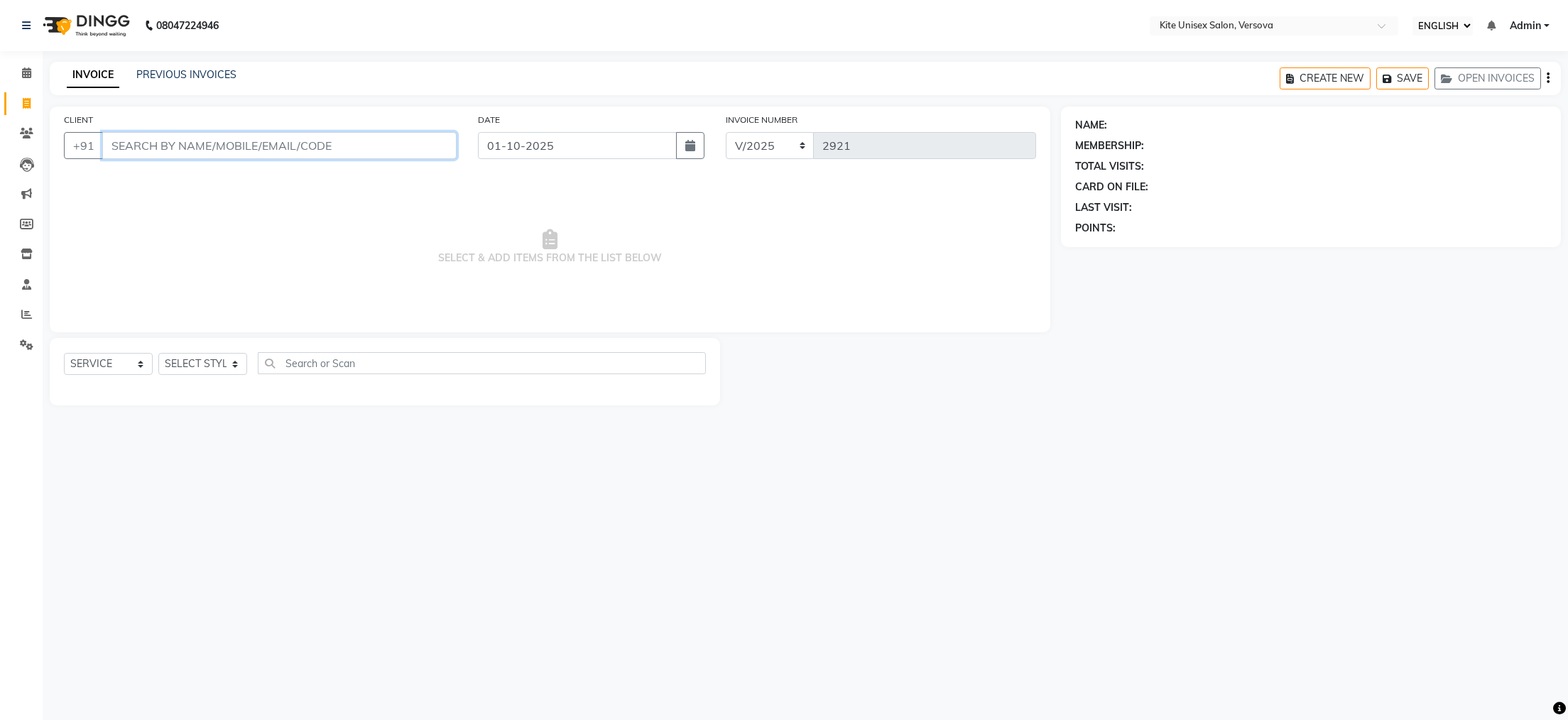
click at [150, 139] on input "CLIENT" at bounding box center [280, 146] width 354 height 27
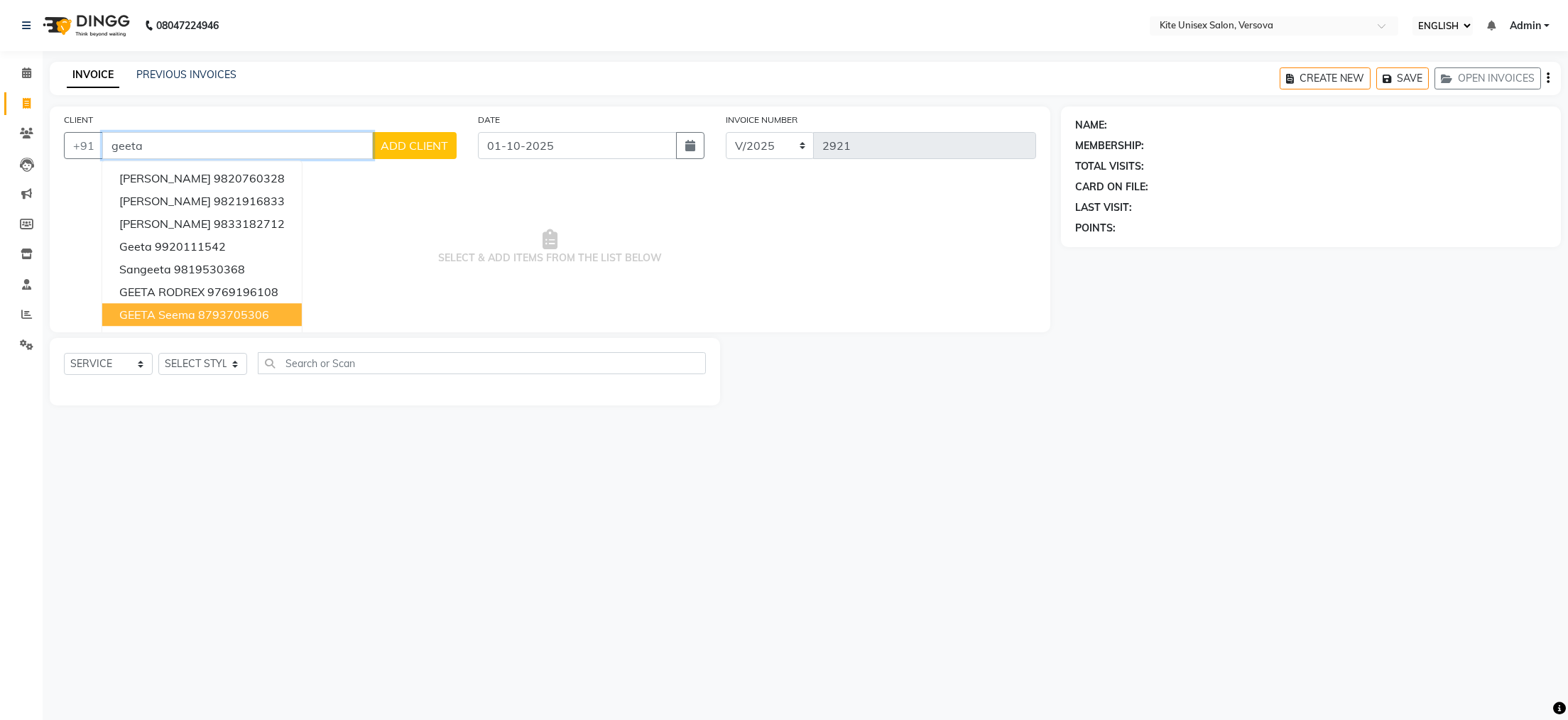
click at [169, 313] on span "GEETA seema" at bounding box center [157, 314] width 76 height 14
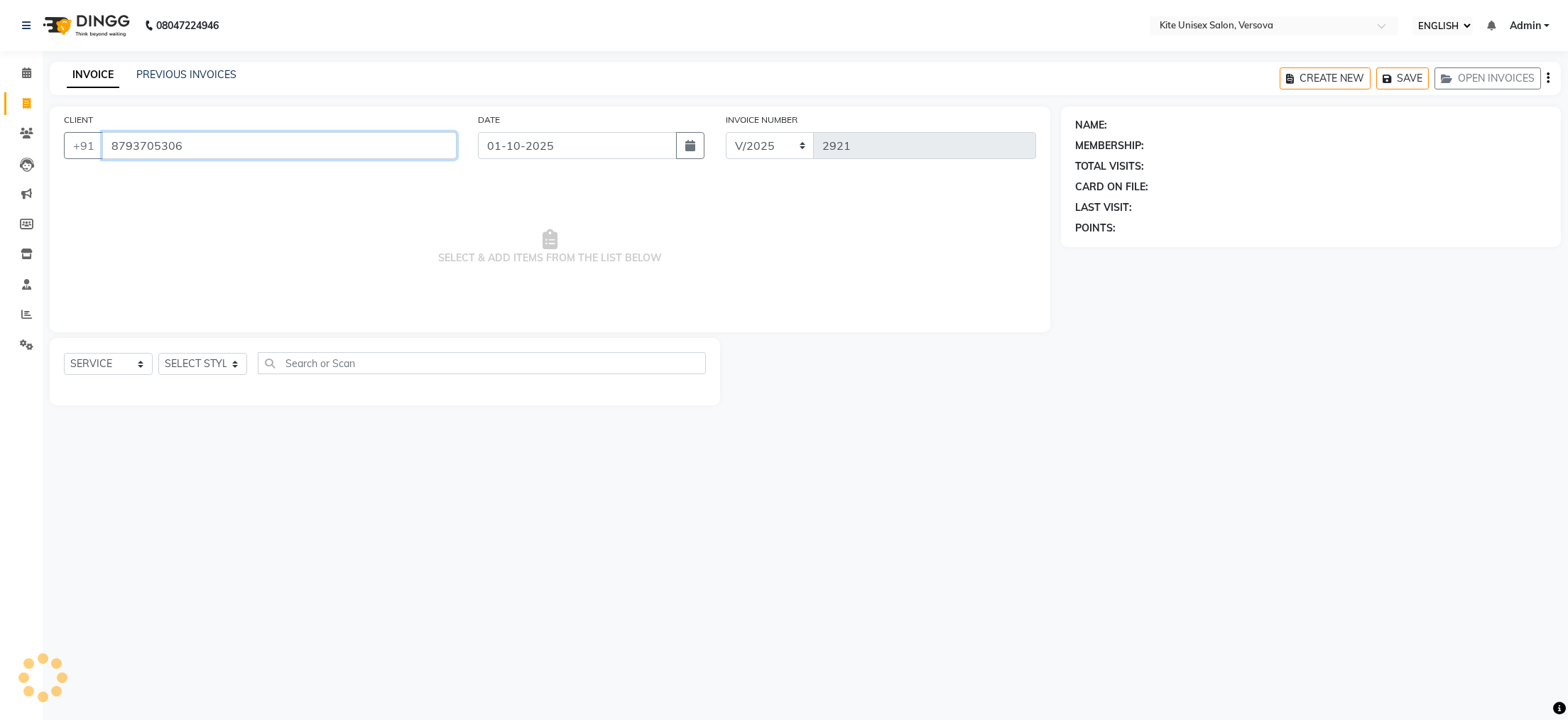
type input "8793705306"
click at [232, 360] on select "SELECT STYLIST [PERSON_NAME] DC [PERSON_NAME] [PERSON_NAME] Rajuuu [PERSON_NAME]" at bounding box center [202, 364] width 89 height 22
select select "51986"
click at [158, 354] on select "SELECT STYLIST [PERSON_NAME] DC [PERSON_NAME] [PERSON_NAME] Rajuuu [PERSON_NAME]" at bounding box center [202, 364] width 89 height 22
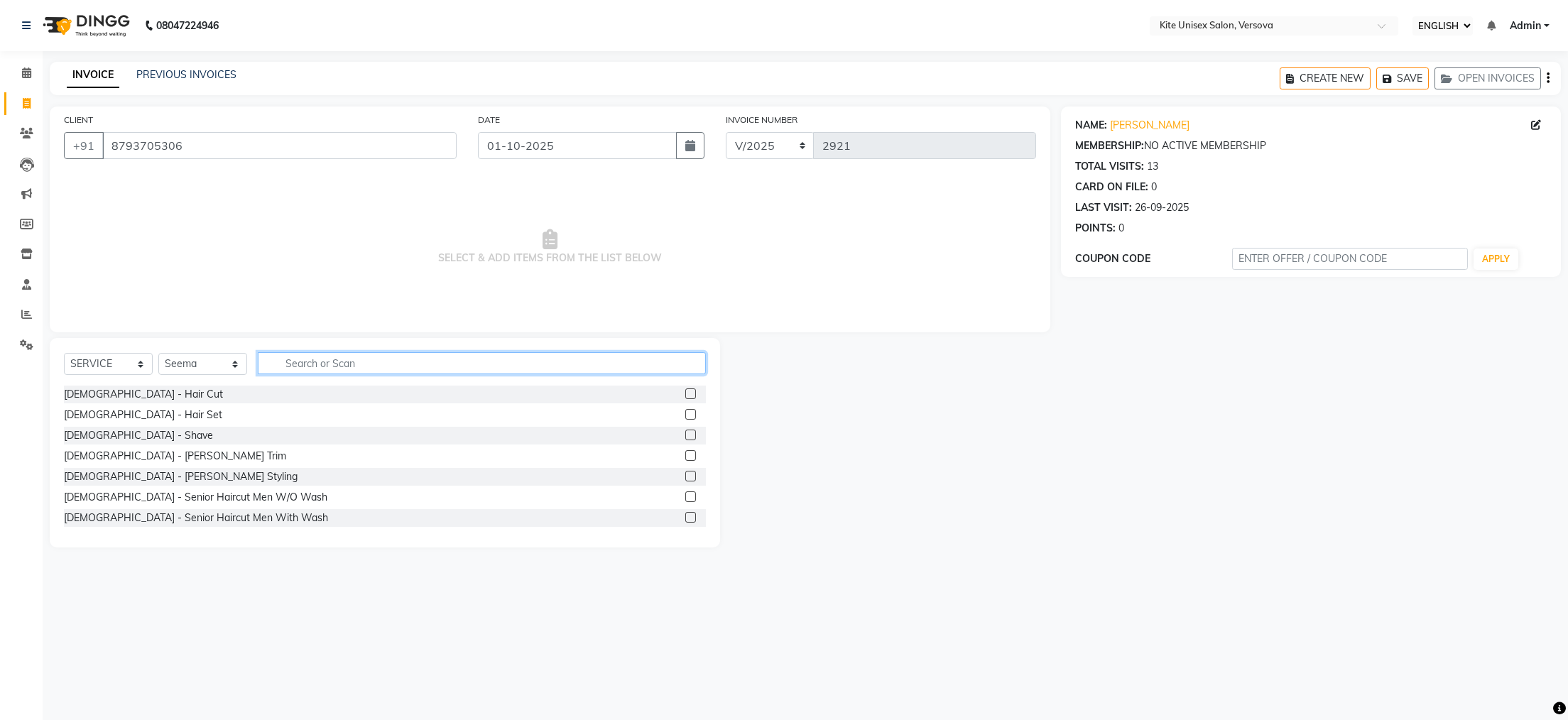
click at [298, 367] on input "text" at bounding box center [481, 363] width 448 height 22
type input "sere"
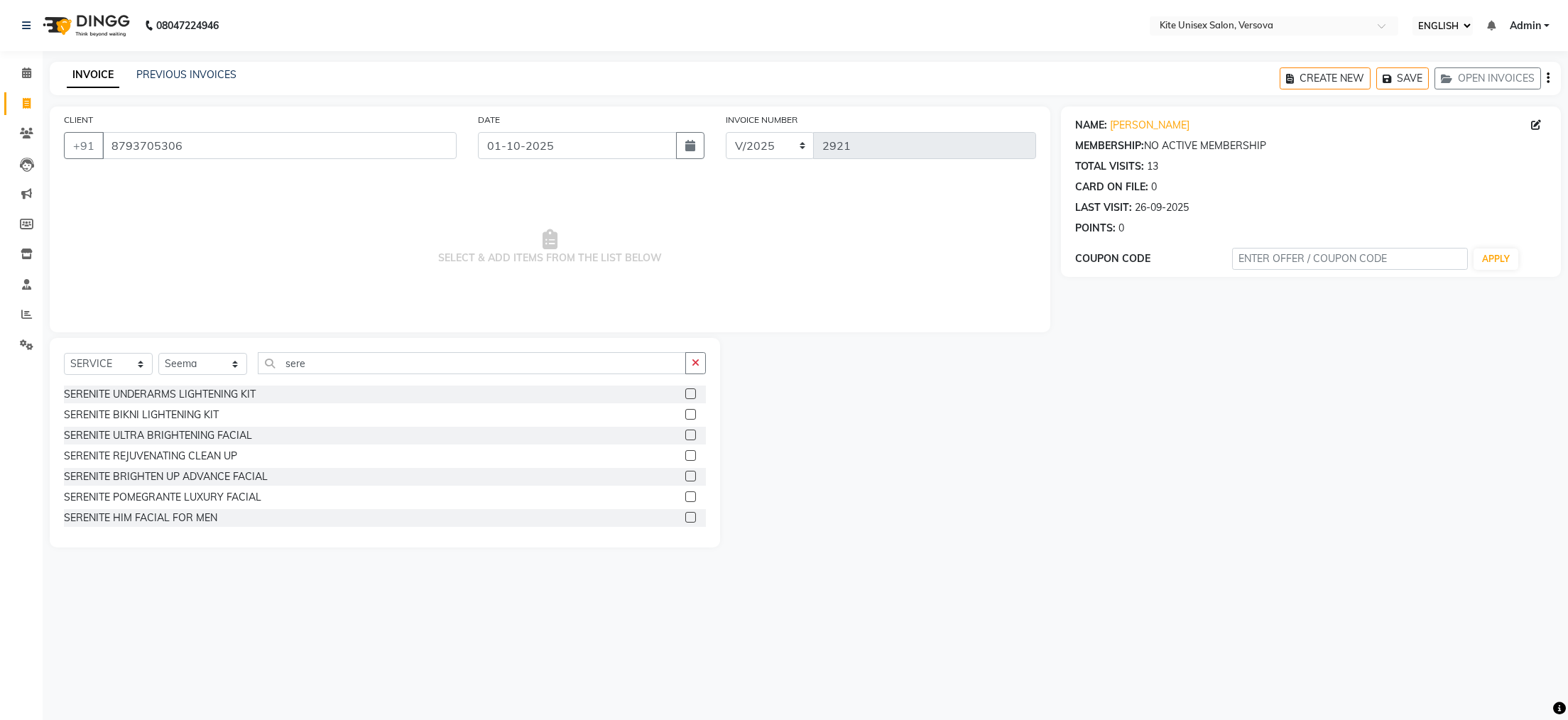
click at [685, 453] on label at bounding box center [691, 456] width 11 height 11
click at [685, 453] on input "checkbox" at bounding box center [690, 457] width 9 height 9
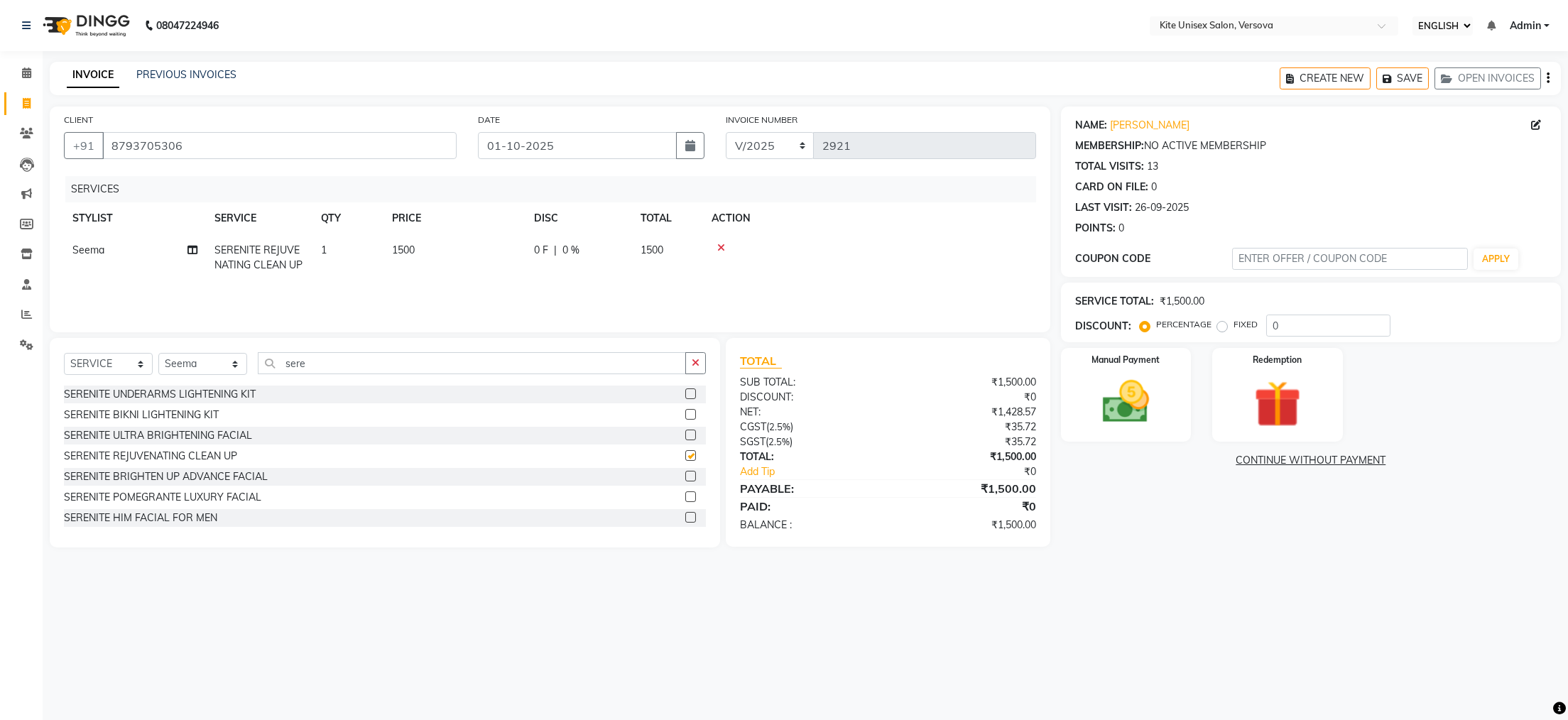
checkbox input "false"
click at [663, 247] on span "1500" at bounding box center [651, 250] width 23 height 13
select select "51986"
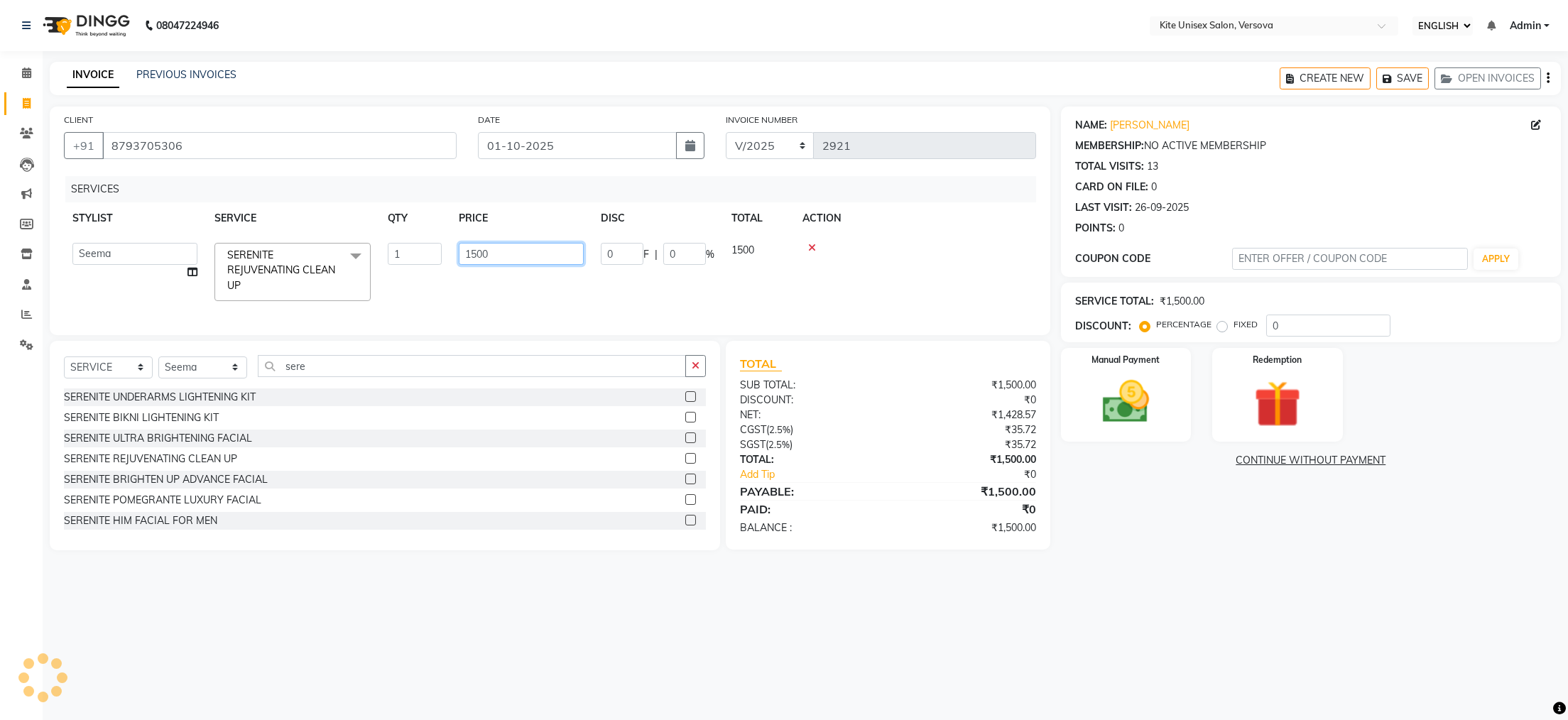
click at [548, 249] on input "1500" at bounding box center [521, 254] width 125 height 22
type input "1"
type input "2000"
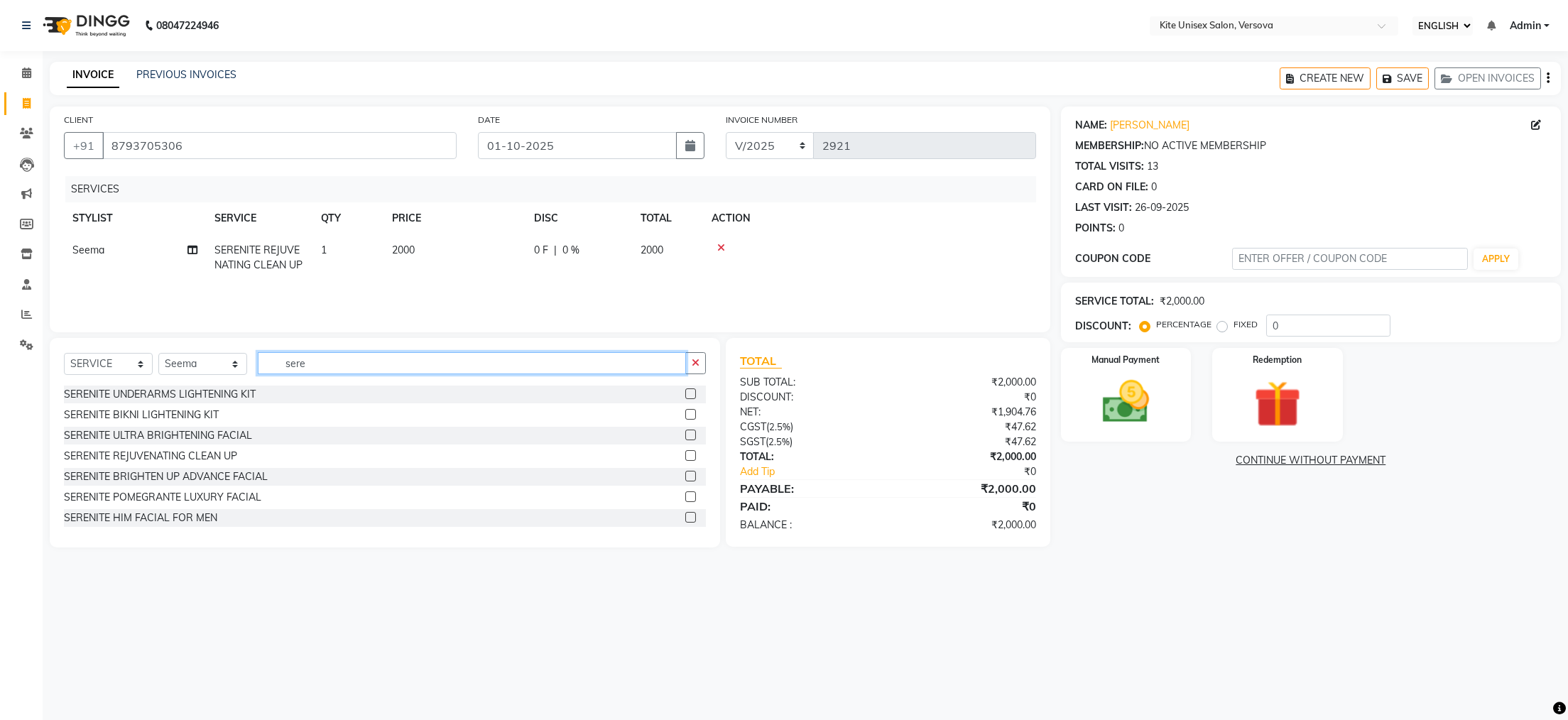
click at [320, 391] on div "SELECT SERVICE PRODUCT MEMBERSHIP PACKAGE VOUCHER PREPAID GIFT CARD SELECT STYL…" at bounding box center [384, 443] width 670 height 210
type input "s"
type input "ble"
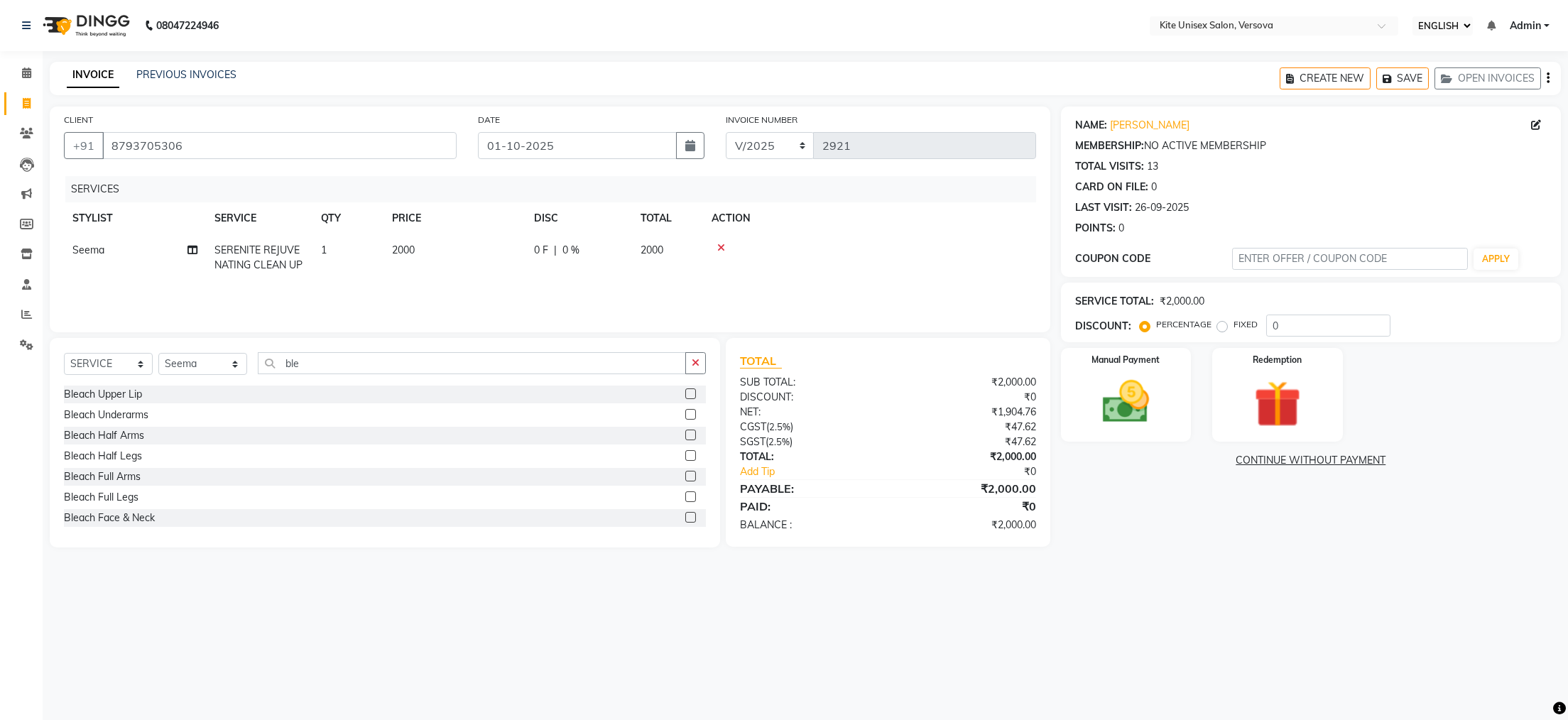
click at [685, 518] on label at bounding box center [691, 518] width 11 height 11
click at [685, 518] on input "checkbox" at bounding box center [690, 518] width 9 height 9
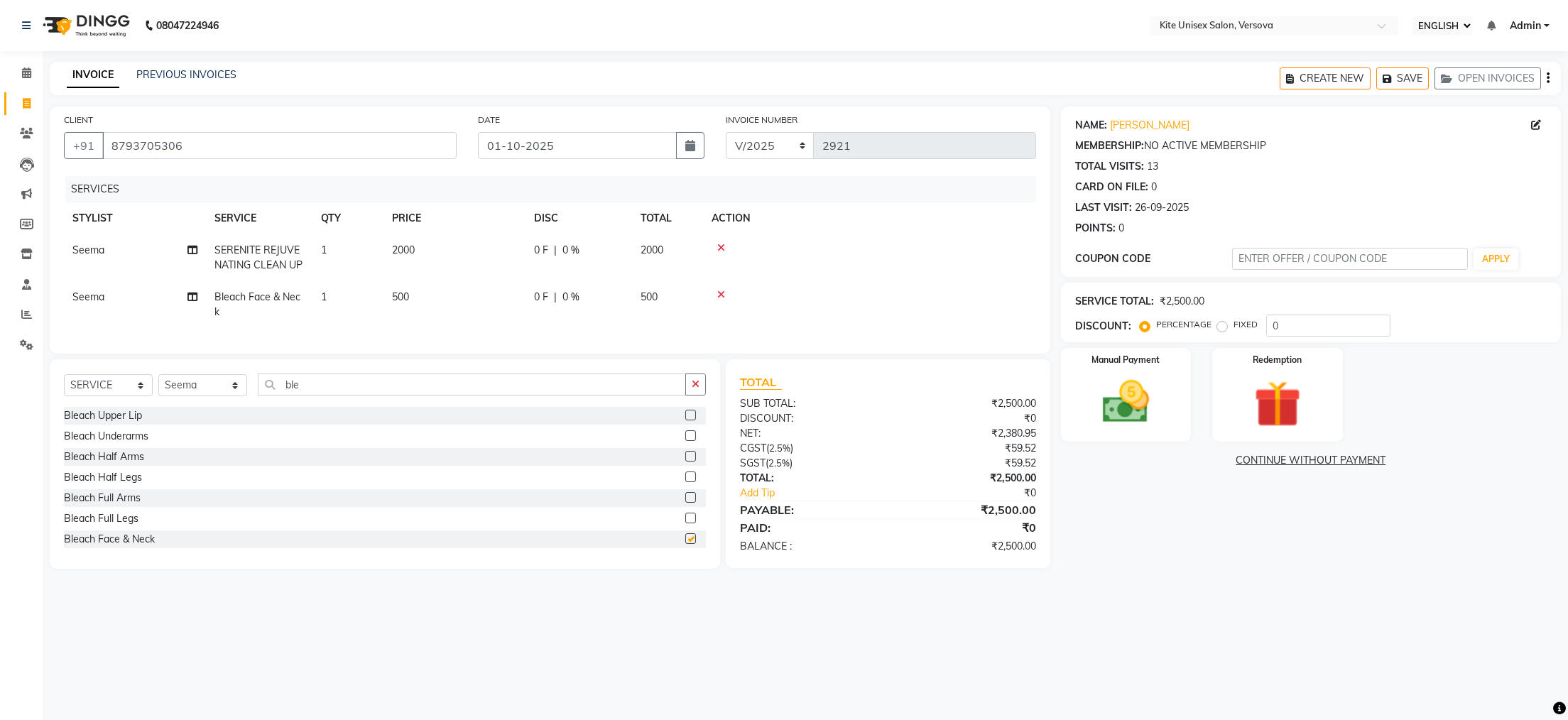
checkbox input "false"
click at [320, 395] on input "ble" at bounding box center [472, 384] width 428 height 22
type input "b"
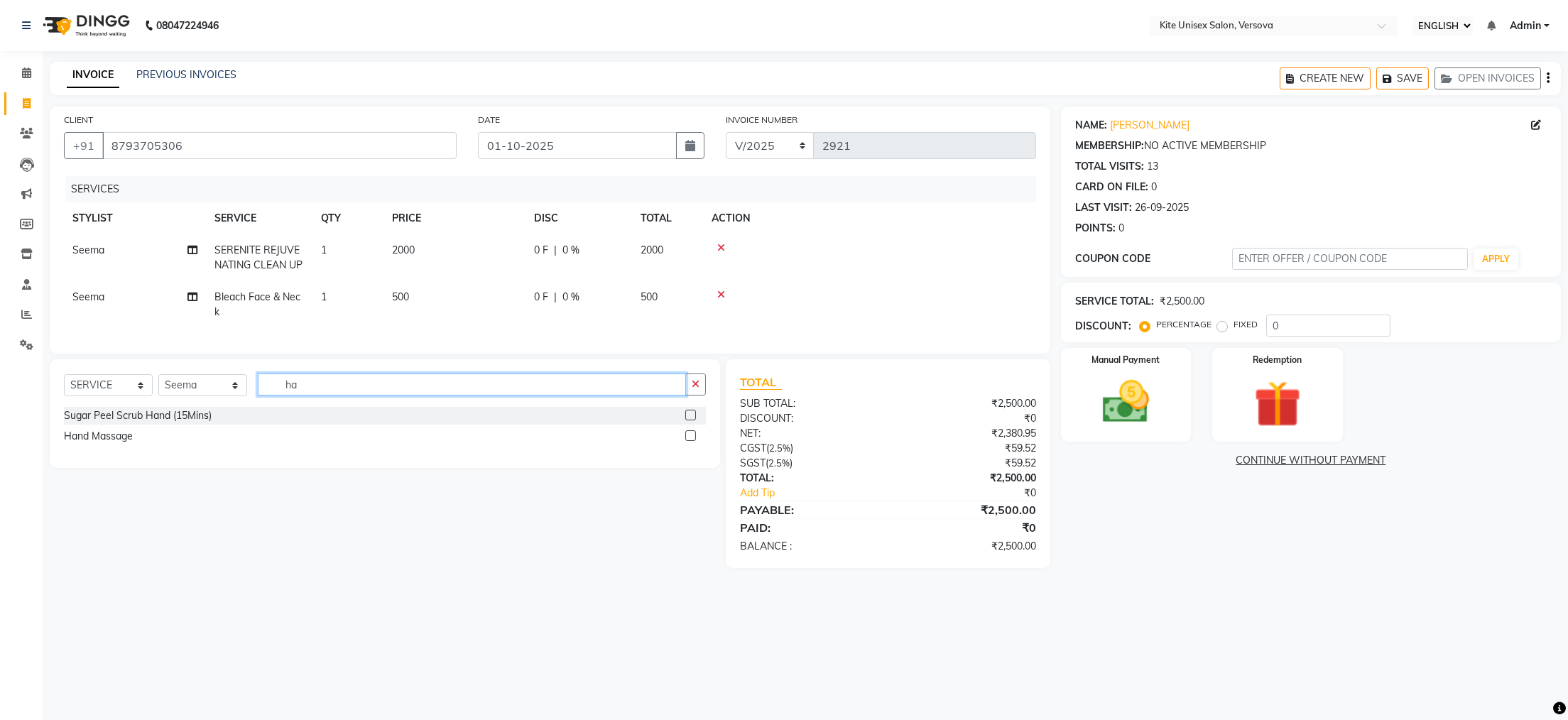
type input "h"
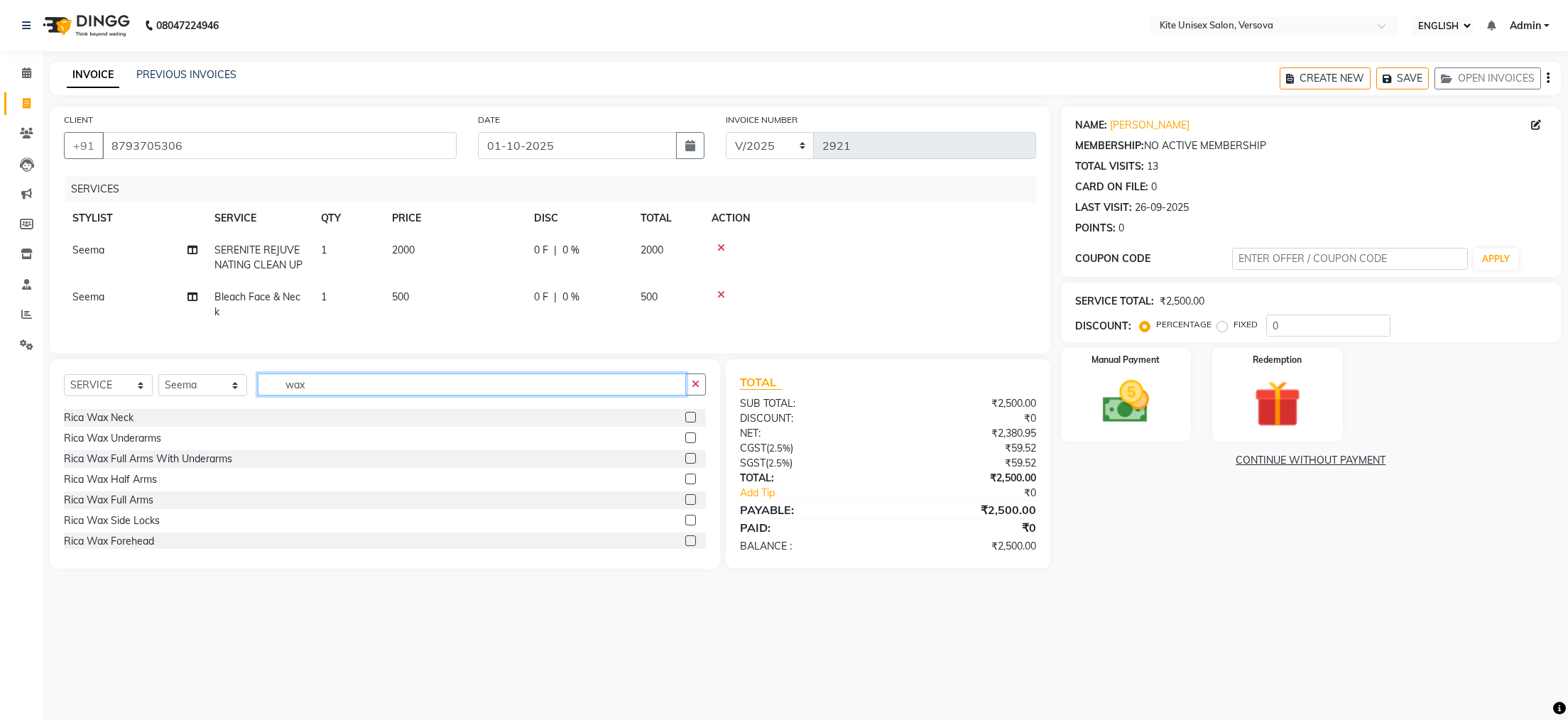
scroll to position [284, 0]
type input "wax"
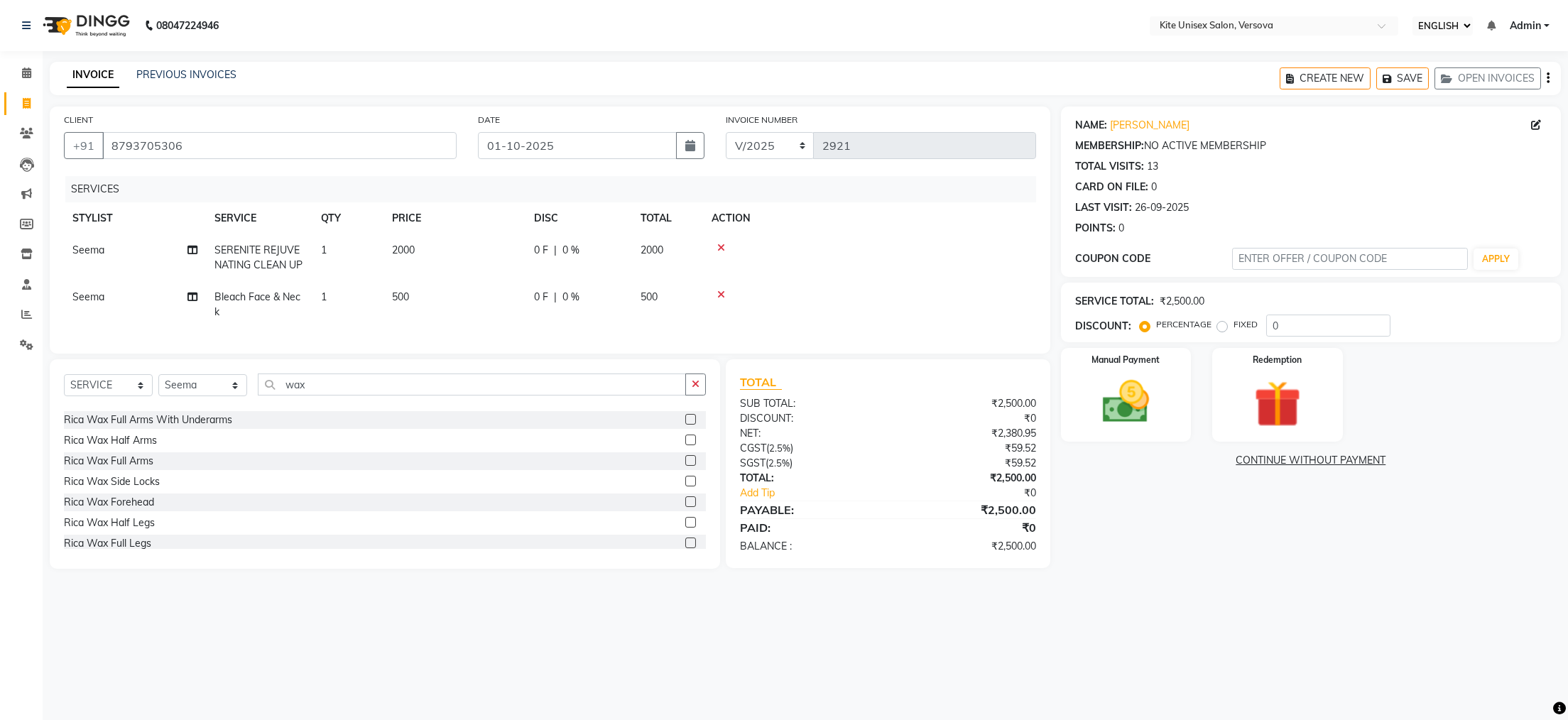
click at [685, 466] on label at bounding box center [691, 461] width 11 height 11
click at [685, 466] on input "checkbox" at bounding box center [690, 462] width 9 height 9
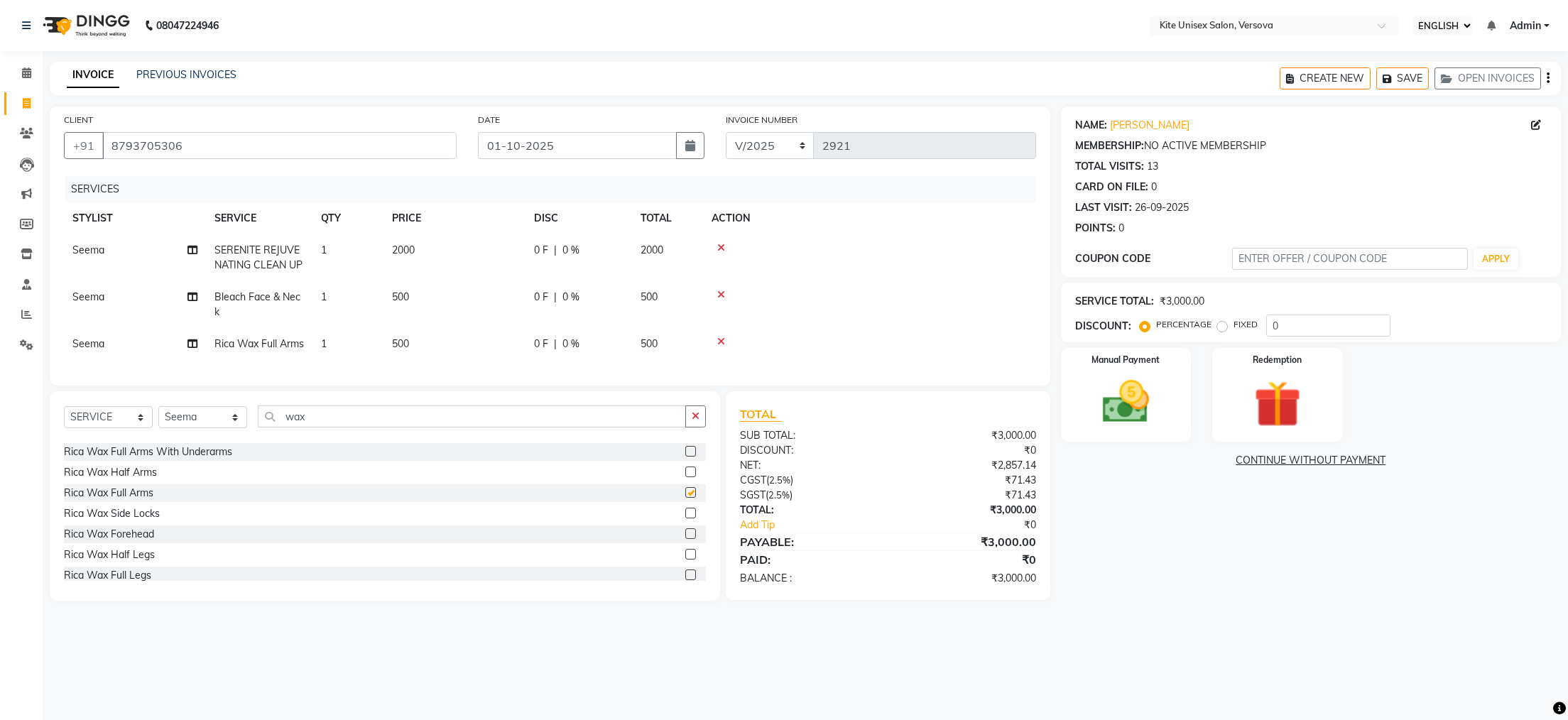
checkbox input "false"
click at [662, 339] on td "500" at bounding box center [668, 344] width 71 height 32
select select "51986"
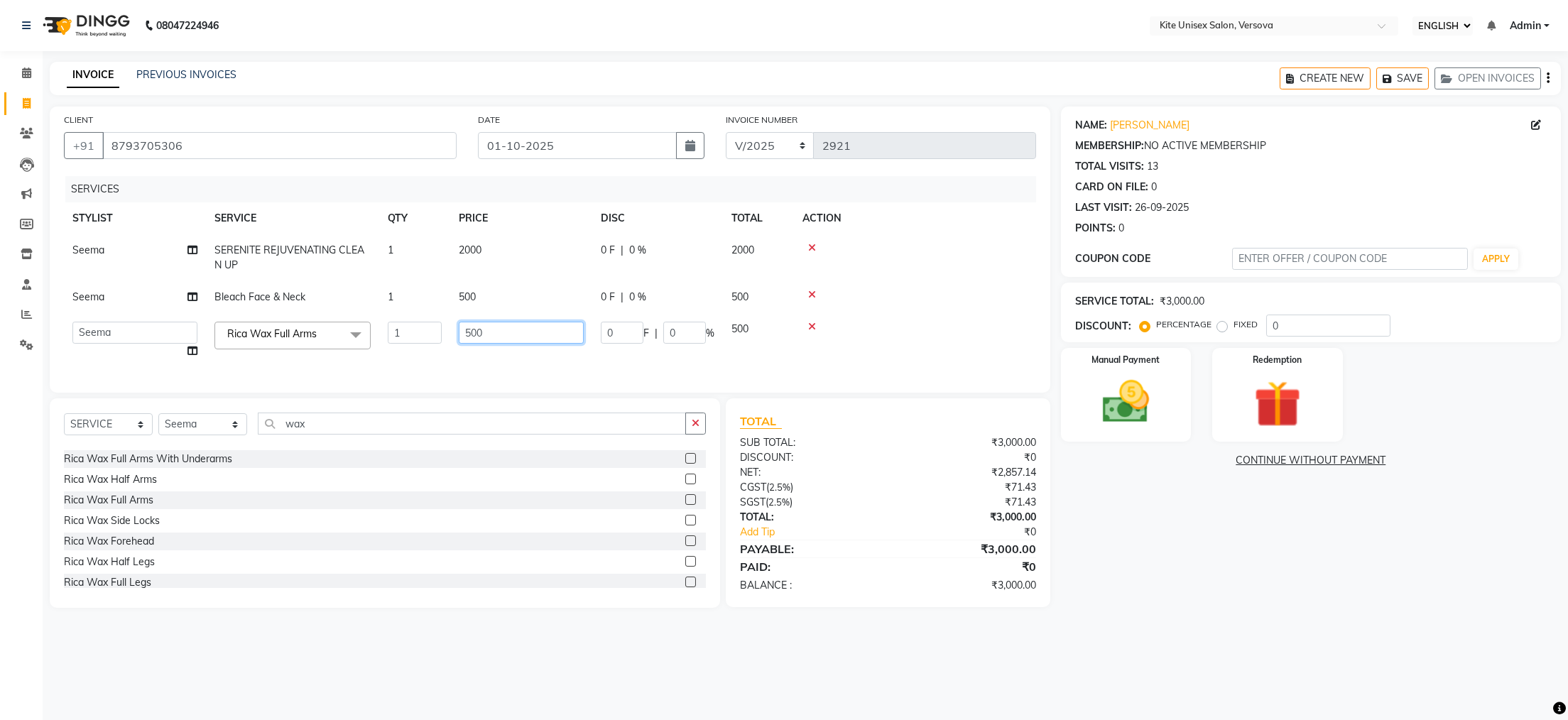
click at [560, 332] on input "500" at bounding box center [521, 332] width 125 height 22
type input "5"
type input "750"
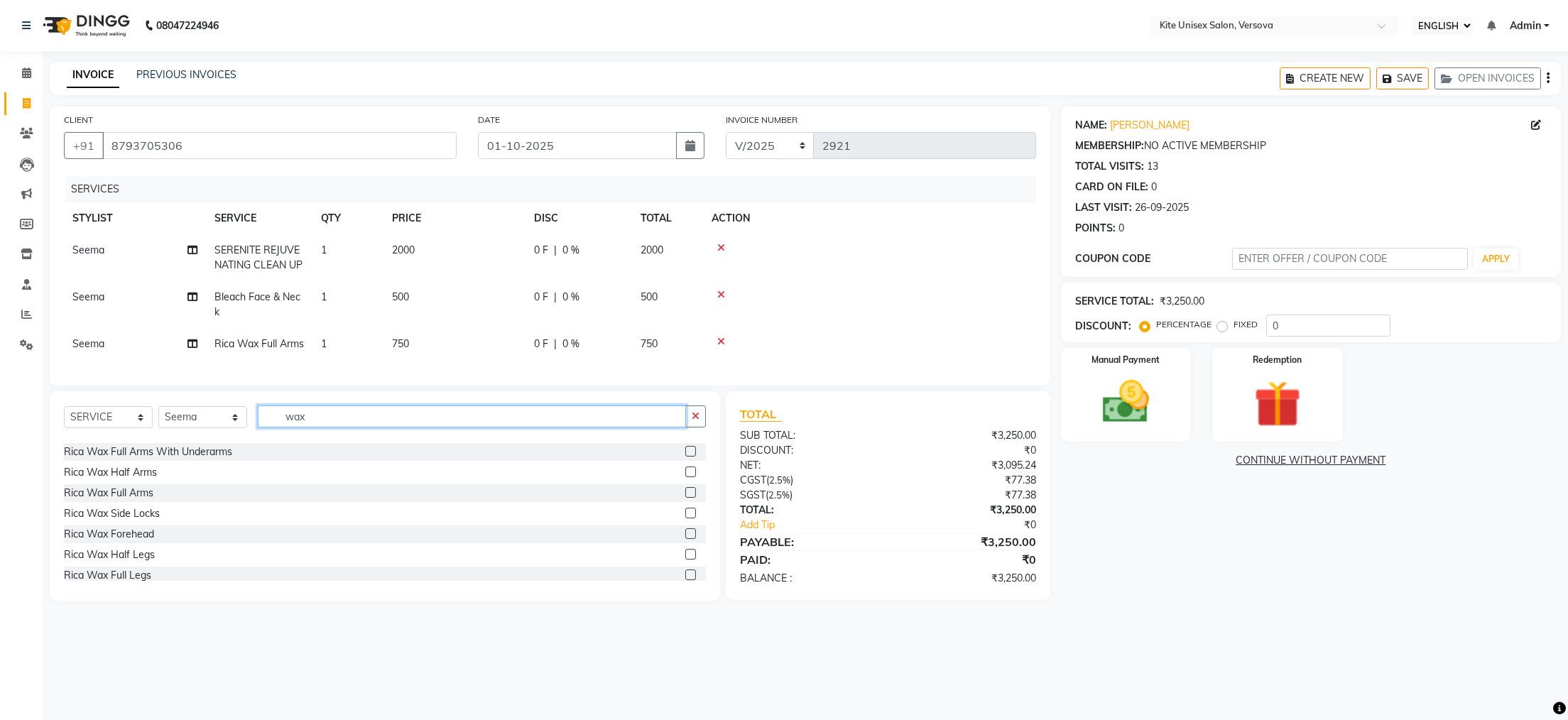
click at [324, 428] on input "wax" at bounding box center [472, 417] width 428 height 22
type input "w"
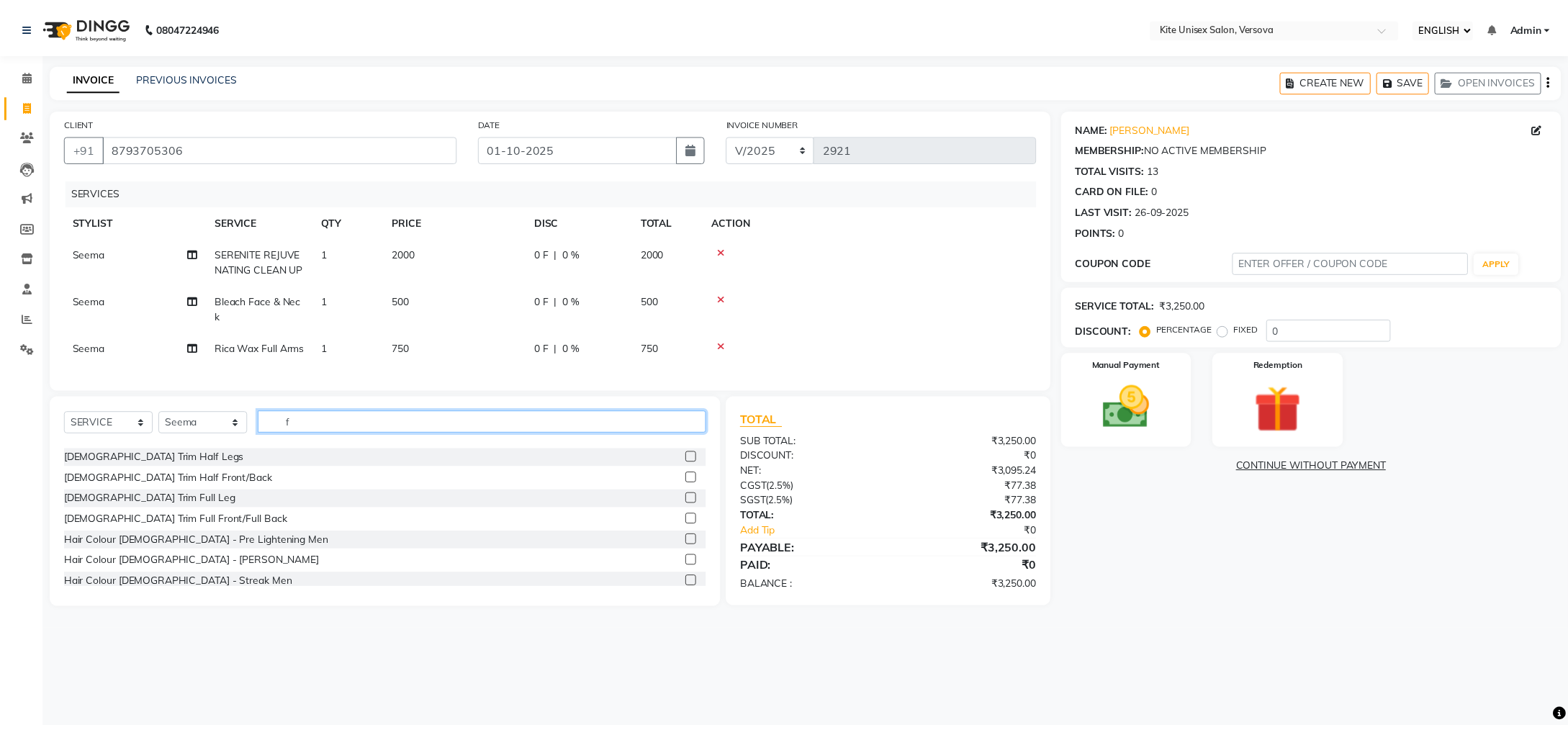
scroll to position [0, 0]
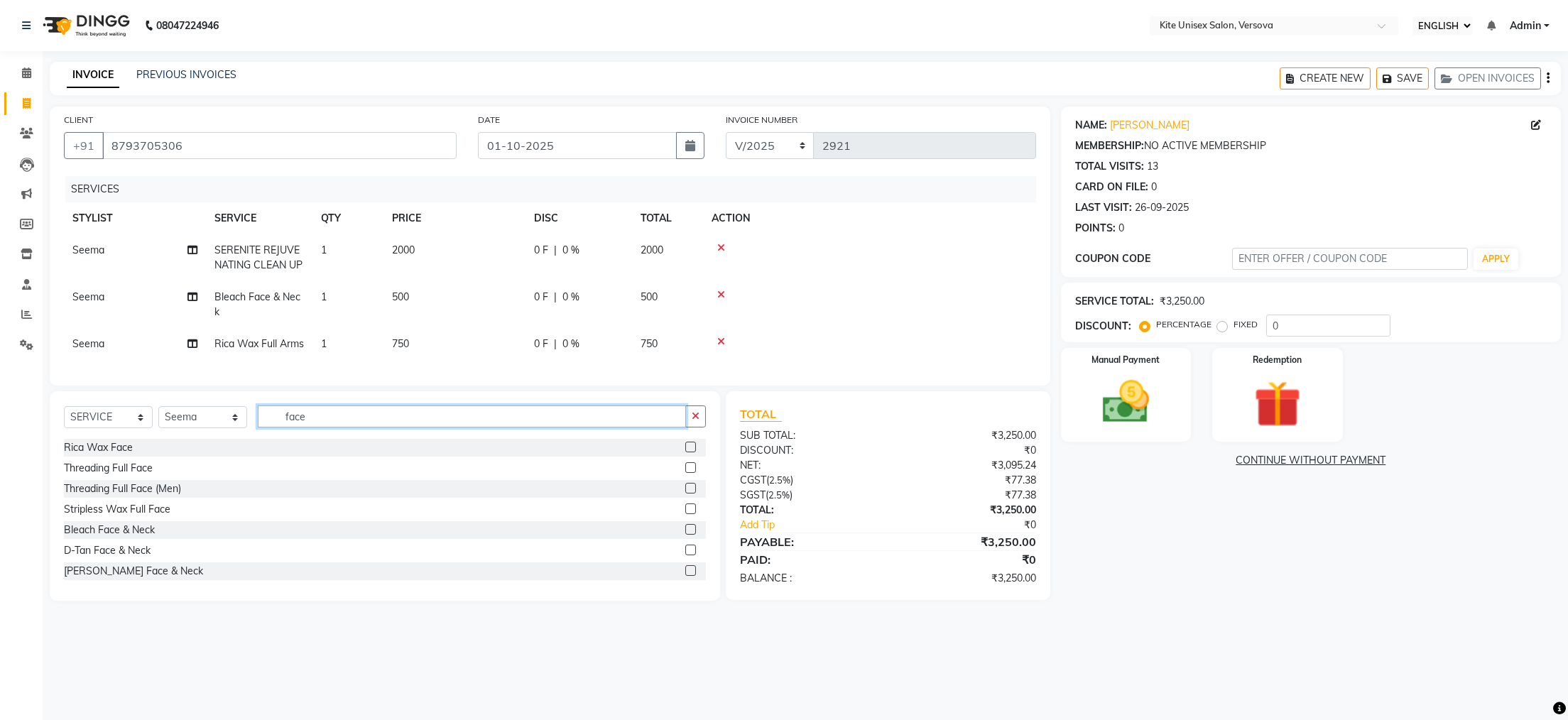
type input "face"
click at [685, 452] on label at bounding box center [691, 447] width 11 height 11
click at [685, 452] on input "checkbox" at bounding box center [690, 448] width 9 height 9
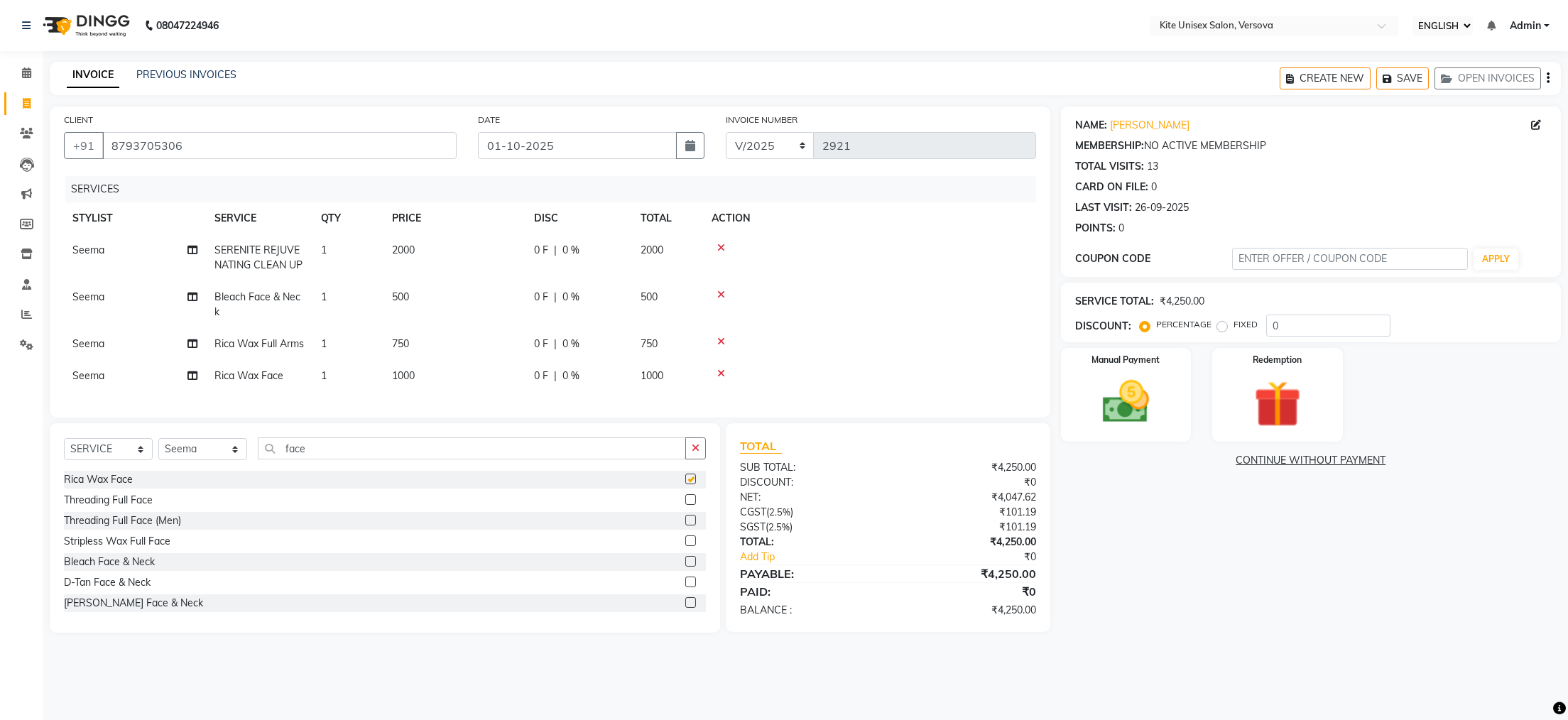
checkbox input "false"
click at [667, 388] on td "1000" at bounding box center [668, 376] width 71 height 32
select select "51986"
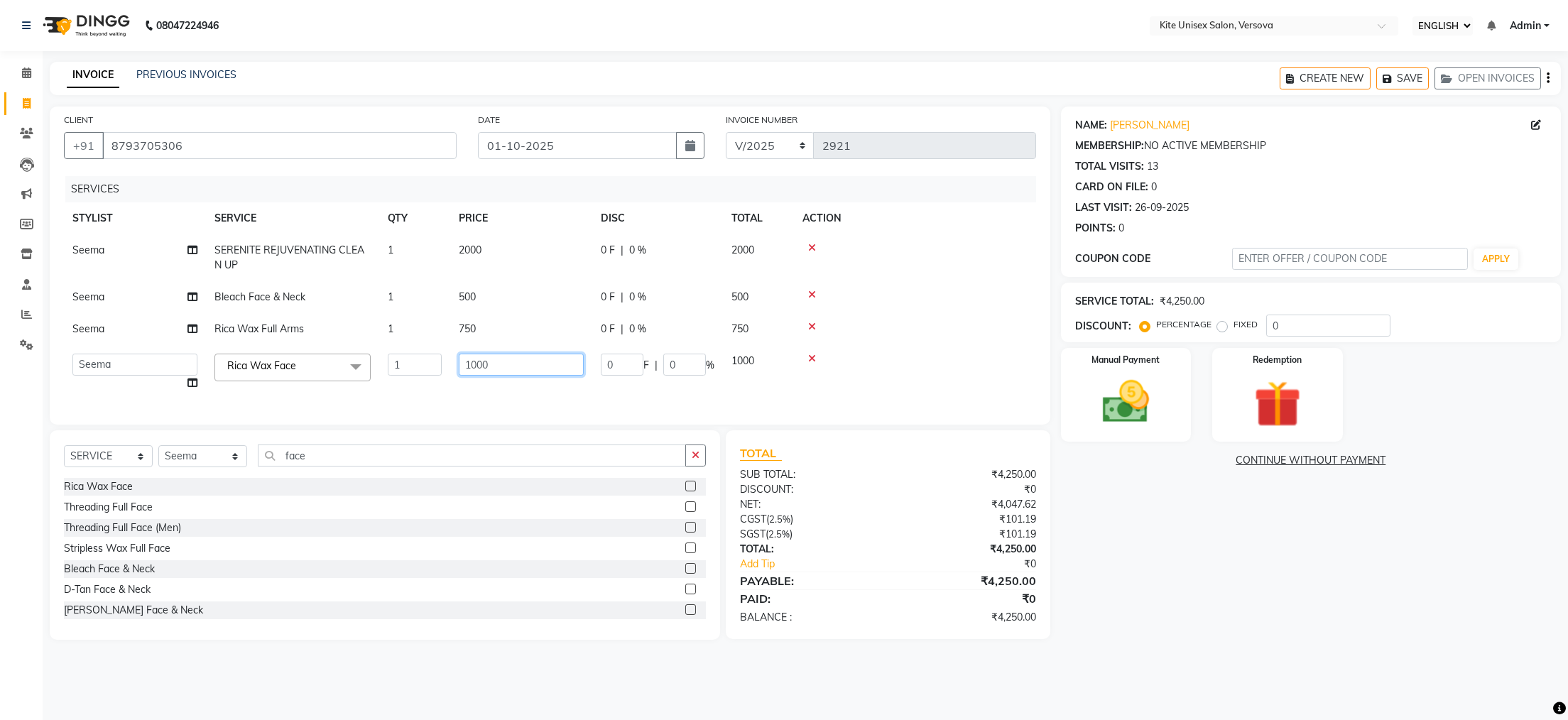
click at [549, 366] on input "1000" at bounding box center [521, 365] width 125 height 22
type input "1"
type input "600"
click at [363, 469] on div "SELECT SERVICE PRODUCT MEMBERSHIP PACKAGE VOUCHER PREPAID GIFT CARD SELECT STYL…" at bounding box center [384, 535] width 670 height 210
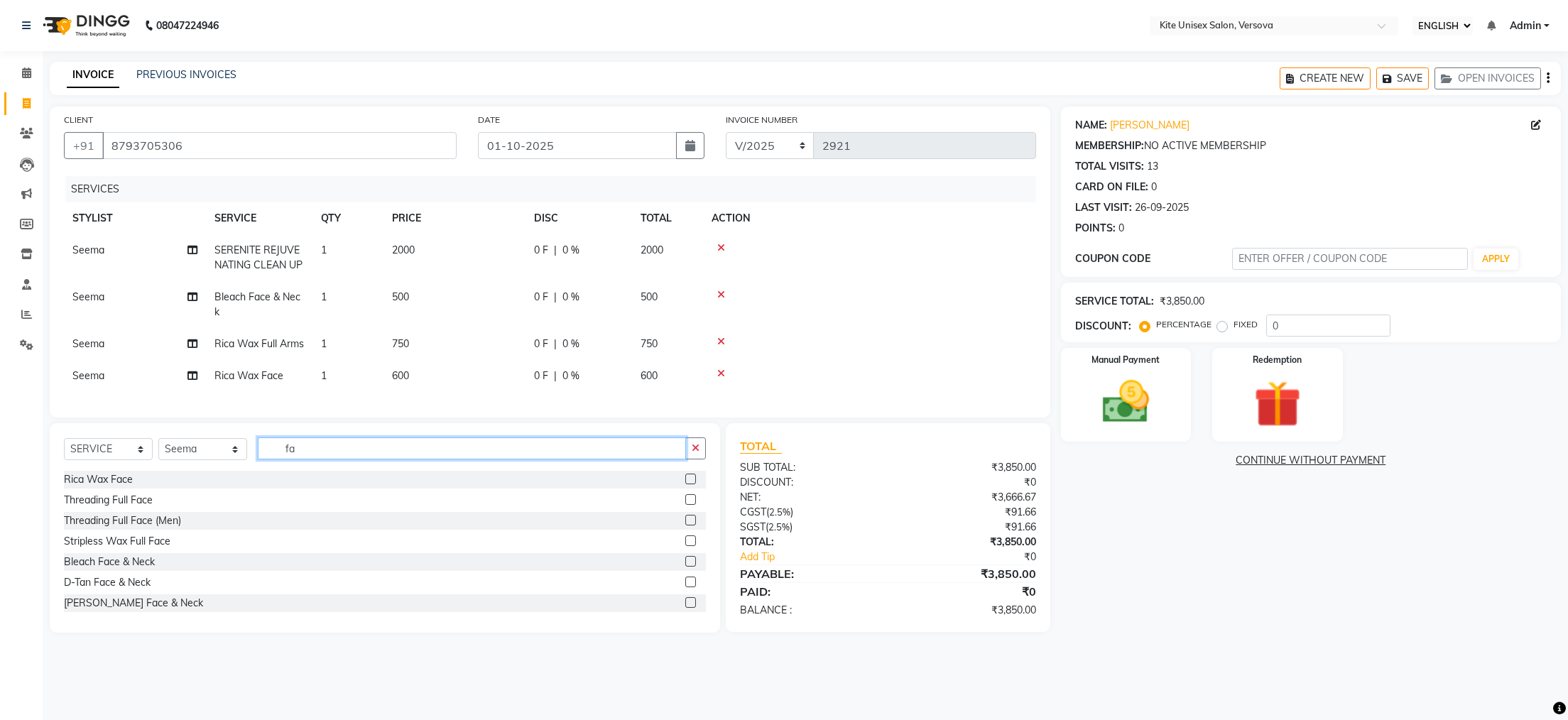
type input "f"
type input "thr"
click at [685, 484] on label at bounding box center [691, 479] width 11 height 11
click at [685, 484] on input "checkbox" at bounding box center [690, 480] width 9 height 9
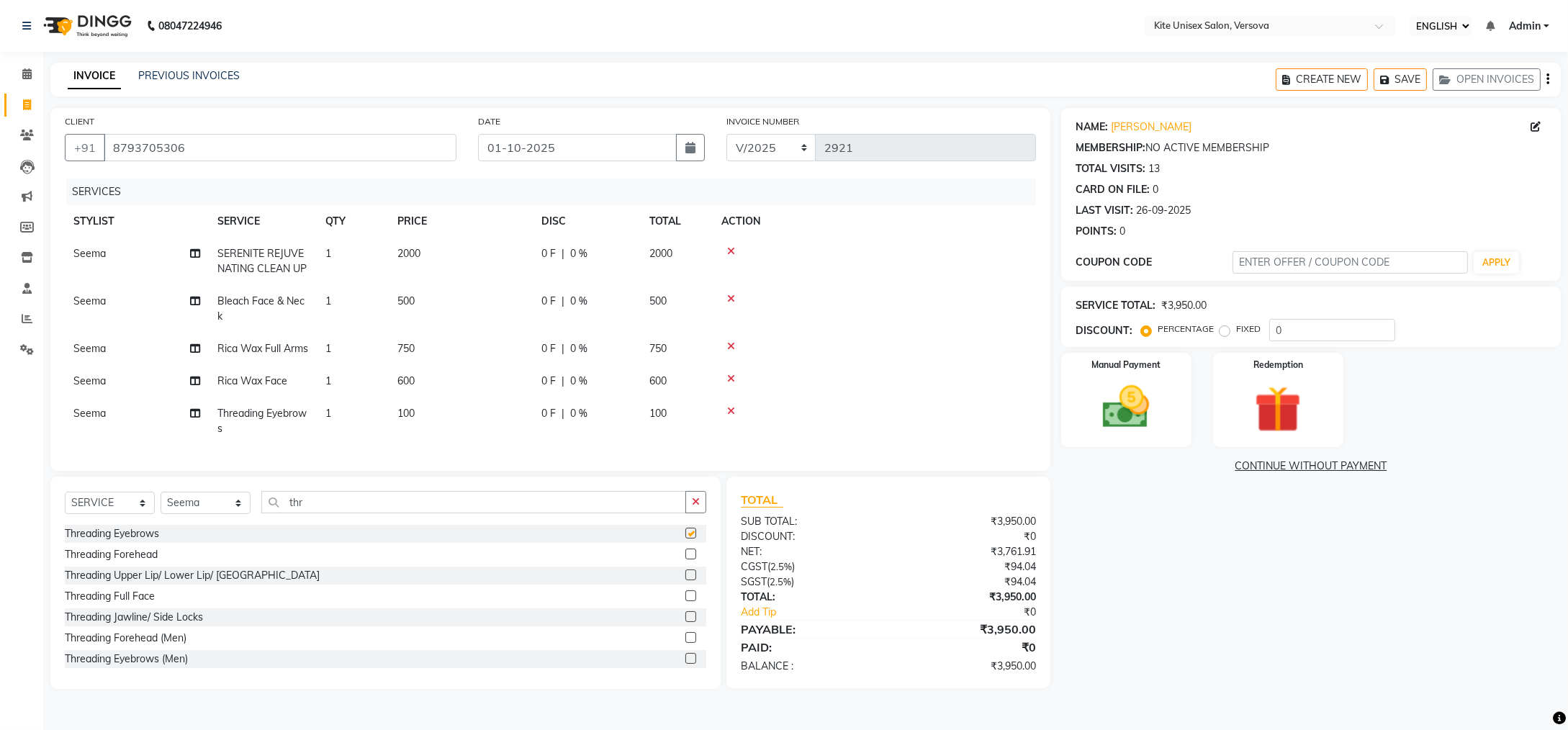
checkbox input "false"
click at [1109, 401] on img at bounding box center [1126, 407] width 79 height 56
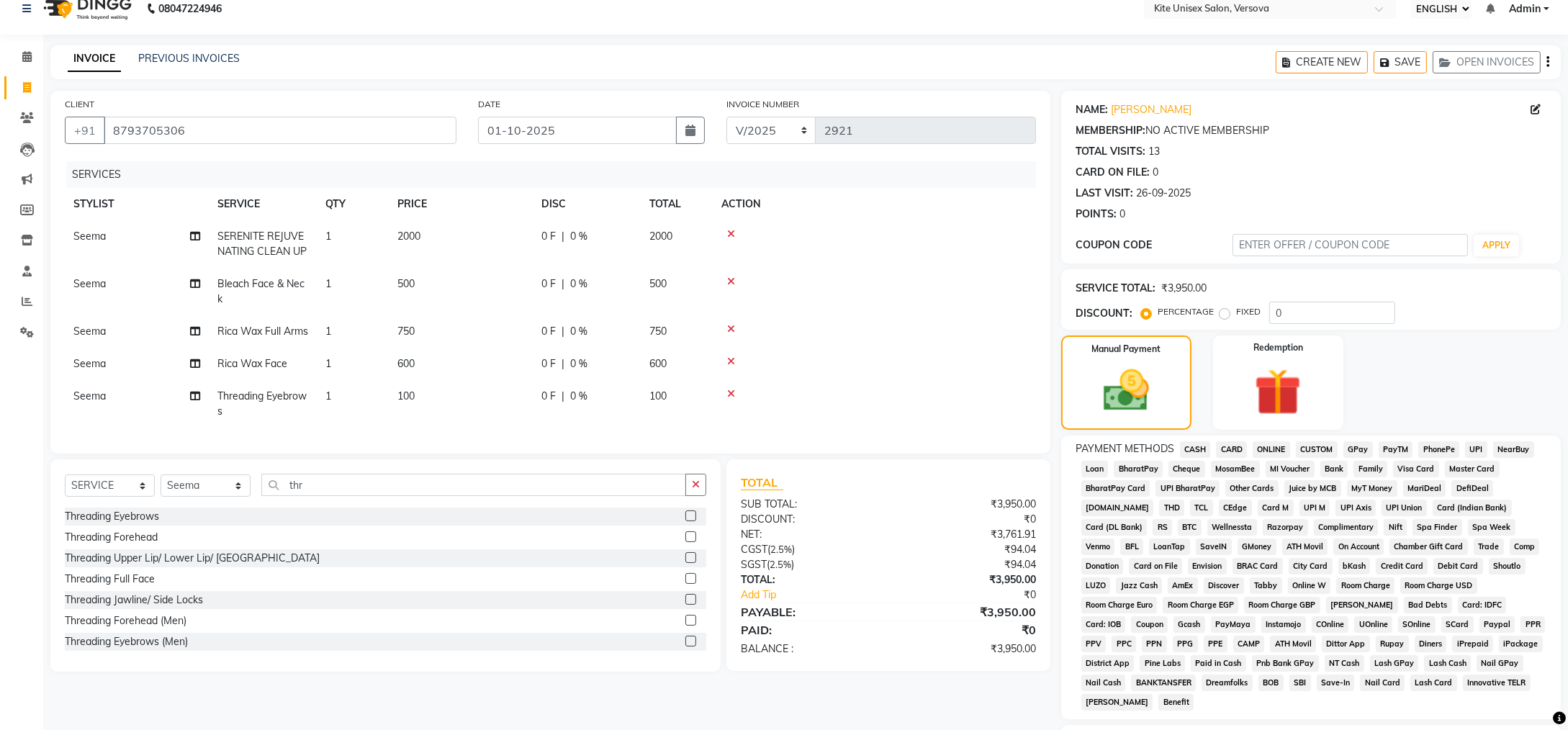
click at [1240, 450] on span "CARD" at bounding box center [1231, 450] width 31 height 17
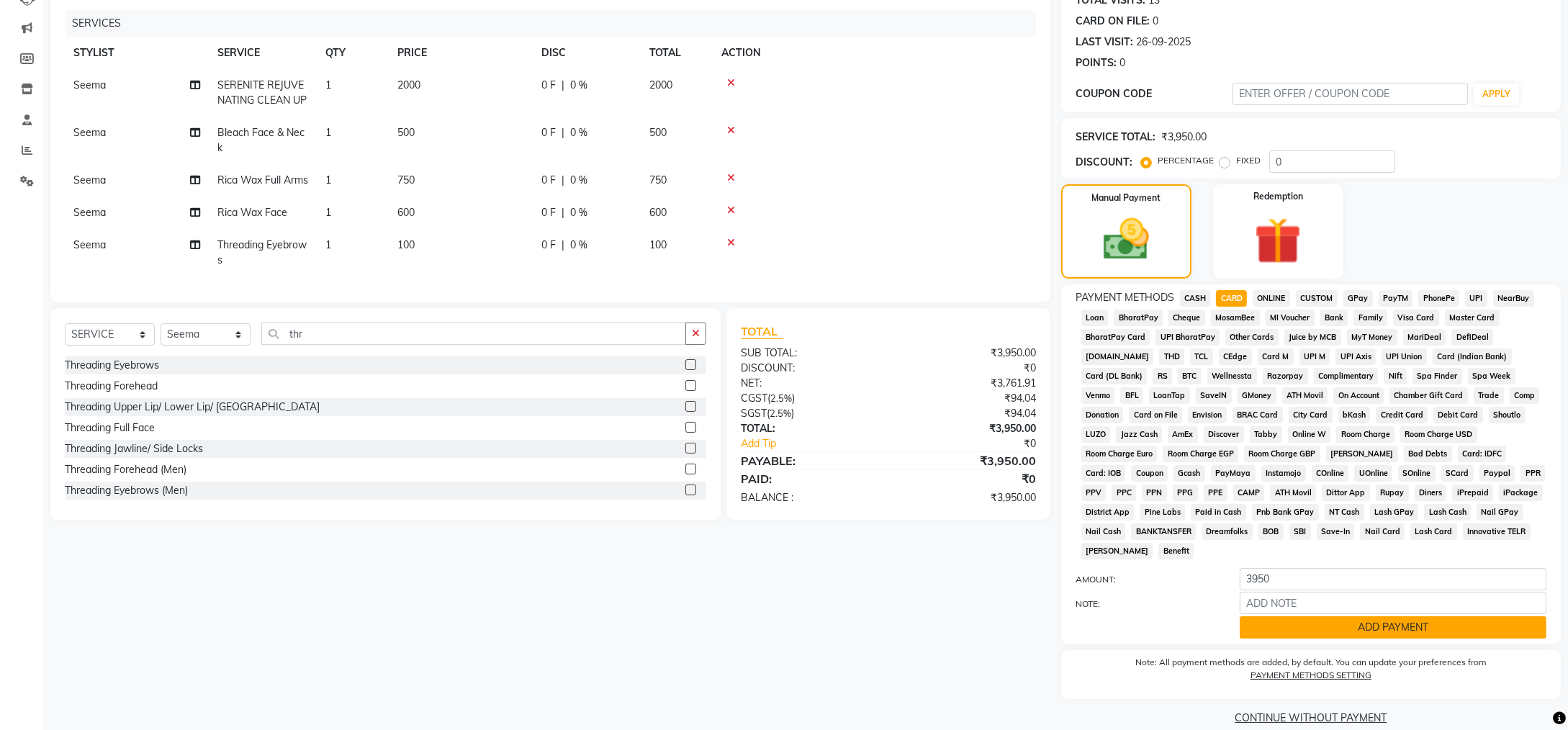
click at [1283, 617] on button "ADD PAYMENT" at bounding box center [1393, 628] width 307 height 22
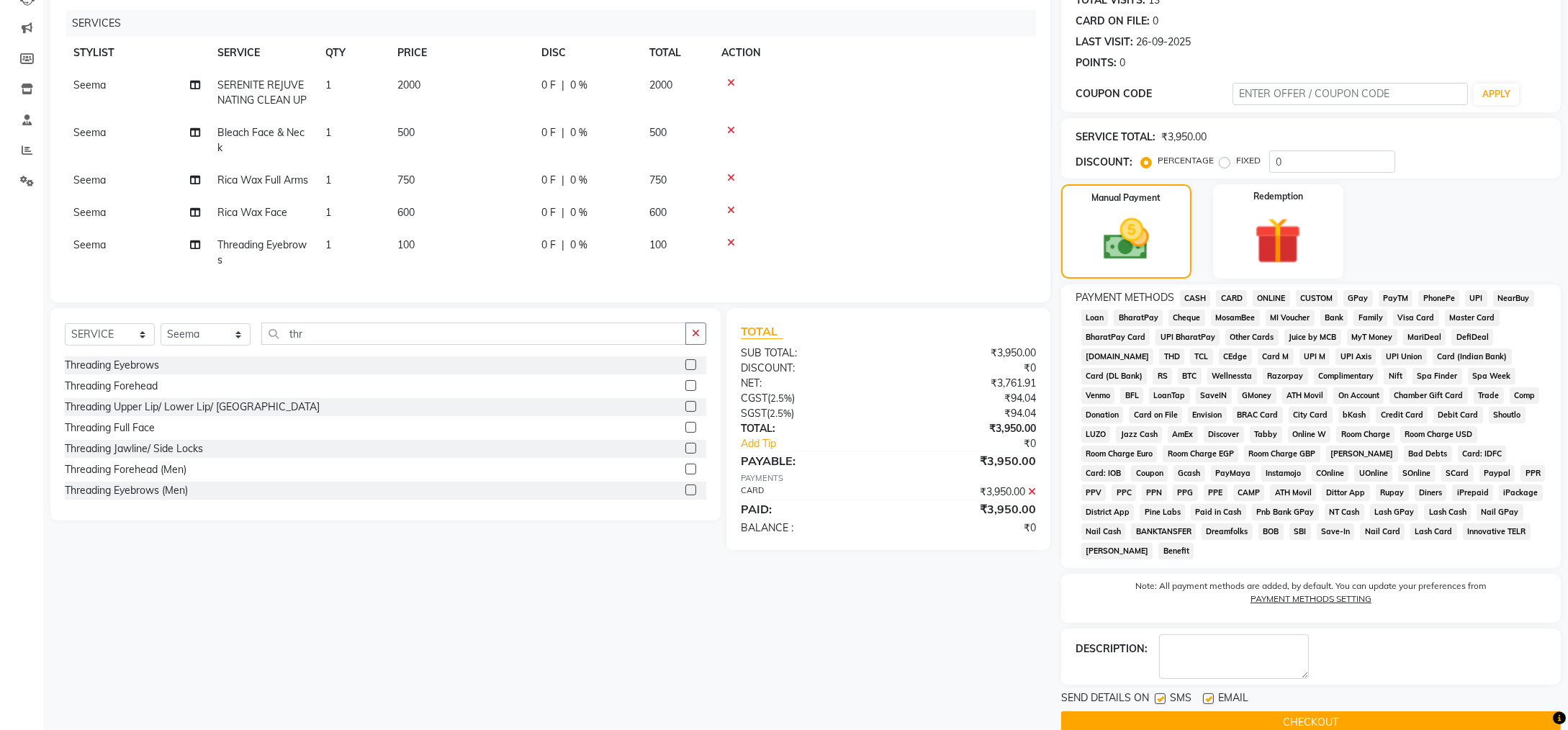
click at [1234, 712] on button "CHECKOUT" at bounding box center [1311, 723] width 500 height 22
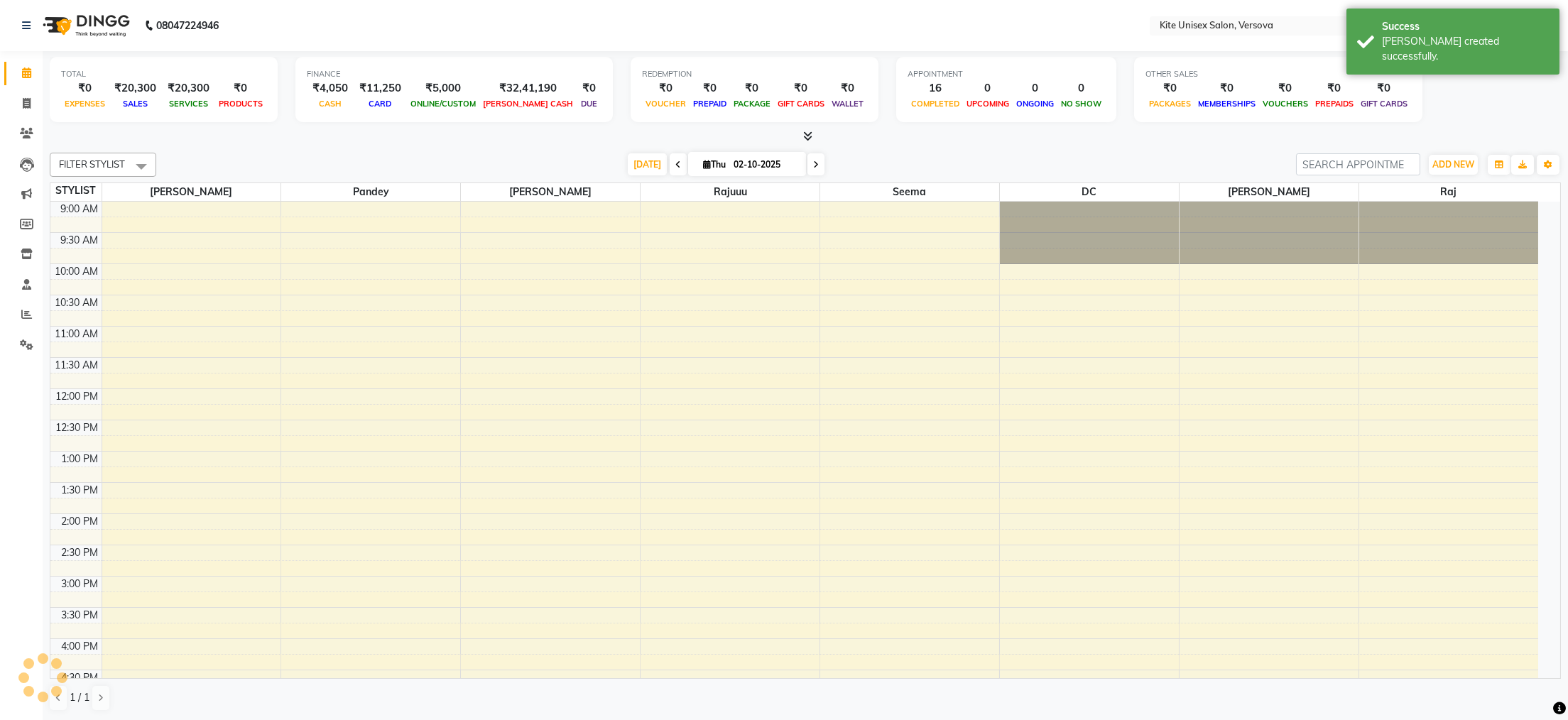
scroll to position [378, 0]
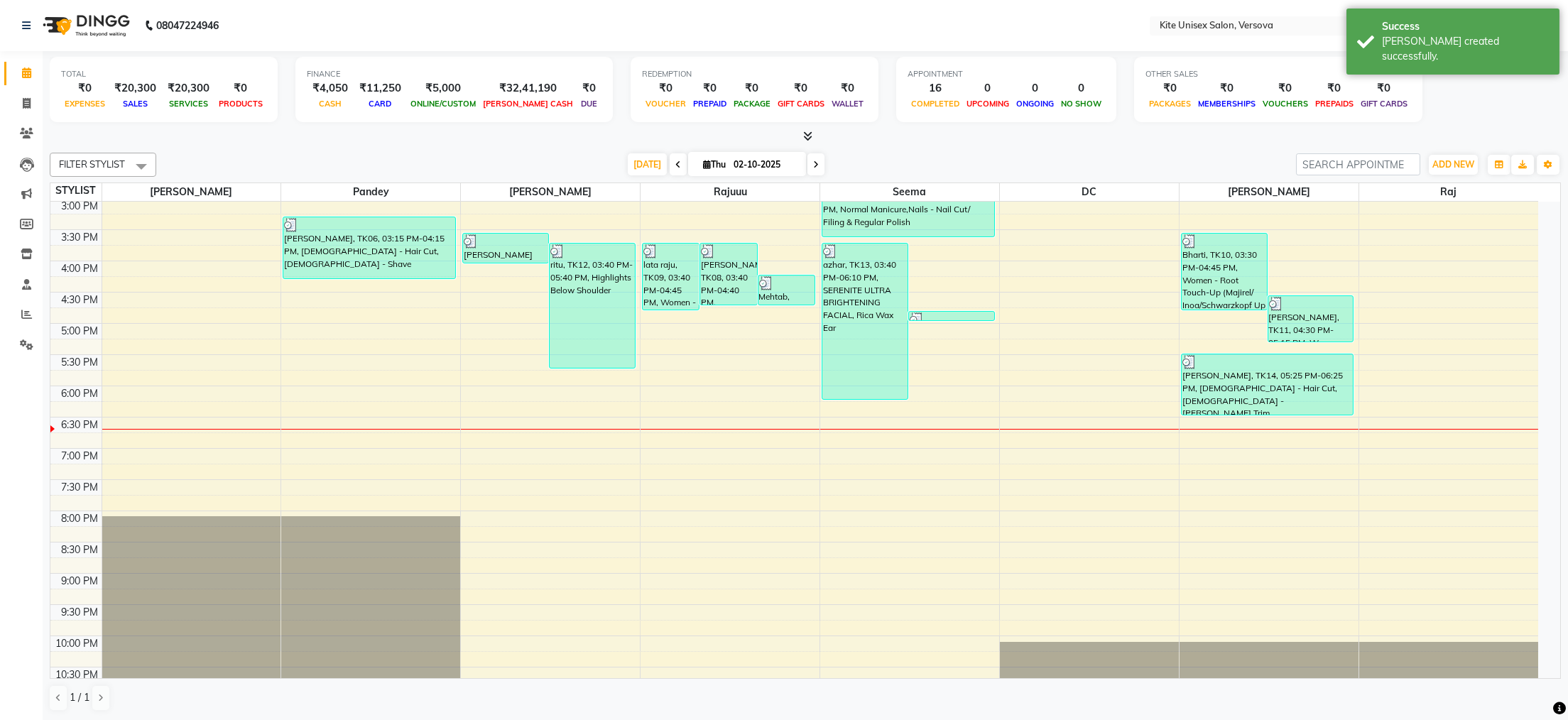
click at [676, 164] on icon at bounding box center [678, 165] width 6 height 9
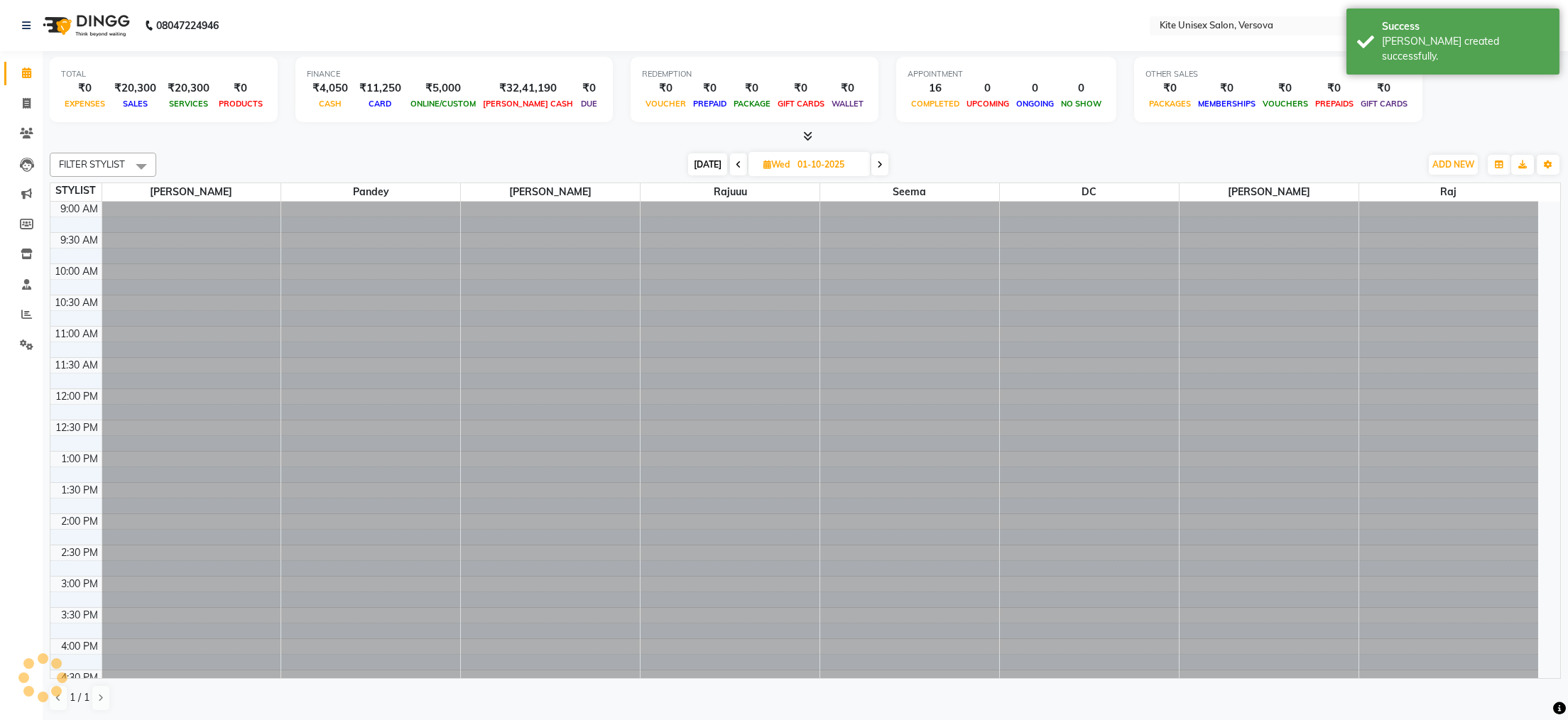
scroll to position [405, 0]
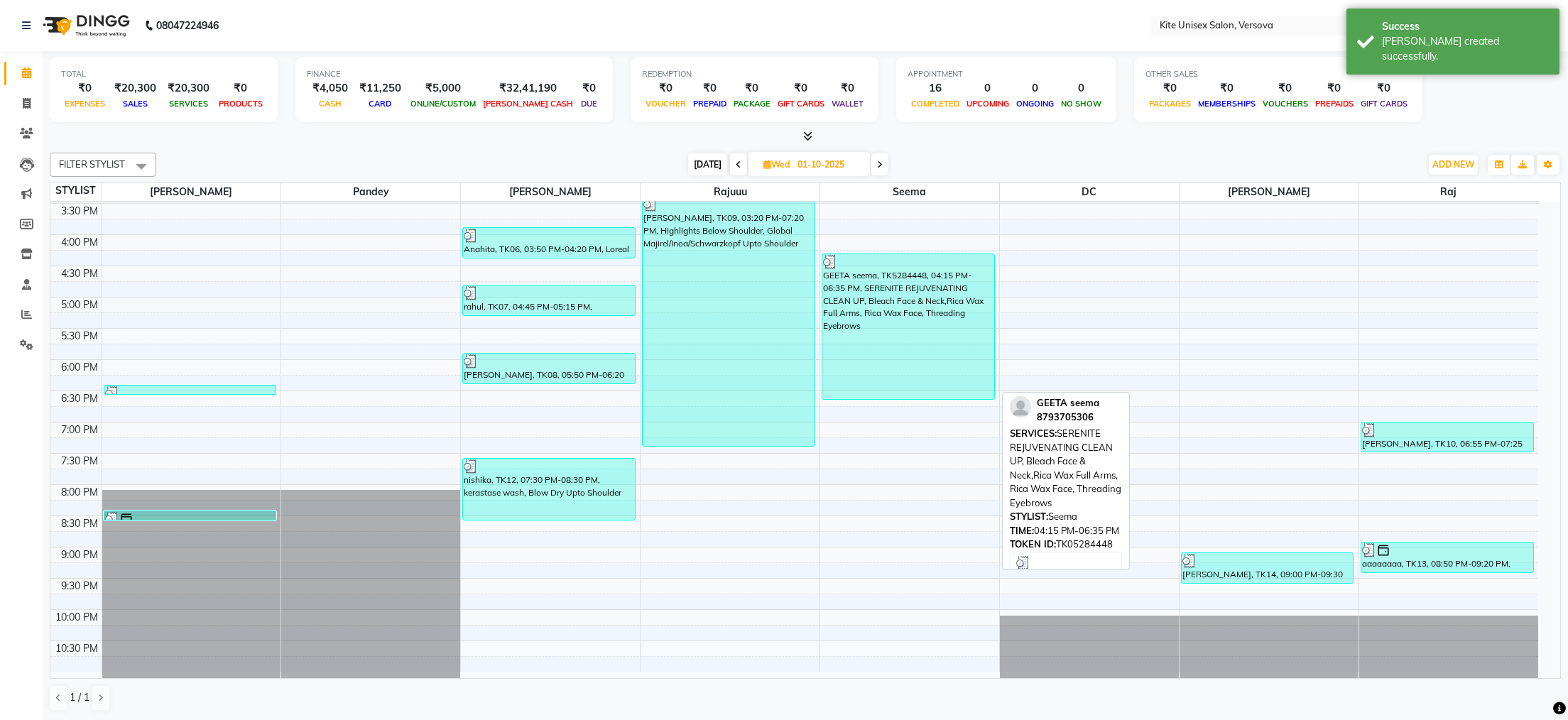
click at [855, 310] on div "GEETA seema, TK5284448, 04:15 PM-06:35 PM, SERENITE REJUVENATING CLEAN UP, Blea…" at bounding box center [908, 327] width 172 height 145
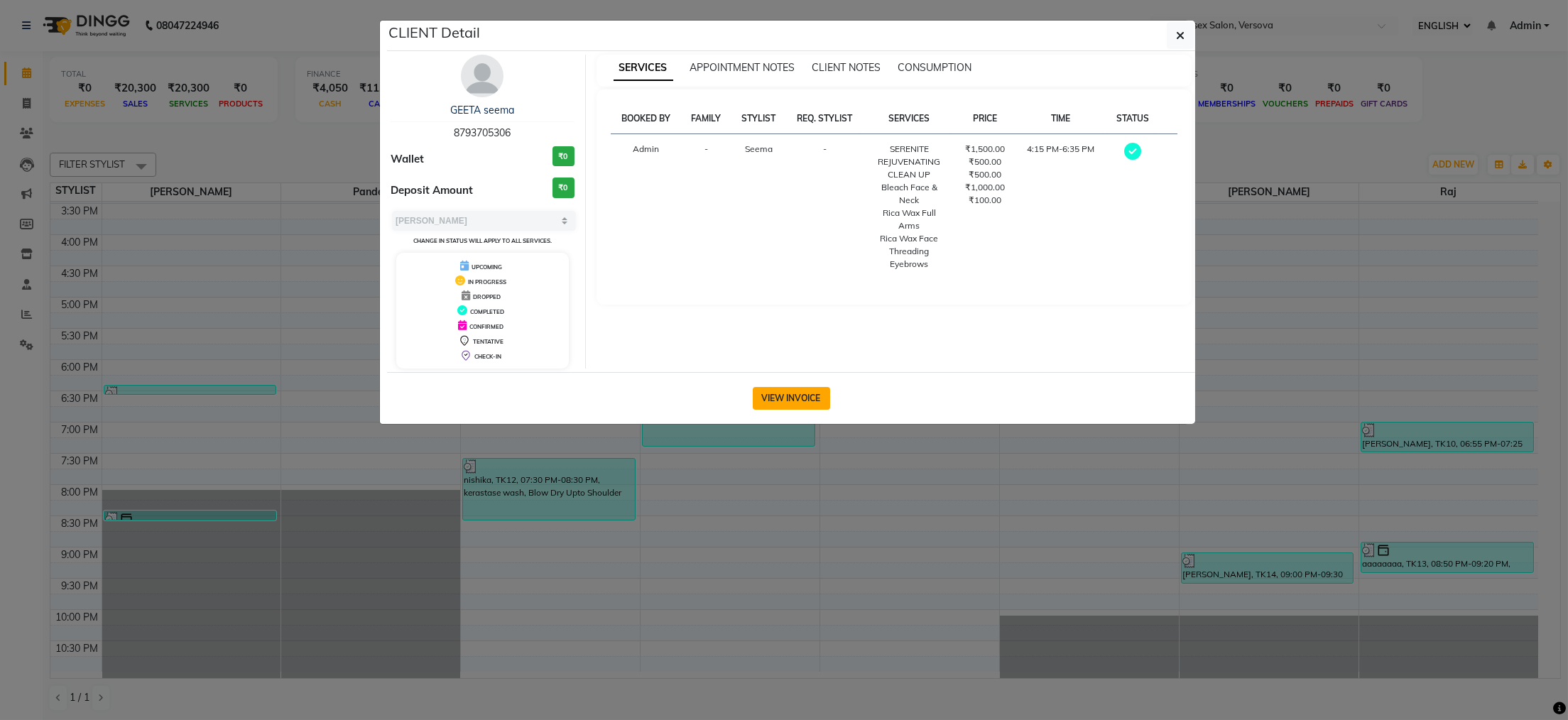
click at [804, 401] on button "VIEW INVOICE" at bounding box center [791, 398] width 77 height 23
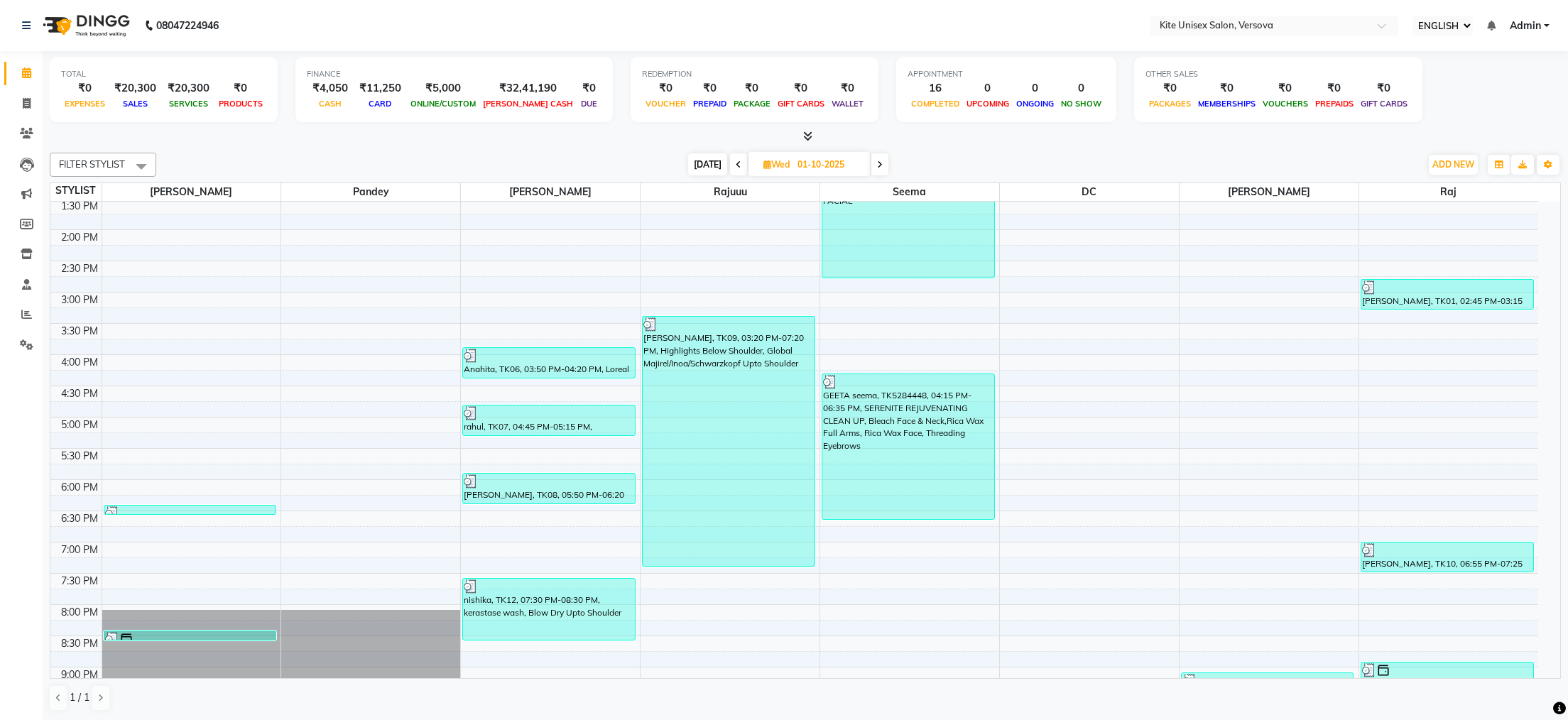
scroll to position [142, 0]
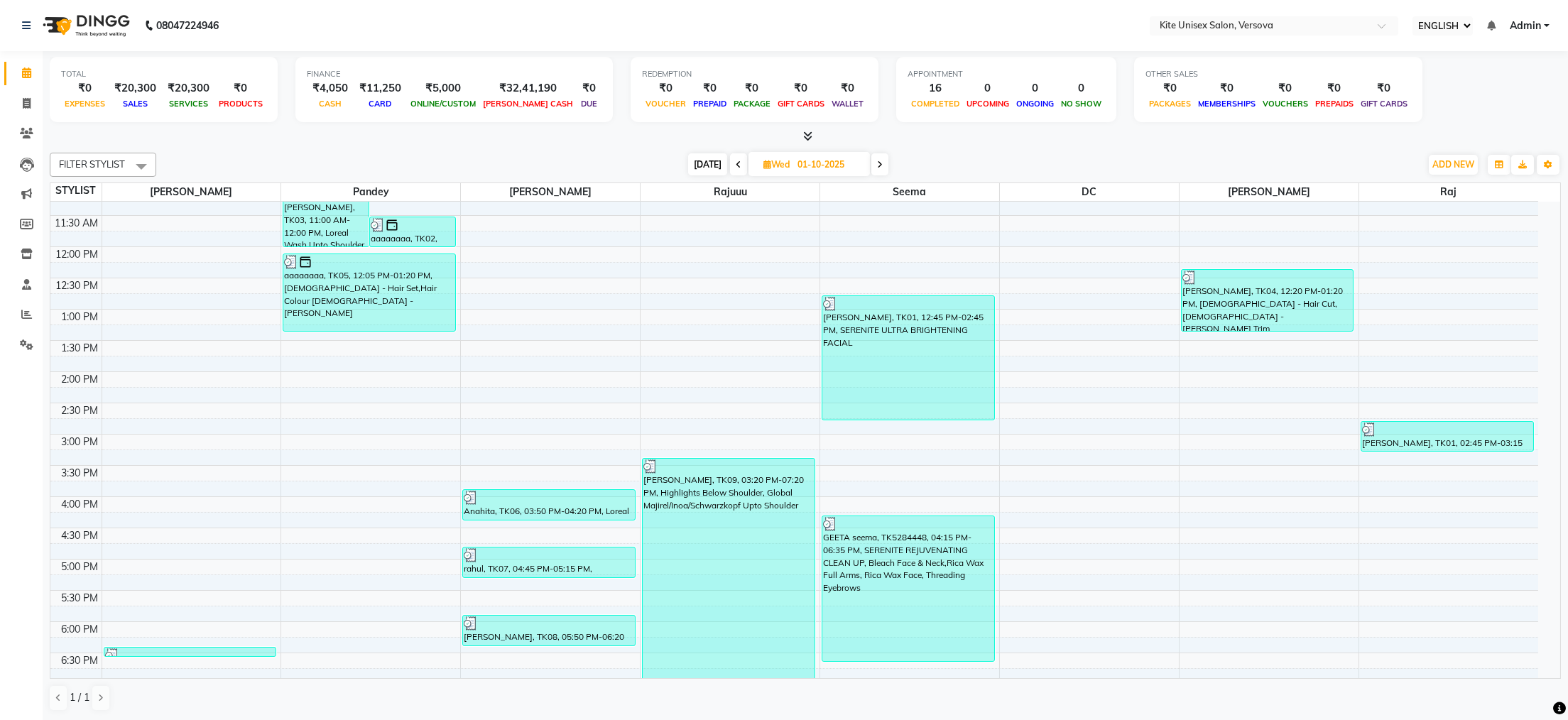
click at [877, 162] on span at bounding box center [880, 165] width 17 height 22
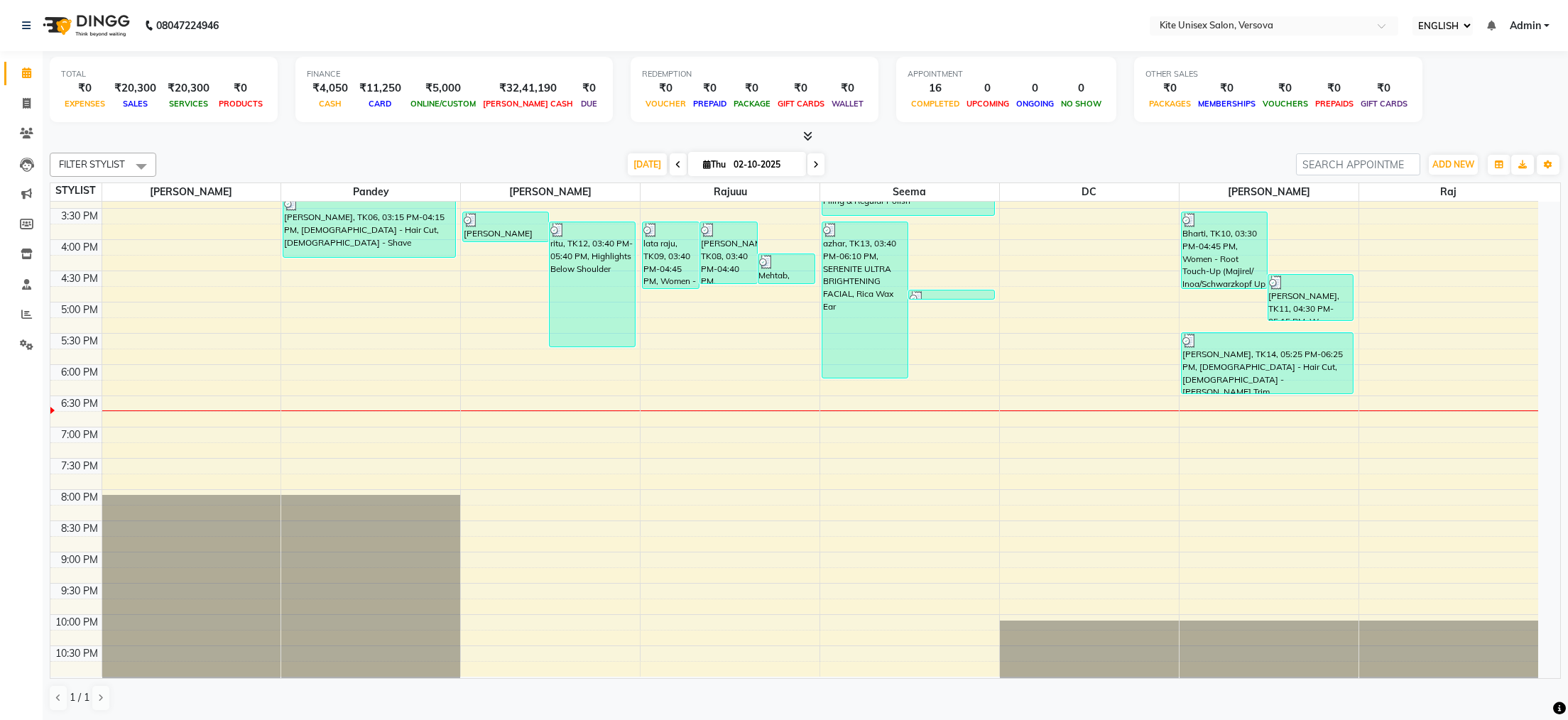
scroll to position [403, 0]
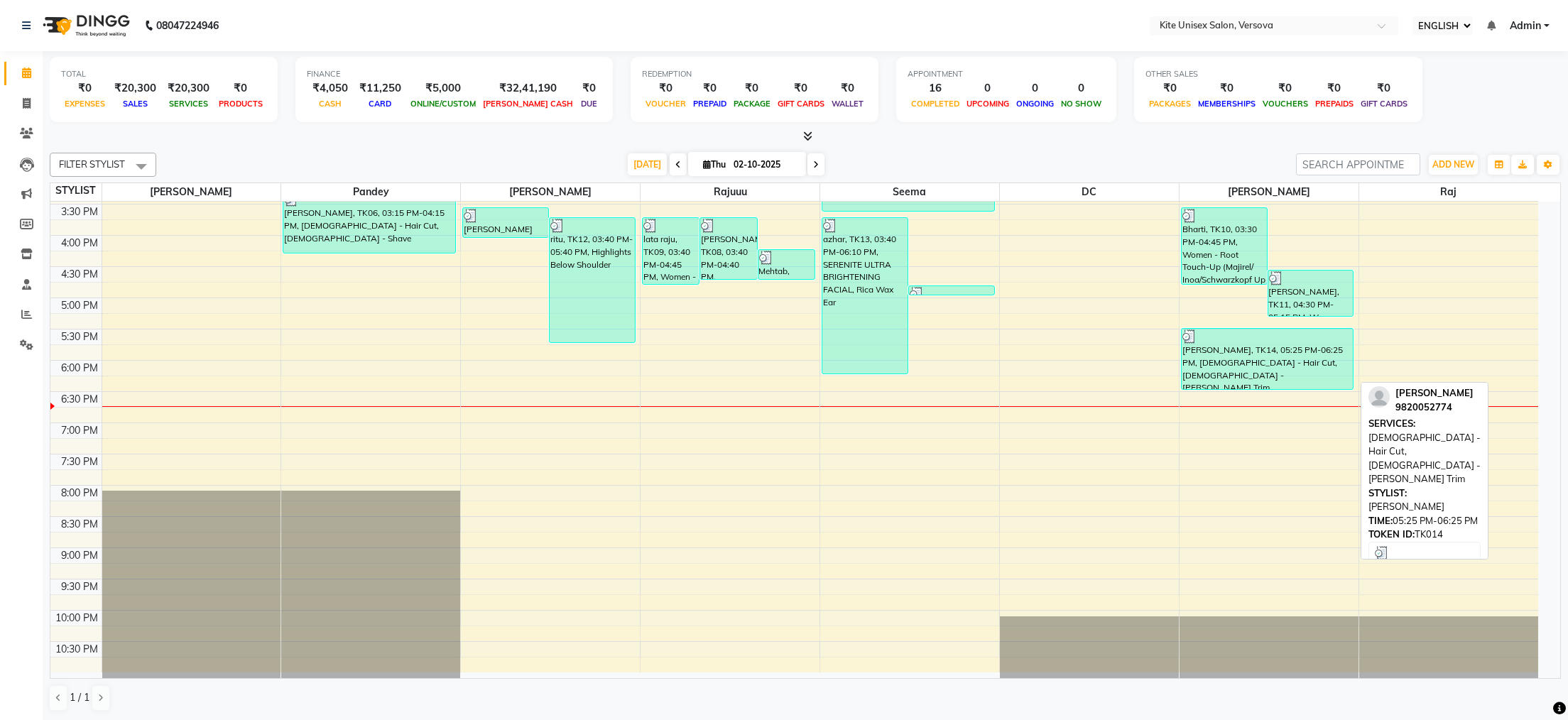
click at [1217, 351] on div "[PERSON_NAME], TK14, 05:25 PM-06:25 PM, [DEMOGRAPHIC_DATA] - Hair Cut, [DEMOGRA…" at bounding box center [1267, 359] width 172 height 61
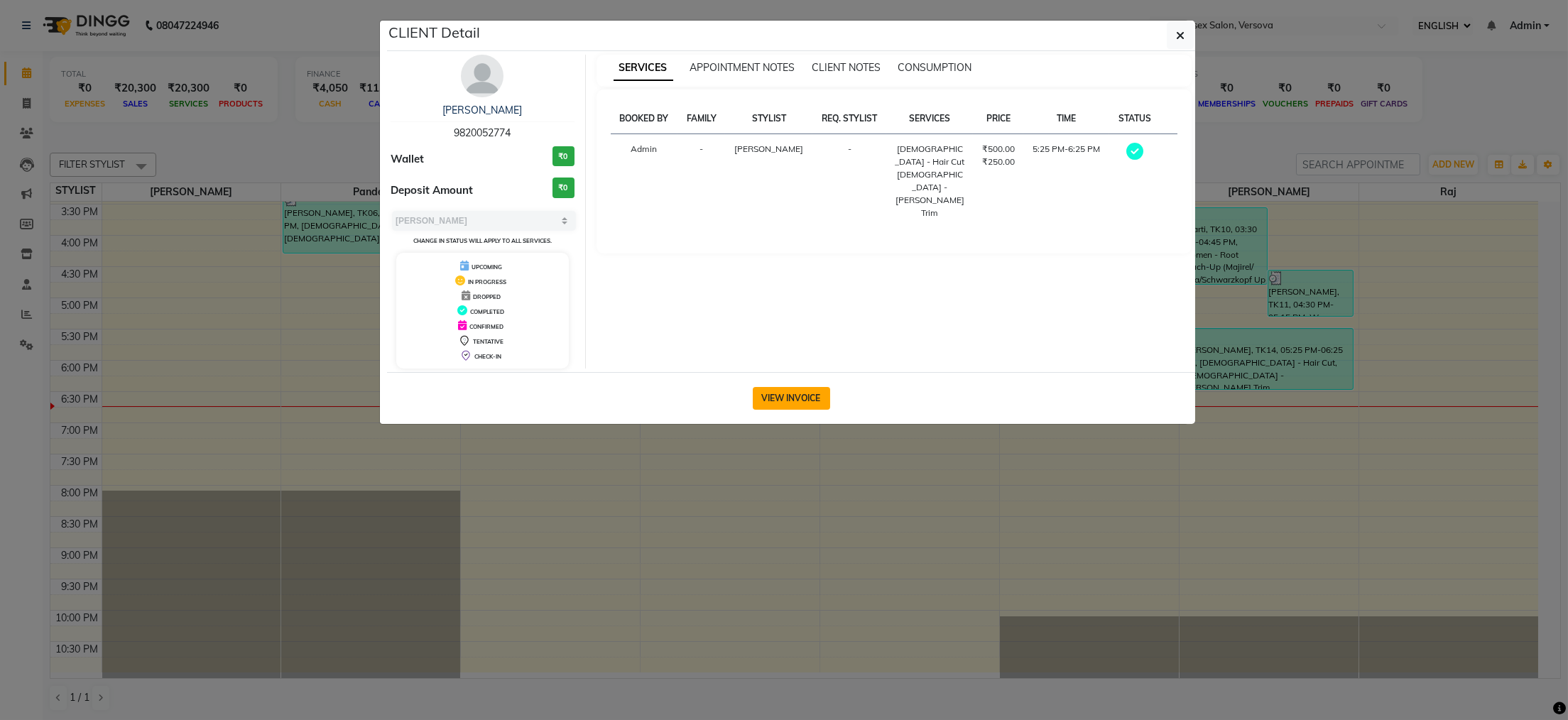
click at [814, 403] on button "VIEW INVOICE" at bounding box center [791, 398] width 77 height 23
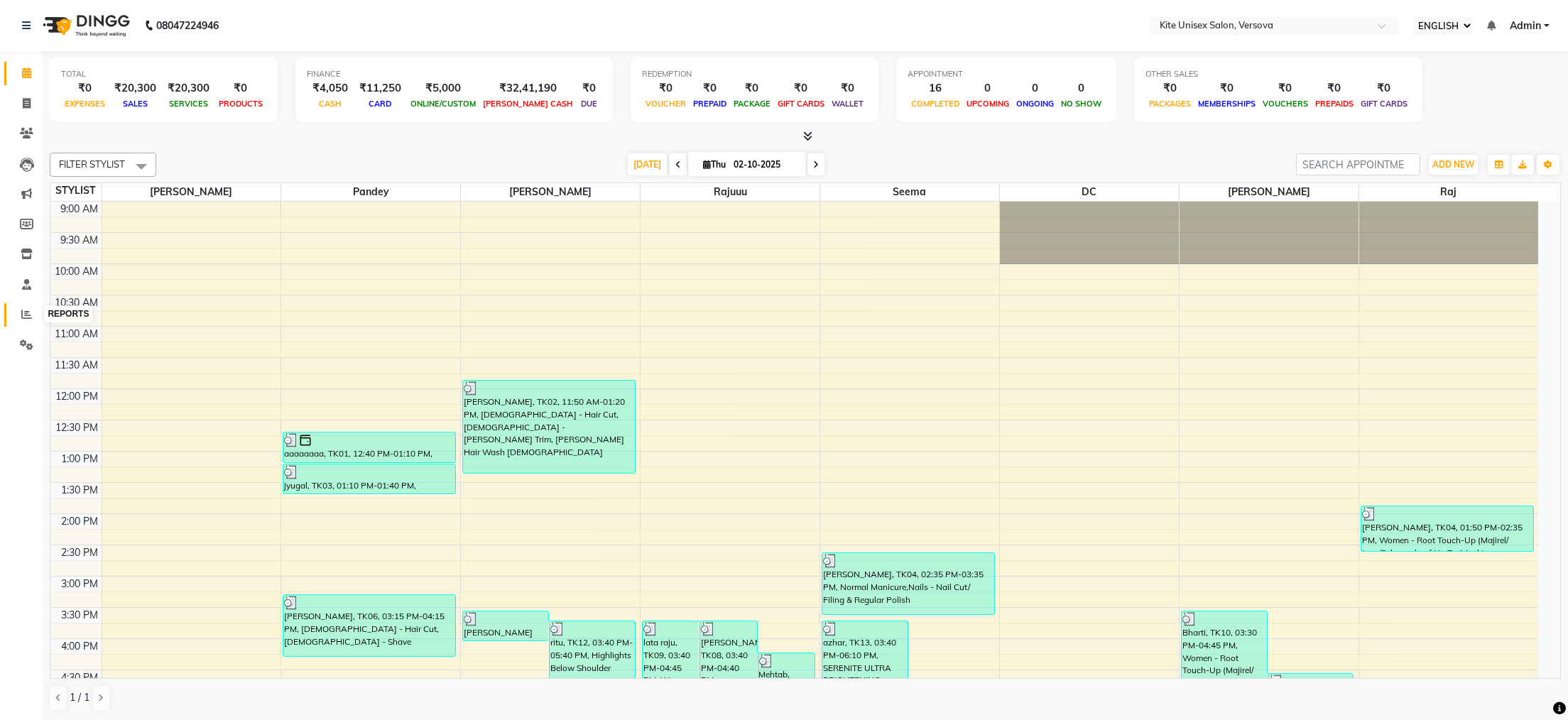
click at [25, 315] on icon at bounding box center [27, 314] width 11 height 11
click at [31, 317] on icon at bounding box center [27, 314] width 11 height 11
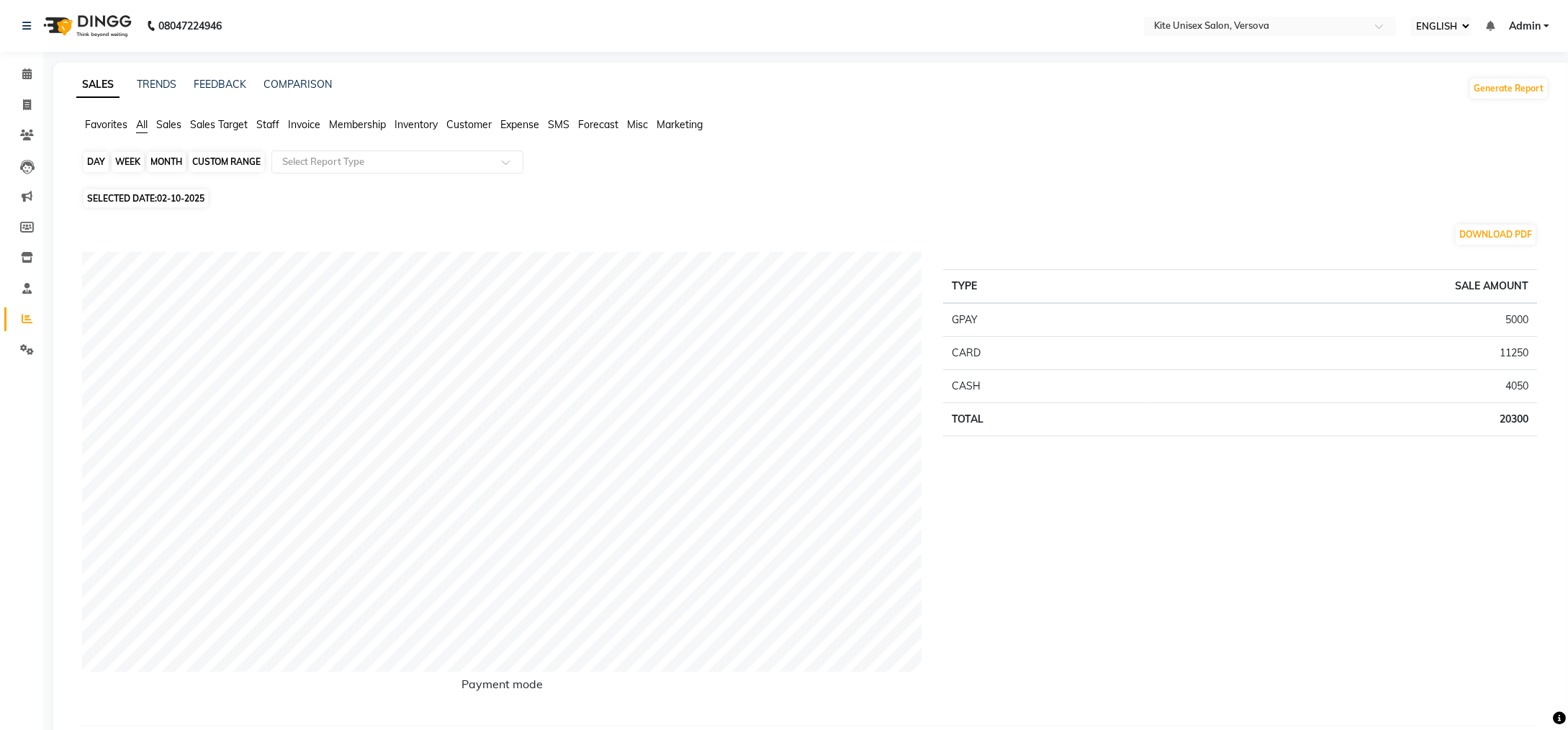
click at [92, 159] on div "DAY" at bounding box center [97, 161] width 26 height 20
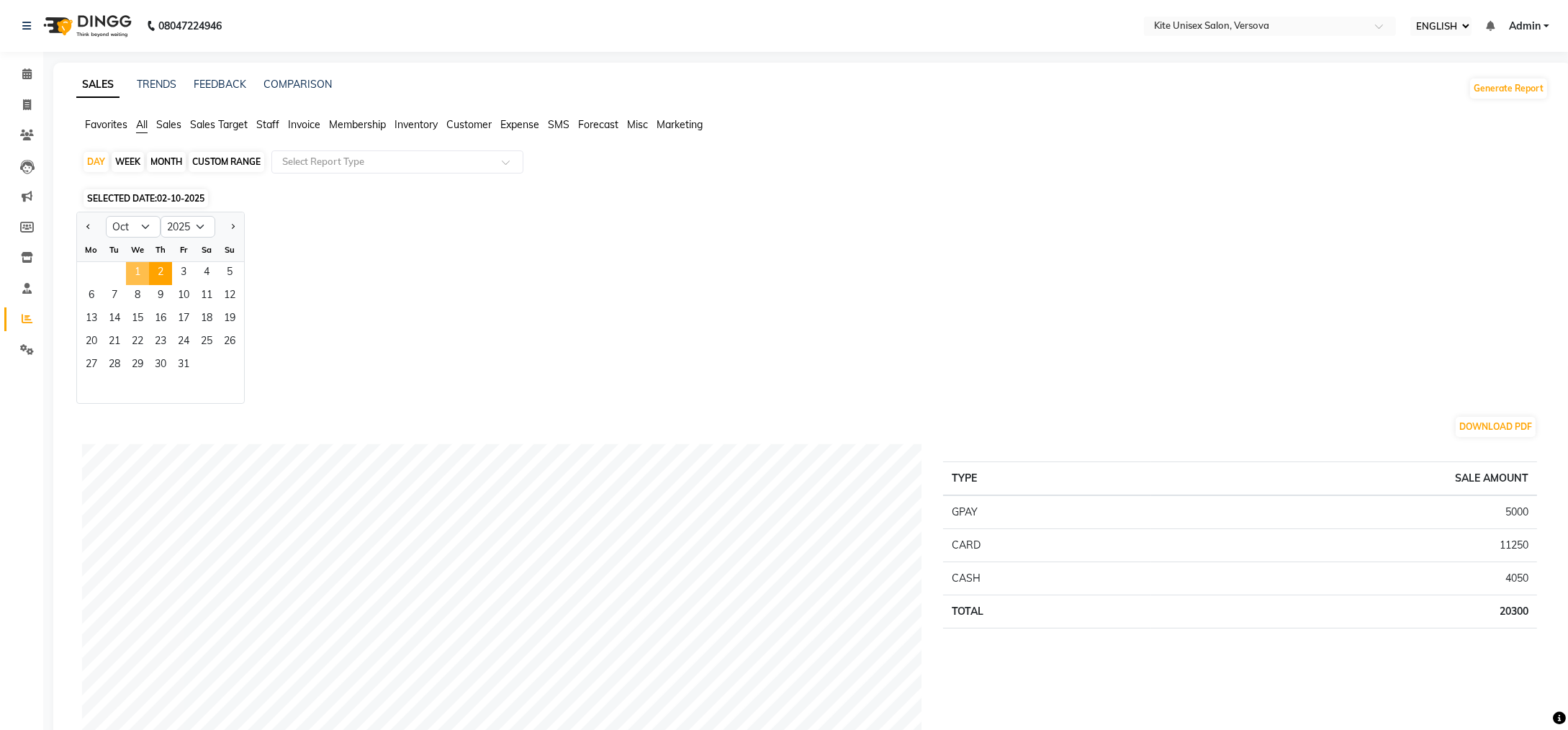
click at [135, 267] on span "1" at bounding box center [137, 273] width 23 height 23
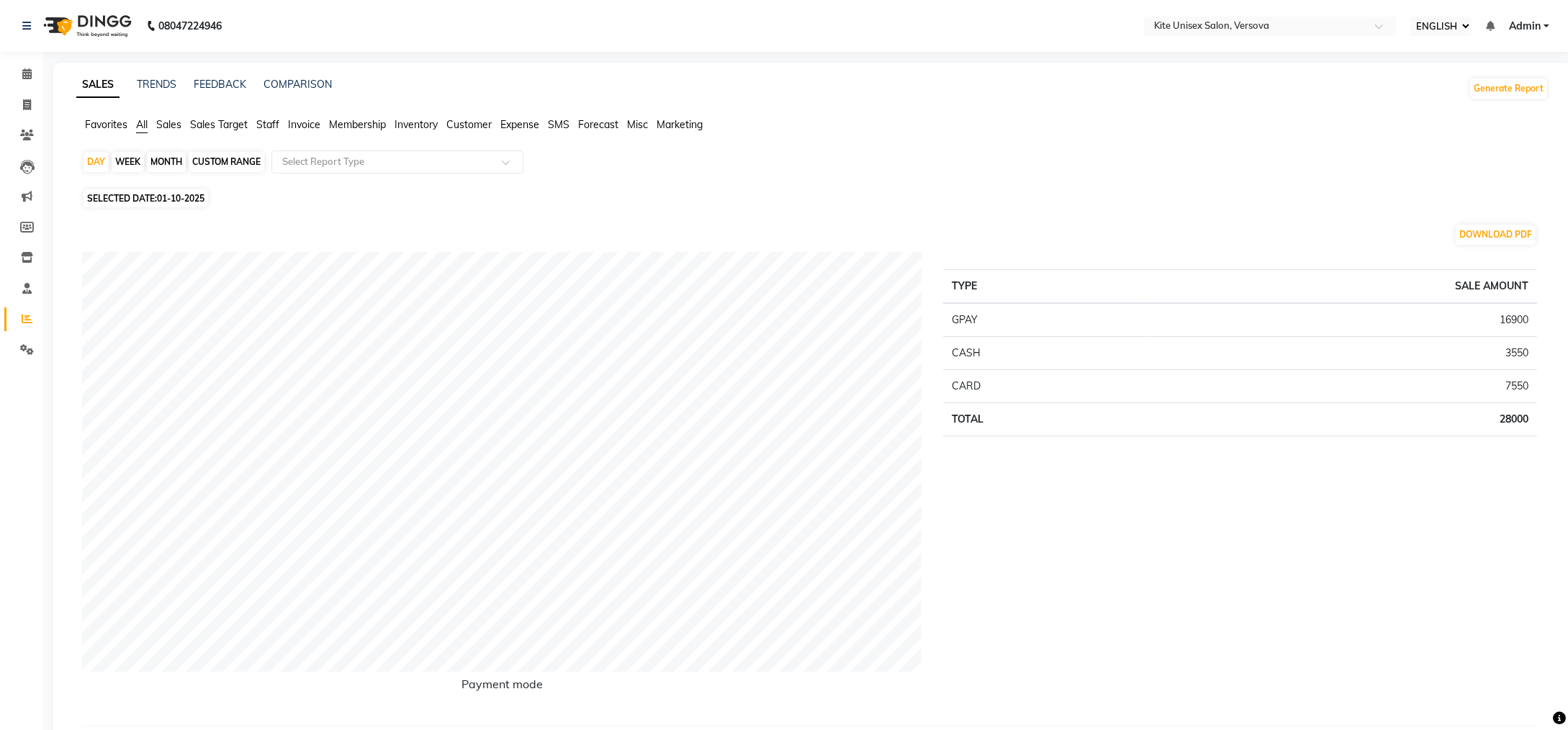
click at [275, 121] on span "Staff" at bounding box center [267, 125] width 23 height 13
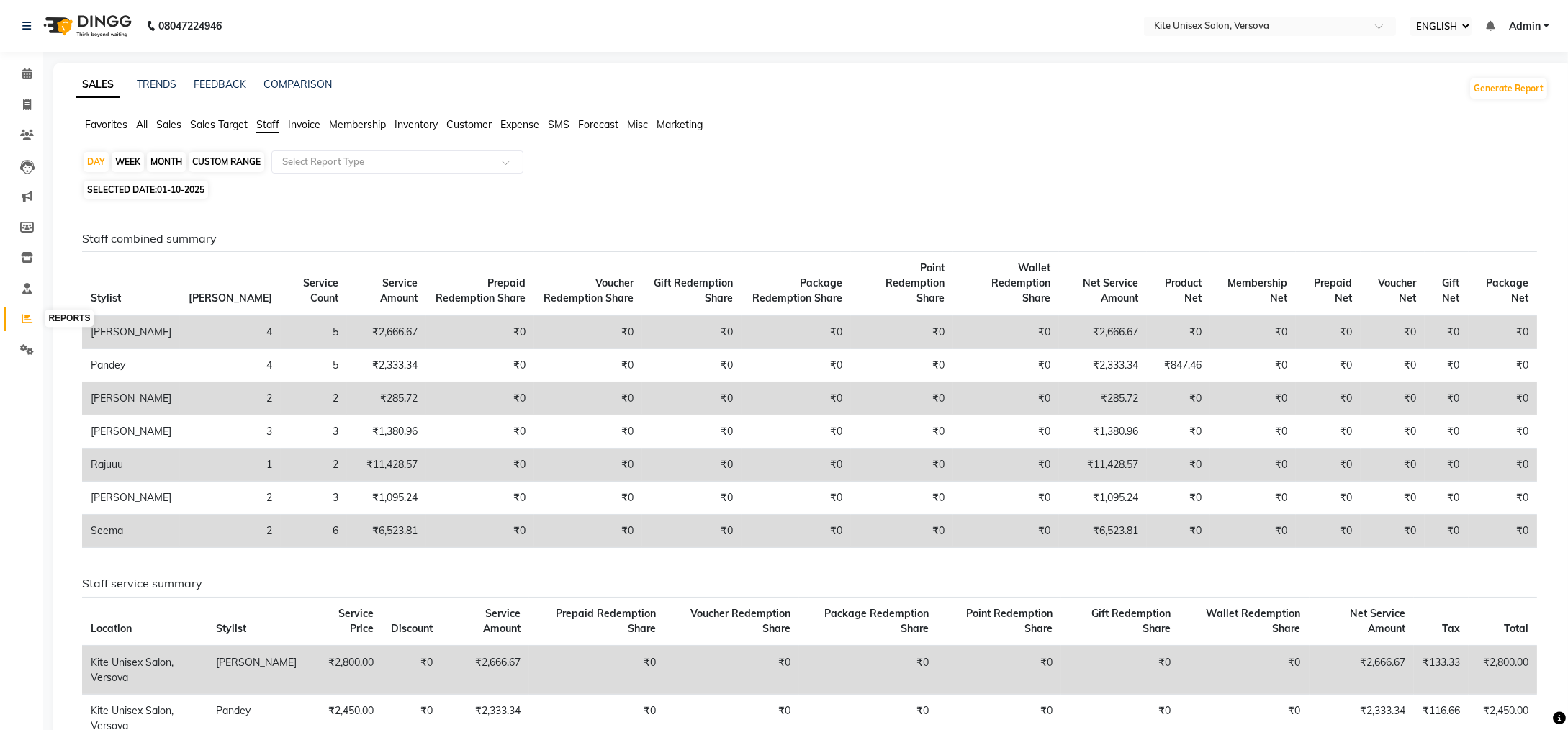
click at [25, 313] on icon at bounding box center [27, 319] width 11 height 11
click at [93, 160] on div "DAY" at bounding box center [97, 161] width 26 height 20
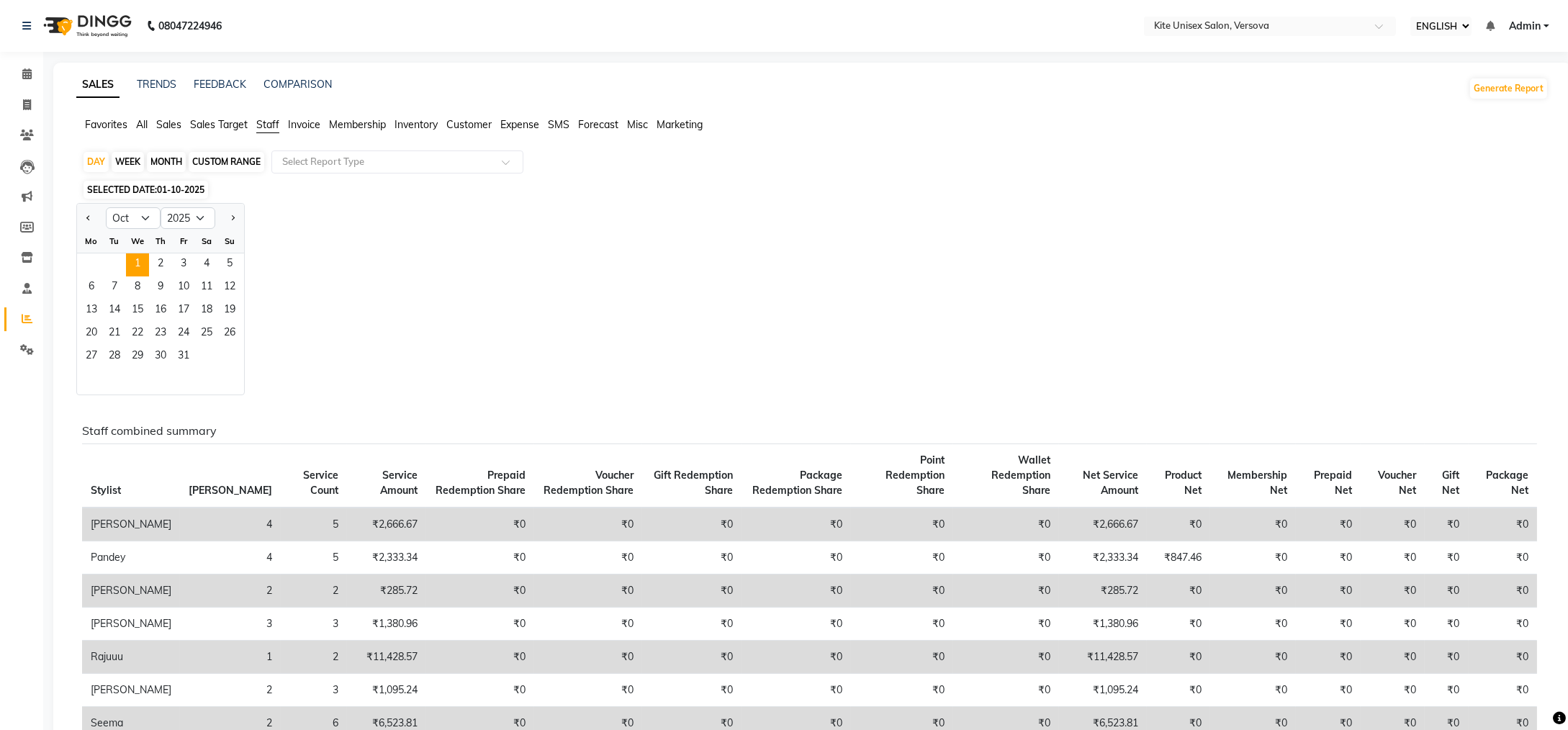
click at [269, 121] on span "Staff" at bounding box center [267, 125] width 23 height 13
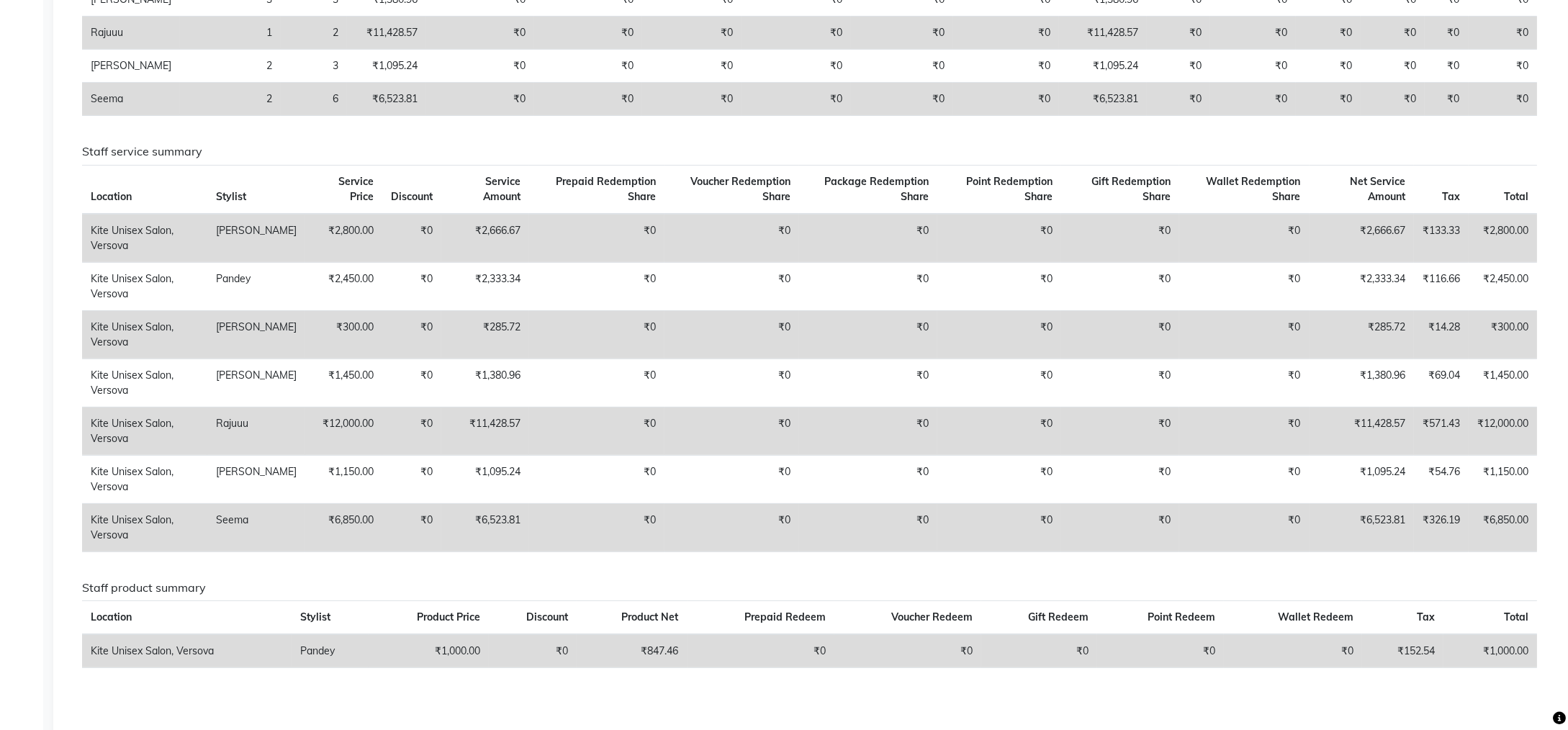
scroll to position [500, 0]
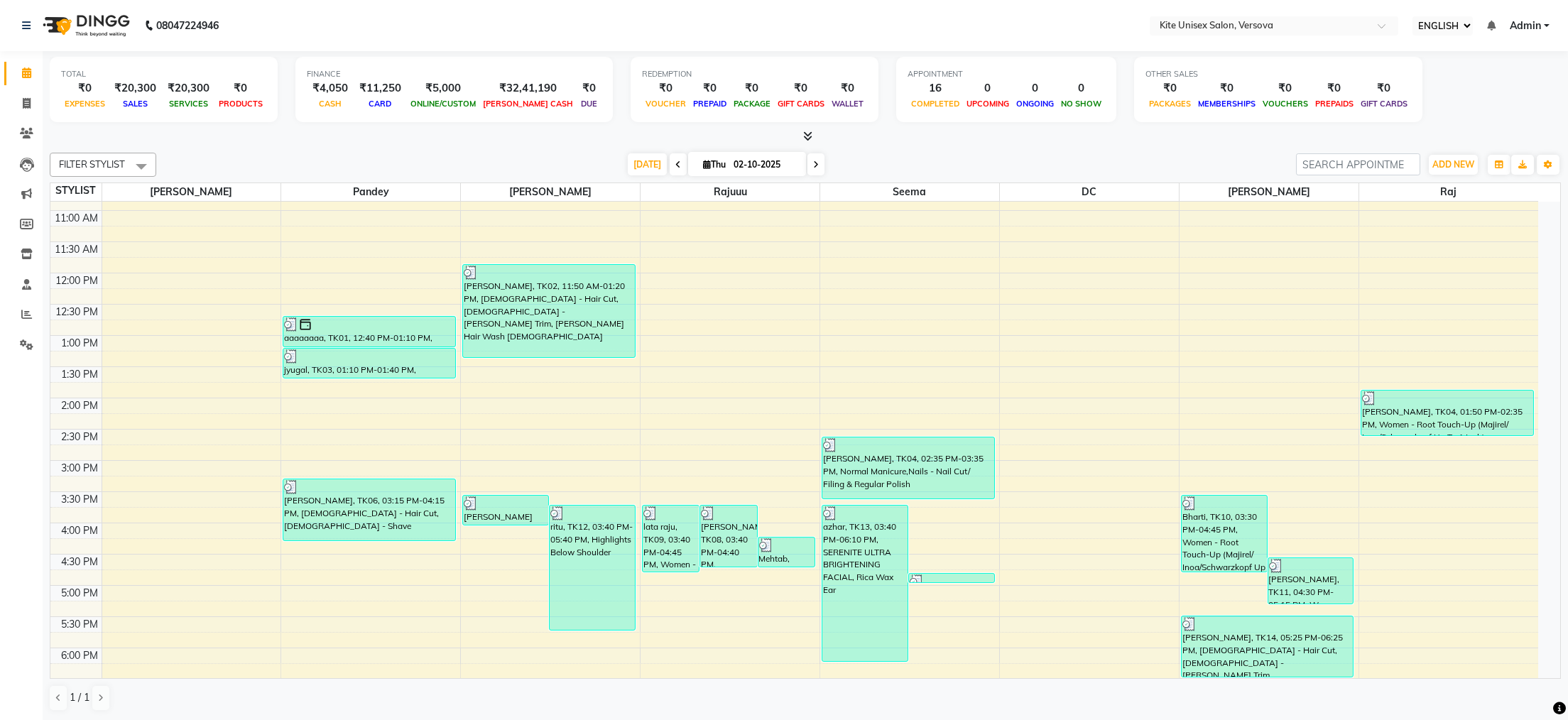
scroll to position [403, 0]
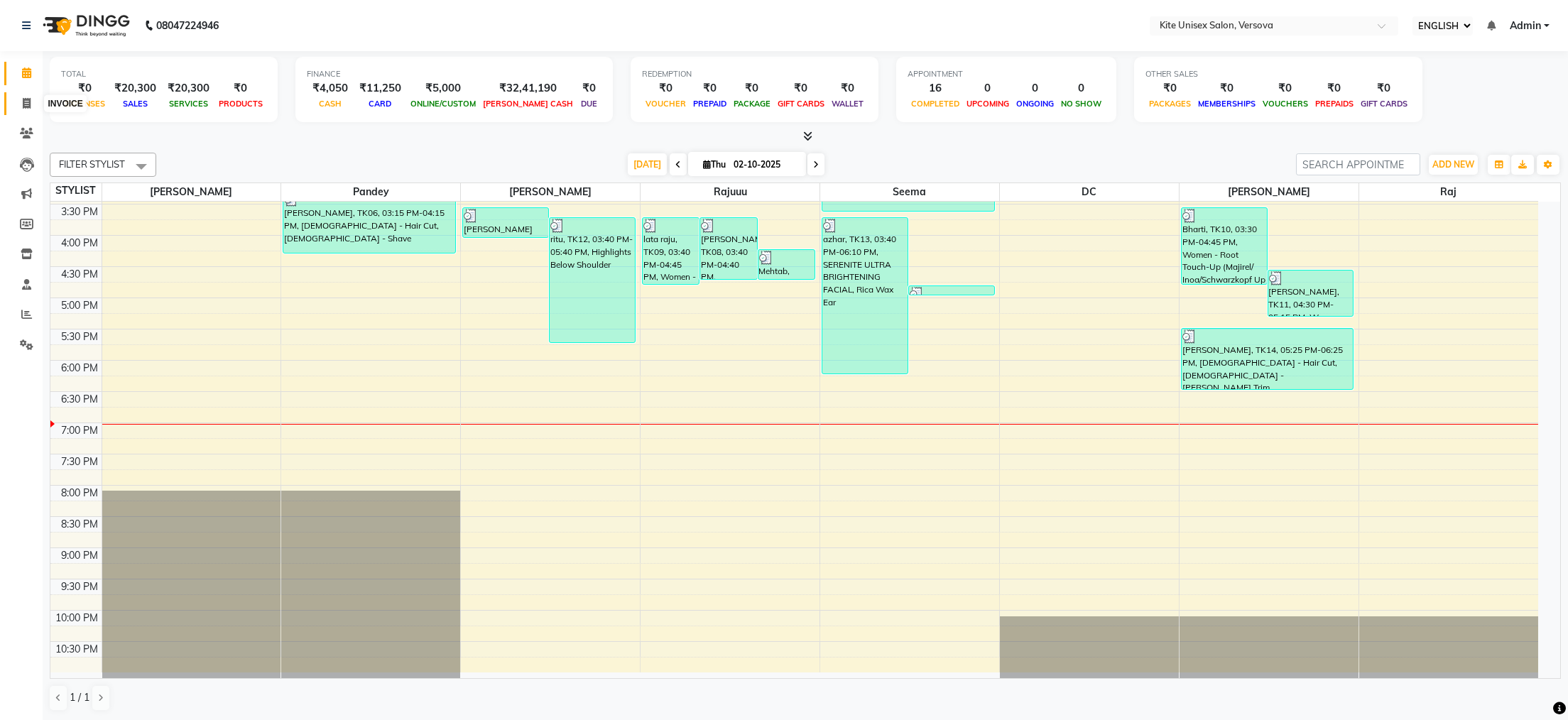
click at [26, 99] on icon at bounding box center [27, 103] width 8 height 11
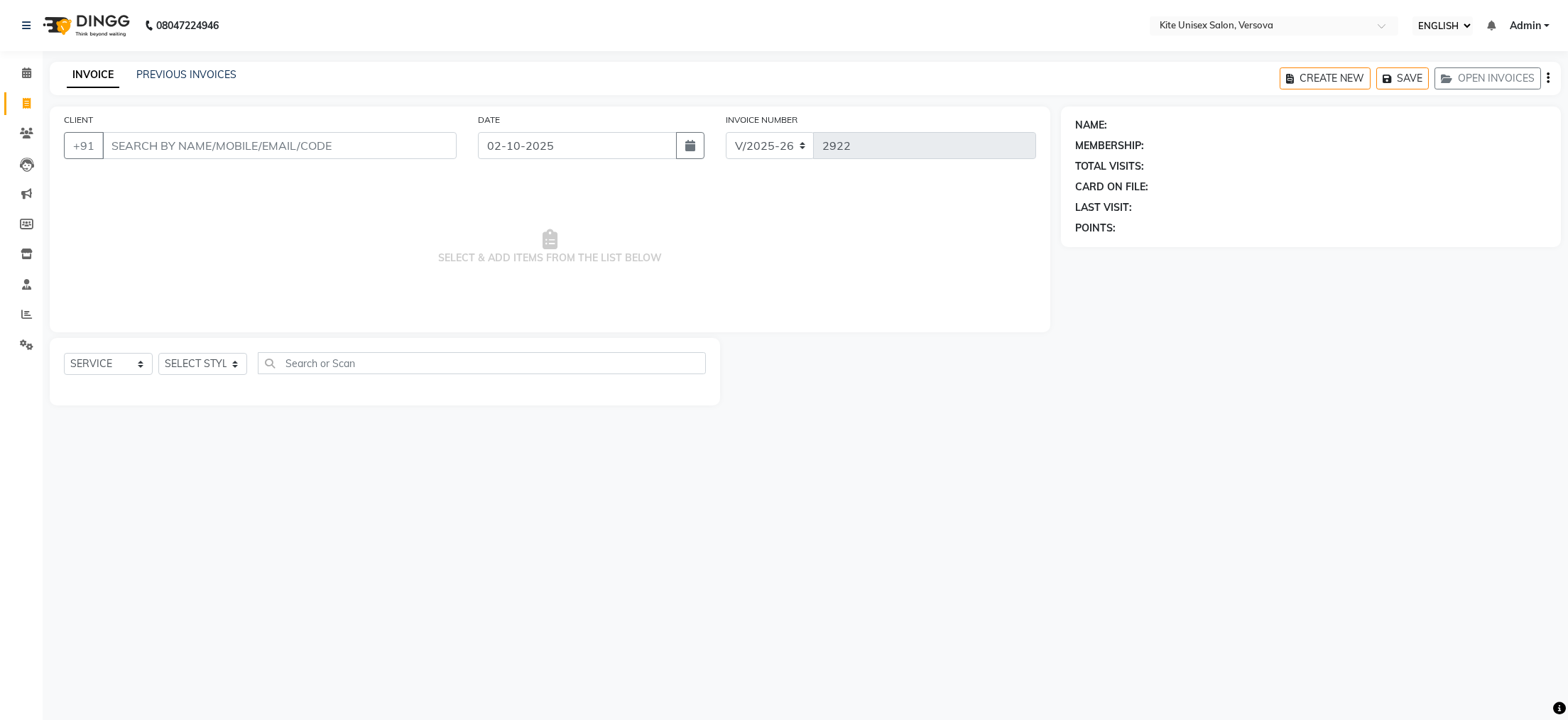
click at [154, 144] on input "CLIENT" at bounding box center [280, 146] width 354 height 27
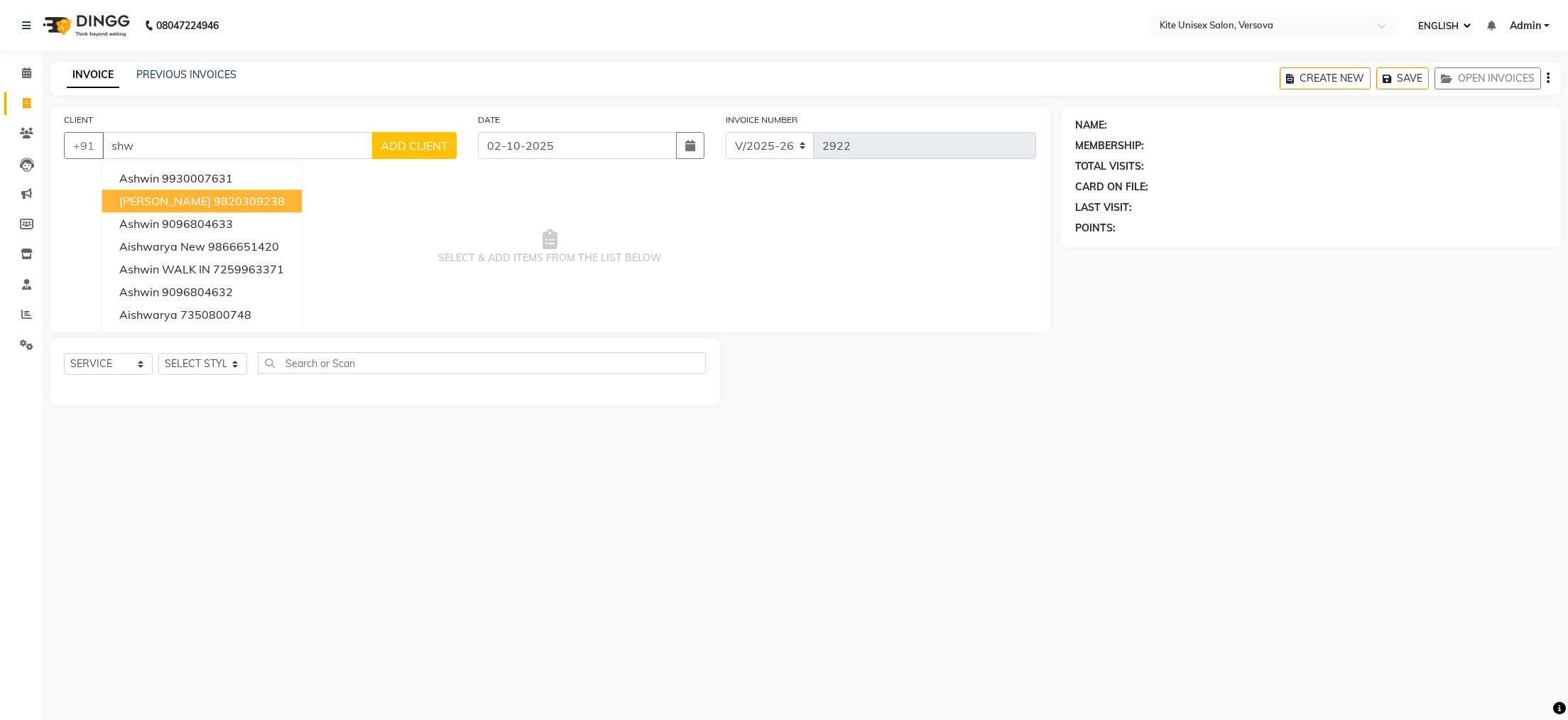
click at [271, 201] on ngb-highlight "9820309238" at bounding box center [249, 201] width 71 height 14
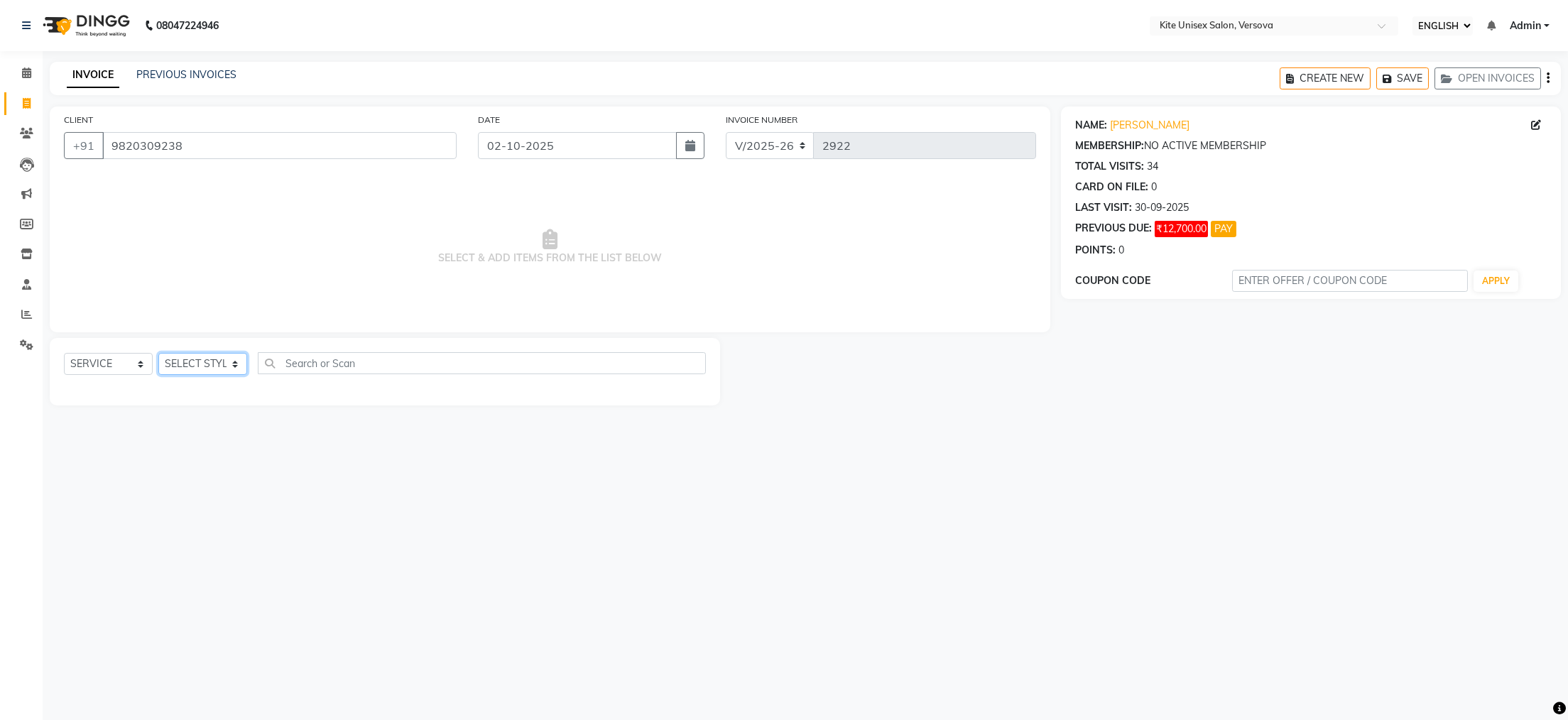
click at [228, 358] on select "SELECT STYLIST [PERSON_NAME] DC [PERSON_NAME] [PERSON_NAME] Rajuuu [PERSON_NAME]" at bounding box center [202, 364] width 89 height 22
click at [158, 354] on select "SELECT STYLIST [PERSON_NAME] DC [PERSON_NAME] [PERSON_NAME] Rajuuu [PERSON_NAME]" at bounding box center [202, 364] width 89 height 22
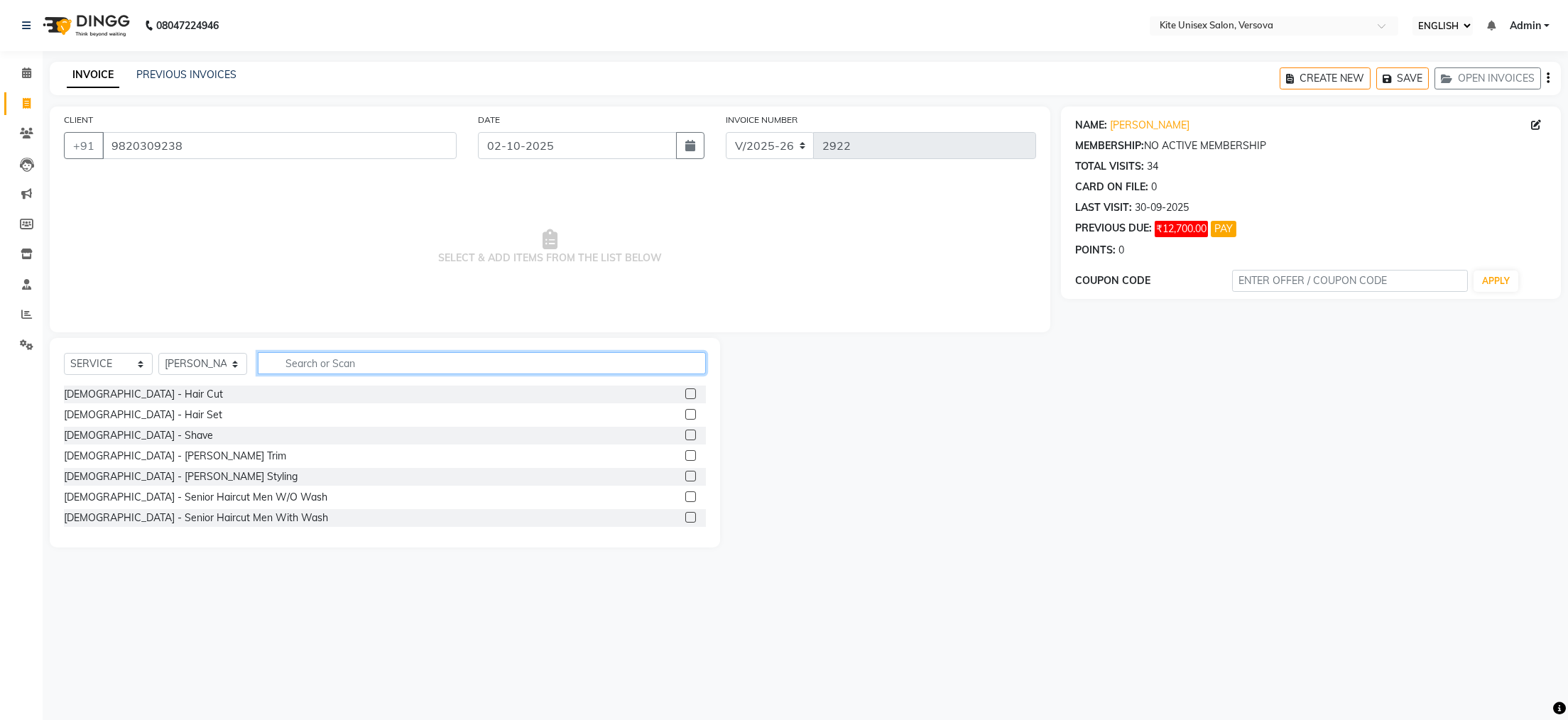
click at [293, 360] on input "text" at bounding box center [481, 363] width 448 height 22
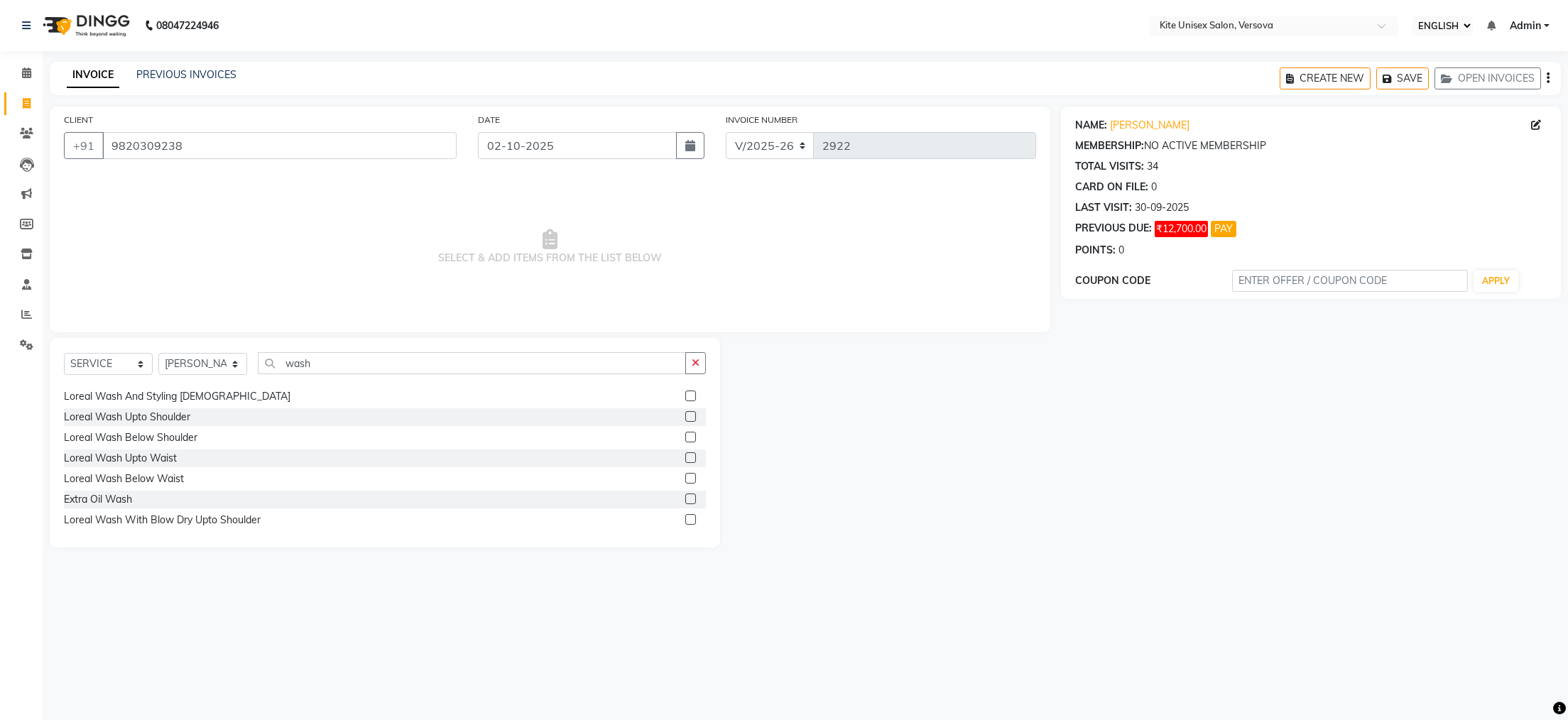
click at [685, 415] on label at bounding box center [691, 417] width 11 height 11
click at [685, 415] on input "checkbox" at bounding box center [690, 418] width 9 height 9
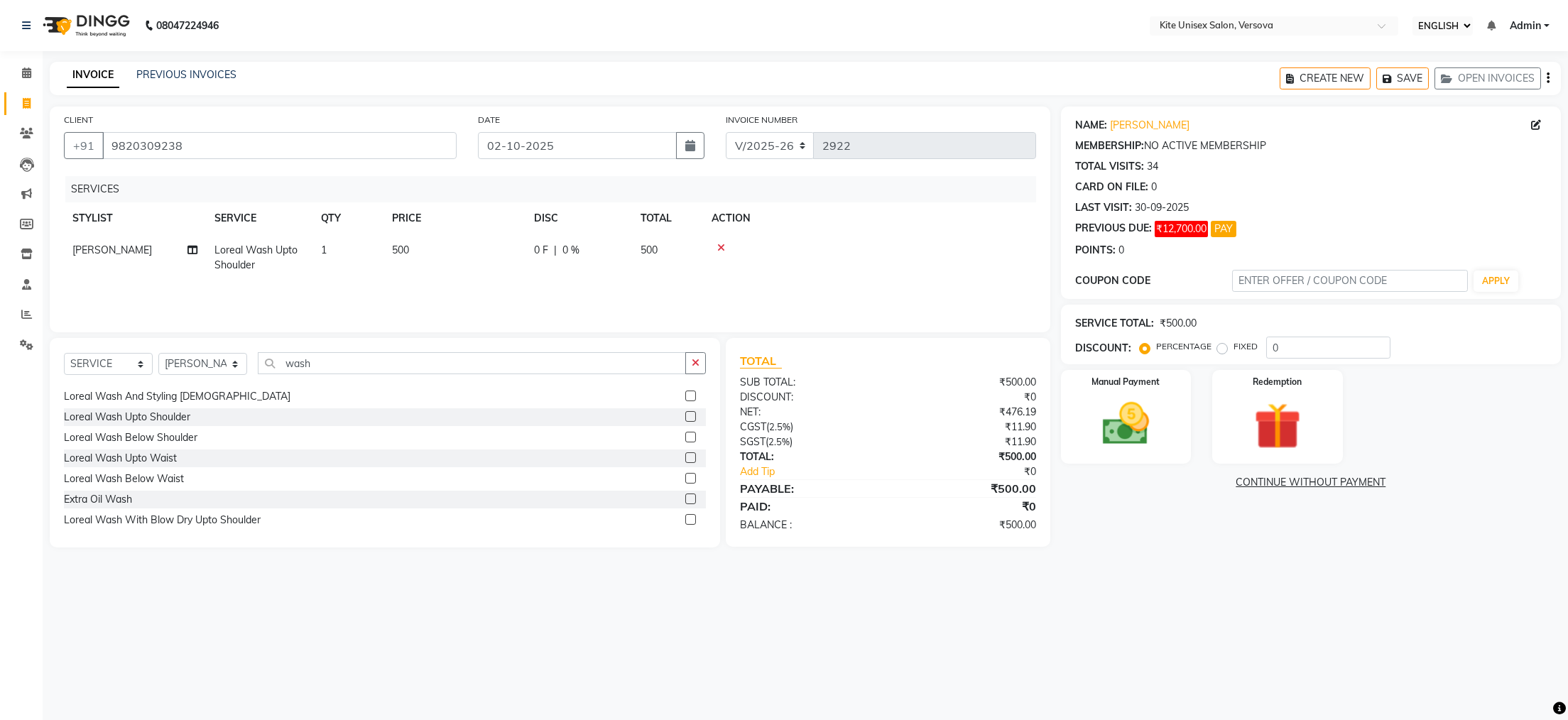
click at [658, 243] on td "500" at bounding box center [668, 258] width 71 height 47
click at [569, 252] on input "500" at bounding box center [521, 254] width 125 height 22
click at [1271, 418] on img at bounding box center [1277, 427] width 80 height 61
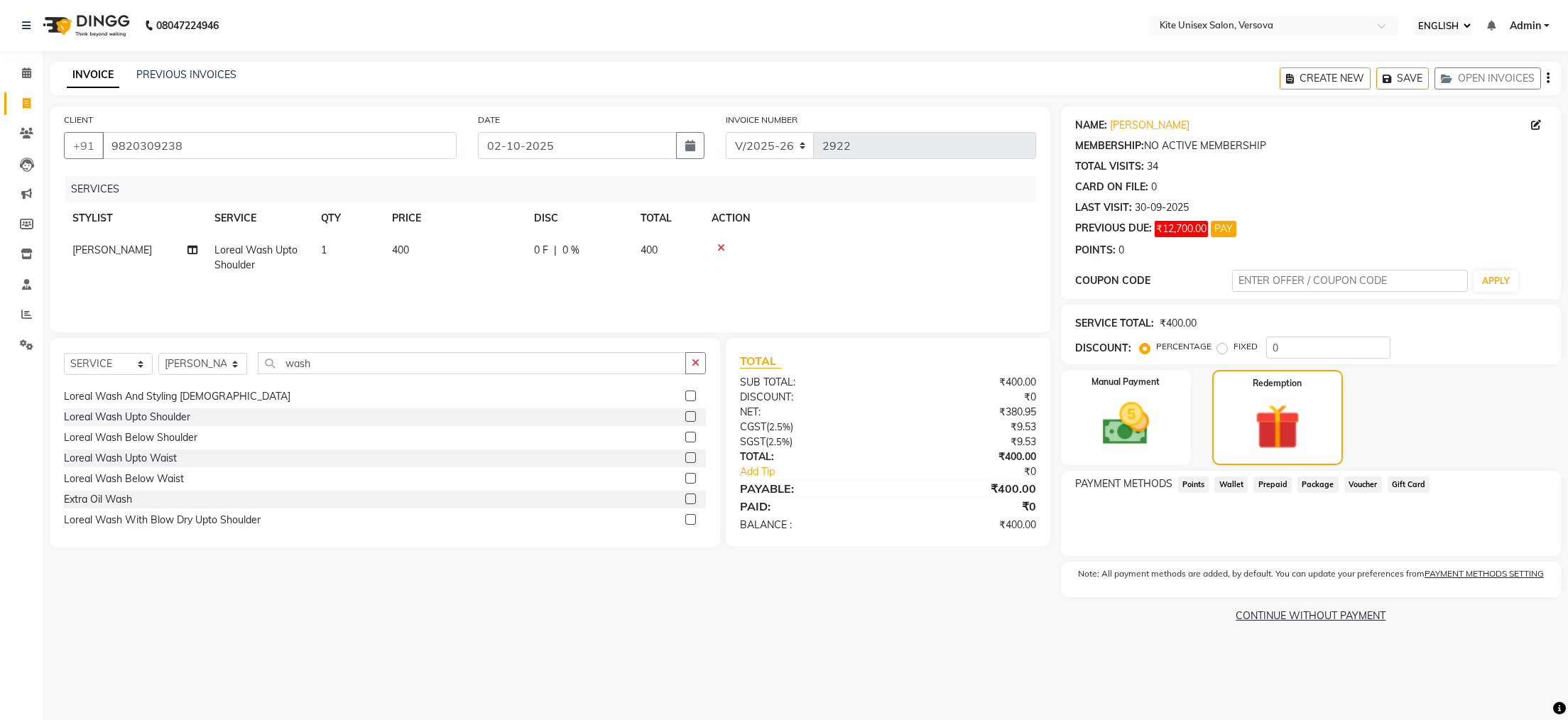
click at [1276, 483] on span "Prepaid" at bounding box center [1273, 484] width 39 height 17
click at [1303, 484] on span "Package" at bounding box center [1318, 484] width 41 height 17
click at [1307, 611] on link "CONTINUE WITHOUT PAYMENT" at bounding box center [1311, 616] width 495 height 15
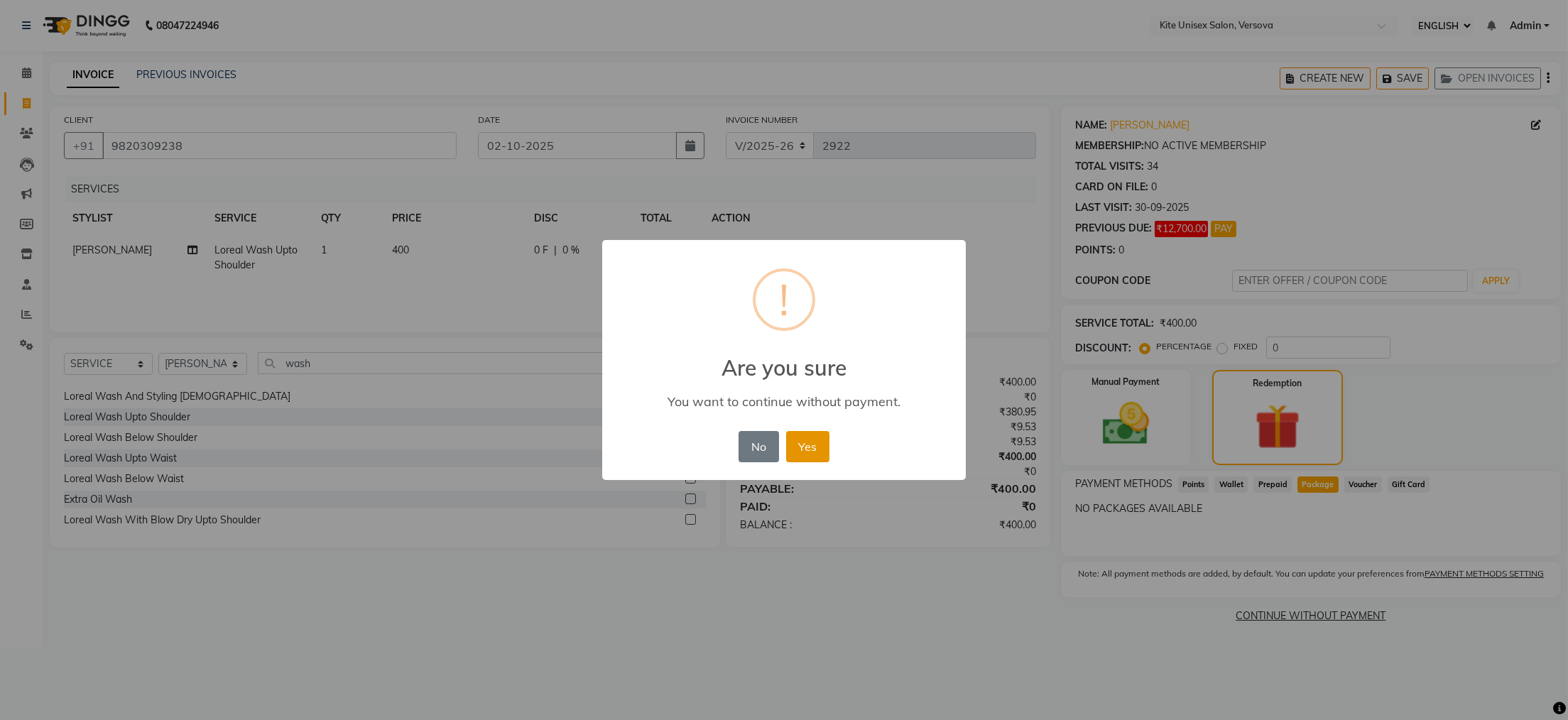
click at [816, 440] on button "Yes" at bounding box center [807, 447] width 43 height 32
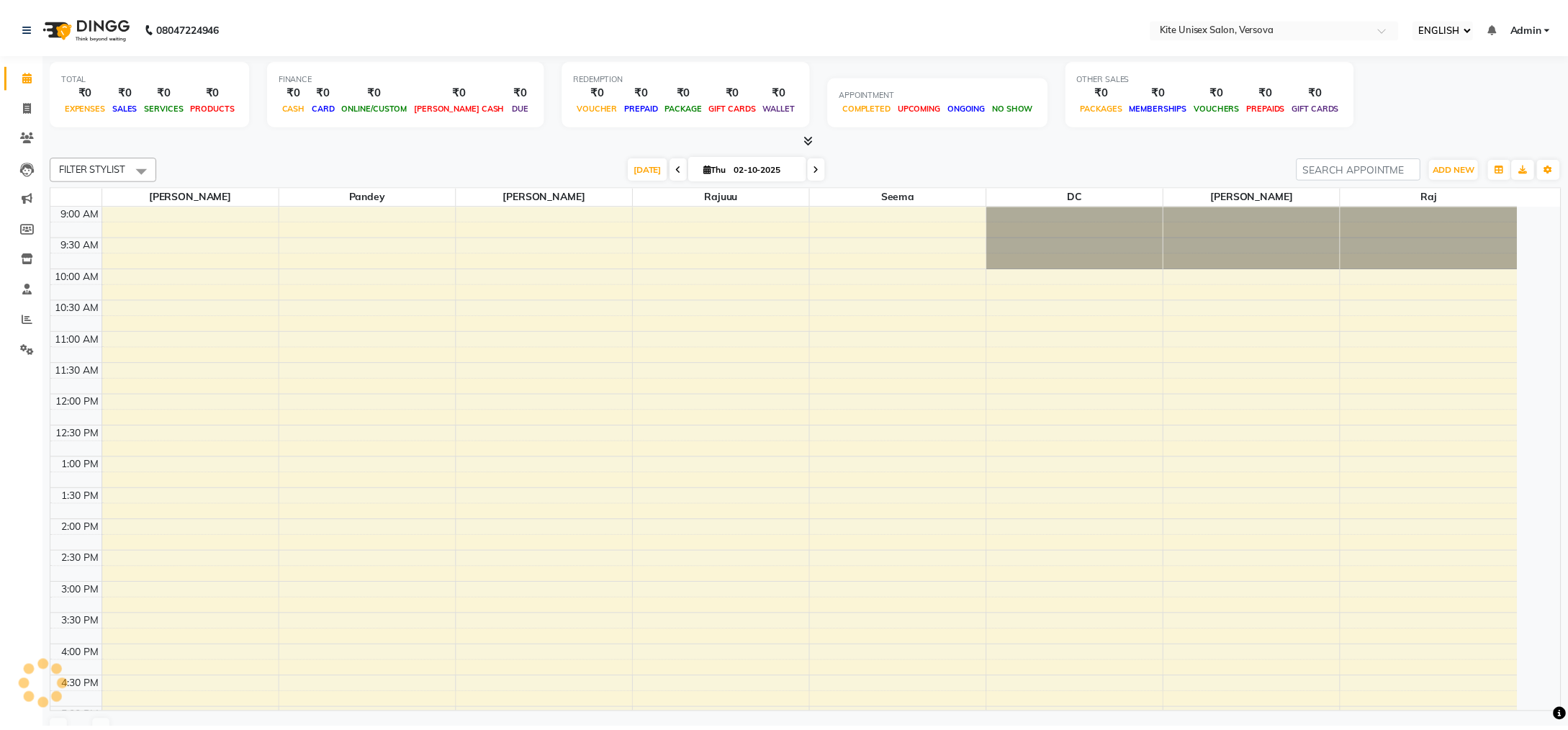
scroll to position [383, 0]
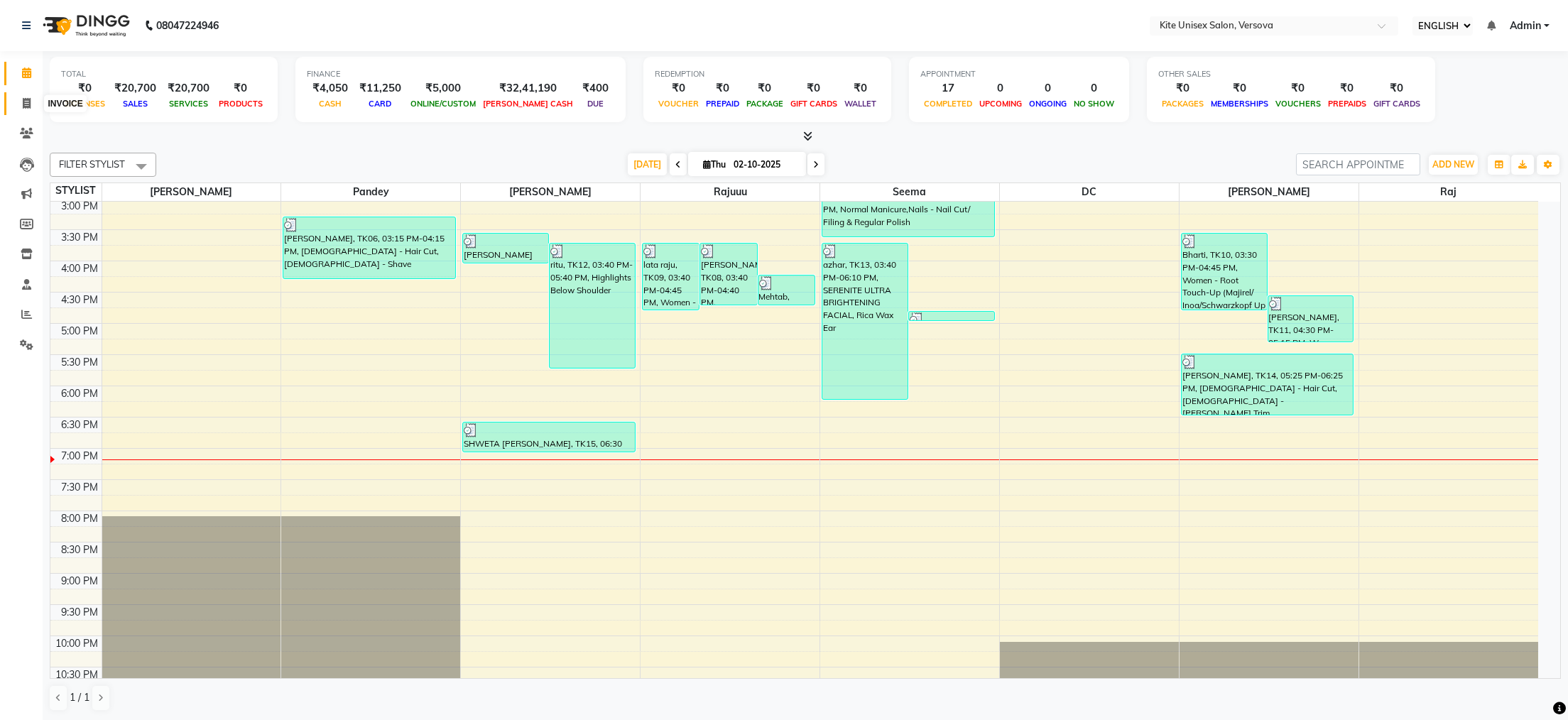
click at [24, 98] on icon at bounding box center [27, 103] width 8 height 11
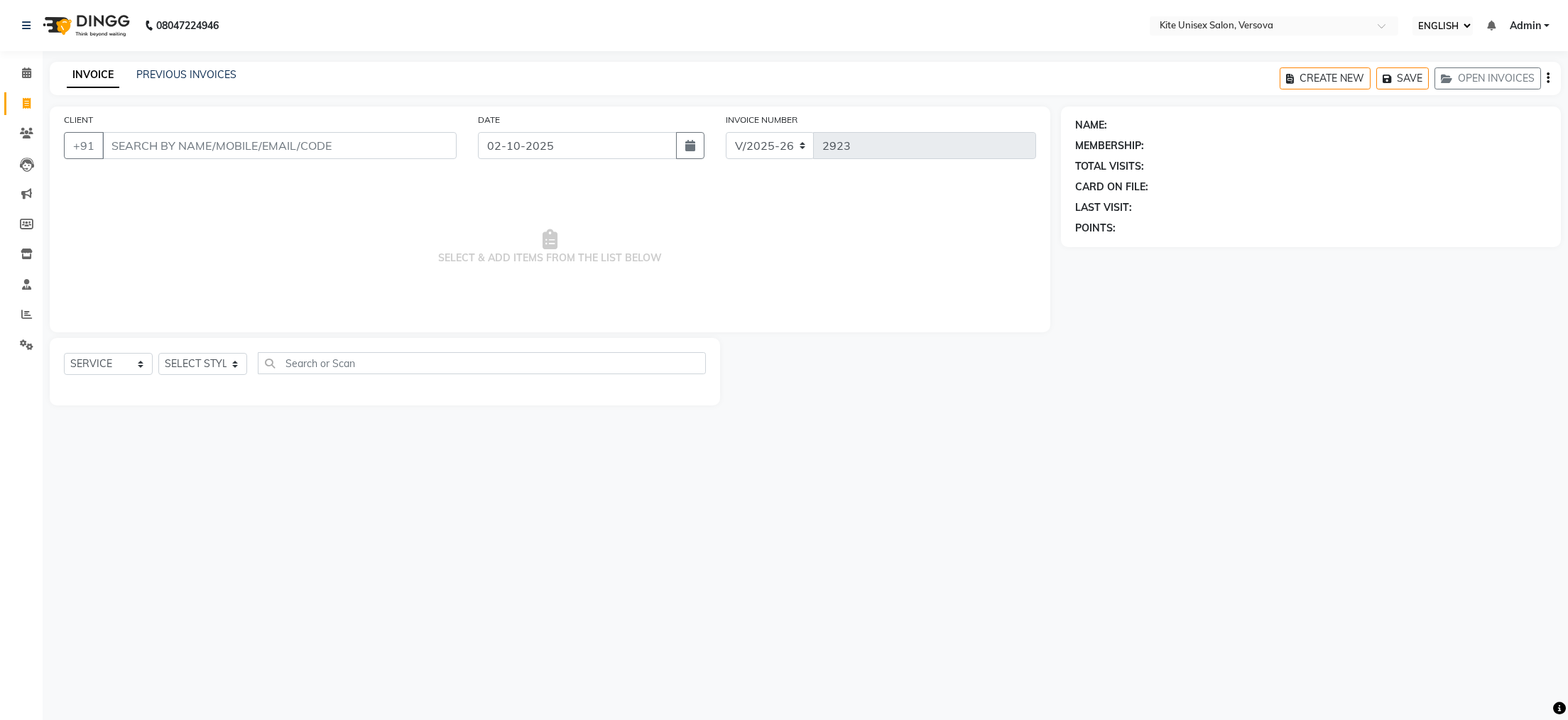
click at [120, 141] on input "CLIENT" at bounding box center [280, 146] width 354 height 27
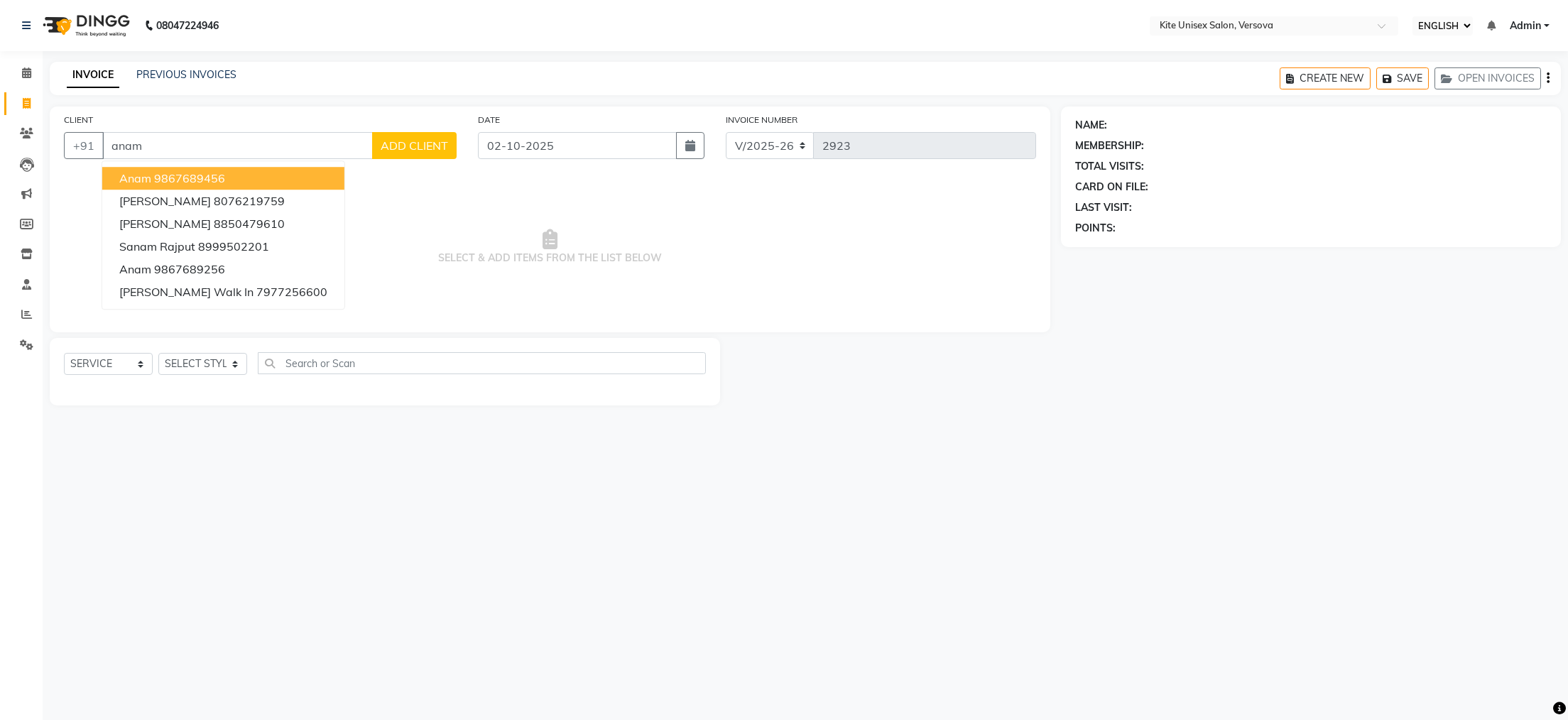
click at [162, 143] on input "anam" at bounding box center [238, 146] width 271 height 27
click at [187, 176] on span "98000" at bounding box center [201, 178] width 35 height 14
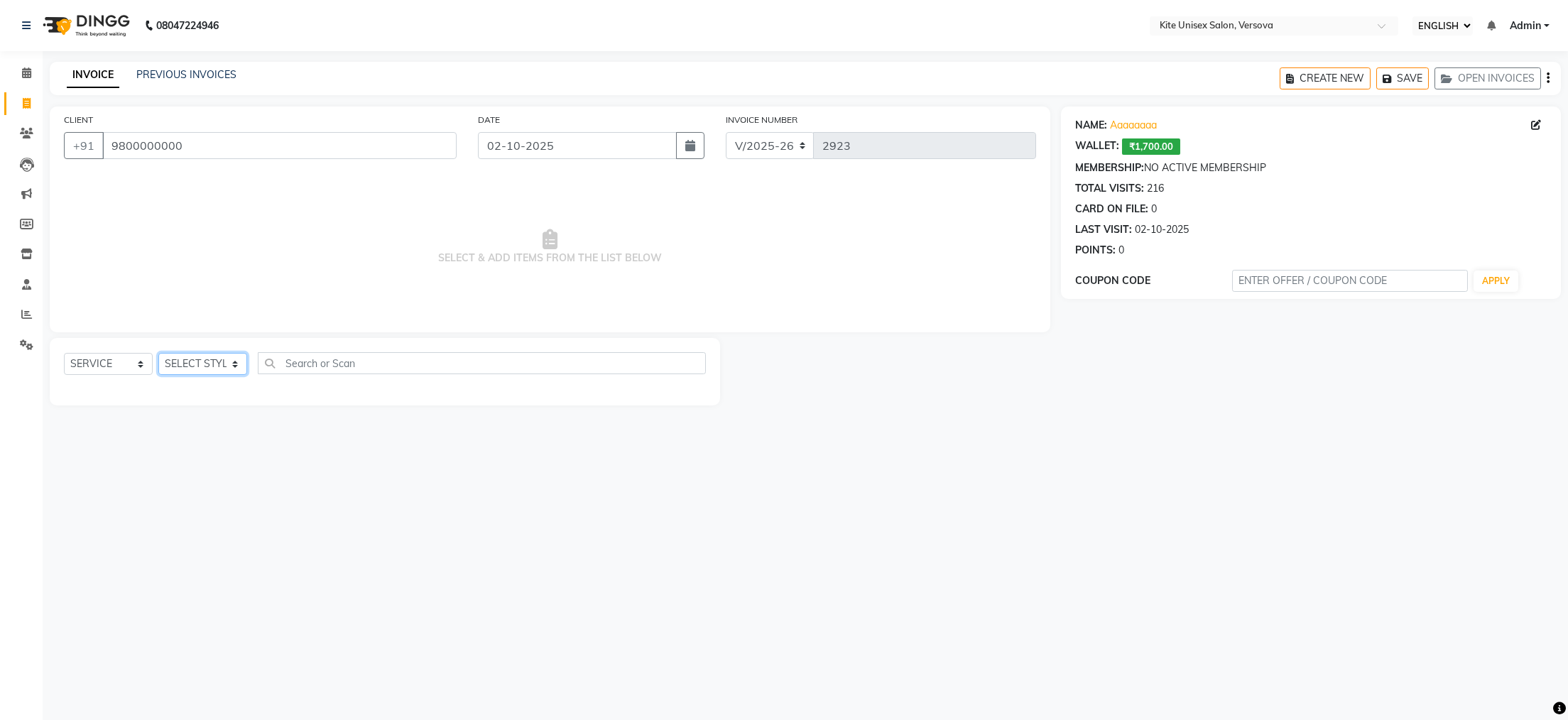
click at [228, 365] on select "SELECT STYLIST [PERSON_NAME] DC [PERSON_NAME] [PERSON_NAME] Rajuuu [PERSON_NAME]" at bounding box center [202, 364] width 89 height 22
click at [158, 354] on select "SELECT STYLIST [PERSON_NAME] DC [PERSON_NAME] [PERSON_NAME] Rajuuu [PERSON_NAME]" at bounding box center [202, 364] width 89 height 22
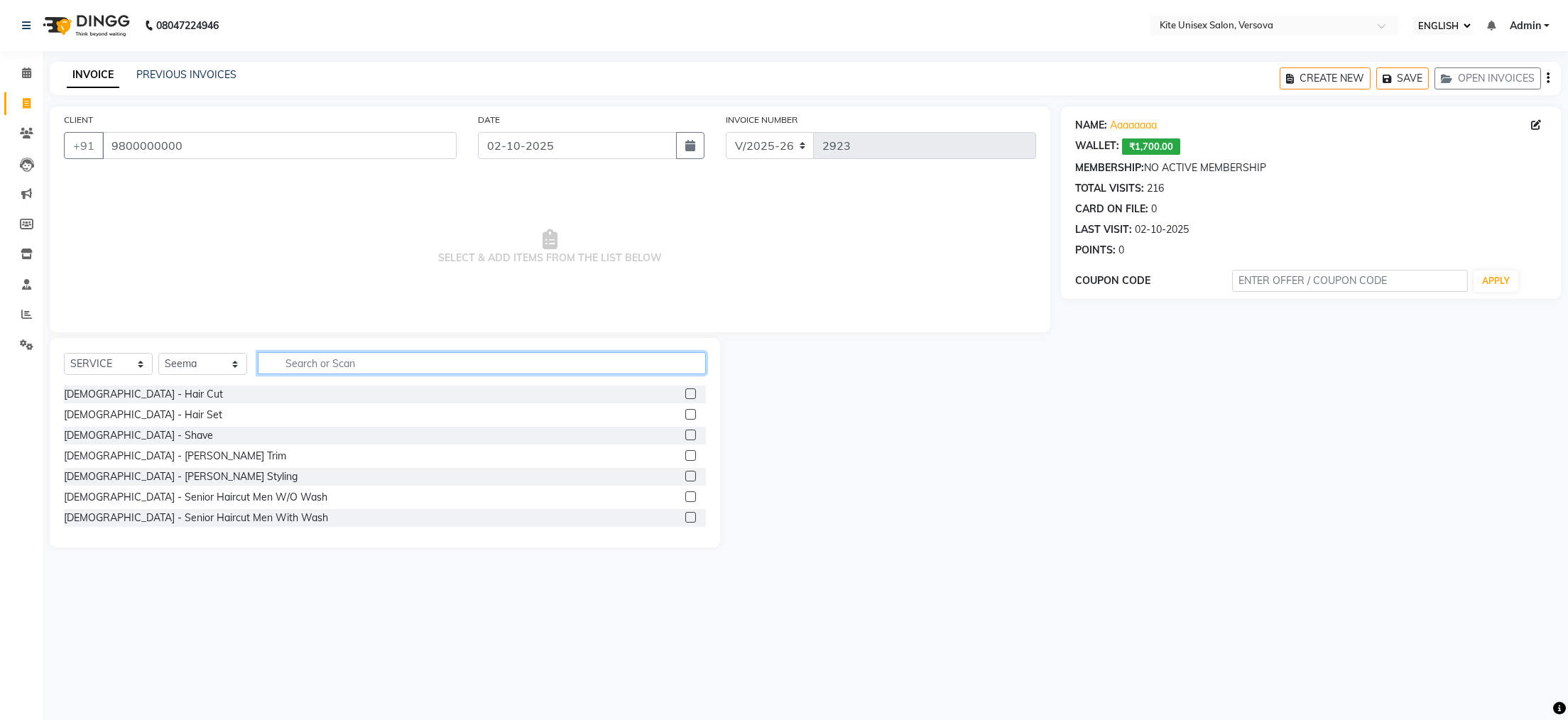
click at [295, 363] on input "text" at bounding box center [481, 363] width 448 height 22
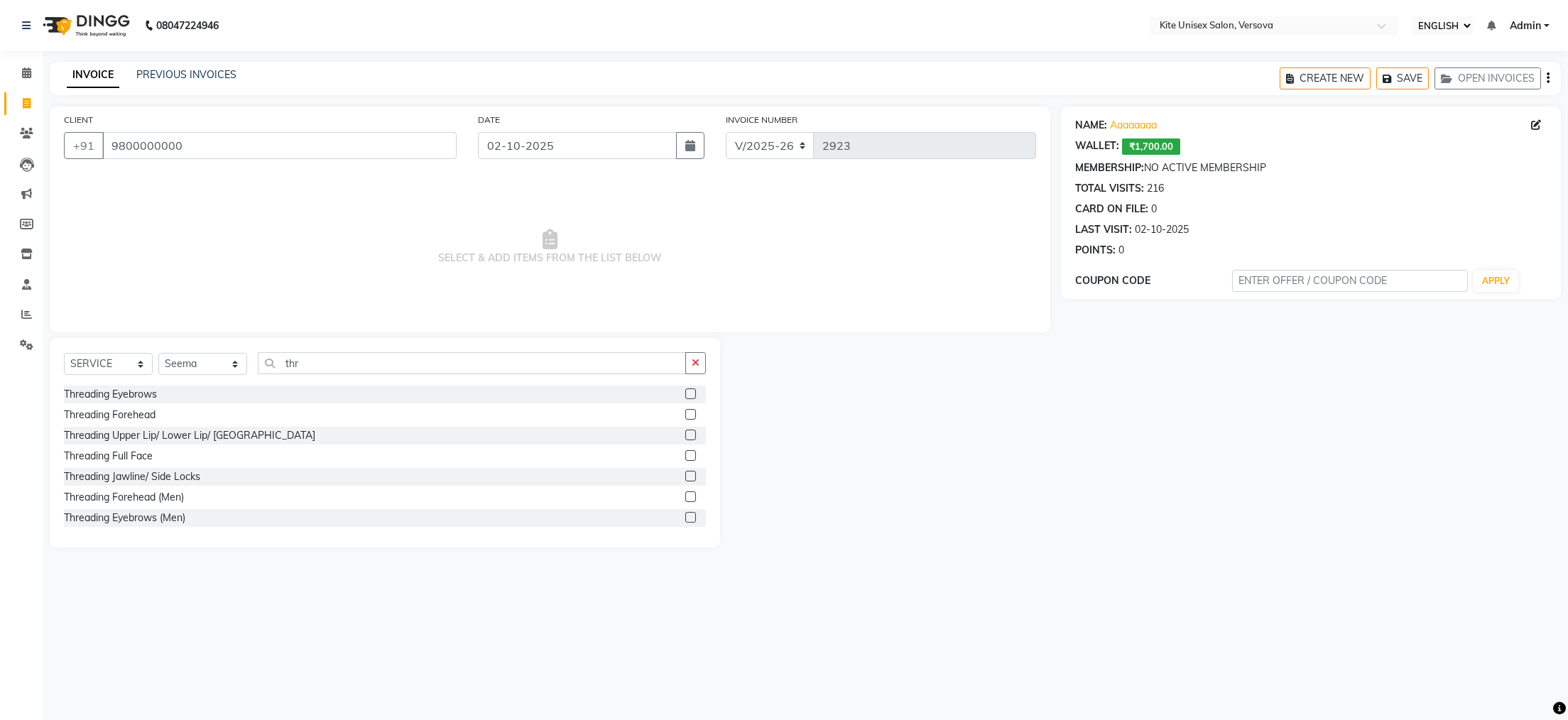
click at [685, 392] on label at bounding box center [691, 394] width 11 height 11
click at [685, 392] on input "checkbox" at bounding box center [690, 395] width 9 height 9
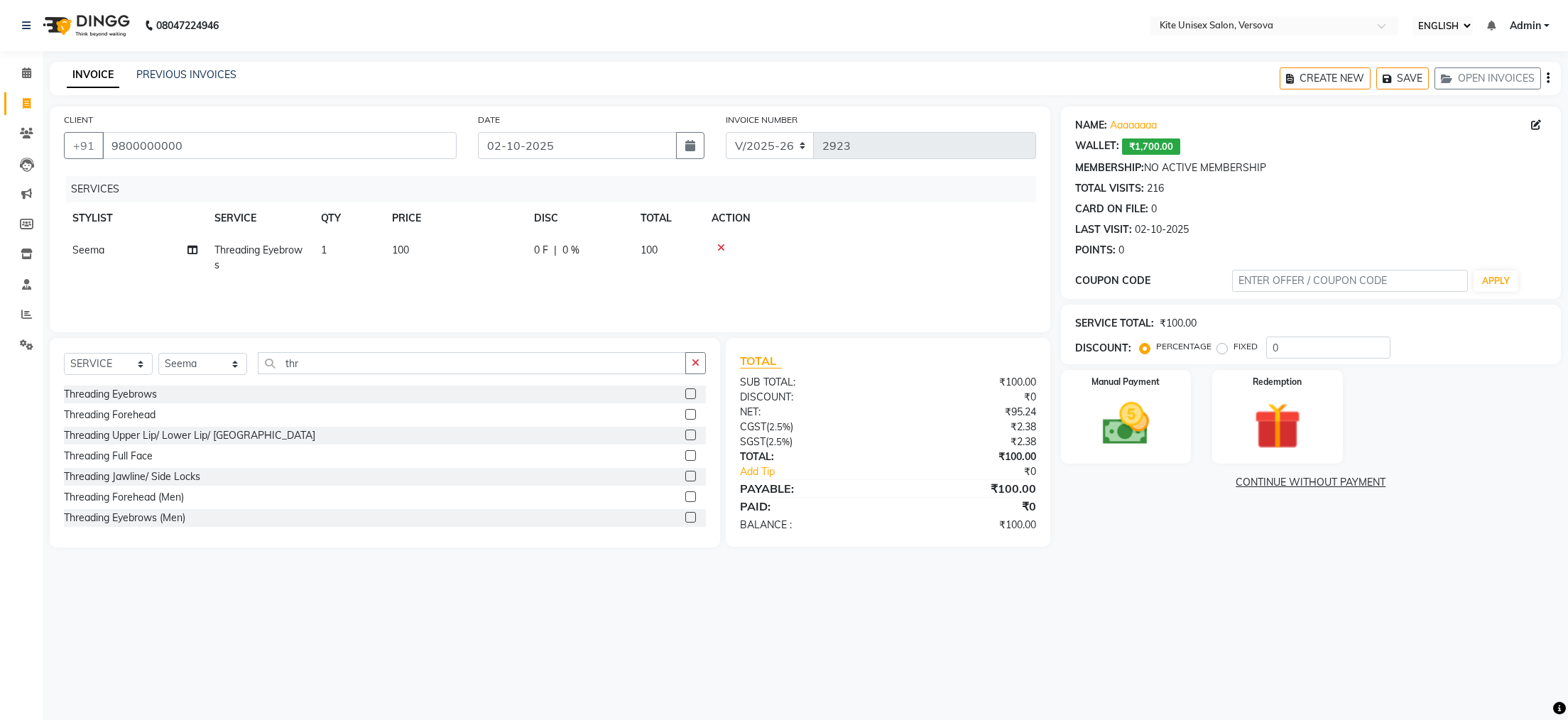
click at [685, 431] on label at bounding box center [691, 436] width 11 height 11
click at [685, 431] on input "checkbox" at bounding box center [690, 436] width 9 height 9
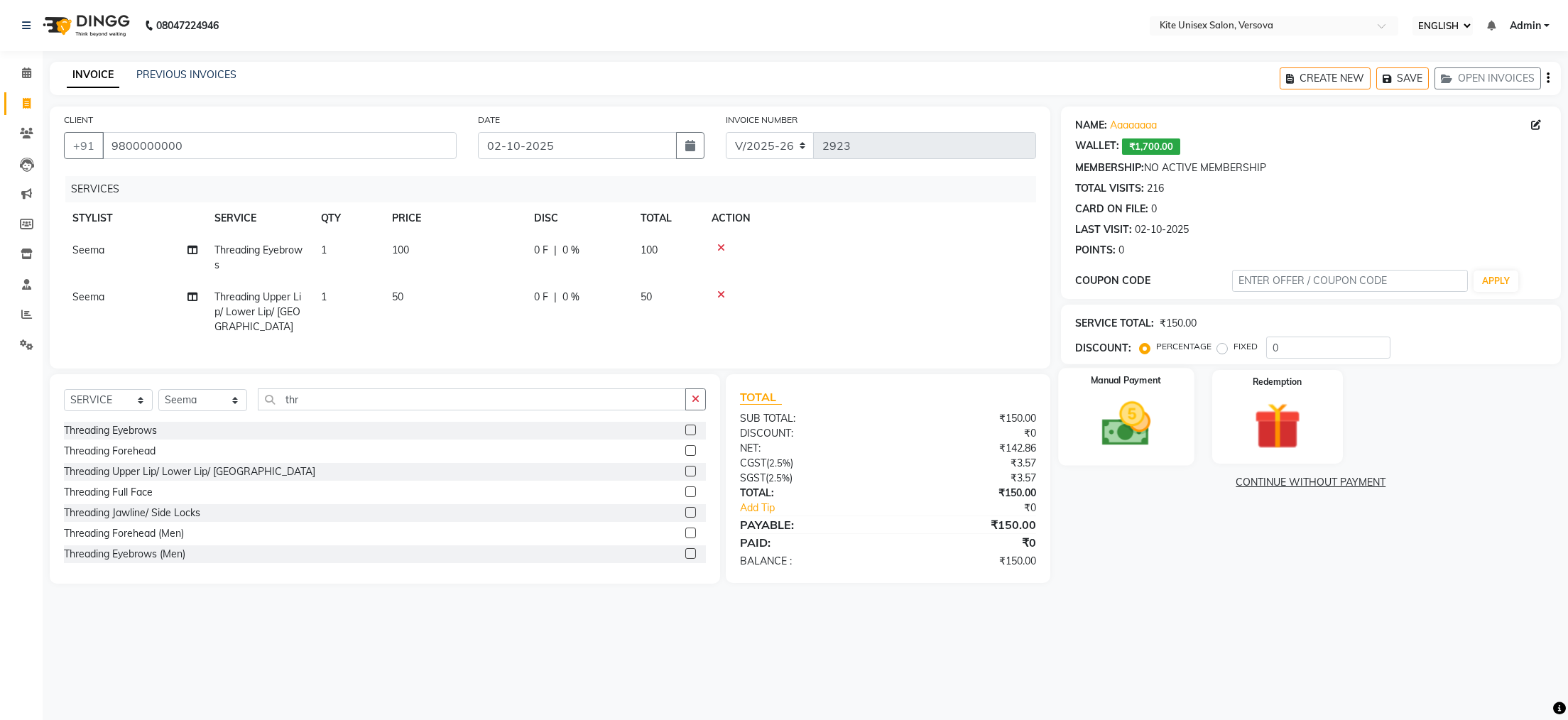
click at [1131, 422] on img at bounding box center [1125, 424] width 80 height 56
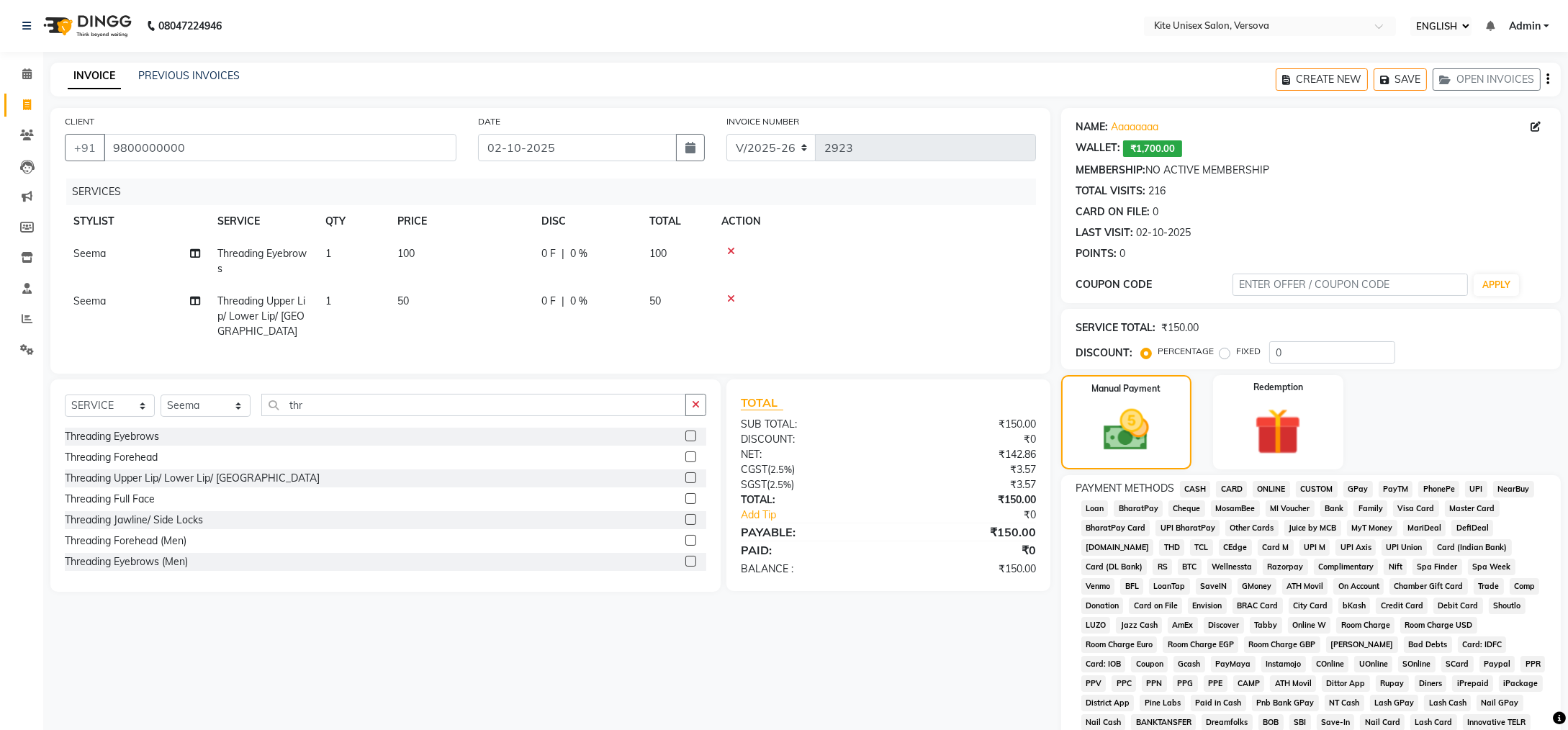
click at [1194, 482] on span "CASH" at bounding box center [1195, 489] width 31 height 17
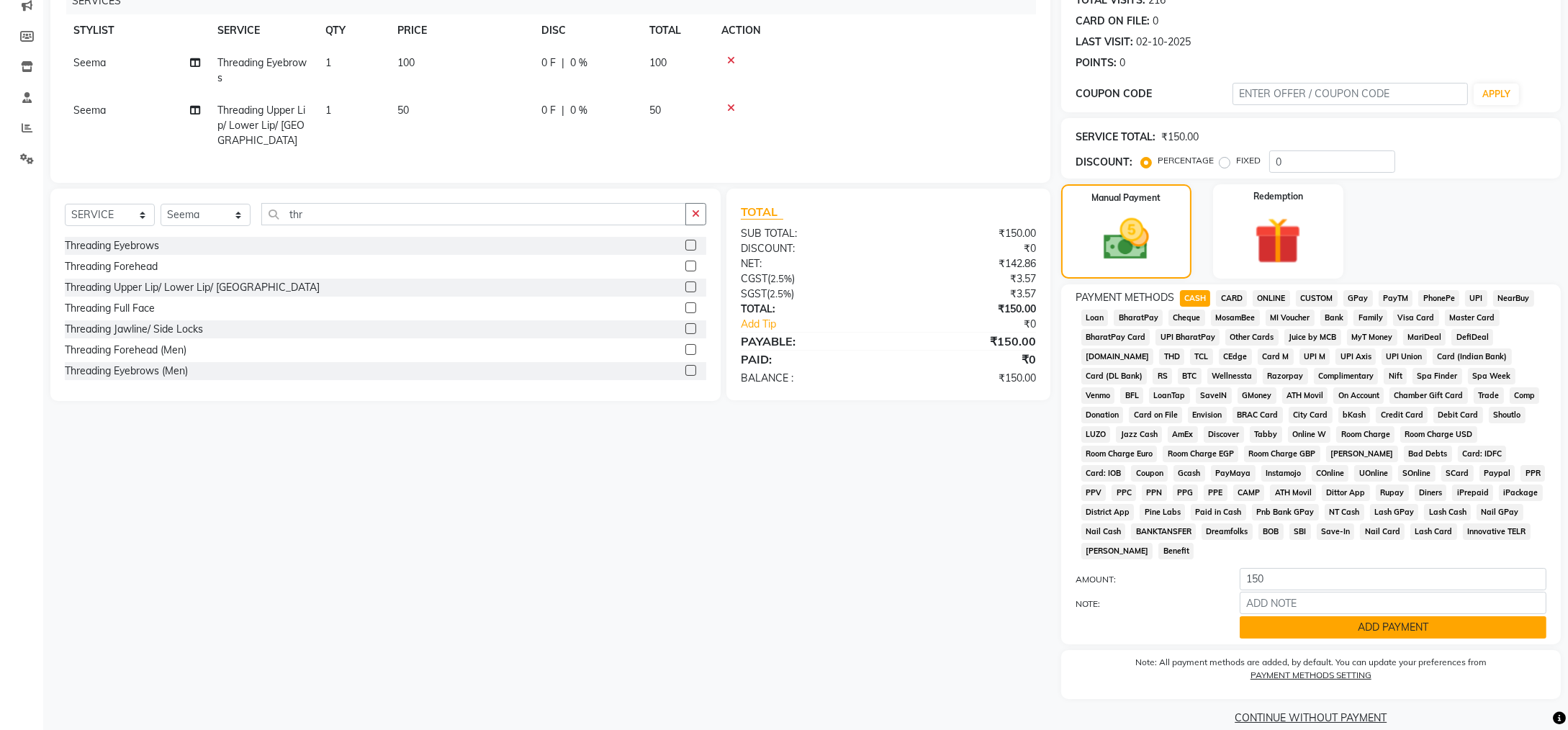
click at [1252, 617] on button "ADD PAYMENT" at bounding box center [1393, 628] width 307 height 22
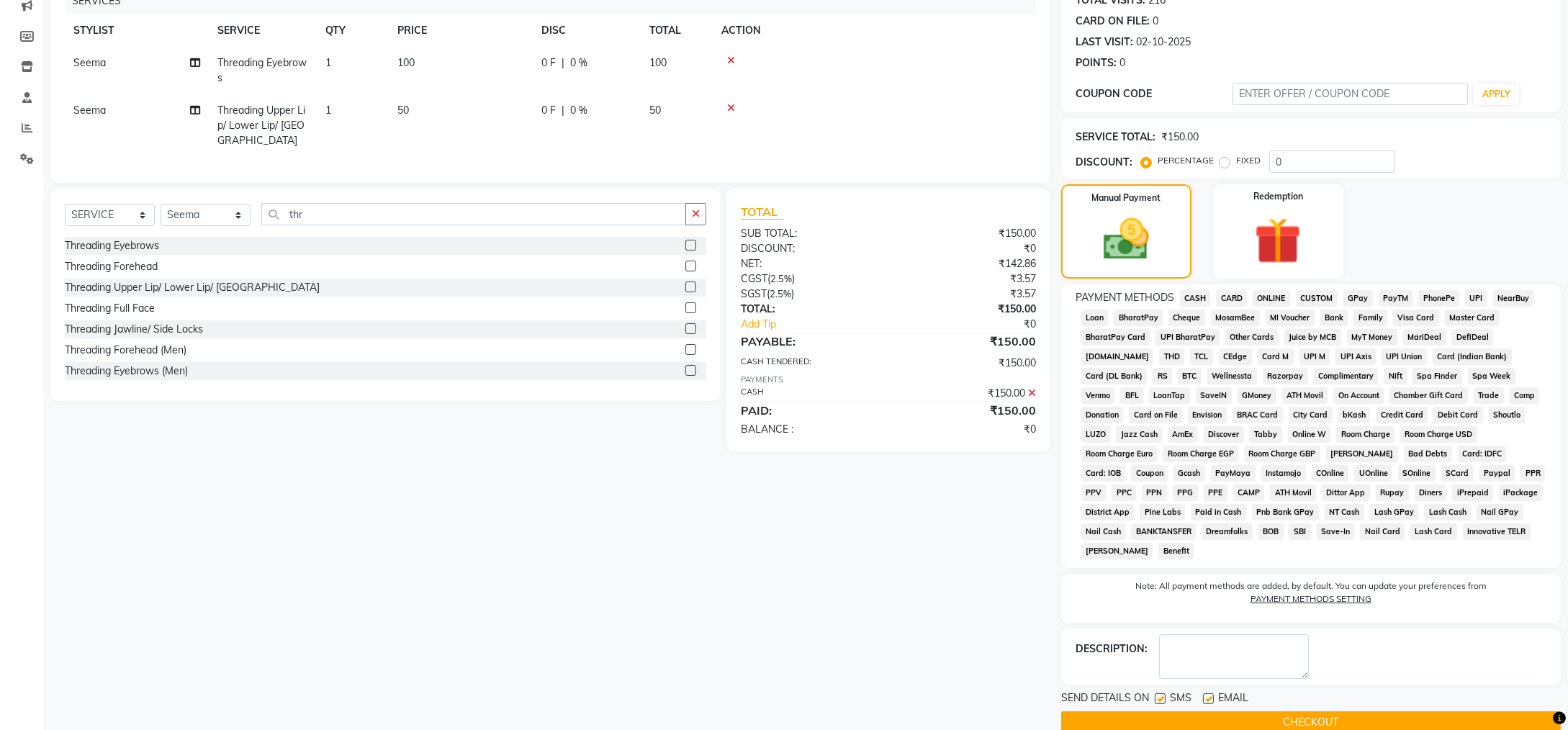
click at [1236, 712] on button "CHECKOUT" at bounding box center [1311, 723] width 500 height 22
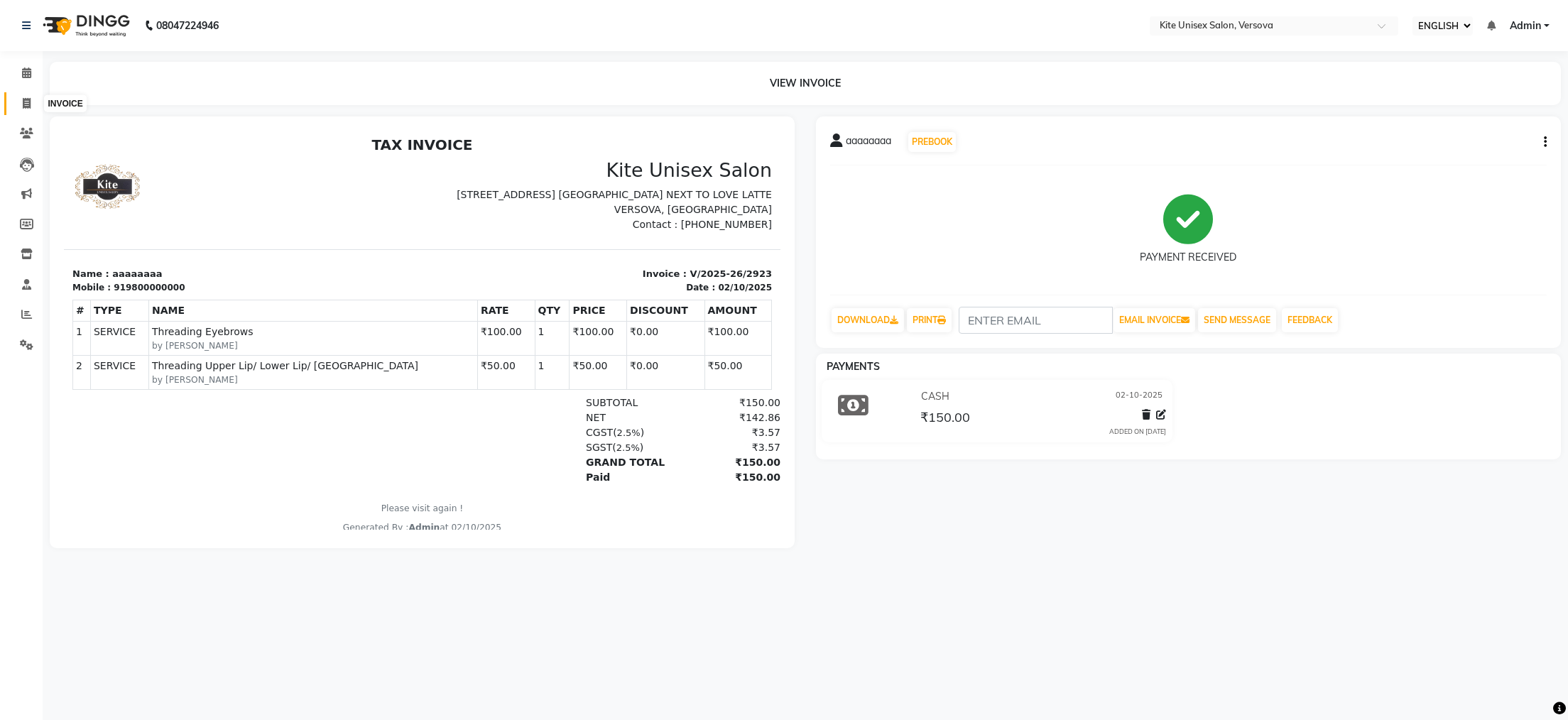
click at [28, 104] on icon at bounding box center [27, 103] width 8 height 11
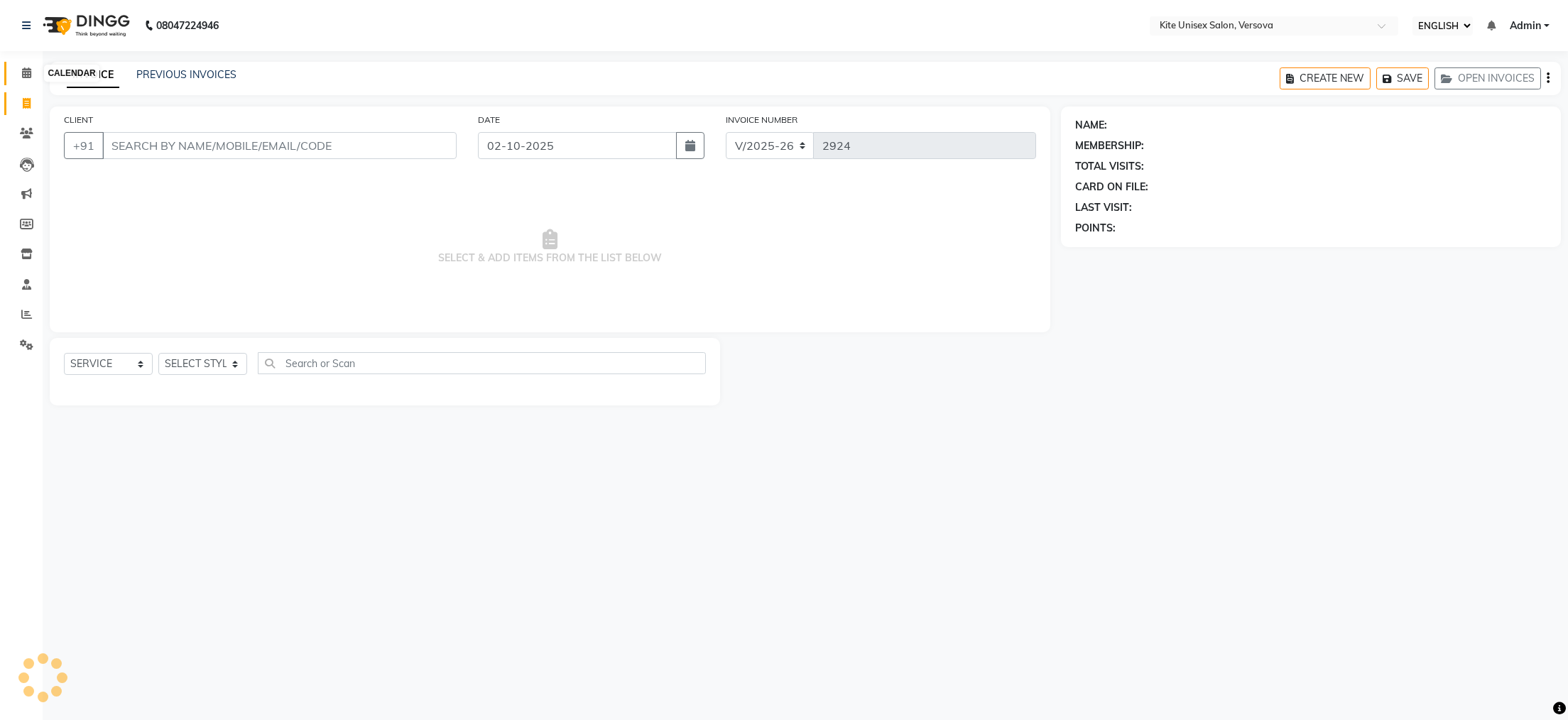
click at [29, 74] on icon at bounding box center [27, 73] width 9 height 11
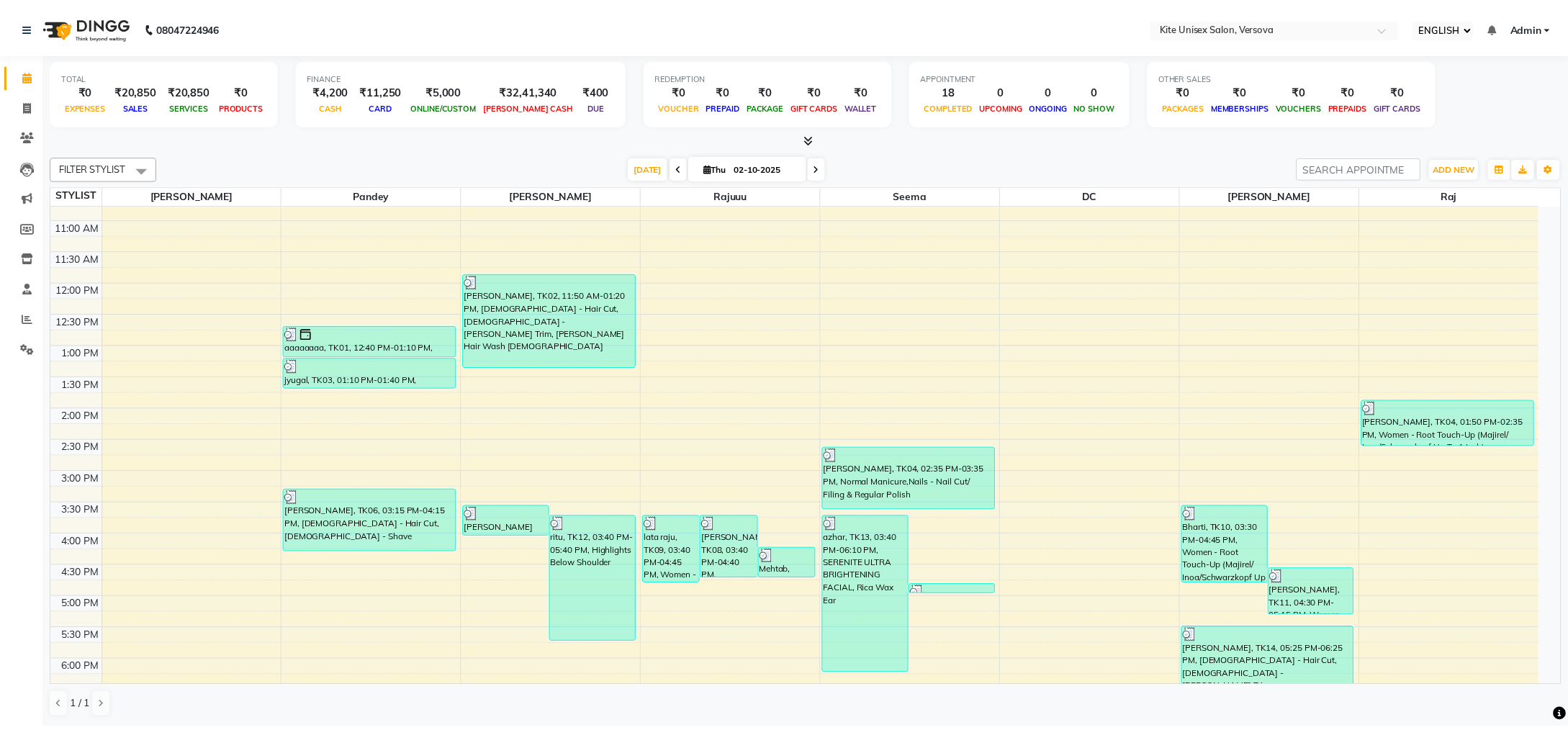
scroll to position [120, 0]
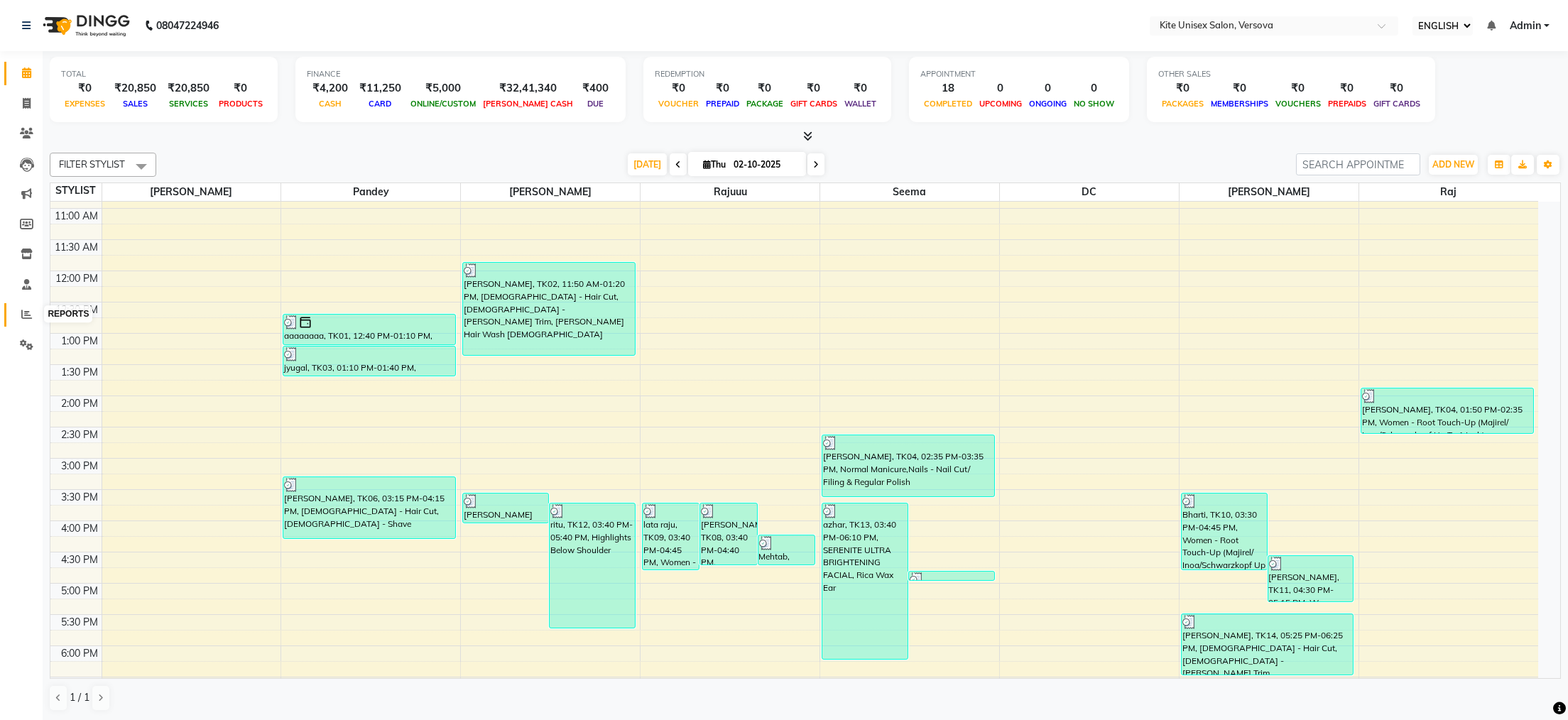
click at [25, 311] on icon at bounding box center [27, 314] width 11 height 11
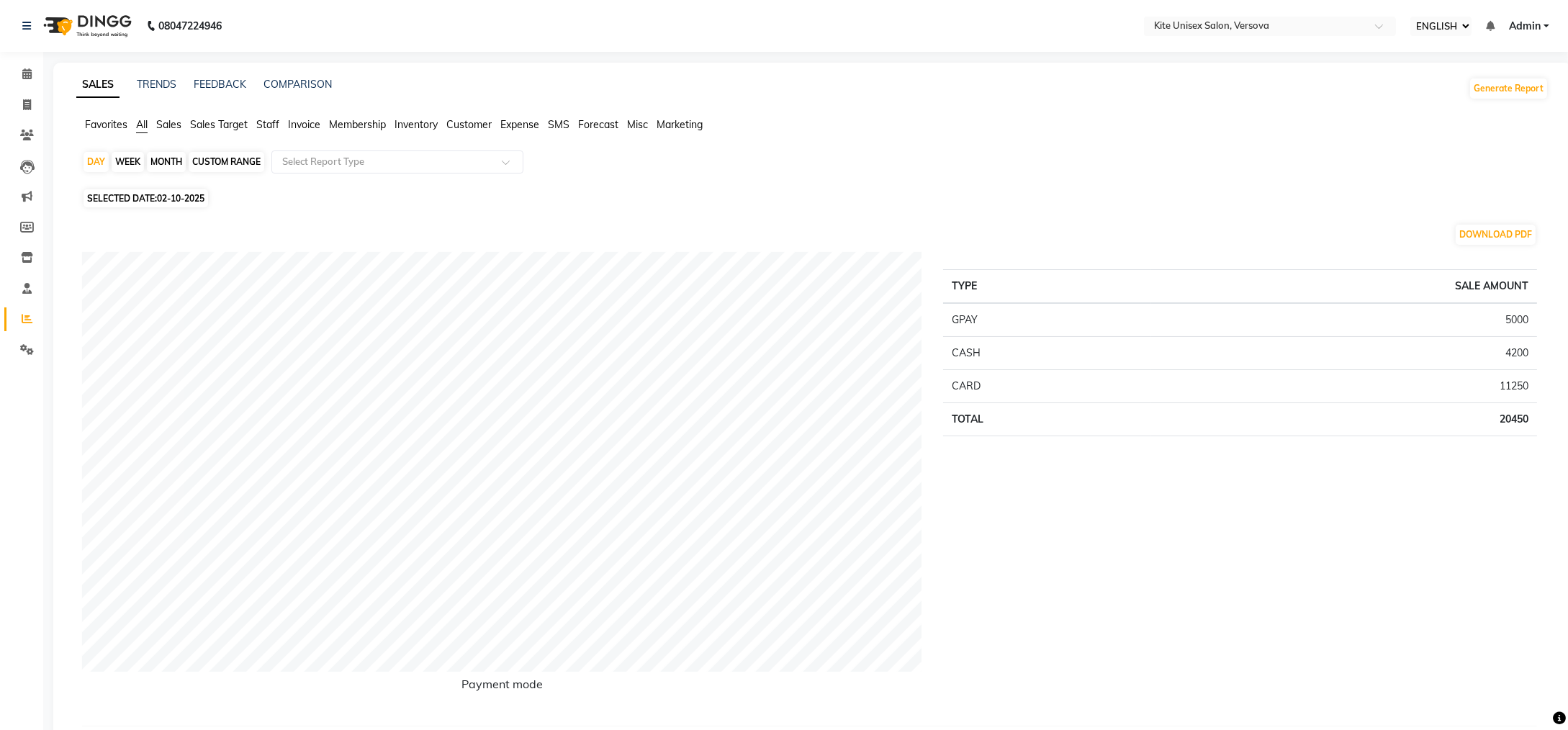
click at [168, 159] on div "MONTH" at bounding box center [166, 161] width 39 height 20
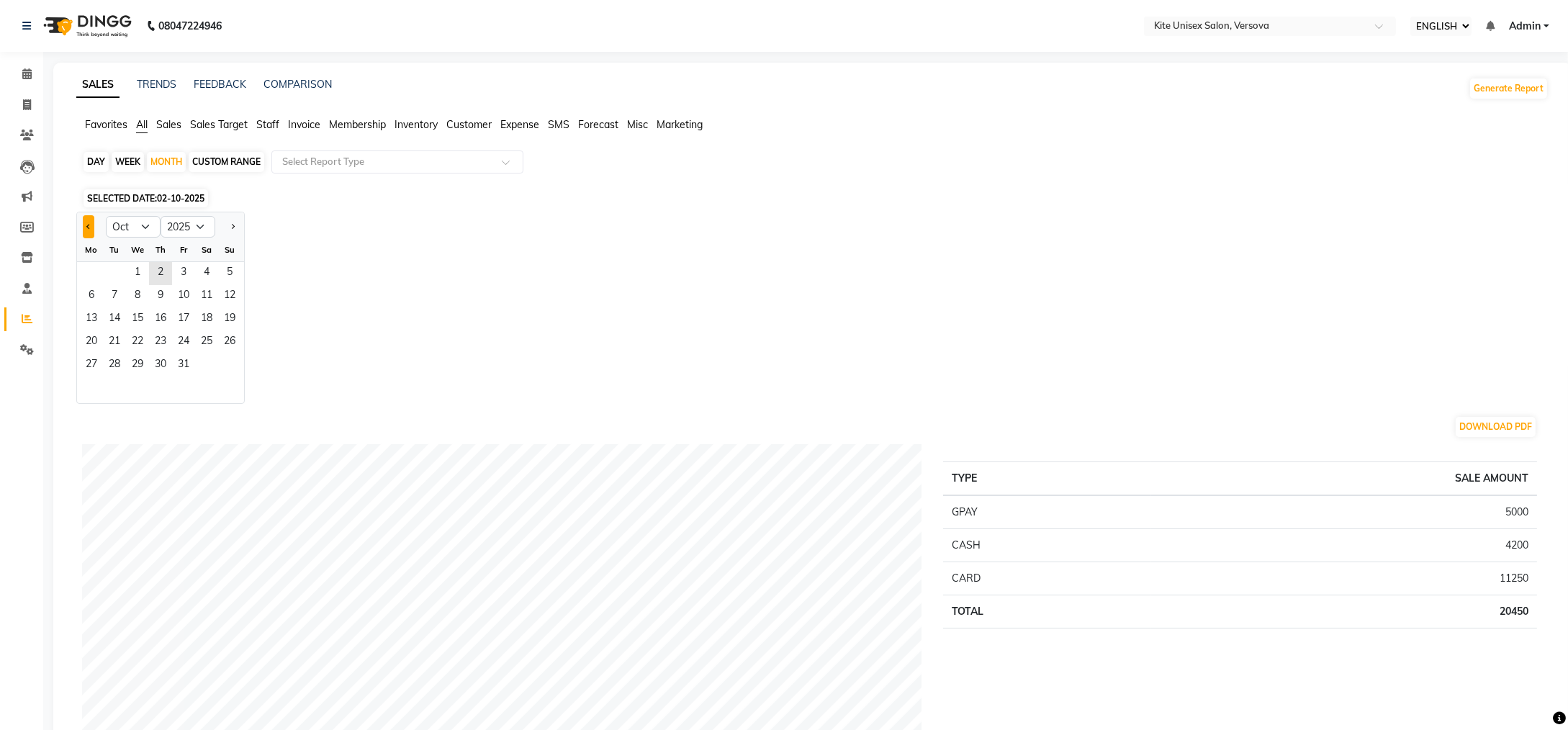
click at [88, 224] on span "Previous month" at bounding box center [89, 226] width 5 height 5
click at [91, 269] on span "1" at bounding box center [91, 273] width 23 height 23
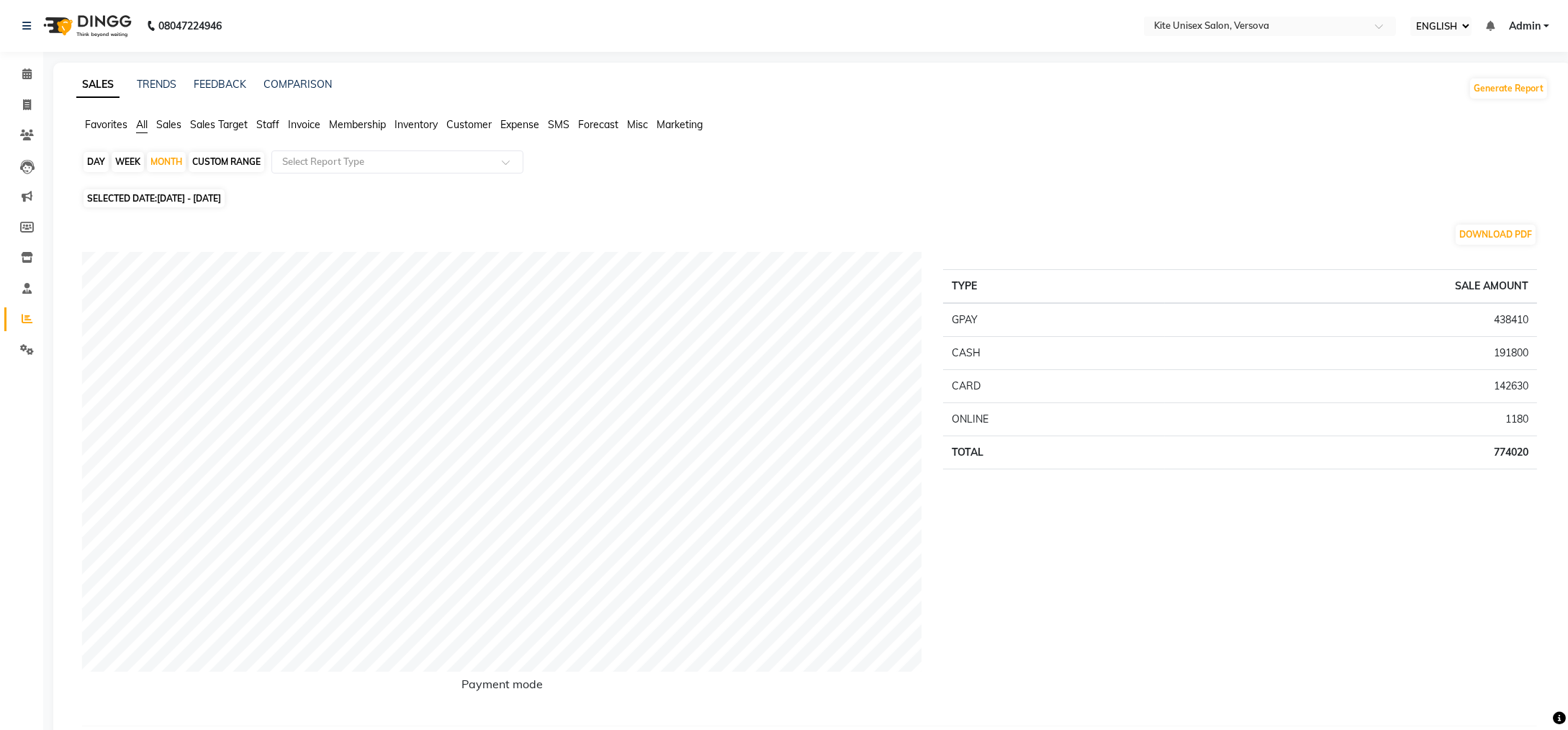
click at [272, 120] on span "Staff" at bounding box center [267, 125] width 23 height 13
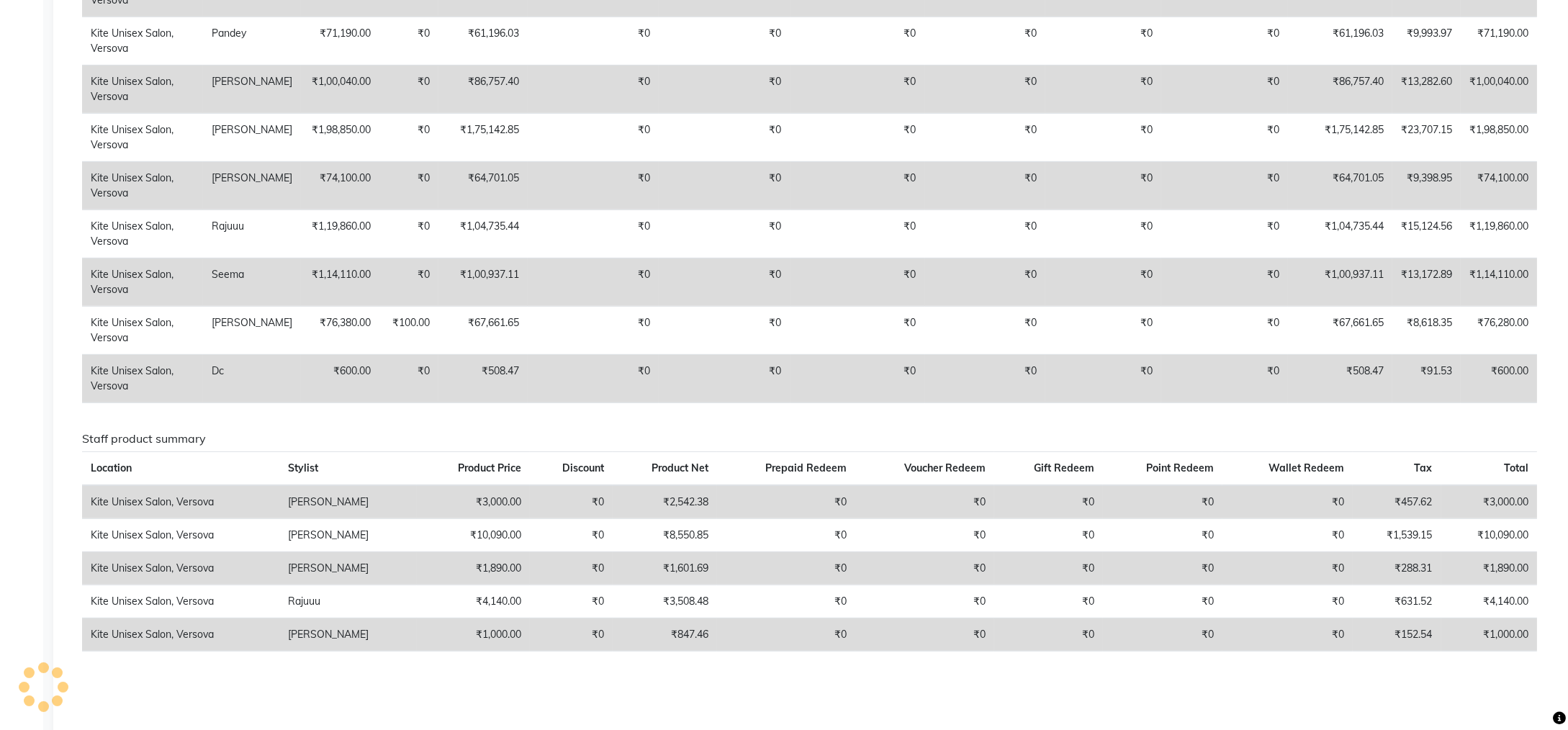
scroll to position [600, 0]
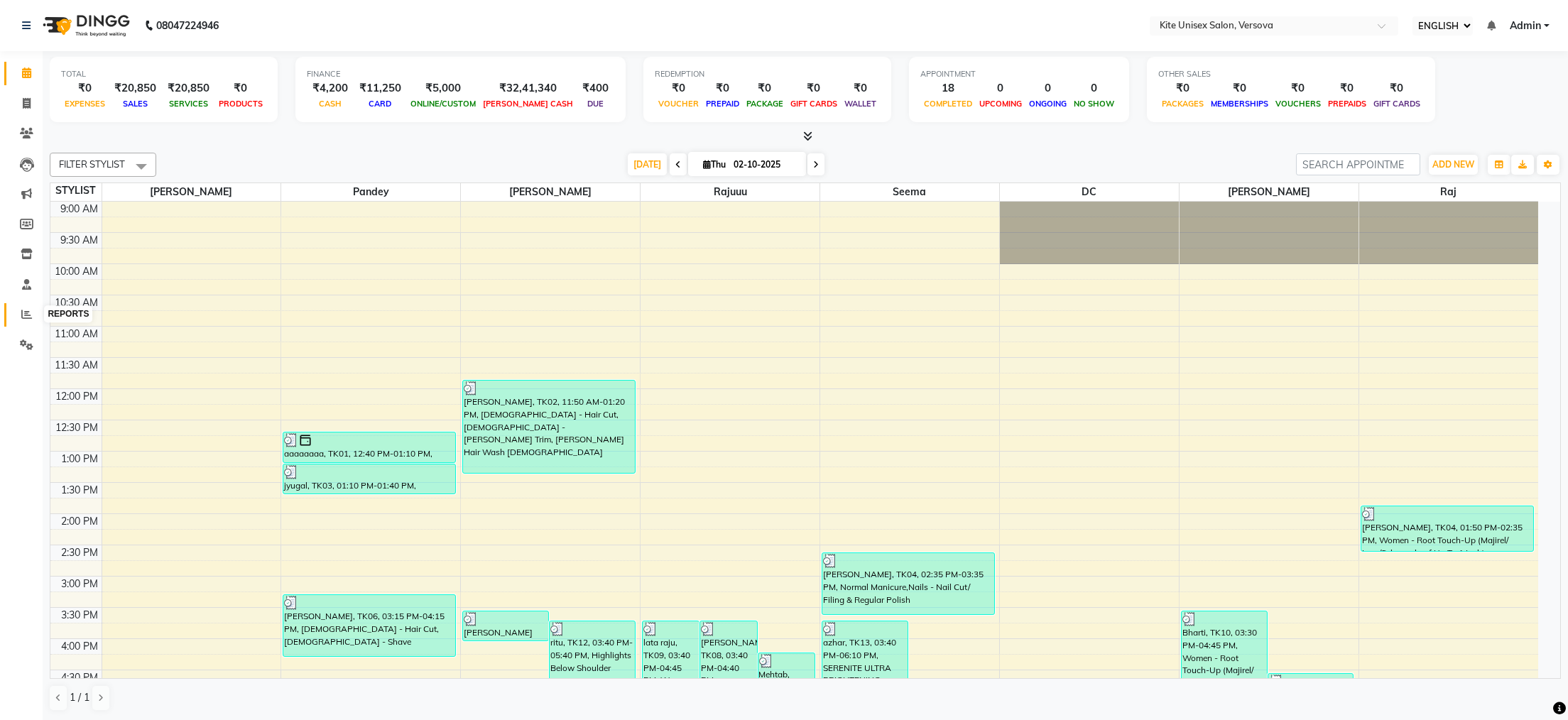
click at [24, 310] on icon at bounding box center [27, 314] width 11 height 11
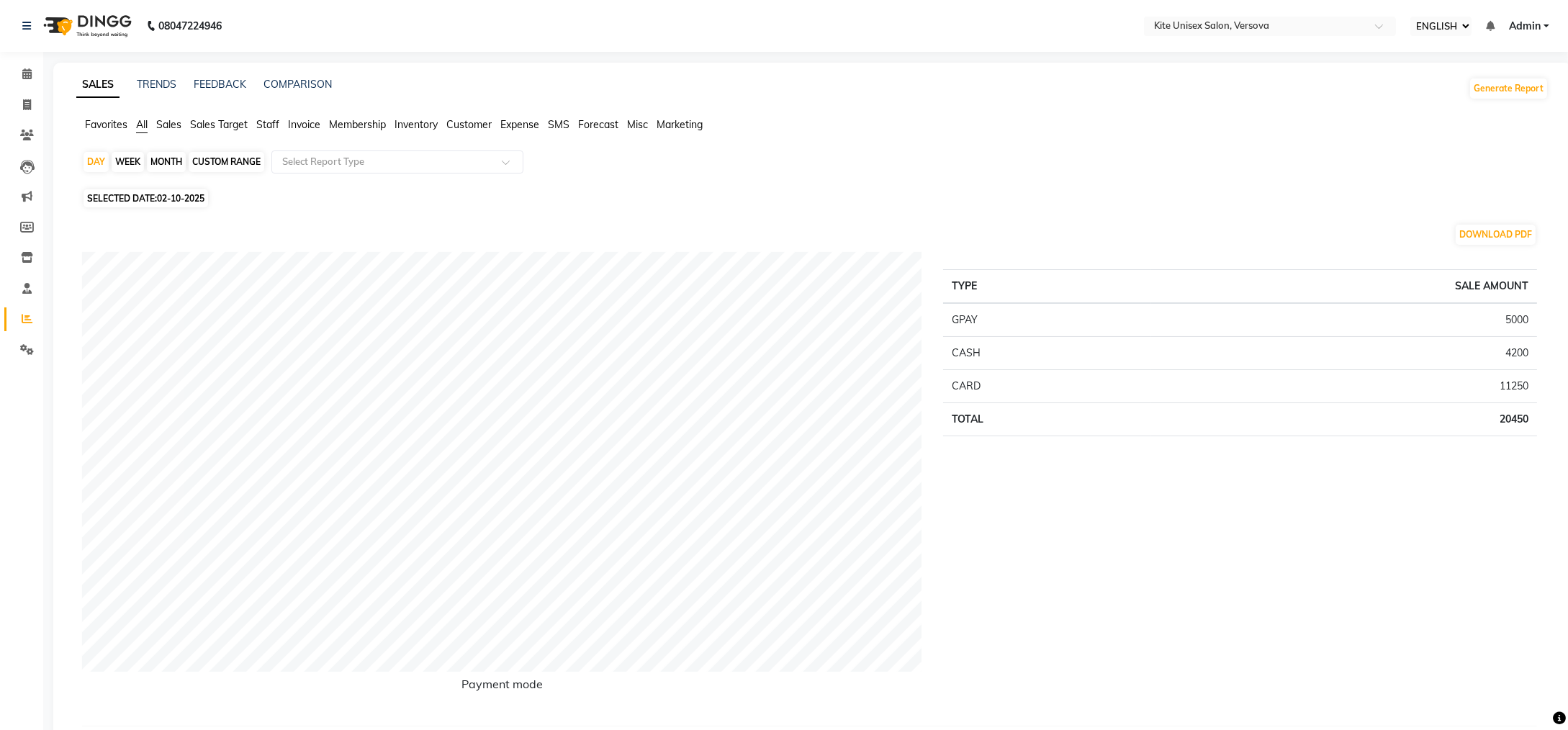
click at [180, 161] on div "MONTH" at bounding box center [166, 161] width 39 height 20
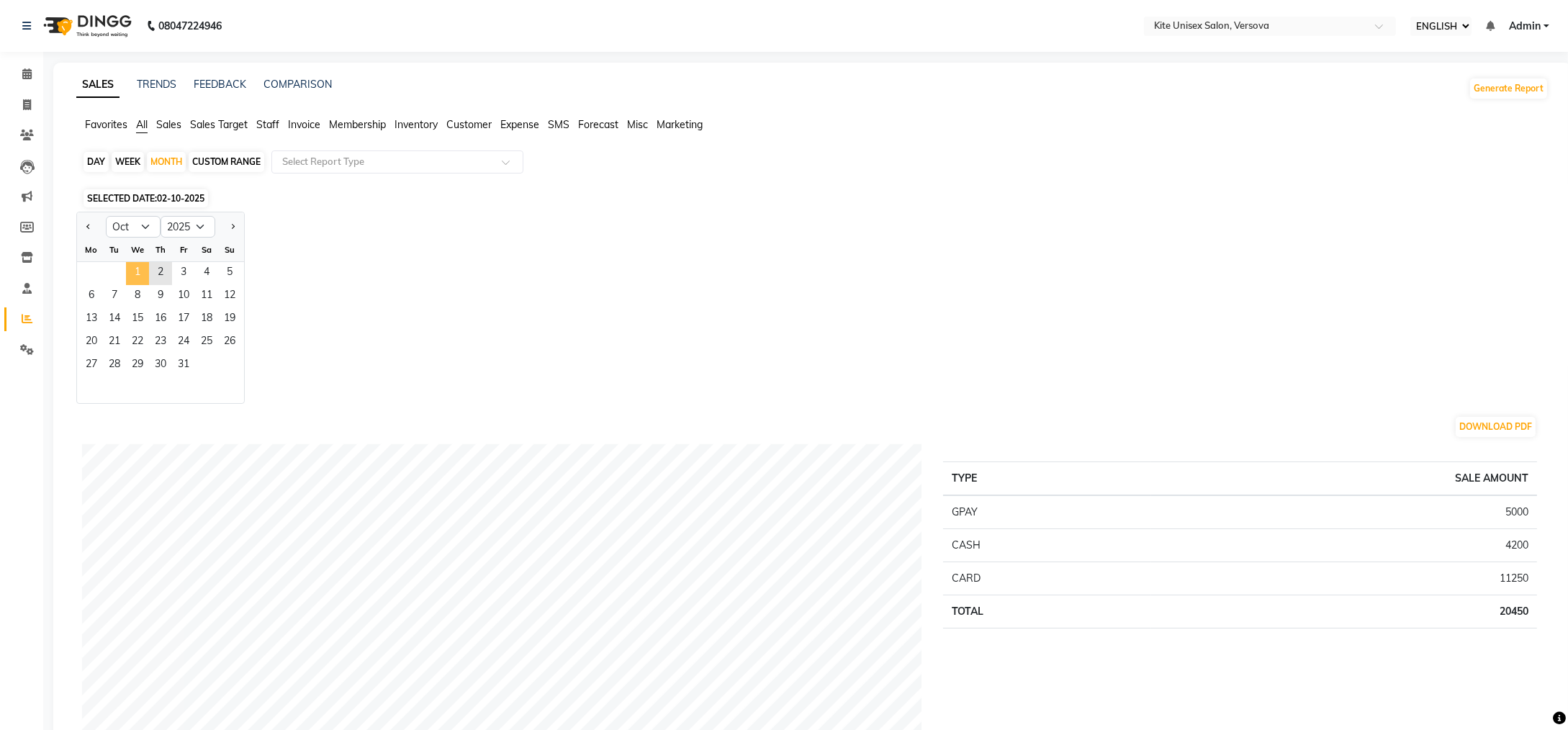
click at [140, 266] on span "1" at bounding box center [137, 273] width 23 height 23
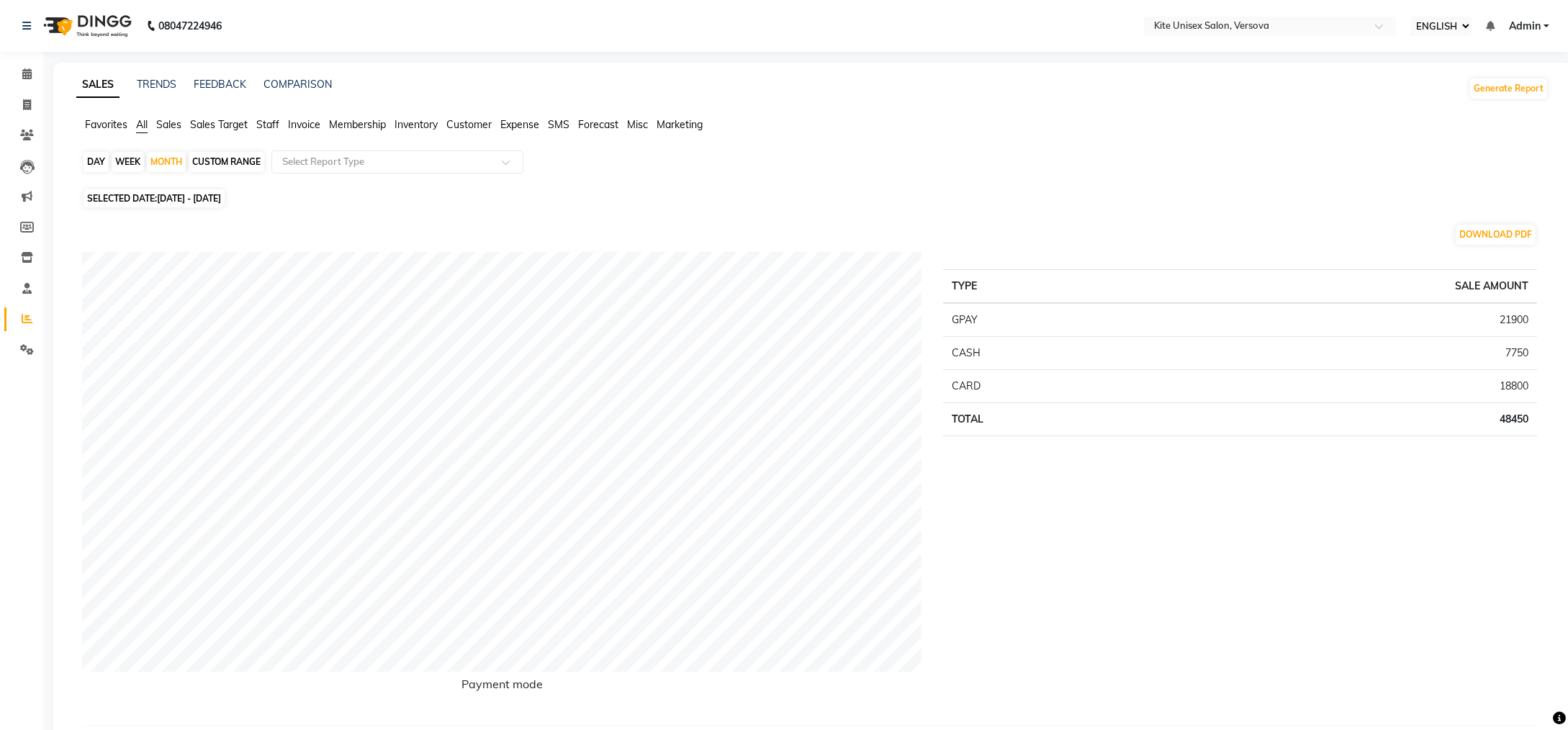
click at [270, 122] on span "Staff" at bounding box center [267, 125] width 23 height 13
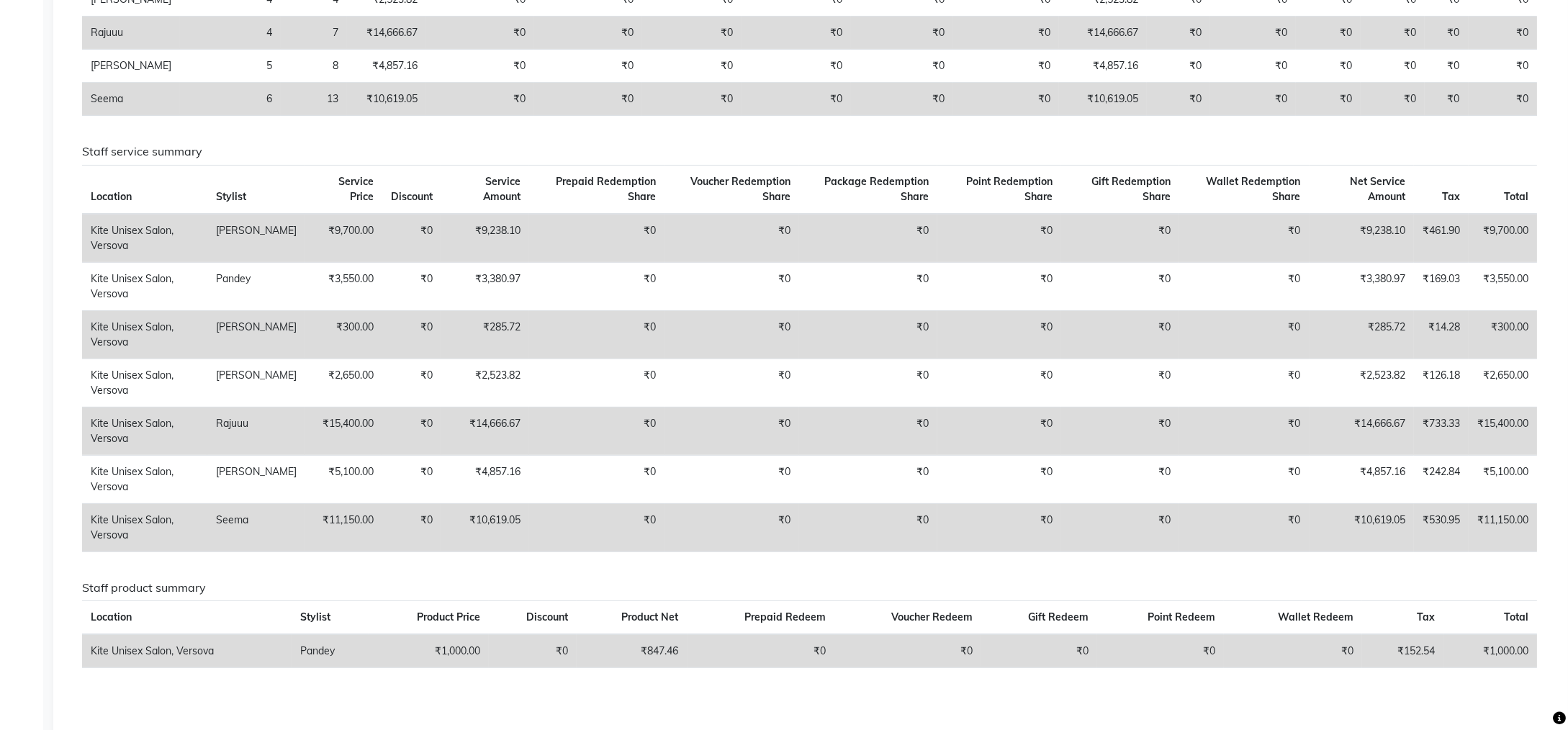
scroll to position [500, 0]
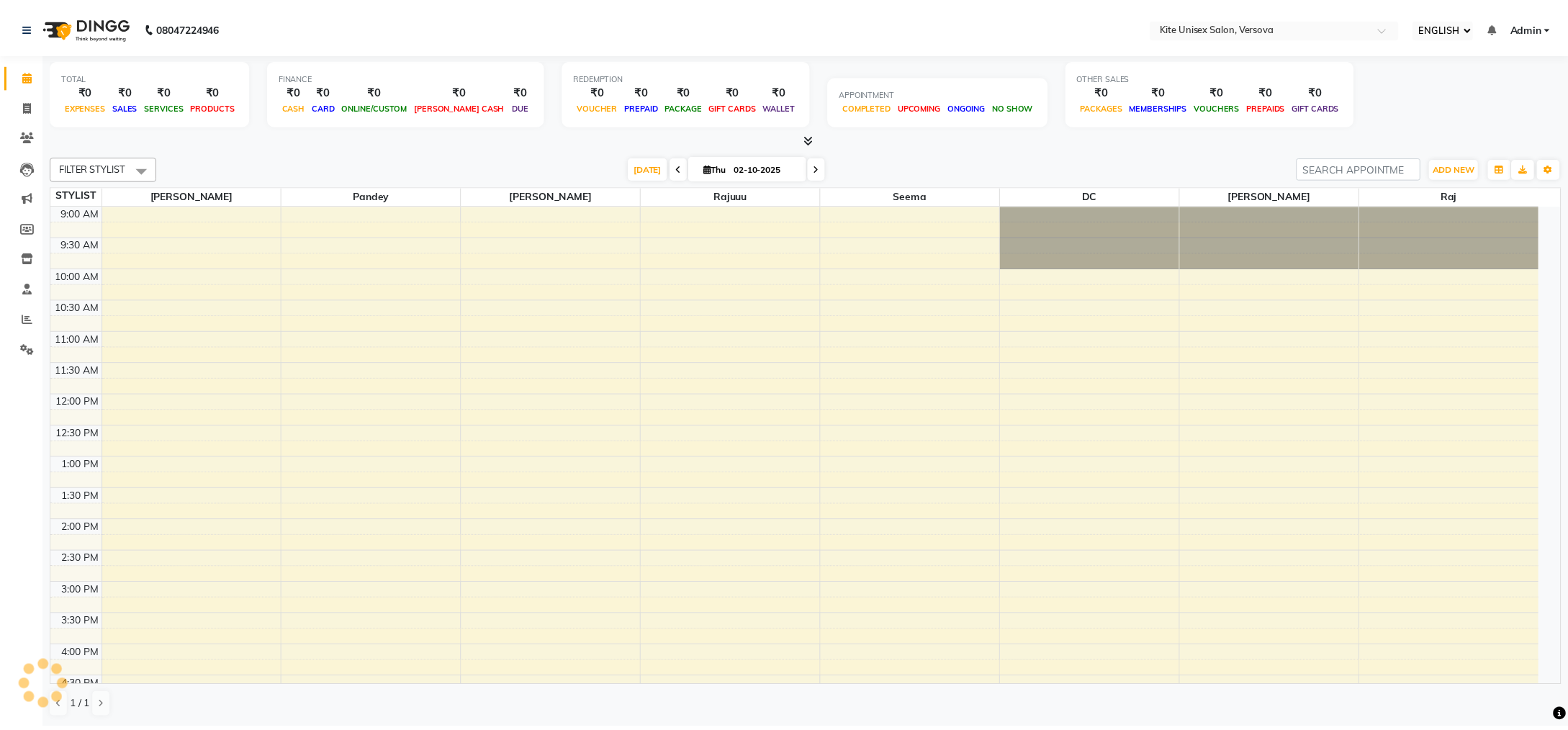
scroll to position [383, 0]
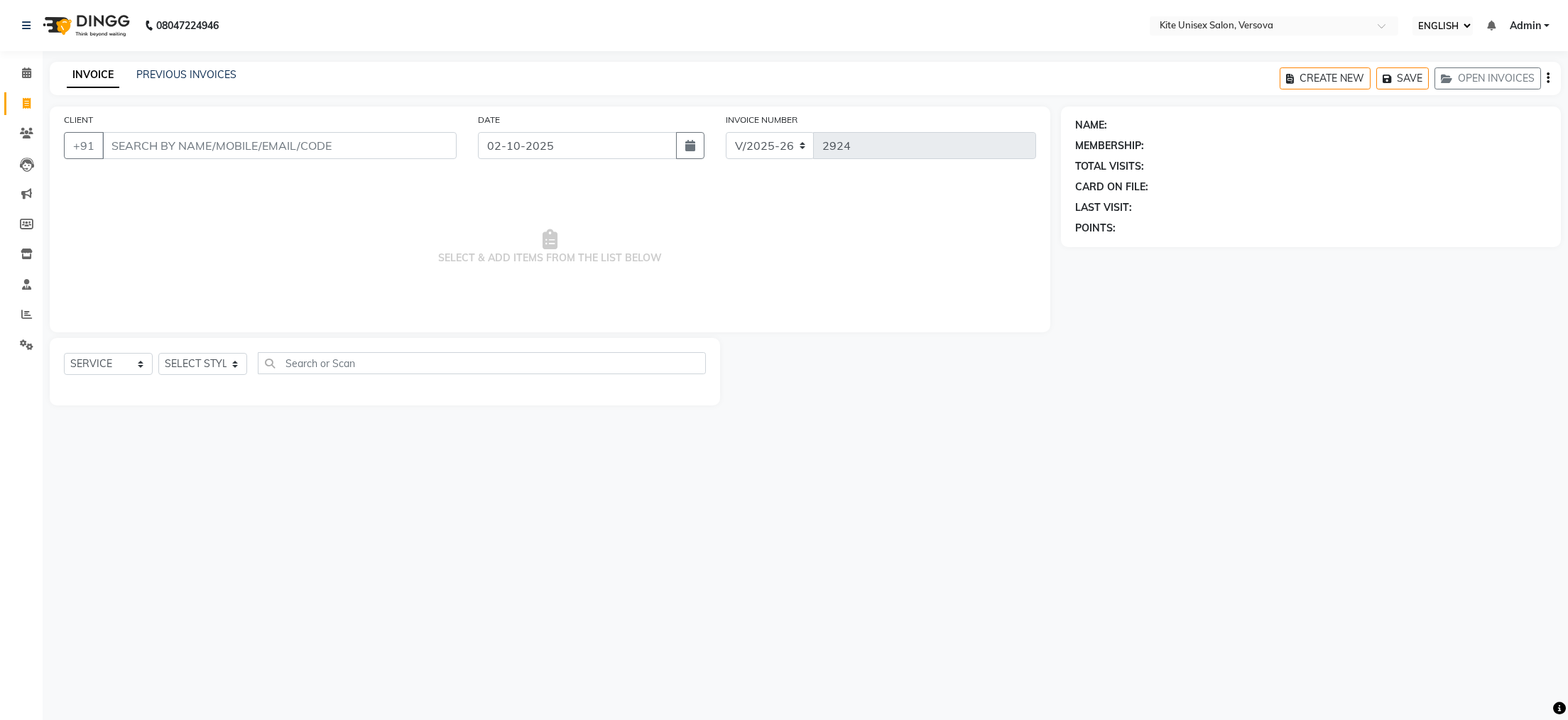
click at [164, 146] on input "CLIENT" at bounding box center [280, 146] width 354 height 27
click at [169, 148] on input "CLIENT" at bounding box center [280, 146] width 354 height 27
click at [204, 144] on input "CLIENT" at bounding box center [280, 146] width 354 height 27
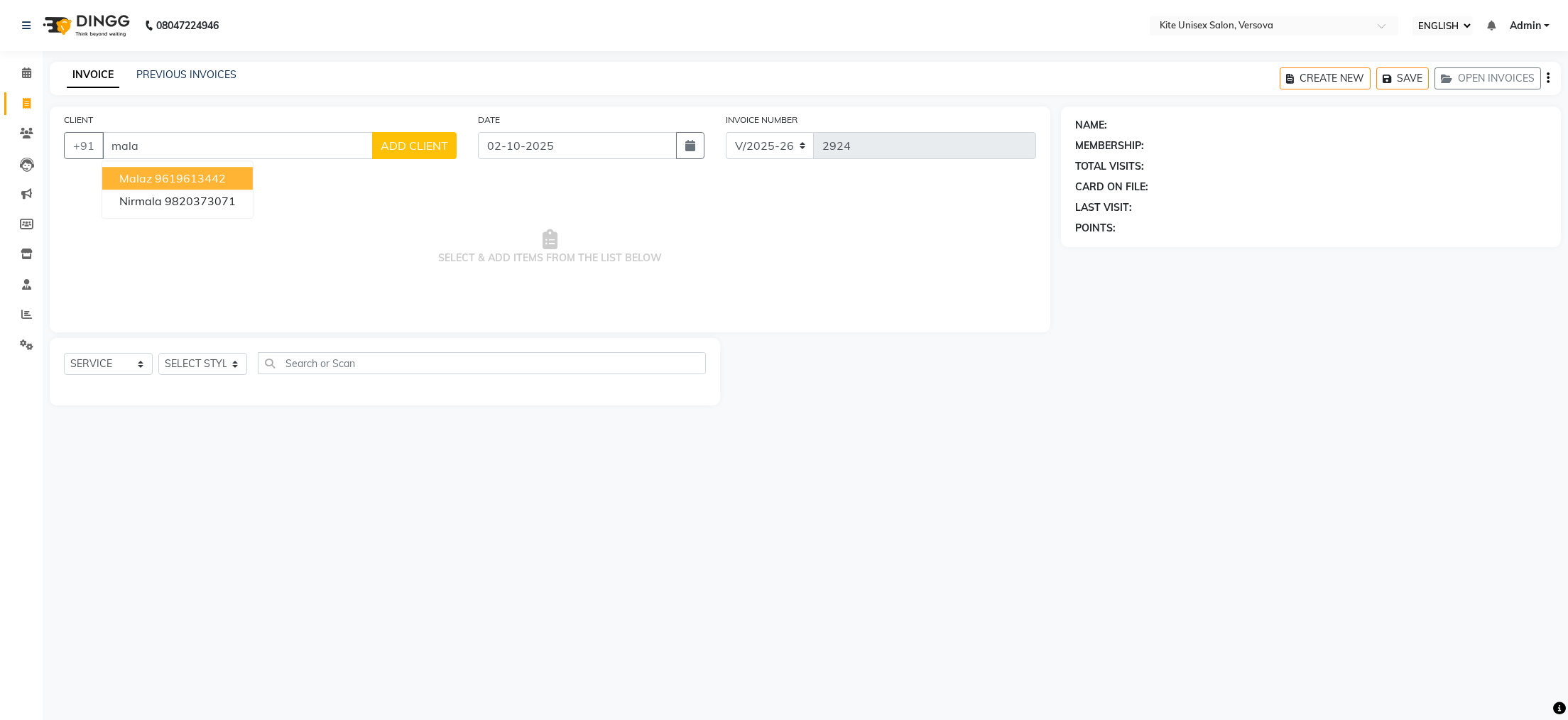
click at [209, 176] on ngb-highlight "9619613442" at bounding box center [191, 178] width 71 height 14
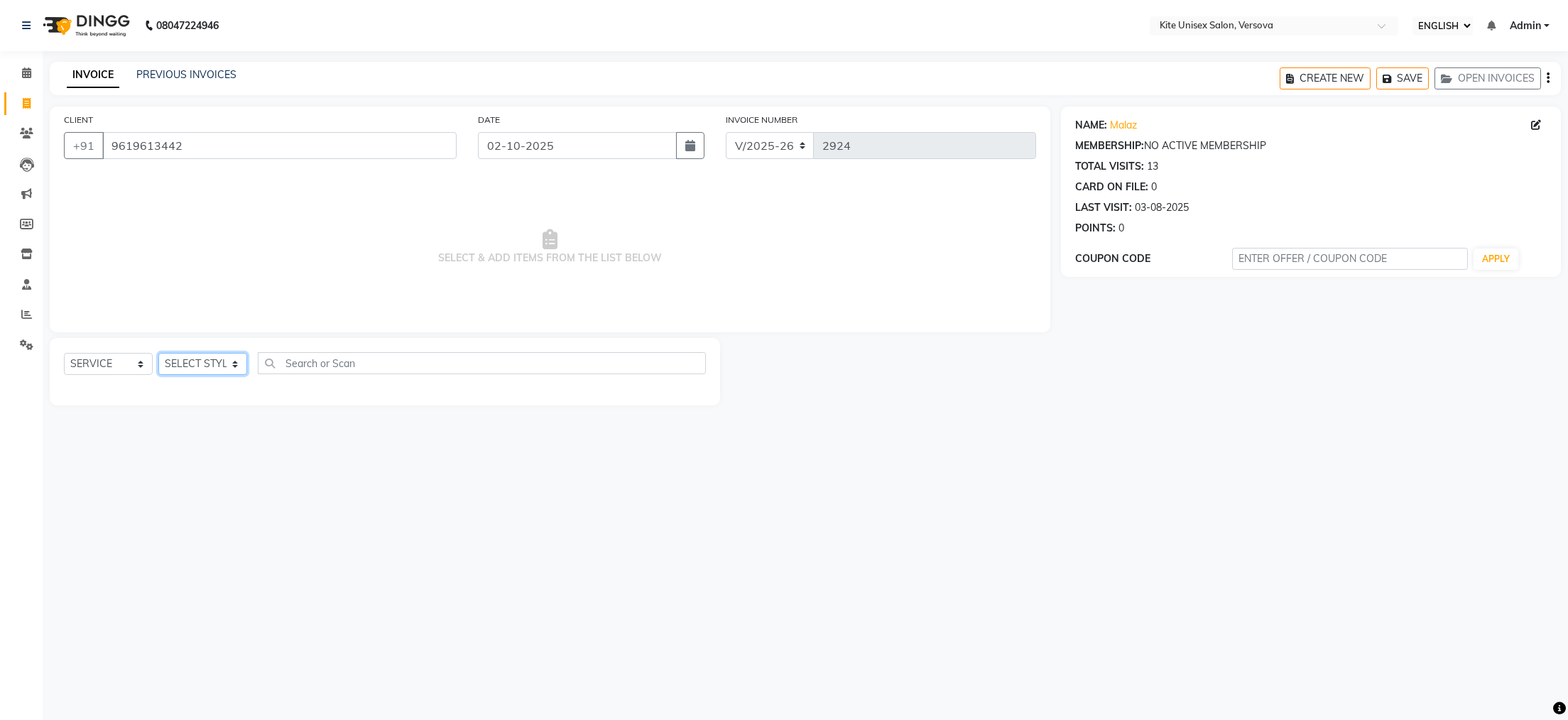
click at [232, 366] on select "SELECT STYLIST [PERSON_NAME] DC [PERSON_NAME] [PERSON_NAME] Rajuuu [PERSON_NAME]" at bounding box center [202, 364] width 89 height 22
click at [158, 354] on select "SELECT STYLIST [PERSON_NAME] DC [PERSON_NAME] [PERSON_NAME] Rajuuu [PERSON_NAME]" at bounding box center [202, 364] width 89 height 22
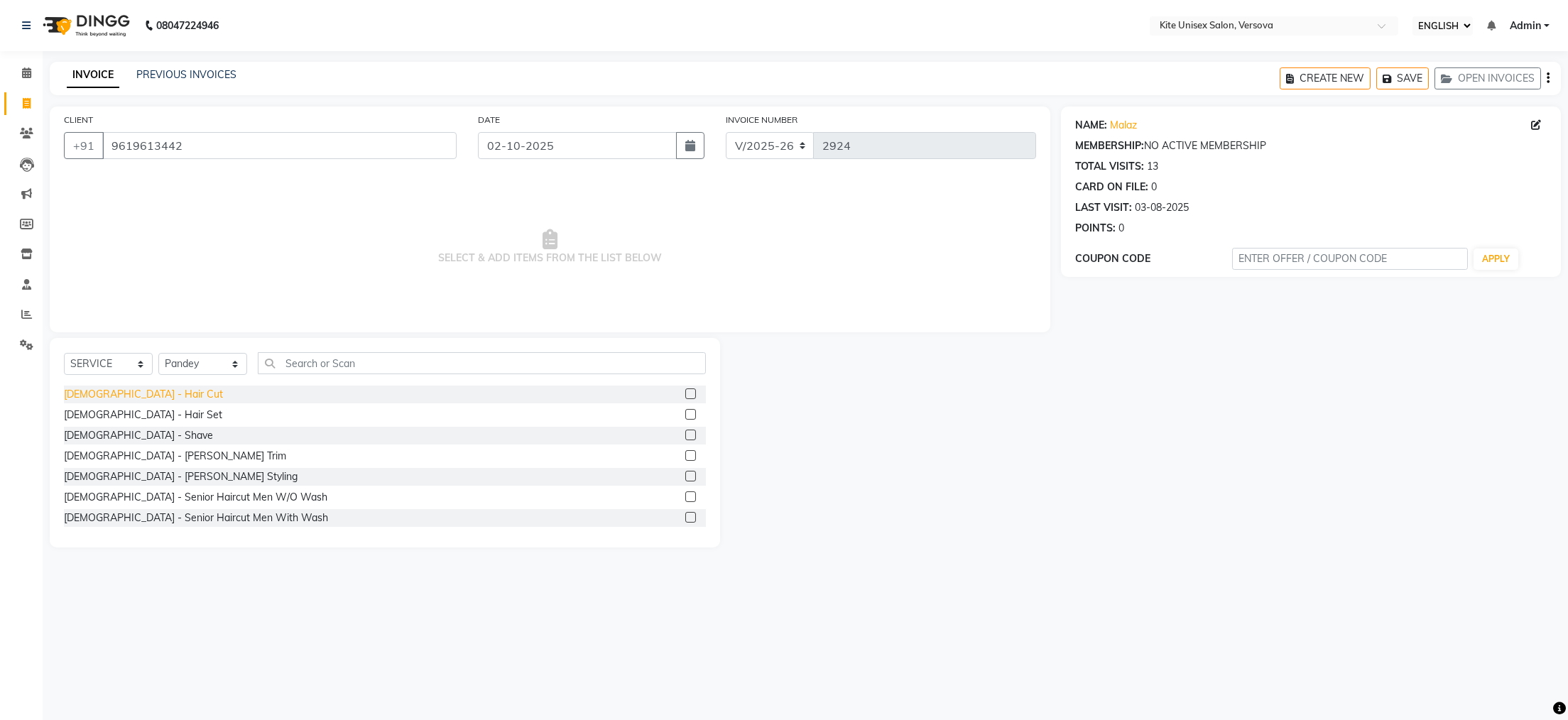
click at [110, 393] on div "[DEMOGRAPHIC_DATA] - Hair Cut" at bounding box center [143, 394] width 159 height 15
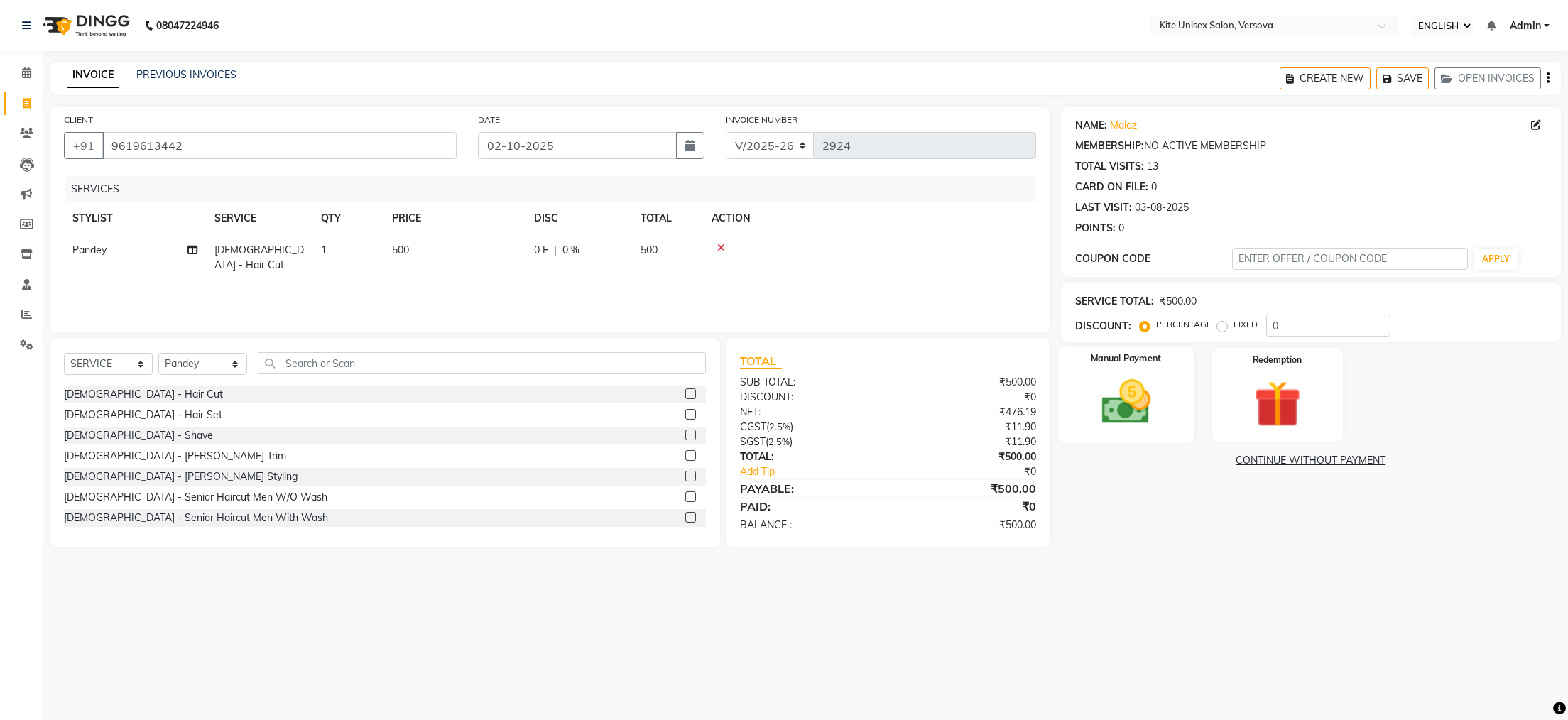
click at [1131, 385] on img at bounding box center [1125, 402] width 80 height 56
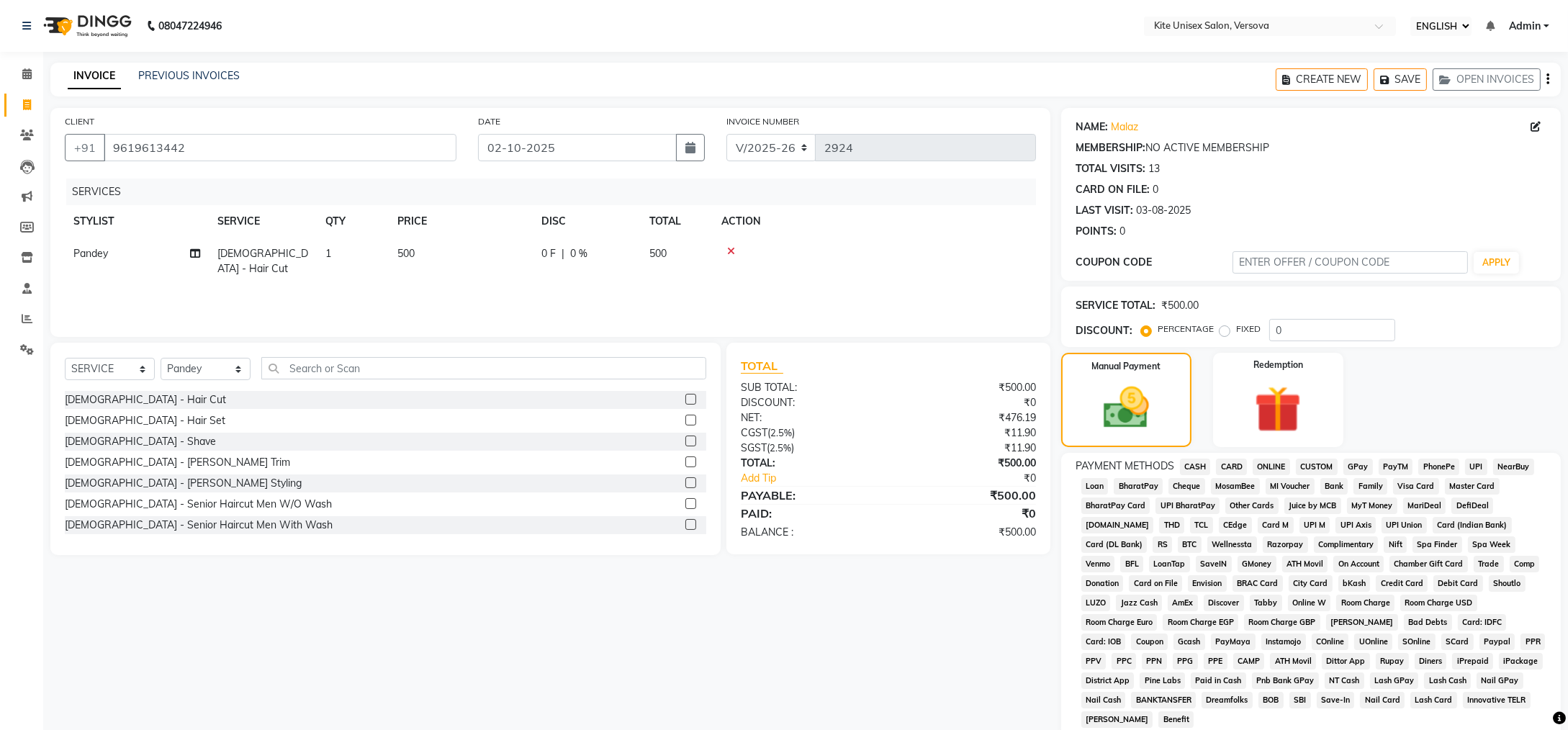
click at [1352, 466] on span "GPay" at bounding box center [1358, 466] width 30 height 17
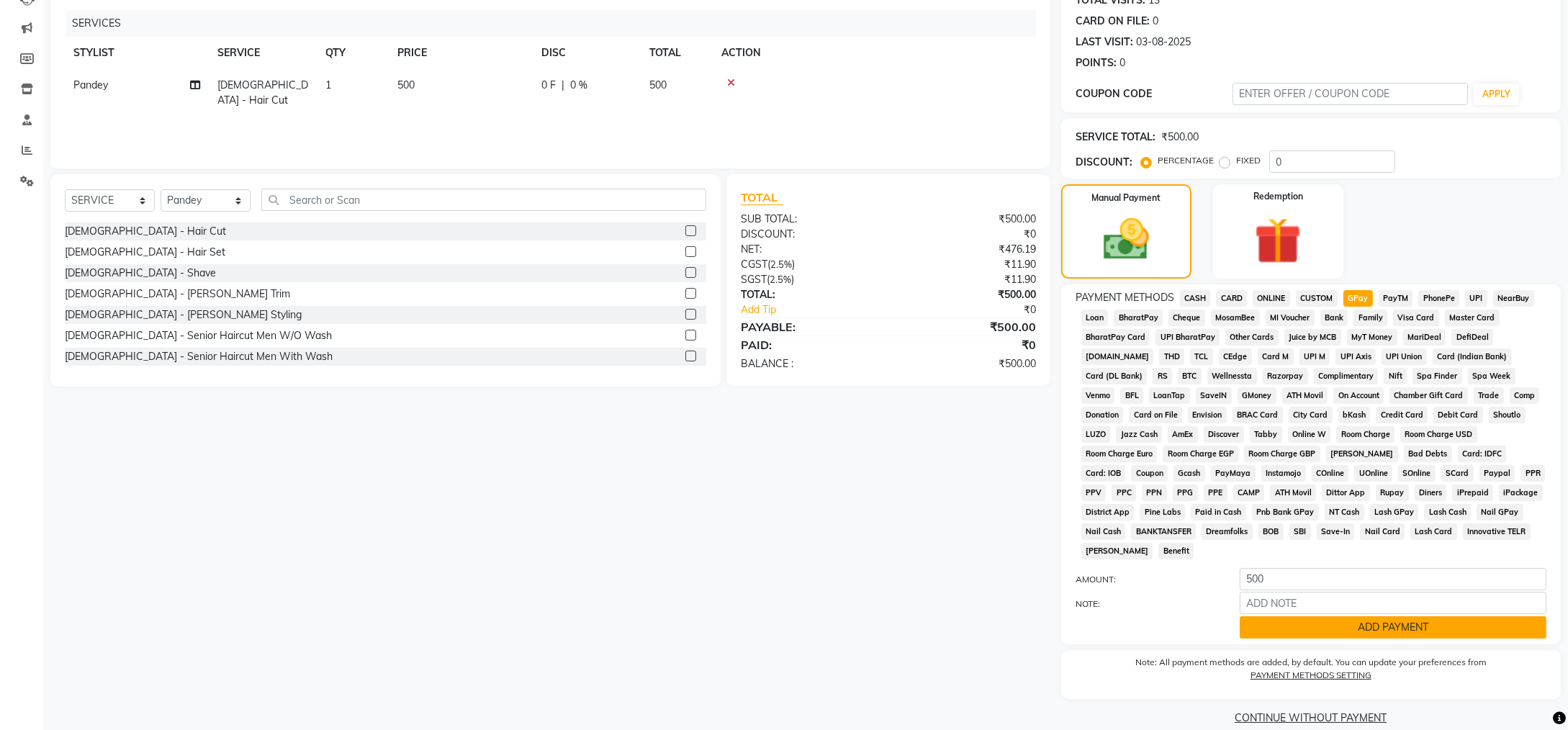
click at [1420, 617] on button "ADD PAYMENT" at bounding box center [1393, 628] width 307 height 22
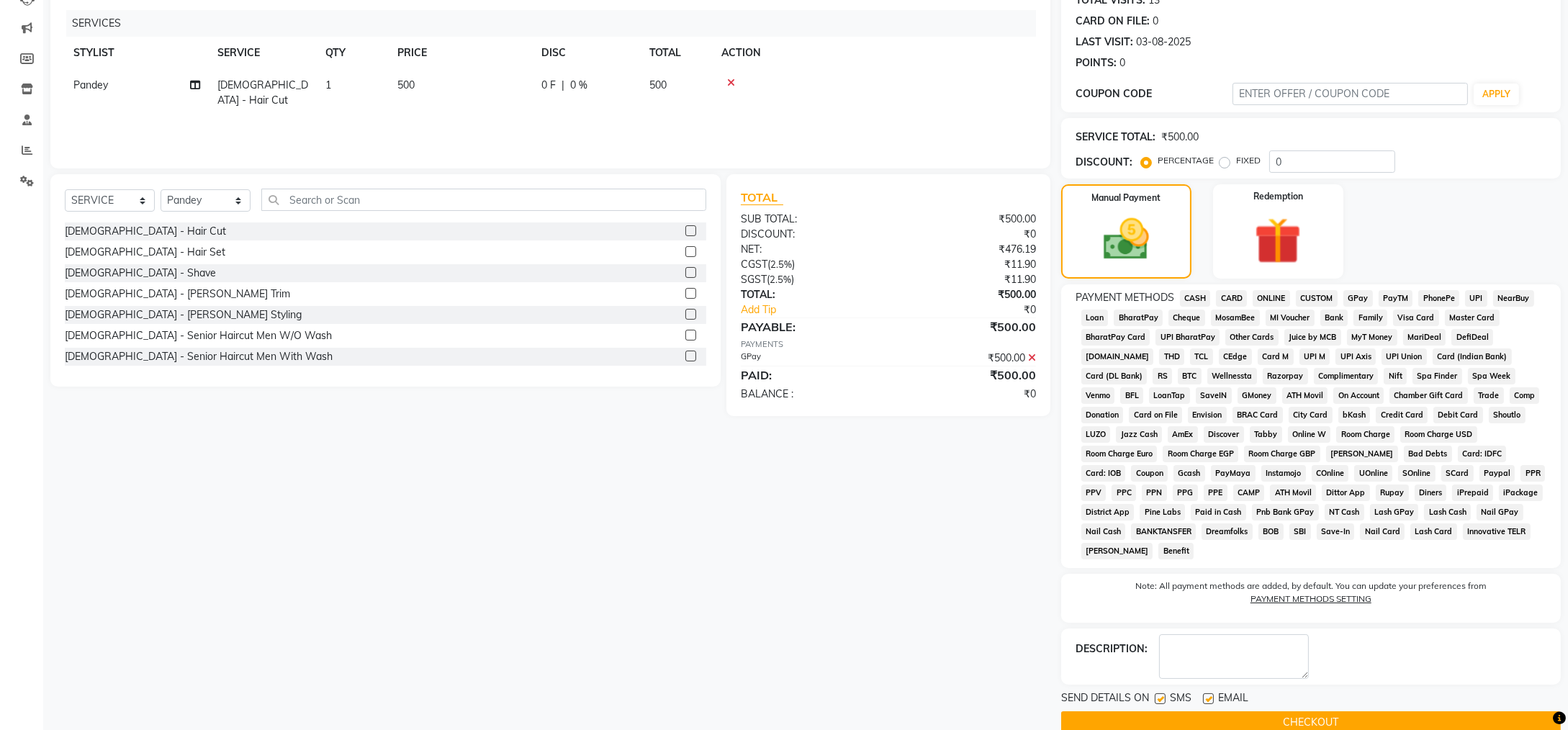
click at [1341, 712] on button "CHECKOUT" at bounding box center [1311, 723] width 500 height 22
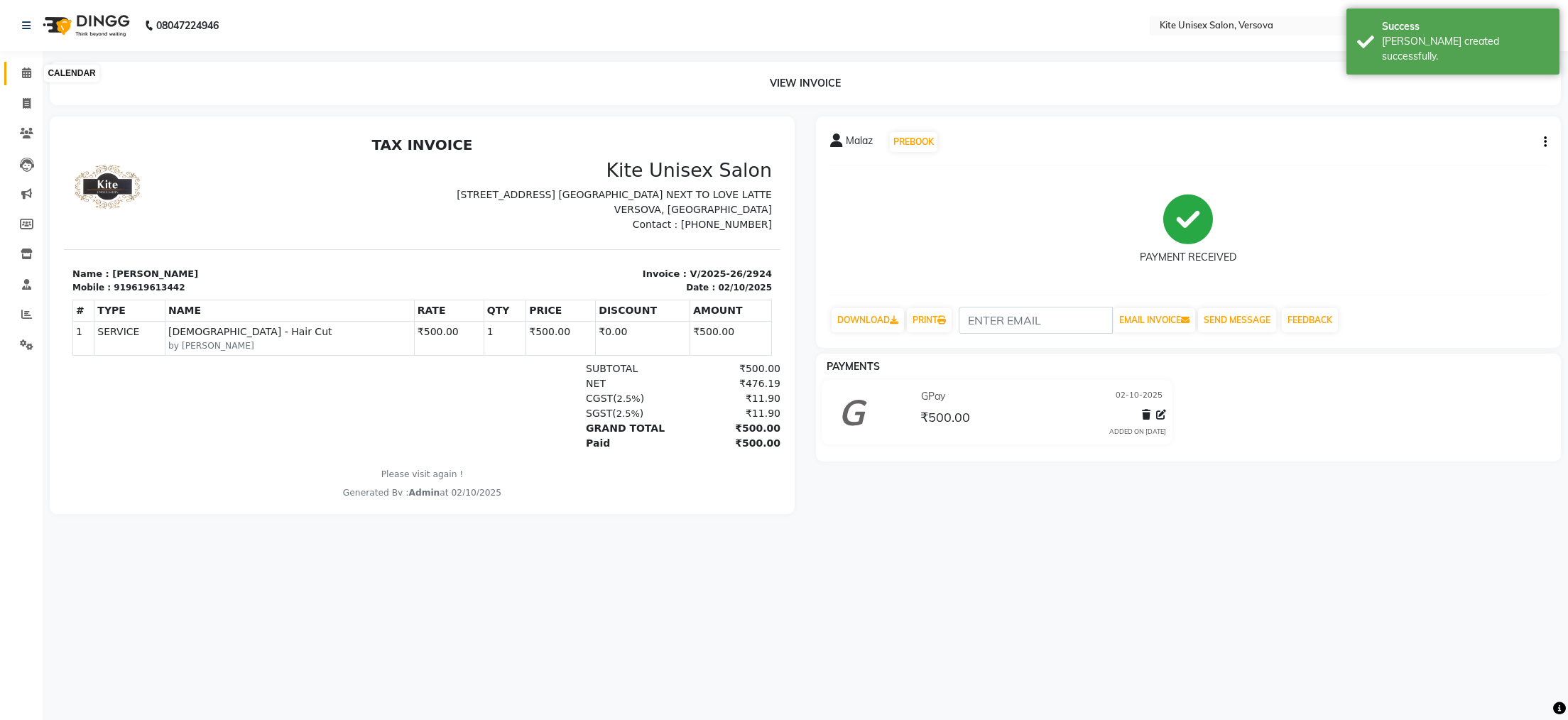
click at [19, 69] on span at bounding box center [27, 73] width 25 height 17
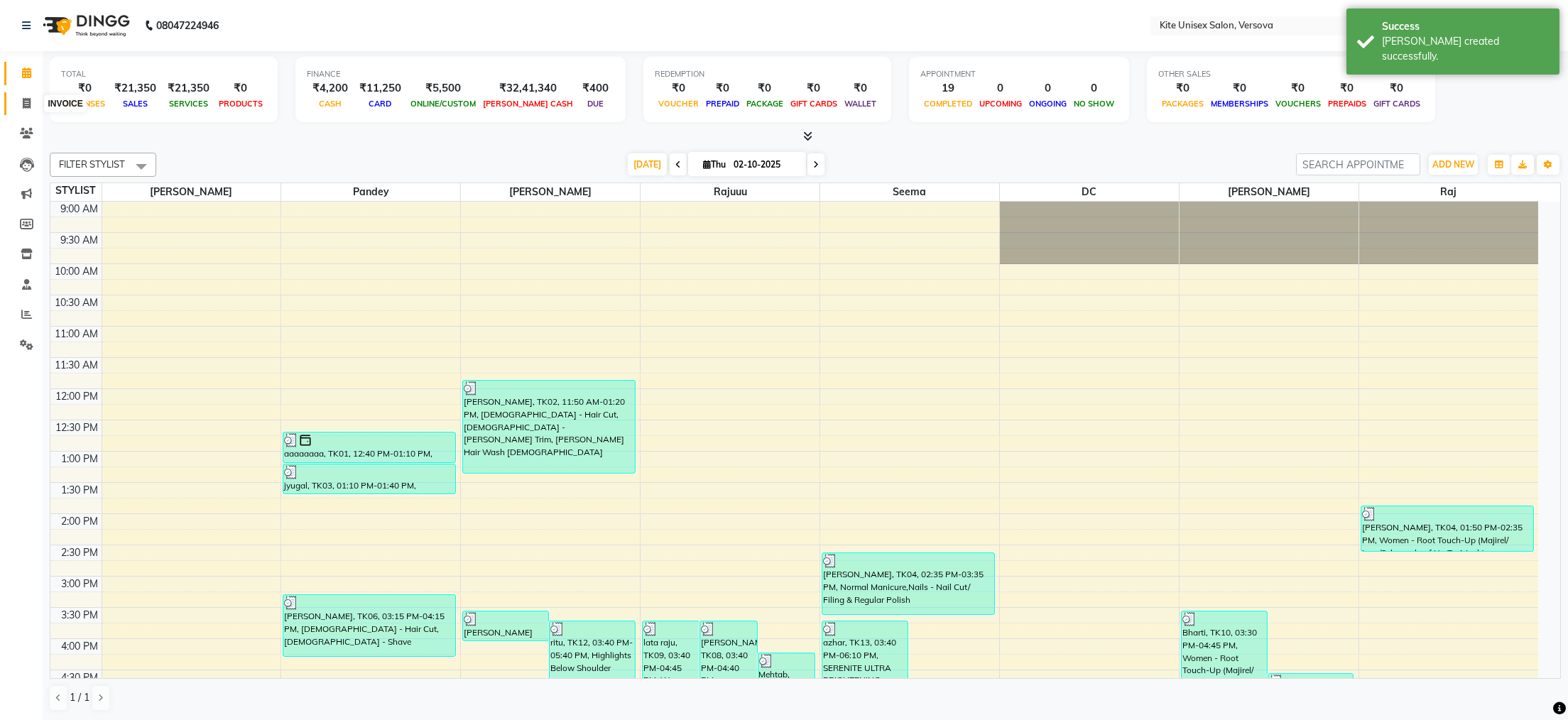
click at [24, 98] on icon at bounding box center [27, 103] width 8 height 11
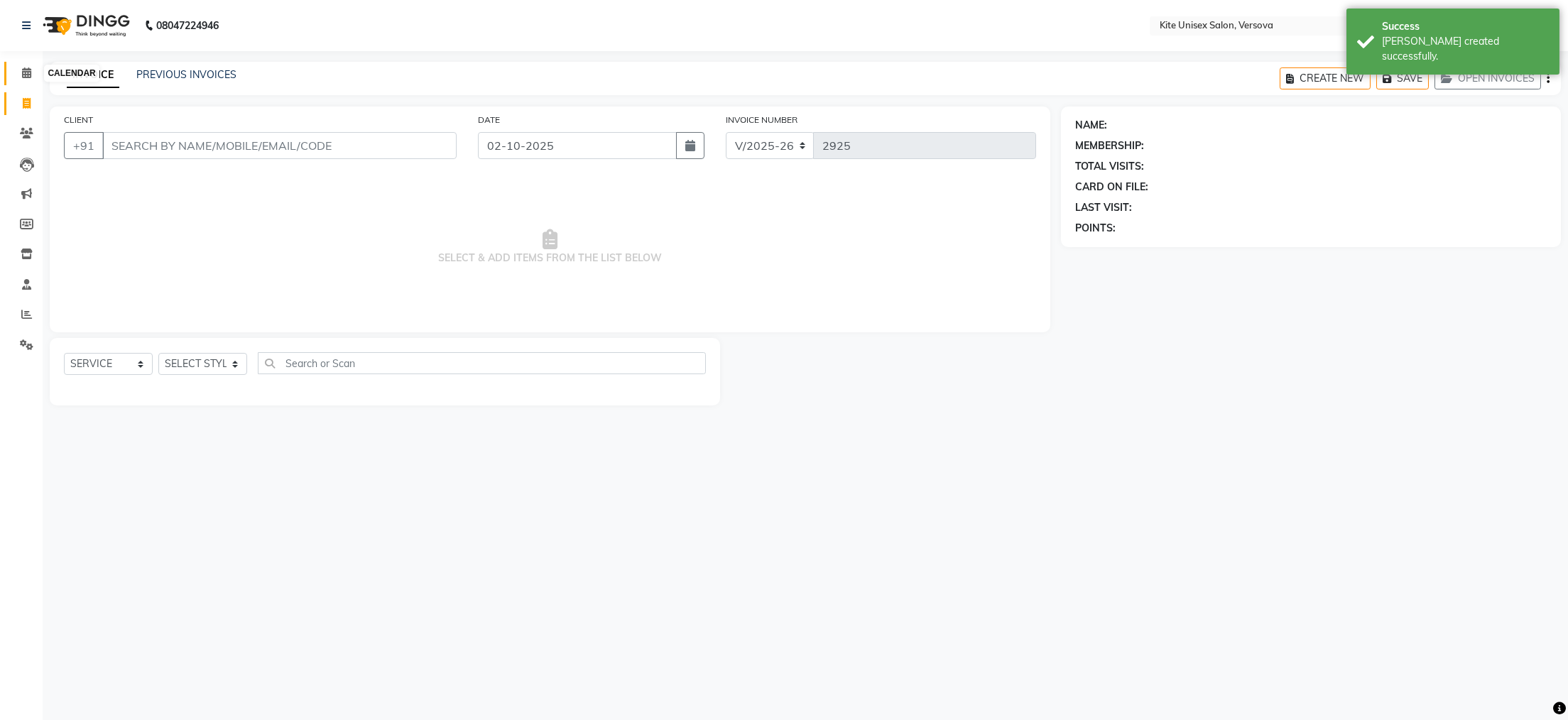
click at [25, 71] on icon at bounding box center [27, 73] width 9 height 11
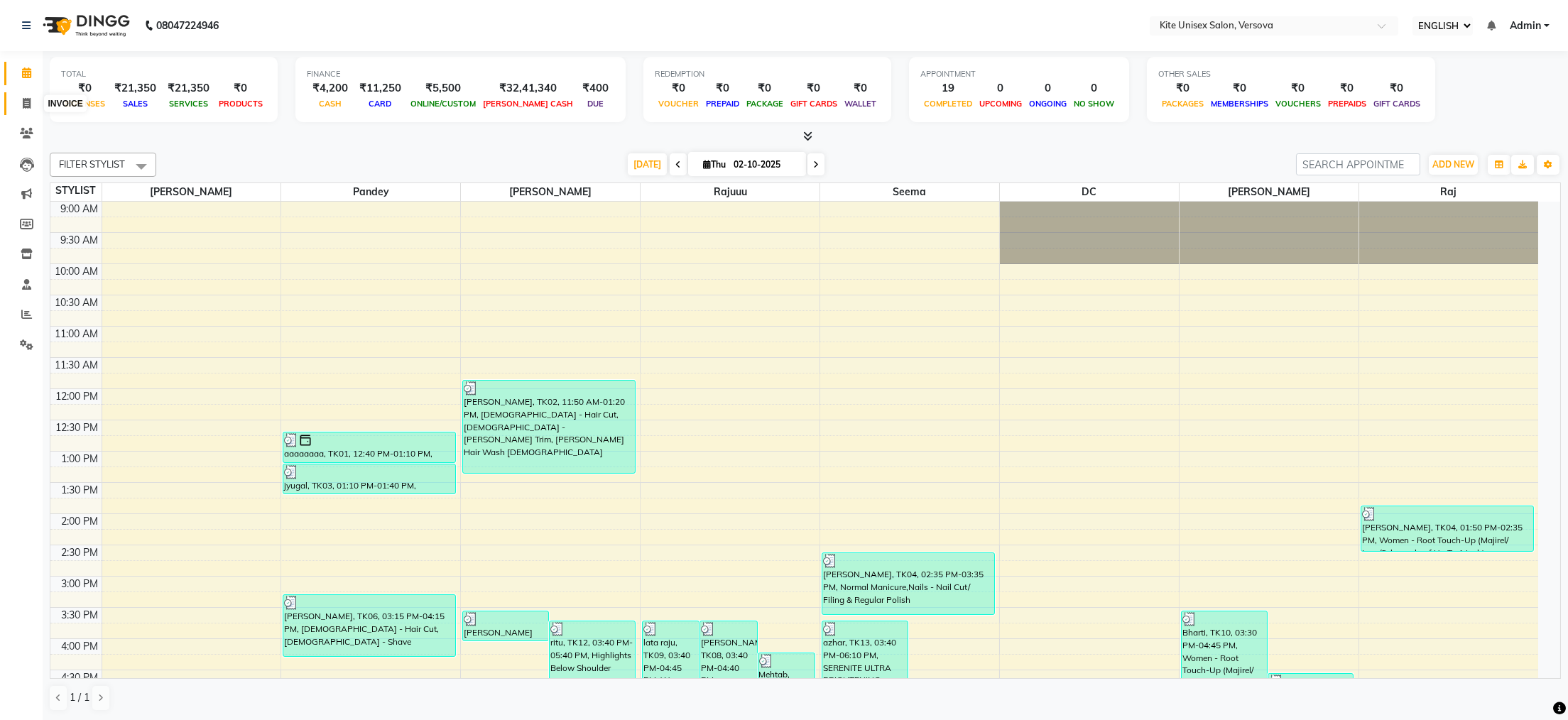
click at [28, 102] on icon at bounding box center [27, 103] width 8 height 11
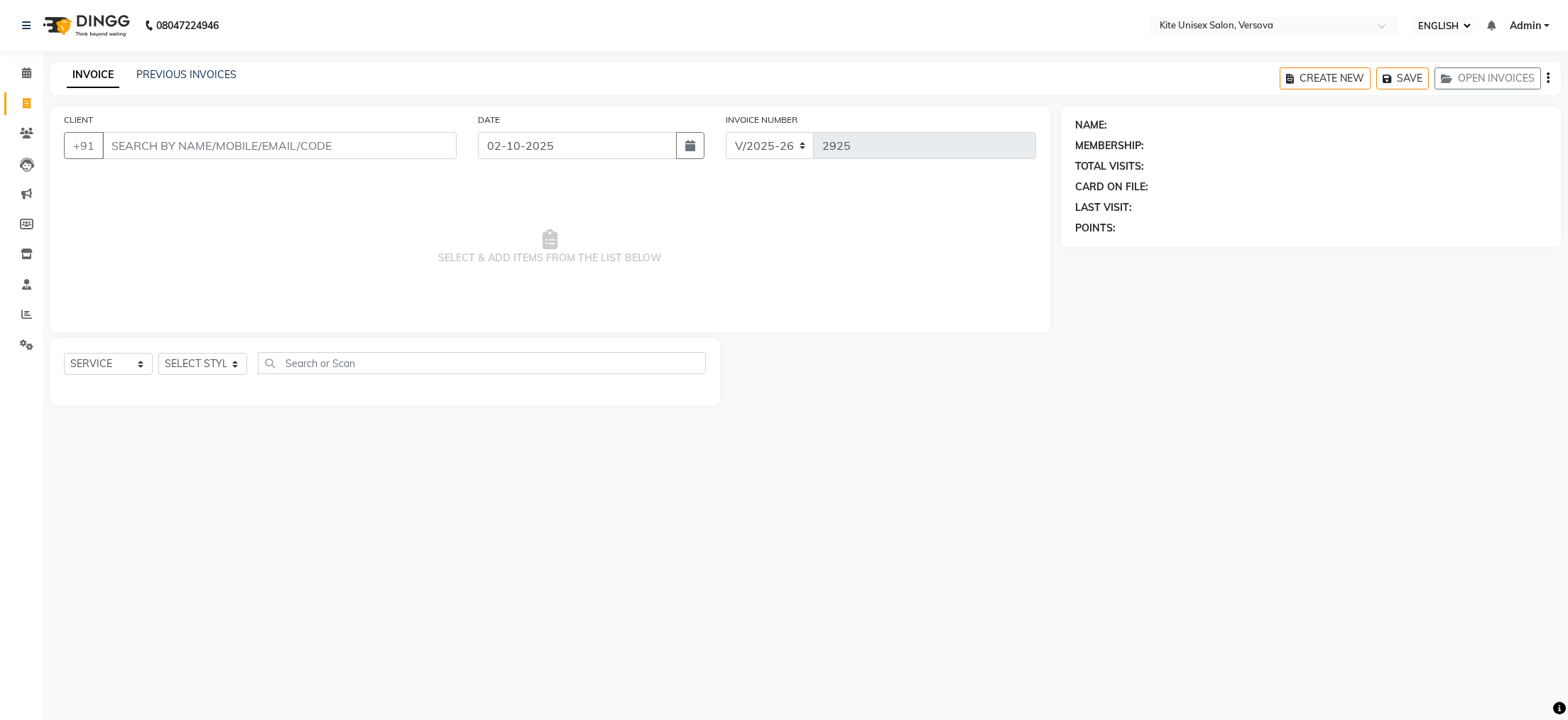
click at [269, 143] on input "CLIENT" at bounding box center [280, 146] width 354 height 27
click at [26, 75] on icon at bounding box center [27, 73] width 9 height 11
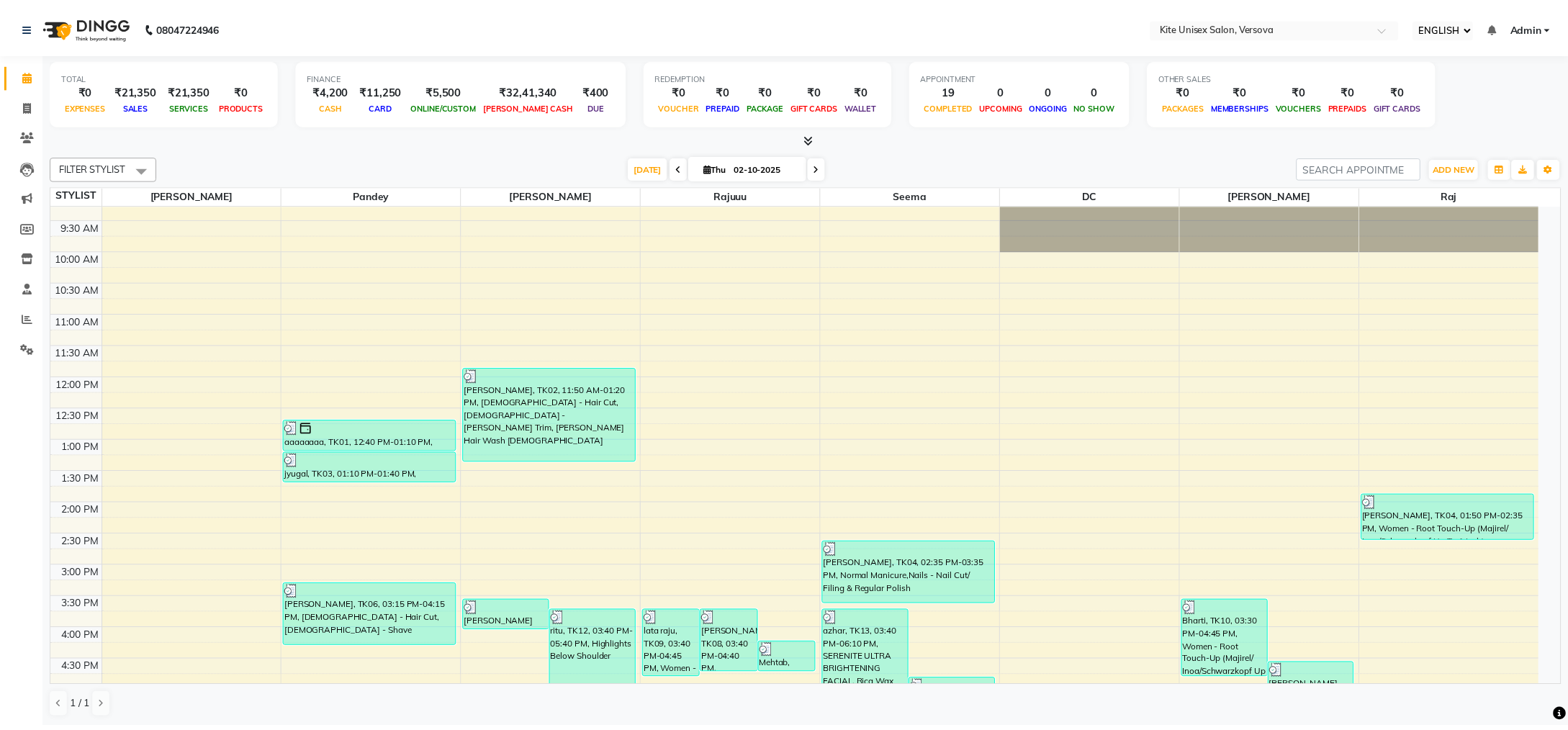
scroll to position [14, 0]
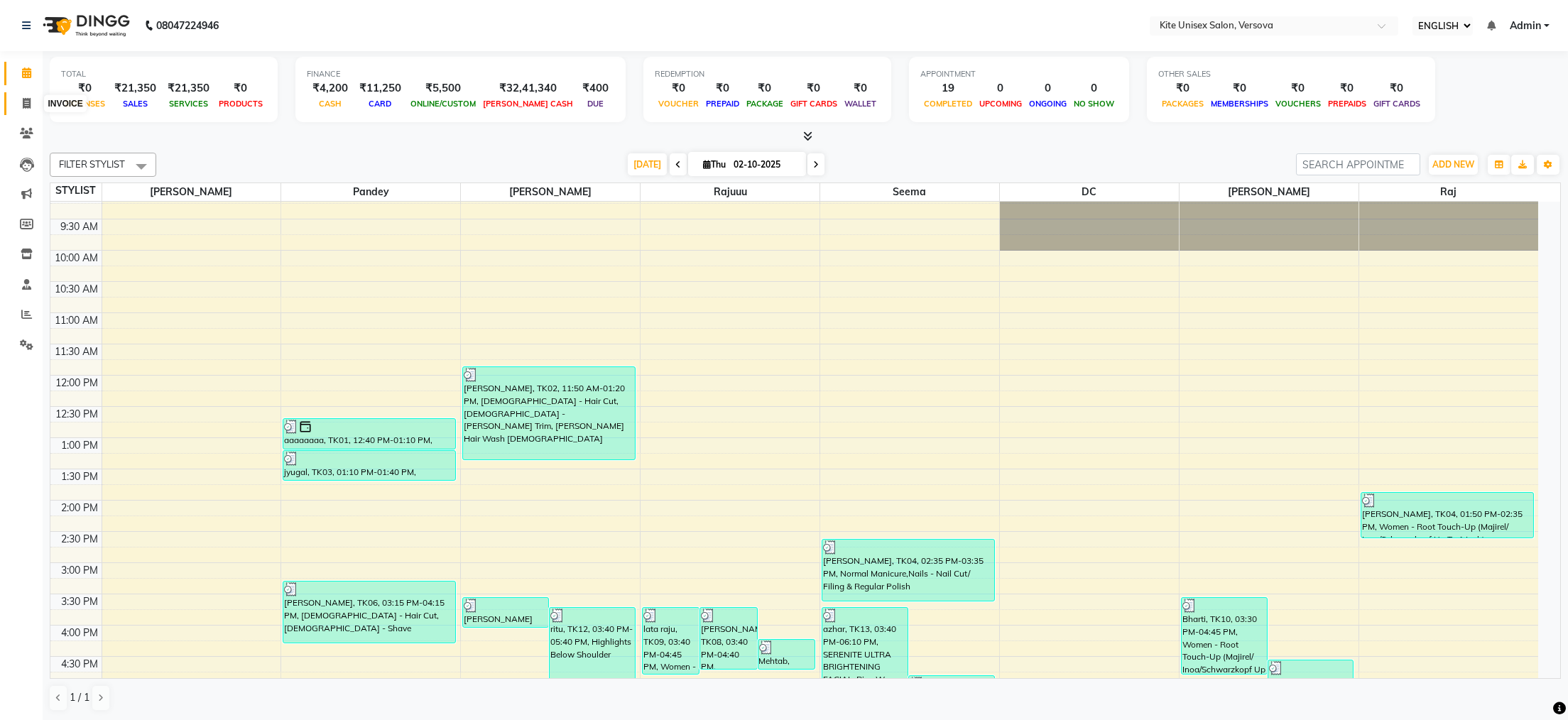
click at [25, 99] on icon at bounding box center [27, 103] width 8 height 11
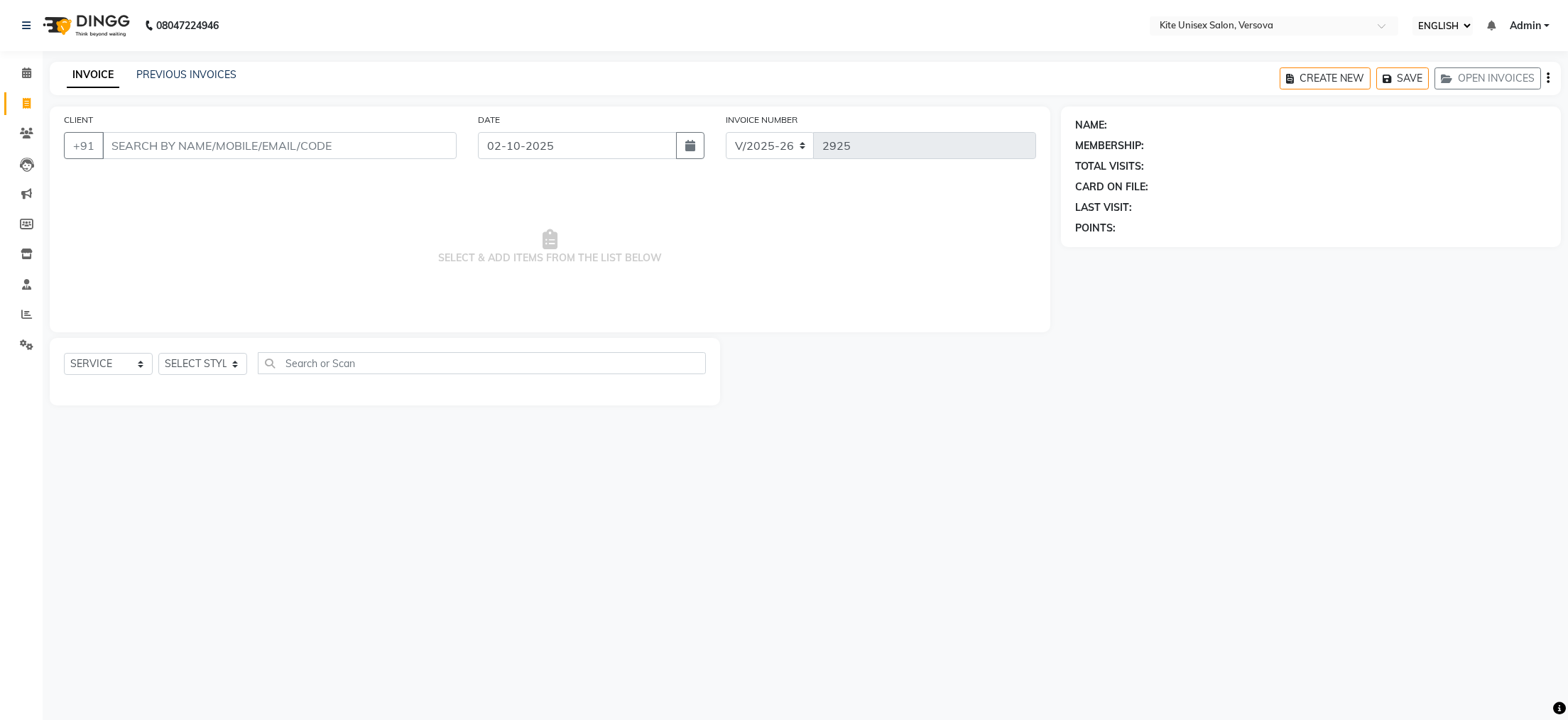
click at [154, 141] on input "CLIENT" at bounding box center [280, 146] width 354 height 27
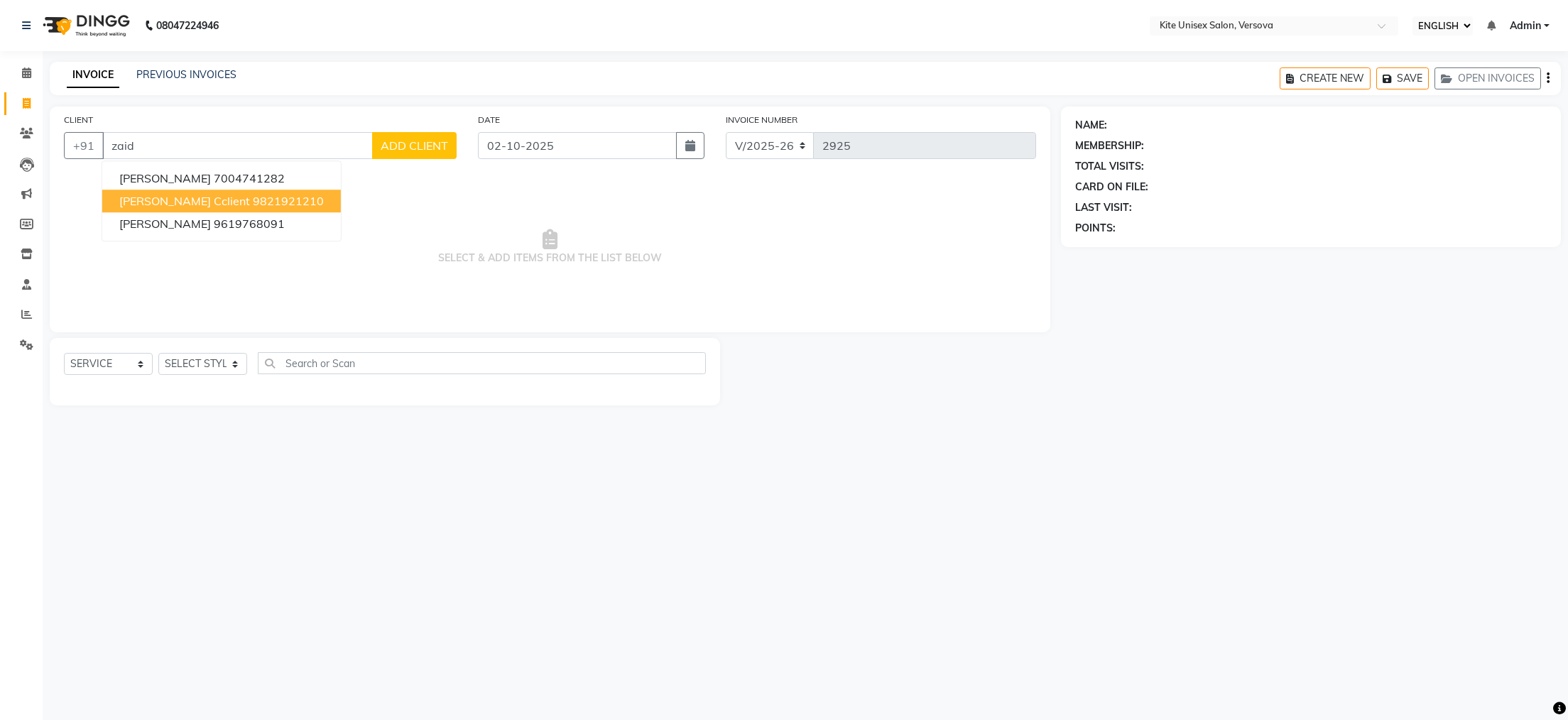
click at [253, 200] on ngb-highlight "9821921210" at bounding box center [288, 201] width 71 height 14
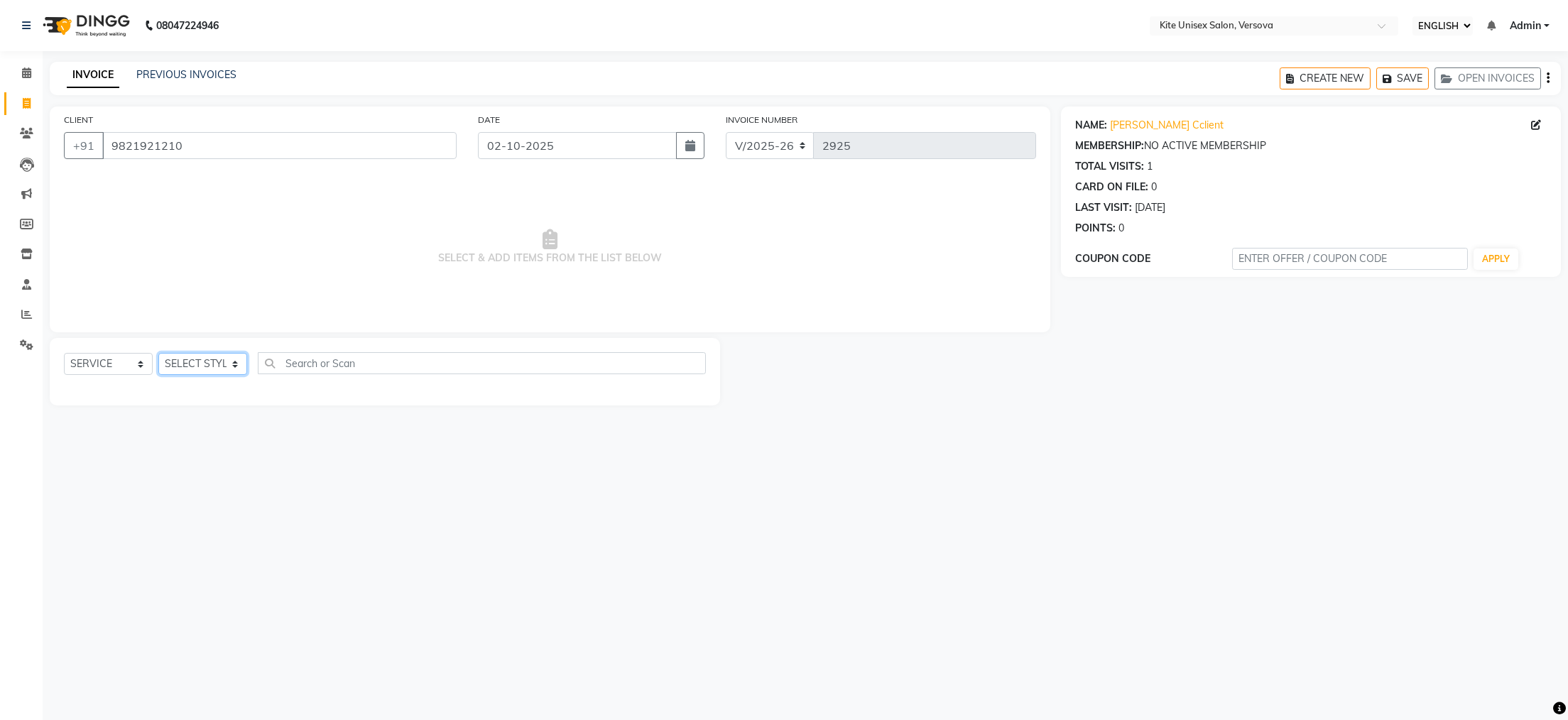
click at [236, 364] on select "SELECT STYLIST [PERSON_NAME] DC [PERSON_NAME] [PERSON_NAME] Rajuuu [PERSON_NAME]" at bounding box center [202, 364] width 89 height 22
click at [158, 354] on select "SELECT STYLIST [PERSON_NAME] DC [PERSON_NAME] [PERSON_NAME] Rajuuu [PERSON_NAME]" at bounding box center [202, 364] width 89 height 22
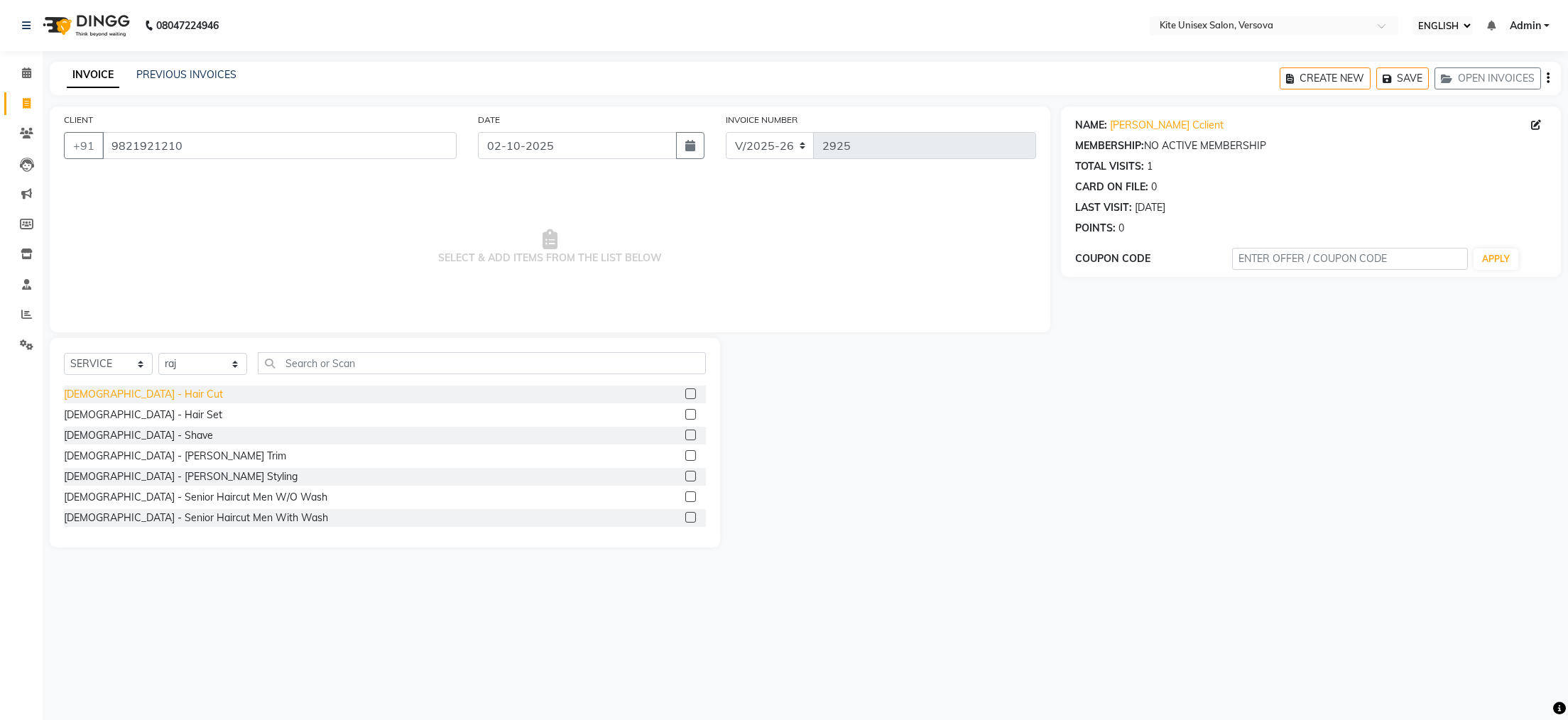
click at [128, 399] on div "[DEMOGRAPHIC_DATA] - Hair Cut" at bounding box center [143, 394] width 159 height 15
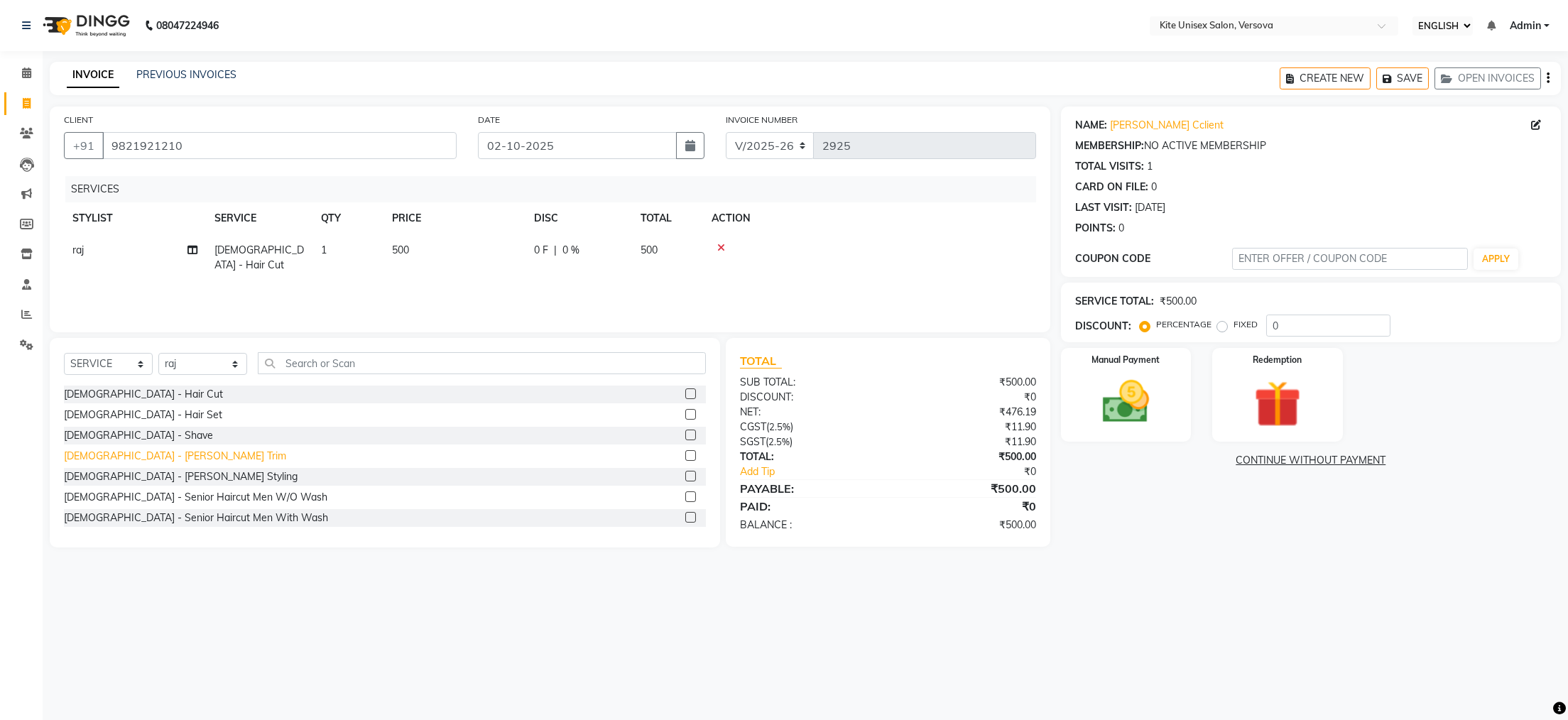
click at [127, 453] on div "[DEMOGRAPHIC_DATA] - [PERSON_NAME] Trim" at bounding box center [175, 456] width 222 height 15
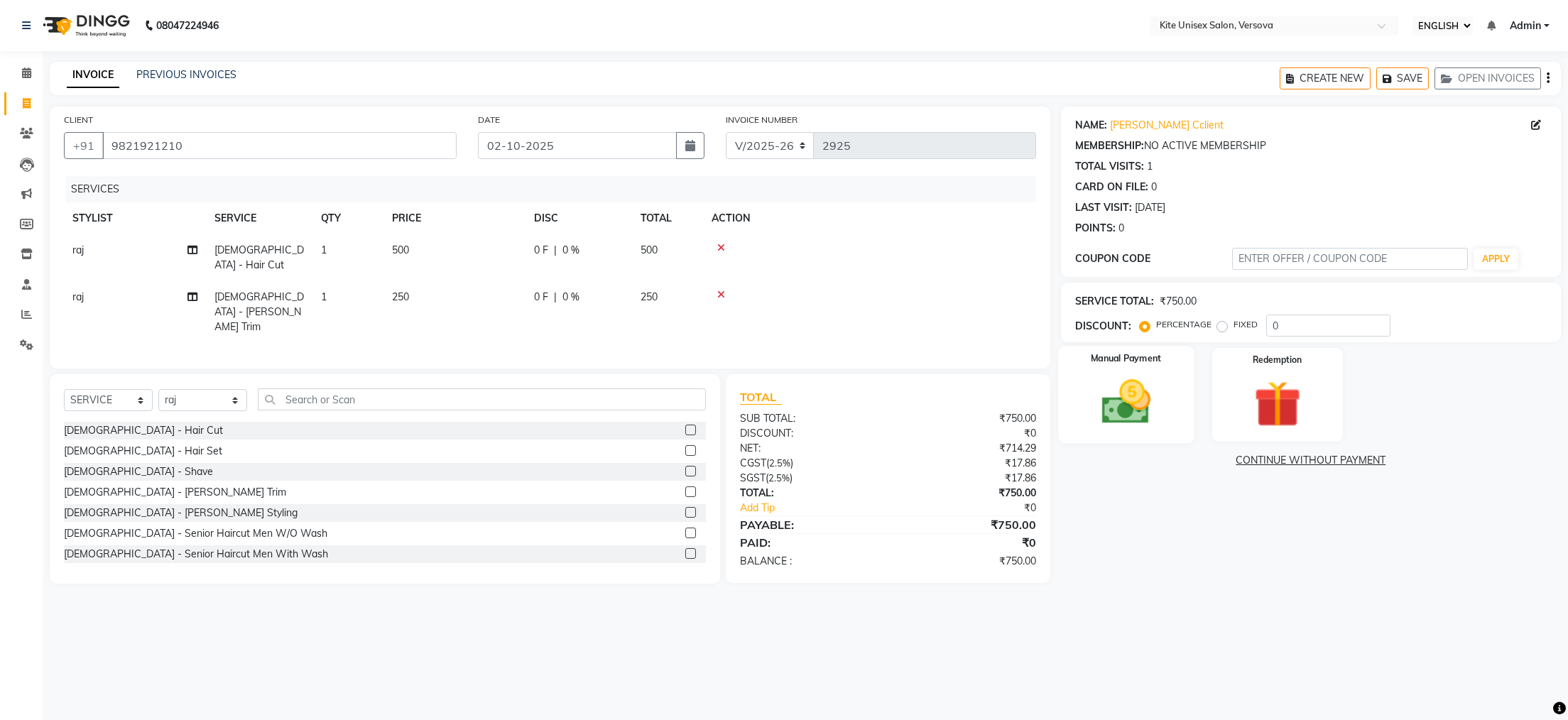
click at [1127, 416] on img at bounding box center [1125, 402] width 80 height 56
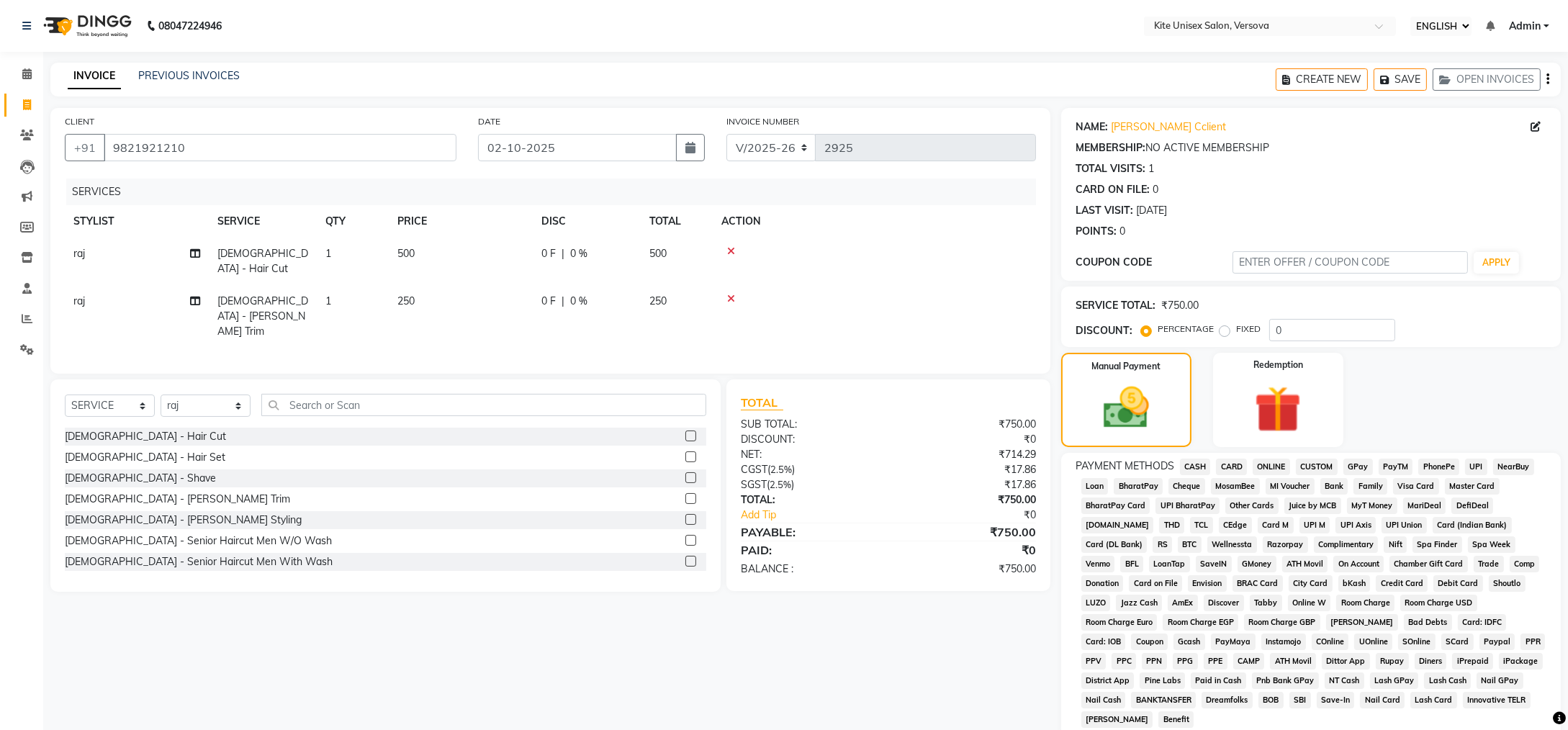
click at [1359, 468] on span "GPay" at bounding box center [1358, 466] width 30 height 17
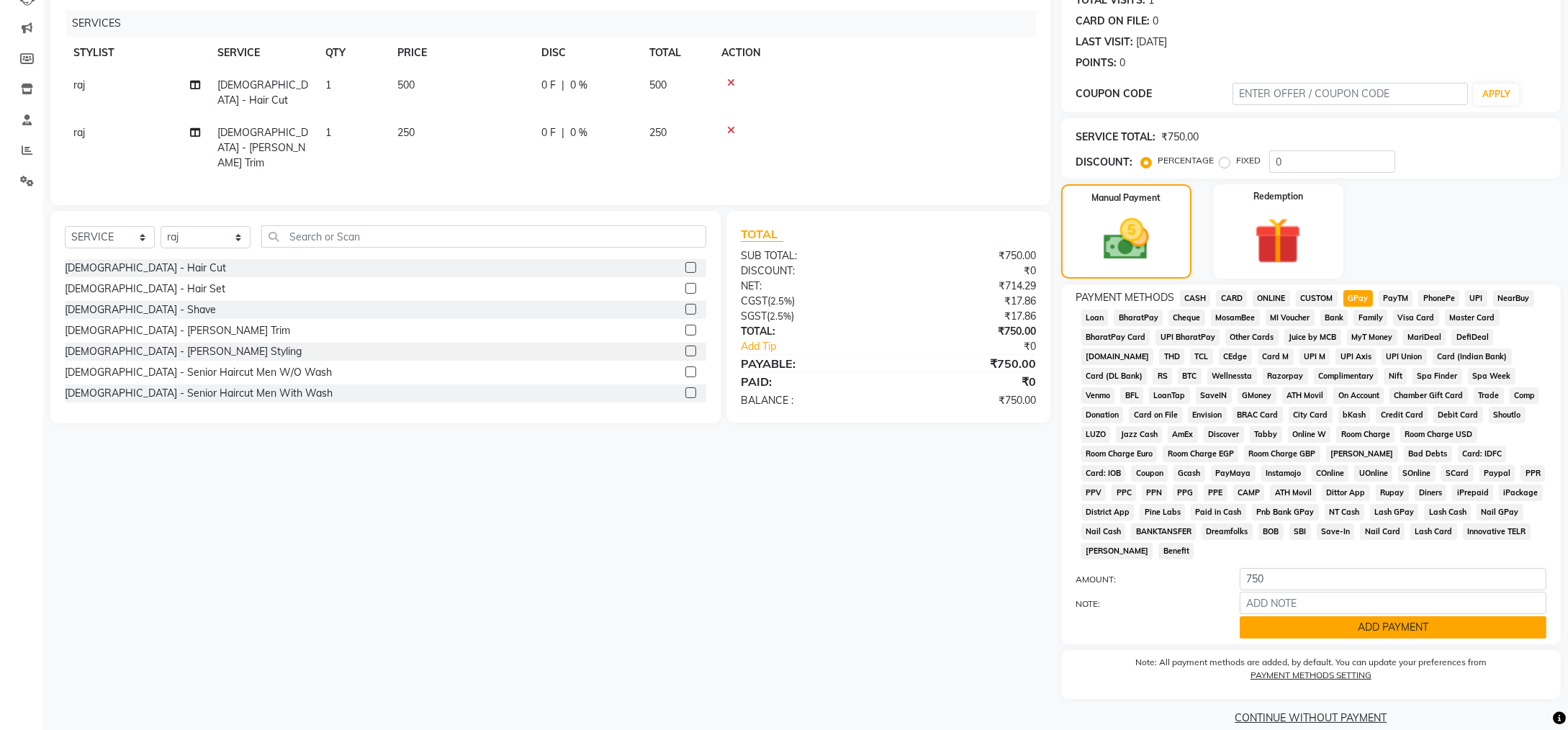
click at [1404, 617] on button "ADD PAYMENT" at bounding box center [1393, 628] width 307 height 22
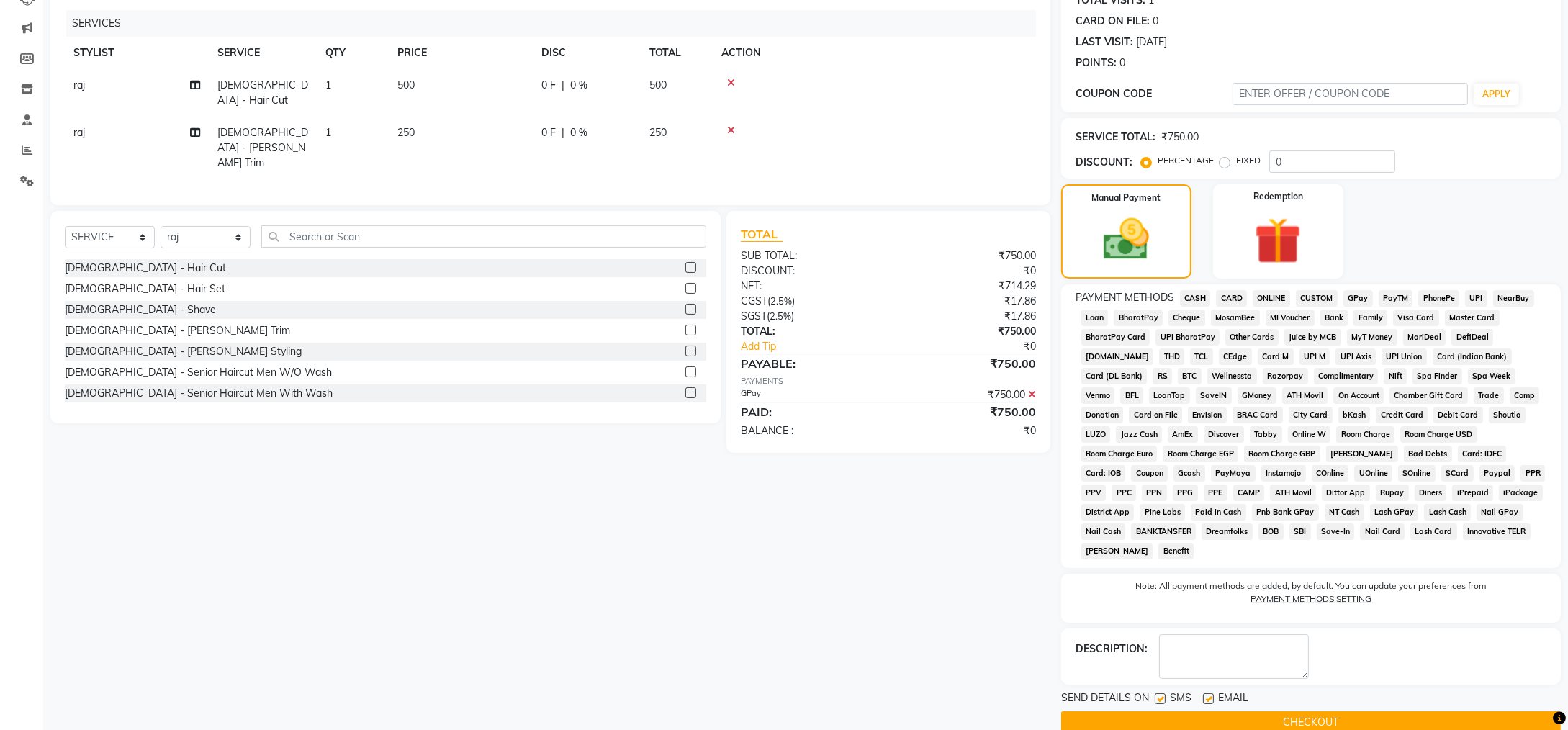
click at [1325, 712] on button "CHECKOUT" at bounding box center [1311, 723] width 500 height 22
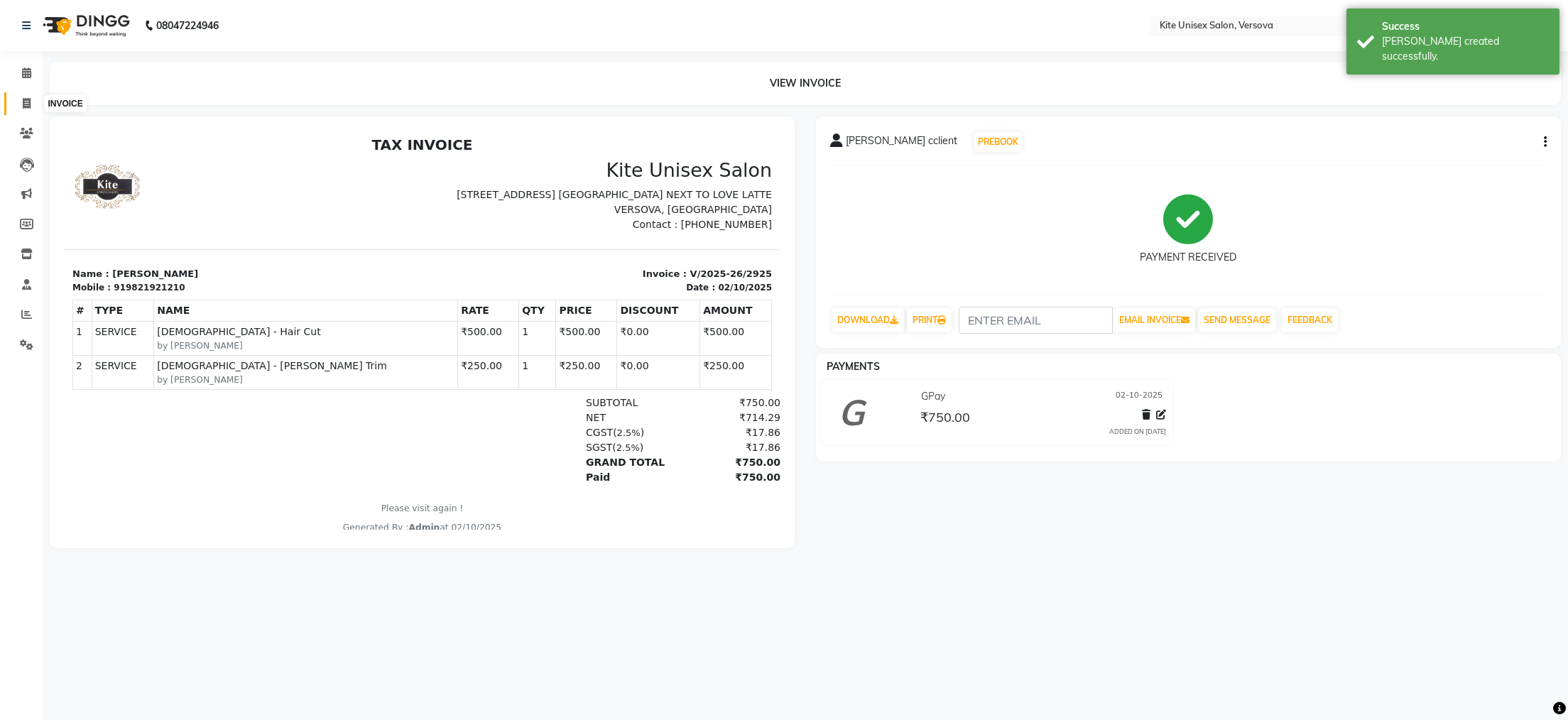
click at [24, 102] on icon at bounding box center [27, 103] width 8 height 11
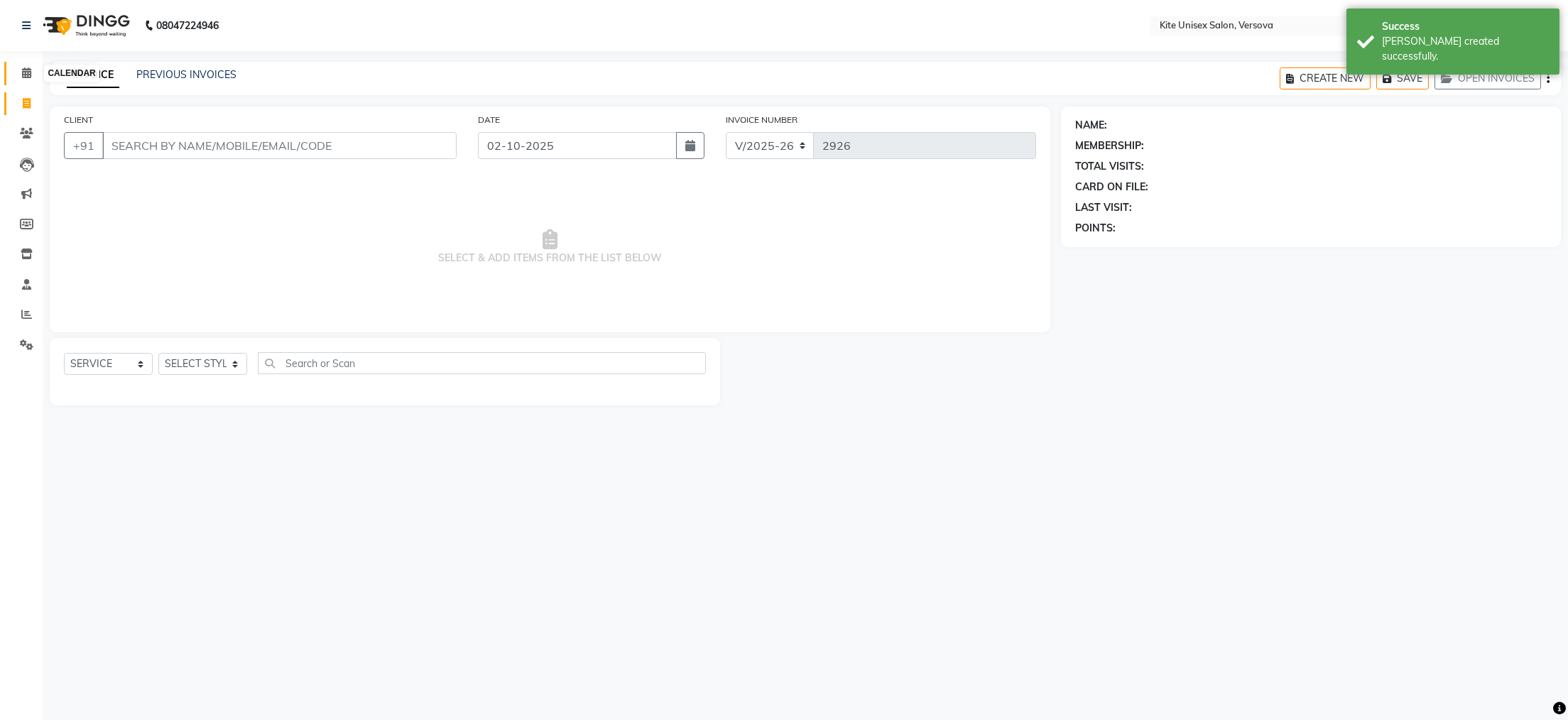
click at [22, 75] on icon at bounding box center [27, 73] width 9 height 11
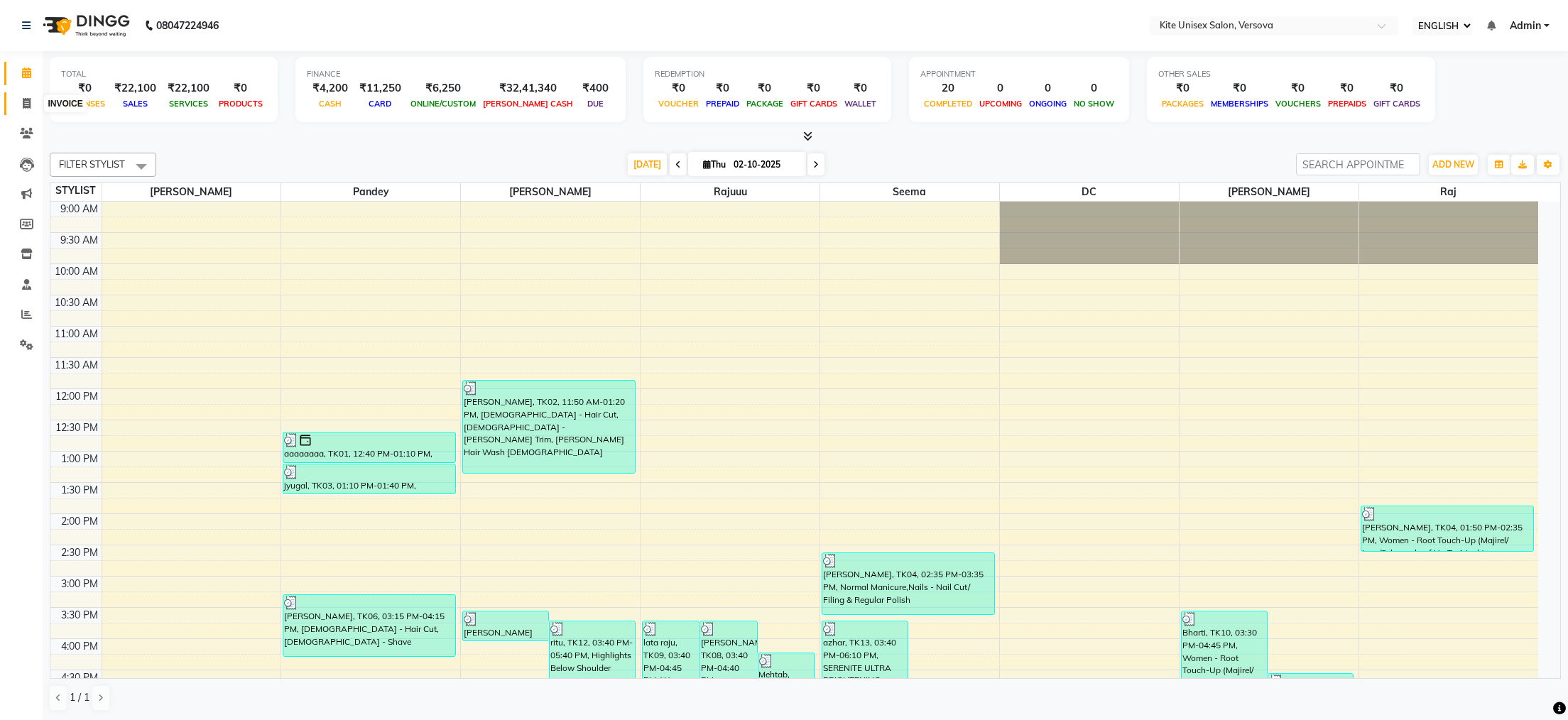
click at [25, 102] on icon at bounding box center [27, 103] width 8 height 11
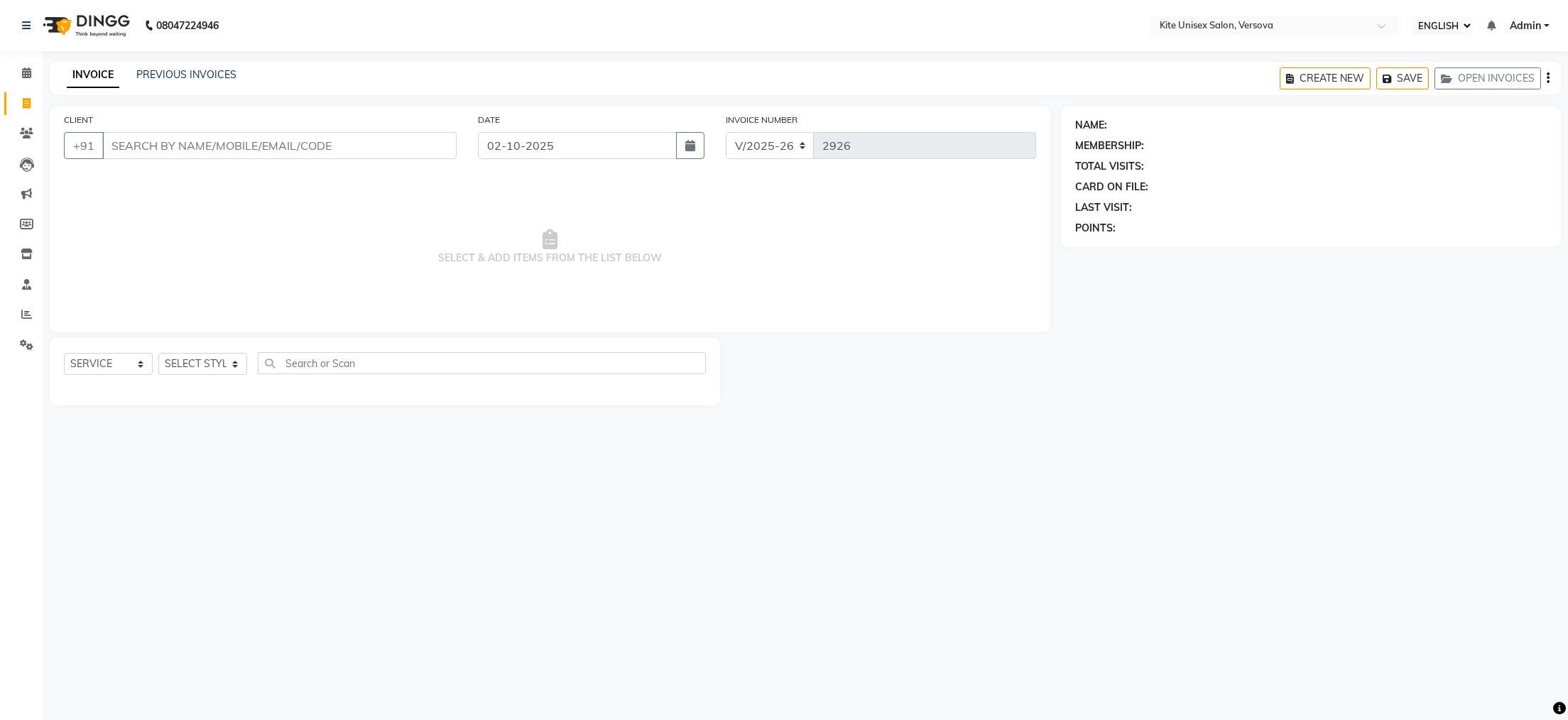
click at [167, 145] on input "CLIENT" at bounding box center [280, 146] width 354 height 27
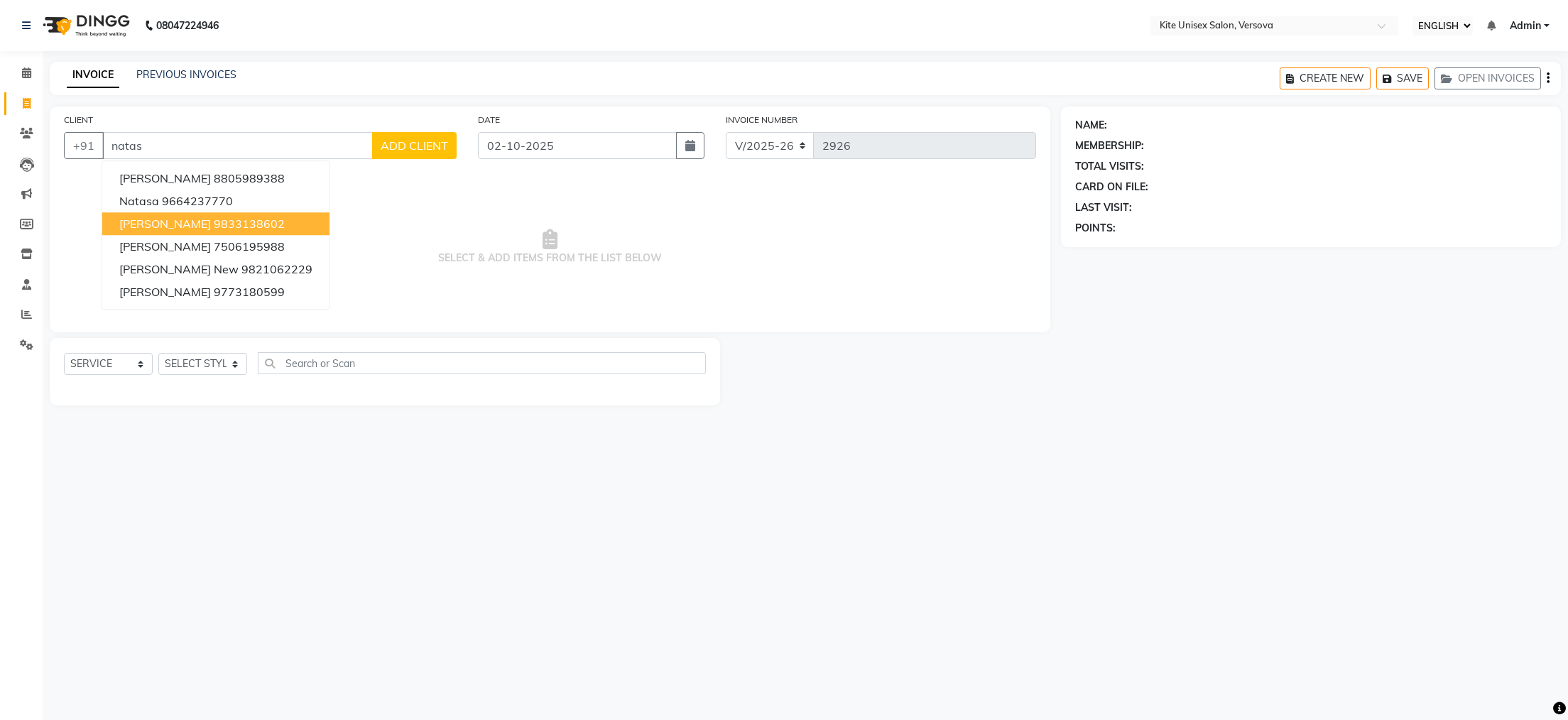
click at [217, 223] on ngb-highlight "9833138602" at bounding box center [249, 224] width 71 height 14
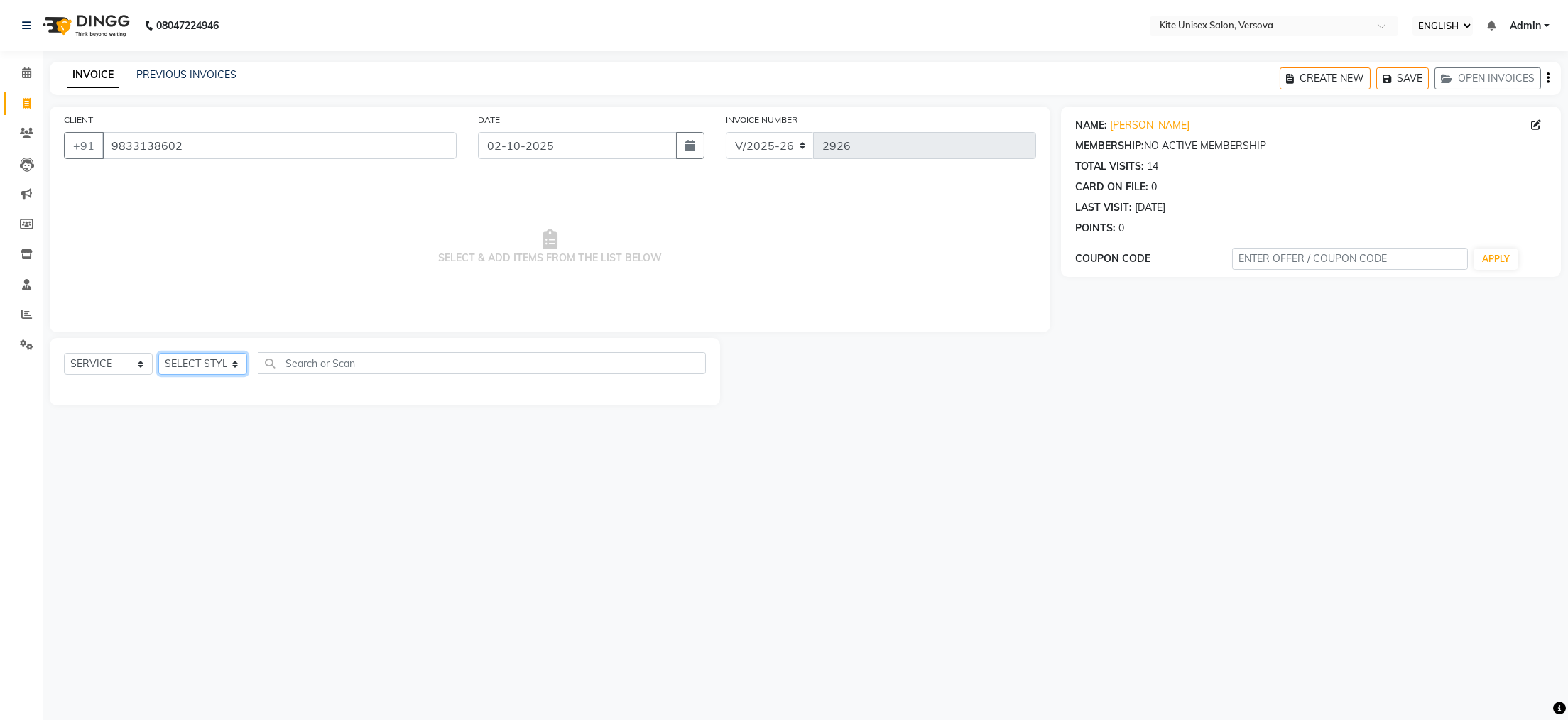
click at [234, 365] on select "SELECT STYLIST [PERSON_NAME] DC [PERSON_NAME] [PERSON_NAME] Rajuuu [PERSON_NAME]" at bounding box center [202, 364] width 89 height 22
click at [158, 354] on select "SELECT STYLIST [PERSON_NAME] DC [PERSON_NAME] [PERSON_NAME] Rajuuu [PERSON_NAME]" at bounding box center [202, 364] width 89 height 22
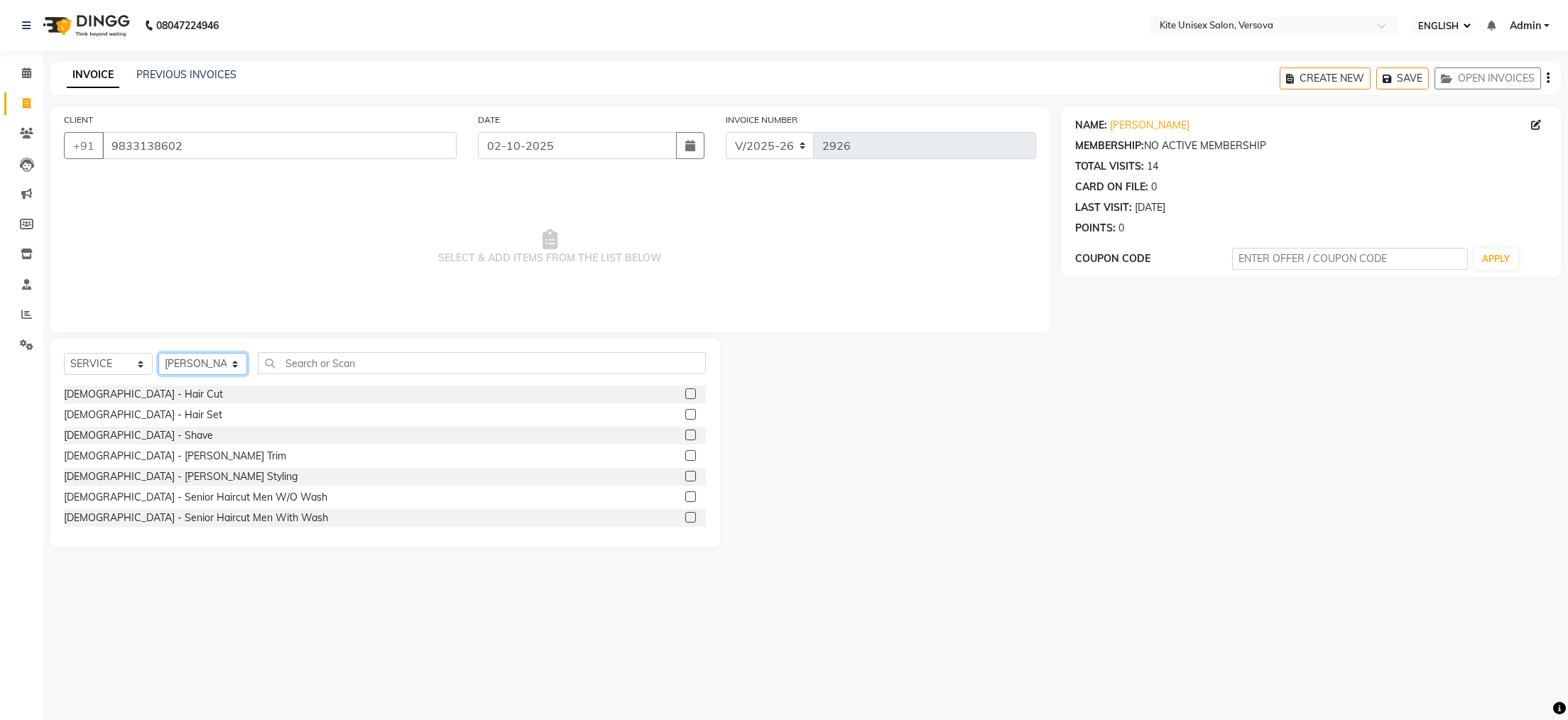
click at [235, 358] on select "SELECT STYLIST [PERSON_NAME] DC [PERSON_NAME] [PERSON_NAME] Rajuuu [PERSON_NAME]" at bounding box center [202, 364] width 89 height 22
click at [158, 354] on select "SELECT STYLIST [PERSON_NAME] DC [PERSON_NAME] [PERSON_NAME] Rajuuu [PERSON_NAME]" at bounding box center [202, 364] width 89 height 22
click at [314, 363] on input "text" at bounding box center [481, 363] width 448 height 22
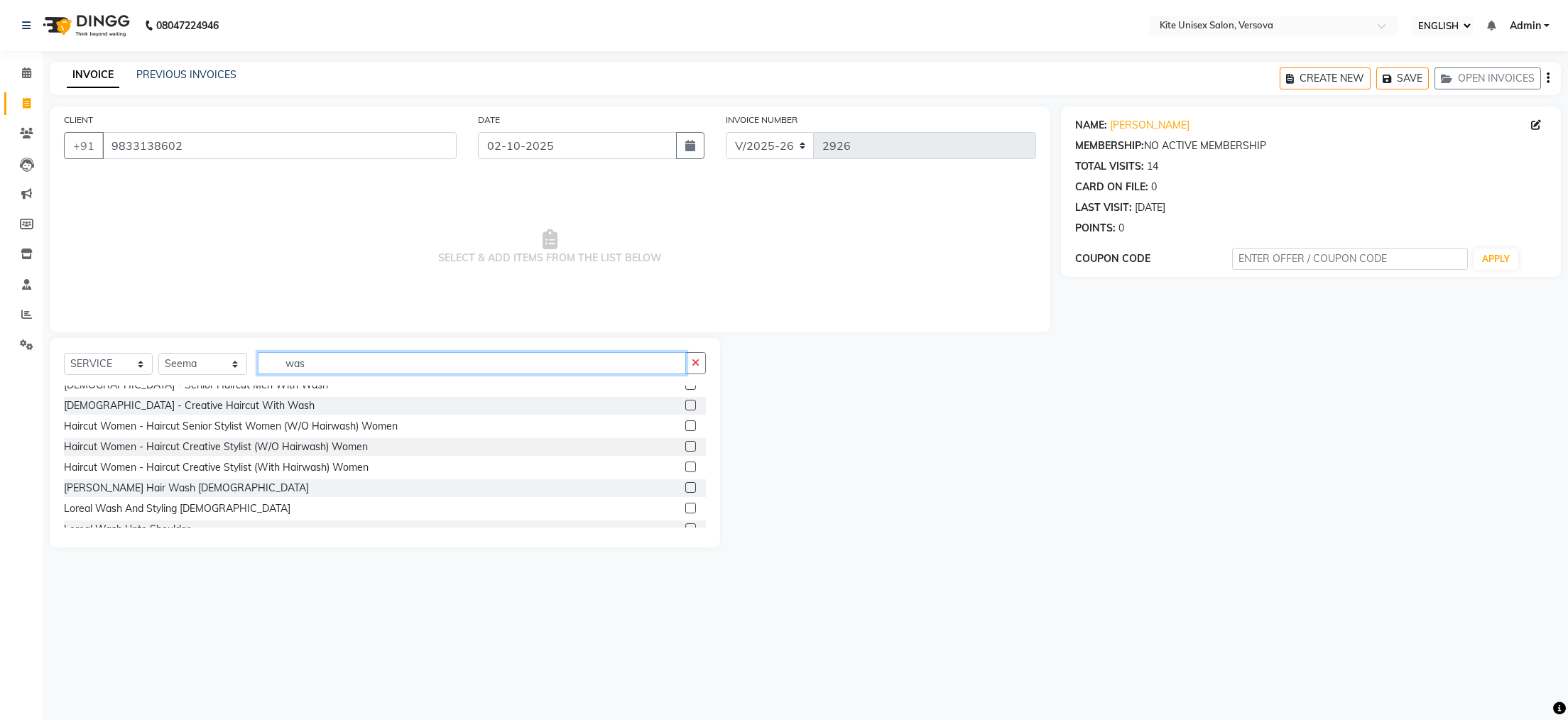
scroll to position [57, 0]
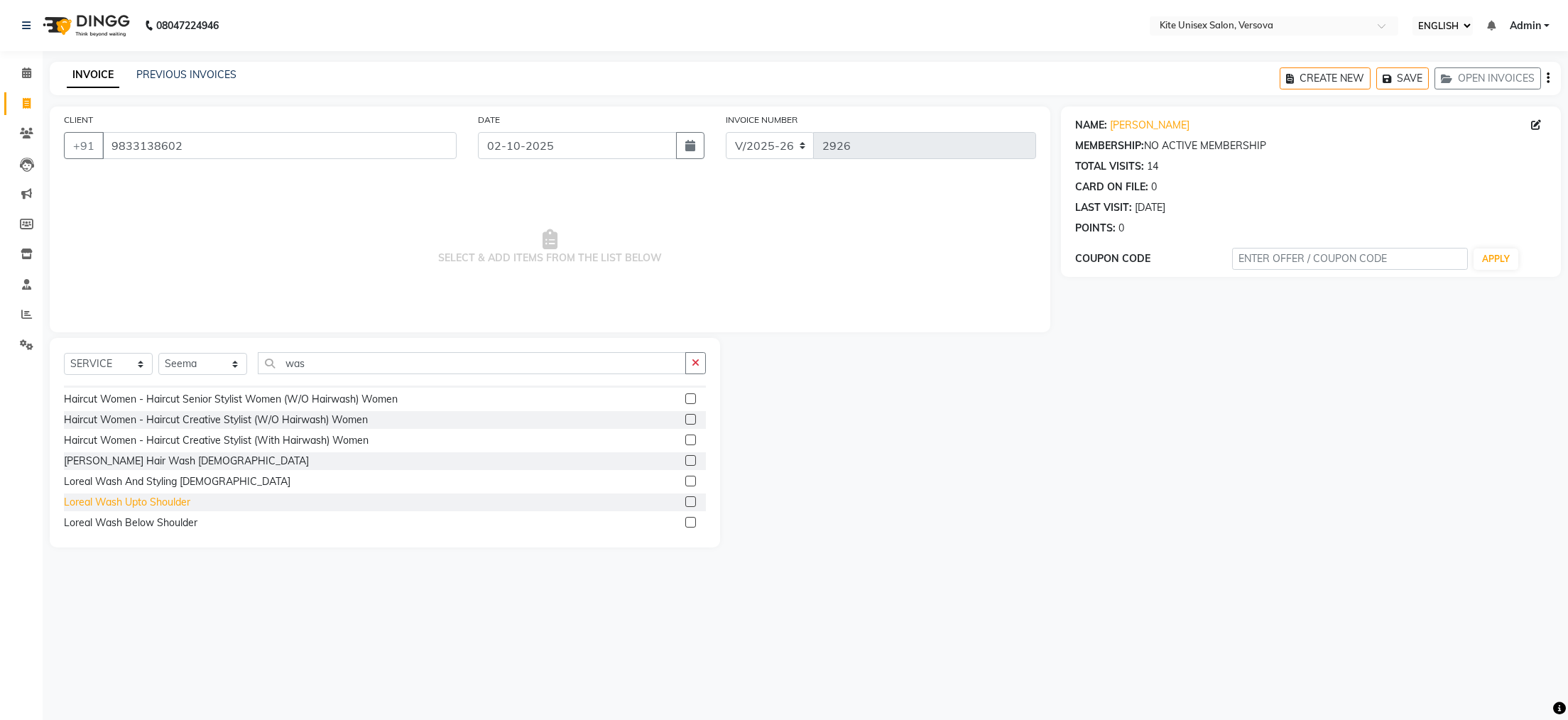
click at [127, 495] on div "Loreal Wash Upto Shoulder" at bounding box center [127, 503] width 127 height 15
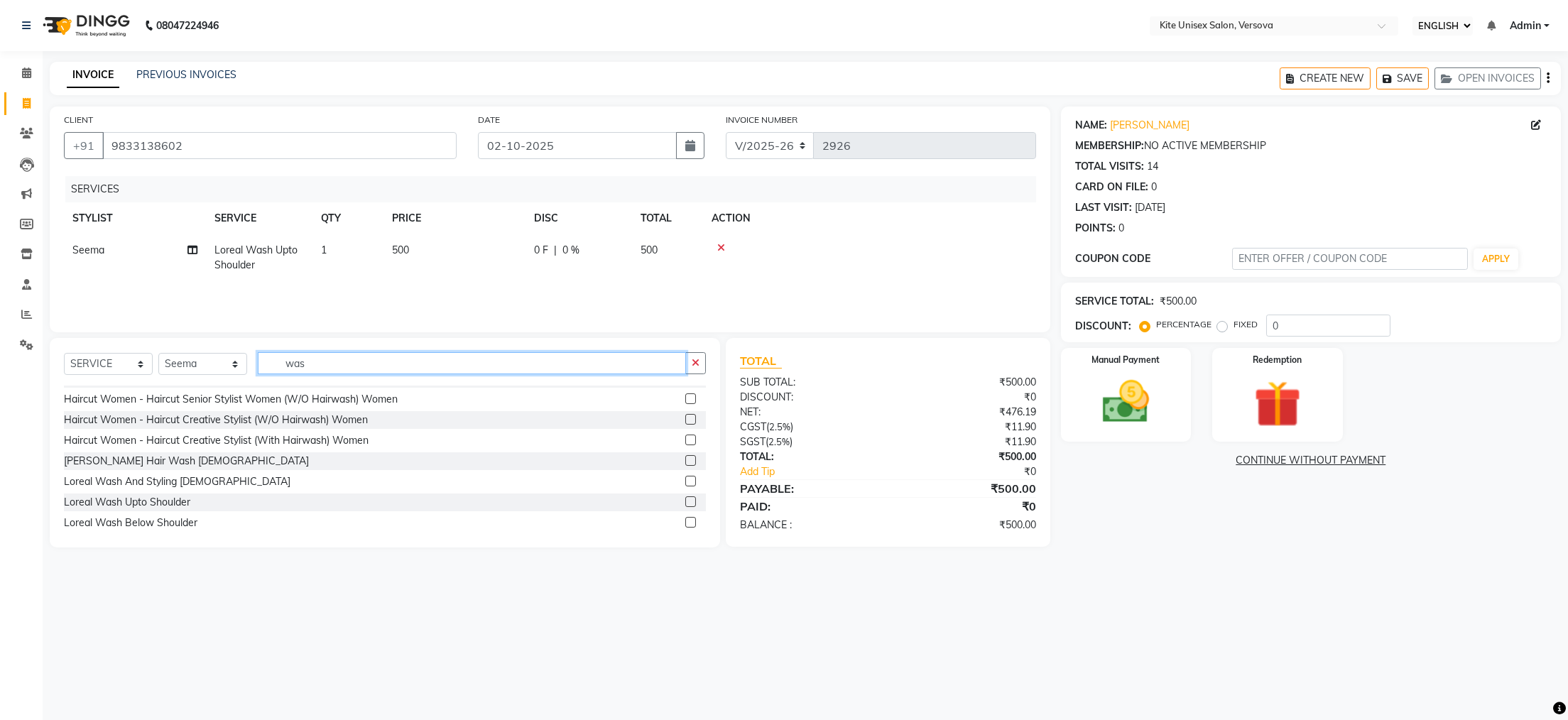
click at [314, 369] on input "was" at bounding box center [472, 363] width 428 height 22
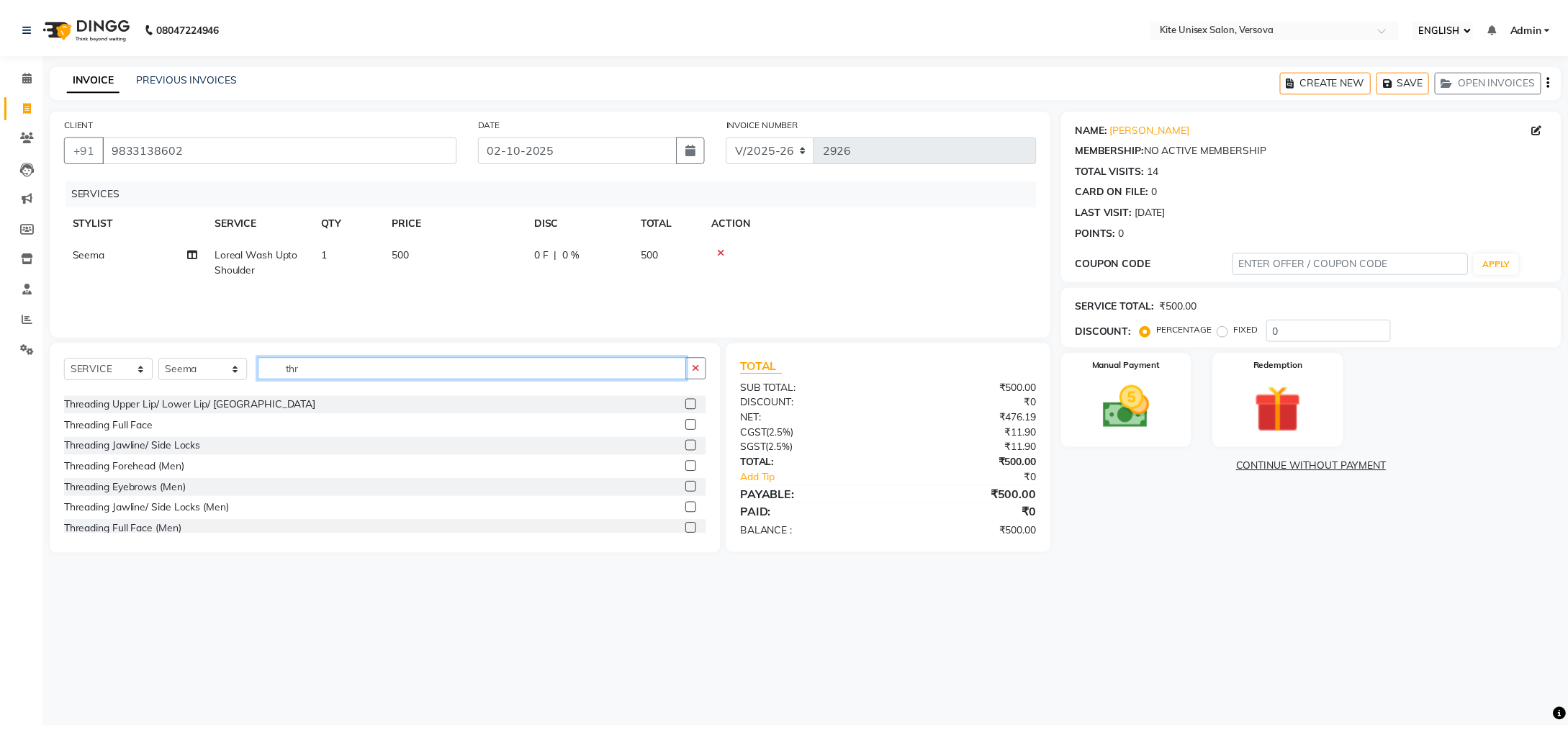
scroll to position [0, 0]
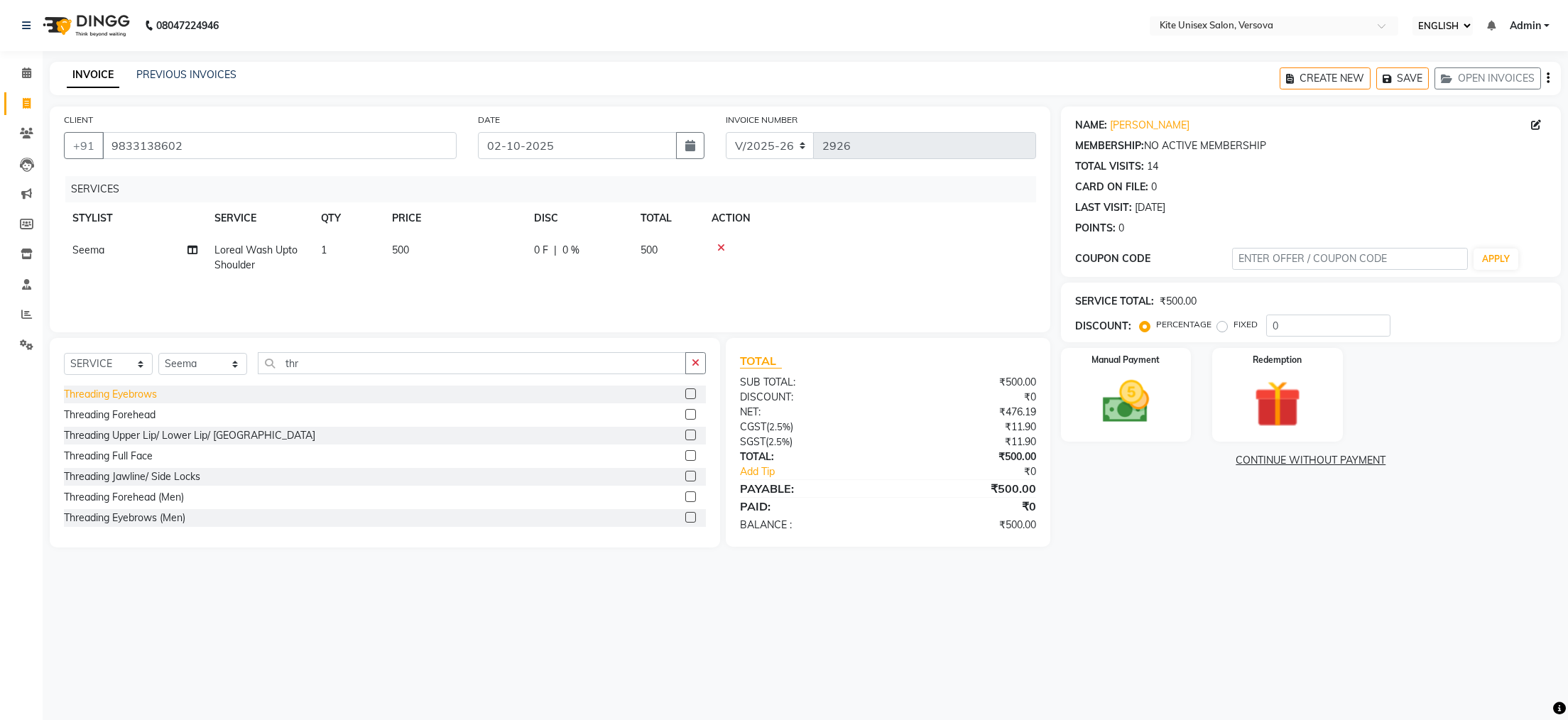
click at [98, 395] on div "Threading Eyebrows" at bounding box center [110, 394] width 93 height 15
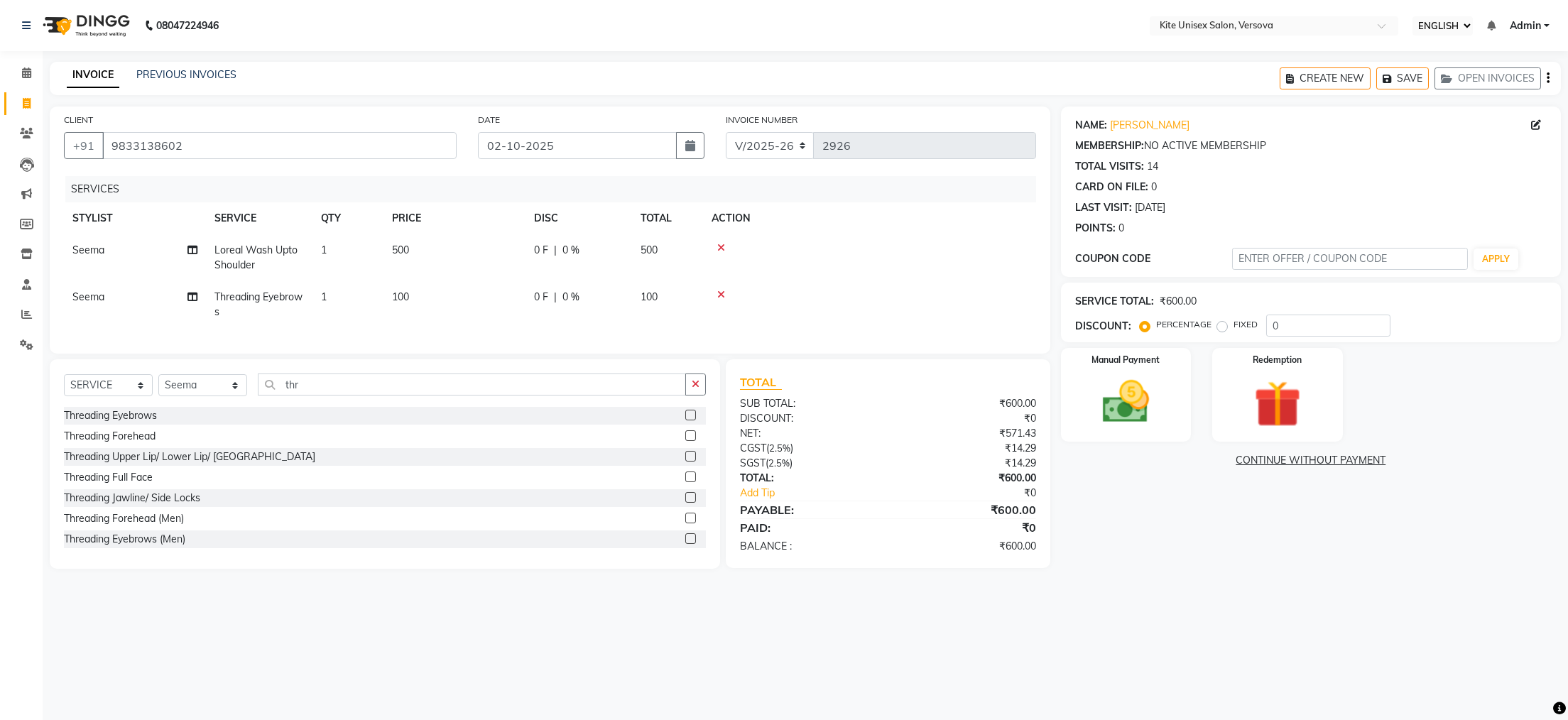
click at [427, 292] on td "100" at bounding box center [454, 305] width 142 height 47
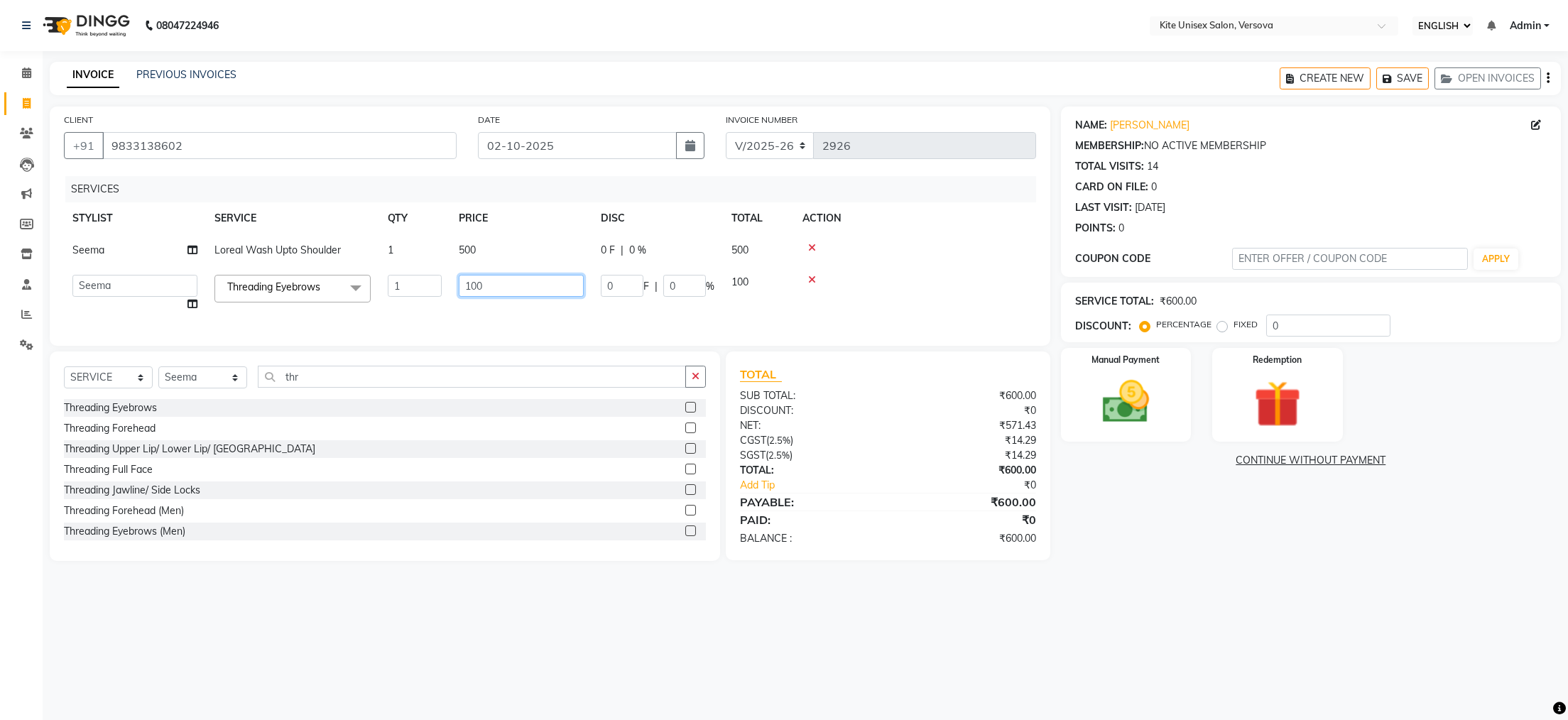
click at [516, 292] on input "100" at bounding box center [521, 286] width 125 height 22
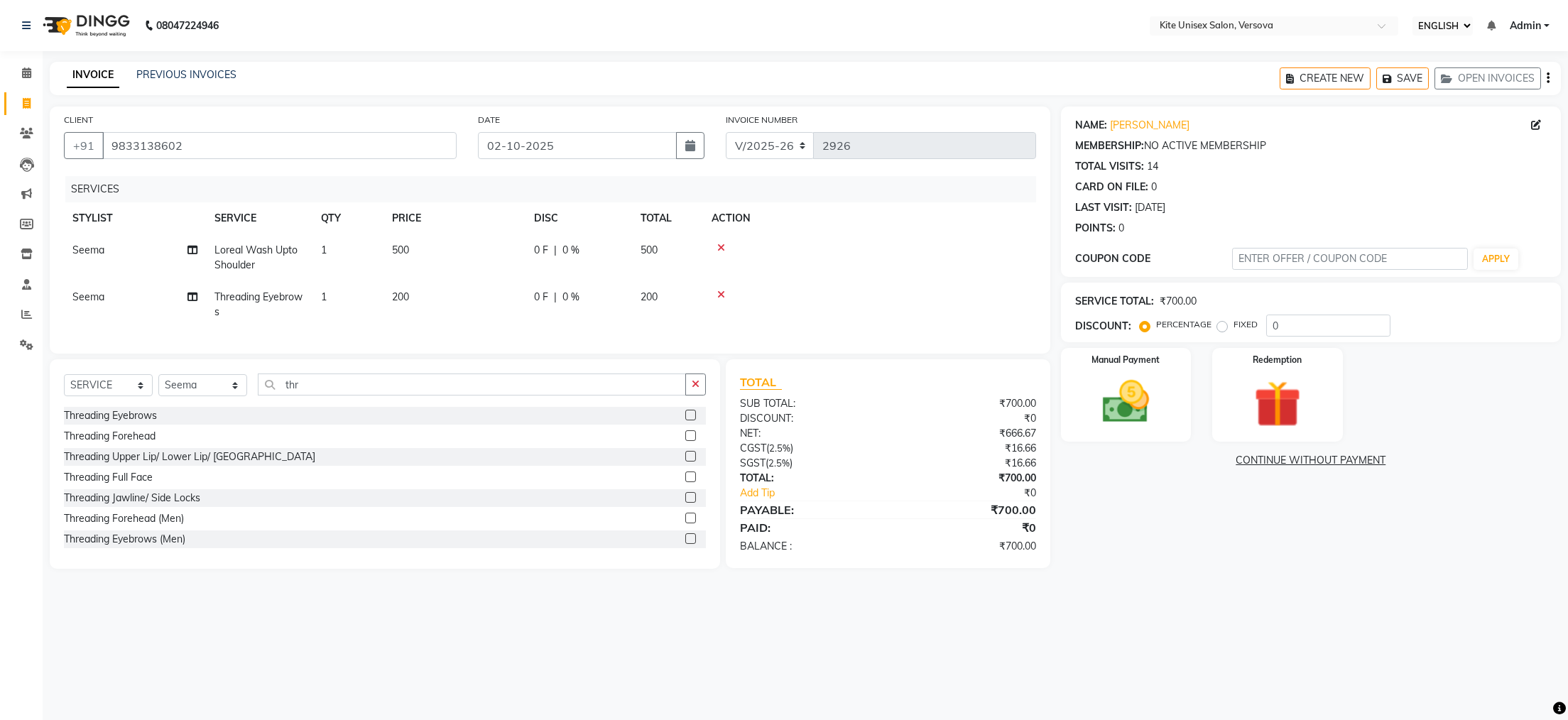
click at [521, 322] on div "SERVICES STYLIST SERVICE QTY PRICE DISC TOTAL ACTION Seema Loreal Wash Upto Sho…" at bounding box center [550, 258] width 972 height 163
click at [321, 395] on input "thr" at bounding box center [472, 384] width 428 height 22
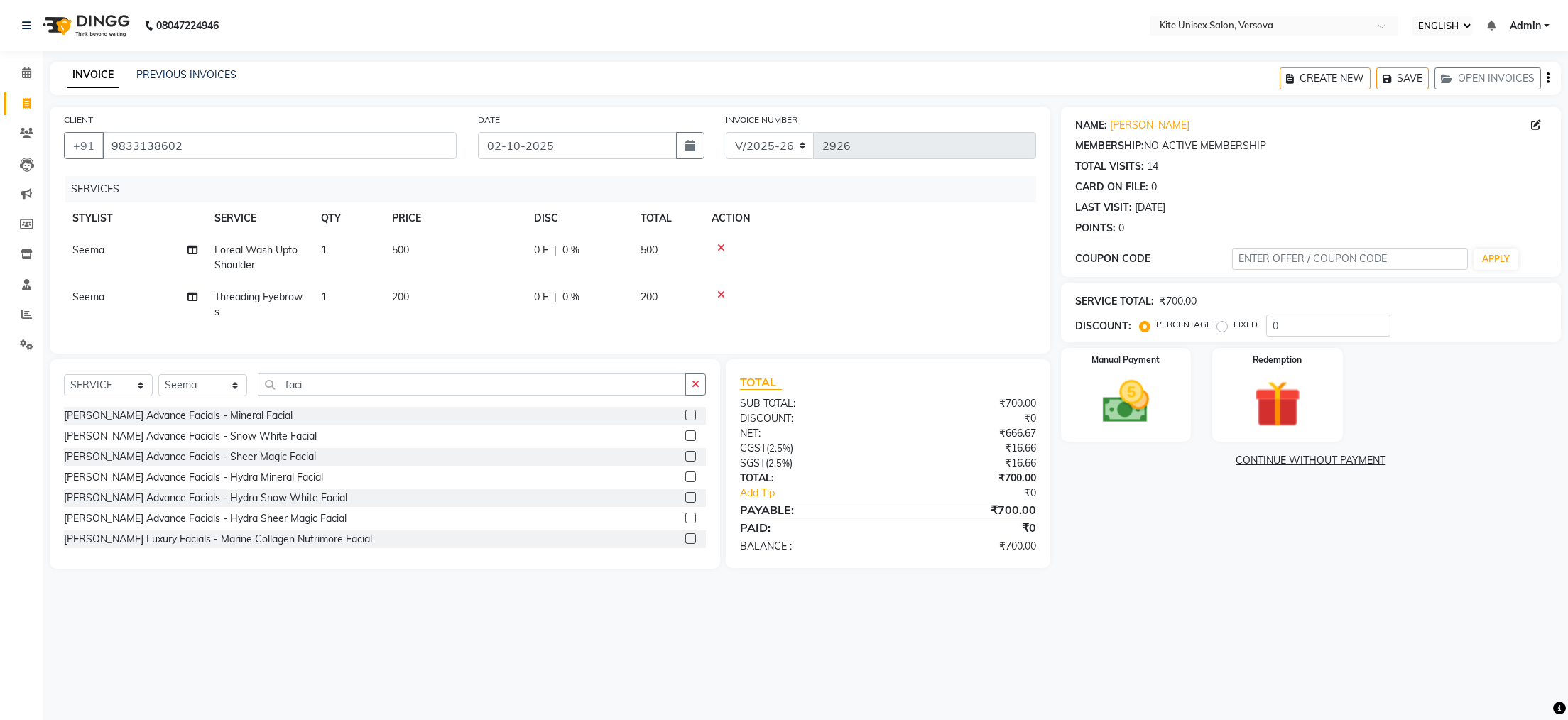
click at [198, 423] on div "[PERSON_NAME] Advance Facials - Mineral Facial" at bounding box center [178, 415] width 228 height 15
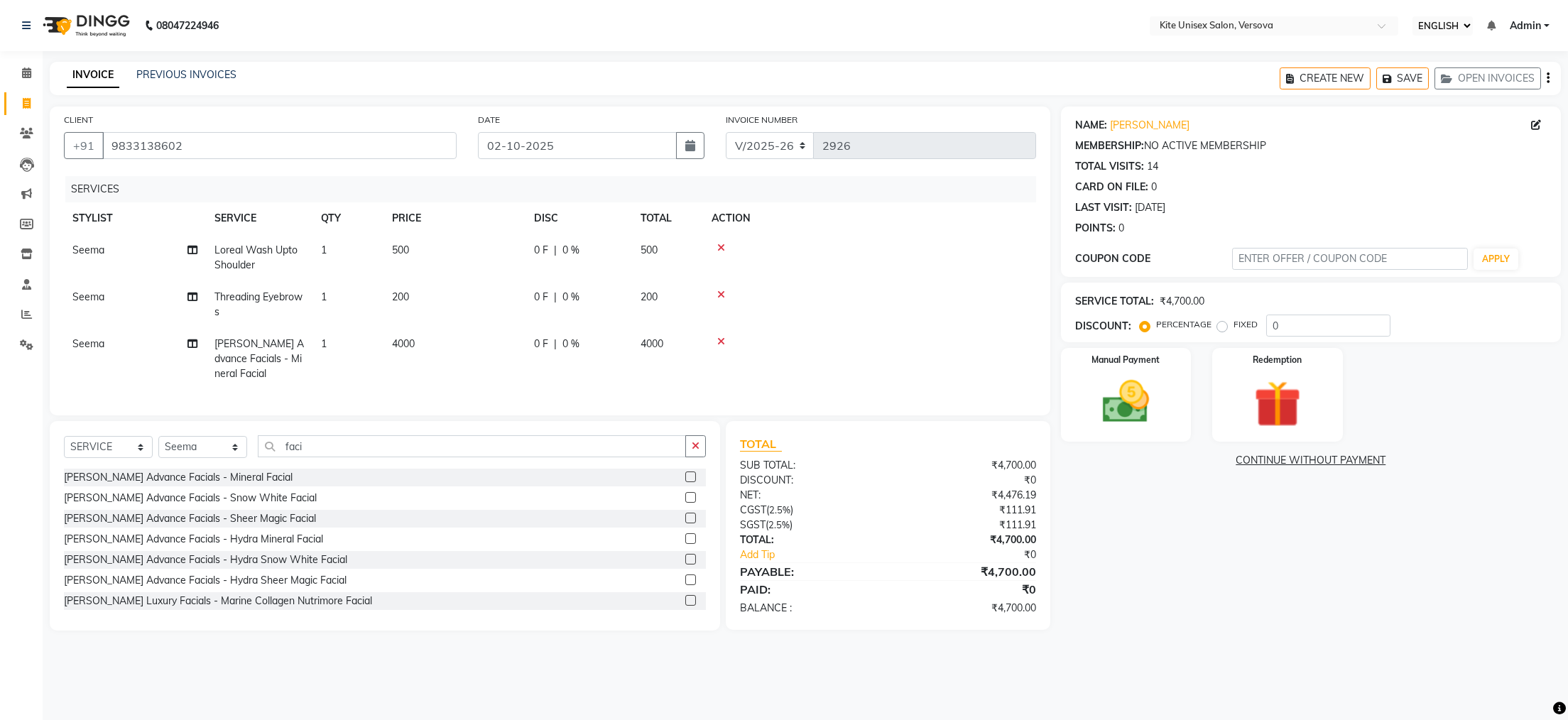
click at [448, 347] on td "4000" at bounding box center [454, 359] width 142 height 61
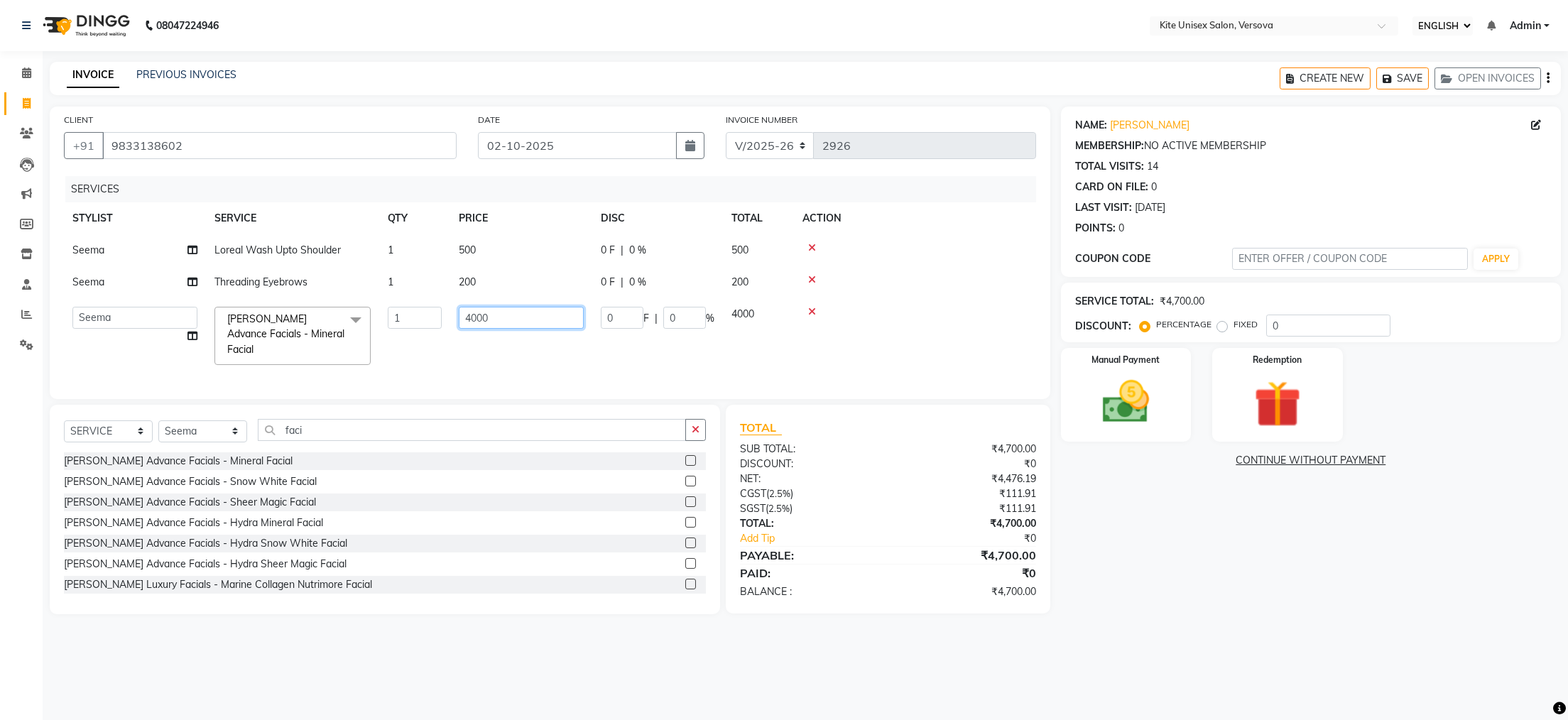
click at [531, 325] on input "4000" at bounding box center [521, 318] width 125 height 22
click at [490, 358] on td "2000" at bounding box center [521, 336] width 142 height 76
click at [1149, 398] on img at bounding box center [1125, 402] width 80 height 56
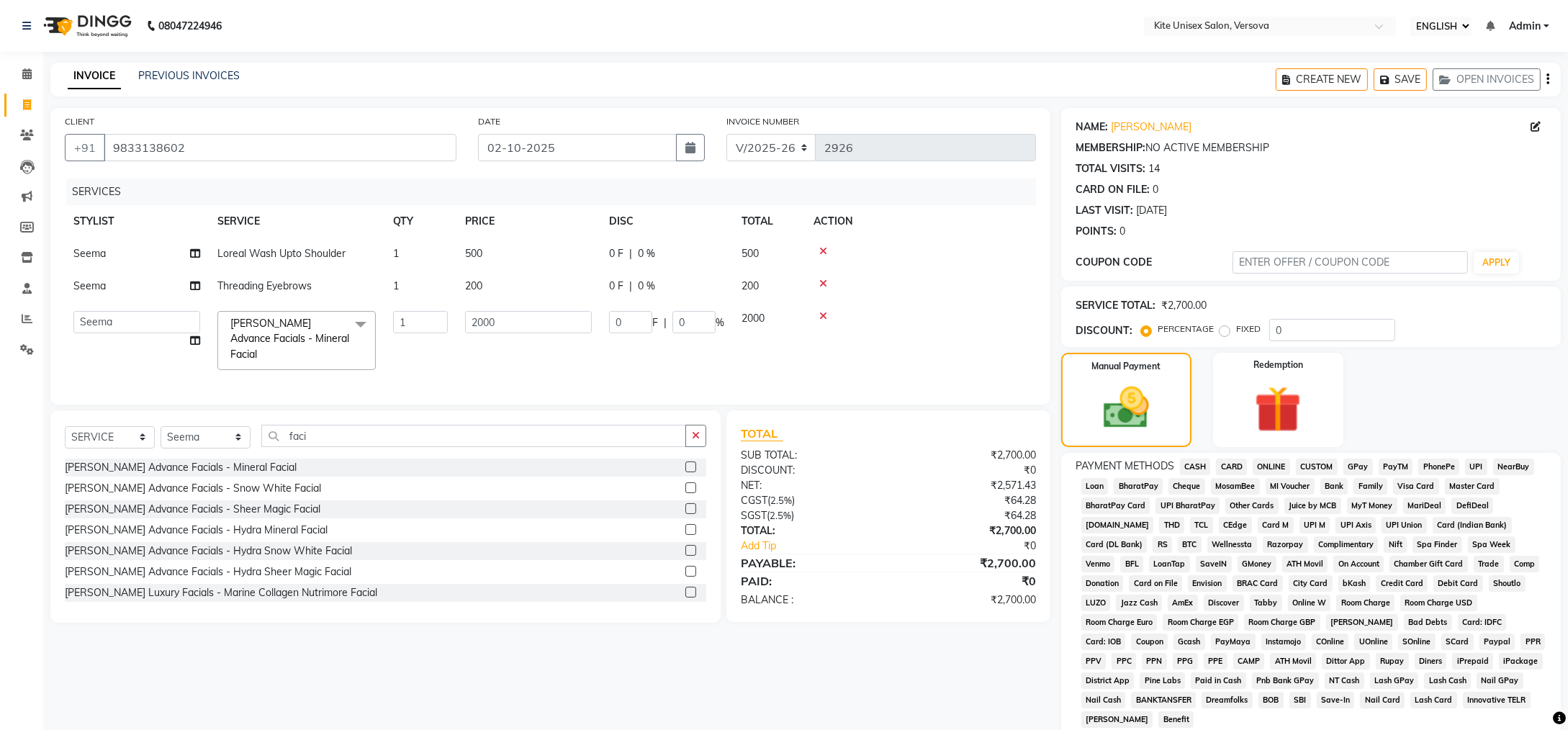
click at [1227, 464] on span "CARD" at bounding box center [1231, 466] width 31 height 17
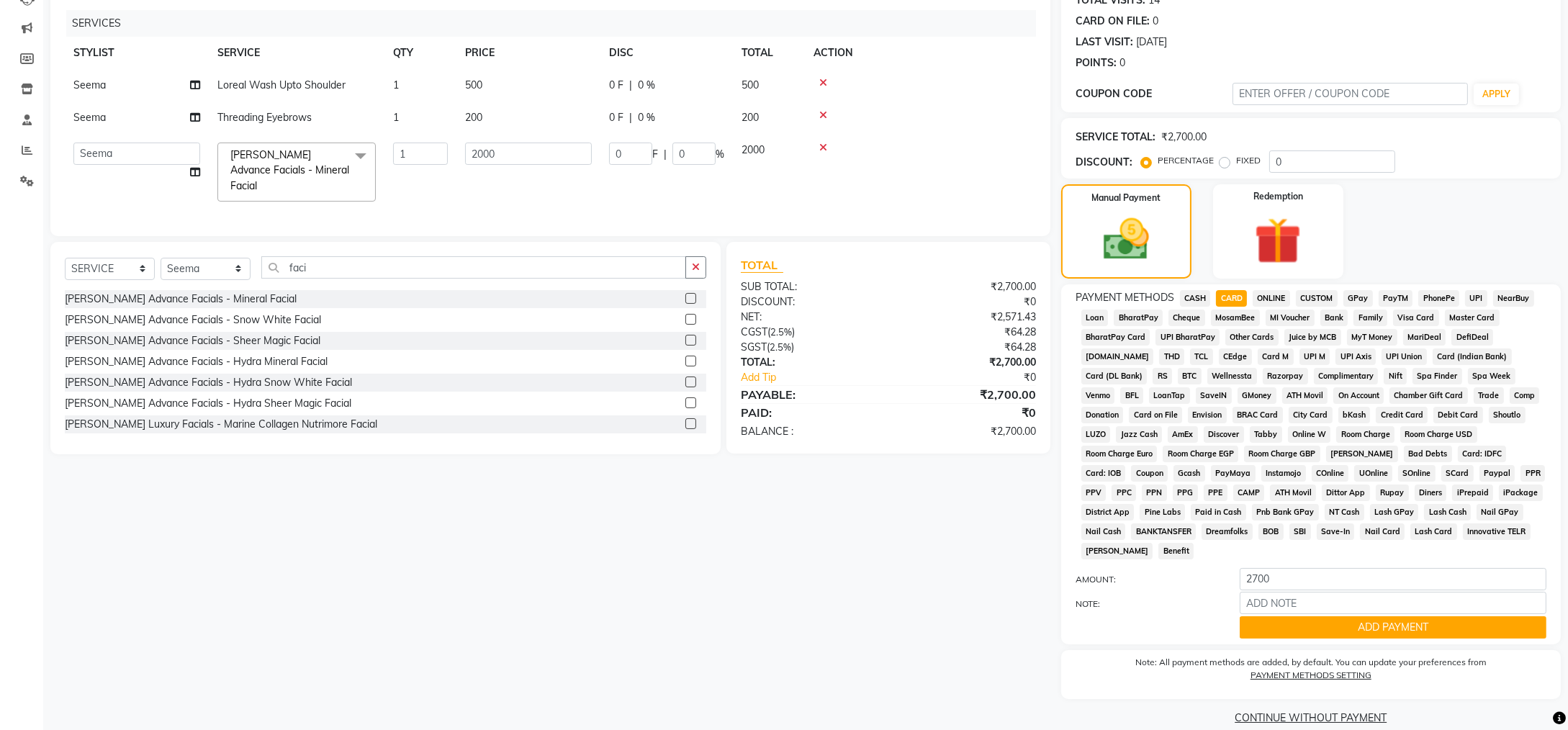
click at [1408, 617] on button "ADD PAYMENT" at bounding box center [1393, 628] width 307 height 22
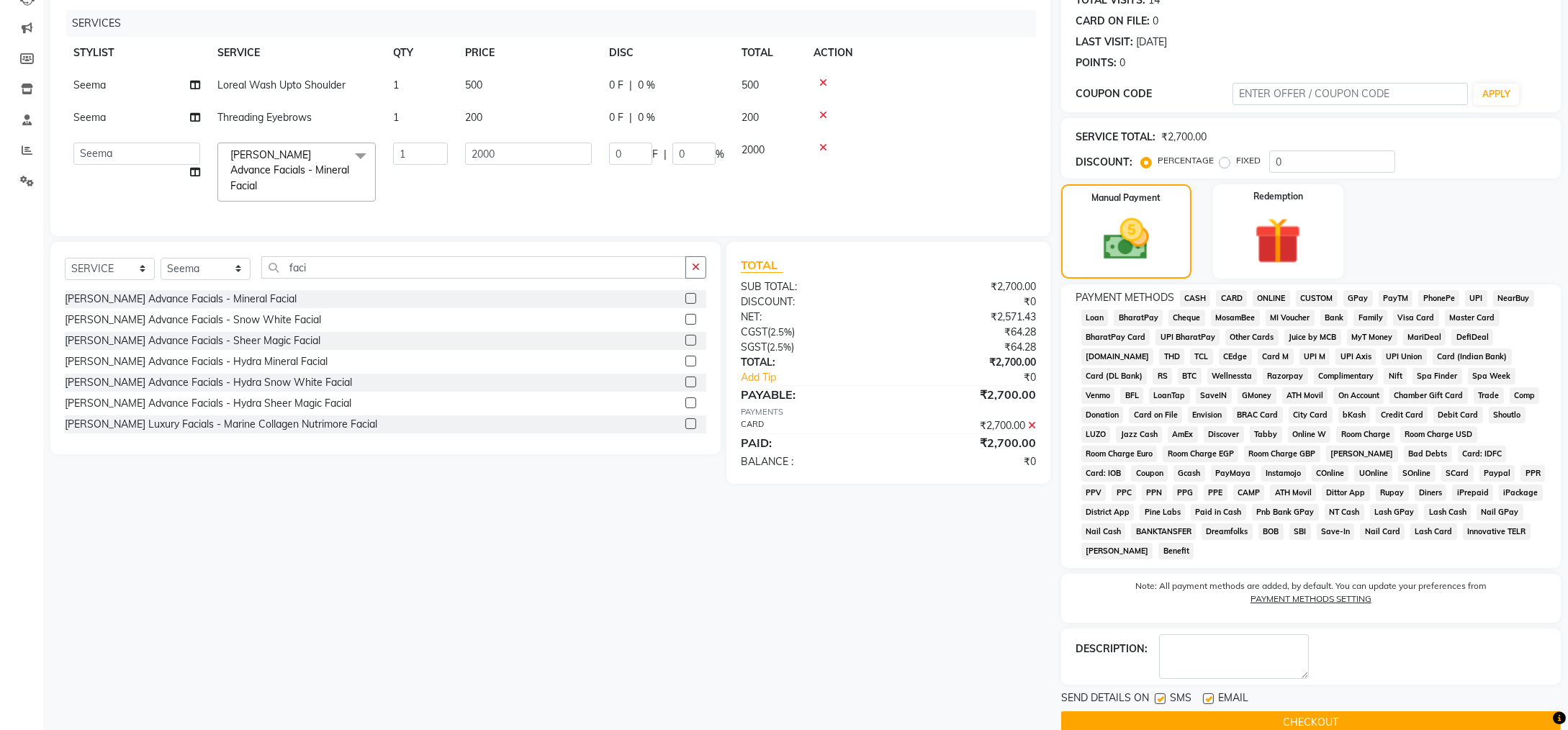
click at [1306, 712] on button "CHECKOUT" at bounding box center [1311, 723] width 500 height 22
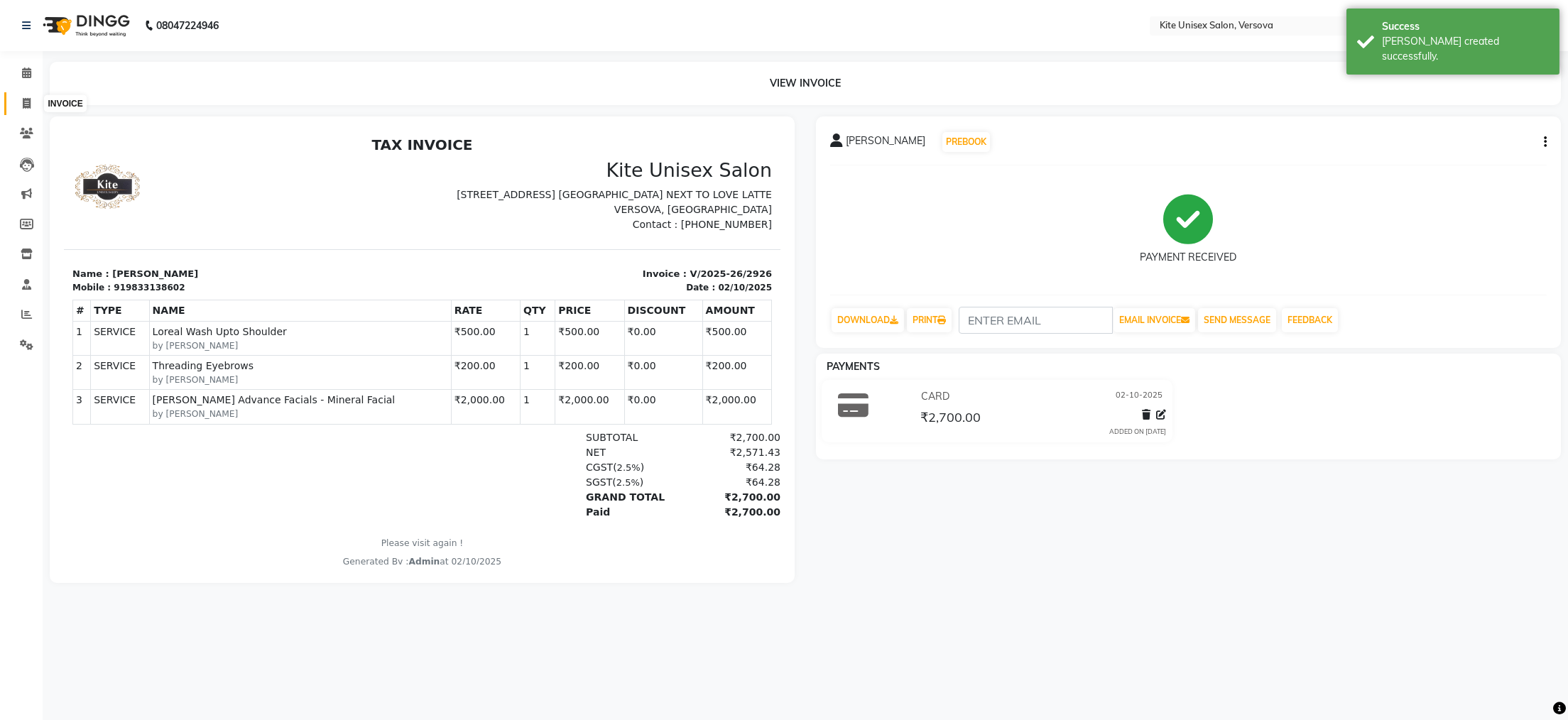
click at [23, 99] on icon at bounding box center [27, 103] width 8 height 11
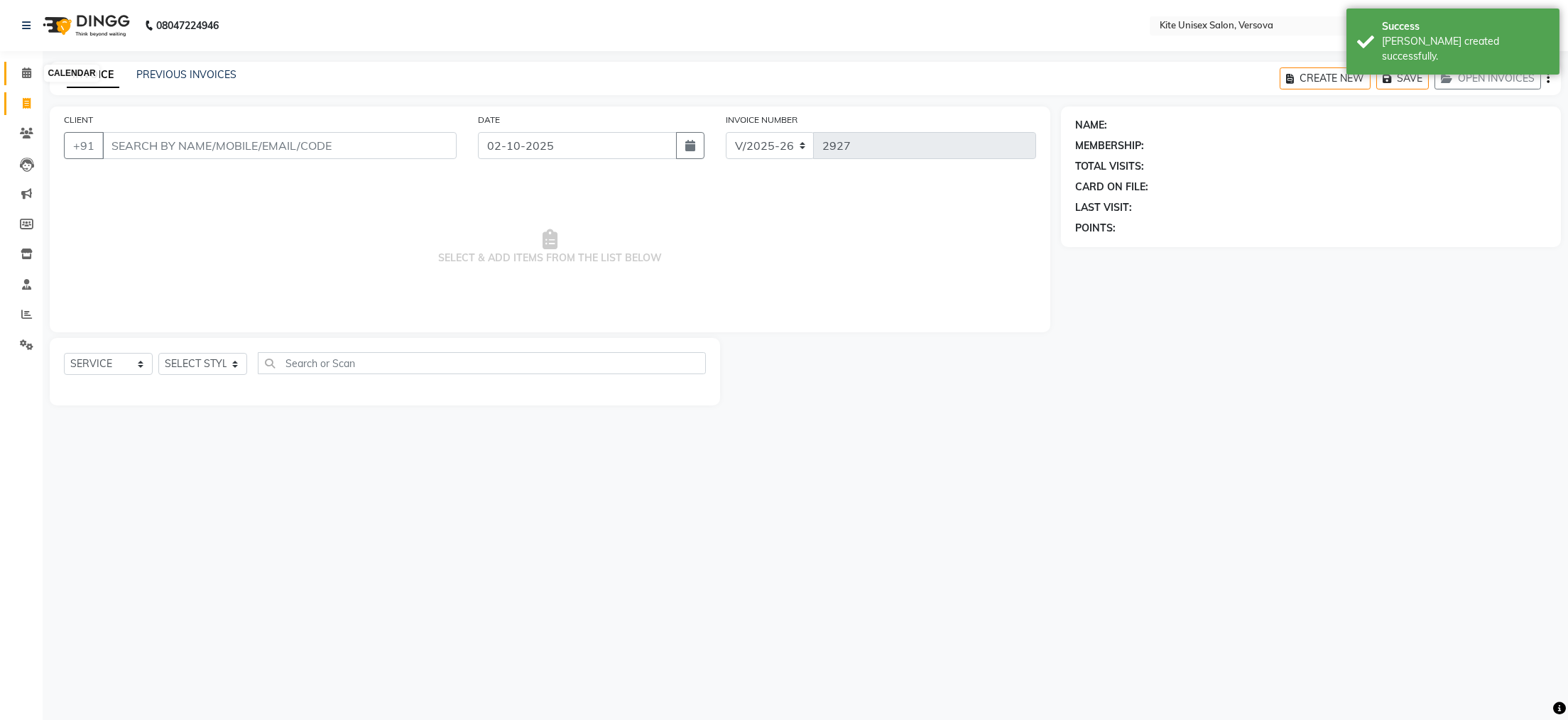
click at [24, 70] on icon at bounding box center [27, 73] width 9 height 11
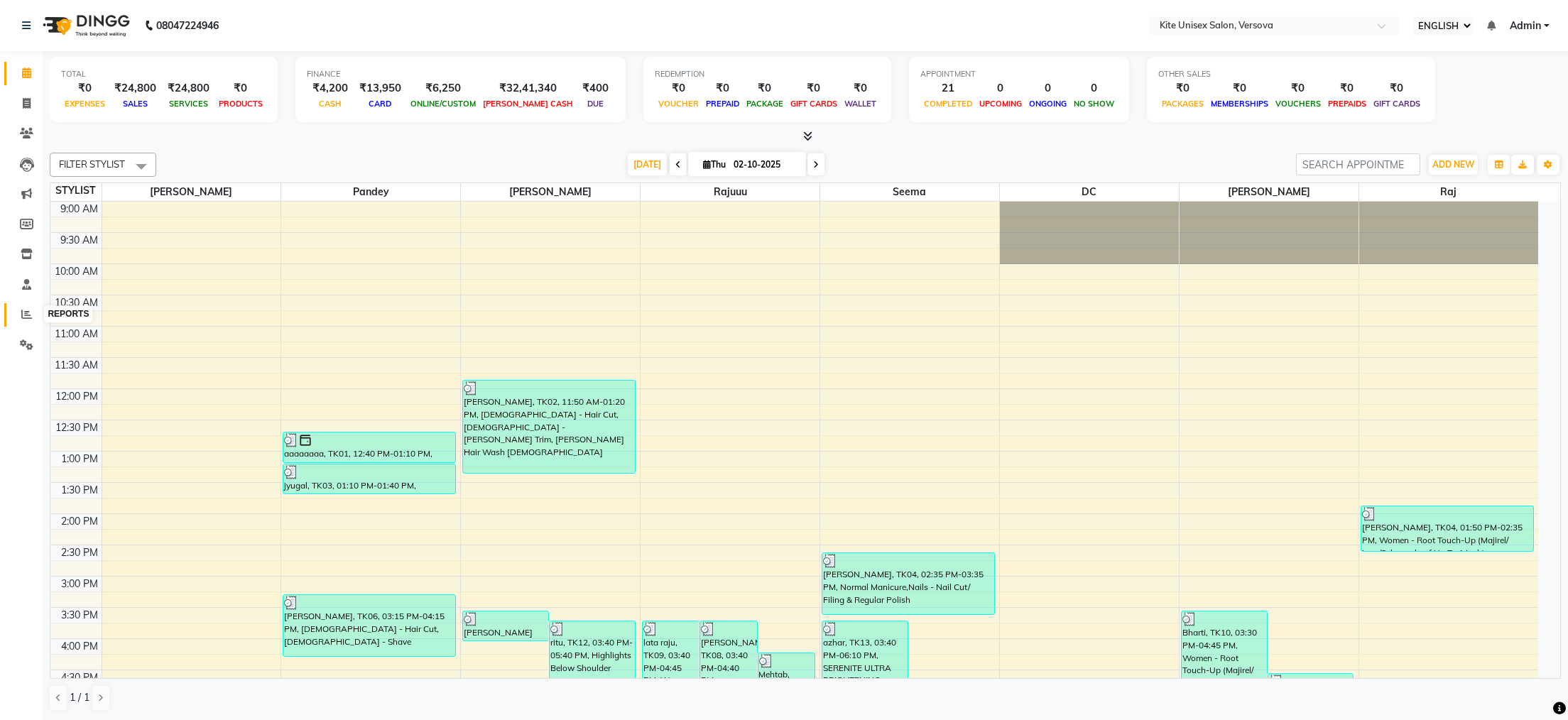
click at [26, 311] on icon at bounding box center [27, 314] width 11 height 11
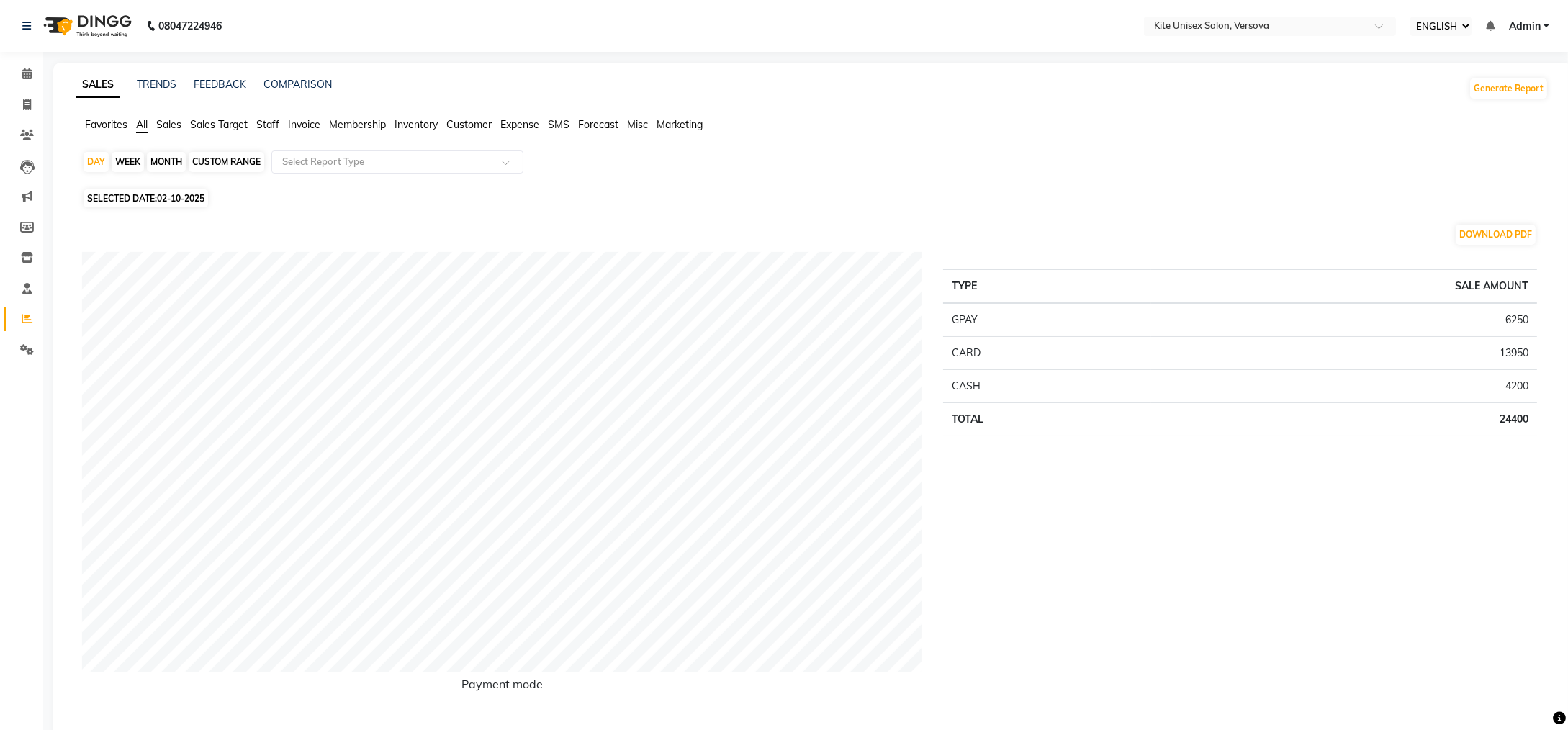
click at [164, 154] on div "MONTH" at bounding box center [166, 161] width 39 height 20
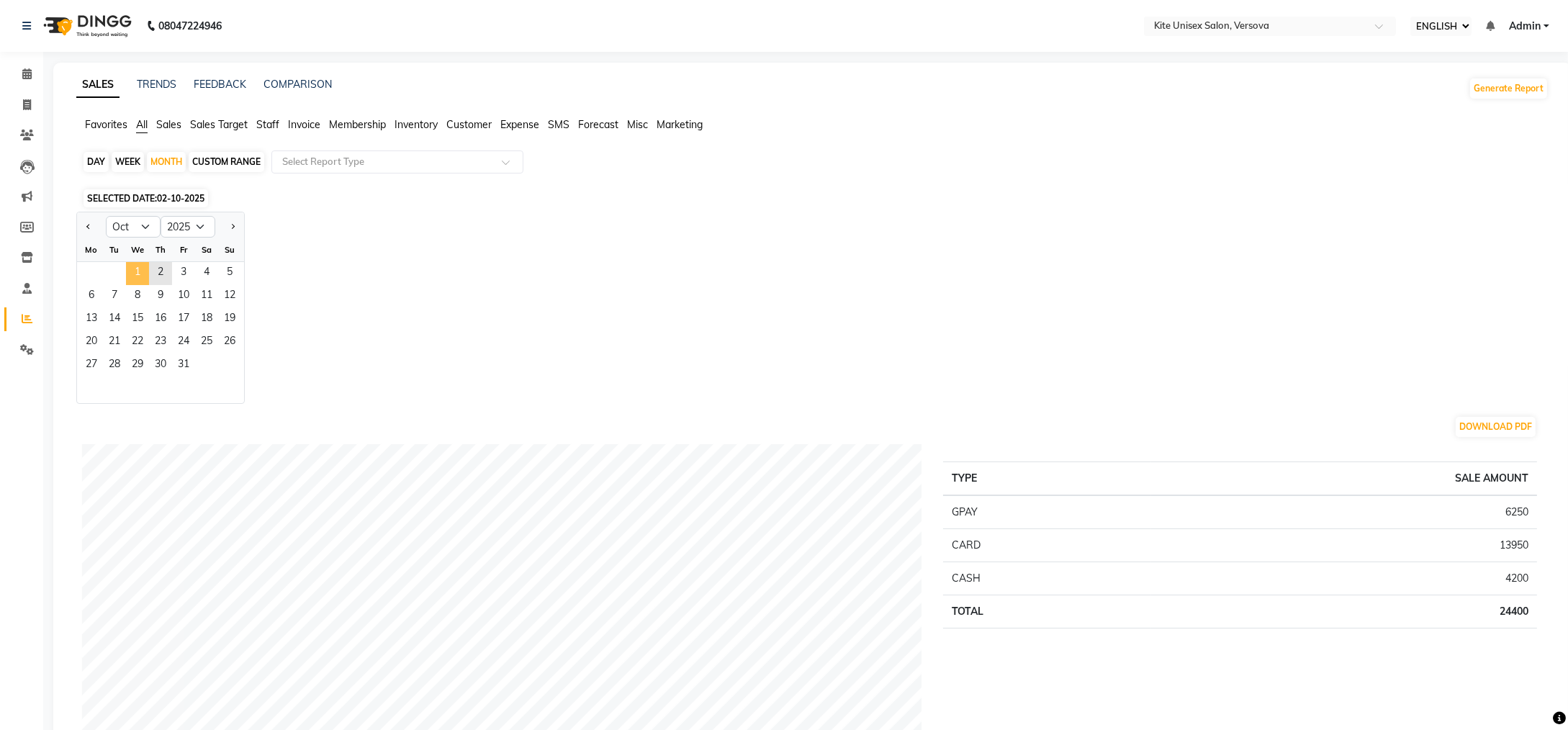
click at [137, 272] on span "1" at bounding box center [137, 273] width 23 height 23
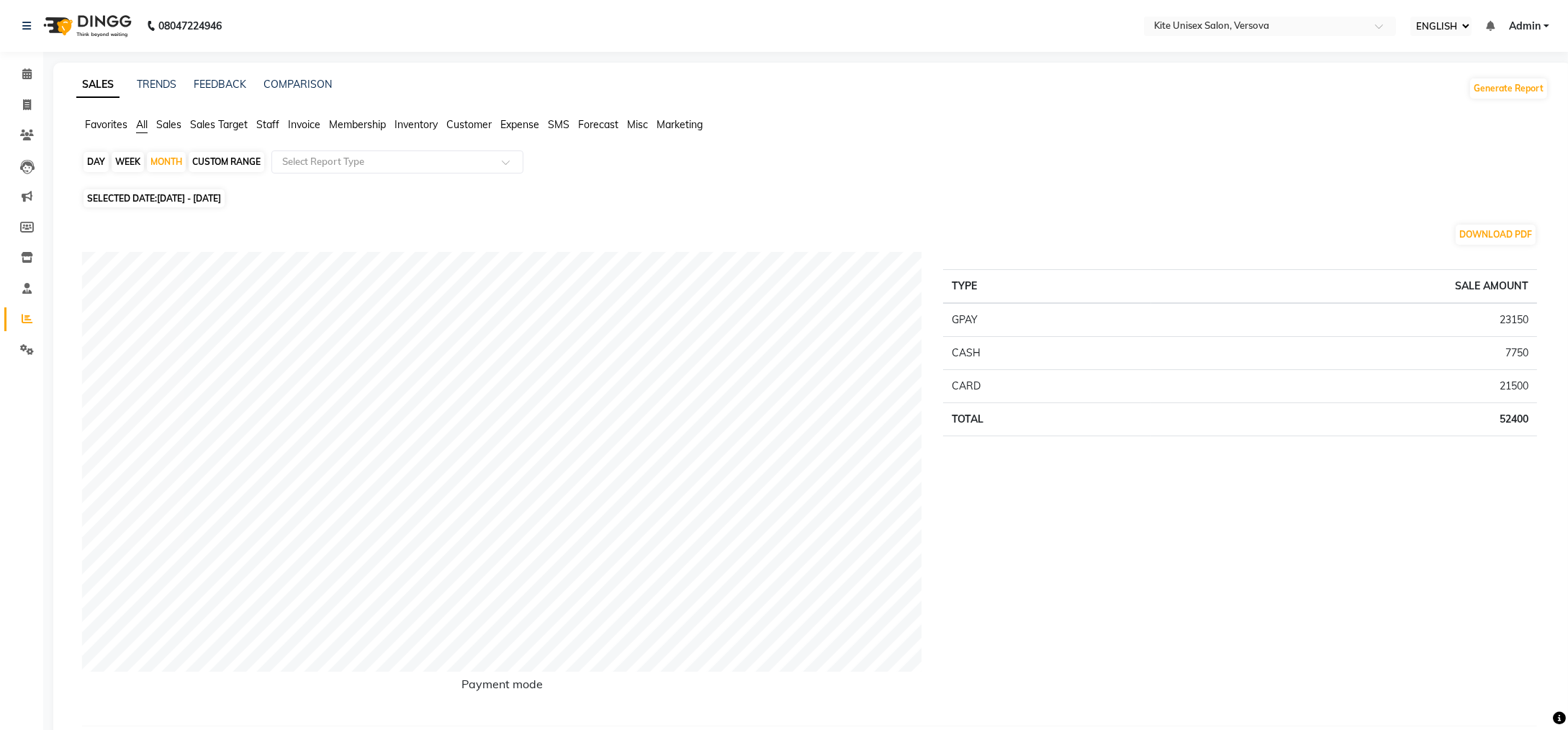
click at [275, 123] on span "Staff" at bounding box center [267, 125] width 23 height 13
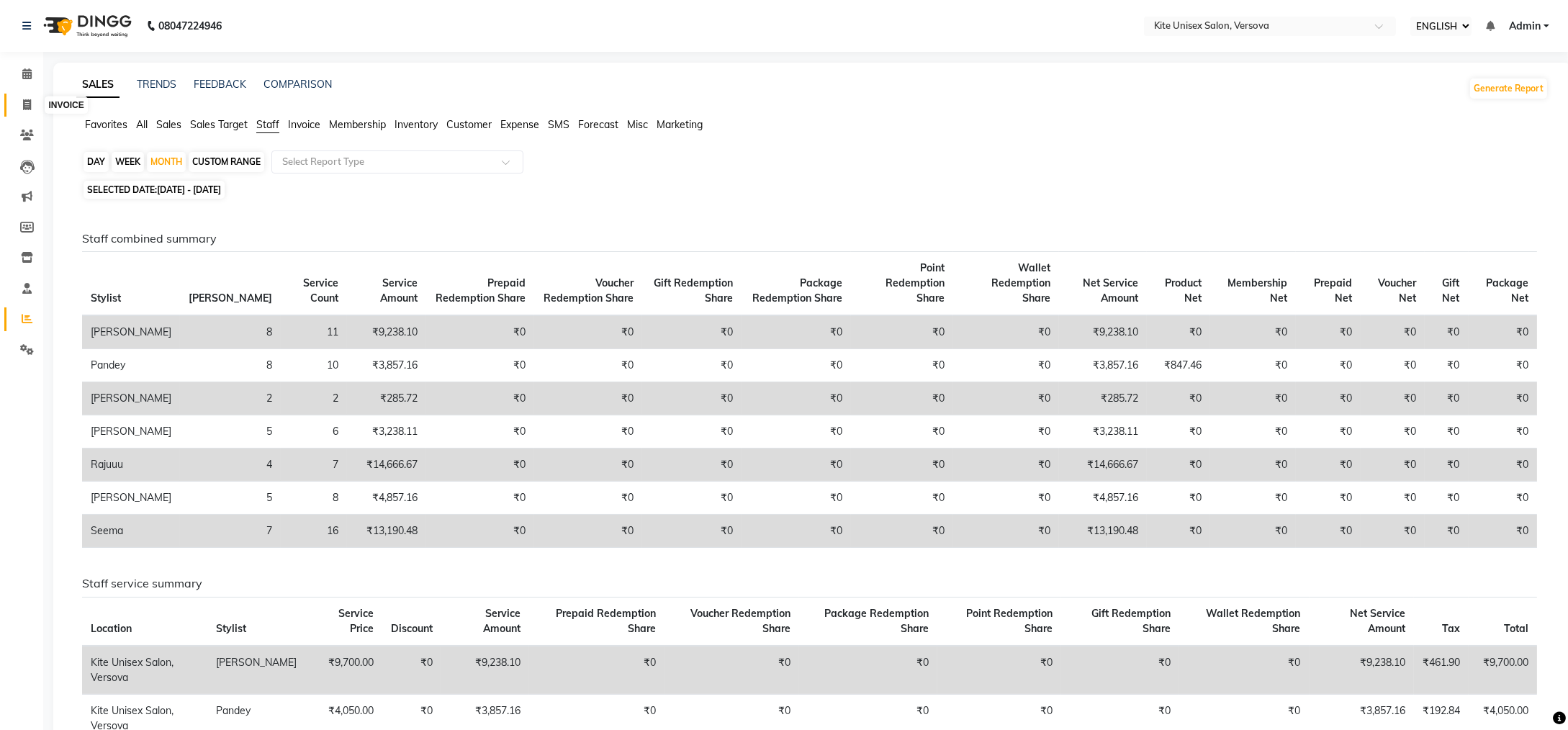
click at [25, 103] on icon at bounding box center [27, 105] width 8 height 11
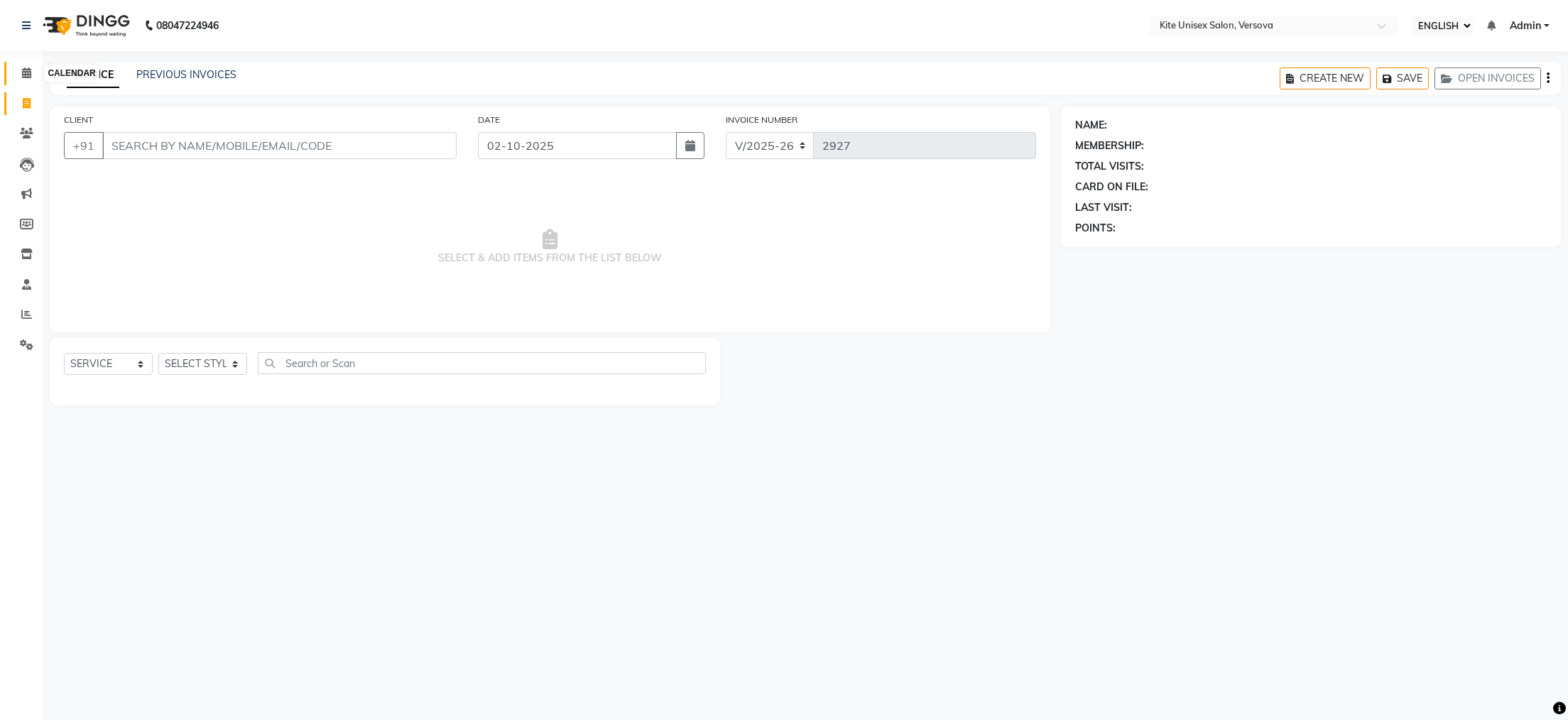
click at [24, 72] on icon at bounding box center [27, 73] width 9 height 11
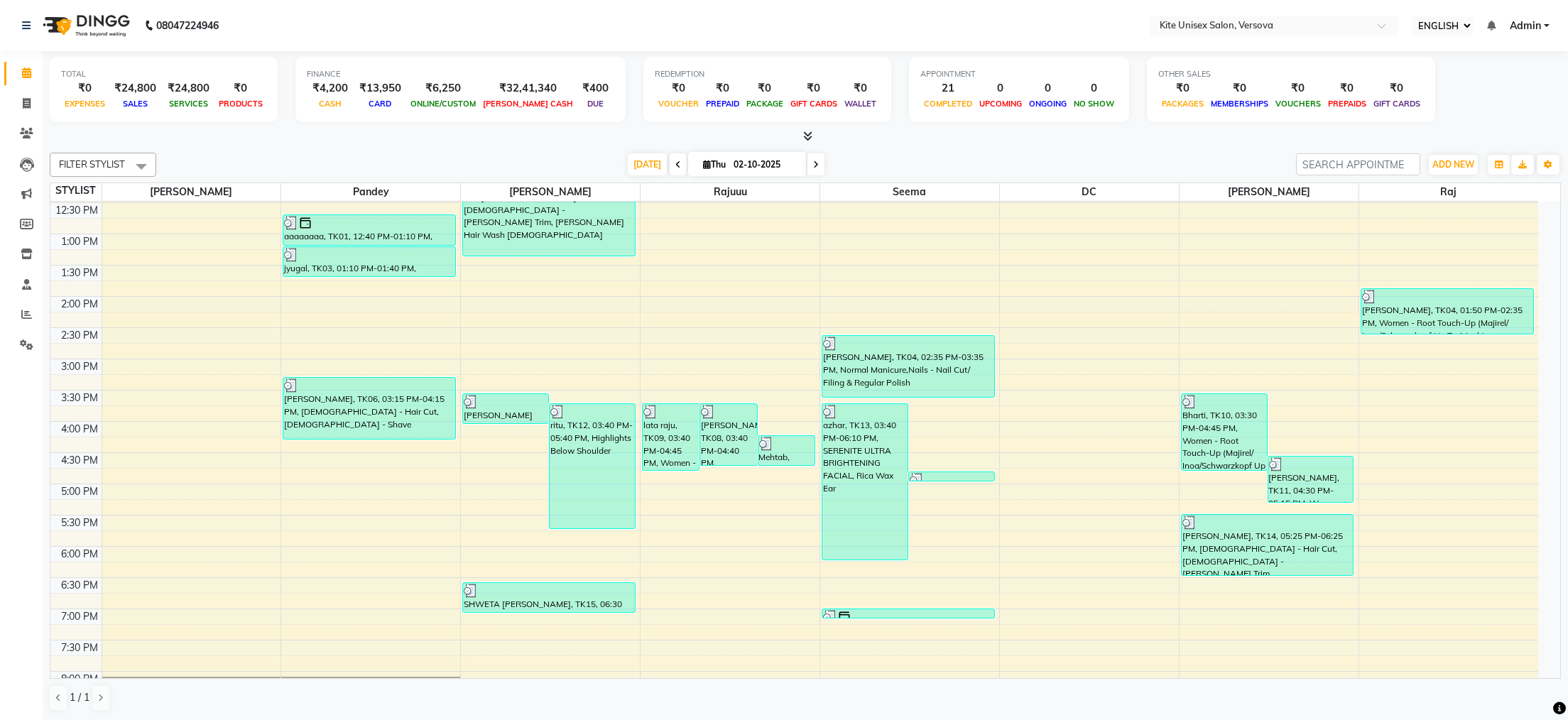
scroll to position [278, 0]
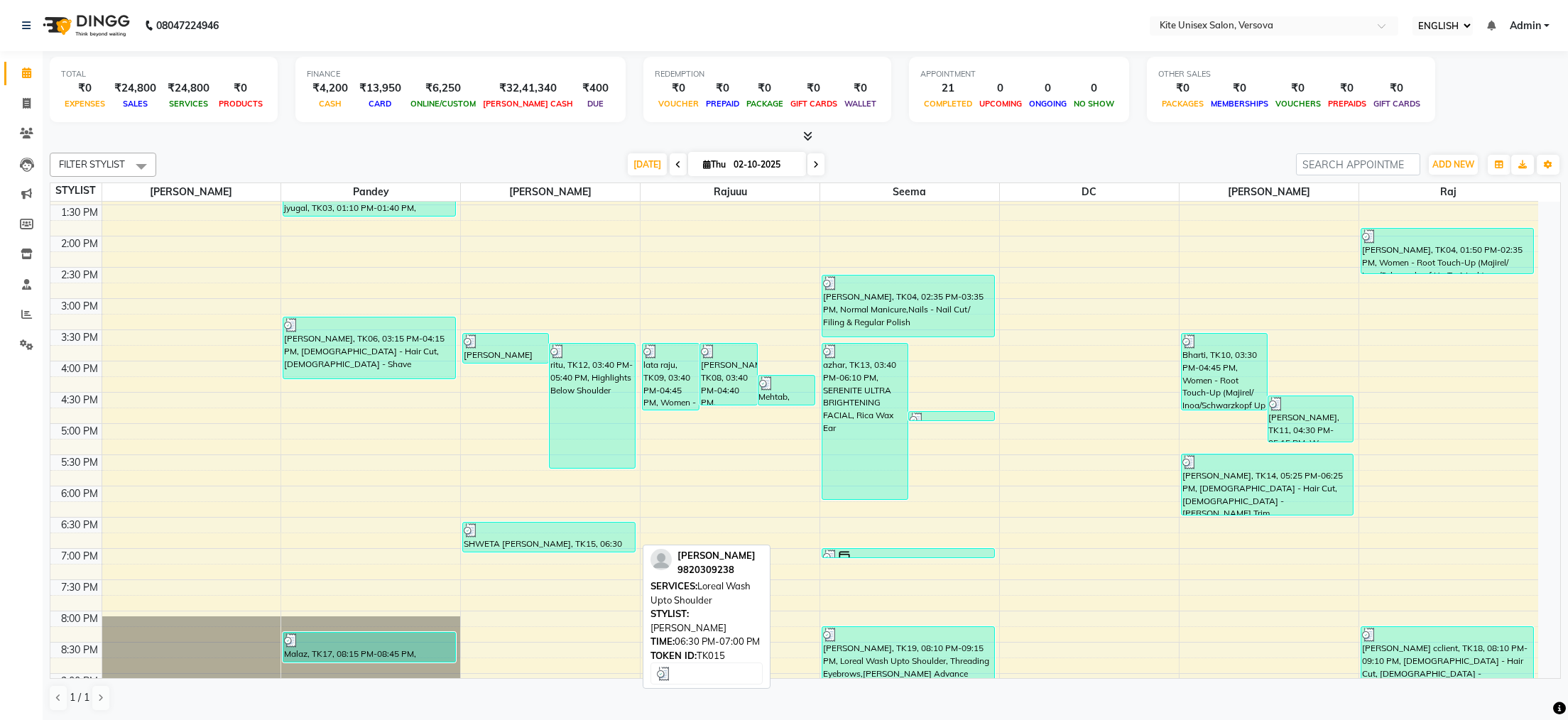
click at [600, 544] on div "SHWETA [PERSON_NAME], TK15, 06:30 PM-07:00 PM, Loreal Wash Upto Shoulder" at bounding box center [549, 537] width 172 height 29
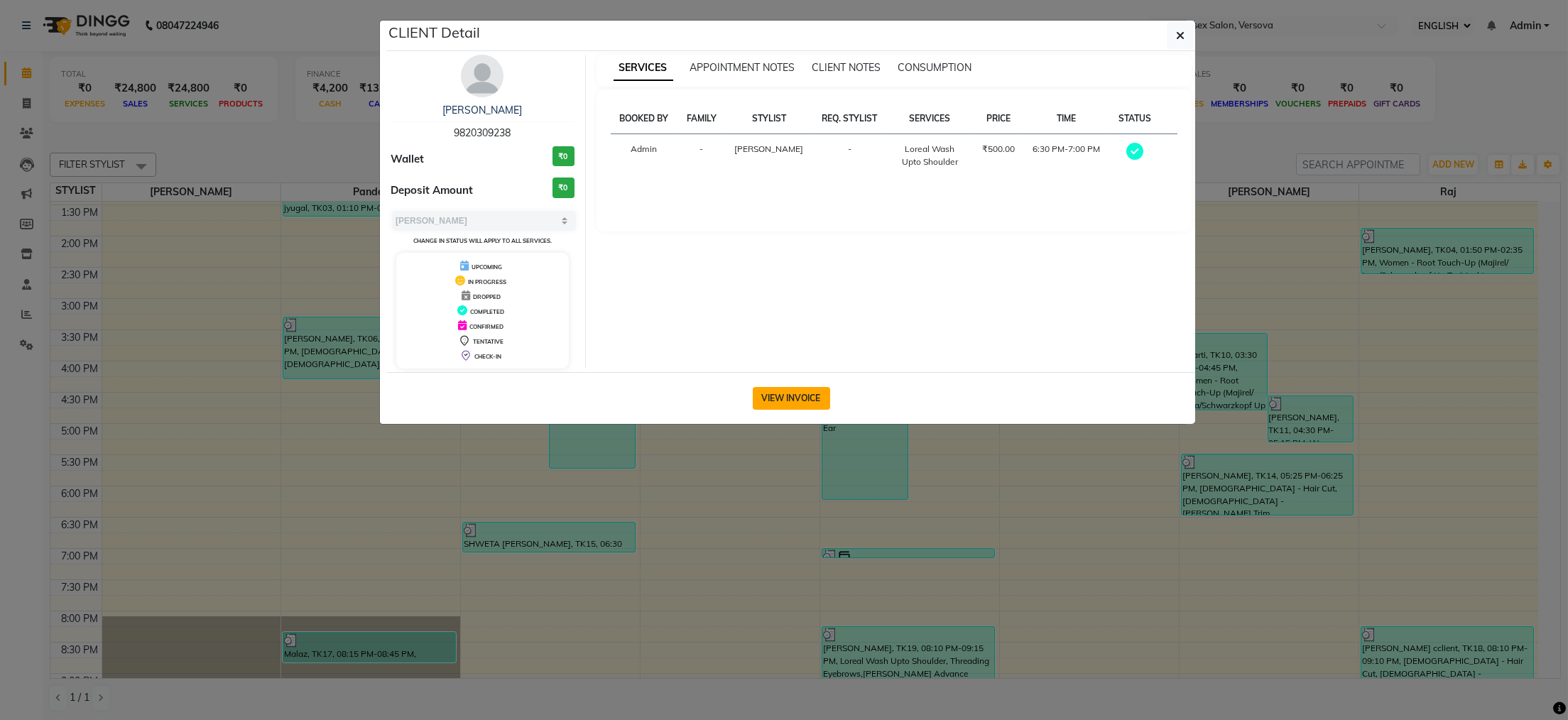
click at [813, 399] on button "VIEW INVOICE" at bounding box center [791, 398] width 77 height 23
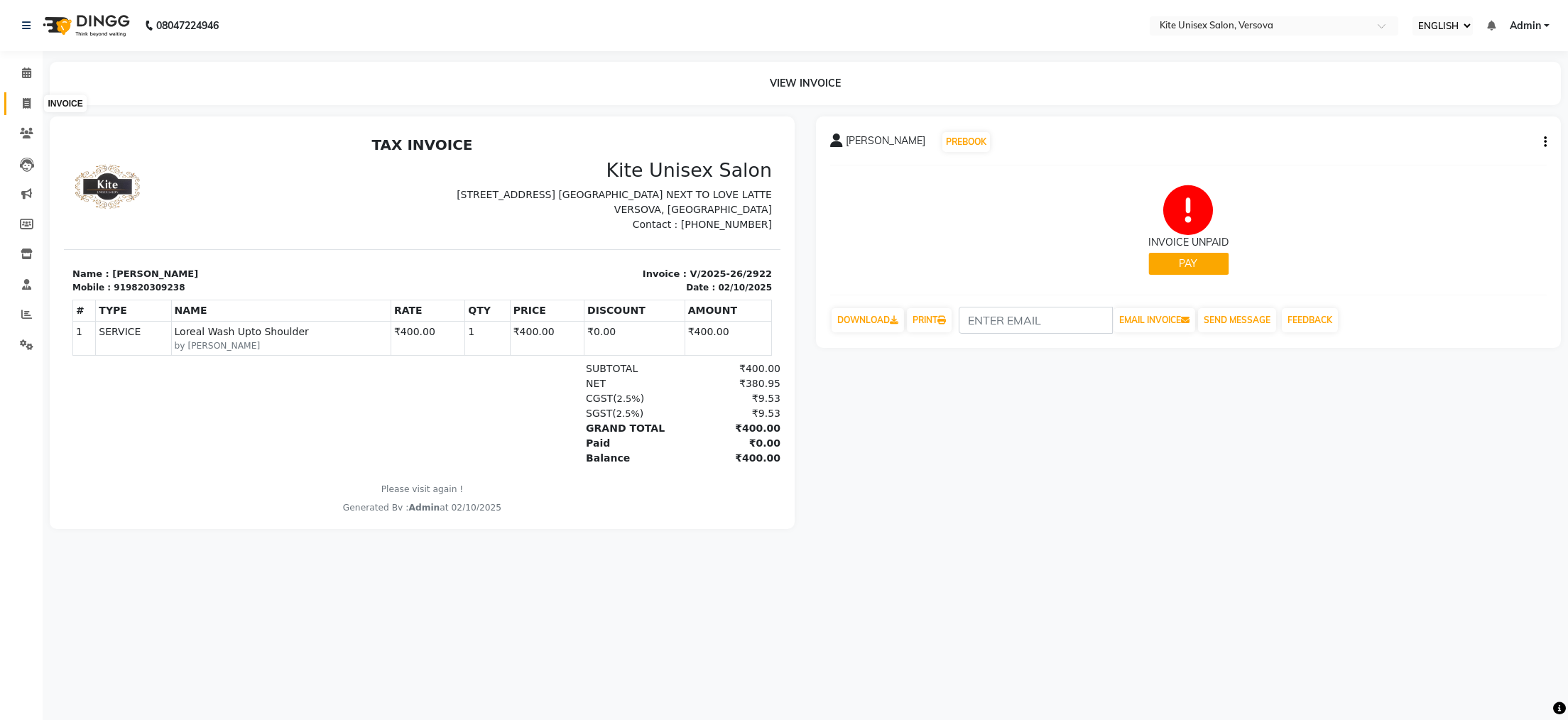
click at [24, 98] on icon at bounding box center [27, 103] width 8 height 11
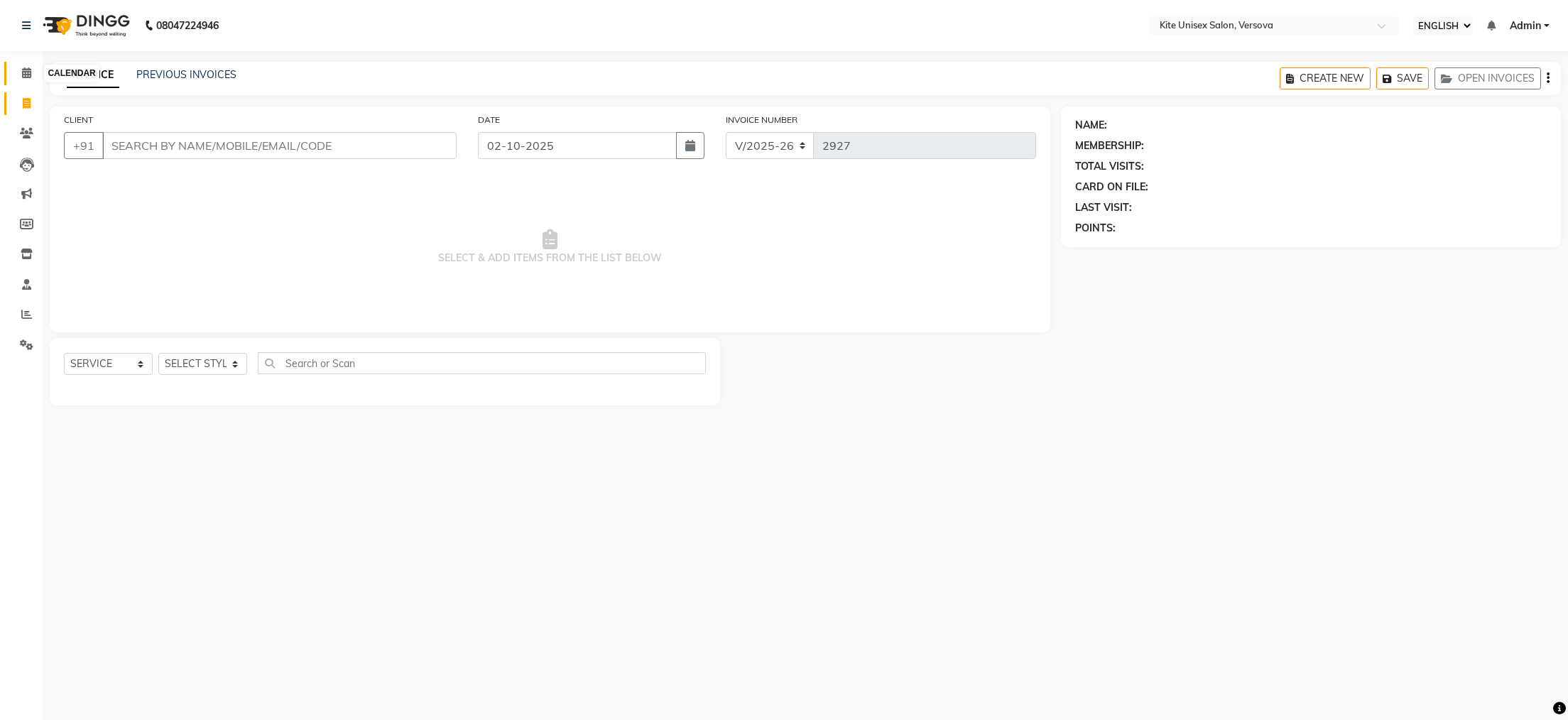
click at [22, 71] on icon at bounding box center [27, 73] width 9 height 11
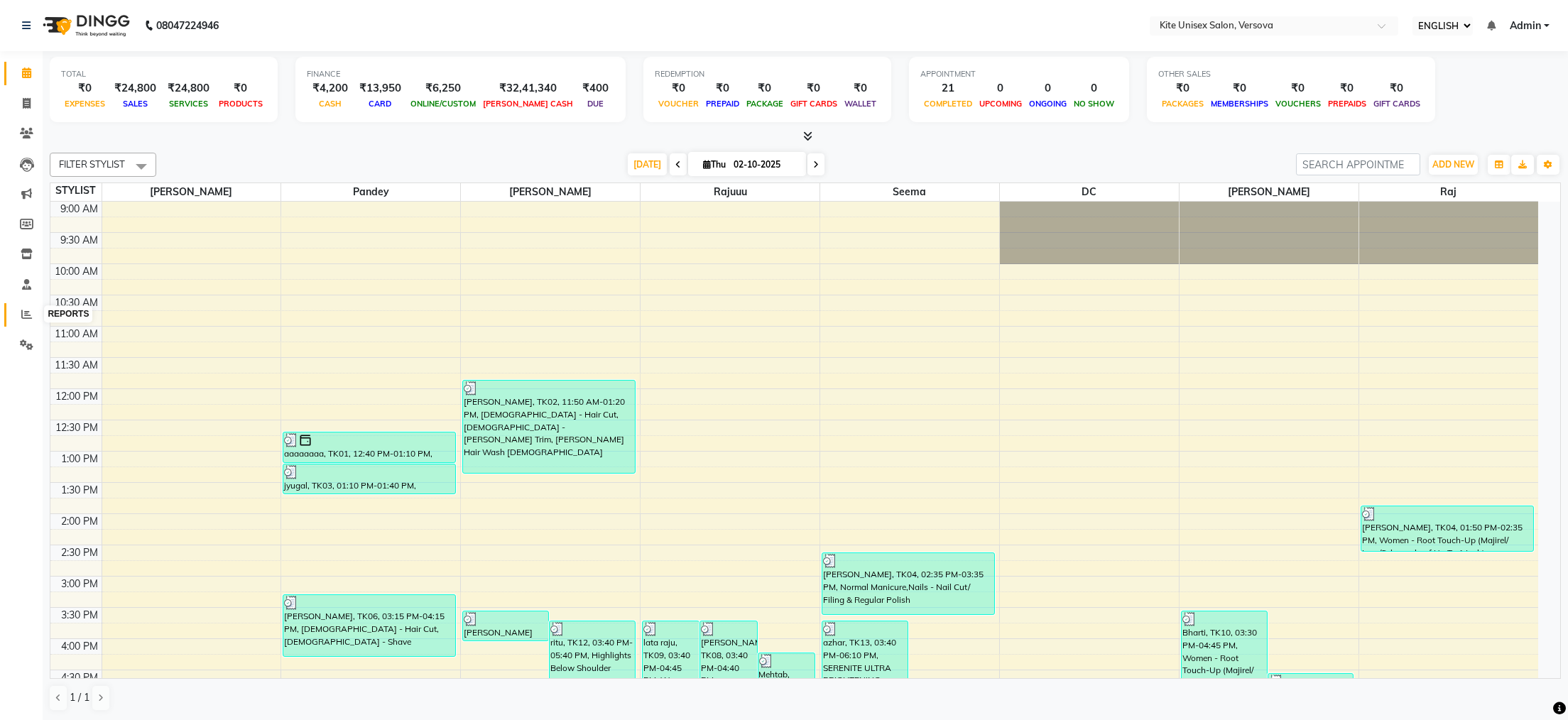
click at [25, 316] on icon at bounding box center [27, 314] width 11 height 11
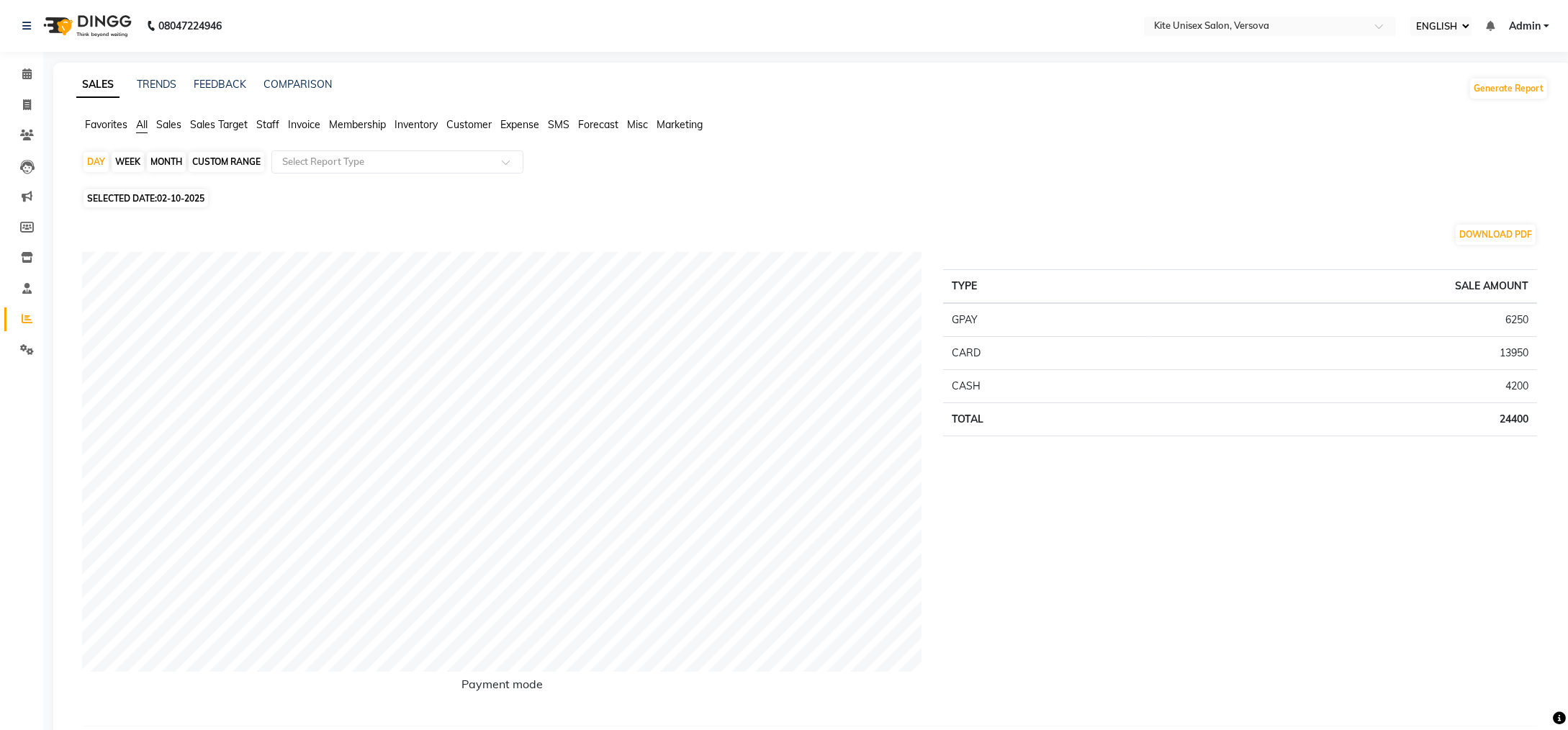
click at [163, 160] on div "MONTH" at bounding box center [166, 161] width 39 height 20
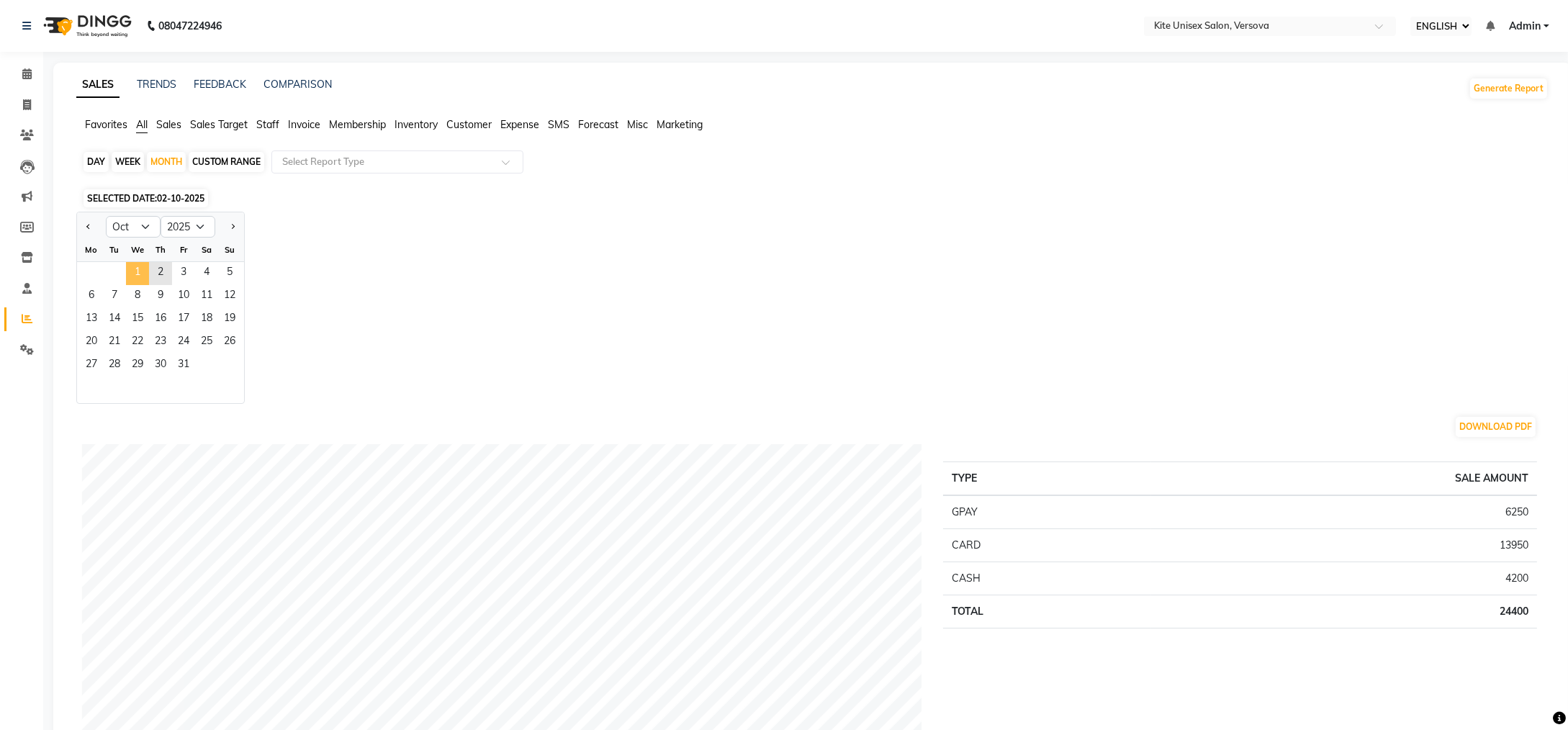
click at [147, 267] on span "1" at bounding box center [137, 273] width 23 height 23
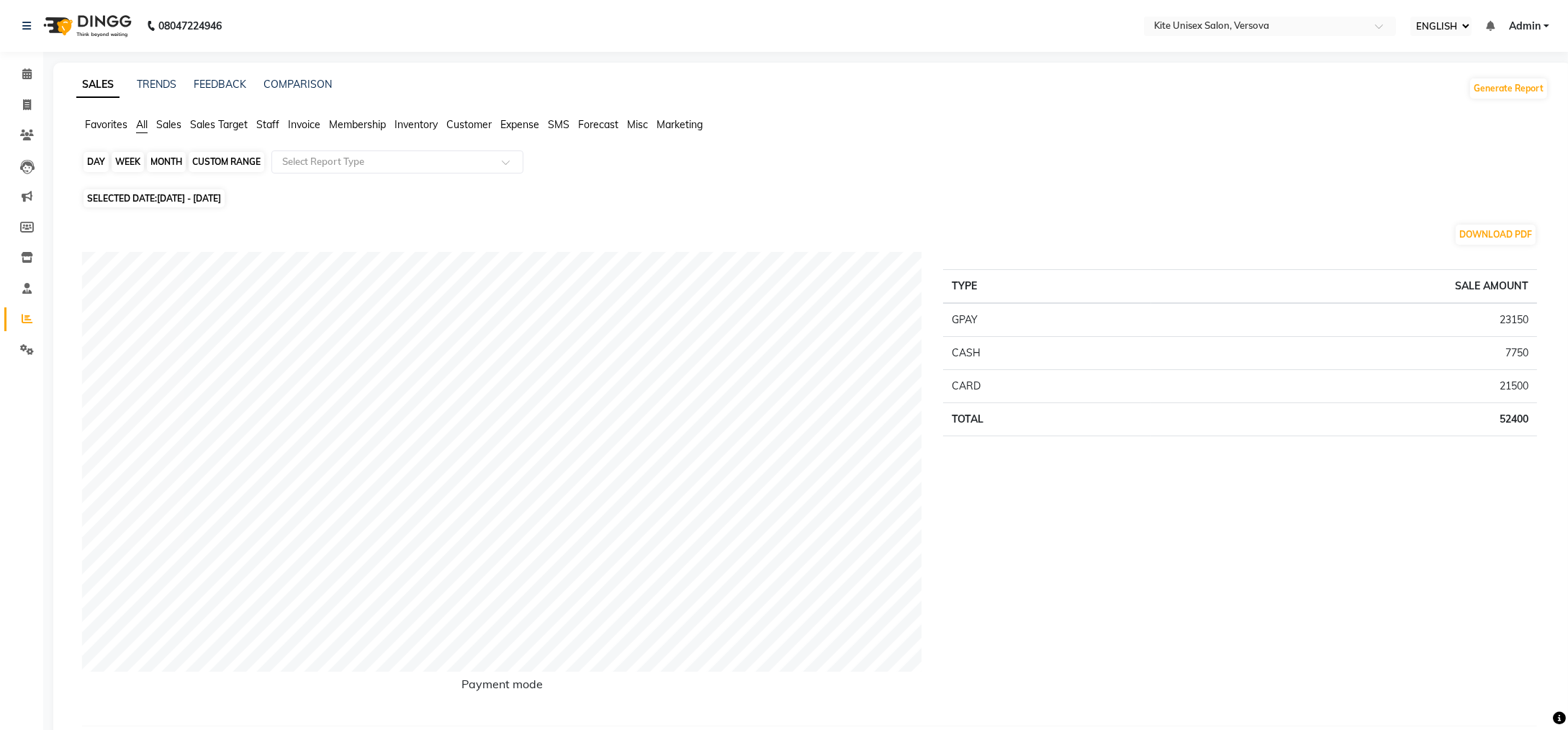
click at [168, 157] on div "MONTH" at bounding box center [166, 161] width 39 height 20
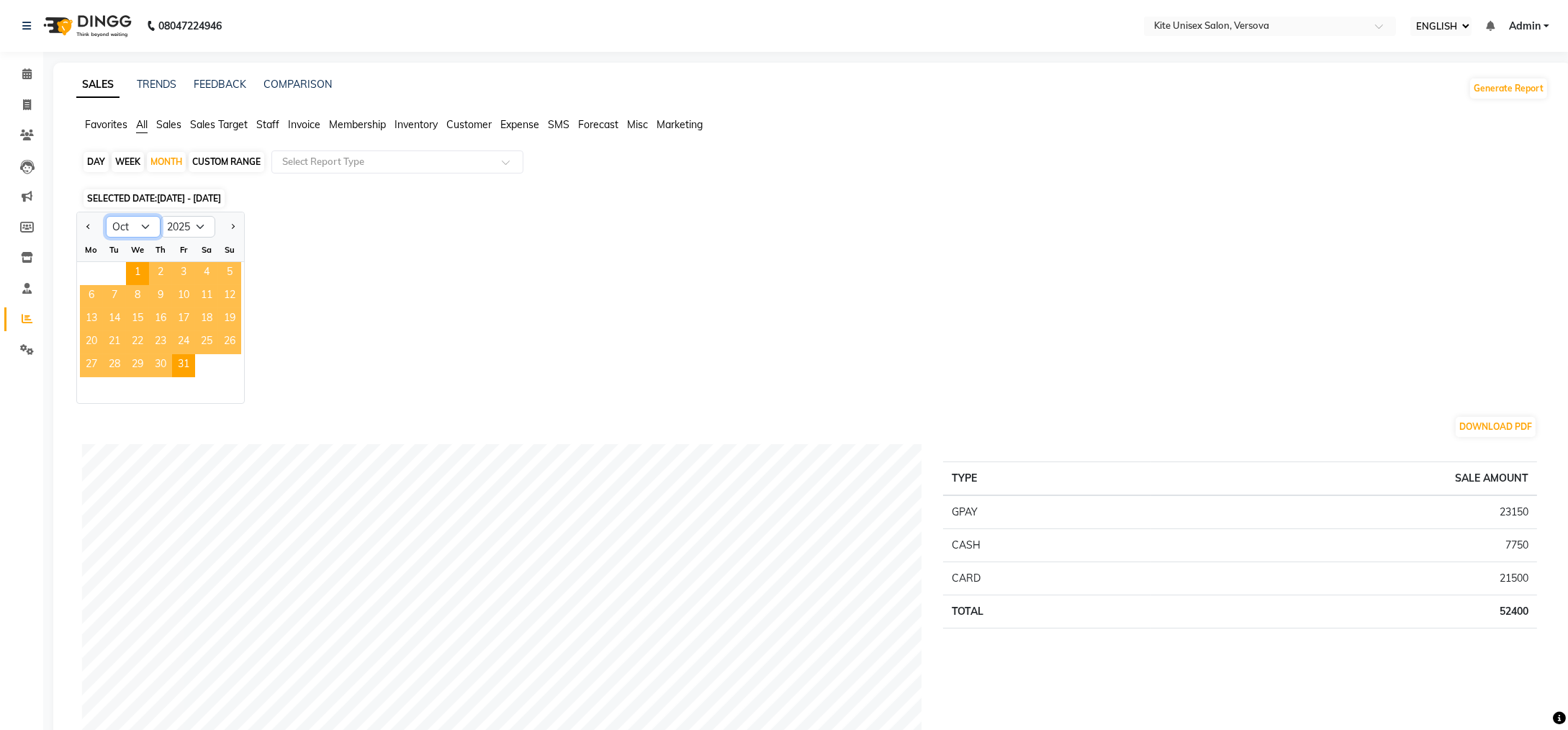
click at [150, 231] on select "Jan Feb Mar Apr May Jun [DATE] Aug Sep Oct Nov Dec" at bounding box center [133, 227] width 55 height 22
click at [106, 216] on select "Jan Feb Mar Apr May Jun [DATE] Aug Sep Oct Nov Dec" at bounding box center [133, 227] width 55 height 22
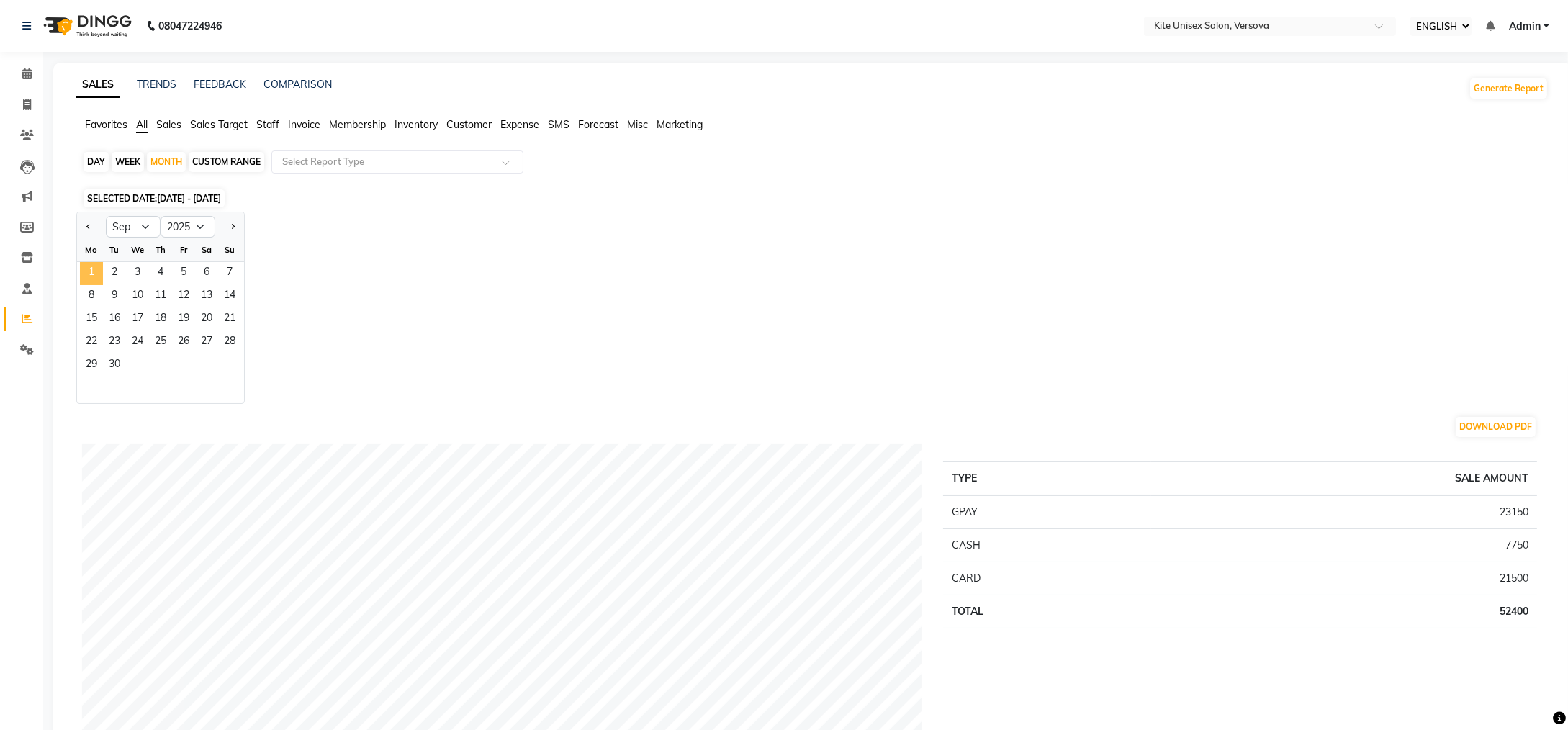
click at [98, 272] on span "1" at bounding box center [91, 273] width 23 height 23
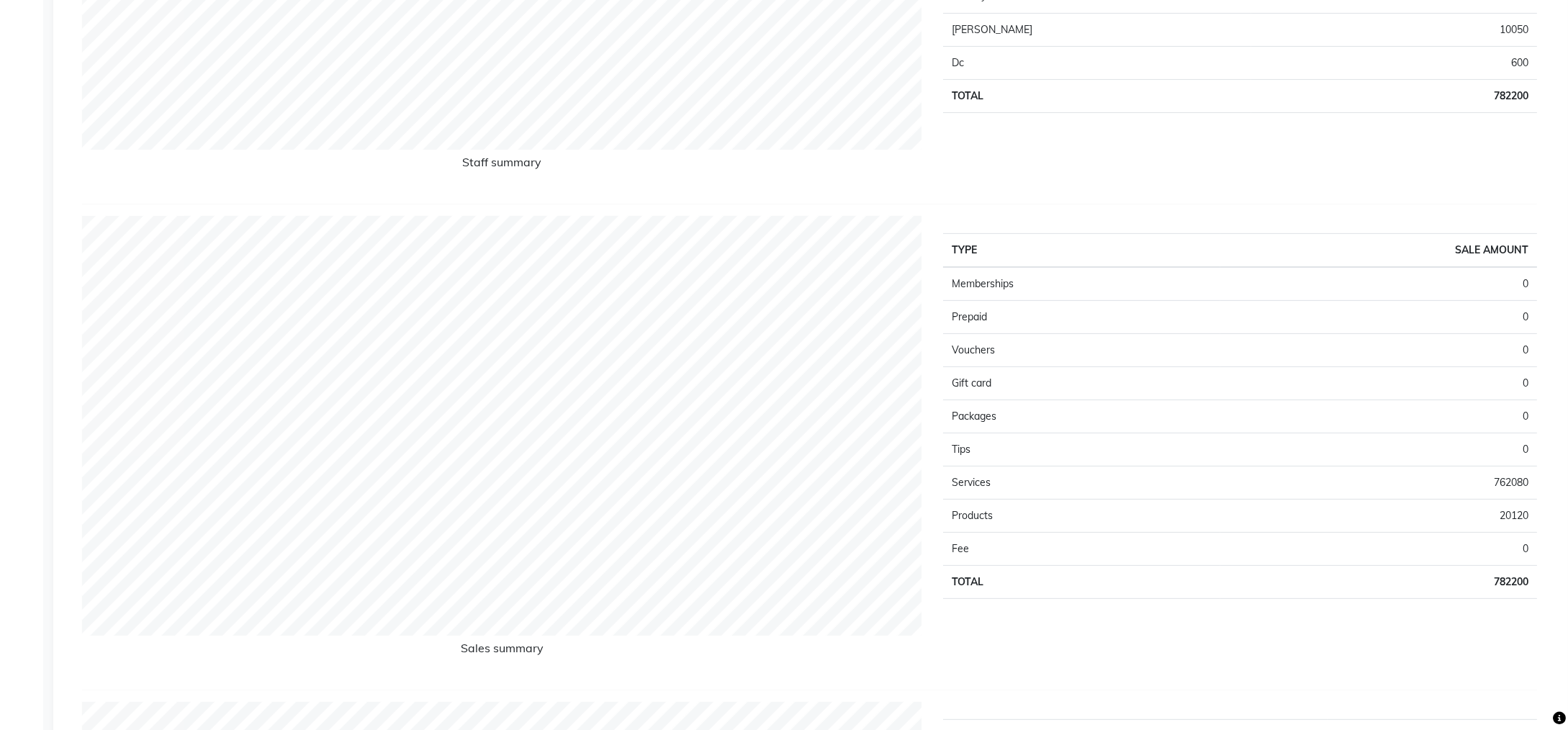
scroll to position [720, 0]
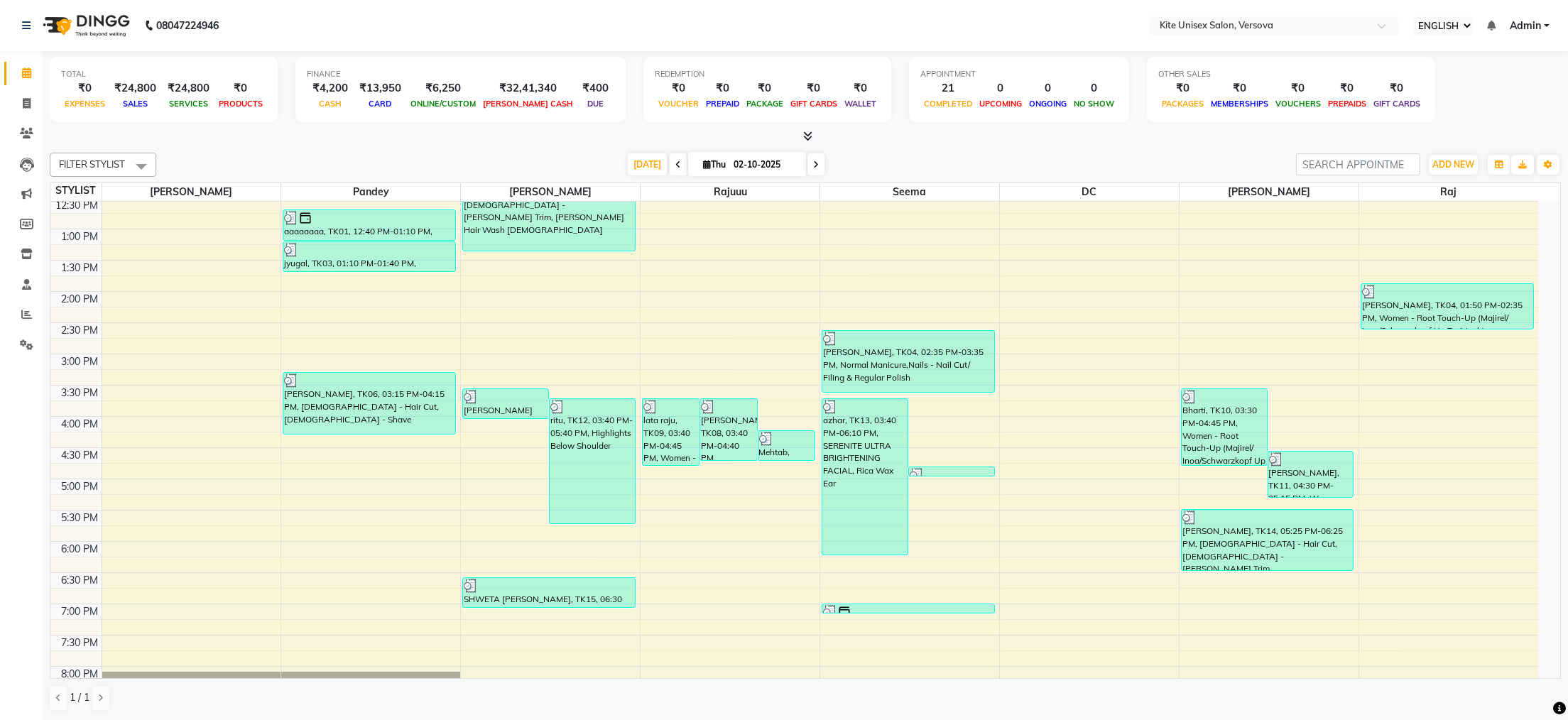
scroll to position [284, 0]
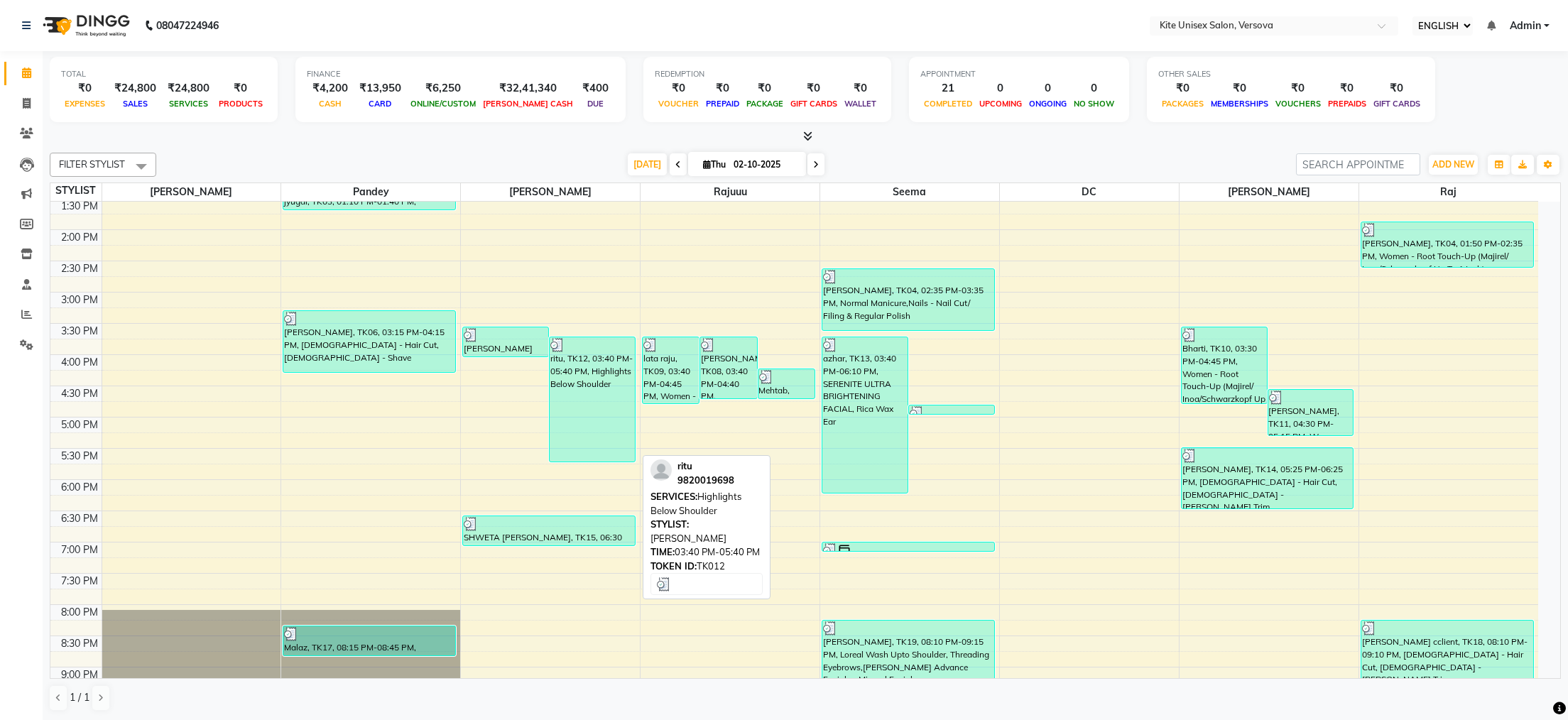
click at [593, 383] on div "ritu, TK12, 03:40 PM-05:40 PM, Highlights Below Shoulder" at bounding box center [592, 399] width 85 height 124
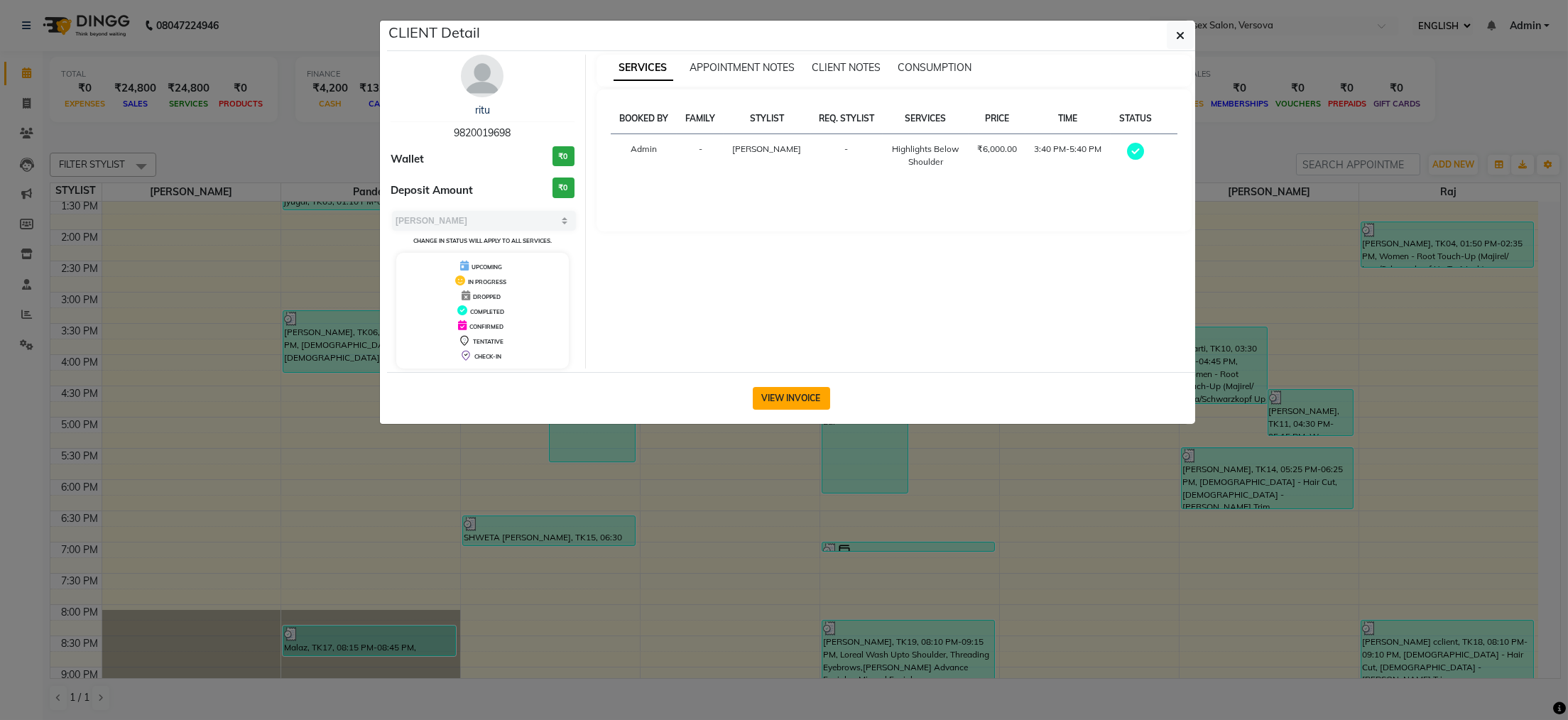
click at [762, 392] on button "VIEW INVOICE" at bounding box center [791, 398] width 77 height 23
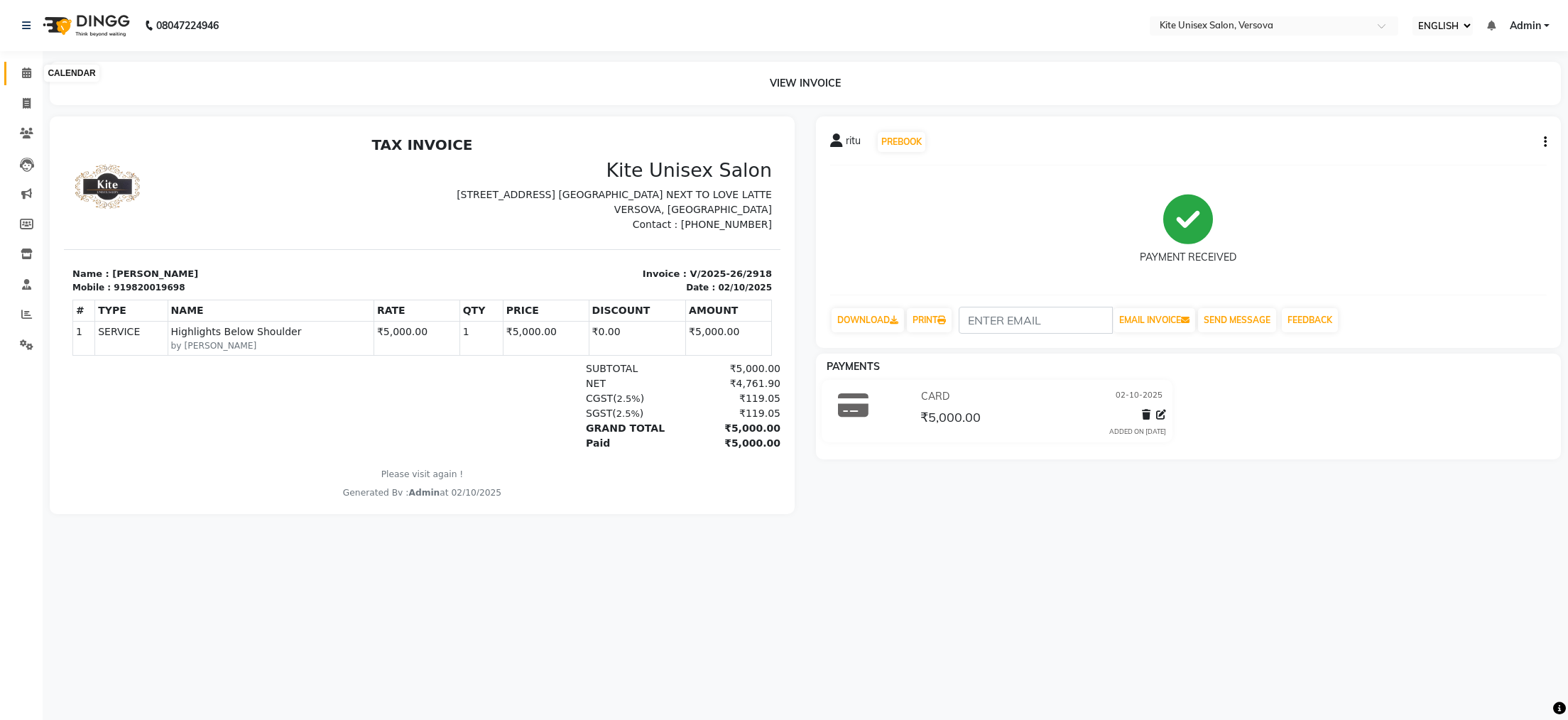
click at [18, 69] on span at bounding box center [27, 73] width 25 height 17
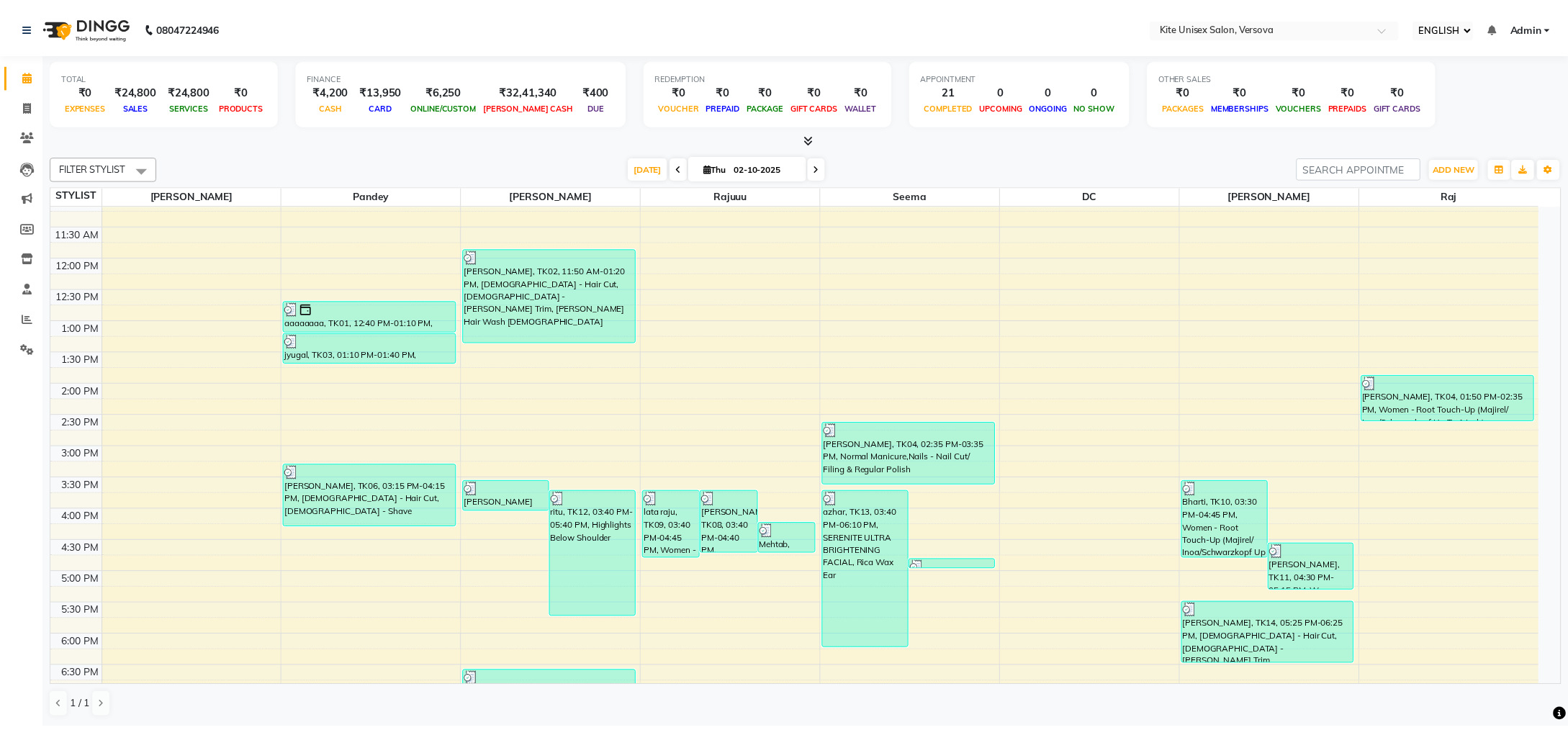
scroll to position [288, 0]
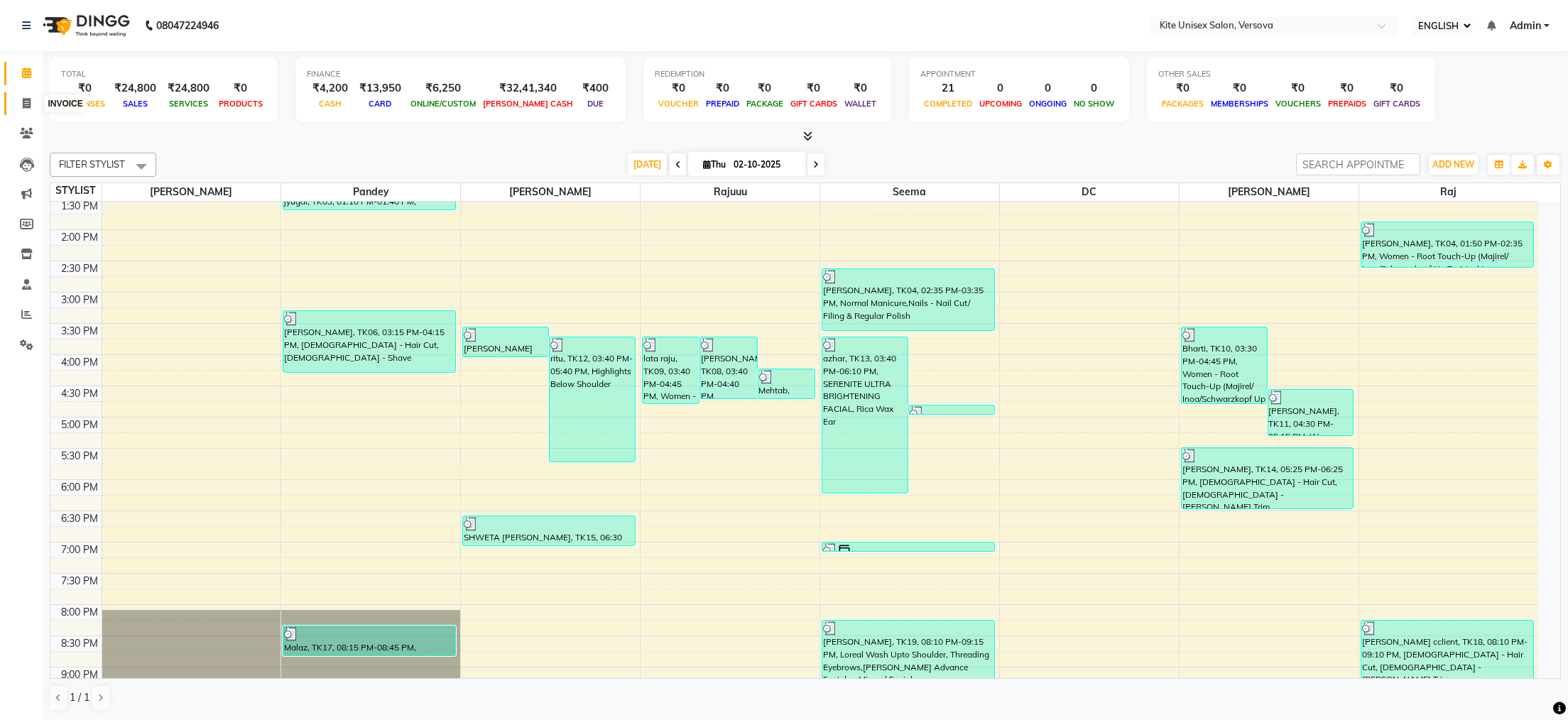
click at [26, 101] on icon at bounding box center [27, 103] width 8 height 11
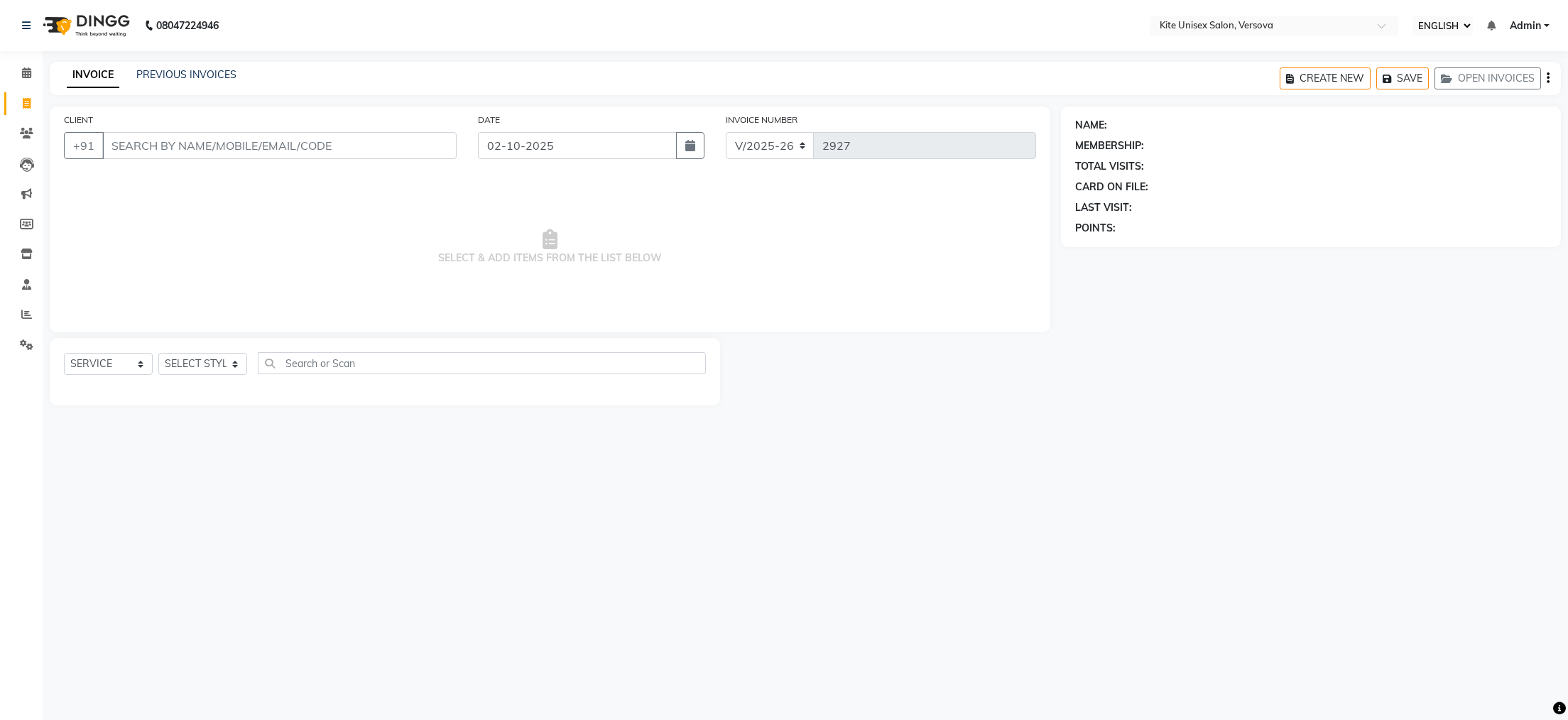
click at [130, 147] on input "CLIENT" at bounding box center [280, 146] width 354 height 27
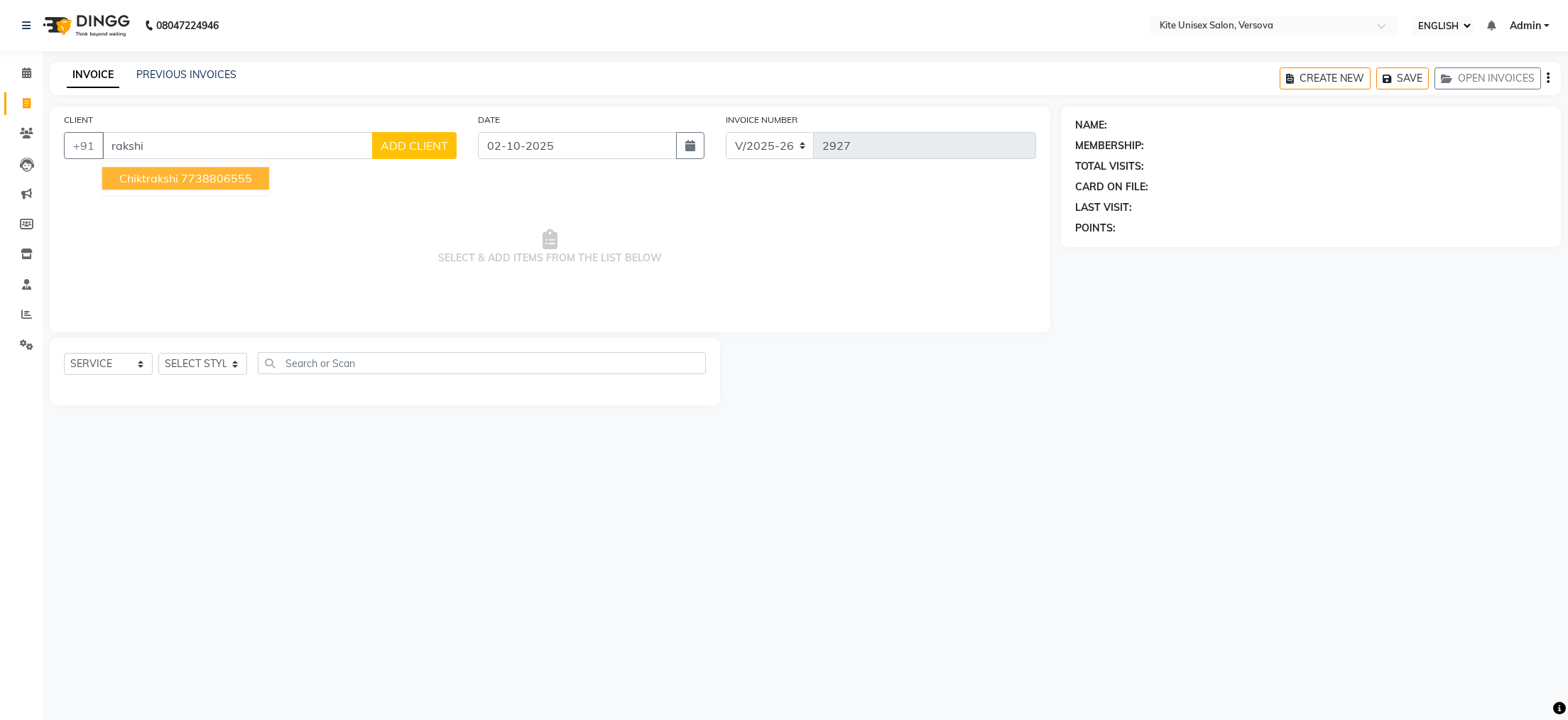
click at [203, 173] on ngb-highlight "7738806555" at bounding box center [217, 178] width 71 height 14
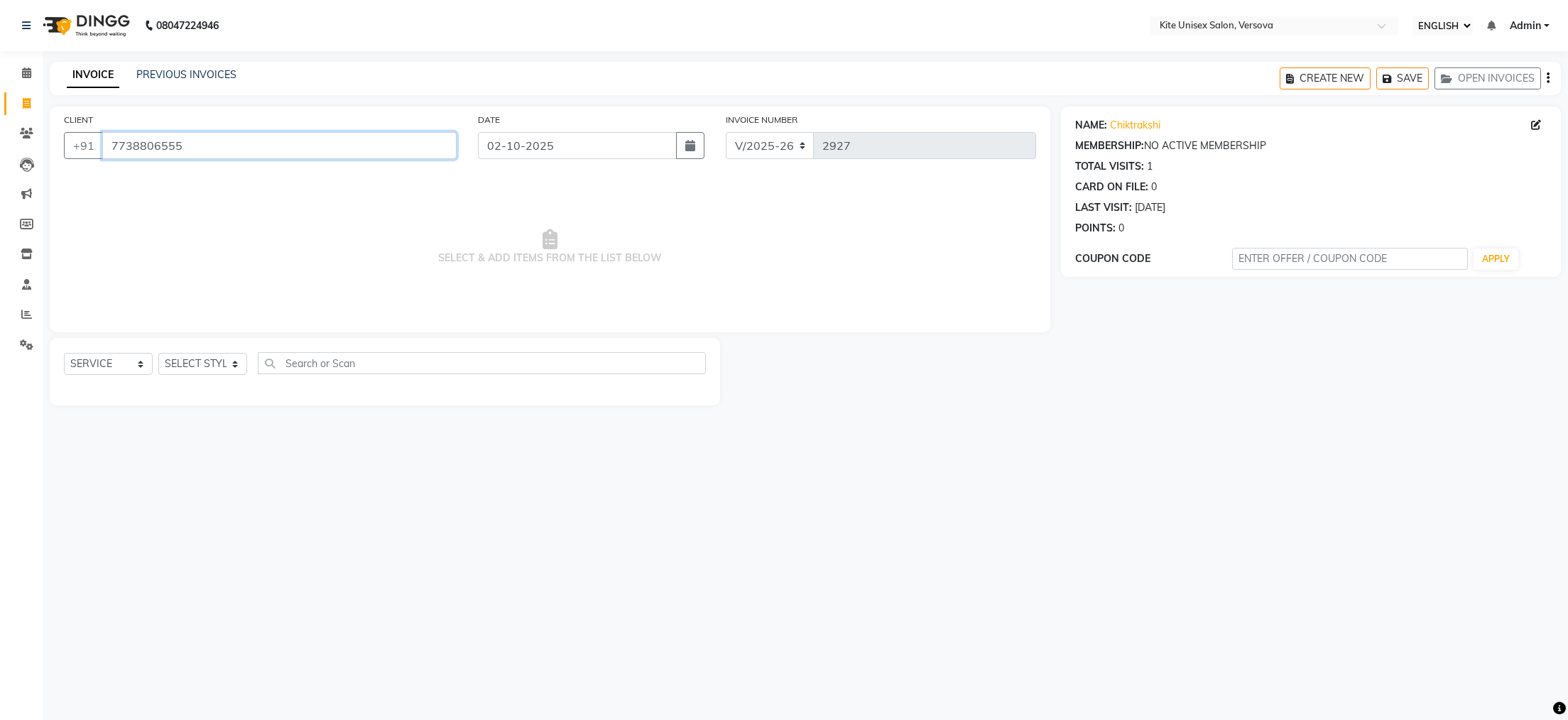
click at [190, 147] on input "7738806555" at bounding box center [280, 146] width 354 height 27
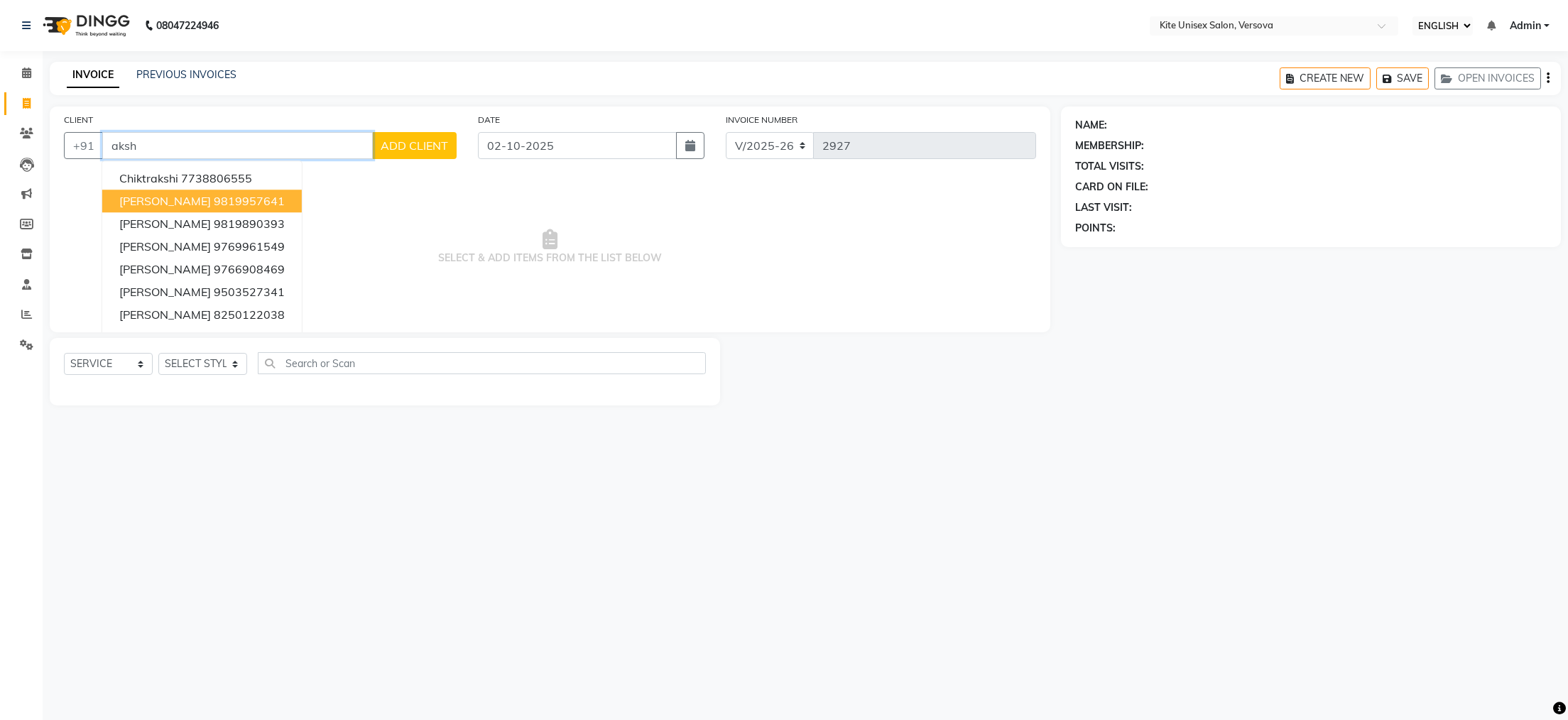
click at [126, 202] on span "[PERSON_NAME]" at bounding box center [165, 201] width 91 height 14
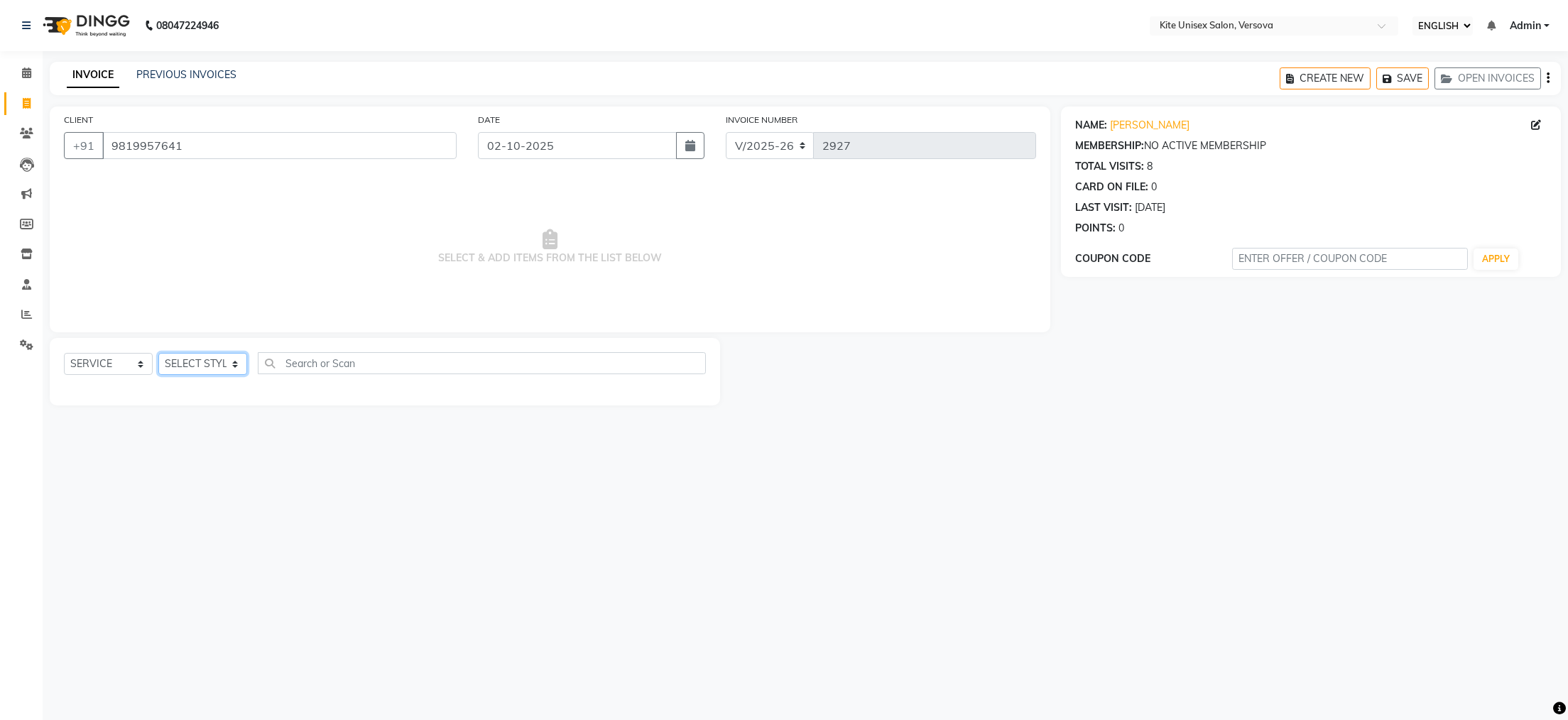
click at [204, 372] on select "SELECT STYLIST [PERSON_NAME] DC [PERSON_NAME] [PERSON_NAME] Rajuuu [PERSON_NAME]" at bounding box center [202, 364] width 89 height 22
click at [158, 354] on select "SELECT STYLIST [PERSON_NAME] DC [PERSON_NAME] [PERSON_NAME] Rajuuu [PERSON_NAME]" at bounding box center [202, 364] width 89 height 22
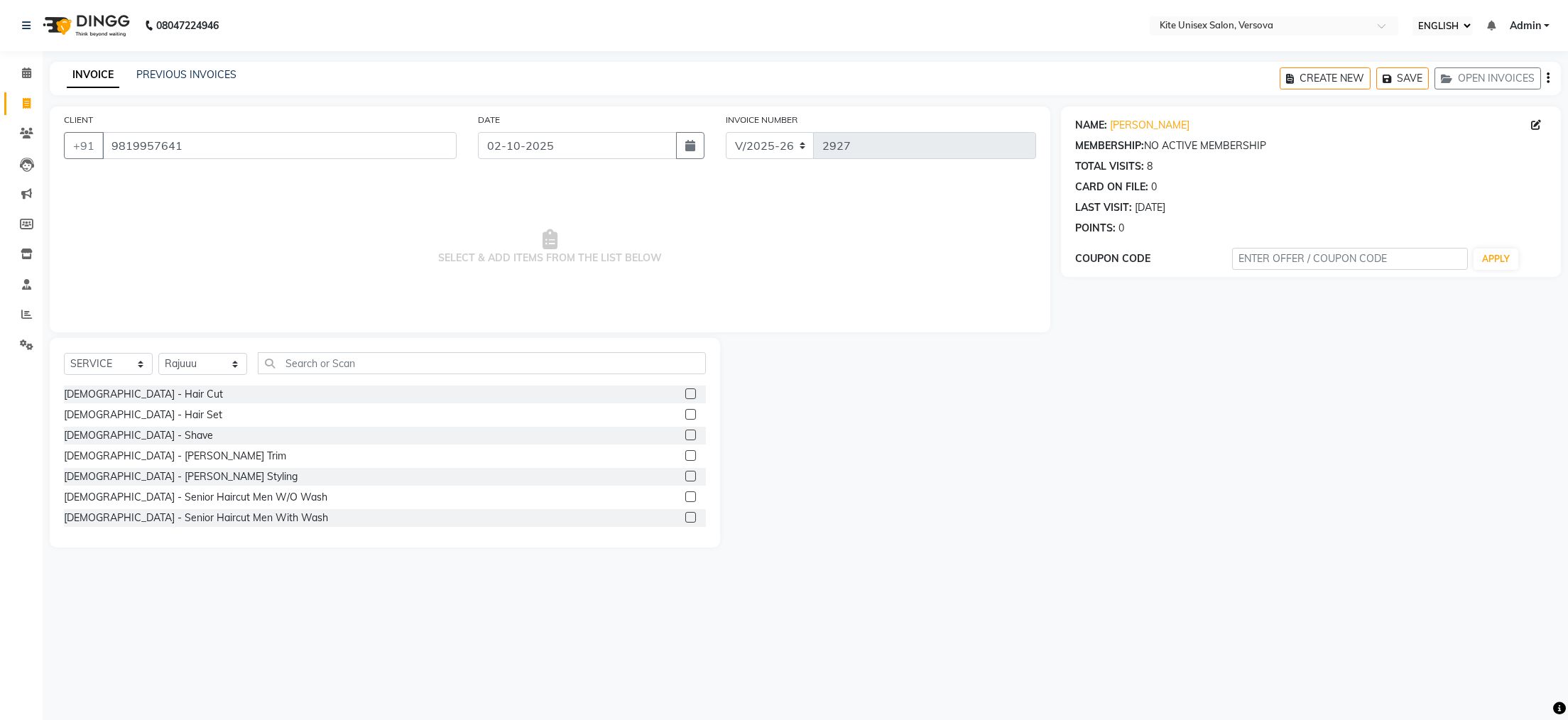
click at [685, 395] on label at bounding box center [691, 394] width 11 height 11
click at [685, 395] on input "checkbox" at bounding box center [690, 395] width 9 height 9
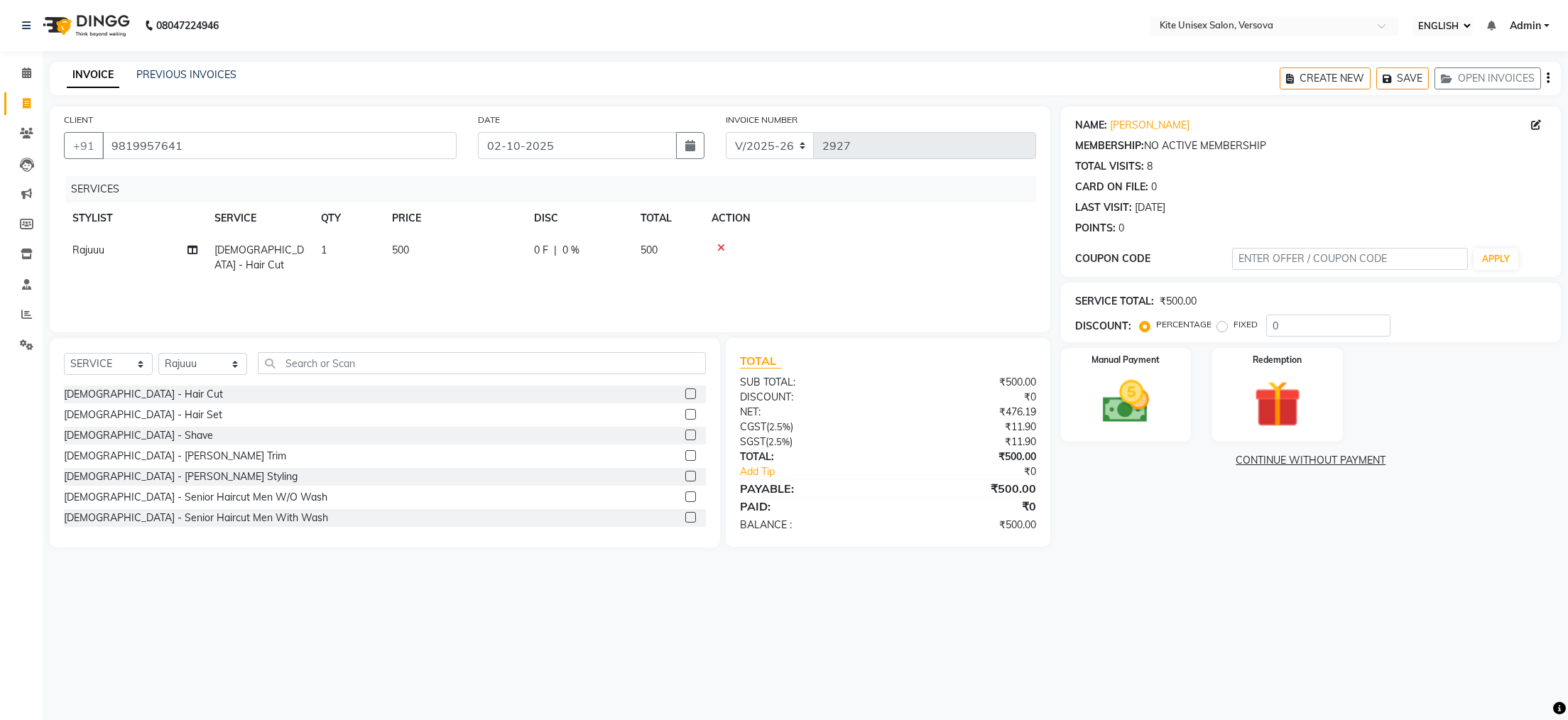
click at [685, 453] on label at bounding box center [691, 456] width 11 height 11
click at [685, 453] on input "checkbox" at bounding box center [690, 457] width 9 height 9
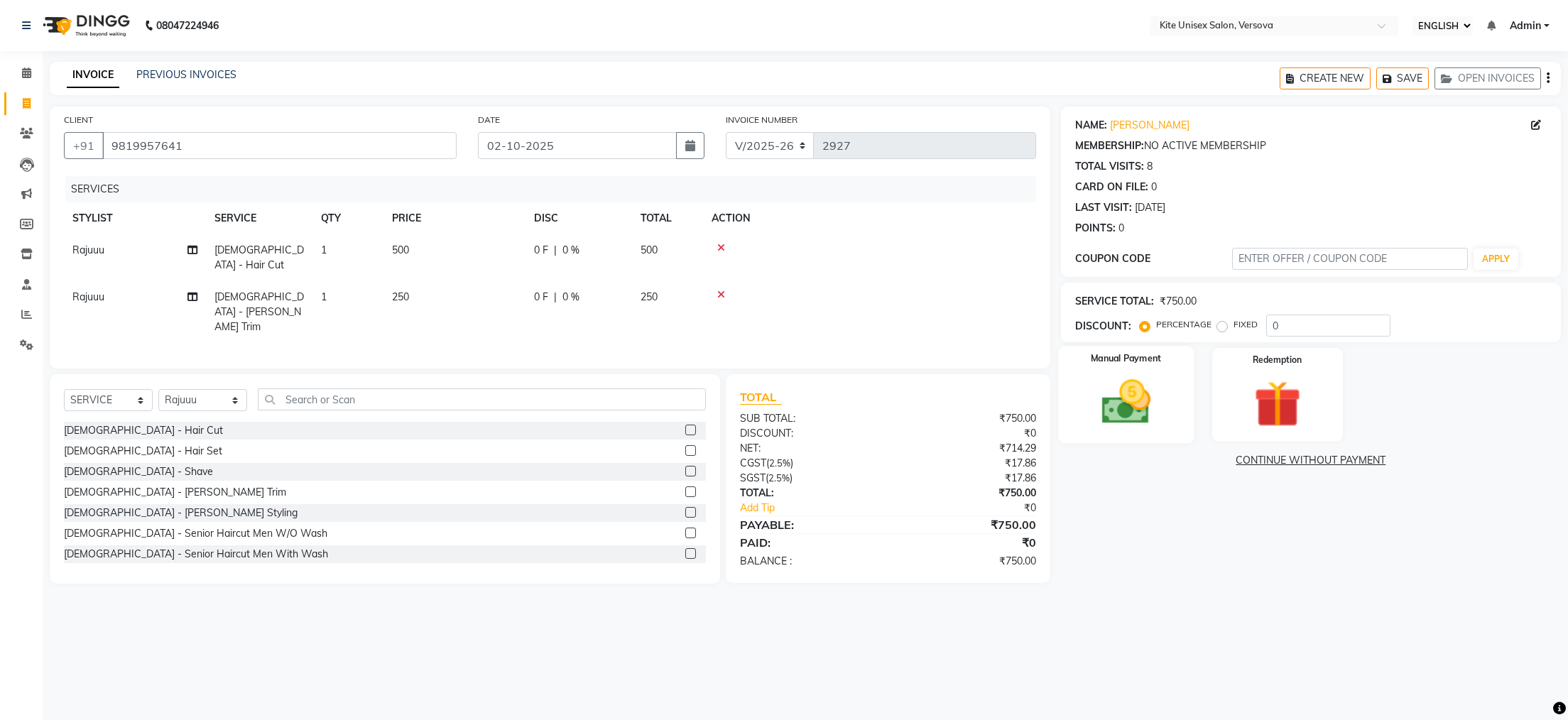
click at [1132, 360] on label "Manual Payment" at bounding box center [1126, 358] width 71 height 13
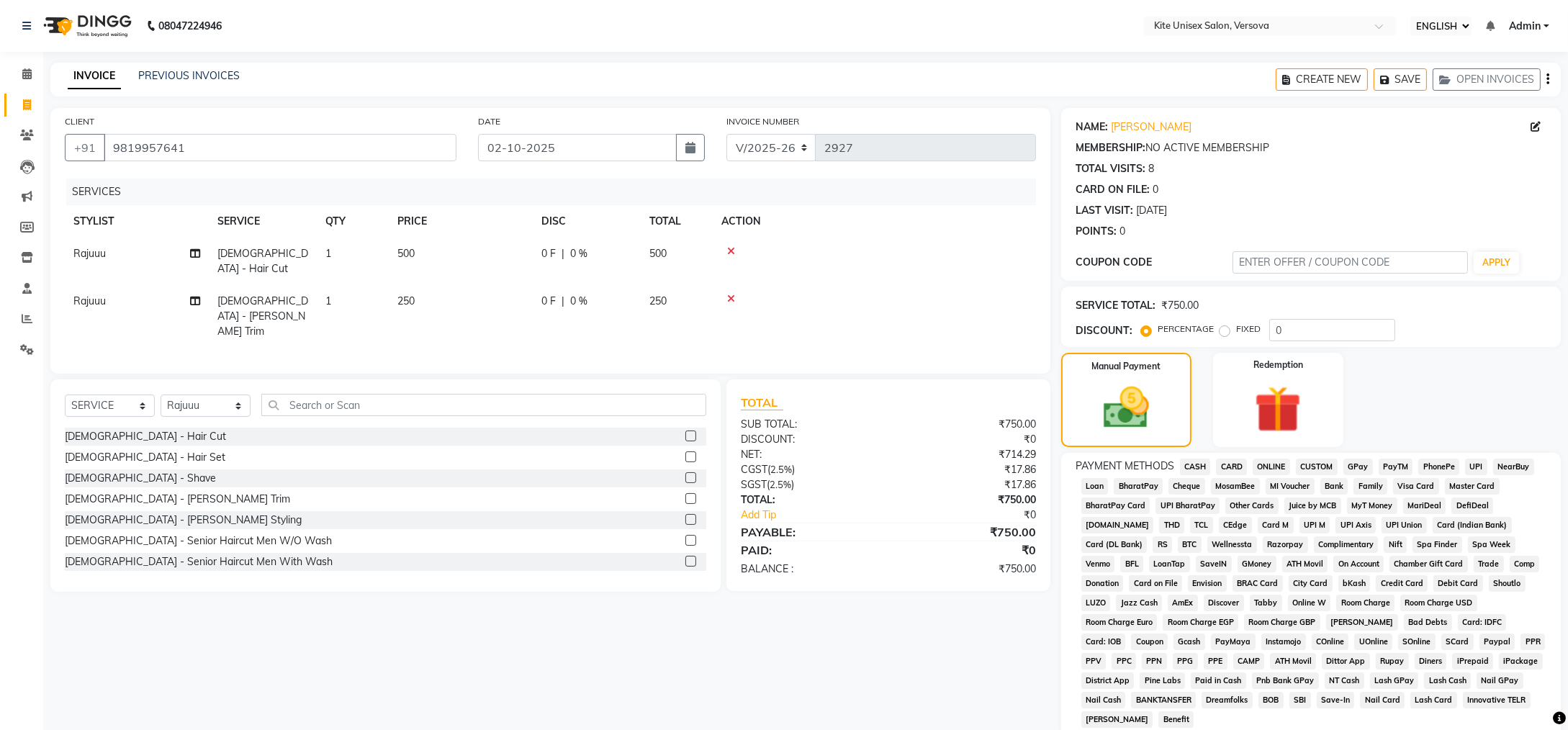
click at [1360, 465] on span "GPay" at bounding box center [1358, 466] width 30 height 17
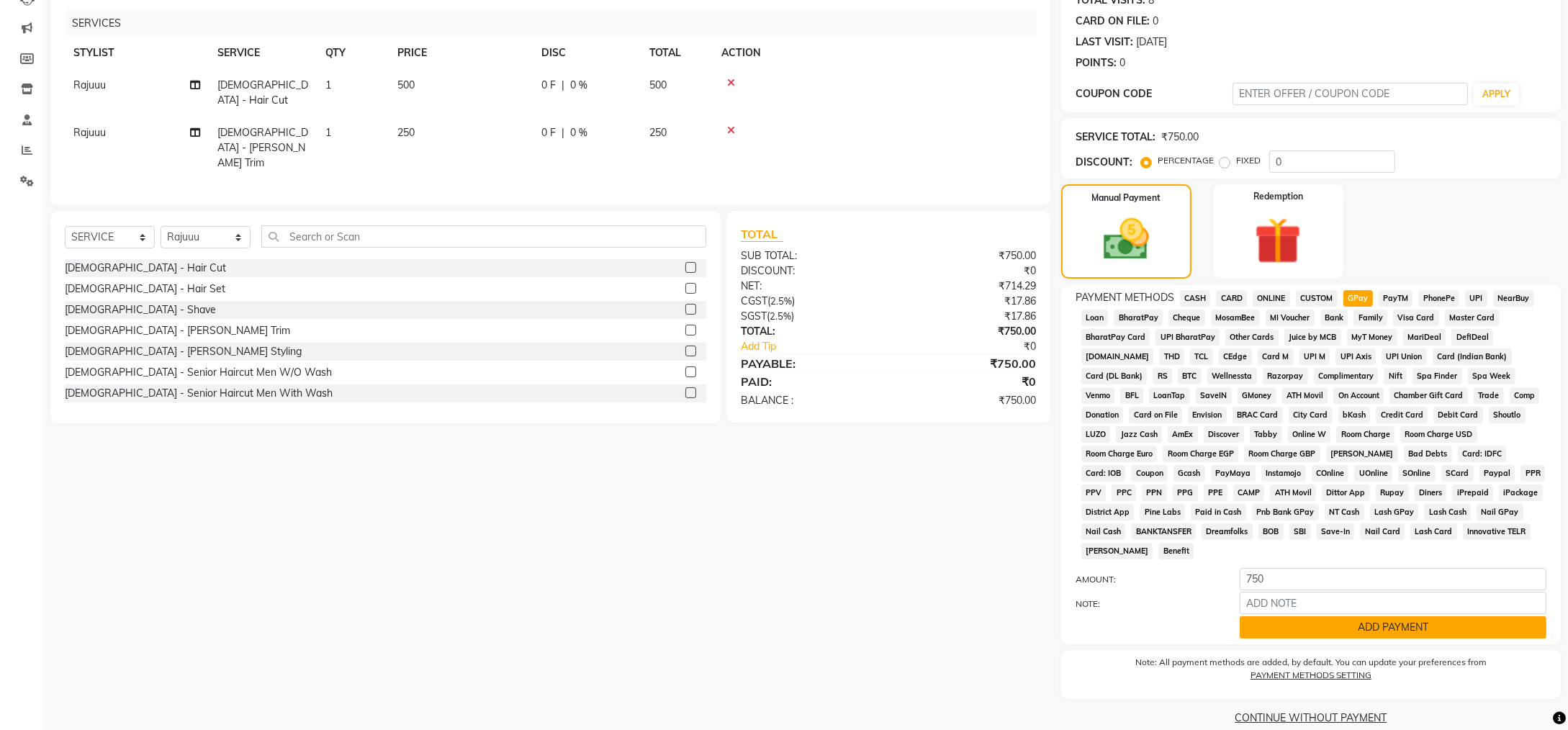
click at [1346, 617] on button "ADD PAYMENT" at bounding box center [1393, 628] width 307 height 22
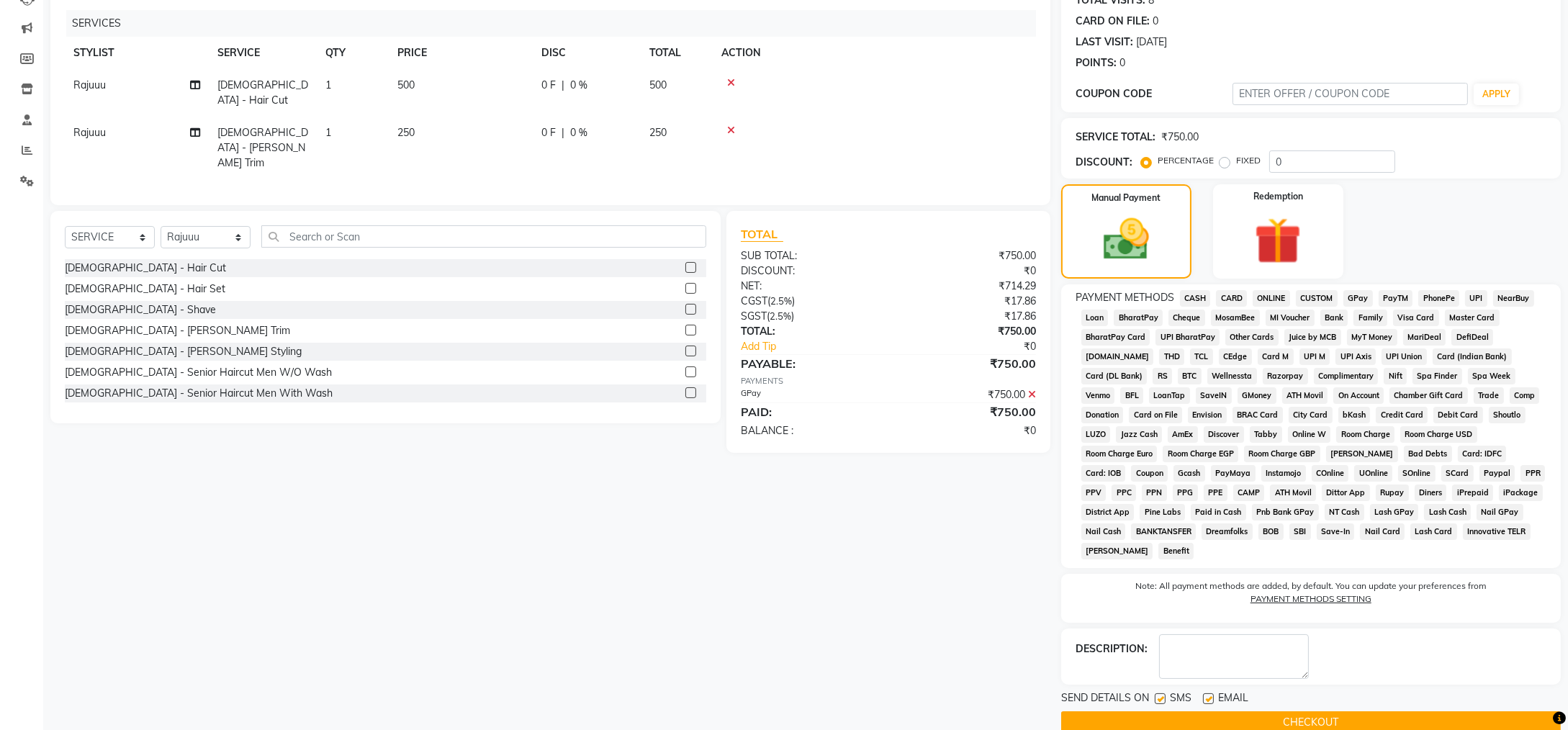
click at [1331, 712] on button "CHECKOUT" at bounding box center [1311, 723] width 500 height 22
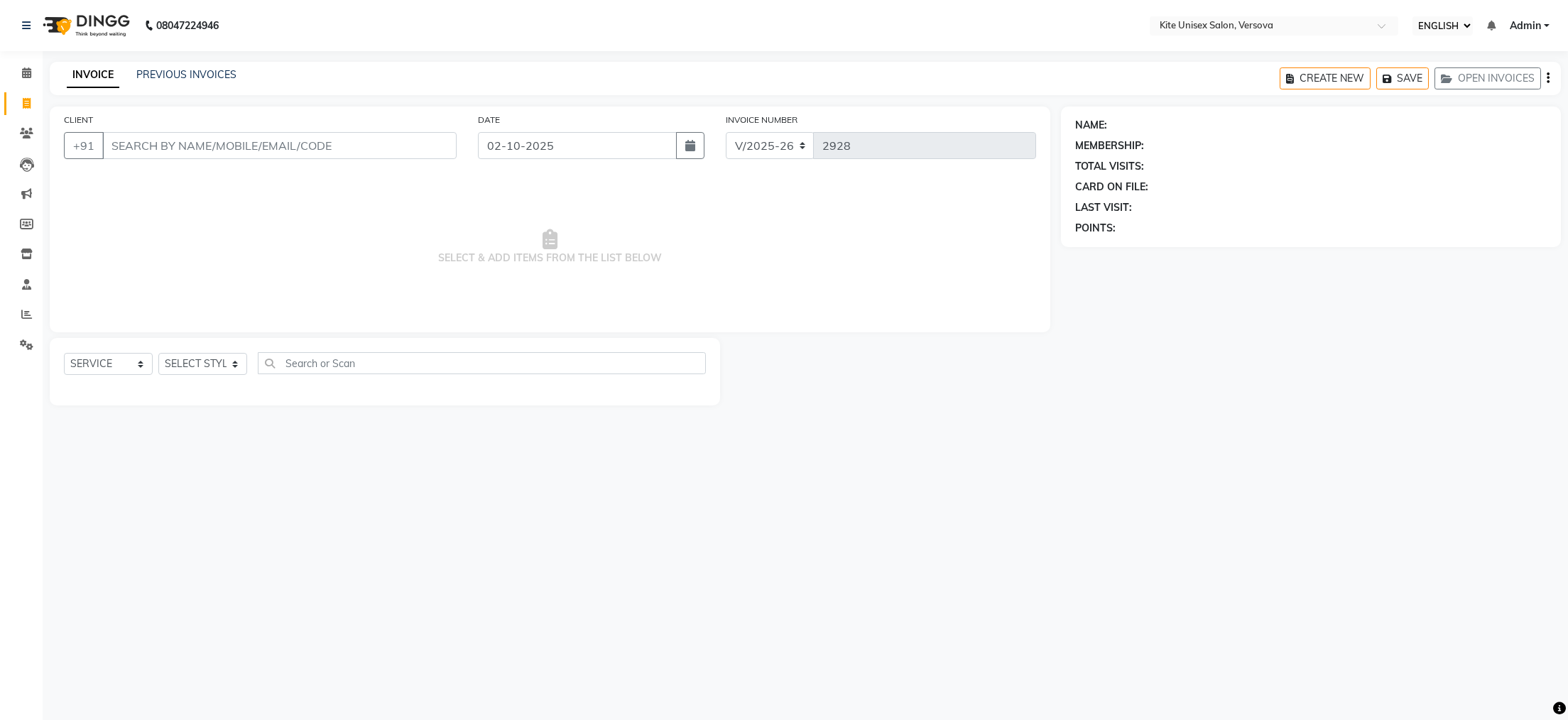
click at [174, 148] on input "CLIENT" at bounding box center [280, 146] width 354 height 27
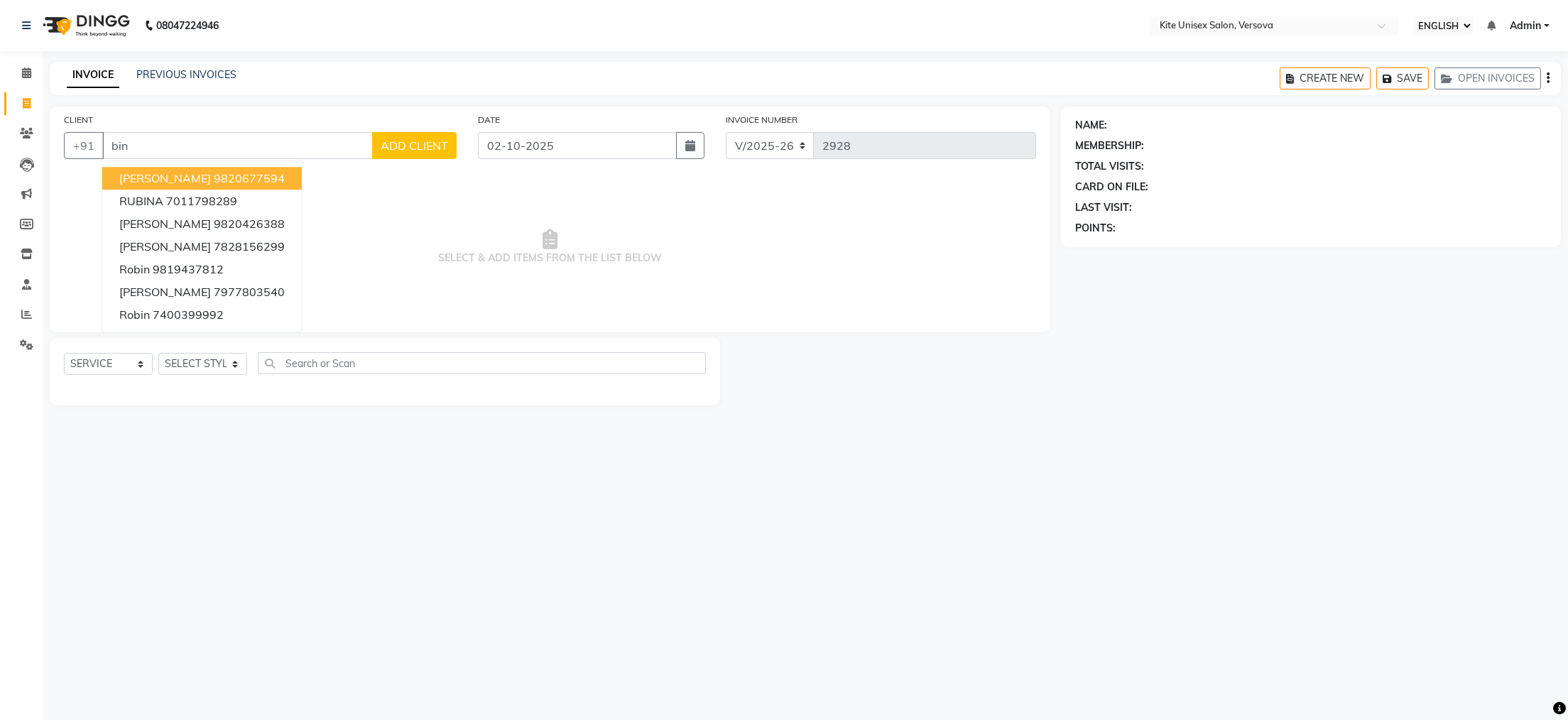
click at [165, 179] on span "[PERSON_NAME]" at bounding box center [165, 178] width 91 height 14
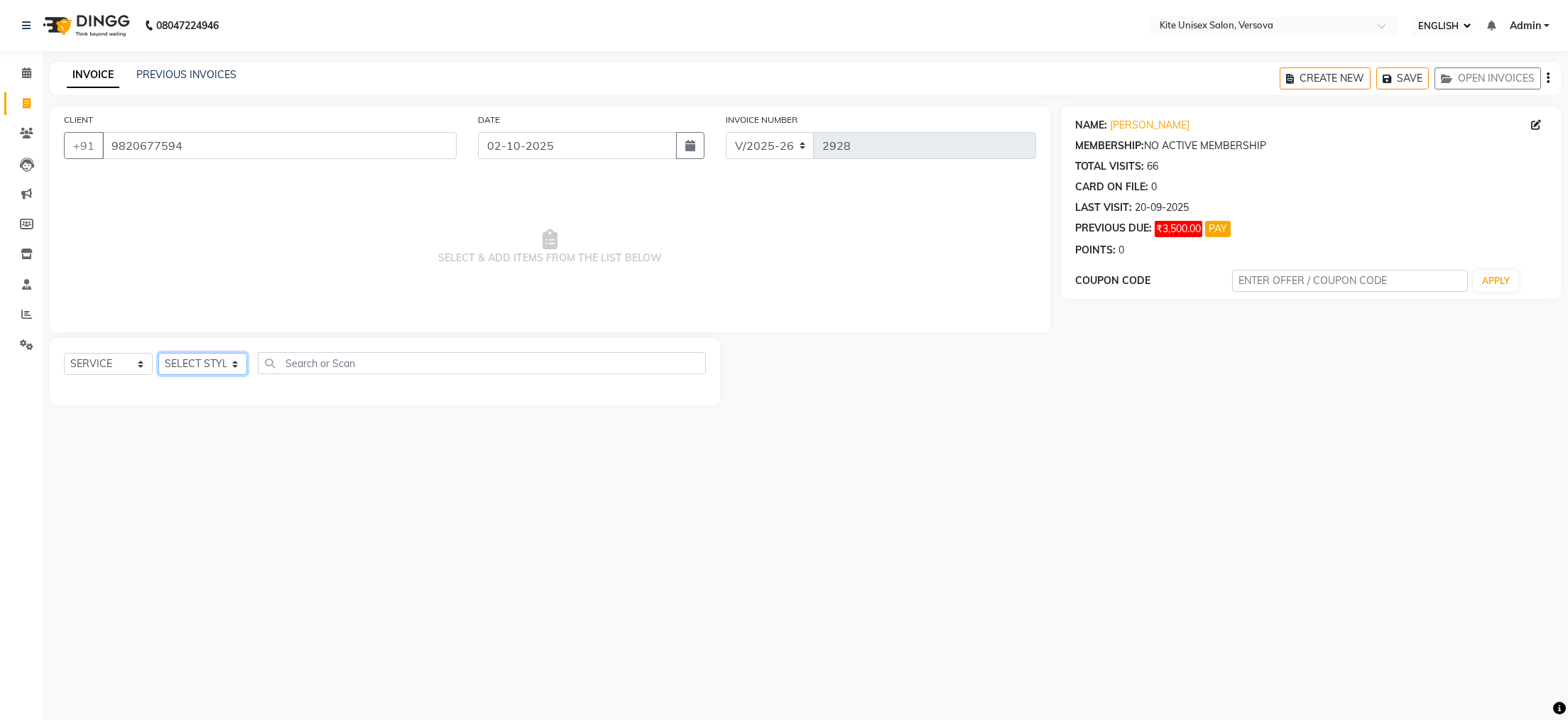
click at [236, 363] on select "SELECT STYLIST [PERSON_NAME] DC [PERSON_NAME] [PERSON_NAME] Rajuuu [PERSON_NAME]" at bounding box center [202, 364] width 89 height 22
click at [158, 354] on select "SELECT STYLIST [PERSON_NAME] DC [PERSON_NAME] [PERSON_NAME] Rajuuu [PERSON_NAME]" at bounding box center [202, 364] width 89 height 22
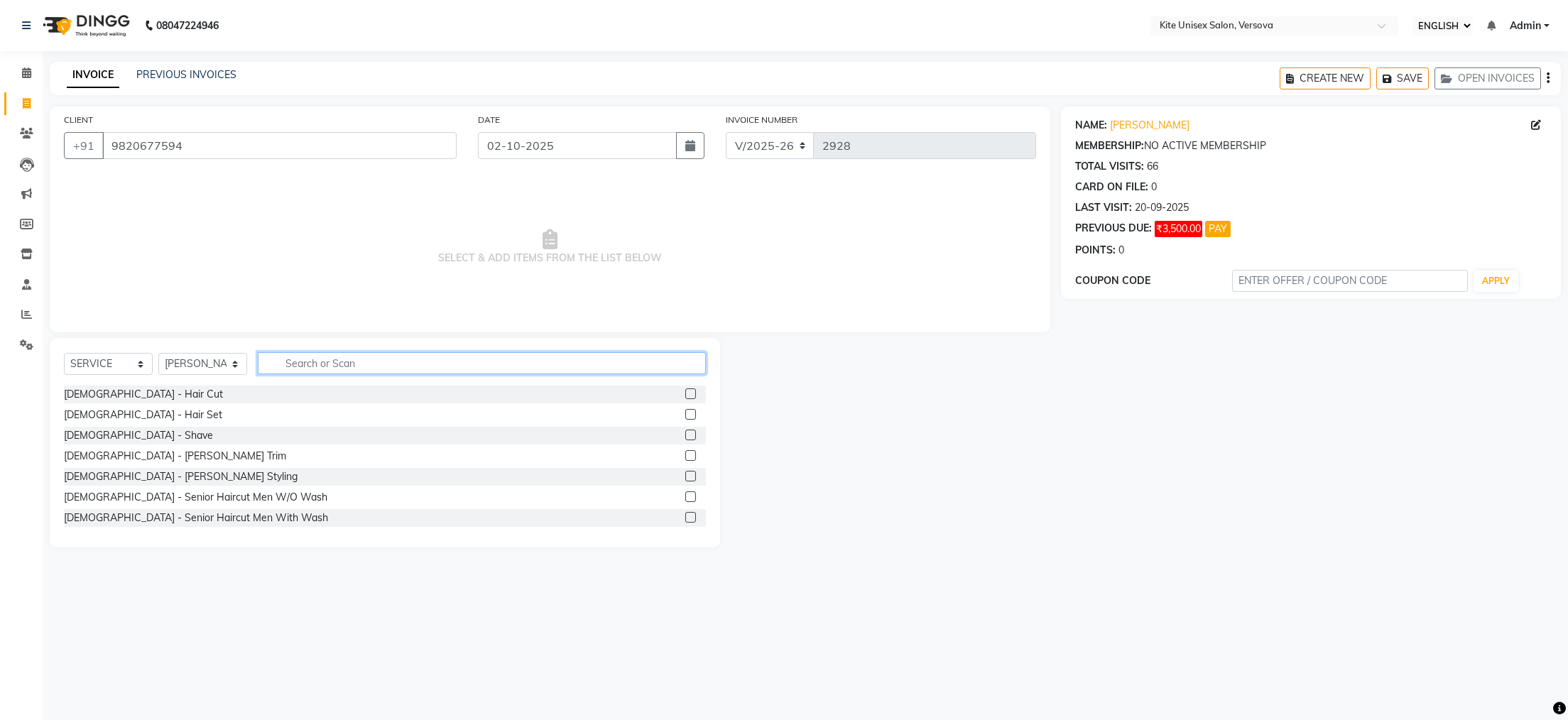
click at [313, 364] on input "text" at bounding box center [481, 363] width 448 height 22
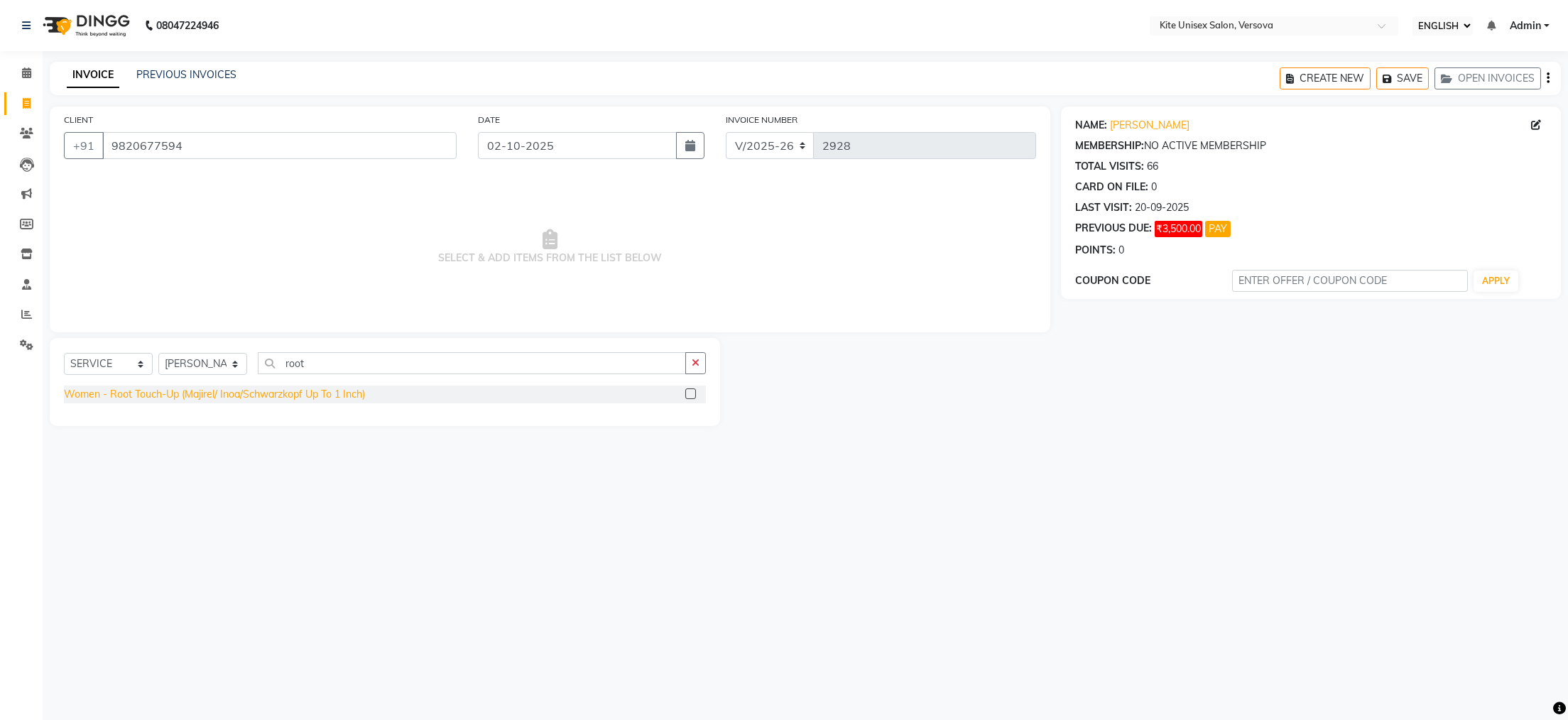
click at [249, 393] on div "Women - Root Touch-Up (Majirel/ Inoa/Schwarzkopf Up To 1 Inch)" at bounding box center [214, 394] width 301 height 15
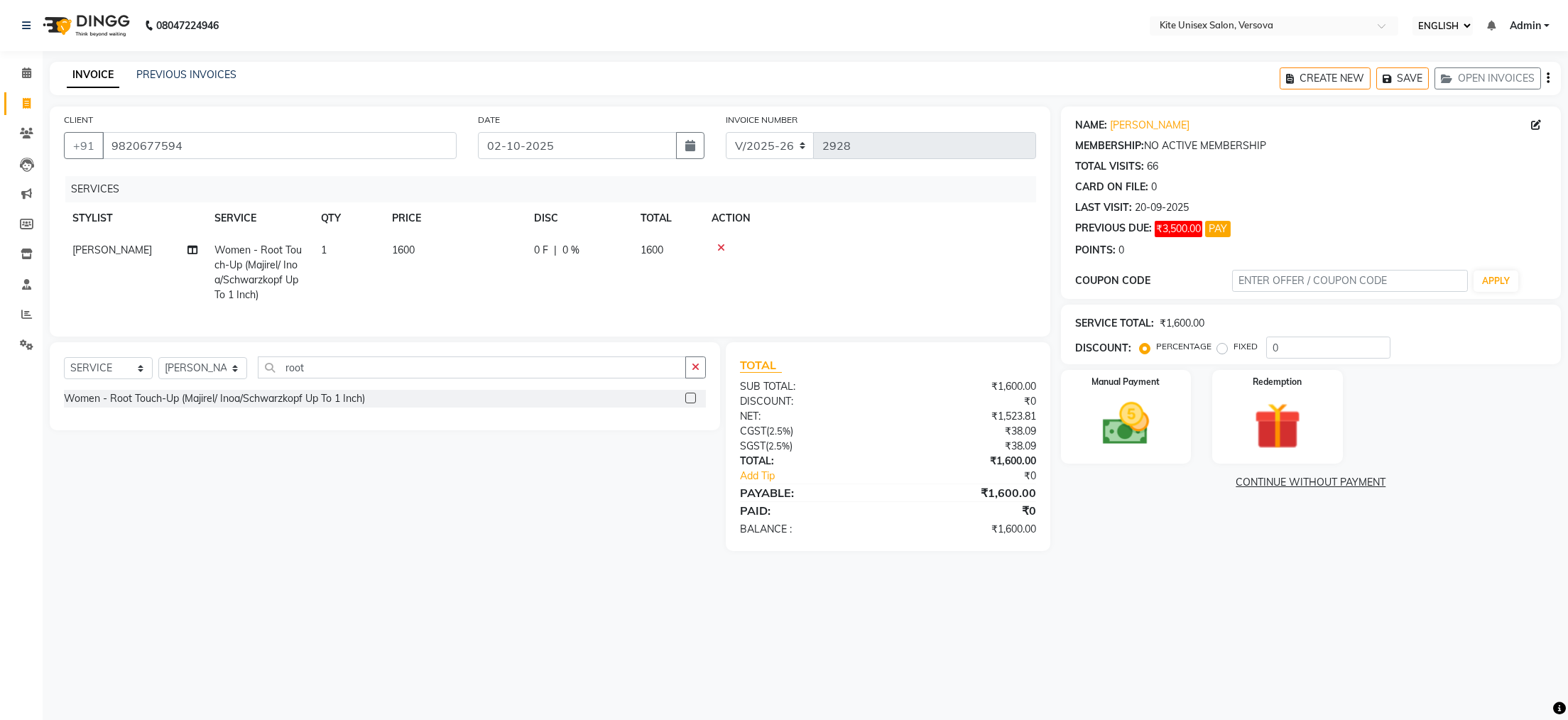
click at [433, 247] on td "1600" at bounding box center [454, 273] width 142 height 76
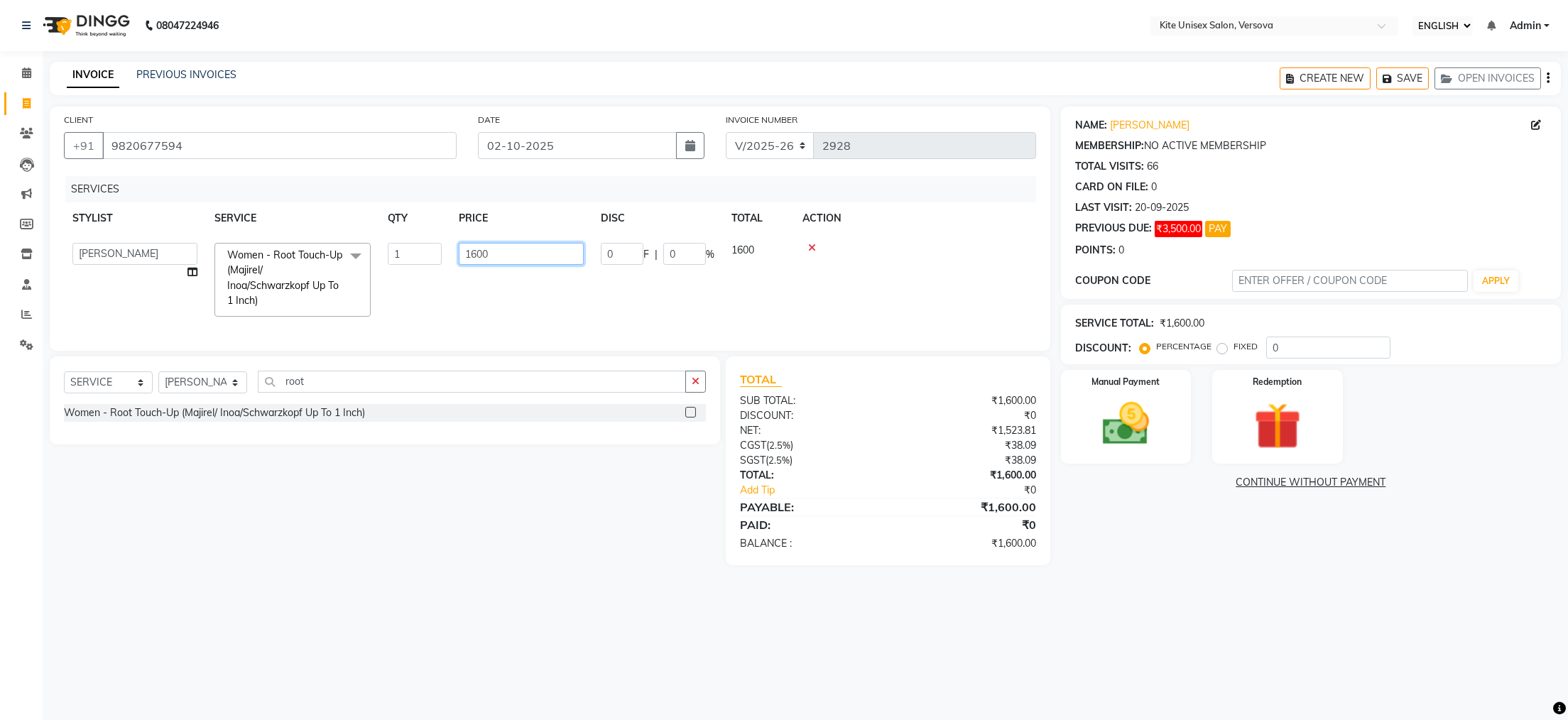
click at [495, 251] on input "1600" at bounding box center [521, 254] width 125 height 22
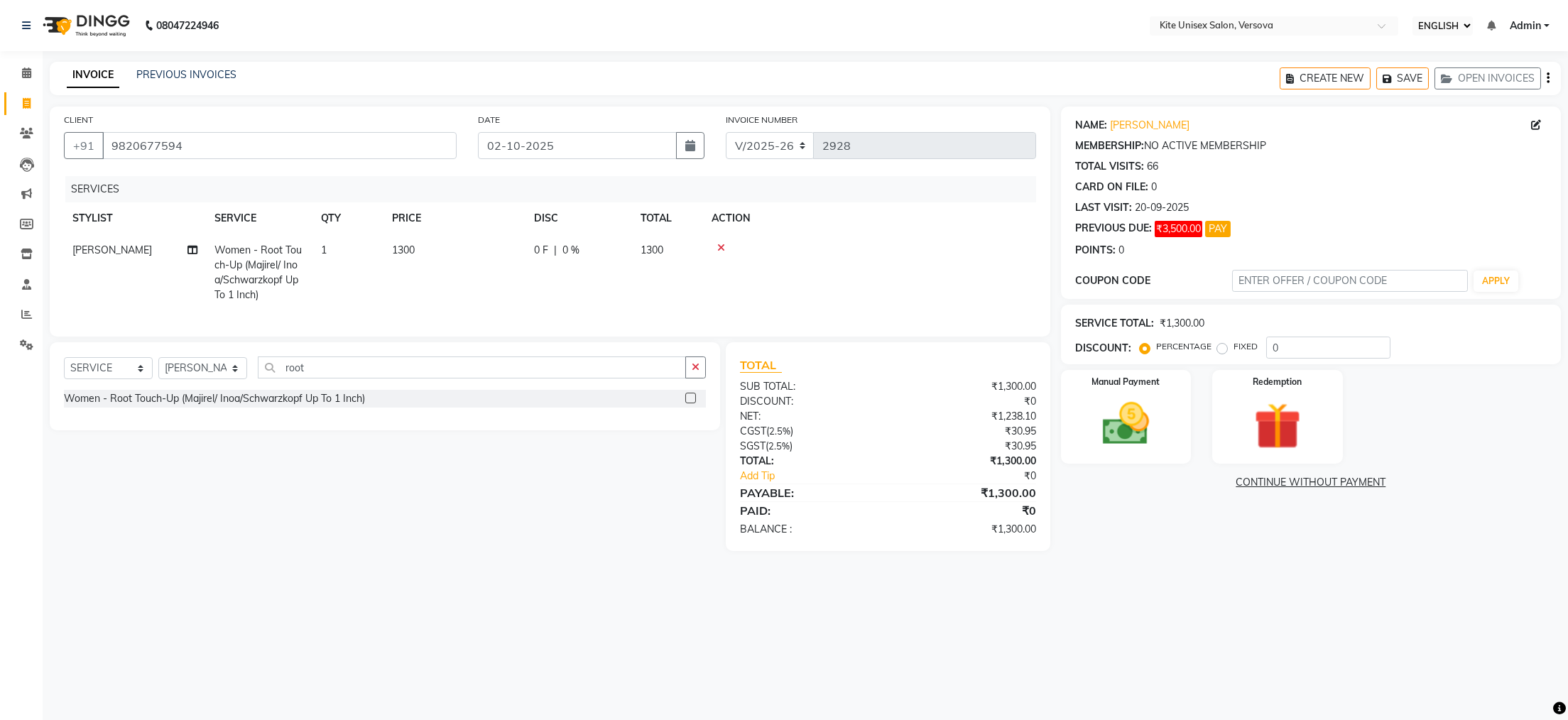
click at [602, 300] on td "0 F | 0 %" at bounding box center [578, 273] width 106 height 76
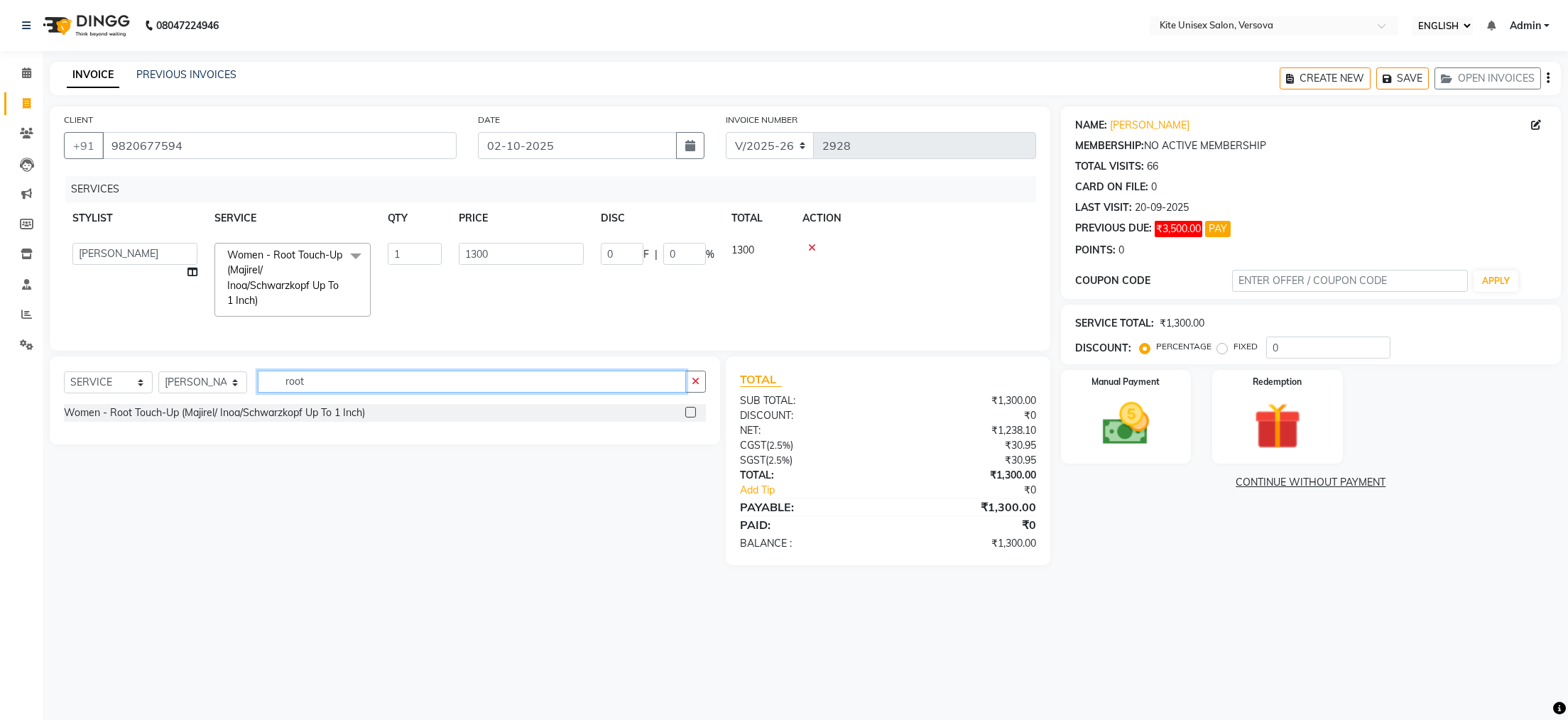
click at [343, 393] on input "root" at bounding box center [472, 382] width 428 height 22
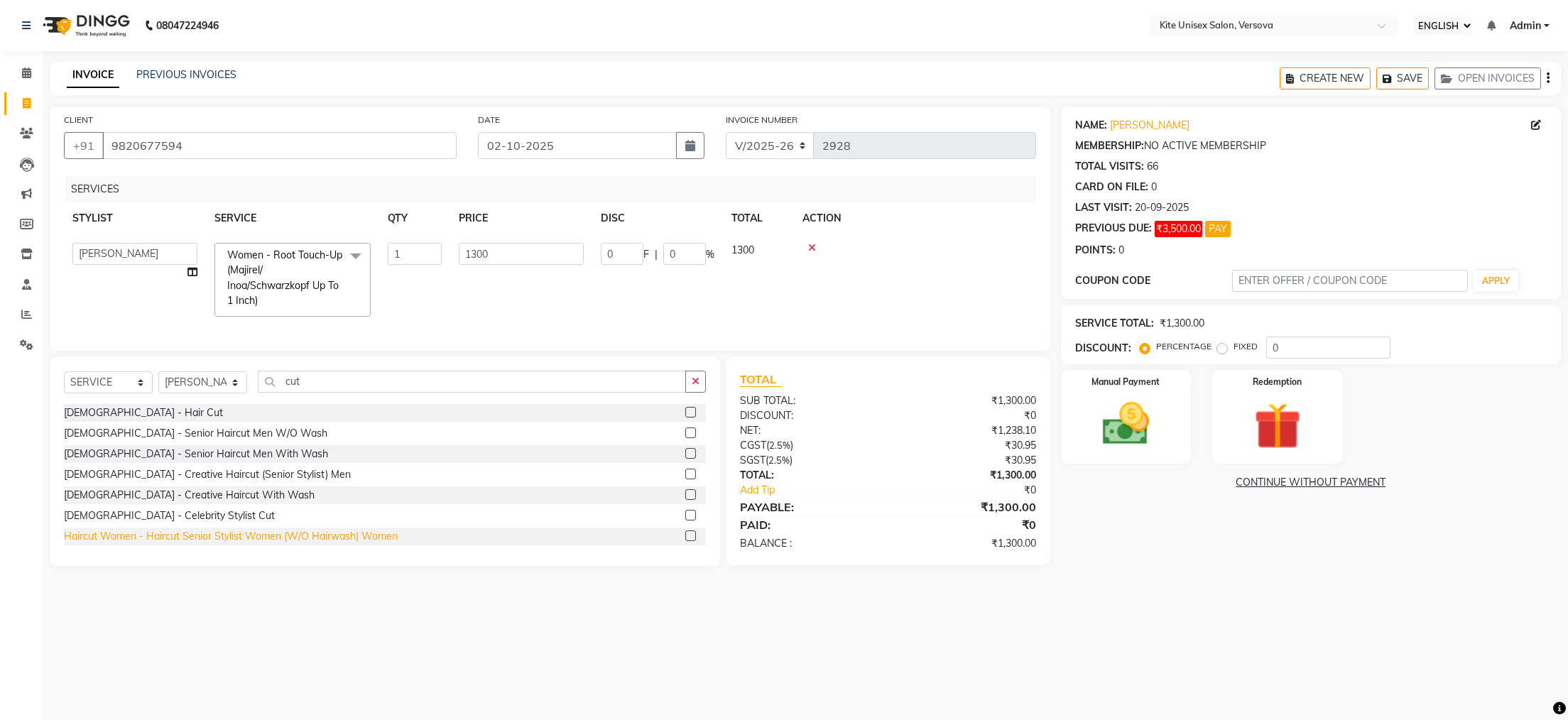
click at [184, 544] on div "Haircut Women - Haircut Senior Stylist Women (W/O Hairwash) Women" at bounding box center [231, 536] width 334 height 15
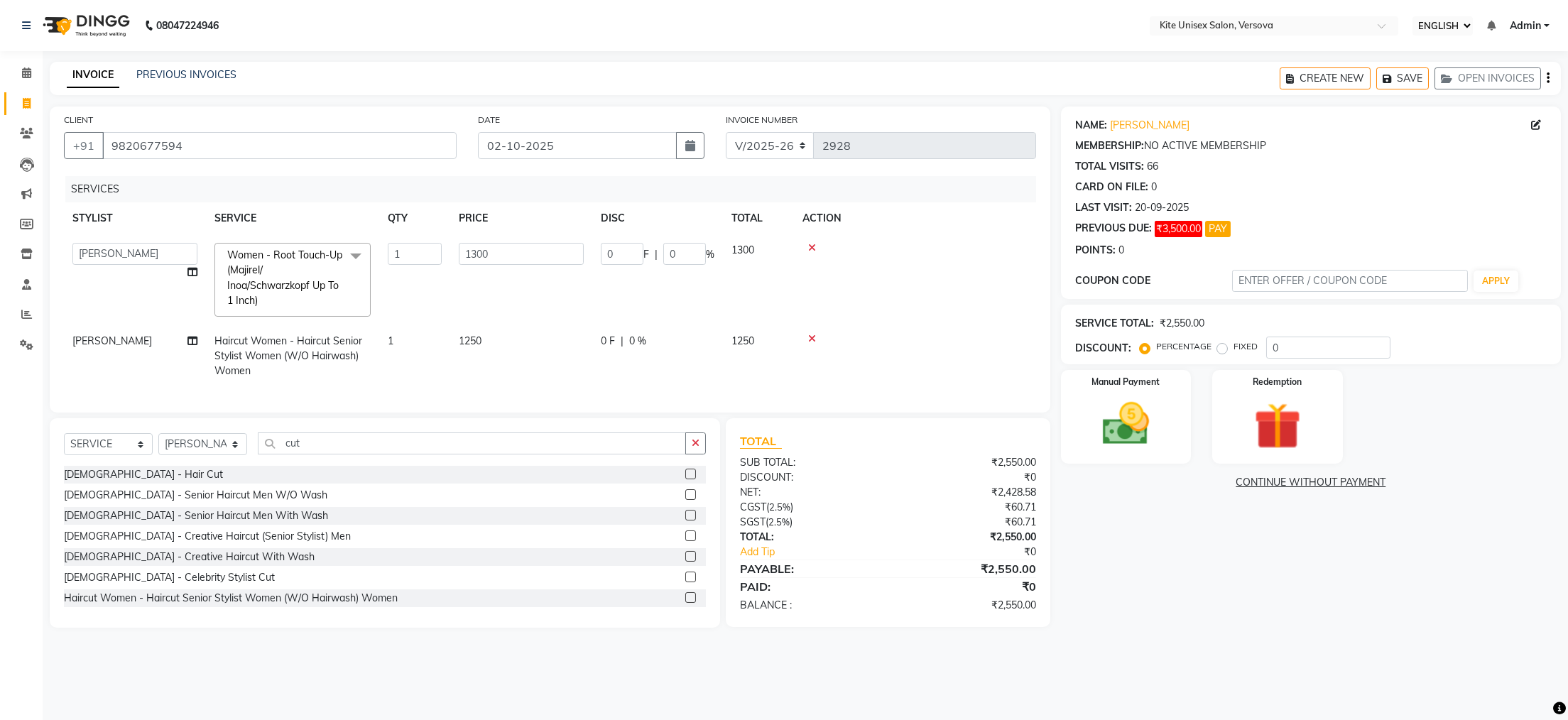
click at [514, 332] on td "1250" at bounding box center [521, 356] width 142 height 61
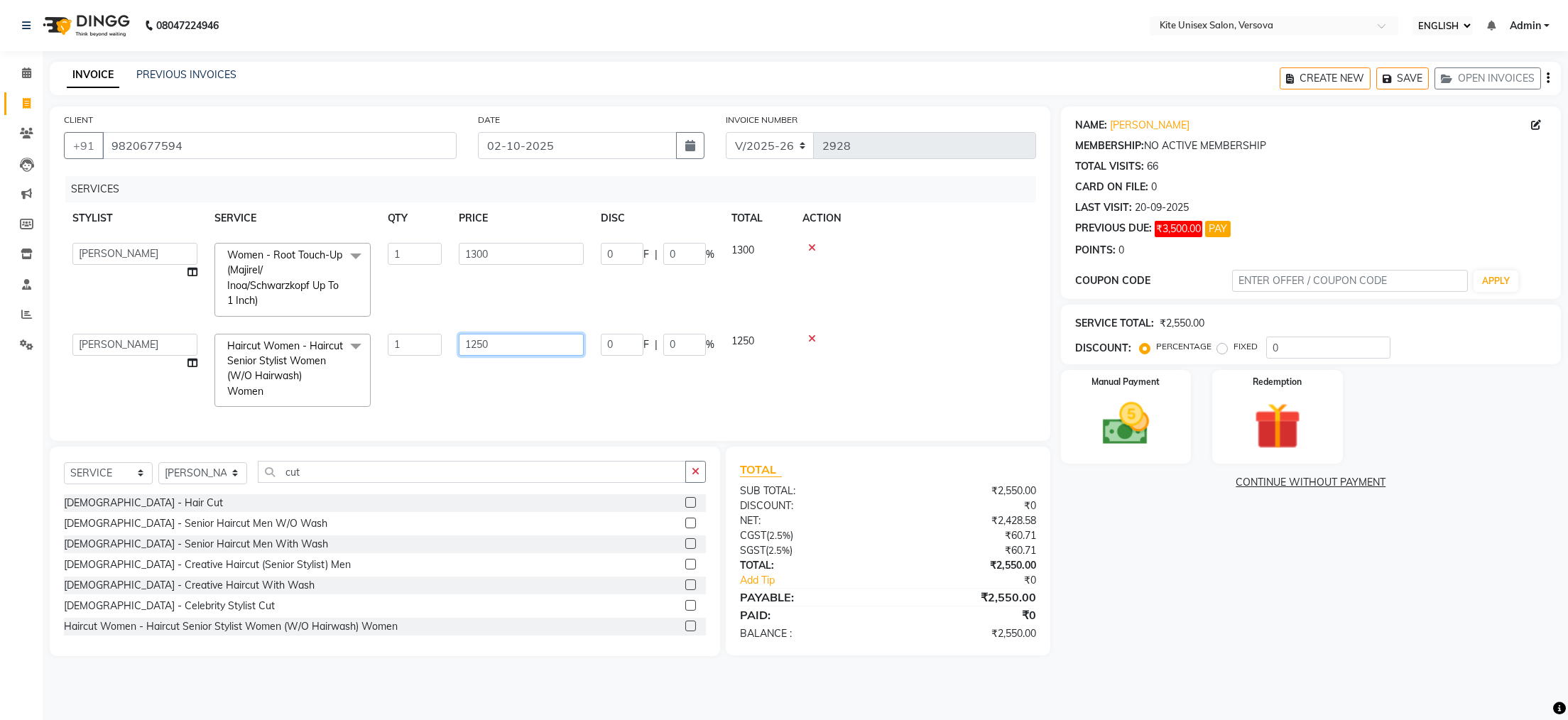
click at [521, 343] on input "1250" at bounding box center [521, 345] width 125 height 22
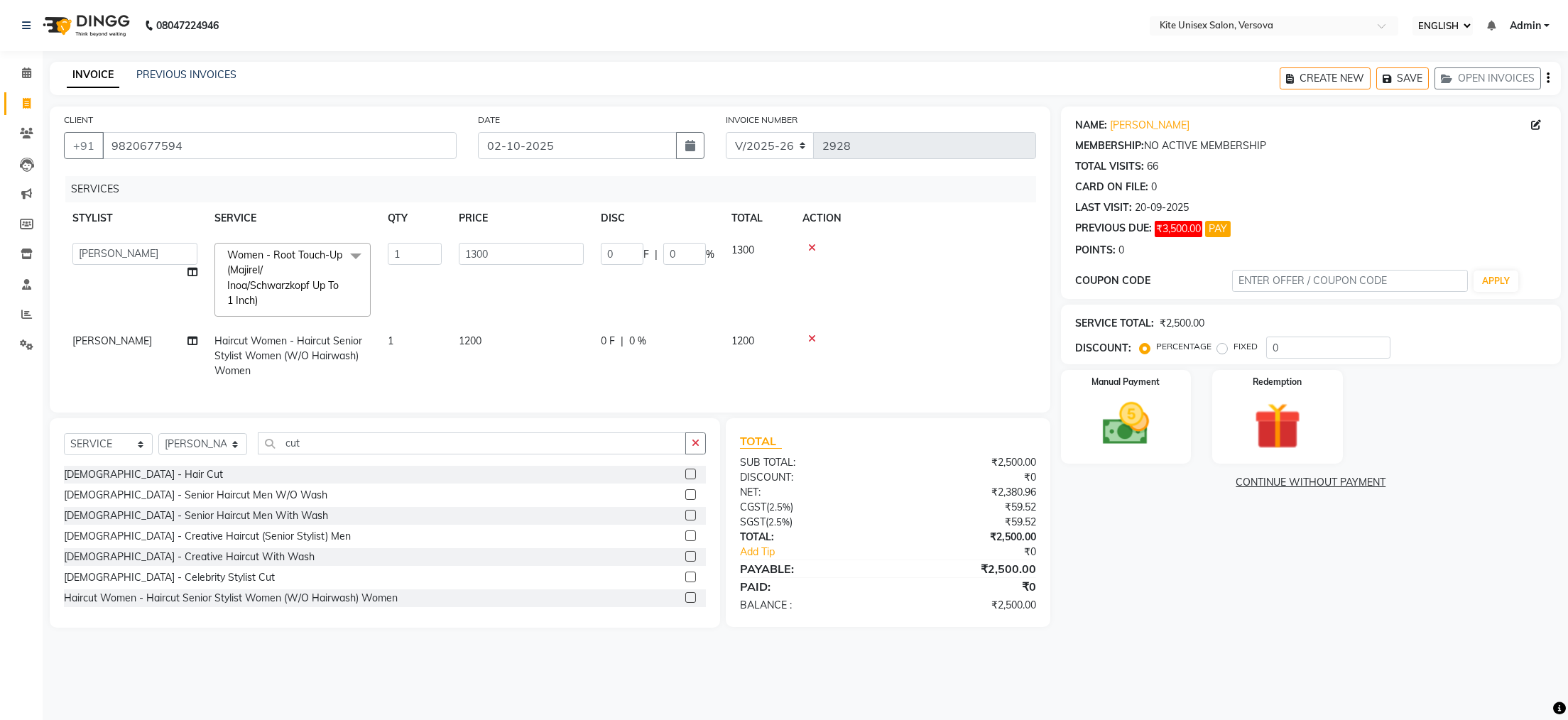
click at [510, 413] on div "CLIENT [PHONE_NUMBER] DATE [DATE] INVOICE NUMBER V/2025 V/[PHONE_NUMBER] SERVIC…" at bounding box center [550, 259] width 1001 height 306
click at [1138, 440] on img at bounding box center [1125, 424] width 80 height 56
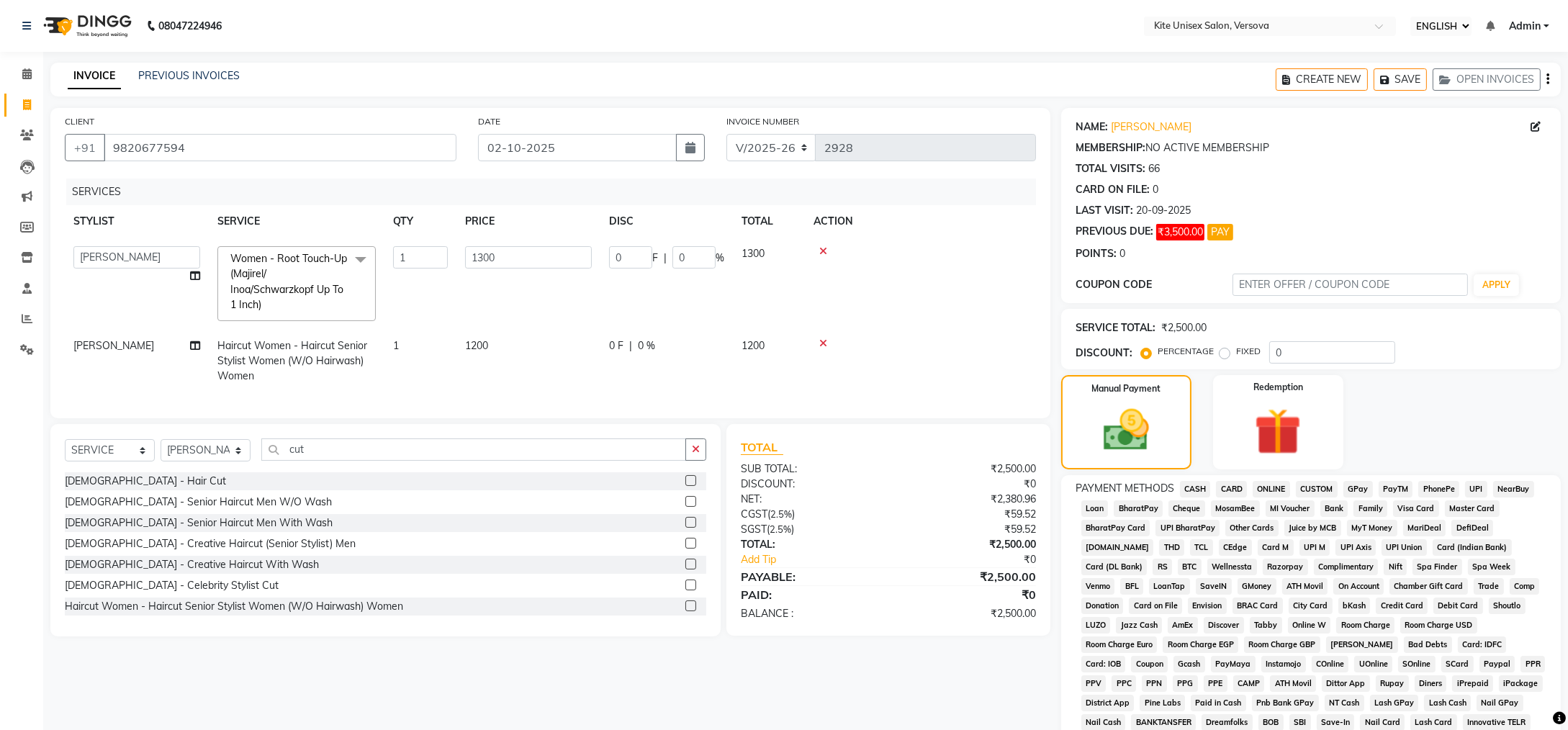
click at [1239, 490] on span "CARD" at bounding box center [1231, 489] width 31 height 17
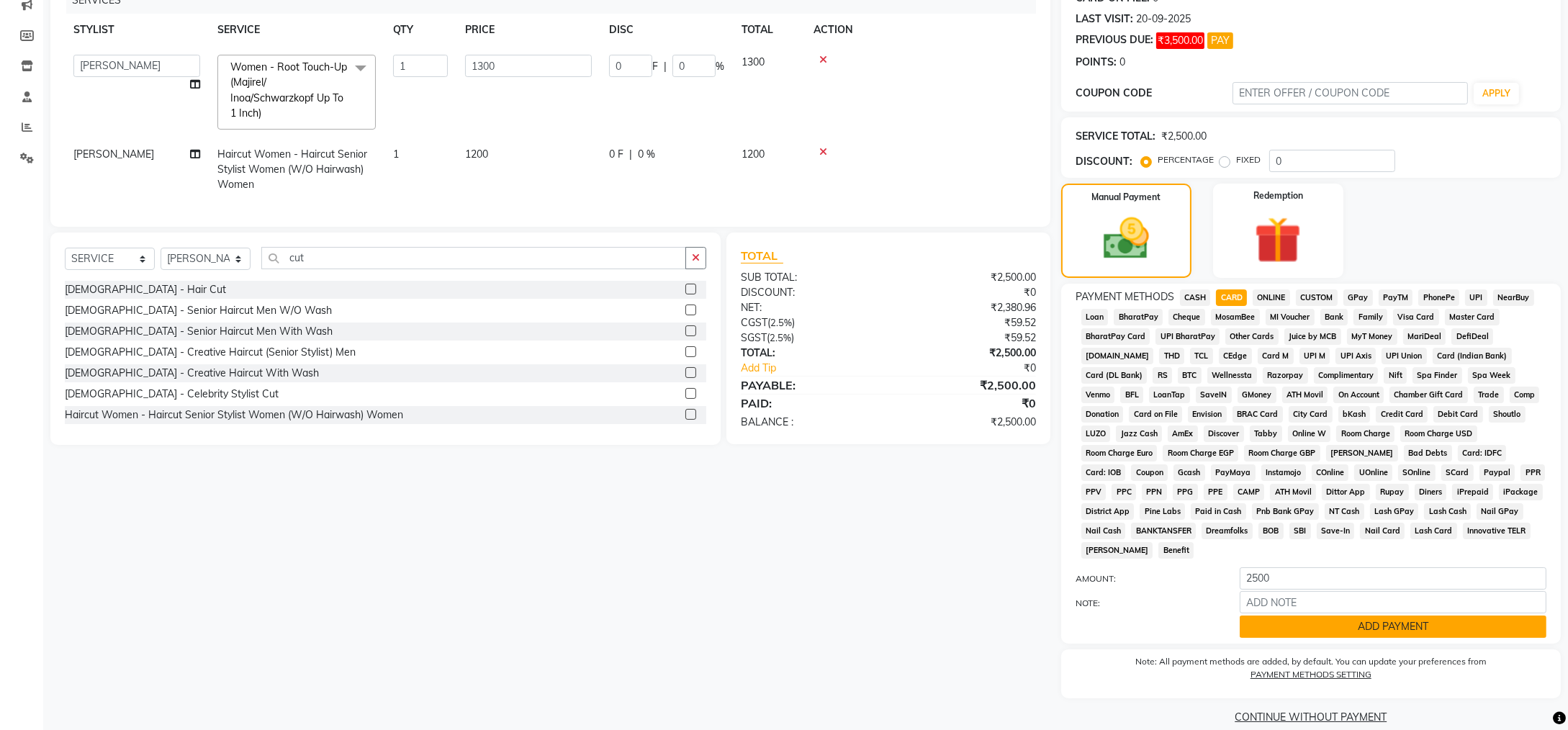
click at [1381, 616] on button "ADD PAYMENT" at bounding box center [1393, 627] width 307 height 22
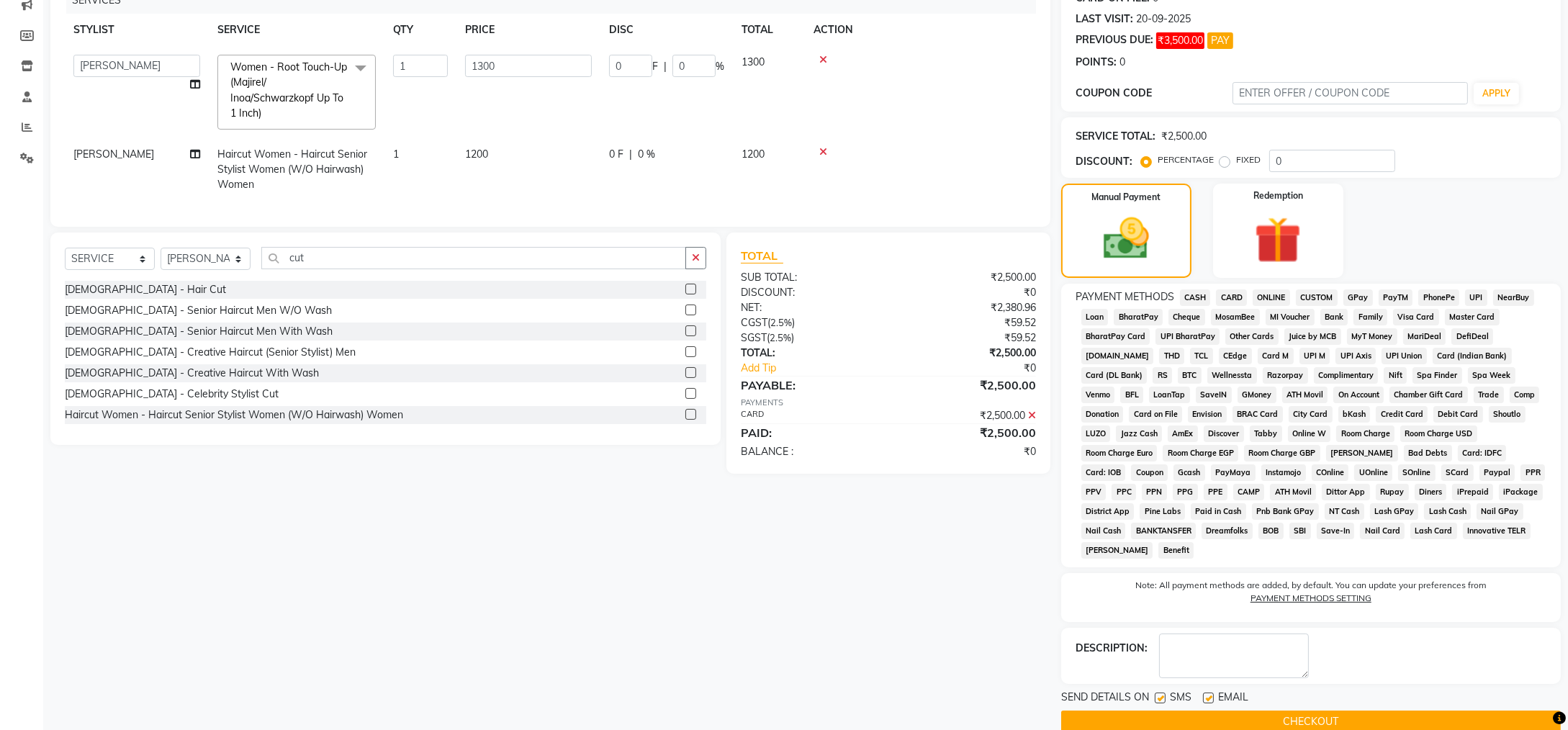
click at [1298, 711] on button "CHECKOUT" at bounding box center [1311, 722] width 500 height 22
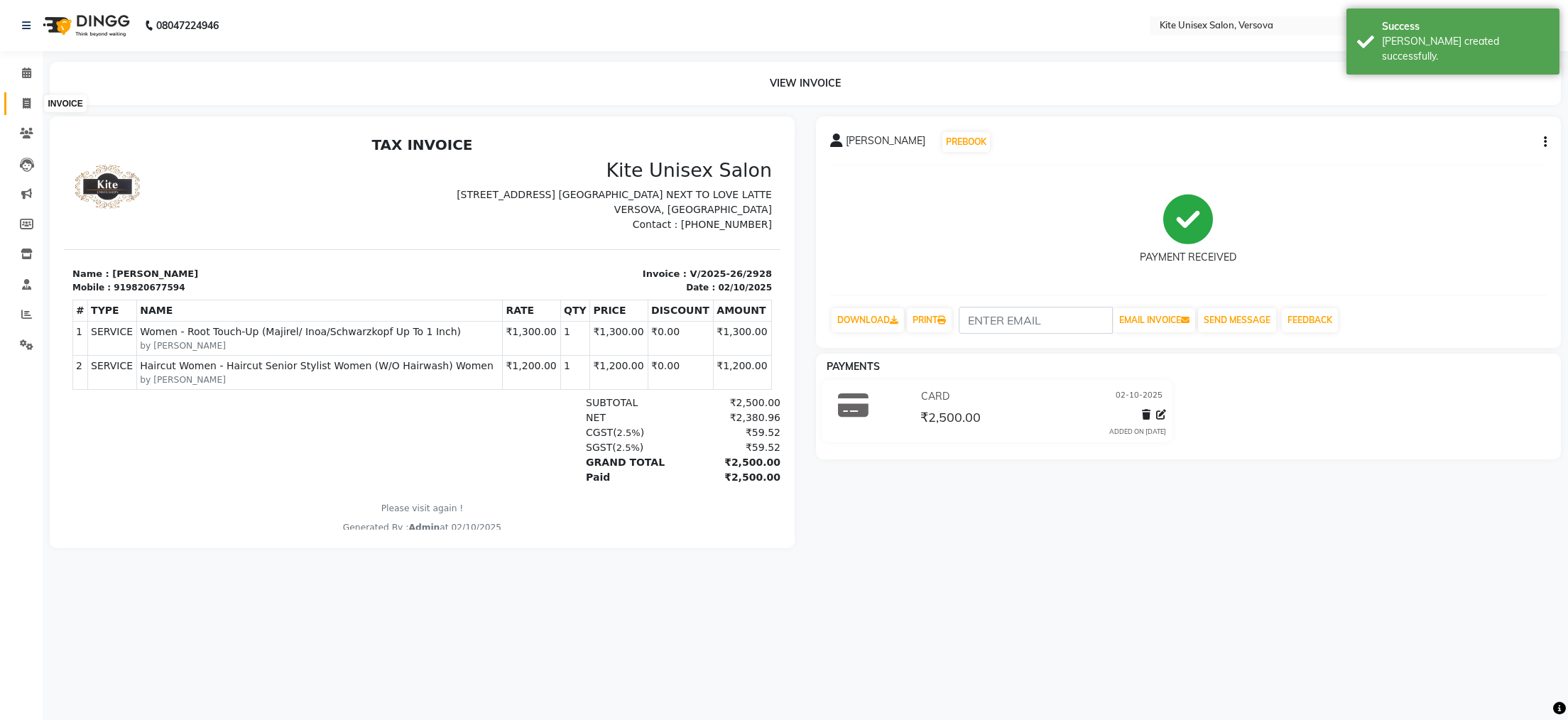
drag, startPoint x: 25, startPoint y: 98, endPoint x: 25, endPoint y: 91, distance: 7.0
click at [26, 98] on icon at bounding box center [27, 103] width 8 height 11
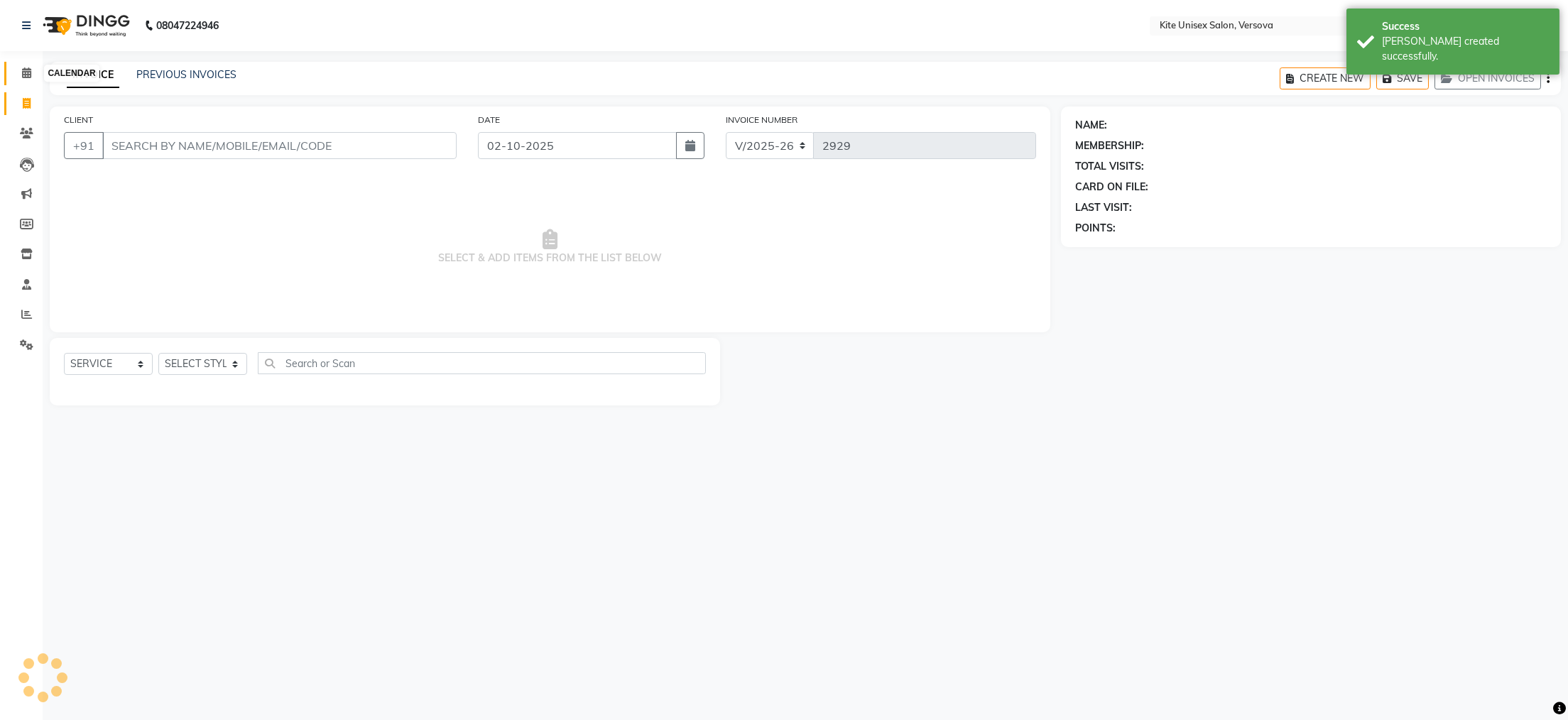
click at [24, 74] on icon at bounding box center [27, 73] width 9 height 11
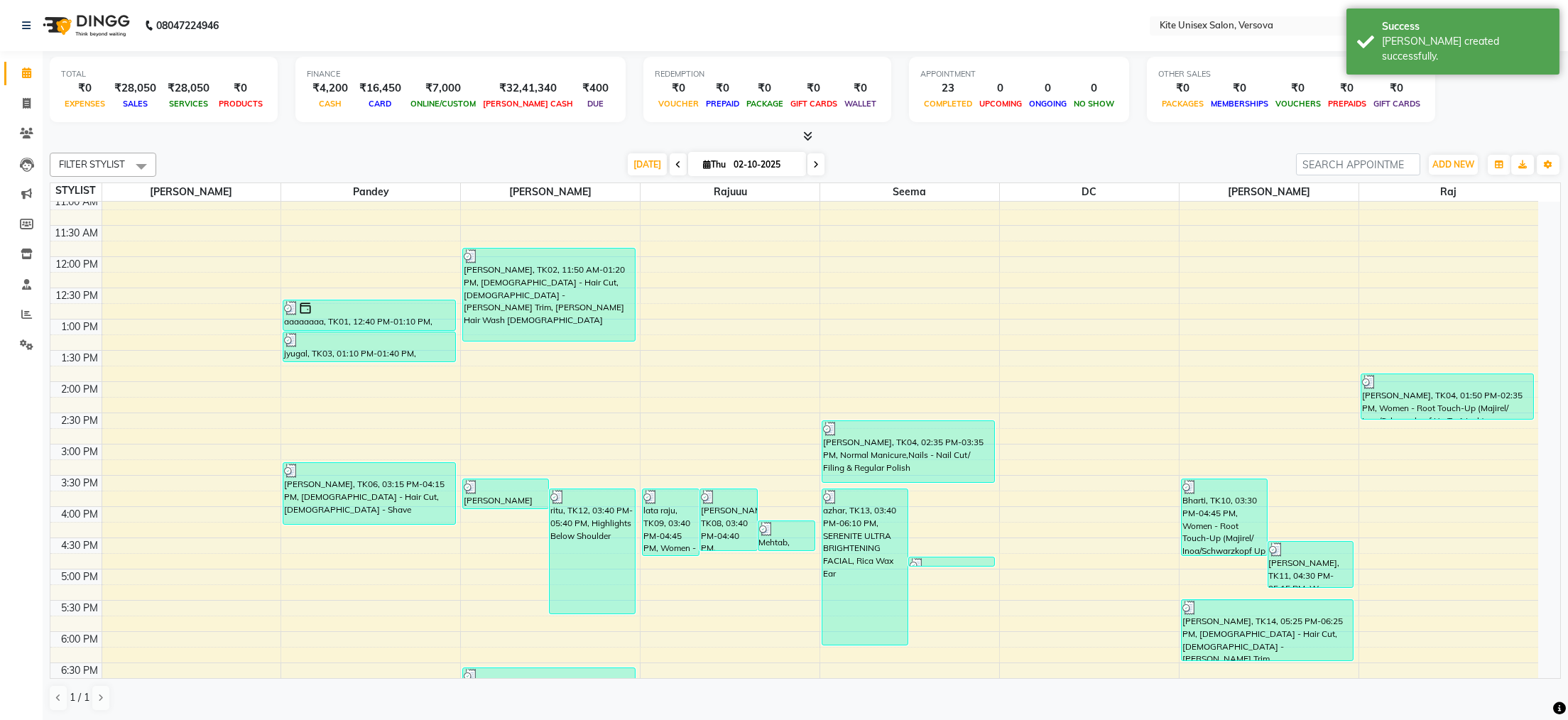
scroll to position [124, 0]
